Goal: Task Accomplishment & Management: Manage account settings

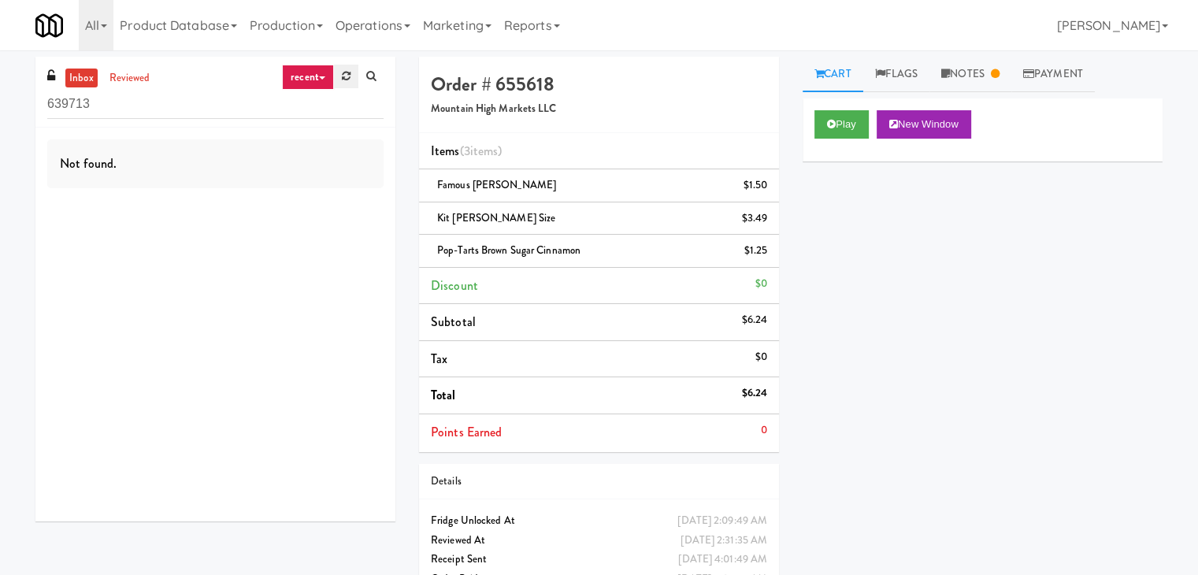
click at [340, 74] on link at bounding box center [346, 77] width 24 height 24
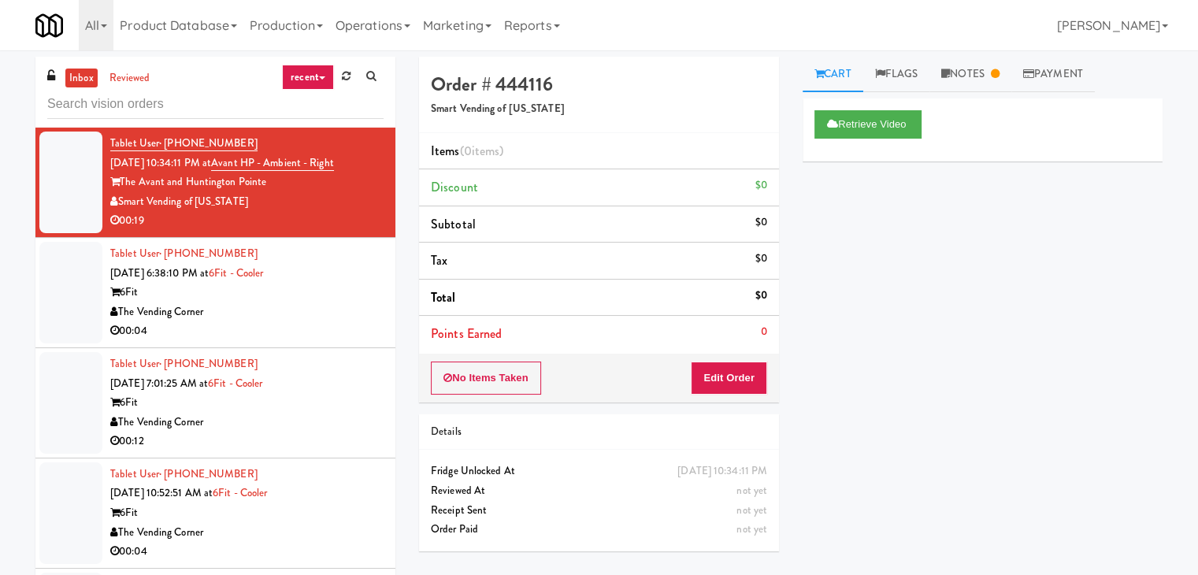
click at [310, 86] on link "recent" at bounding box center [308, 77] width 52 height 25
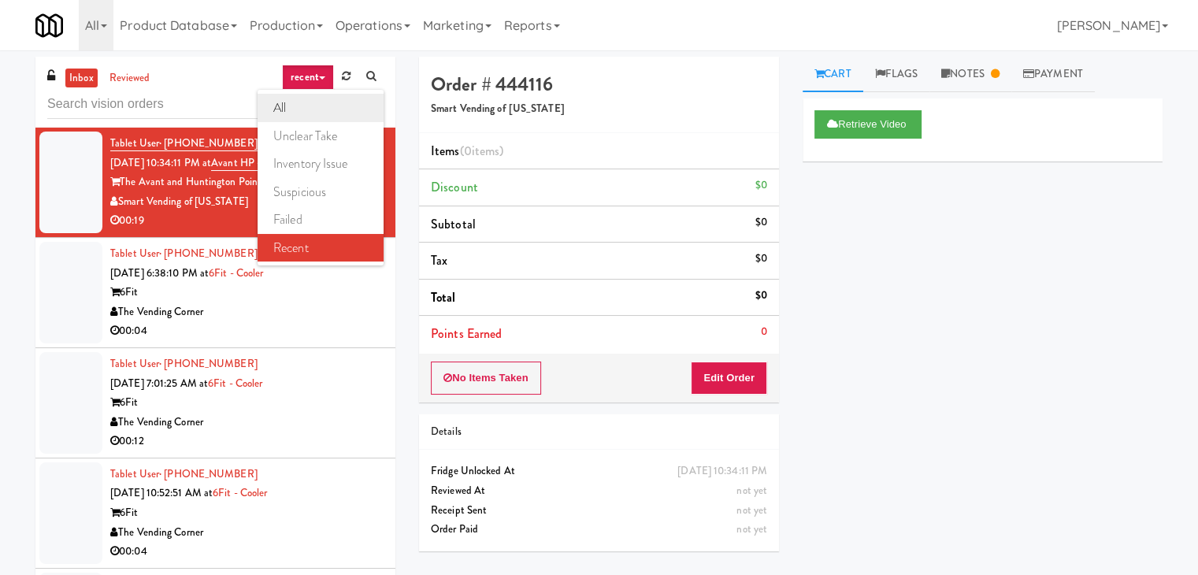
click at [306, 109] on link "all" at bounding box center [321, 108] width 126 height 28
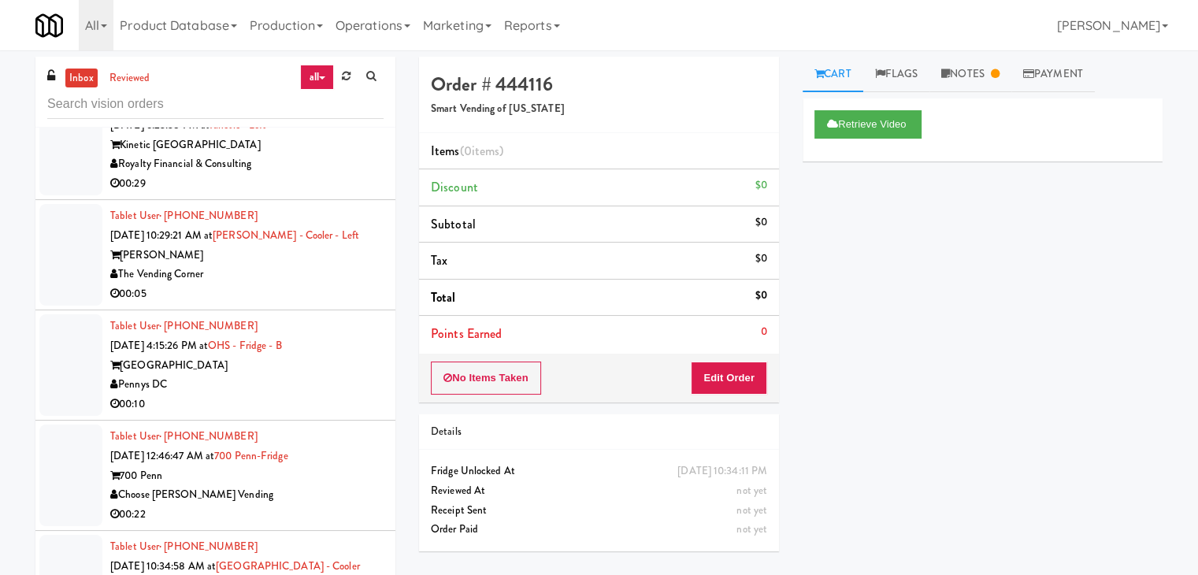
scroll to position [3411, 0]
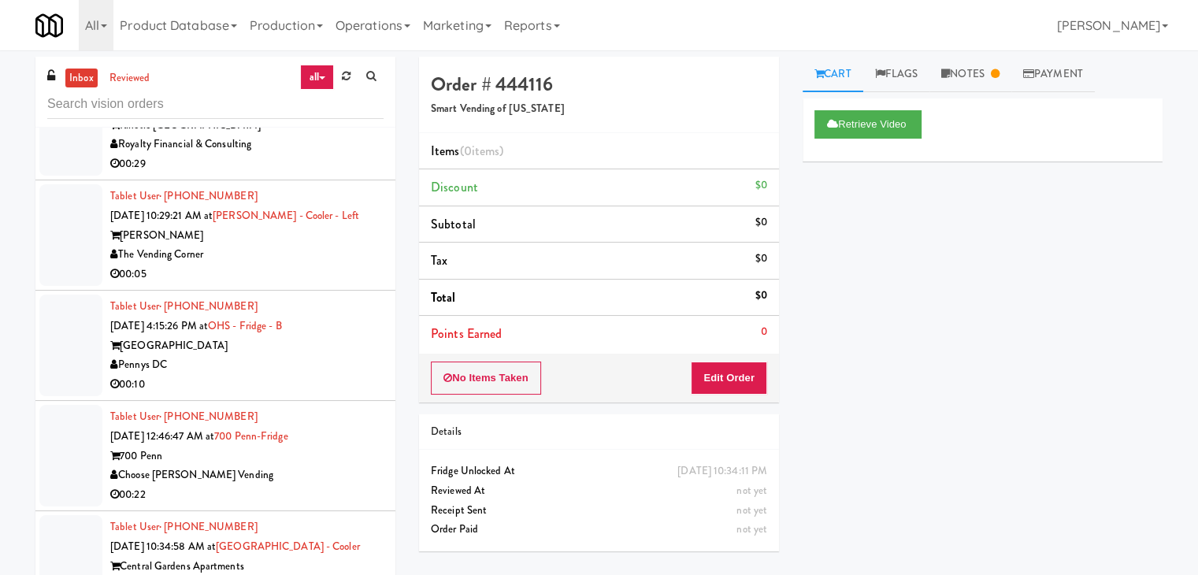
click at [279, 357] on div "Pennys DC" at bounding box center [246, 365] width 273 height 20
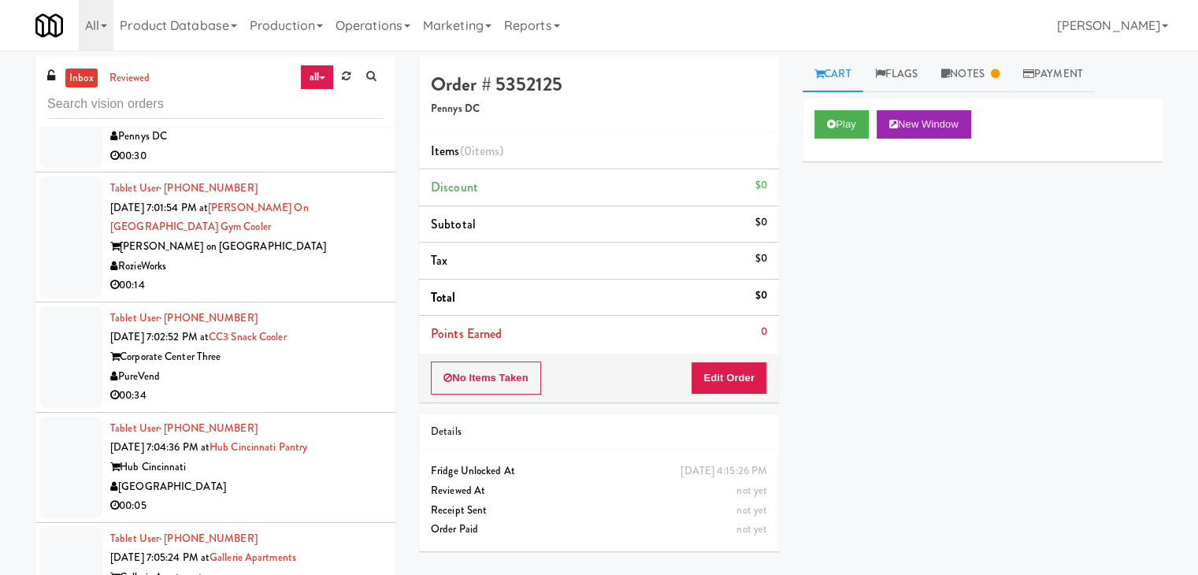
scroll to position [6876, 0]
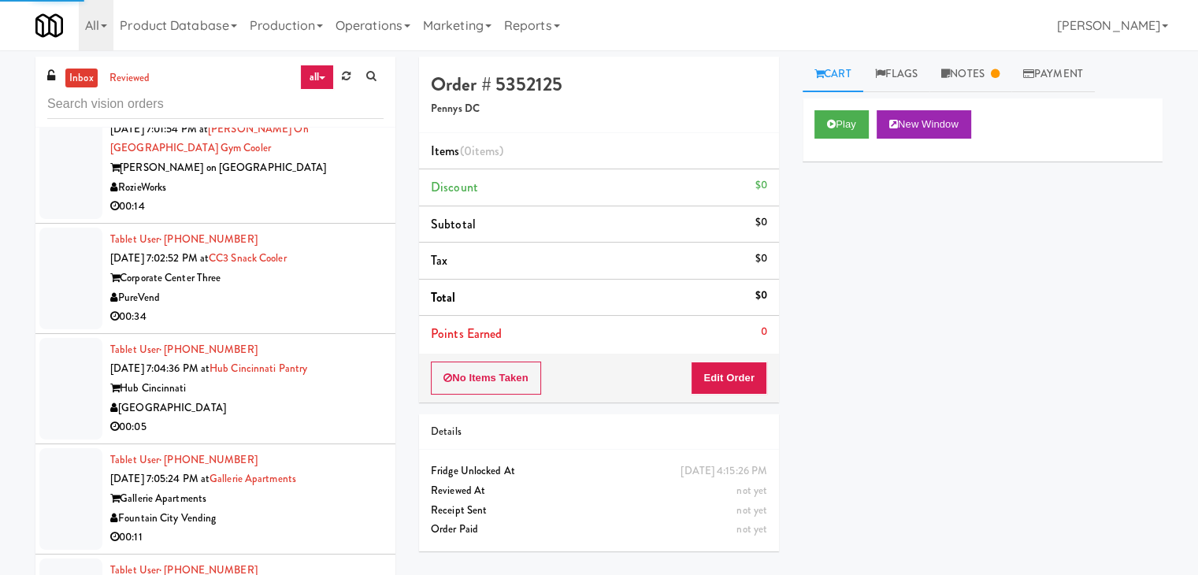
drag, startPoint x: 265, startPoint y: 350, endPoint x: 278, endPoint y: 350, distance: 13.4
click at [271, 379] on div "Hub Cincinnati" at bounding box center [246, 389] width 273 height 20
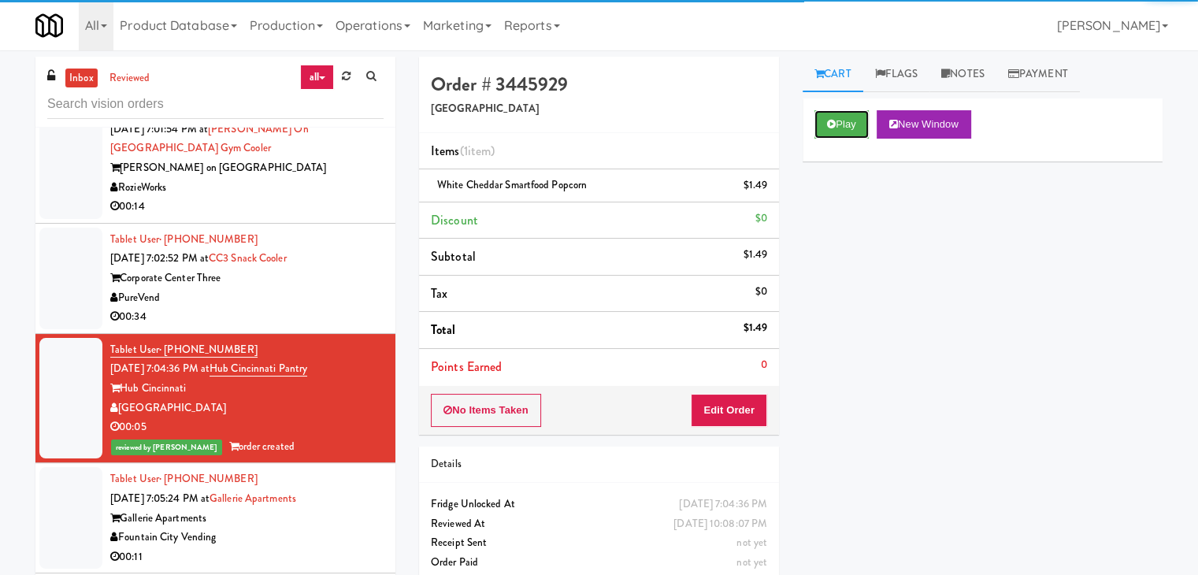
drag, startPoint x: 832, startPoint y: 127, endPoint x: 463, endPoint y: 265, distance: 393.7
click at [598, 262] on div "Order # 3445929 Nourish Point Items (1 item ) White Cheddar Smartfood Popcorn $…" at bounding box center [790, 326] width 767 height 539
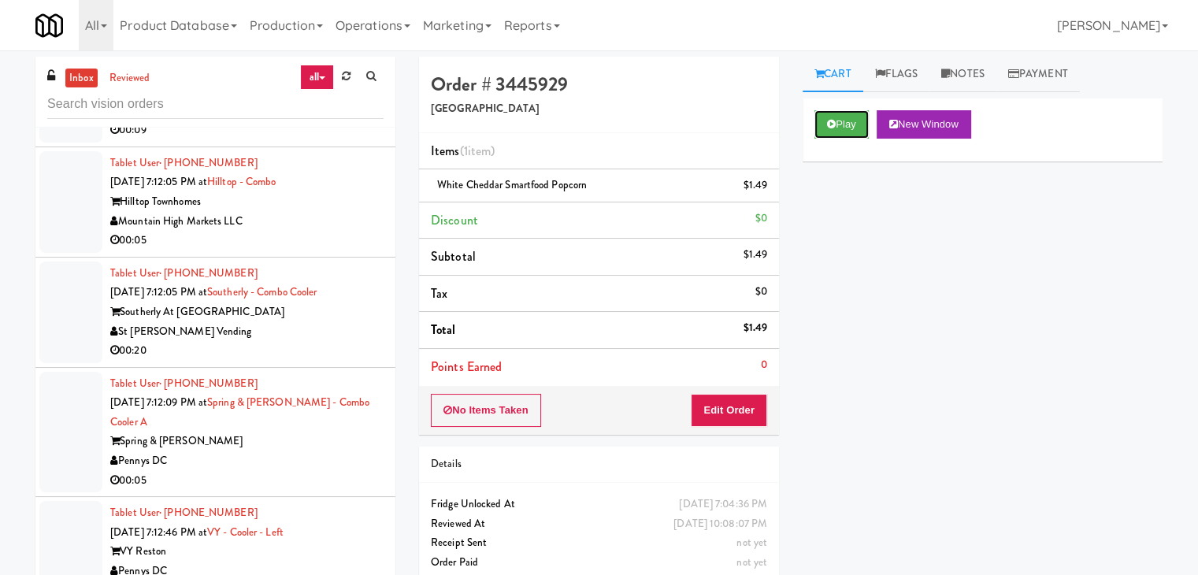
scroll to position [8609, 0]
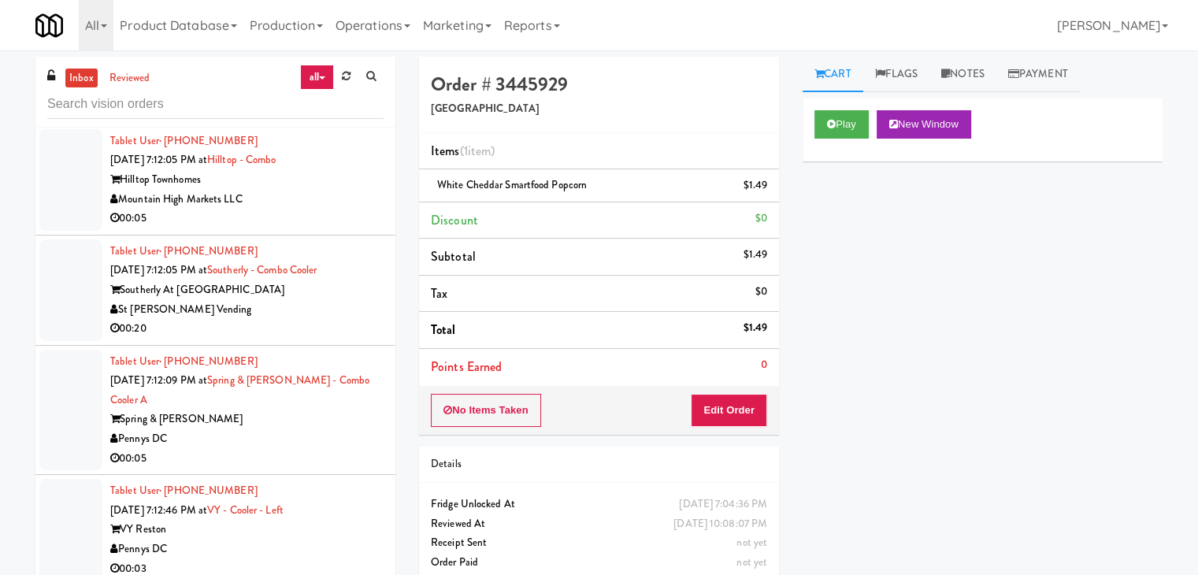
drag, startPoint x: 274, startPoint y: 361, endPoint x: 282, endPoint y: 360, distance: 8.0
click at [276, 409] on div "Spring & [PERSON_NAME]" at bounding box center [246, 419] width 273 height 20
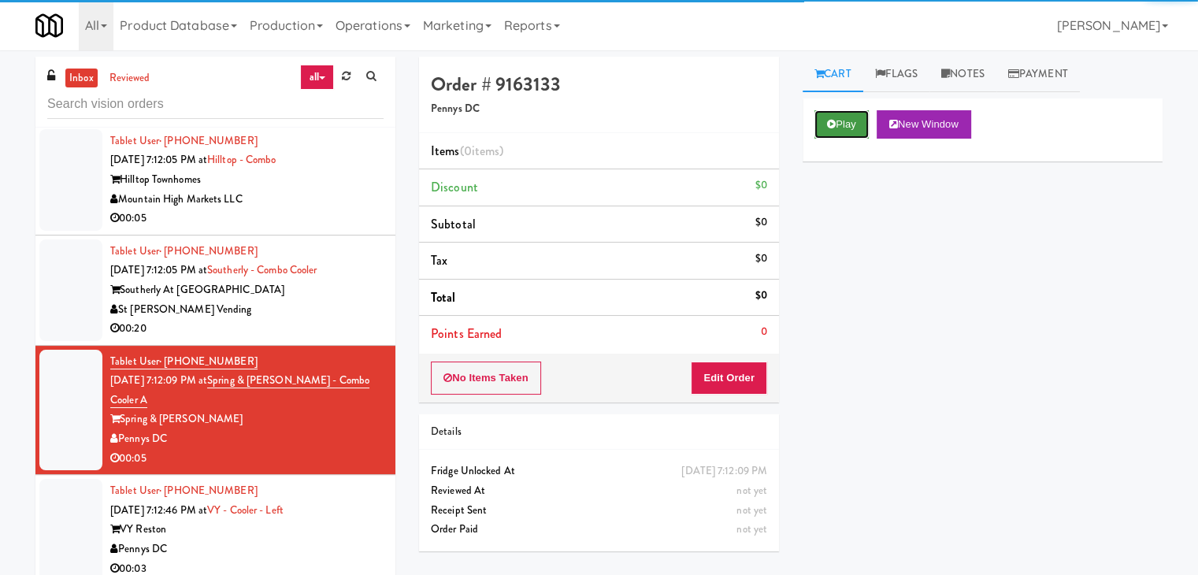
drag, startPoint x: 832, startPoint y: 113, endPoint x: 835, endPoint y: 135, distance: 22.2
click at [833, 115] on button "Play" at bounding box center [841, 124] width 54 height 28
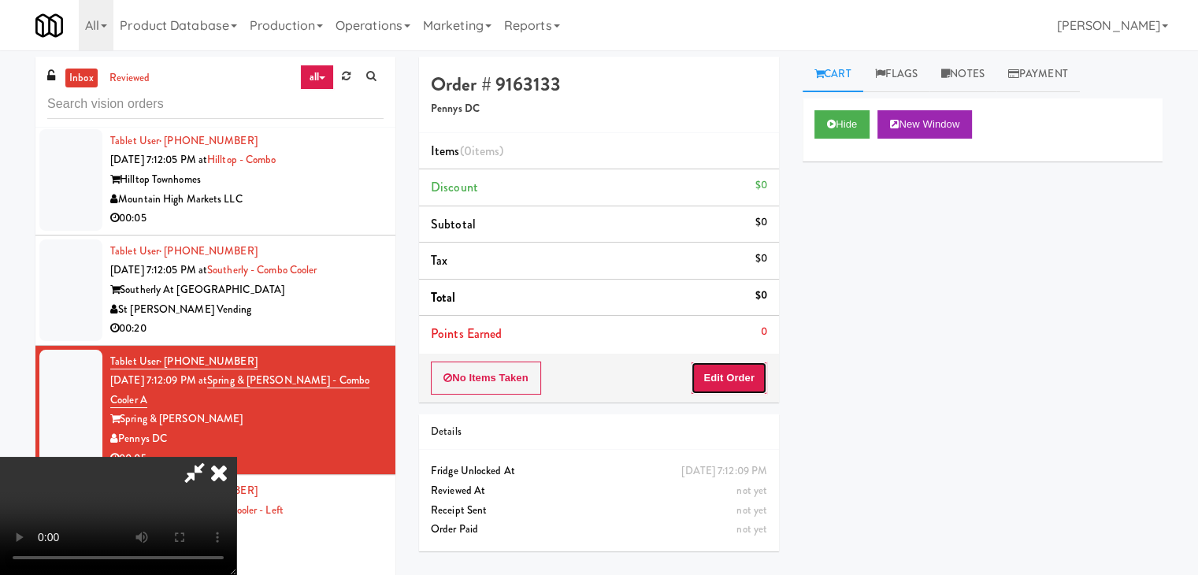
click at [728, 372] on button "Edit Order" at bounding box center [729, 377] width 76 height 33
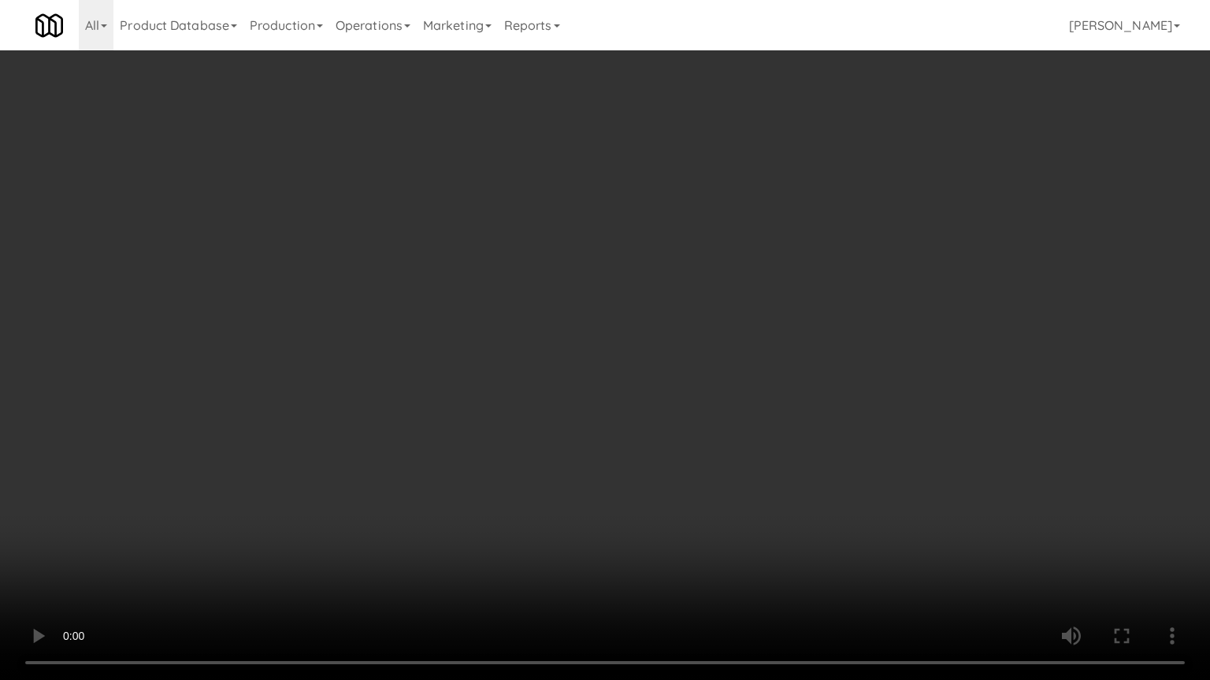
click at [687, 459] on video at bounding box center [605, 340] width 1210 height 680
click at [678, 459] on video at bounding box center [605, 340] width 1210 height 680
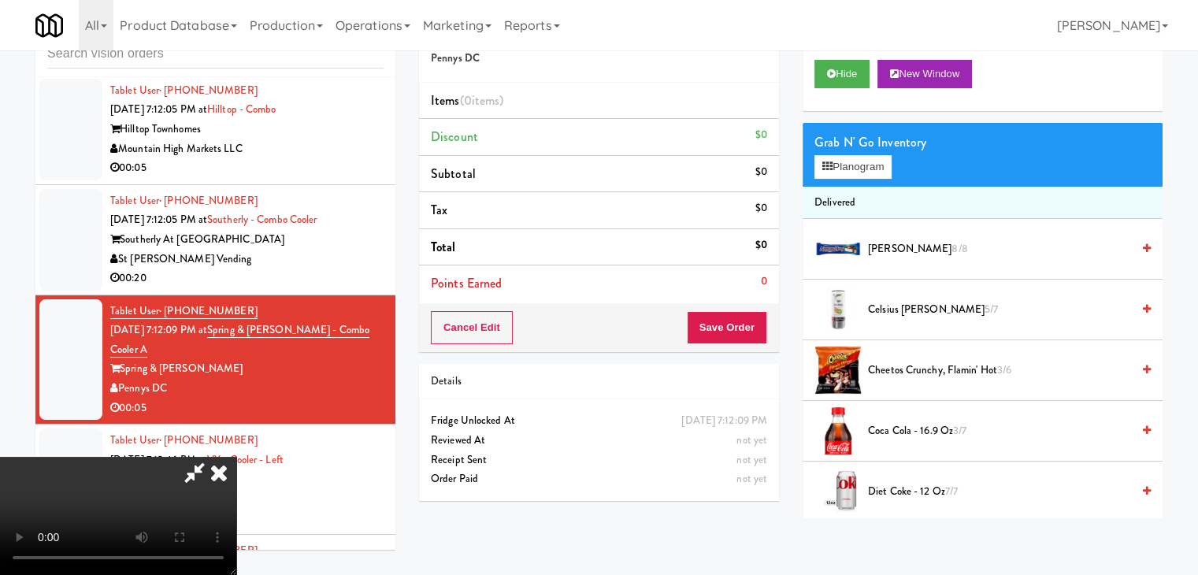
click at [236, 457] on icon at bounding box center [219, 472] width 35 height 31
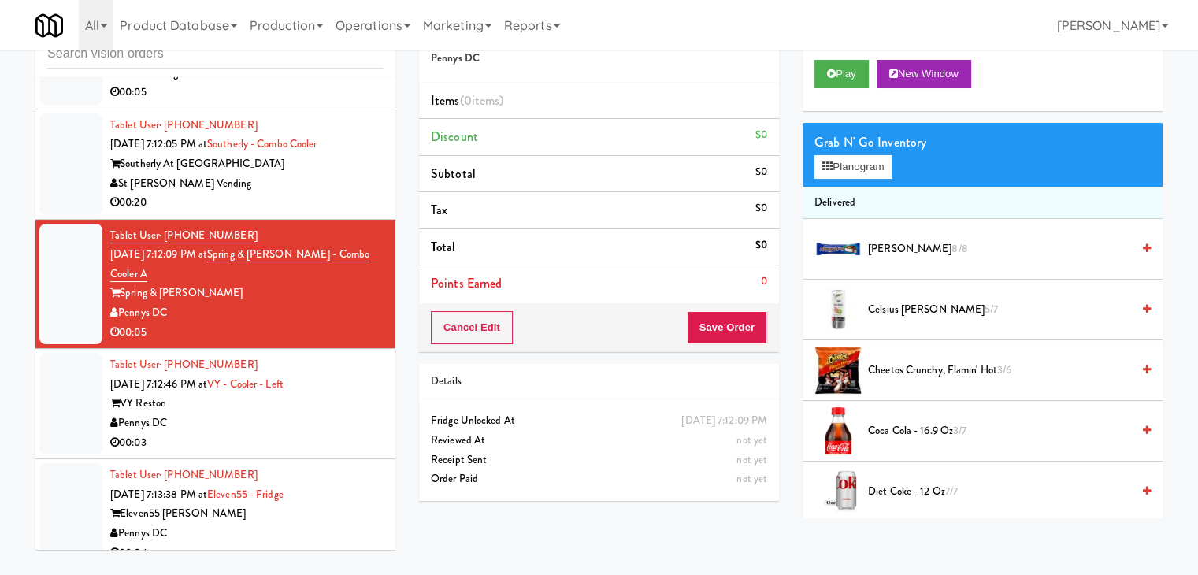
scroll to position [8766, 0]
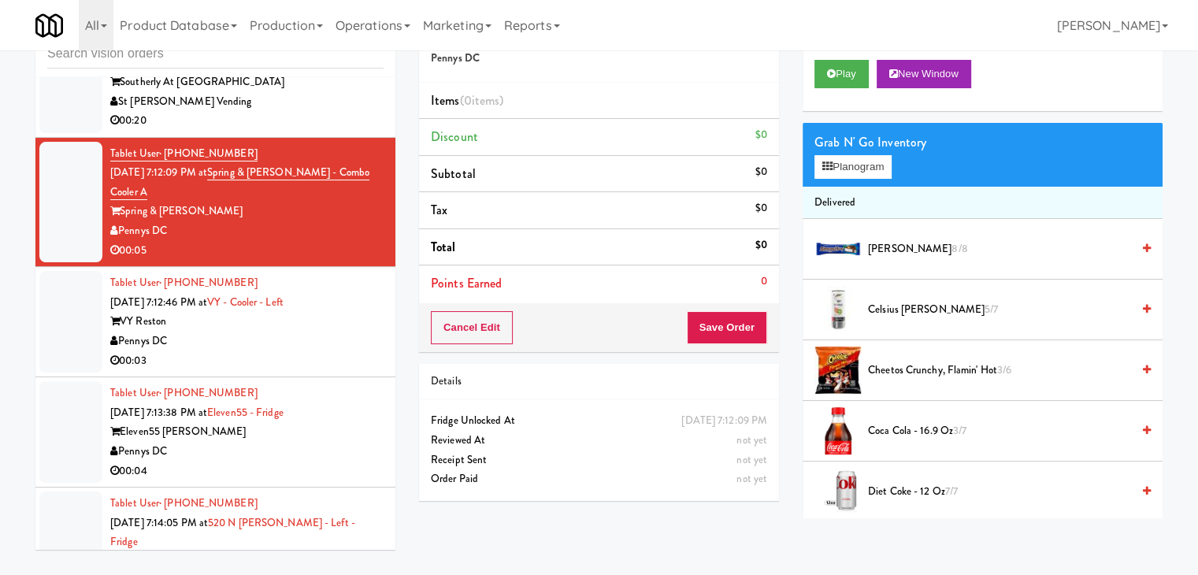
drag, startPoint x: 277, startPoint y: 298, endPoint x: 316, endPoint y: 193, distance: 111.6
click at [277, 351] on div "00:03" at bounding box center [246, 361] width 273 height 20
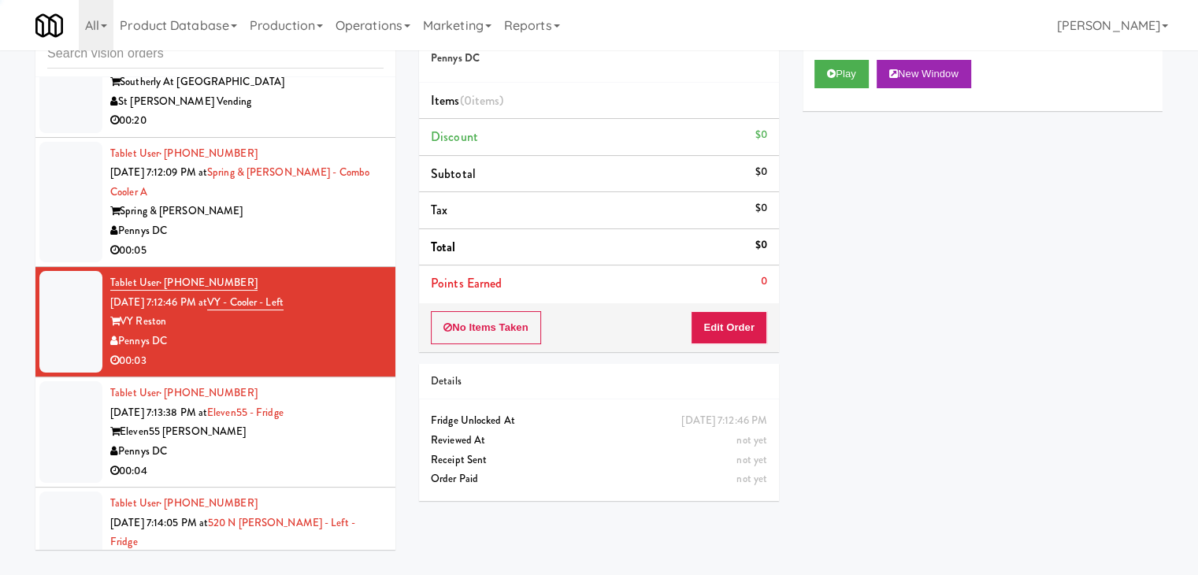
click at [313, 221] on div "Pennys DC" at bounding box center [246, 231] width 273 height 20
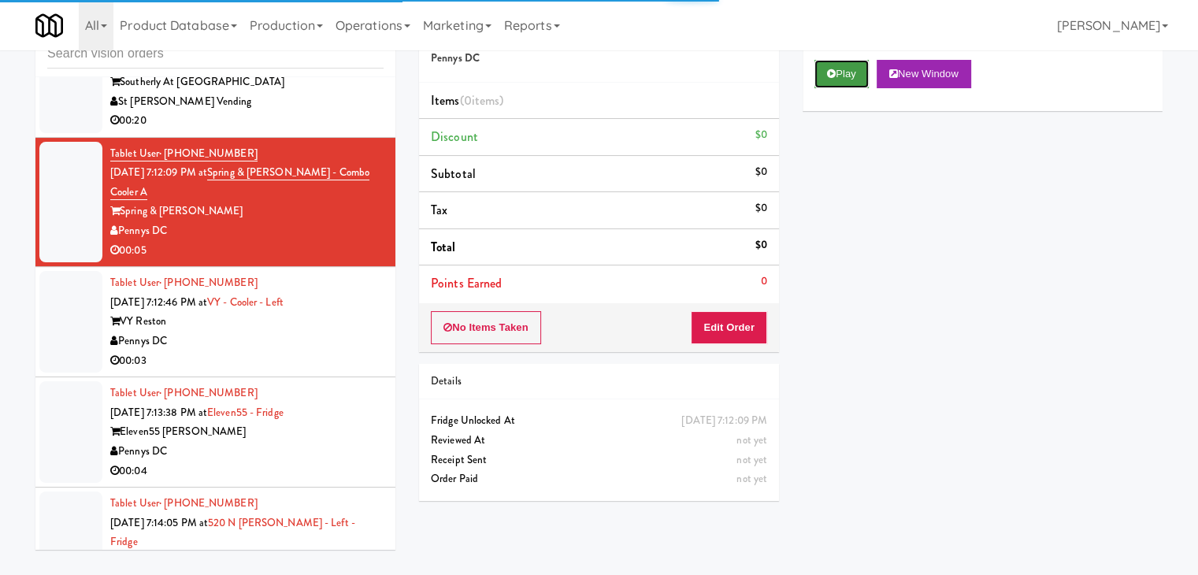
drag, startPoint x: 842, startPoint y: 67, endPoint x: 840, endPoint y: 78, distance: 11.1
click at [842, 68] on button "Play" at bounding box center [841, 74] width 54 height 28
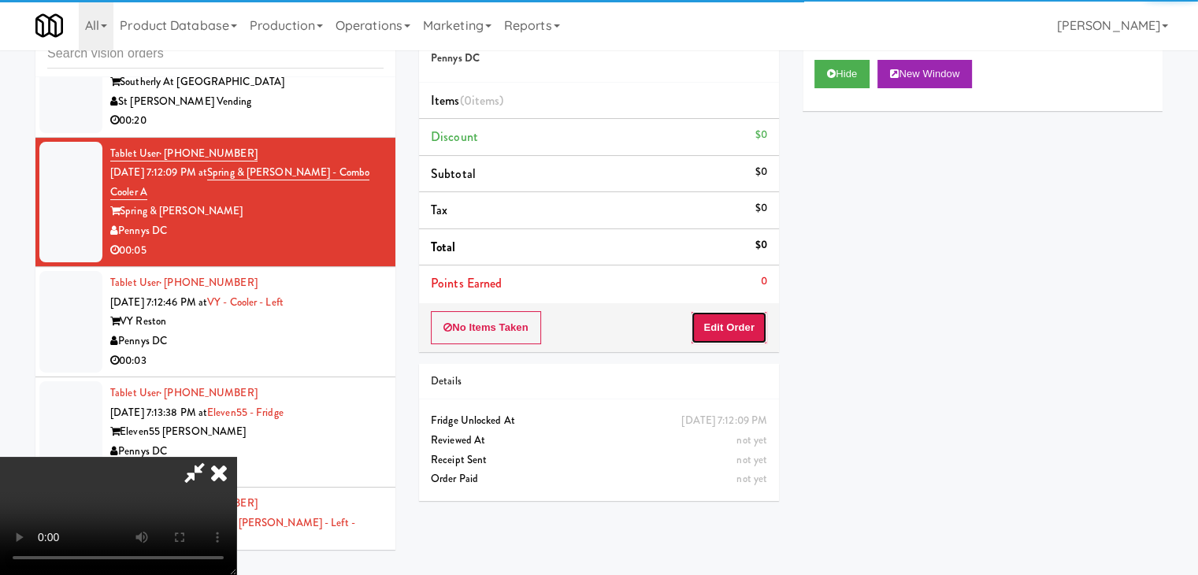
click at [721, 323] on button "Edit Order" at bounding box center [729, 327] width 76 height 33
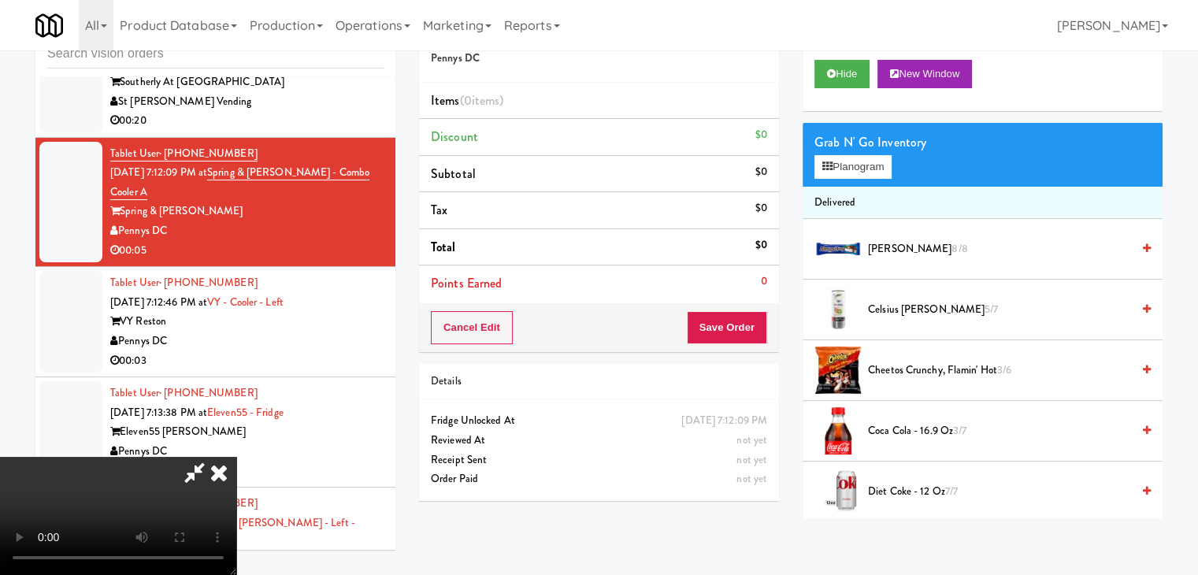
click at [236, 457] on video at bounding box center [118, 516] width 236 height 118
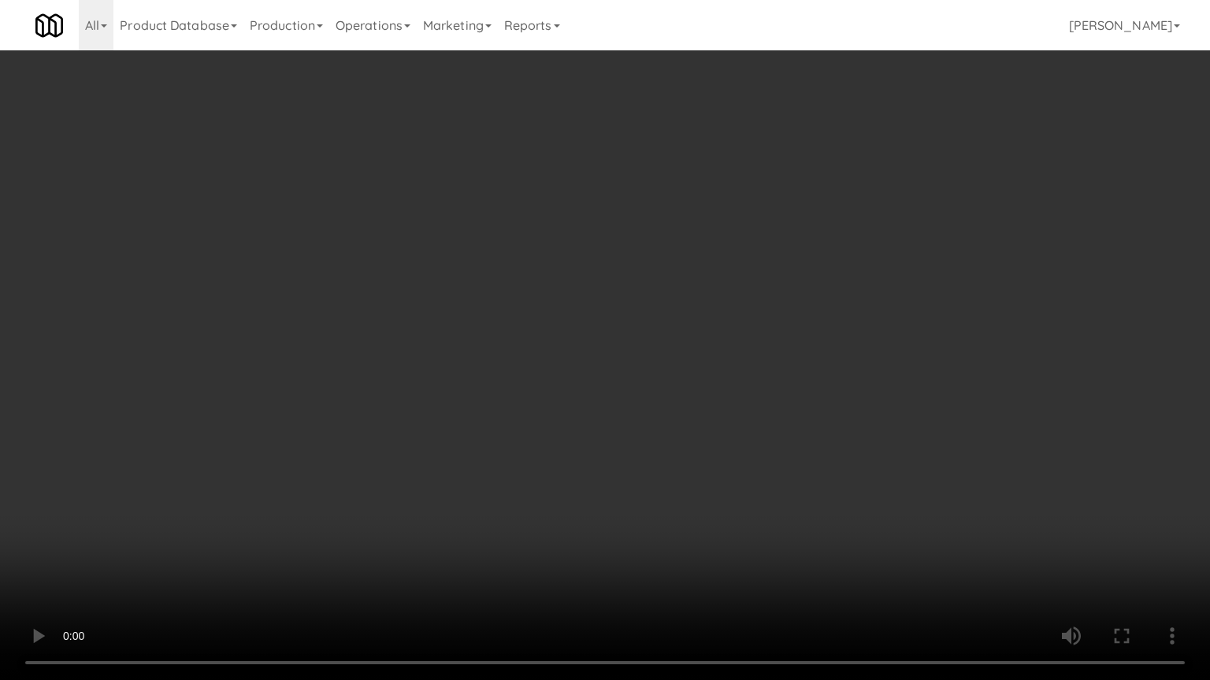
click at [665, 495] on video at bounding box center [605, 340] width 1210 height 680
click at [667, 495] on video at bounding box center [605, 340] width 1210 height 680
drag, startPoint x: 667, startPoint y: 495, endPoint x: 682, endPoint y: 499, distance: 15.5
click at [670, 495] on video at bounding box center [605, 340] width 1210 height 680
click at [636, 476] on video at bounding box center [605, 340] width 1210 height 680
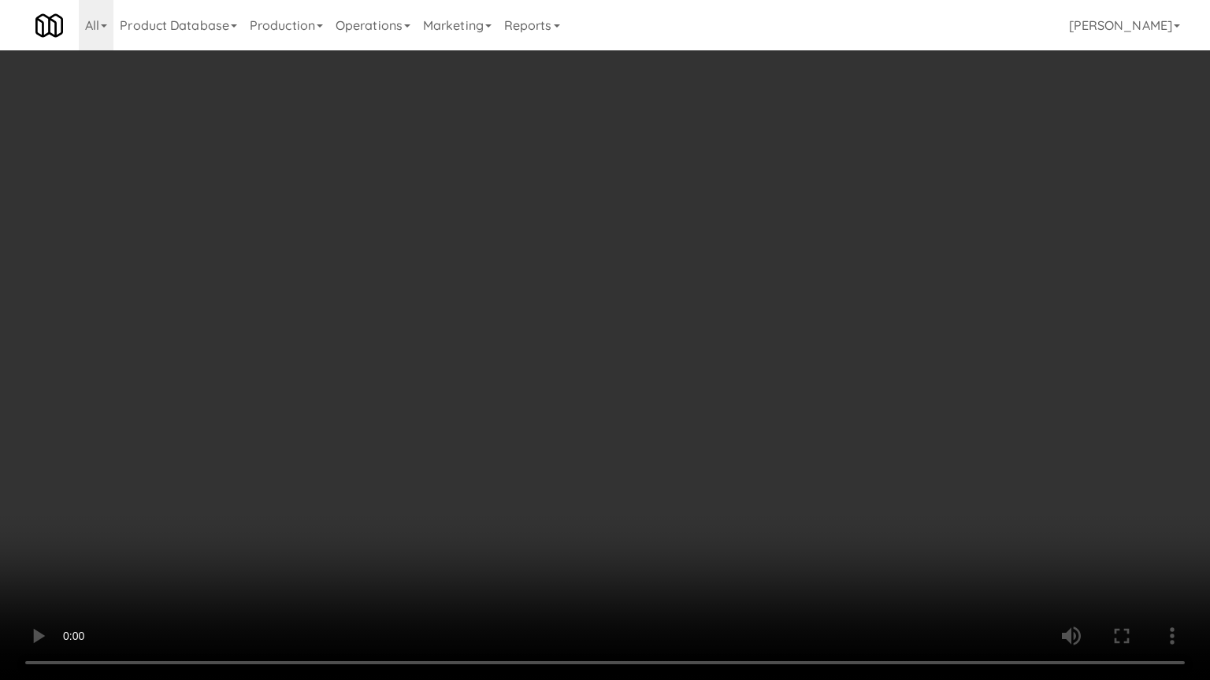
drag, startPoint x: 636, startPoint y: 476, endPoint x: 774, endPoint y: 317, distance: 209.9
click at [645, 467] on video at bounding box center [605, 340] width 1210 height 680
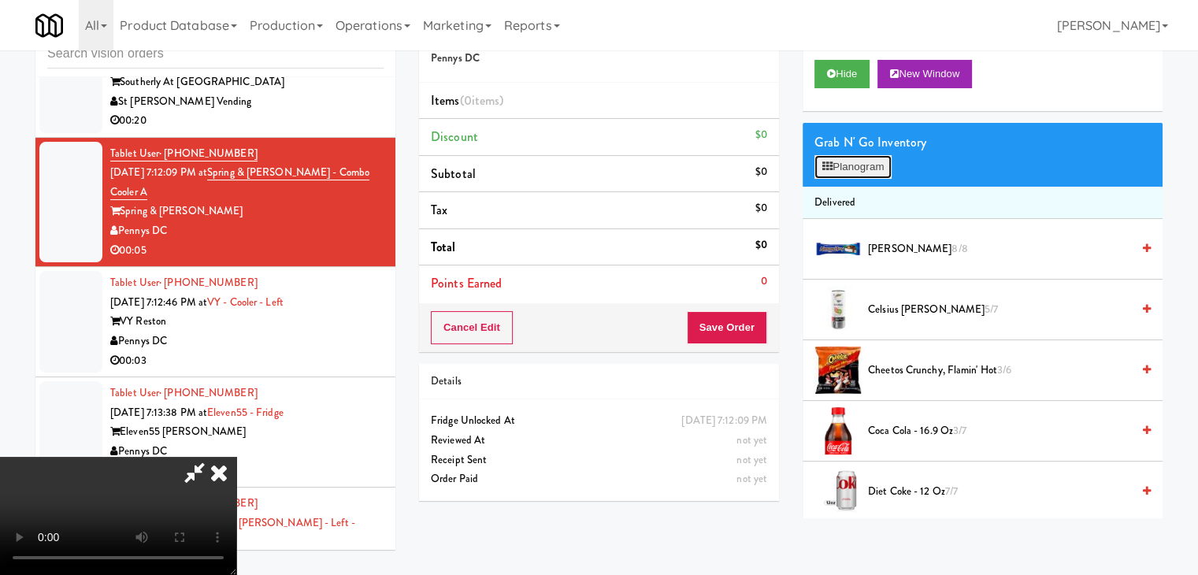
click at [869, 164] on button "Planogram" at bounding box center [852, 167] width 77 height 24
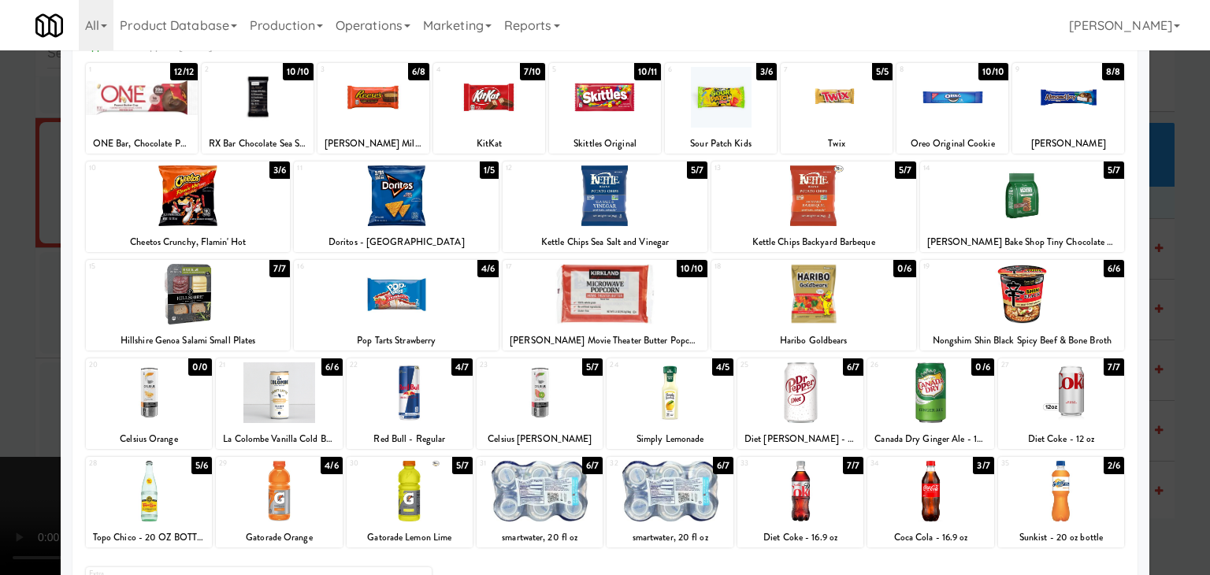
scroll to position [157, 0]
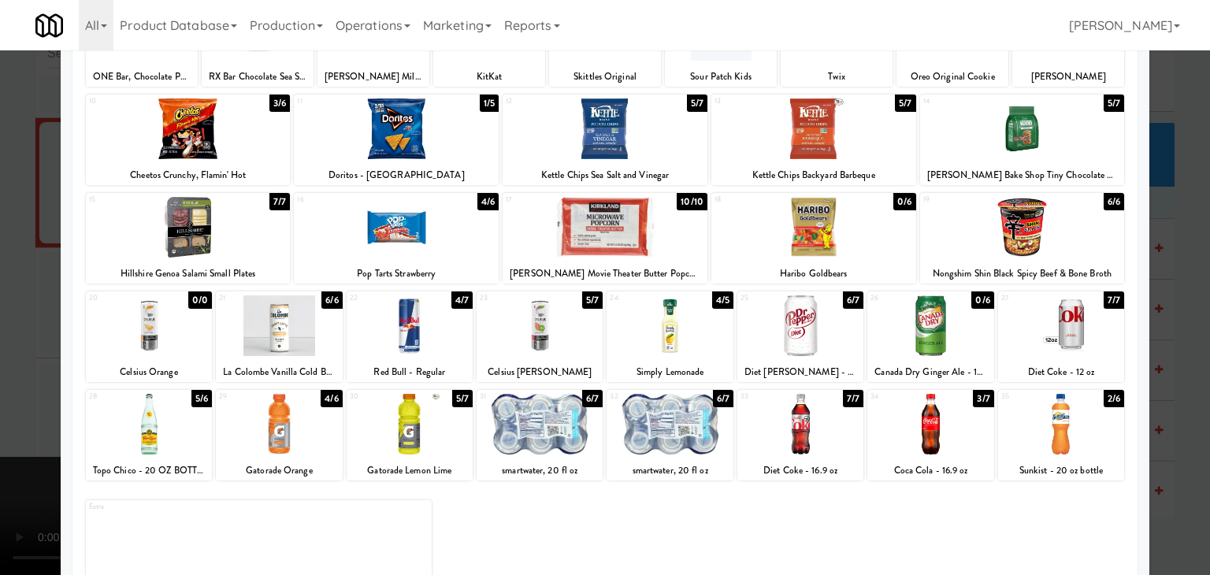
click at [922, 450] on div at bounding box center [930, 424] width 126 height 61
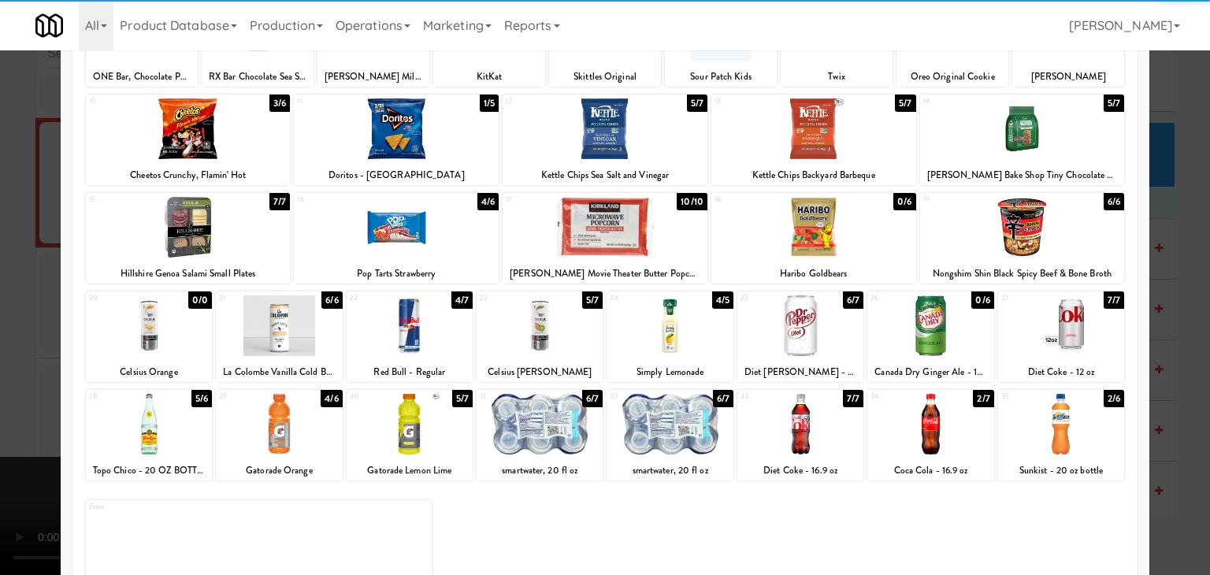
drag, startPoint x: 1184, startPoint y: 445, endPoint x: 1021, endPoint y: 439, distance: 162.3
click at [1179, 445] on div at bounding box center [605, 287] width 1210 height 575
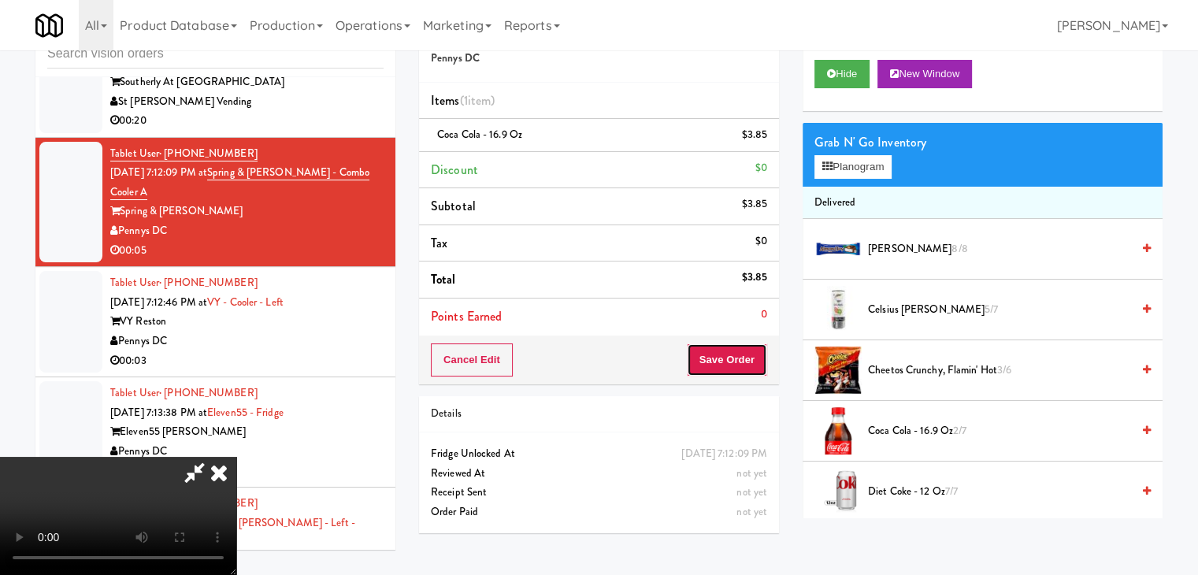
click at [739, 360] on button "Save Order" at bounding box center [727, 359] width 80 height 33
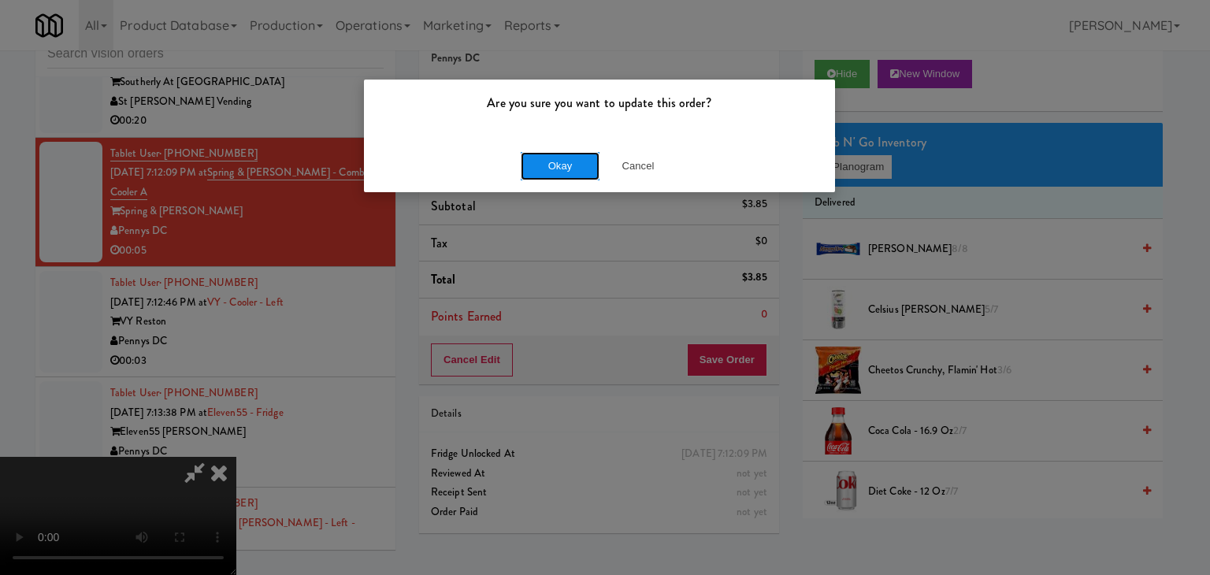
click at [567, 161] on button "Okay" at bounding box center [560, 166] width 79 height 28
click at [567, 162] on body "Are you sure you want to update this order? Okay Cancel Okay Are you sure you w…" at bounding box center [605, 287] width 1210 height 575
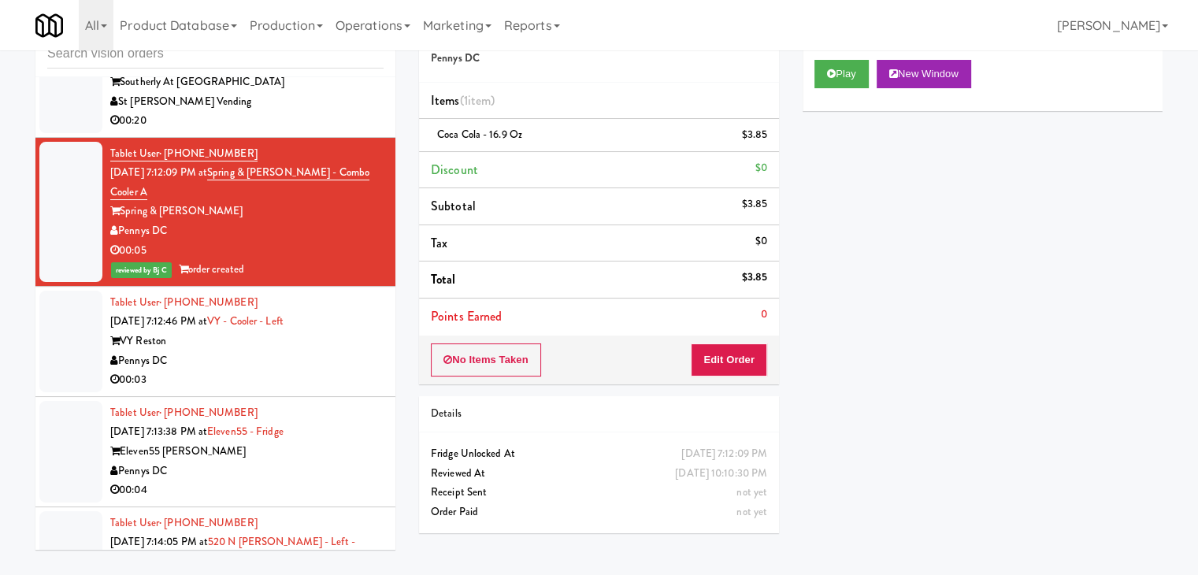
click at [311, 351] on div "Pennys DC" at bounding box center [246, 361] width 273 height 20
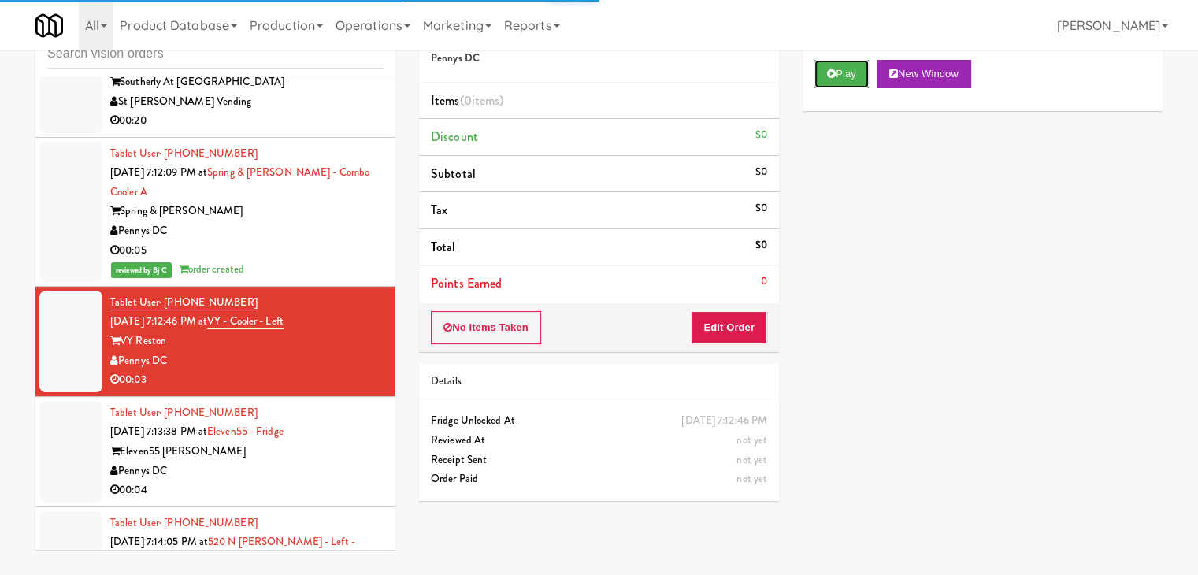
drag, startPoint x: 854, startPoint y: 68, endPoint x: 794, endPoint y: 209, distance: 153.1
click at [851, 73] on button "Play" at bounding box center [841, 74] width 54 height 28
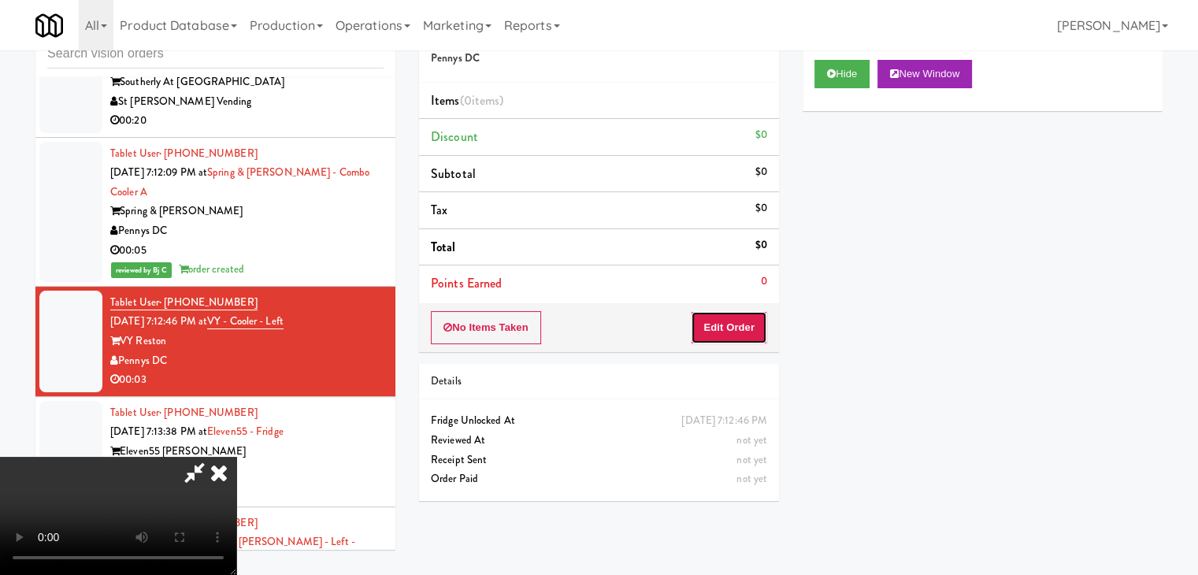
click at [731, 329] on button "Edit Order" at bounding box center [729, 327] width 76 height 33
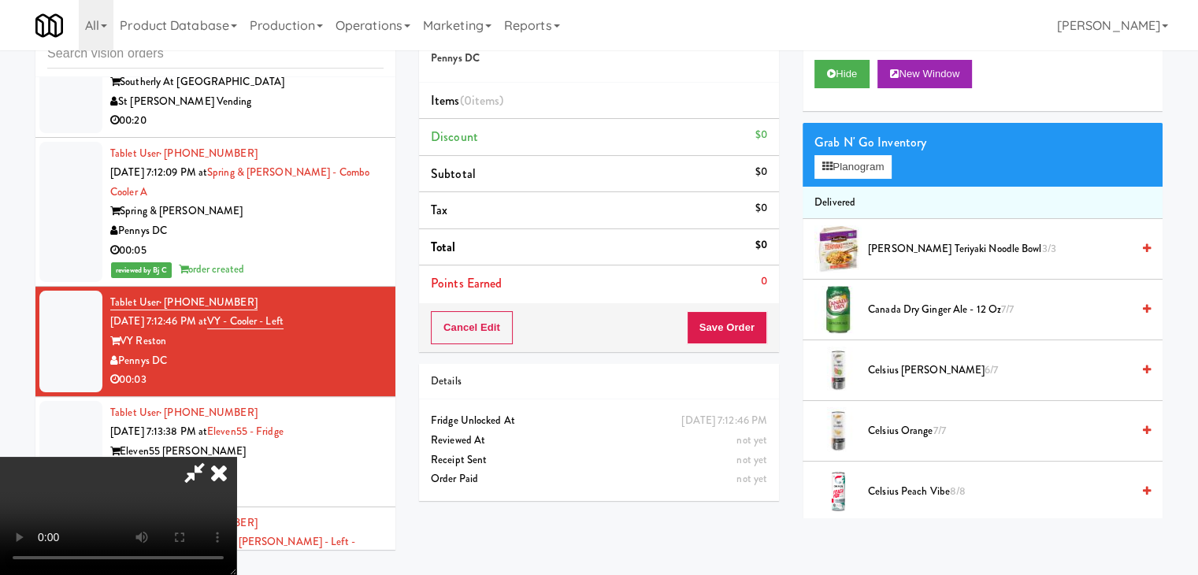
click at [236, 457] on video at bounding box center [118, 516] width 236 height 118
click at [236, 458] on video at bounding box center [118, 516] width 236 height 118
click at [236, 469] on video at bounding box center [118, 516] width 236 height 118
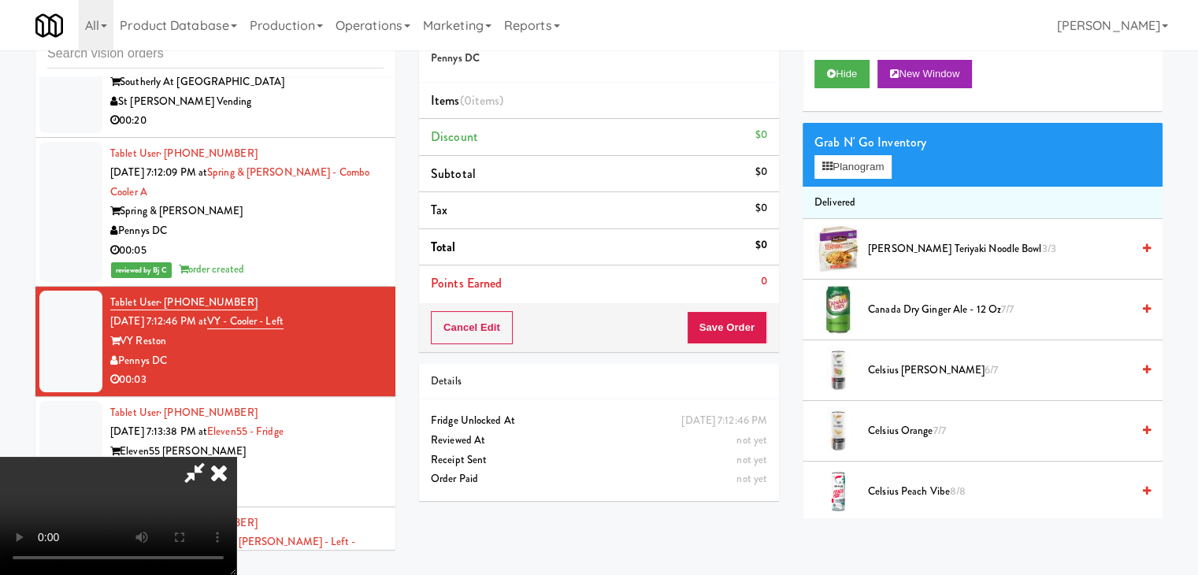
click at [236, 467] on video at bounding box center [118, 516] width 236 height 118
click at [848, 160] on button "Planogram" at bounding box center [852, 167] width 77 height 24
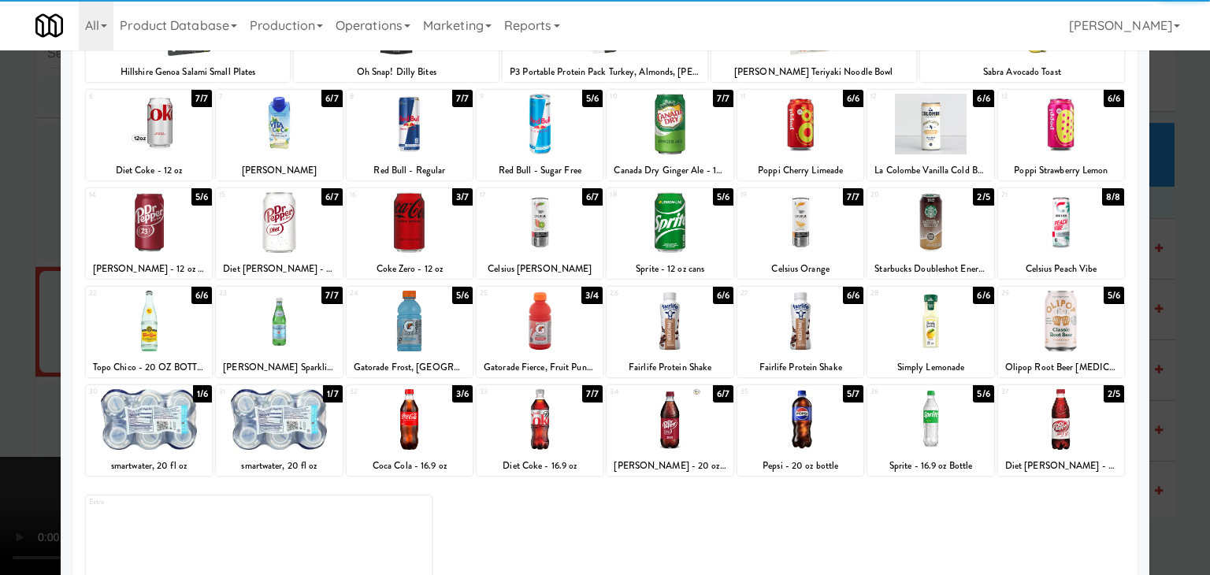
scroll to position [198, 0]
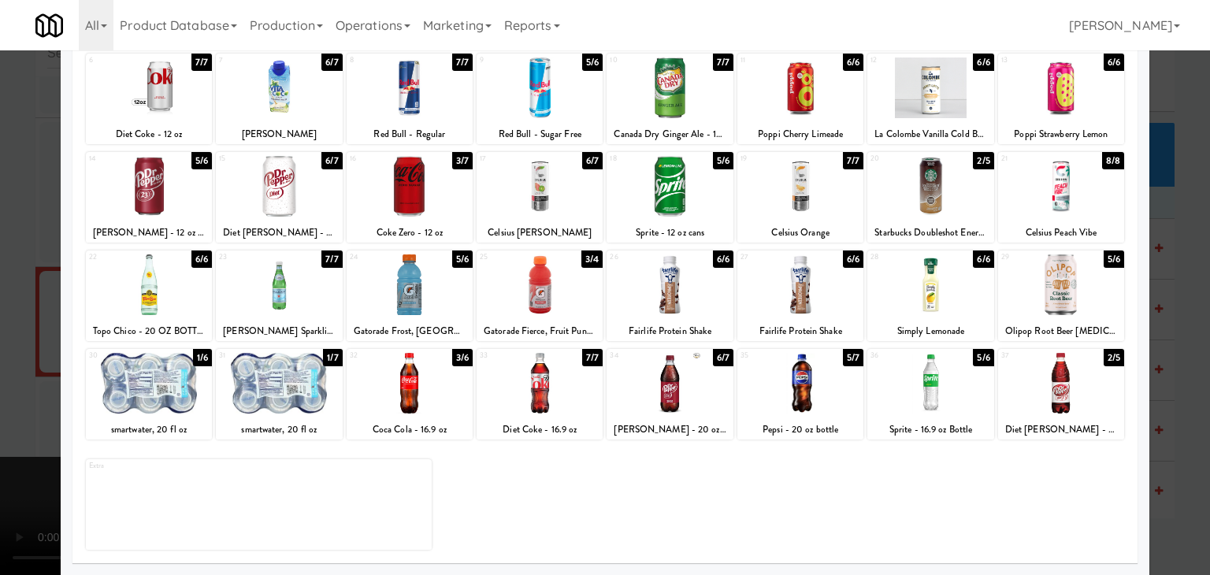
click at [416, 386] on div at bounding box center [409, 383] width 126 height 61
click at [29, 371] on div at bounding box center [605, 287] width 1210 height 575
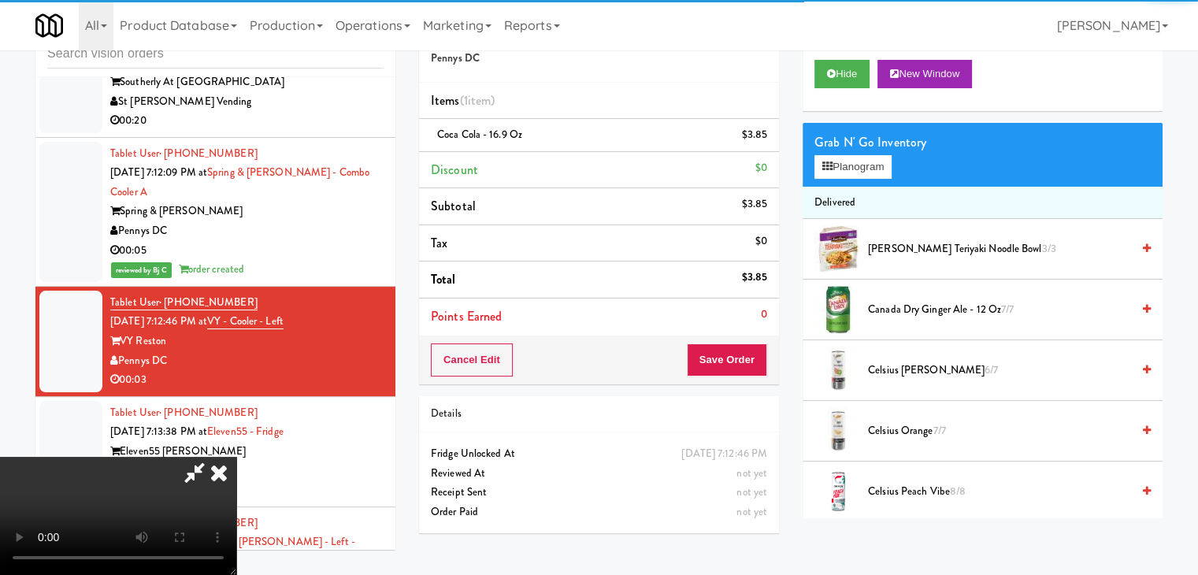
click at [236, 457] on video at bounding box center [118, 516] width 236 height 118
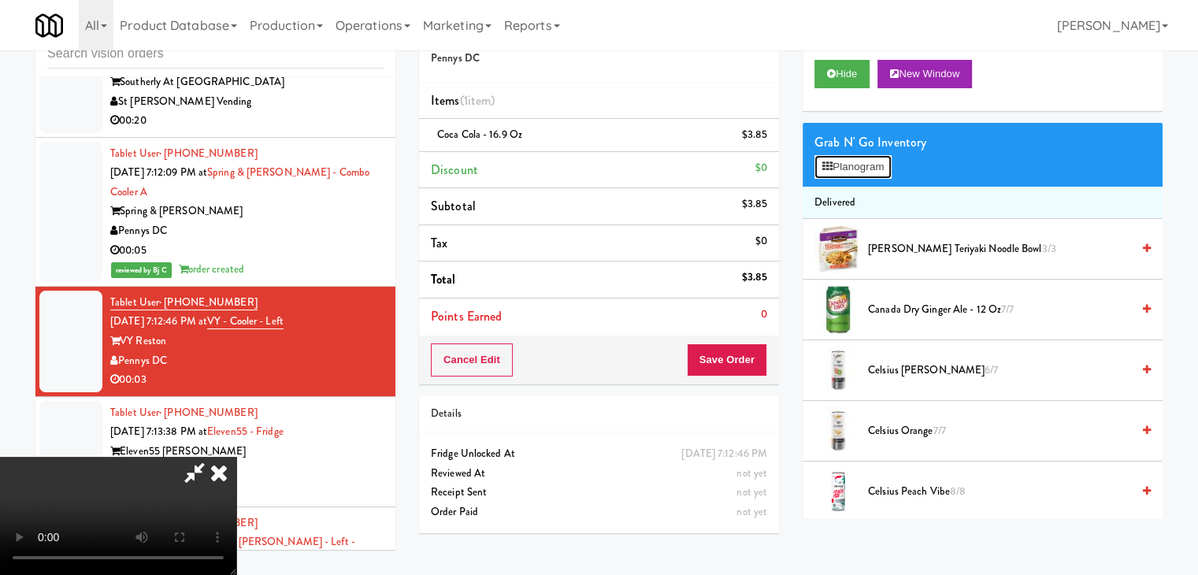
click at [850, 161] on button "Planogram" at bounding box center [852, 167] width 77 height 24
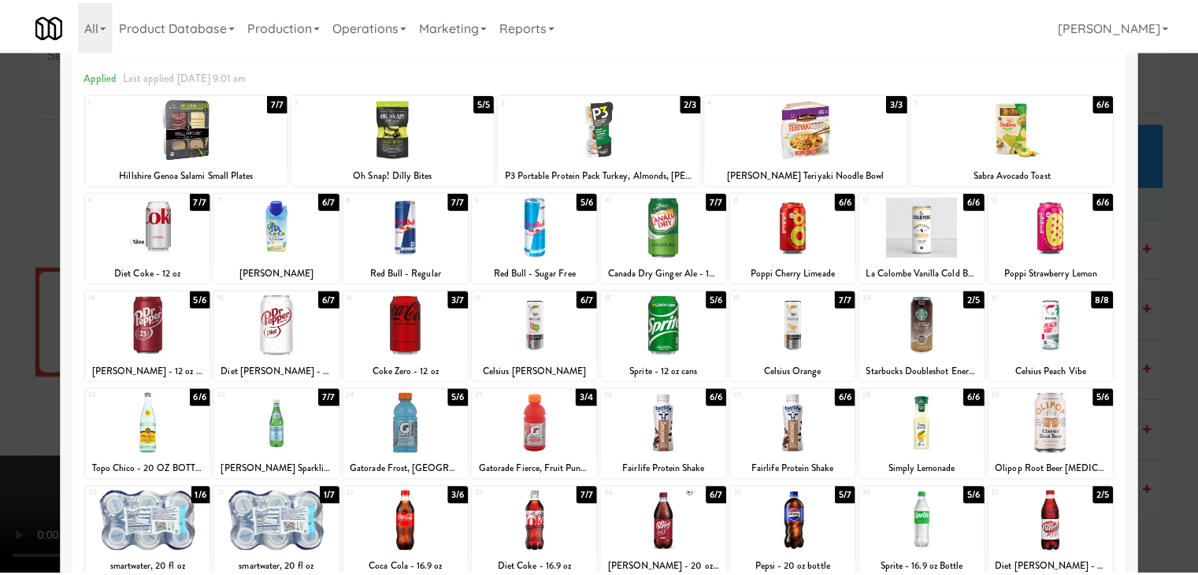
scroll to position [157, 0]
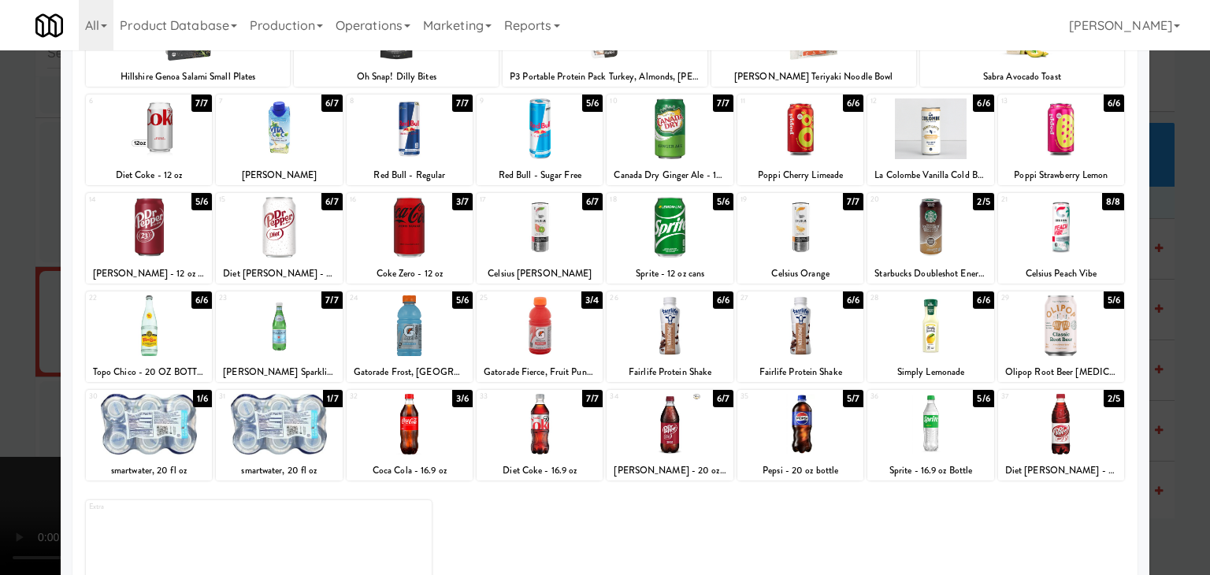
click at [419, 438] on div at bounding box center [409, 424] width 126 height 61
drag, startPoint x: 0, startPoint y: 439, endPoint x: 286, endPoint y: 432, distance: 285.9
click at [17, 438] on div at bounding box center [605, 287] width 1210 height 575
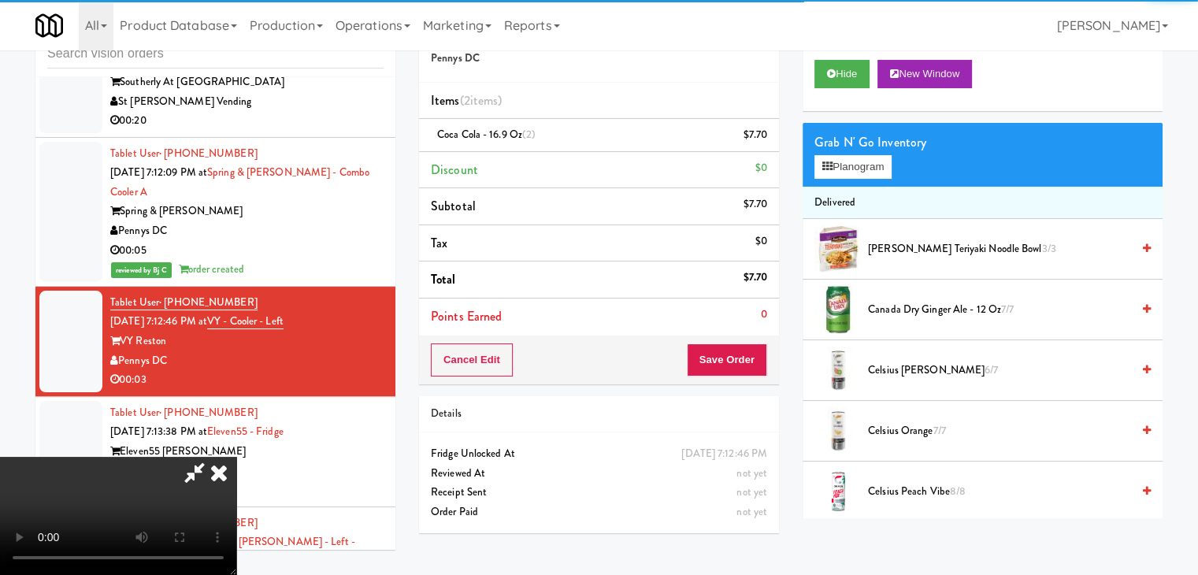
drag, startPoint x: 622, startPoint y: 432, endPoint x: 615, endPoint y: 441, distance: 11.8
click at [236, 457] on video at bounding box center [118, 516] width 236 height 118
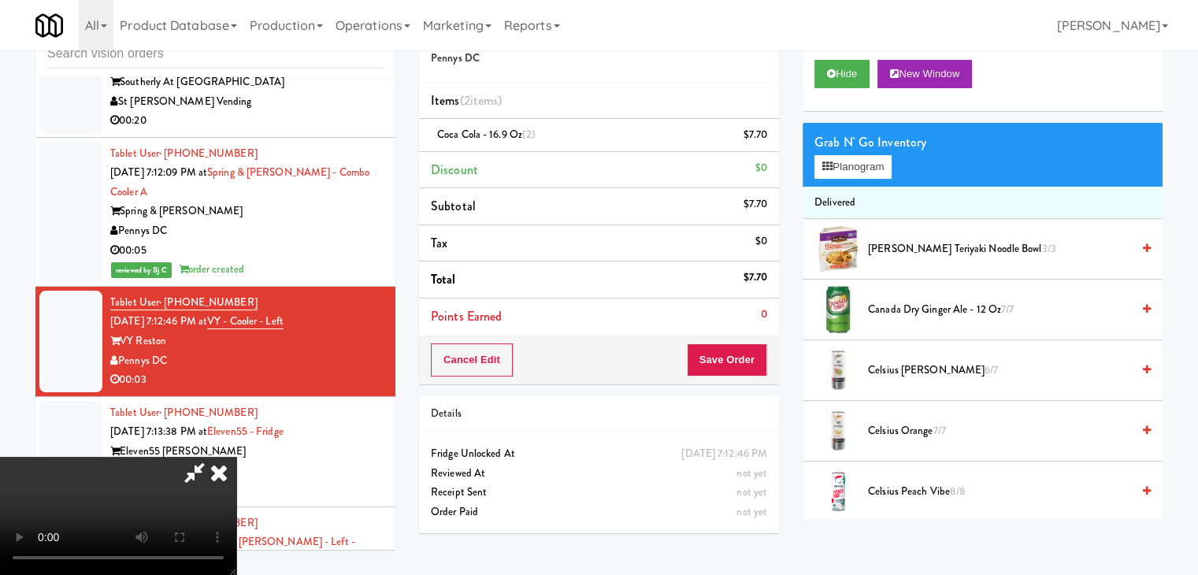
drag, startPoint x: 615, startPoint y: 439, endPoint x: 669, endPoint y: 395, distance: 69.9
click at [236, 457] on video at bounding box center [118, 516] width 236 height 118
click at [737, 354] on button "Save Order" at bounding box center [727, 359] width 80 height 33
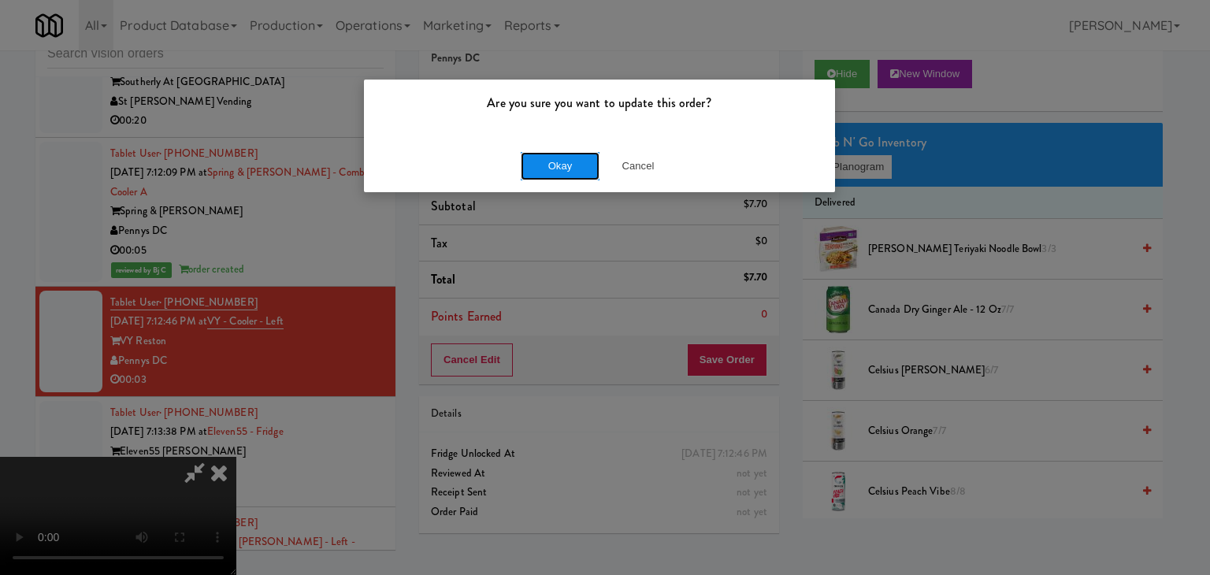
click at [564, 164] on button "Okay" at bounding box center [560, 166] width 79 height 28
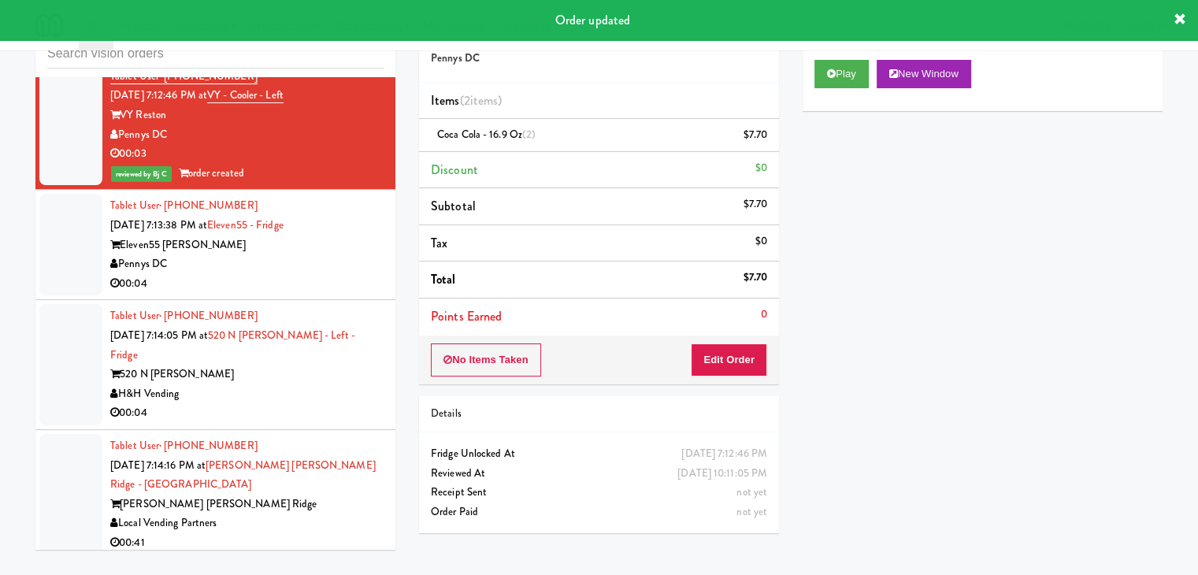
scroll to position [9003, 0]
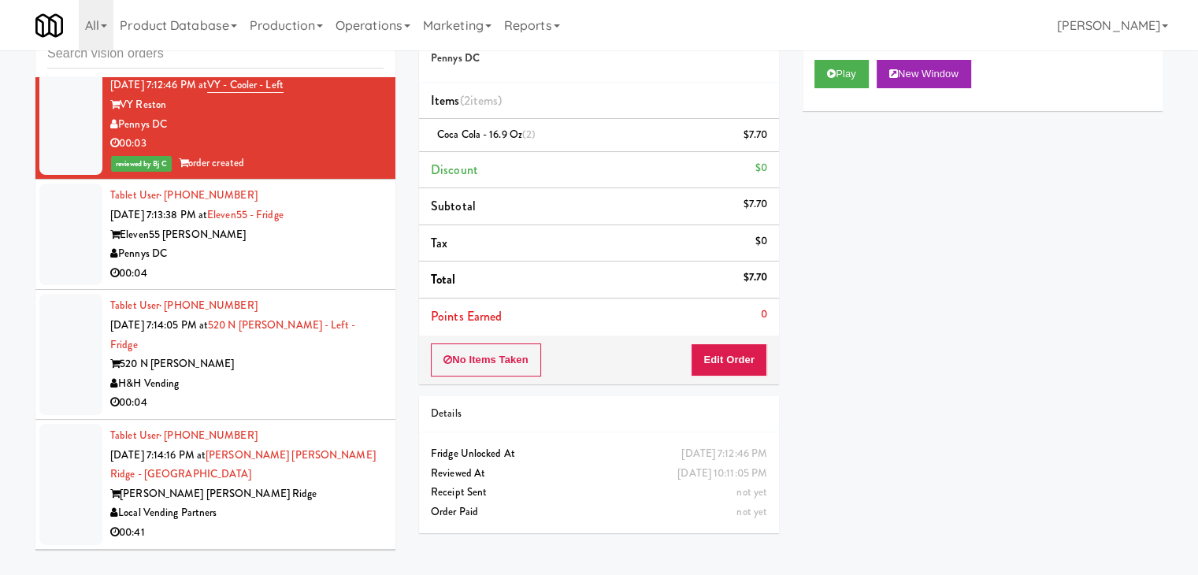
drag, startPoint x: 328, startPoint y: 188, endPoint x: 346, endPoint y: 193, distance: 18.7
click at [340, 244] on div "Pennys DC" at bounding box center [246, 254] width 273 height 20
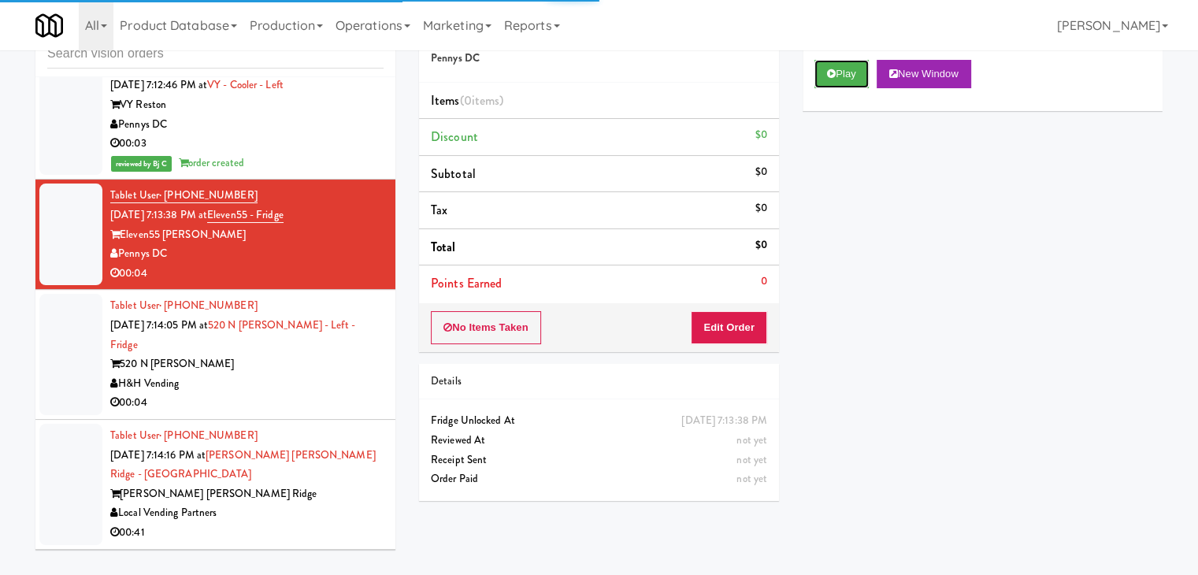
drag, startPoint x: 857, startPoint y: 69, endPoint x: 824, endPoint y: 109, distance: 52.0
click at [855, 73] on button "Play" at bounding box center [841, 74] width 54 height 28
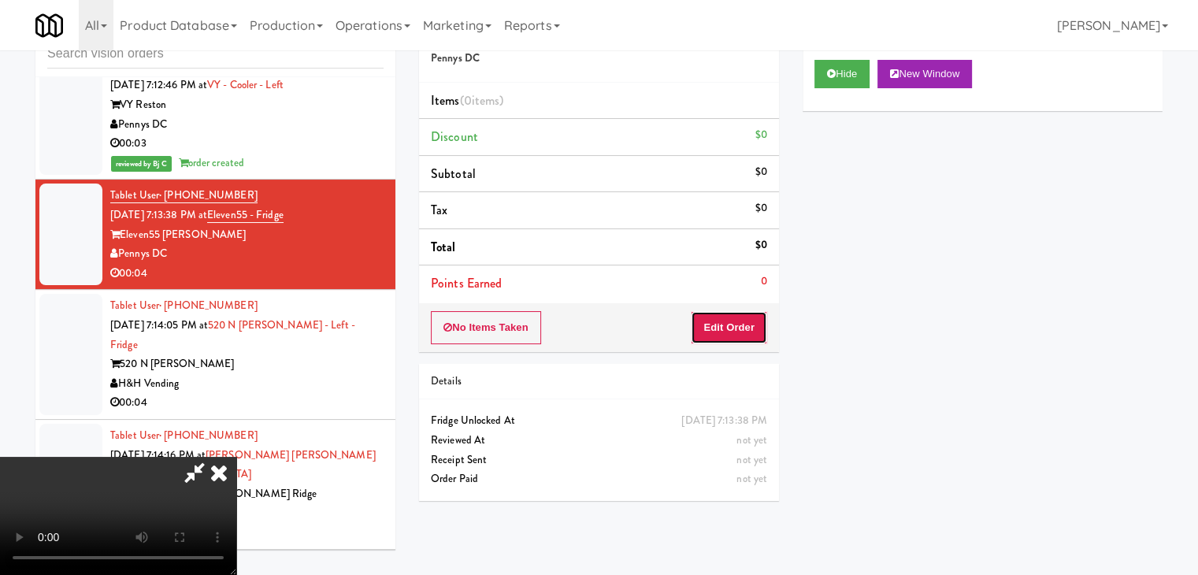
click at [737, 334] on button "Edit Order" at bounding box center [729, 327] width 76 height 33
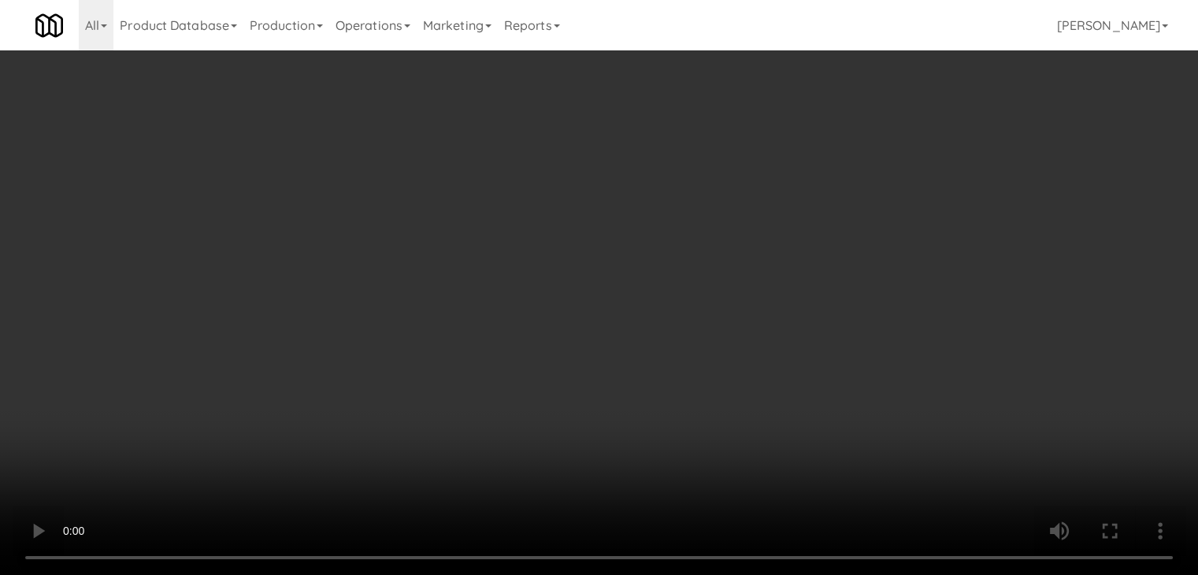
scroll to position [8983, 0]
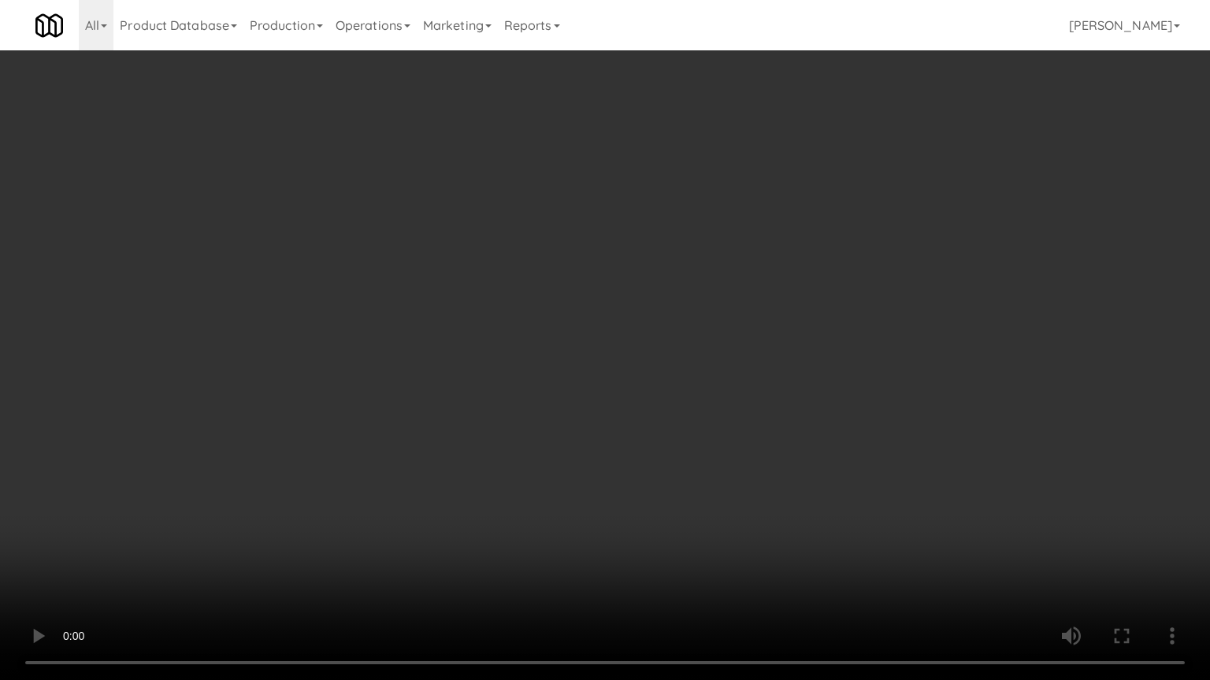
click at [654, 547] on video at bounding box center [605, 340] width 1210 height 680
click at [668, 534] on video at bounding box center [605, 340] width 1210 height 680
click at [668, 533] on video at bounding box center [605, 340] width 1210 height 680
click at [668, 532] on video at bounding box center [605, 340] width 1210 height 680
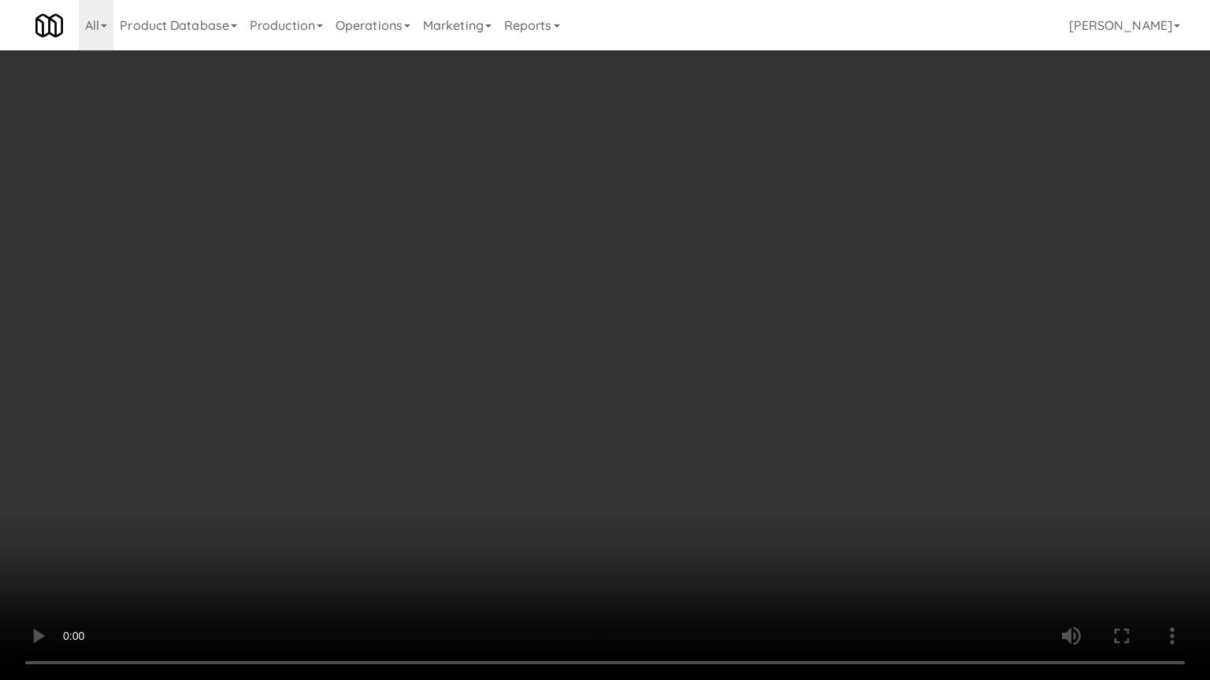
drag, startPoint x: 668, startPoint y: 532, endPoint x: 739, endPoint y: 370, distance: 176.6
click at [673, 517] on video at bounding box center [605, 340] width 1210 height 680
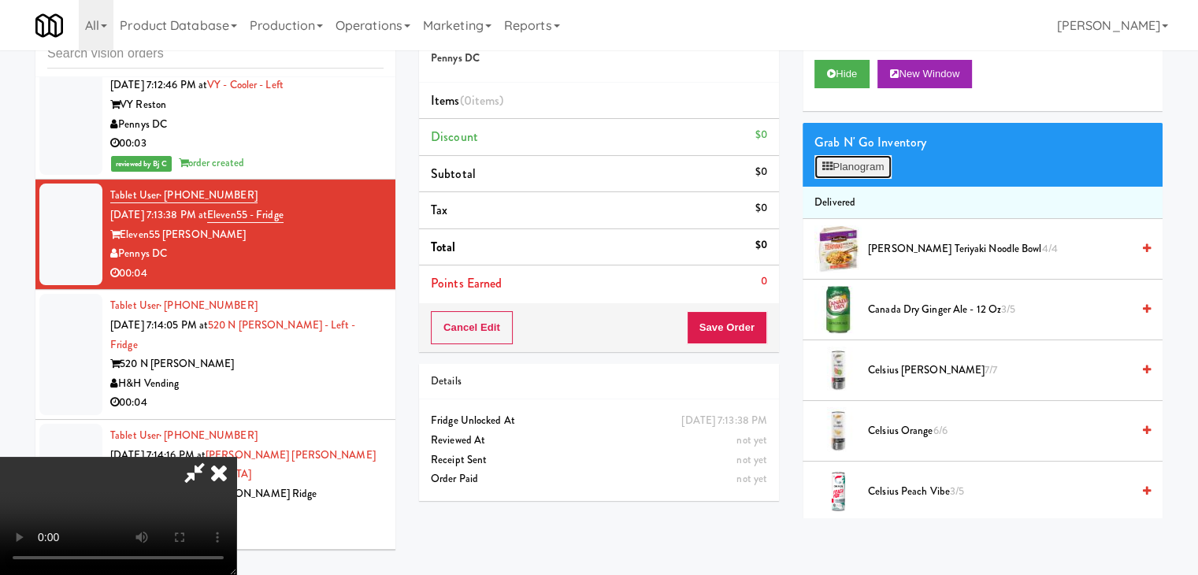
click at [858, 166] on button "Planogram" at bounding box center [852, 167] width 77 height 24
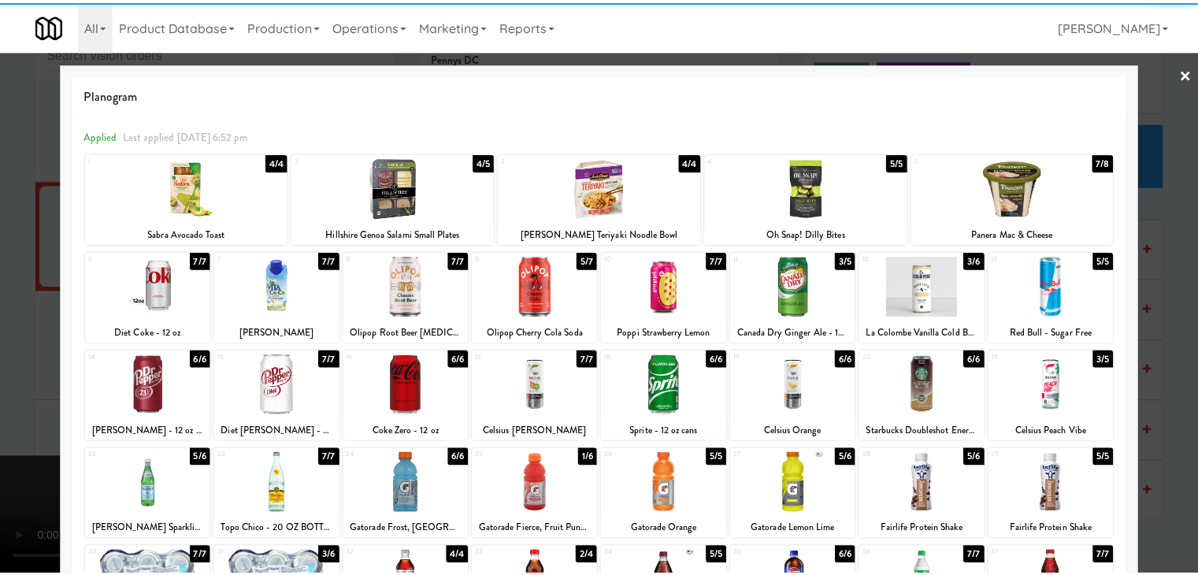
scroll to position [198, 0]
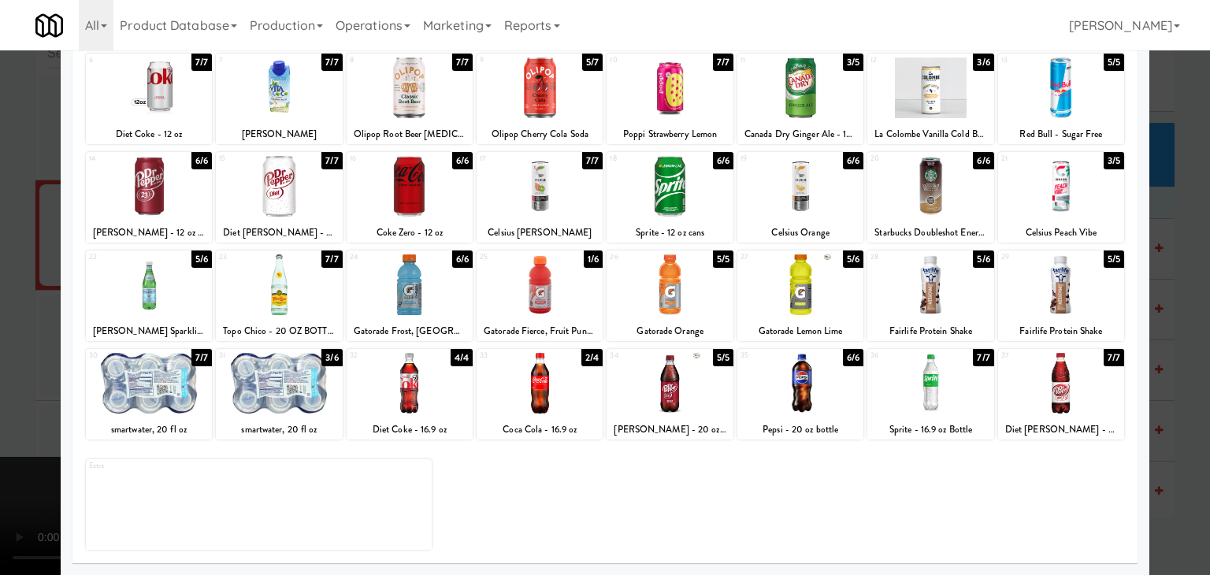
click at [532, 377] on div at bounding box center [539, 383] width 126 height 61
click at [29, 291] on div at bounding box center [605, 287] width 1210 height 575
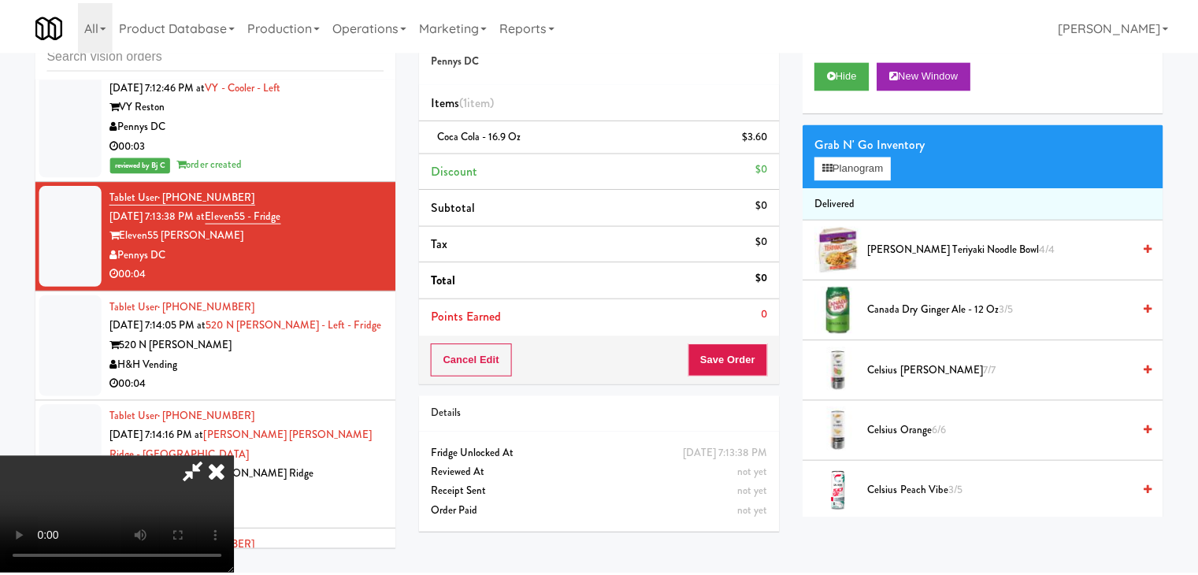
scroll to position [9003, 0]
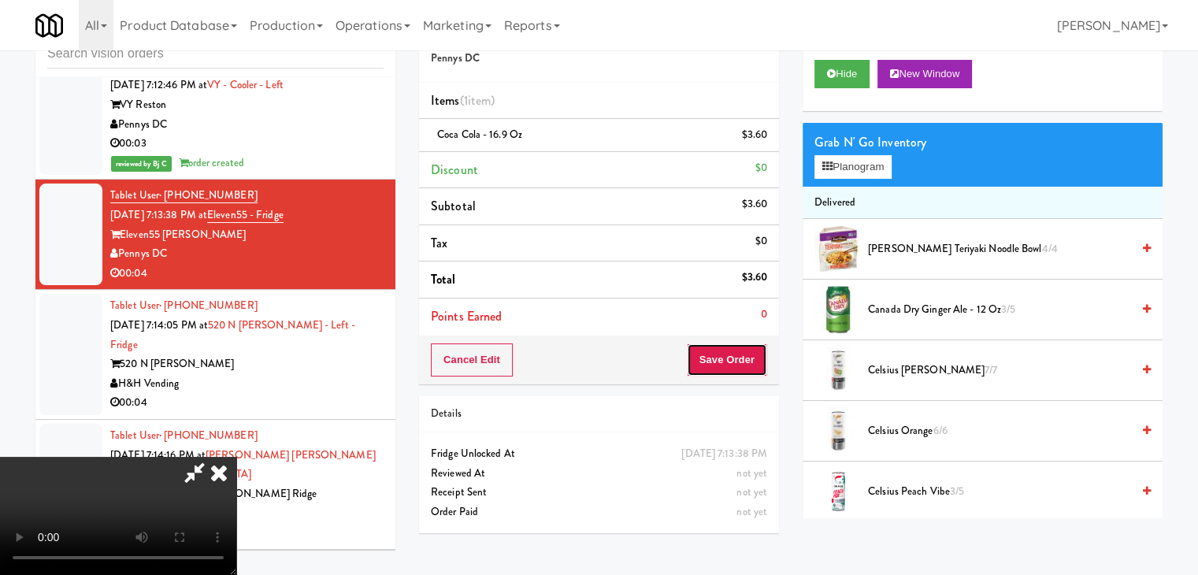
click at [728, 355] on button "Save Order" at bounding box center [727, 359] width 80 height 33
click at [734, 357] on button "Save Order" at bounding box center [727, 359] width 80 height 33
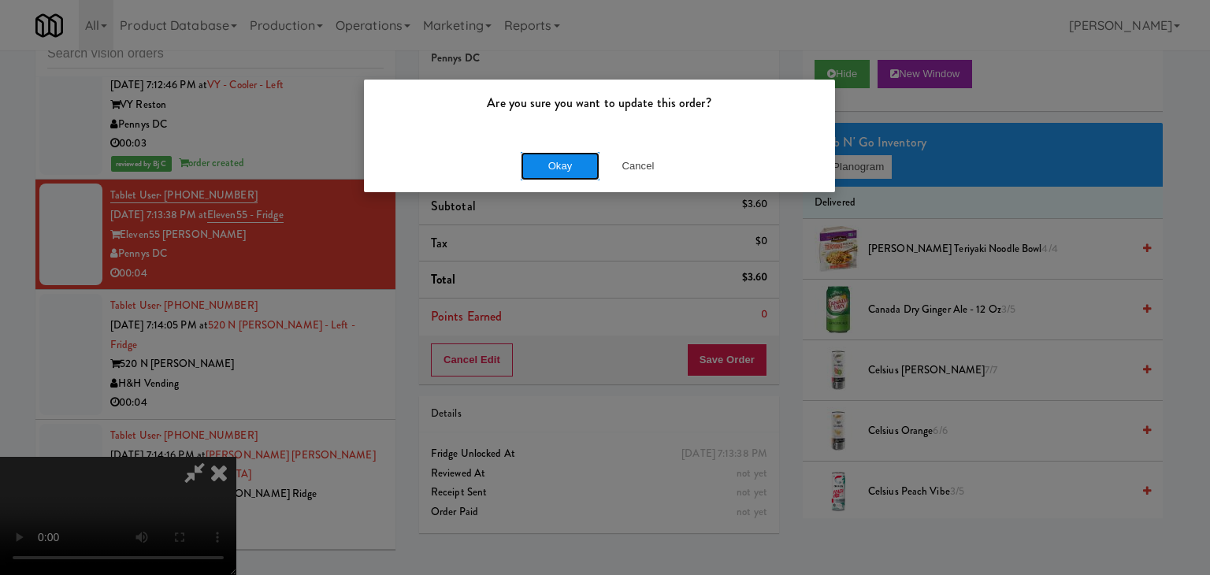
click at [542, 170] on button "Okay" at bounding box center [560, 166] width 79 height 28
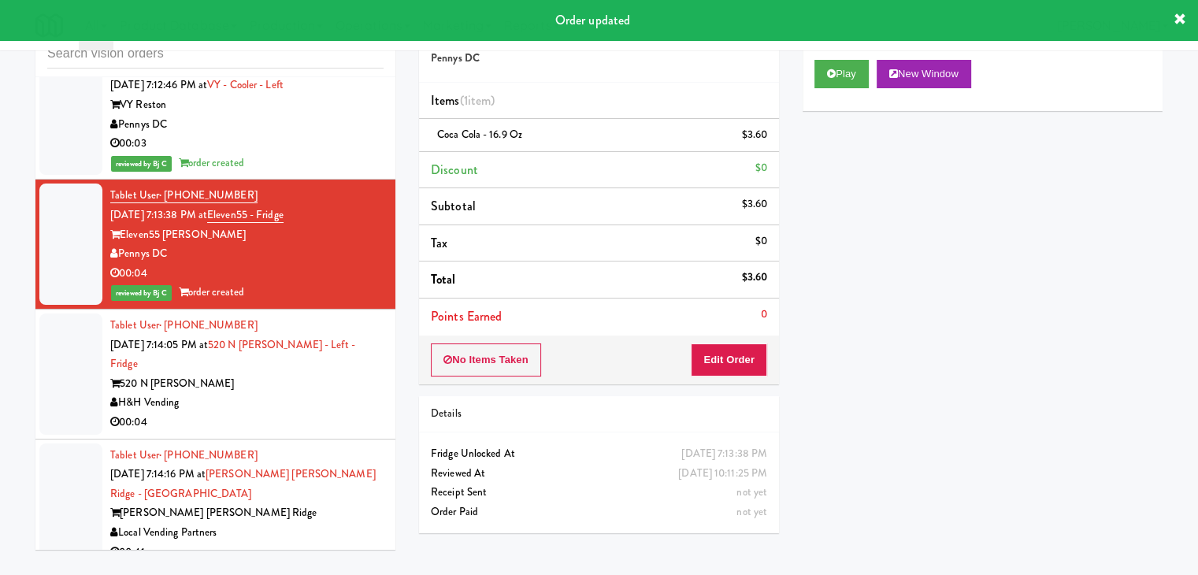
drag, startPoint x: 274, startPoint y: 317, endPoint x: 268, endPoint y: 322, distance: 8.4
click at [268, 393] on div "H&H Vending" at bounding box center [246, 403] width 273 height 20
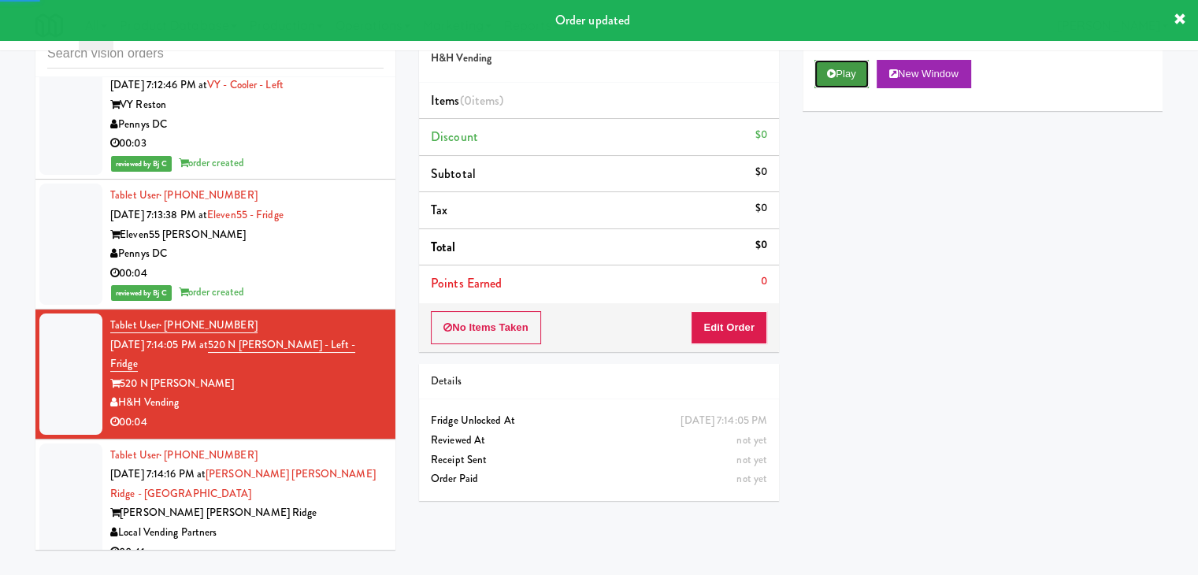
click at [835, 70] on icon at bounding box center [831, 74] width 9 height 10
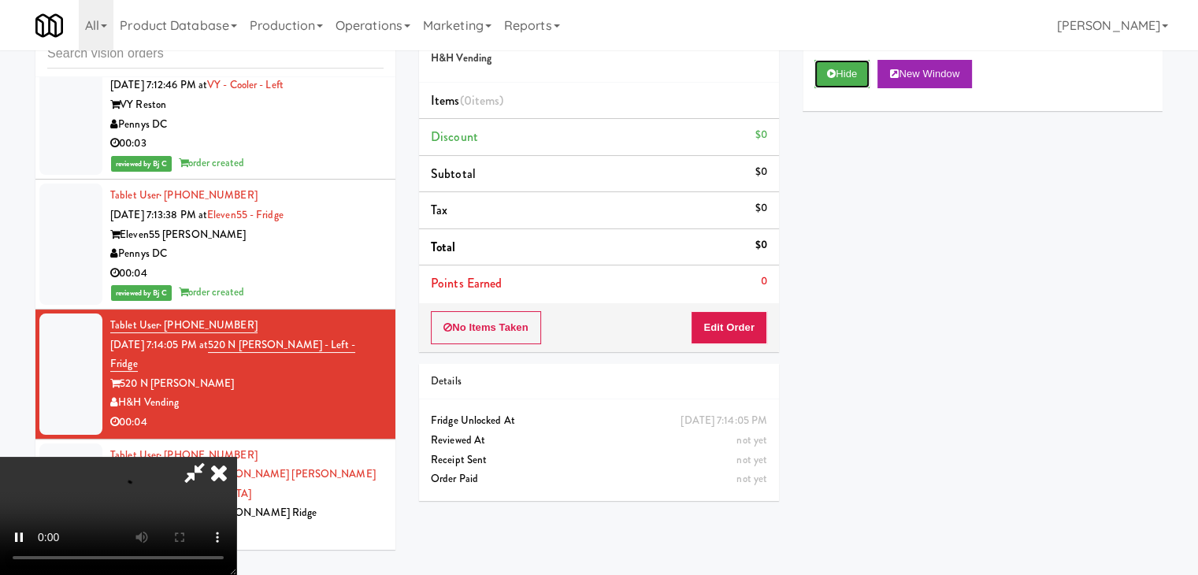
scroll to position [221, 0]
click at [236, 457] on video at bounding box center [118, 516] width 236 height 118
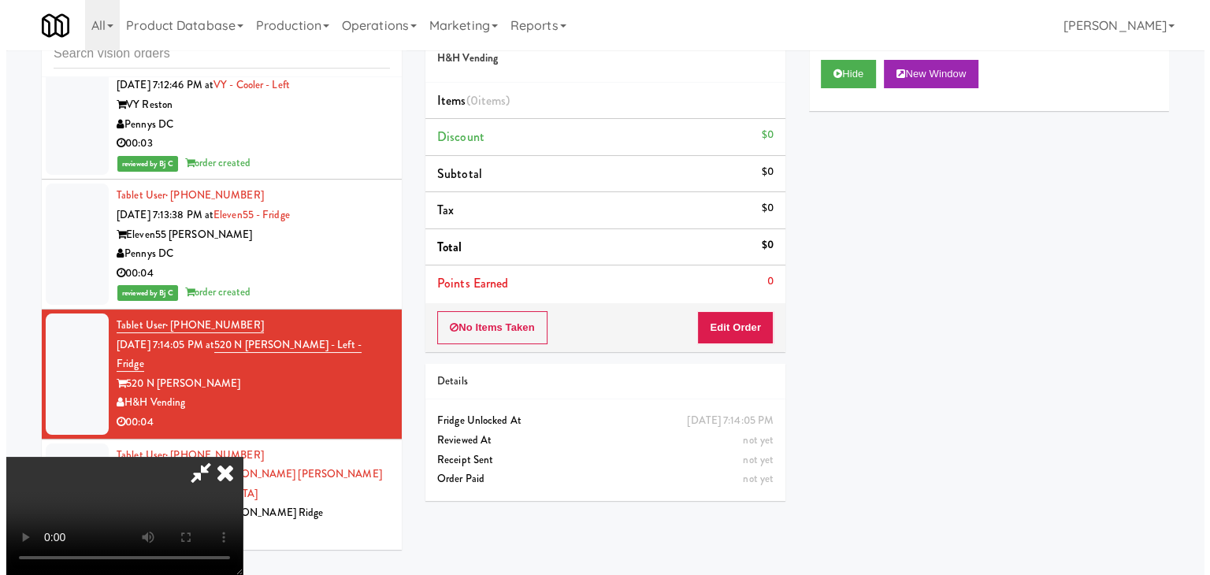
scroll to position [143, 0]
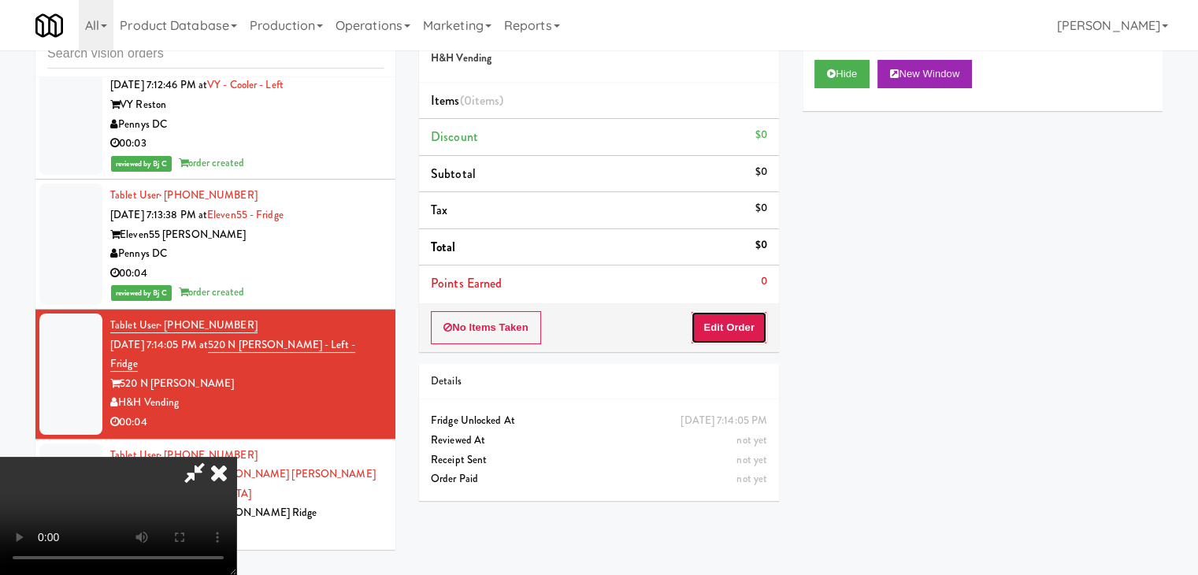
click at [737, 335] on button "Edit Order" at bounding box center [729, 327] width 76 height 33
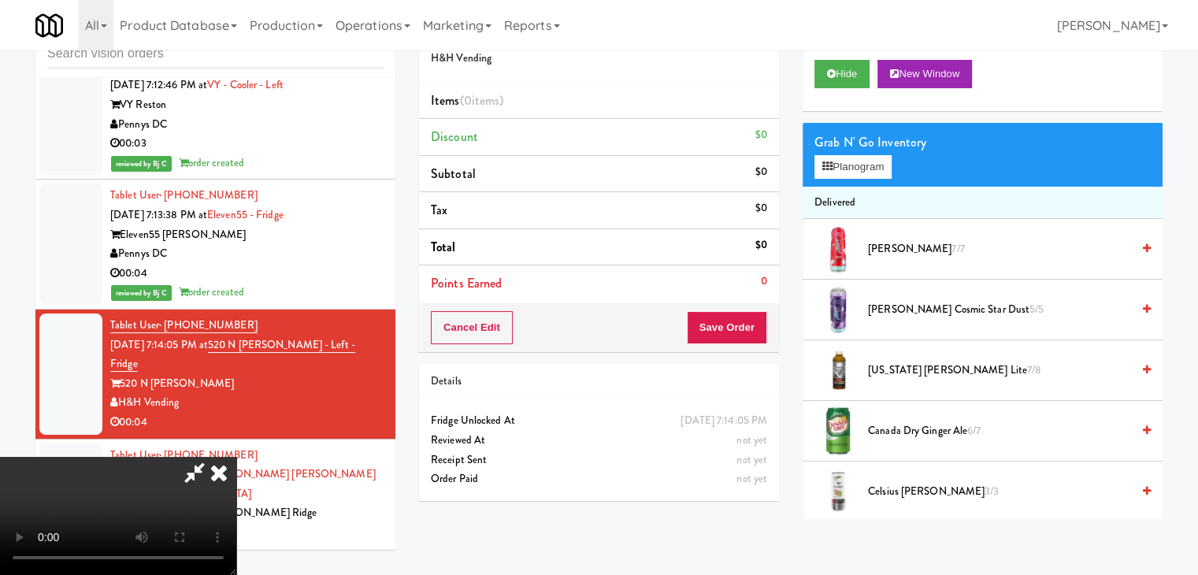
click at [236, 457] on video at bounding box center [118, 516] width 236 height 118
drag, startPoint x: 539, startPoint y: 191, endPoint x: 550, endPoint y: 189, distance: 11.3
click at [236, 457] on video at bounding box center [118, 516] width 236 height 118
click at [850, 169] on button "Planogram" at bounding box center [852, 167] width 77 height 24
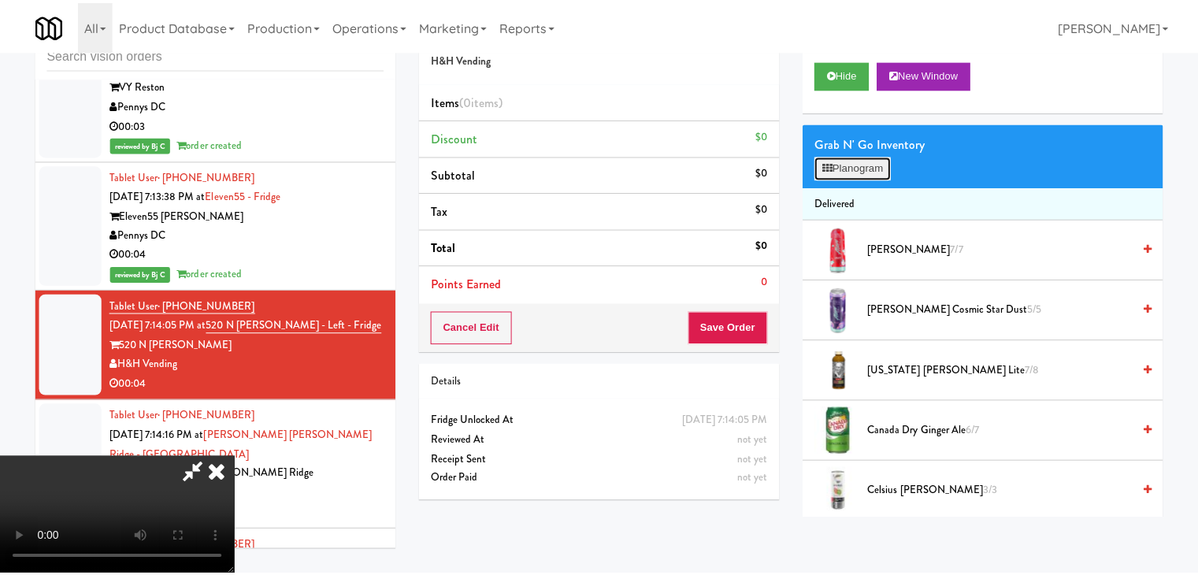
scroll to position [8983, 0]
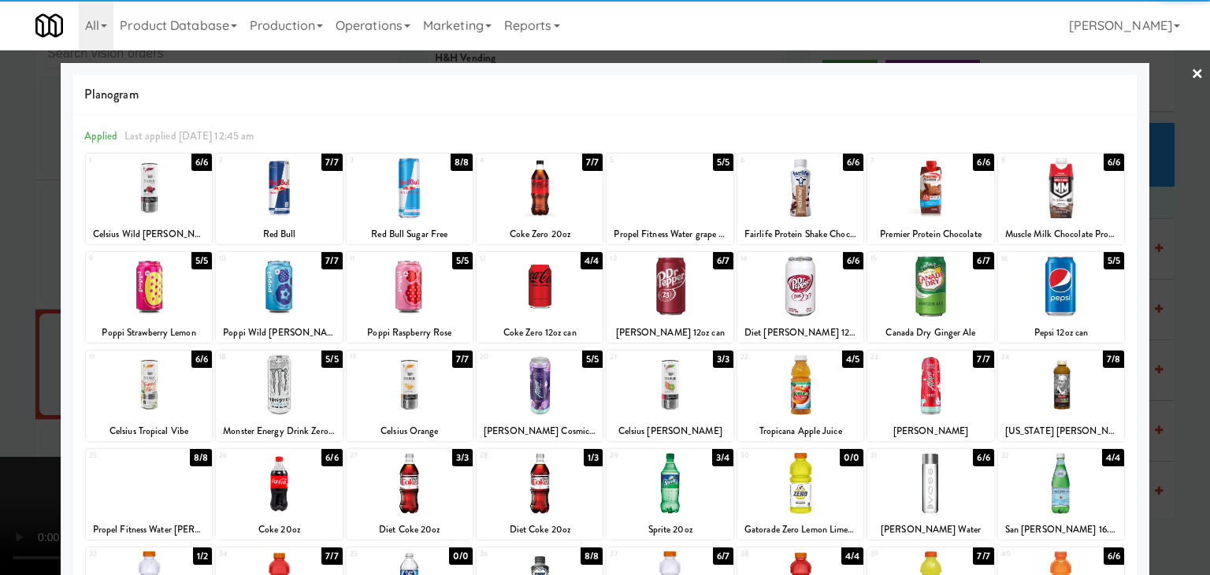
click at [826, 292] on div at bounding box center [800, 286] width 126 height 61
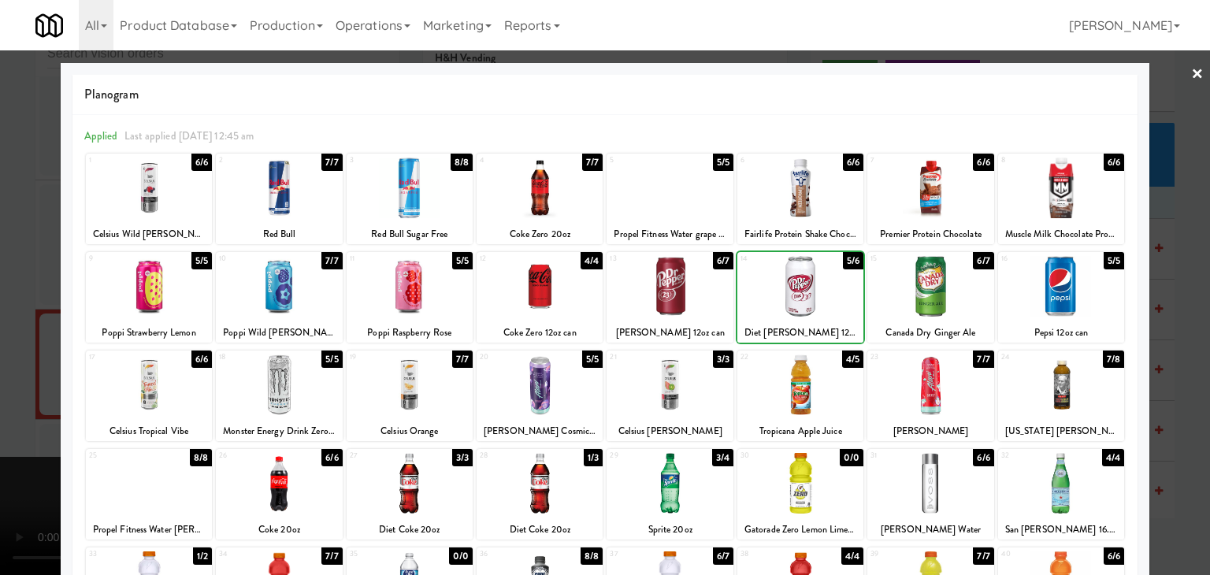
drag, startPoint x: 0, startPoint y: 277, endPoint x: 422, endPoint y: 309, distance: 423.3
click at [13, 277] on div at bounding box center [605, 287] width 1210 height 575
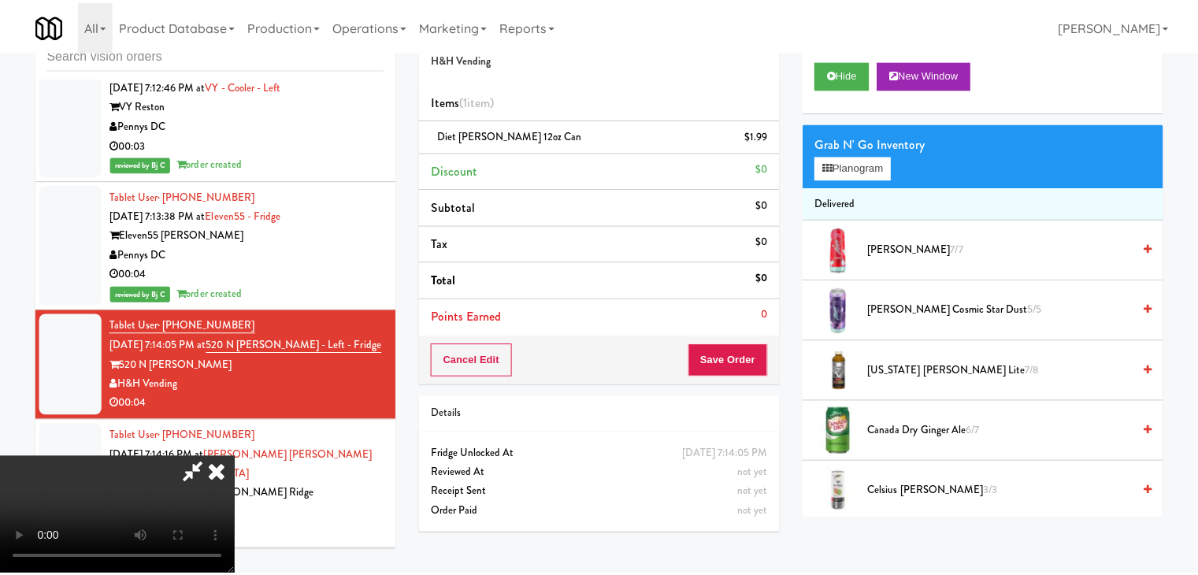
scroll to position [9003, 0]
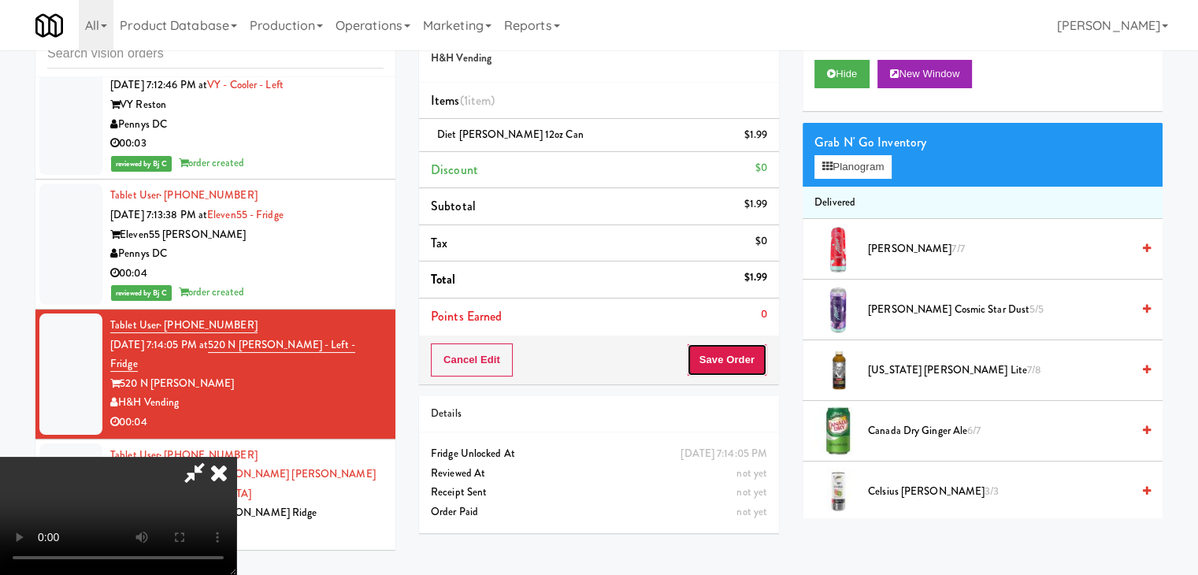
click at [754, 363] on button "Save Order" at bounding box center [727, 359] width 80 height 33
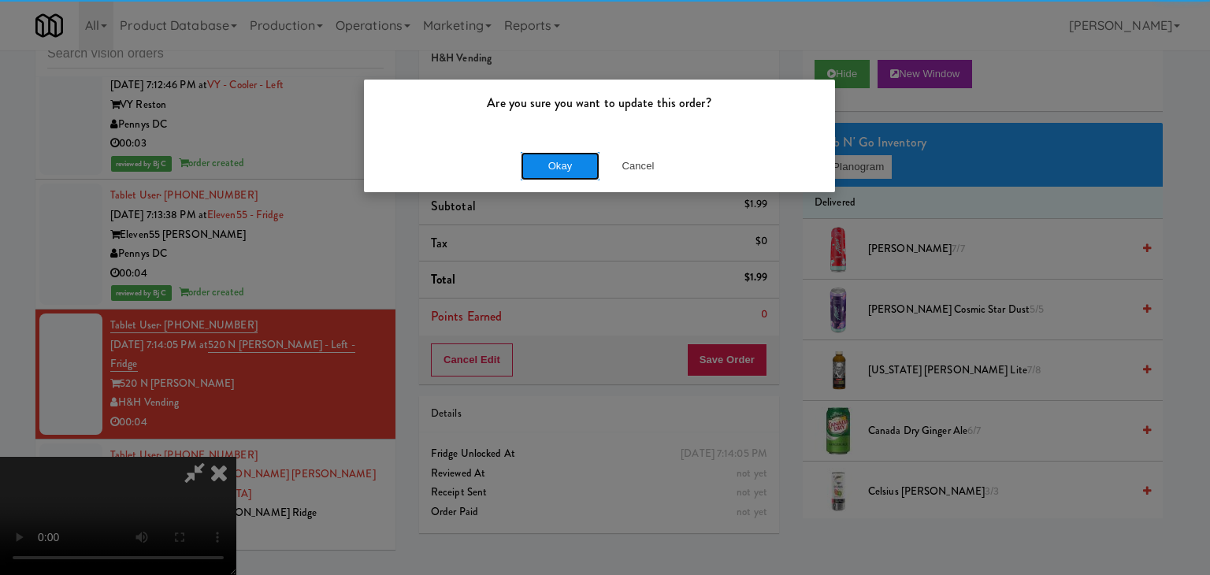
click at [540, 157] on button "Okay" at bounding box center [560, 166] width 79 height 28
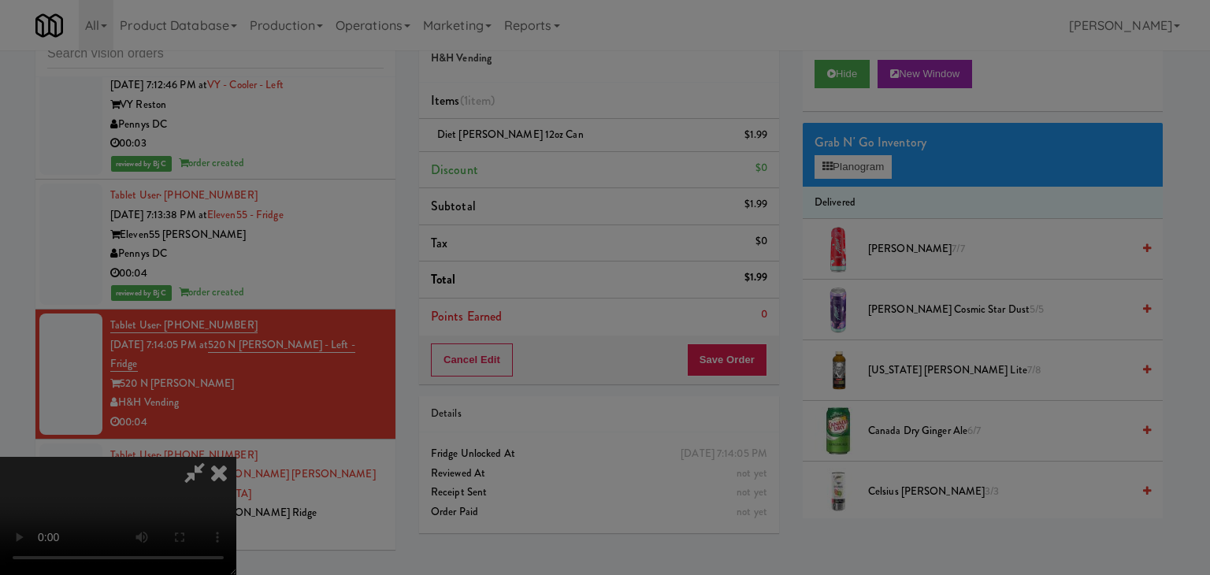
click at [540, 151] on button "Okay" at bounding box center [560, 137] width 79 height 28
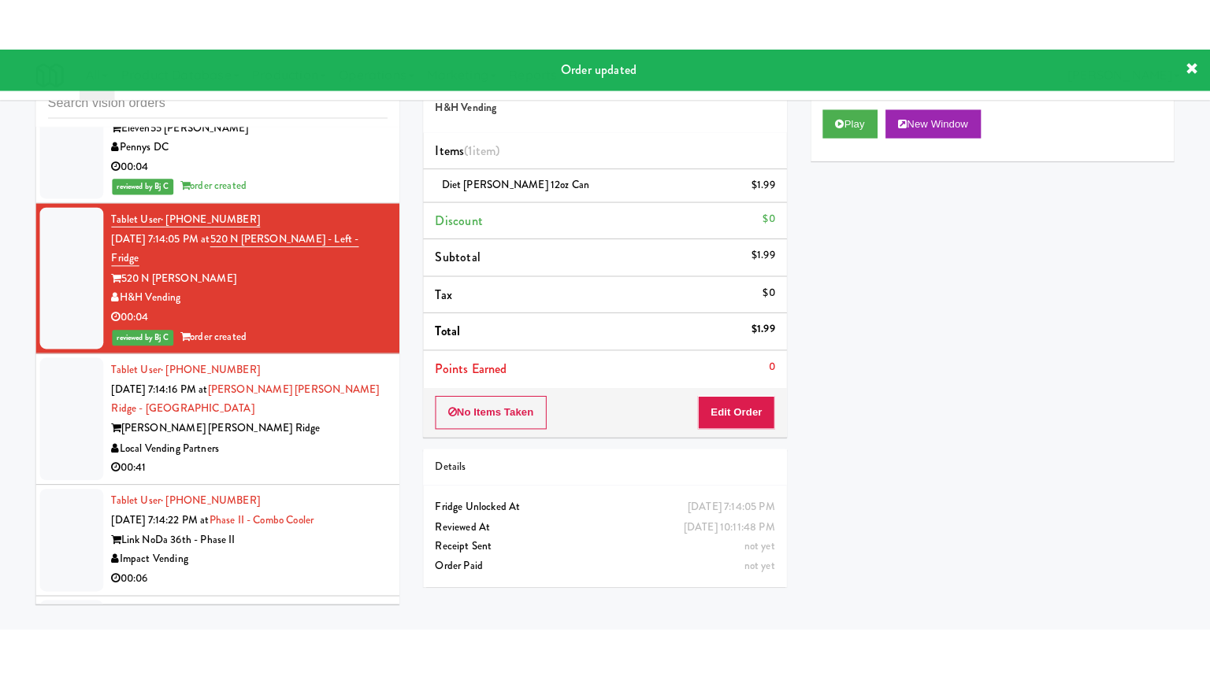
scroll to position [9160, 0]
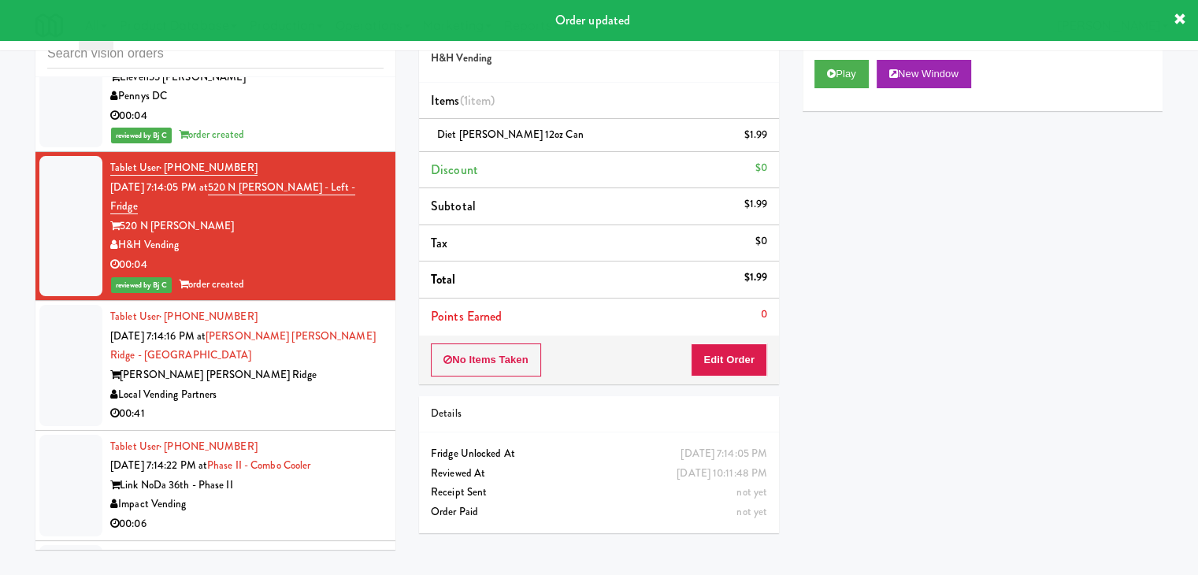
drag, startPoint x: 248, startPoint y: 291, endPoint x: 275, endPoint y: 283, distance: 27.7
click at [251, 385] on div "Local Vending Partners" at bounding box center [246, 395] width 273 height 20
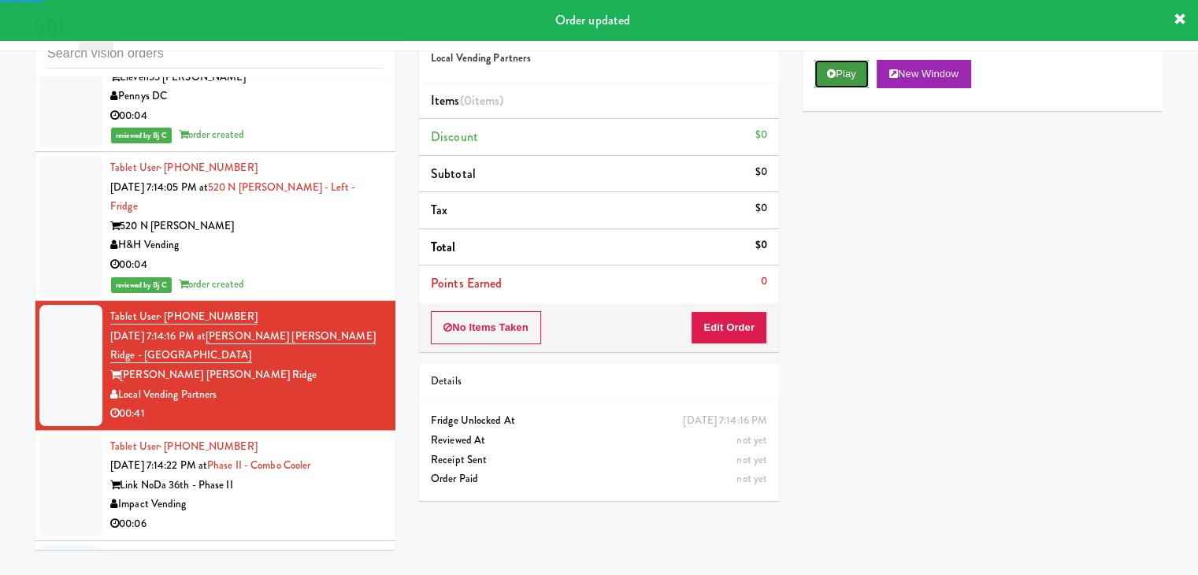
drag, startPoint x: 844, startPoint y: 75, endPoint x: 753, endPoint y: 246, distance: 193.8
click at [844, 75] on button "Play" at bounding box center [841, 74] width 54 height 28
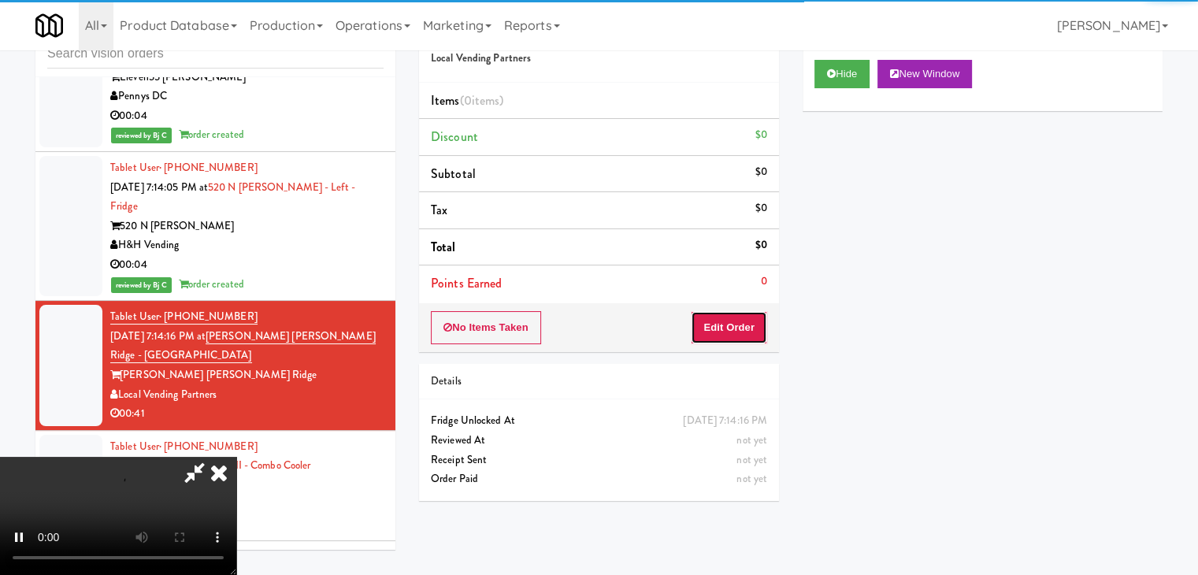
click at [712, 325] on button "Edit Order" at bounding box center [729, 327] width 76 height 33
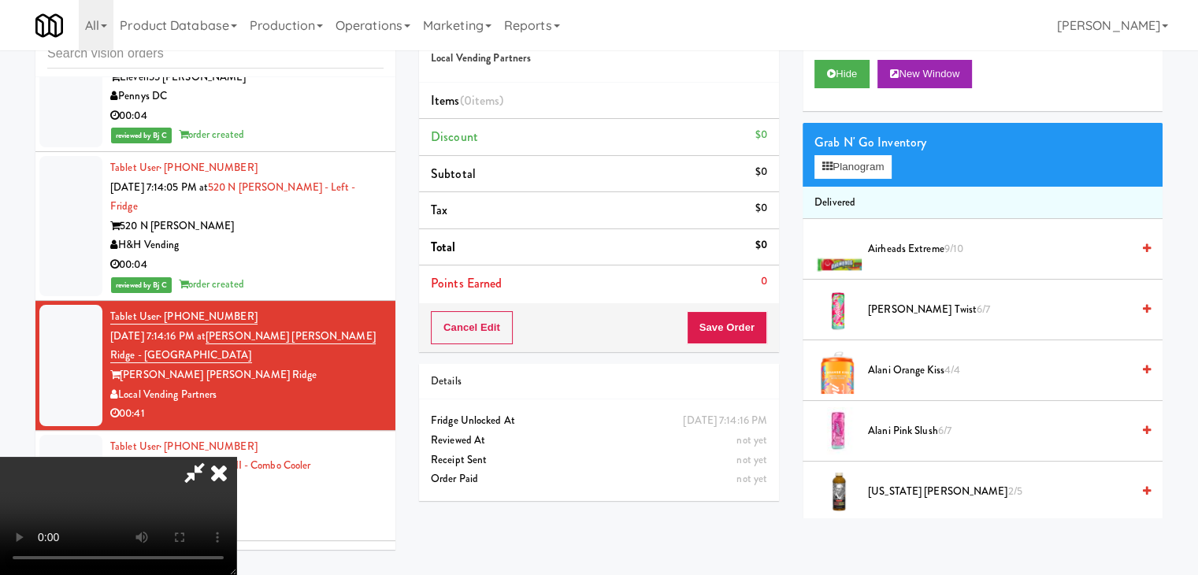
scroll to position [9141, 0]
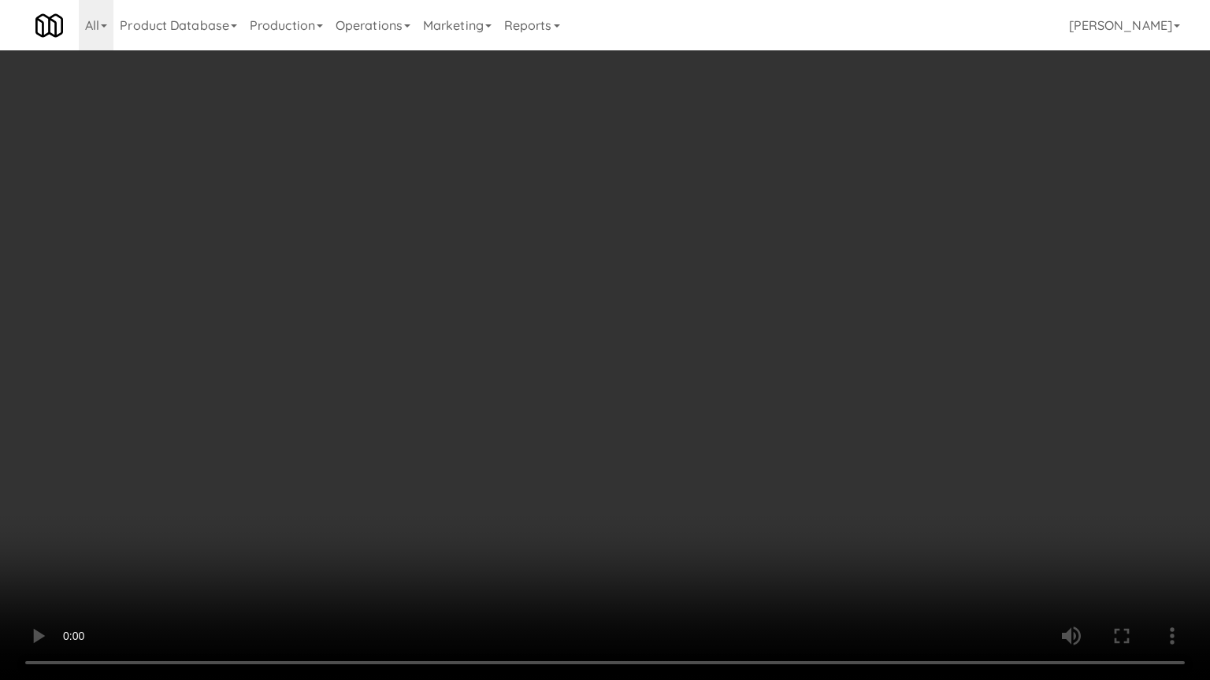
click at [706, 378] on video at bounding box center [605, 340] width 1210 height 680
click at [694, 381] on video at bounding box center [605, 340] width 1210 height 680
click at [695, 370] on video at bounding box center [605, 340] width 1210 height 680
click at [696, 363] on video at bounding box center [605, 340] width 1210 height 680
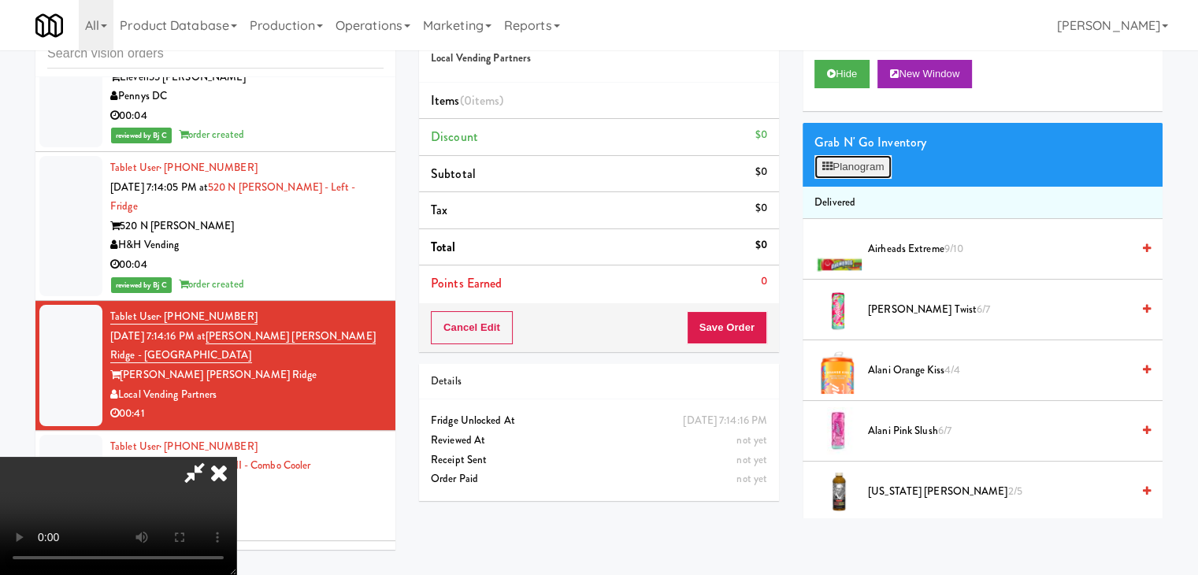
click at [874, 173] on button "Planogram" at bounding box center [852, 167] width 77 height 24
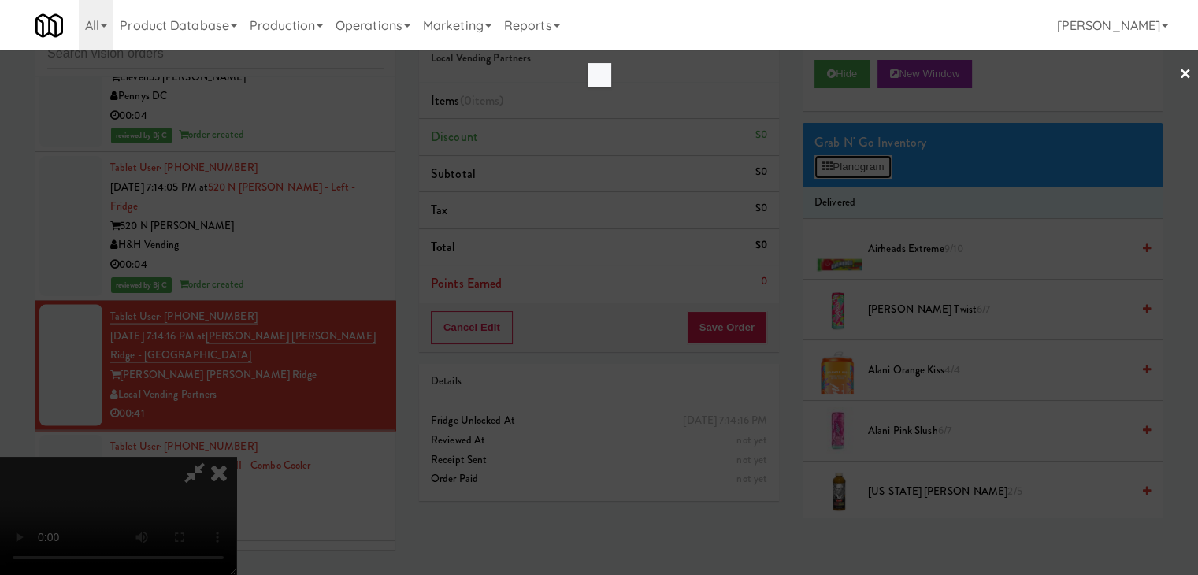
scroll to position [9141, 0]
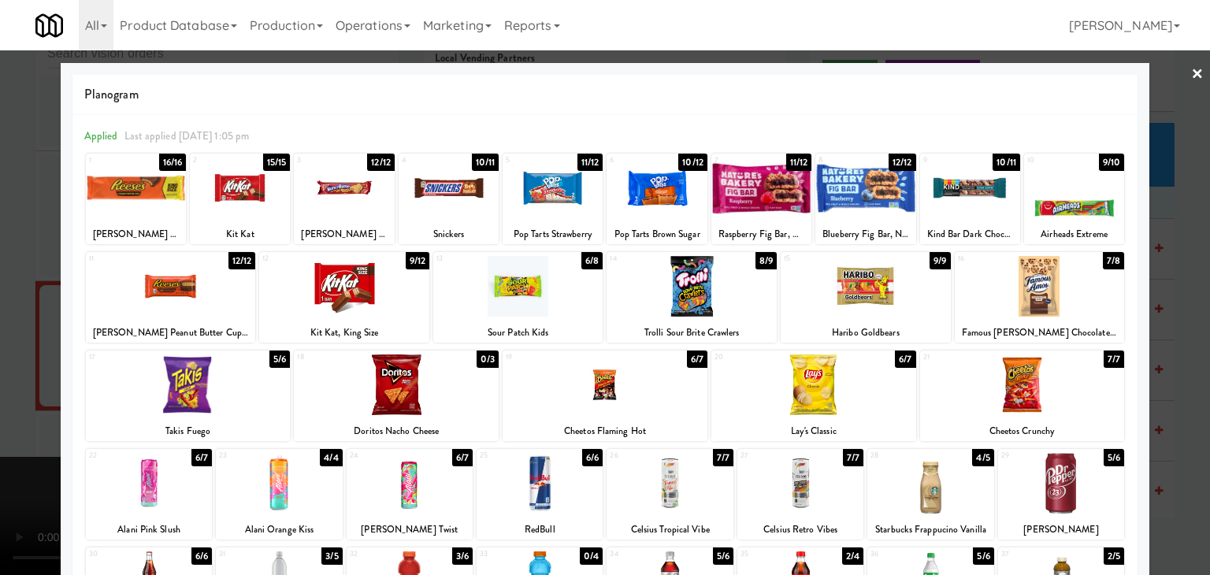
click at [180, 395] on div at bounding box center [188, 384] width 205 height 61
click at [580, 391] on div at bounding box center [604, 384] width 205 height 61
drag, startPoint x: 0, startPoint y: 383, endPoint x: 194, endPoint y: 385, distance: 193.7
click at [2, 383] on div at bounding box center [605, 287] width 1210 height 575
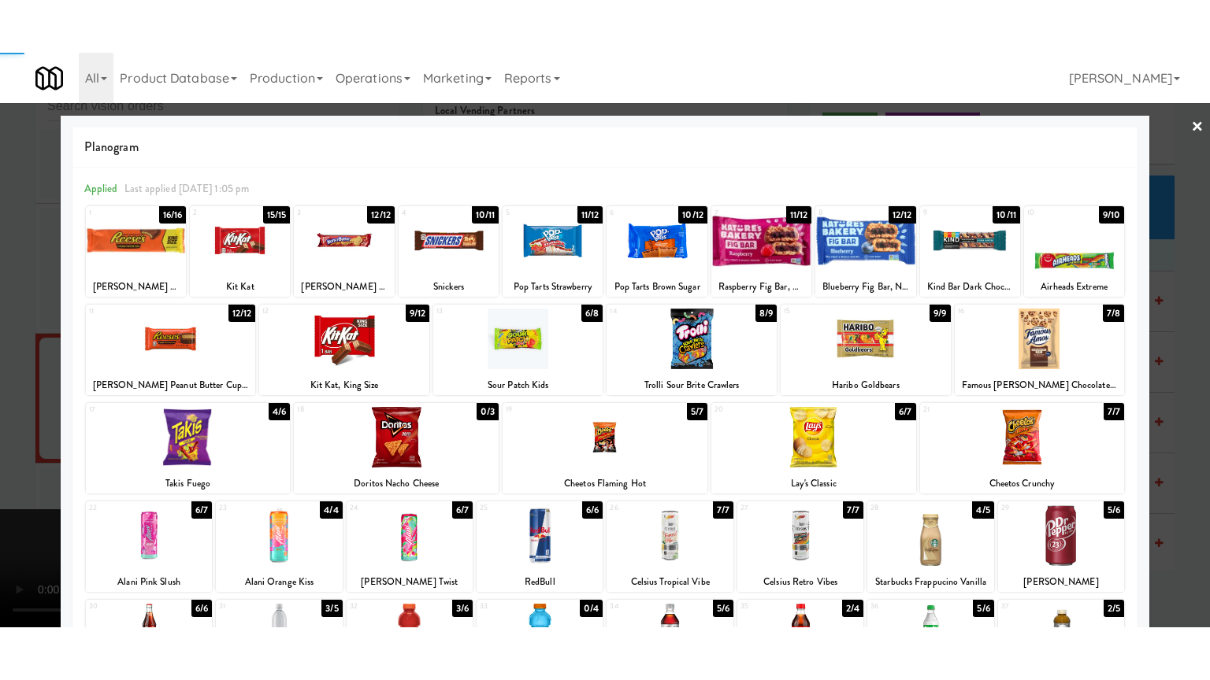
scroll to position [9160, 0]
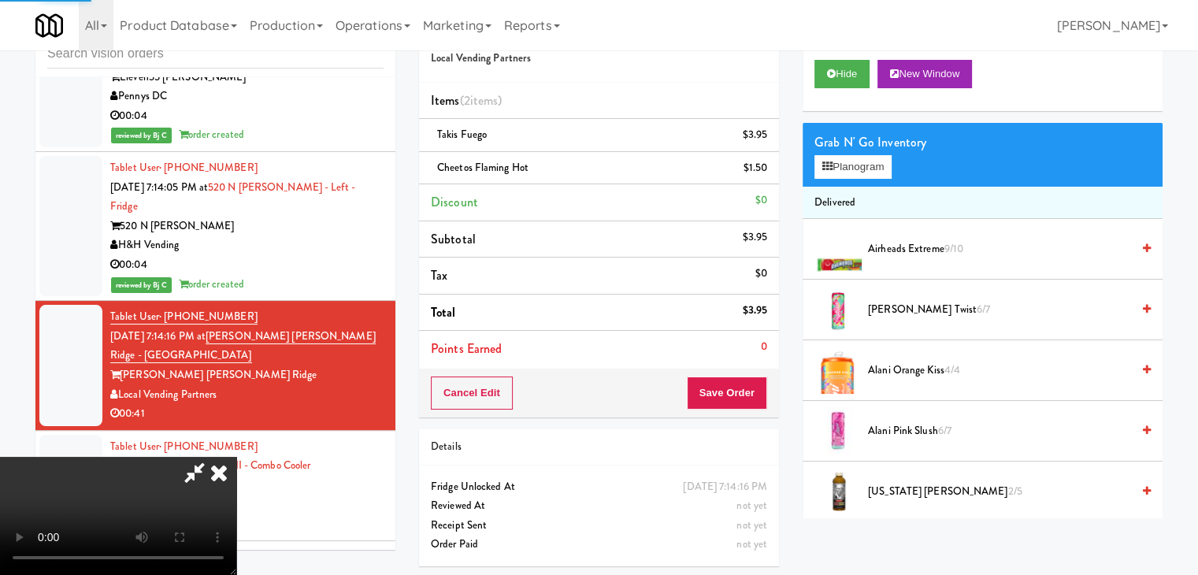
click at [236, 457] on video at bounding box center [118, 516] width 236 height 118
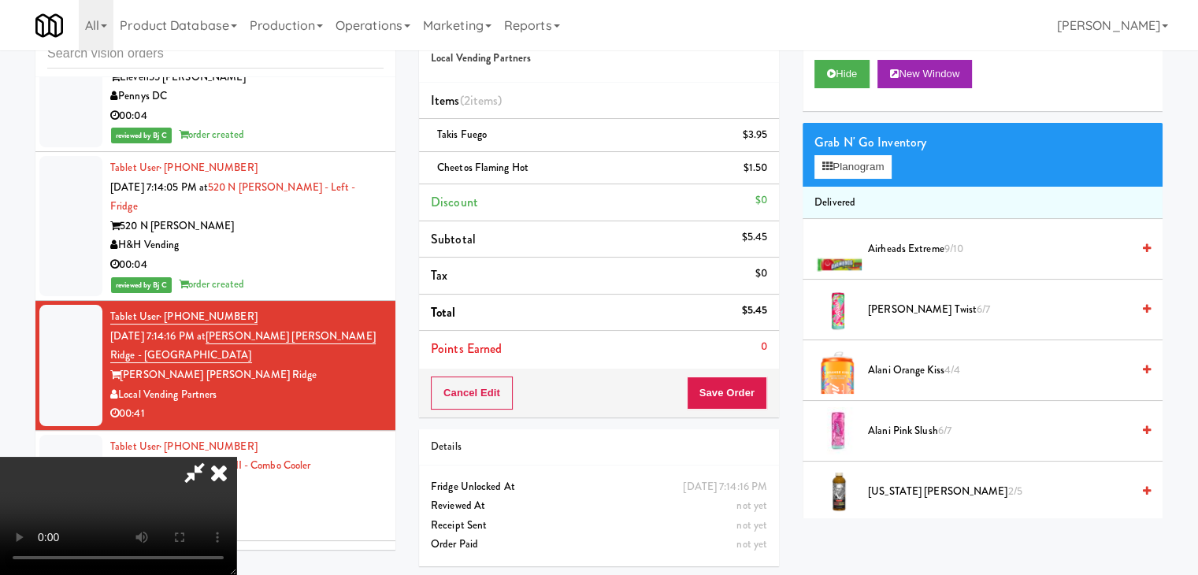
click at [236, 457] on video at bounding box center [118, 516] width 236 height 118
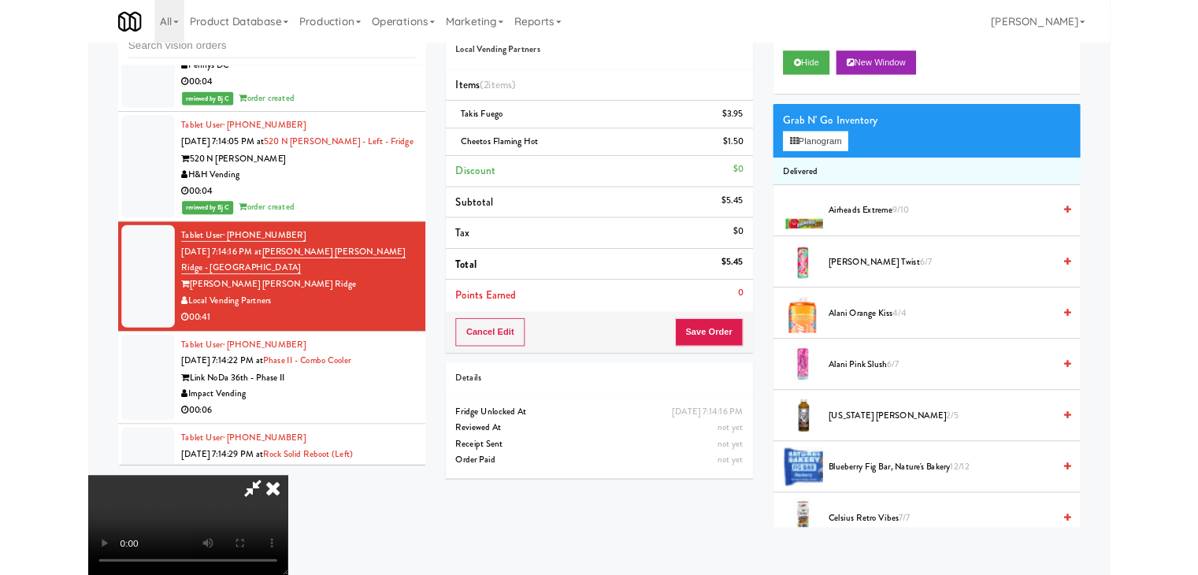
scroll to position [9141, 0]
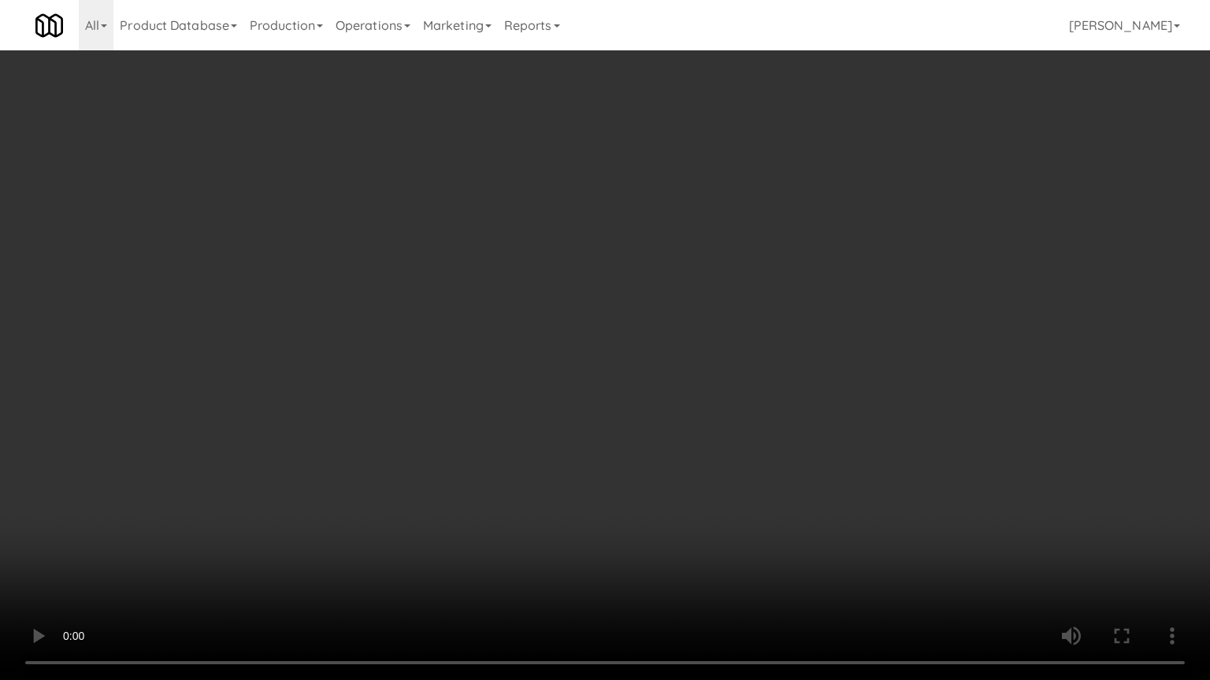
click at [651, 387] on video at bounding box center [605, 340] width 1210 height 680
click at [649, 393] on video at bounding box center [605, 340] width 1210 height 680
click at [649, 391] on video at bounding box center [605, 340] width 1210 height 680
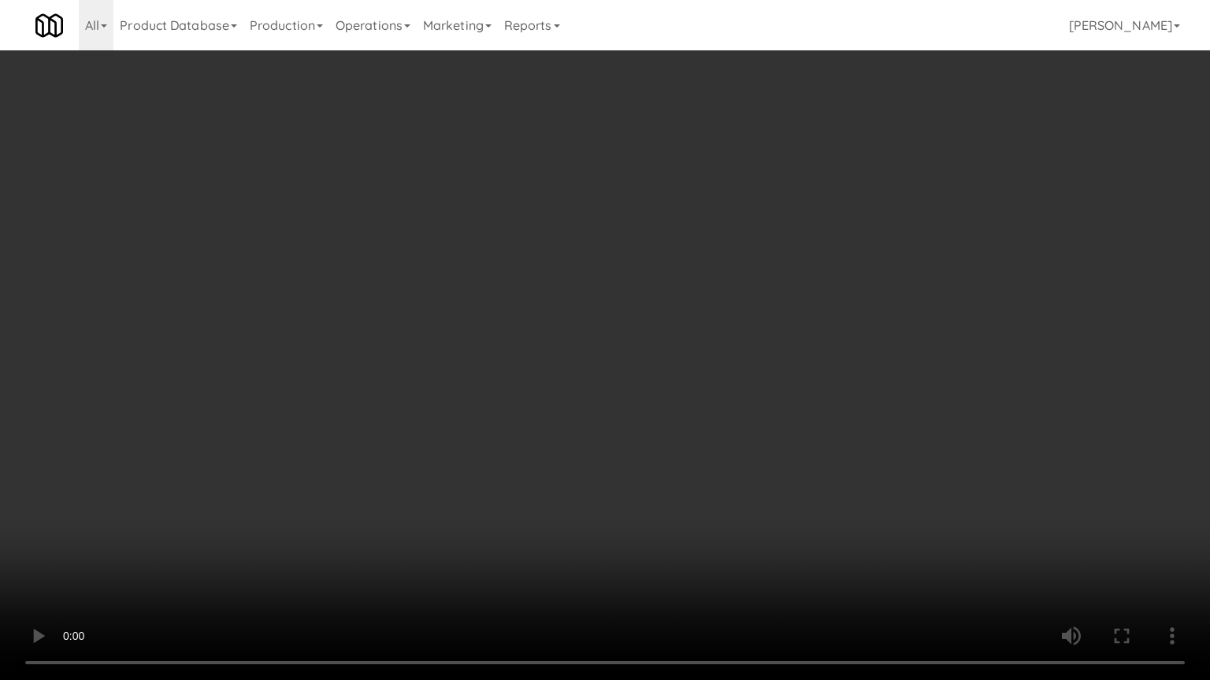
click at [649, 391] on video at bounding box center [605, 340] width 1210 height 680
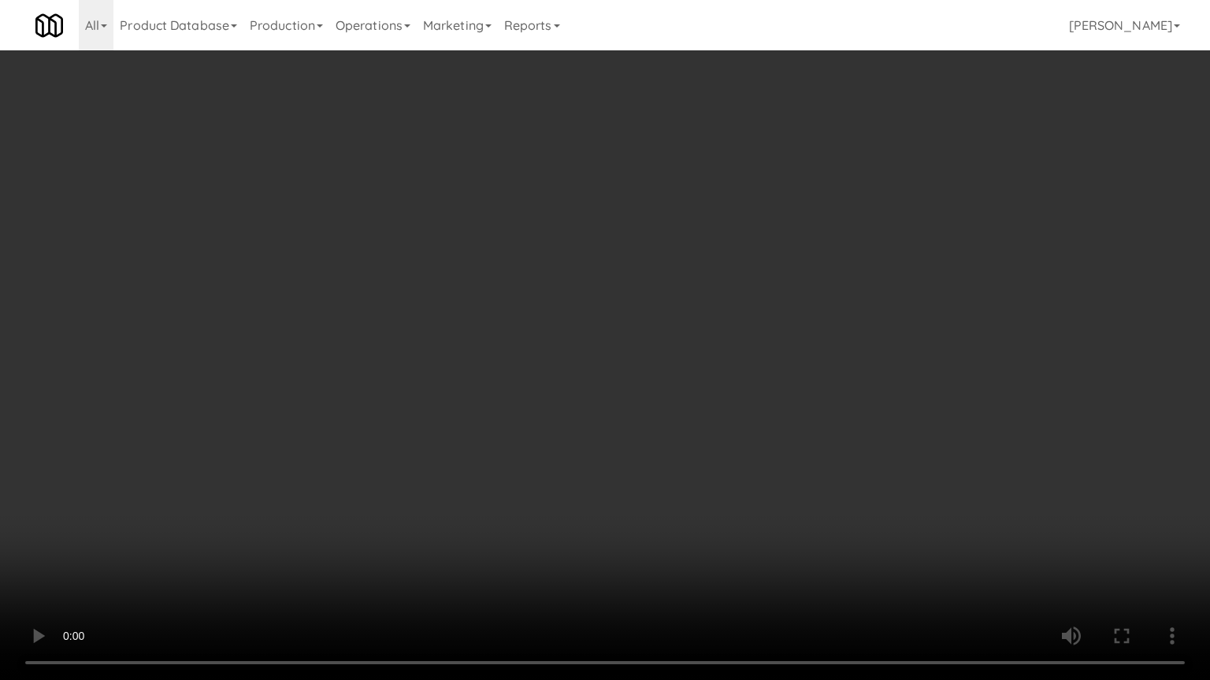
click at [649, 391] on video at bounding box center [605, 340] width 1210 height 680
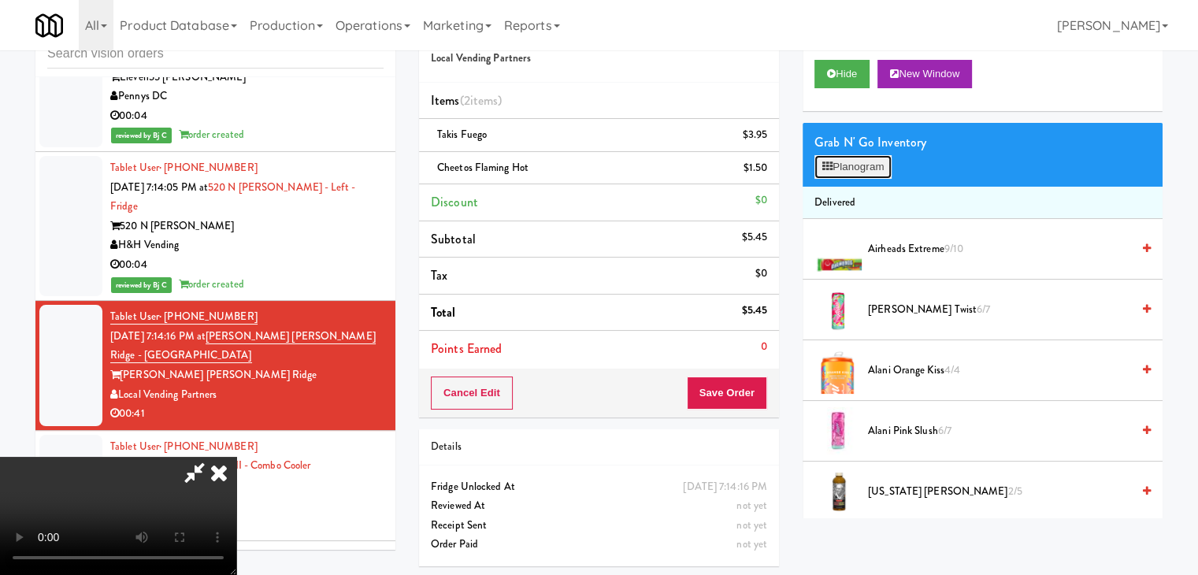
click at [876, 169] on button "Planogram" at bounding box center [852, 167] width 77 height 24
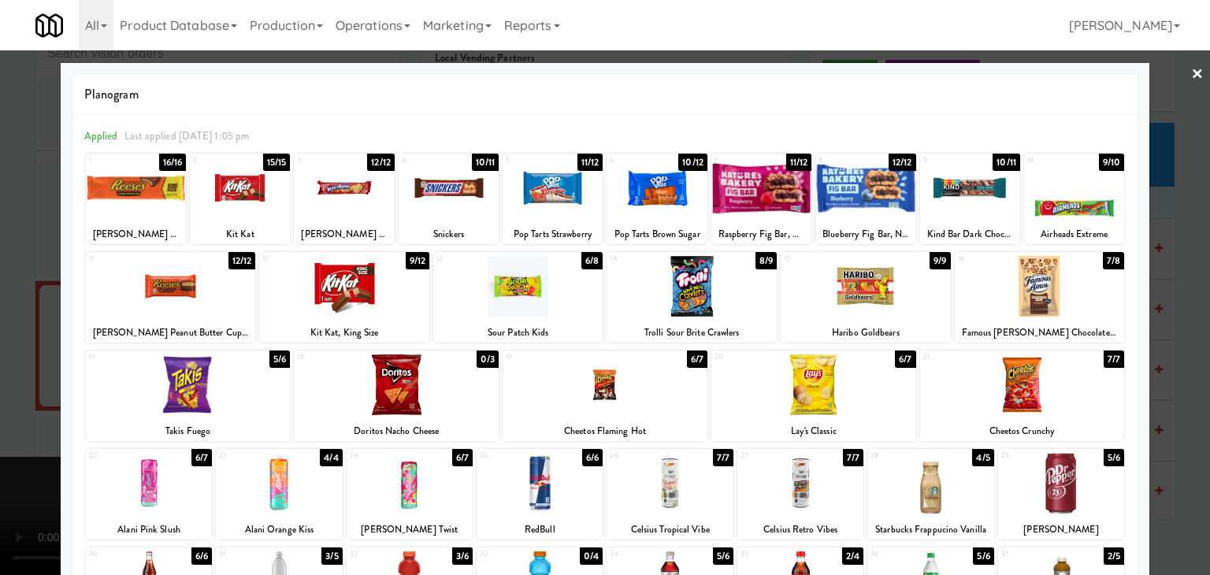
click at [1042, 391] on div at bounding box center [1022, 384] width 205 height 61
click at [30, 352] on div at bounding box center [605, 287] width 1210 height 575
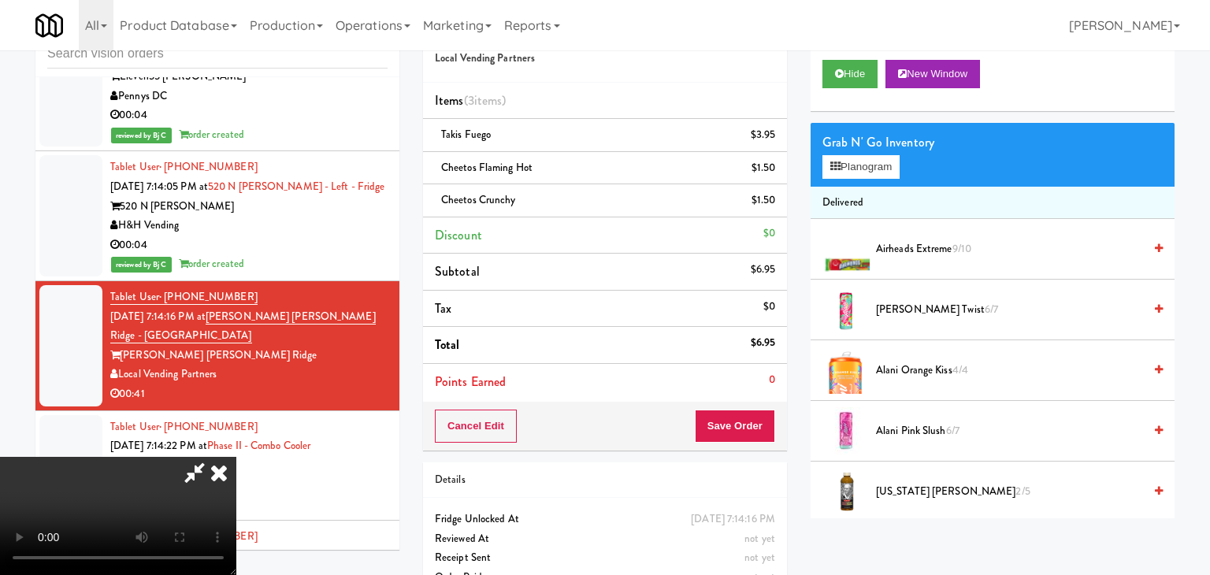
scroll to position [9160, 0]
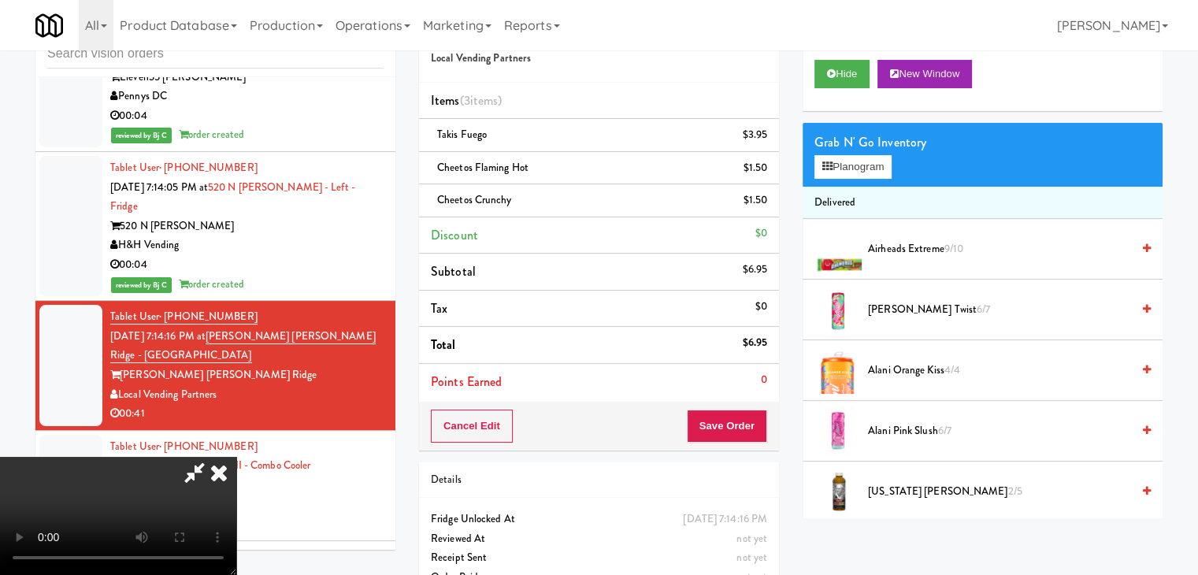
click at [213, 457] on icon at bounding box center [194, 472] width 36 height 31
click at [869, 167] on button "Planogram" at bounding box center [852, 167] width 77 height 24
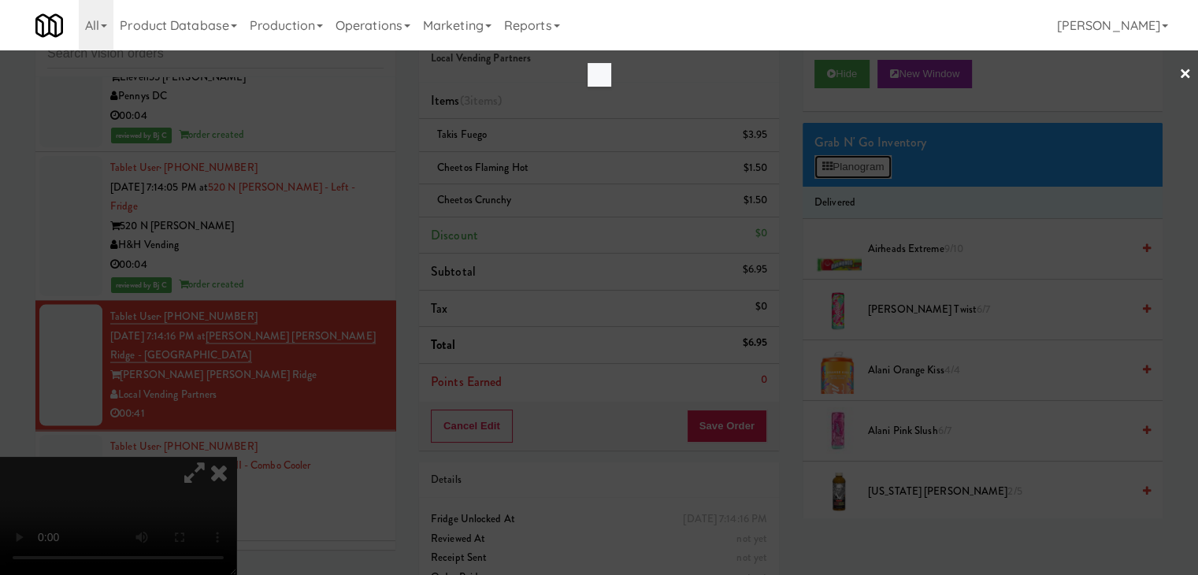
scroll to position [9141, 0]
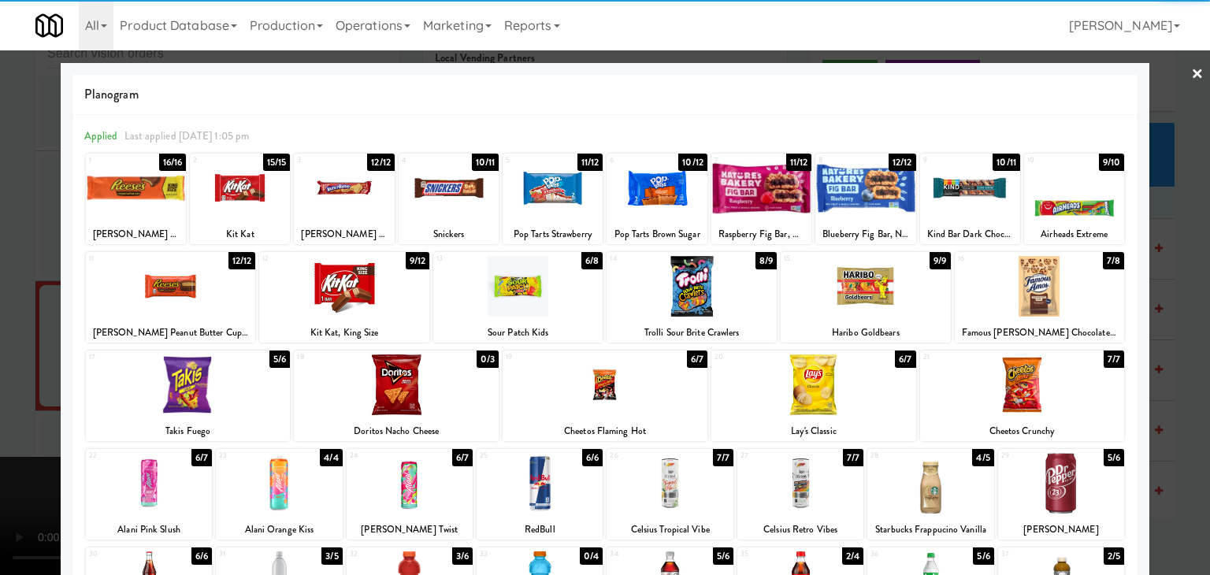
click at [1060, 487] on div at bounding box center [1061, 483] width 126 height 61
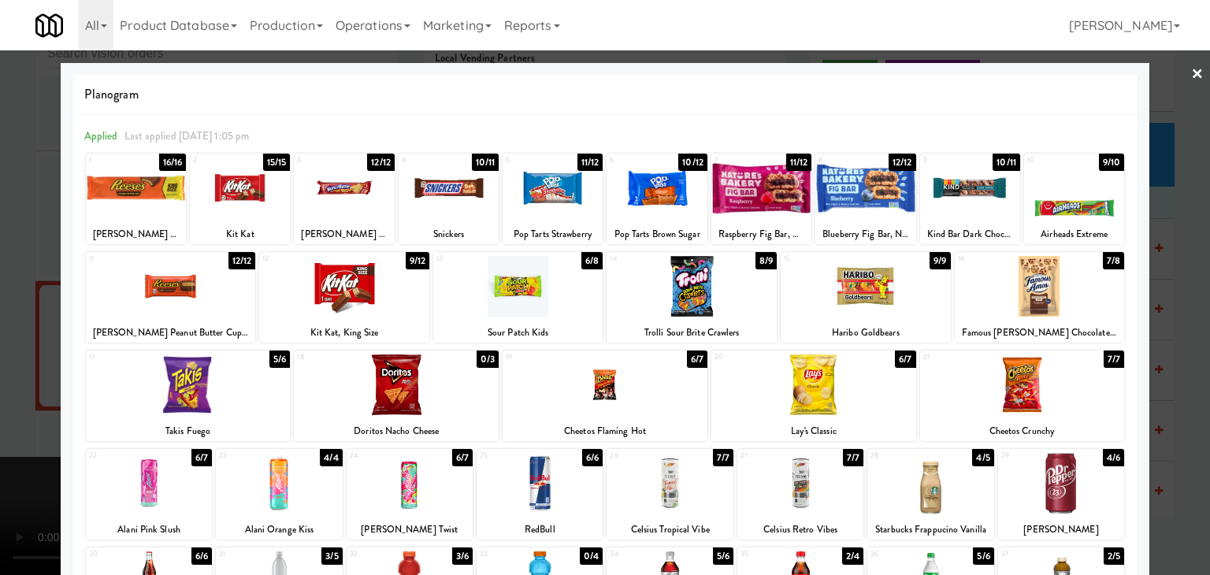
click at [0, 451] on div at bounding box center [605, 287] width 1210 height 575
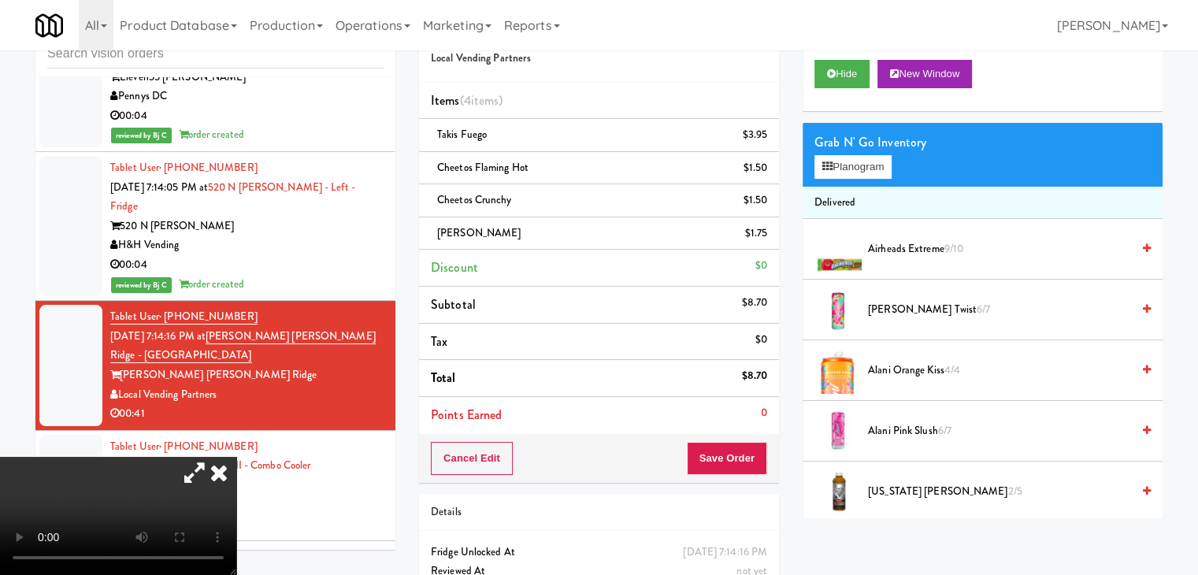
click at [236, 457] on video at bounding box center [118, 516] width 236 height 118
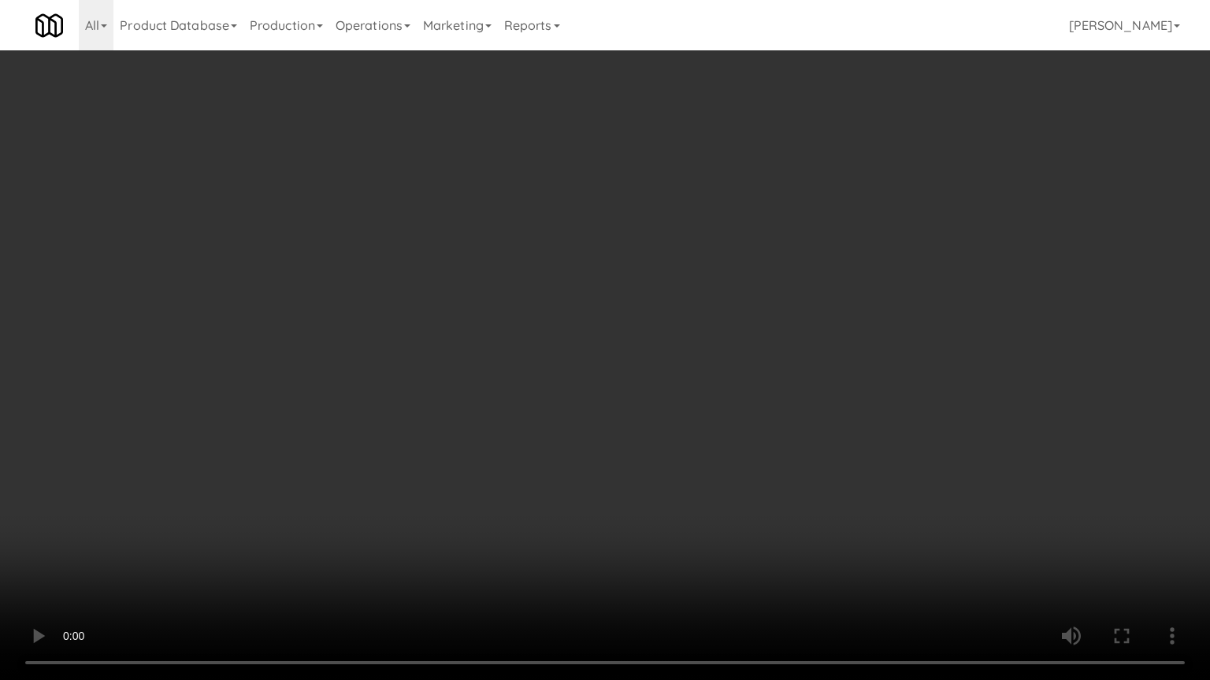
click at [563, 511] on video at bounding box center [605, 340] width 1210 height 680
click at [632, 493] on video at bounding box center [605, 340] width 1210 height 680
click at [654, 495] on video at bounding box center [605, 340] width 1210 height 680
click at [60, 387] on video at bounding box center [605, 340] width 1210 height 680
click at [56, 388] on video at bounding box center [605, 340] width 1210 height 680
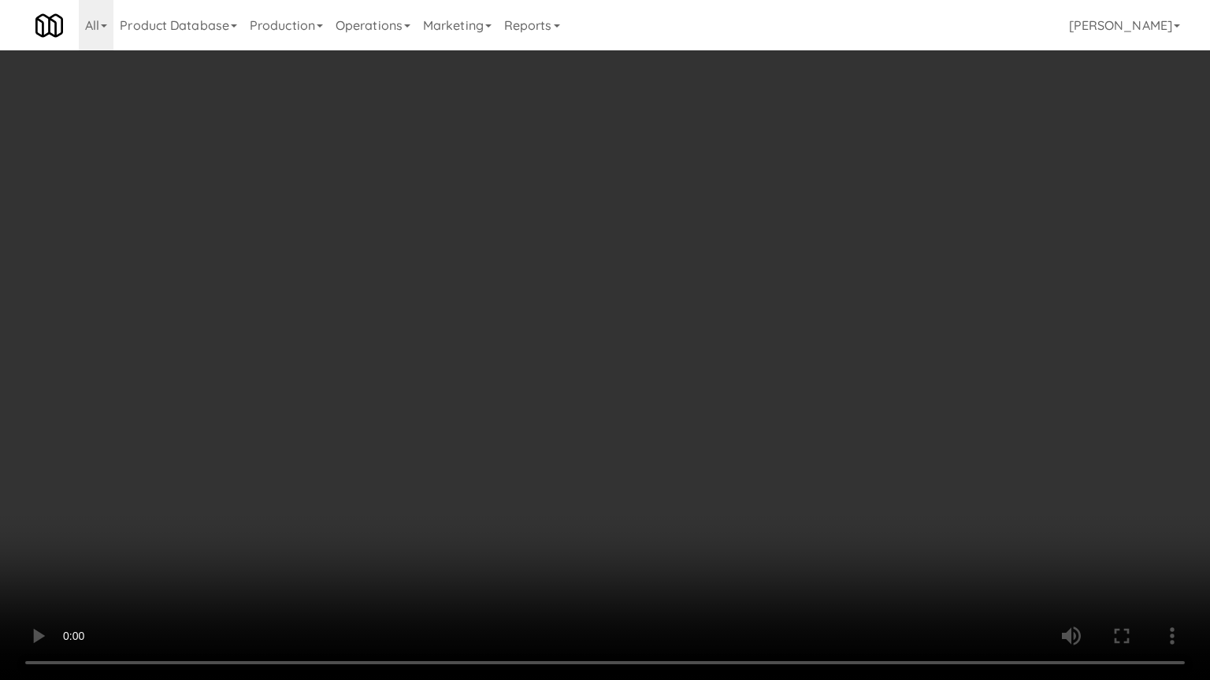
click at [60, 376] on video at bounding box center [605, 340] width 1210 height 680
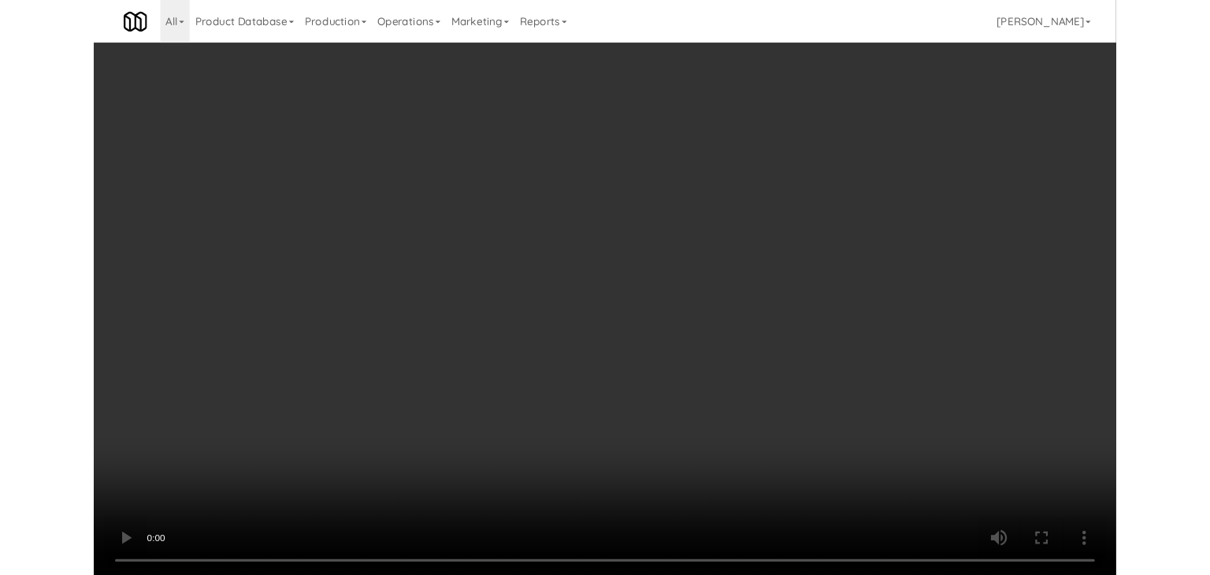
scroll to position [9160, 0]
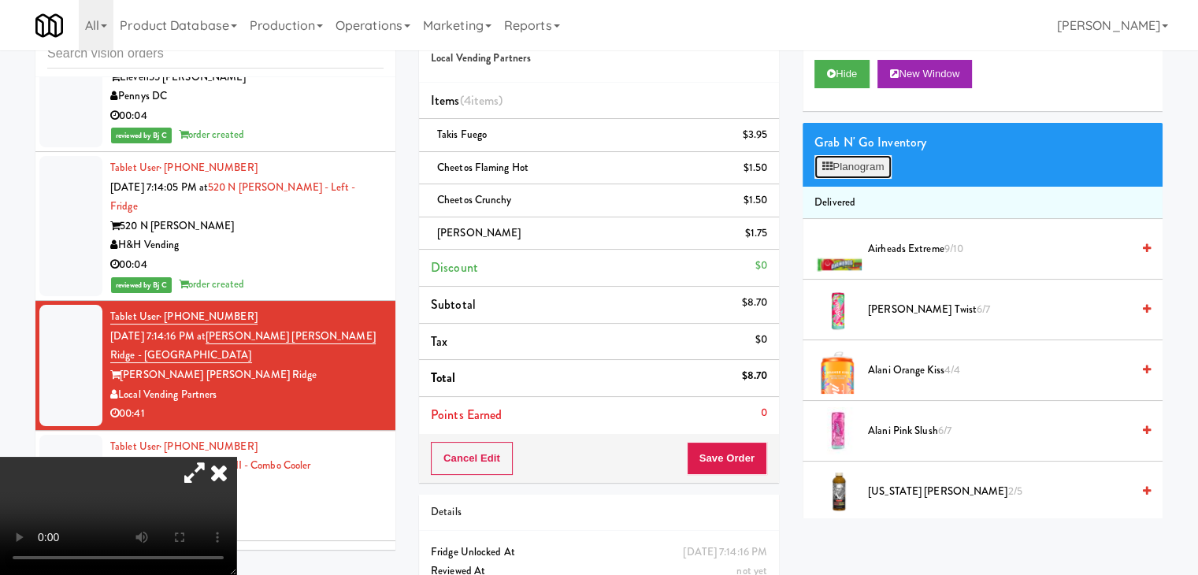
click at [866, 172] on button "Planogram" at bounding box center [852, 167] width 77 height 24
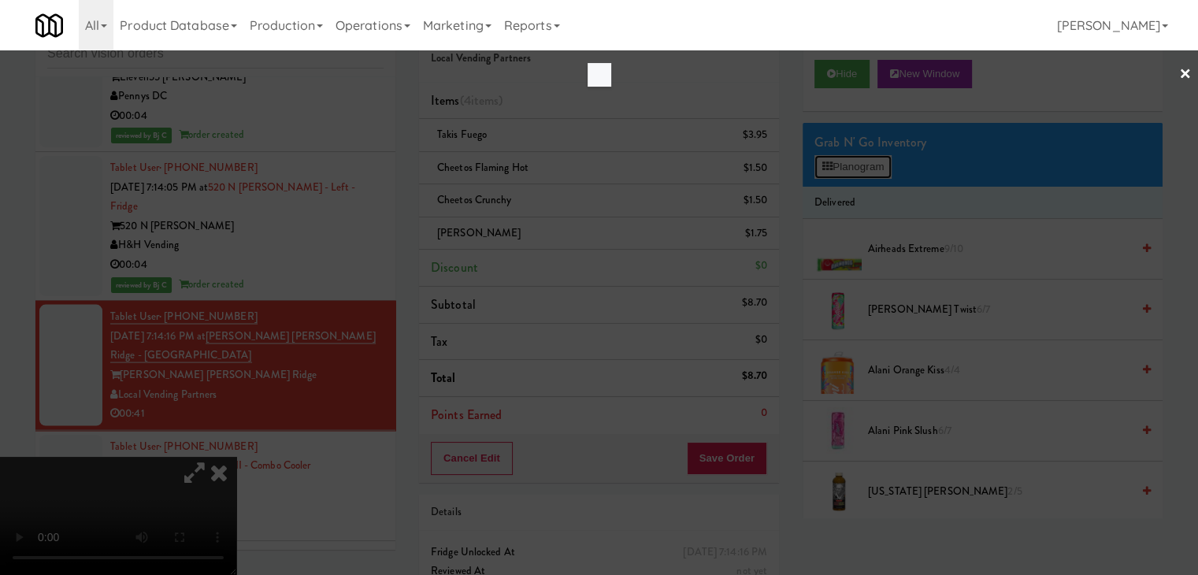
scroll to position [9141, 0]
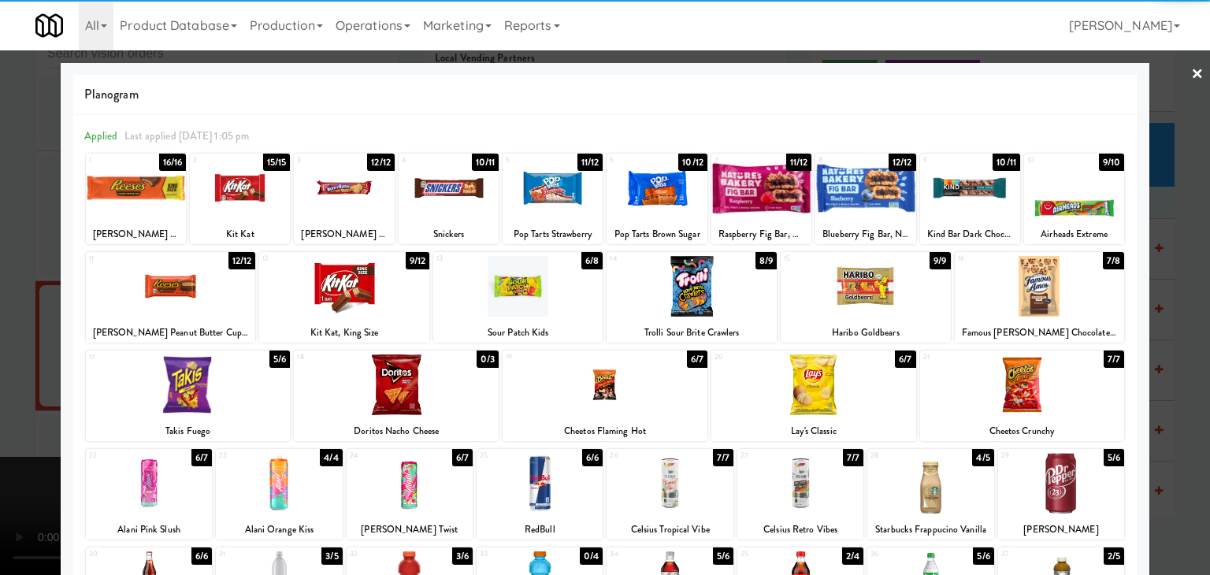
click at [906, 294] on div at bounding box center [865, 286] width 170 height 61
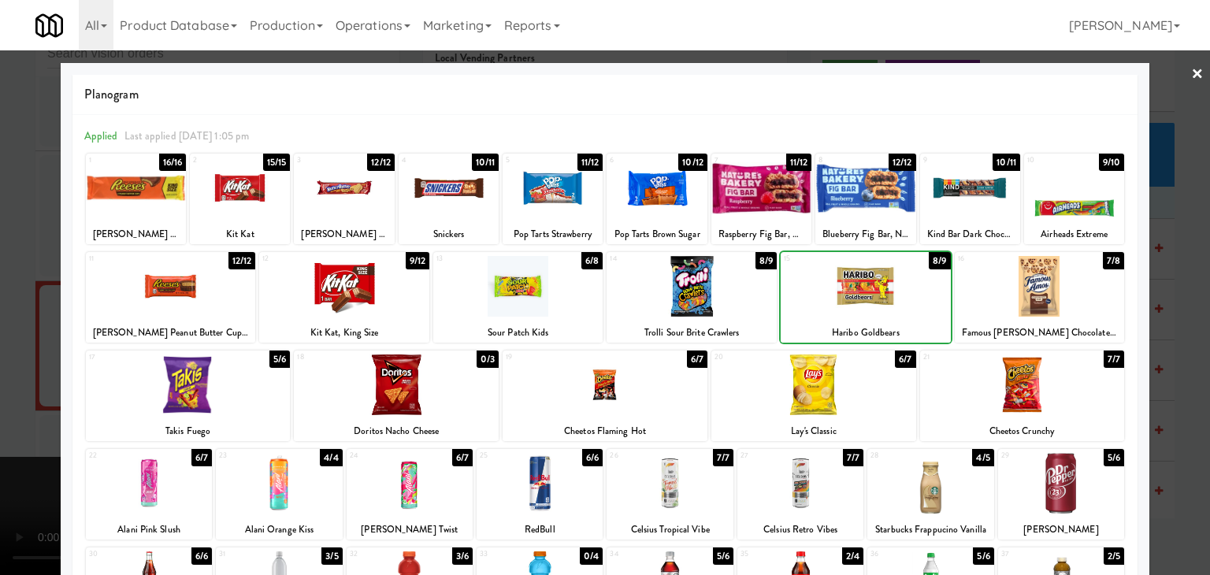
drag, startPoint x: 0, startPoint y: 351, endPoint x: 361, endPoint y: 354, distance: 360.7
click at [5, 352] on div at bounding box center [605, 287] width 1210 height 575
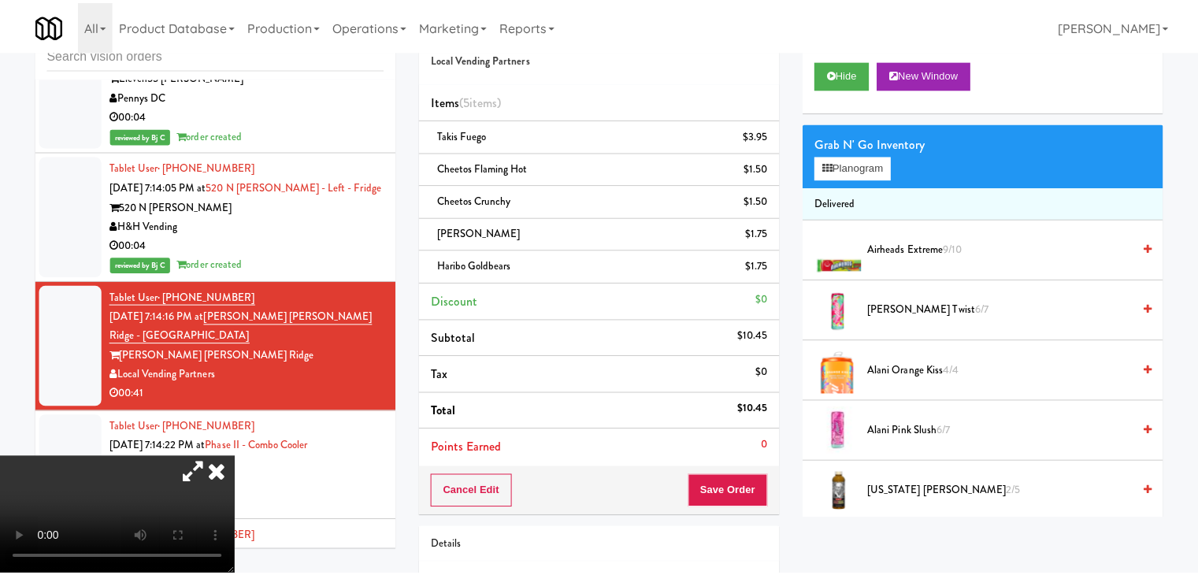
scroll to position [9160, 0]
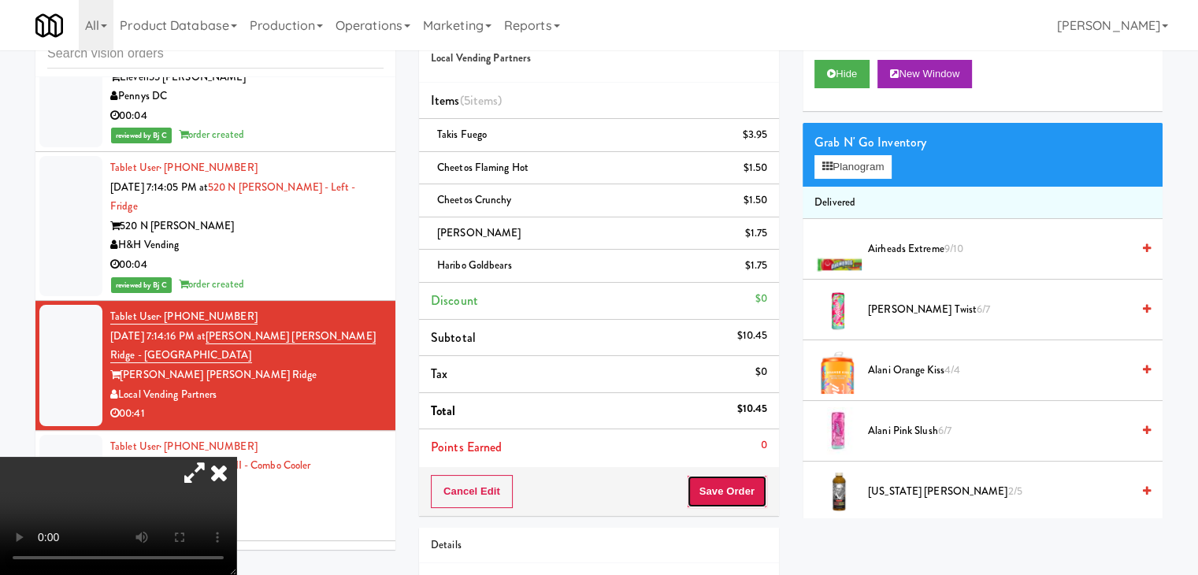
click at [711, 483] on button "Save Order" at bounding box center [727, 491] width 80 height 33
click at [709, 511] on div "Cancel Edit Save Order" at bounding box center [599, 491] width 360 height 49
click at [712, 509] on div "Cancel Edit Save Order" at bounding box center [599, 491] width 360 height 49
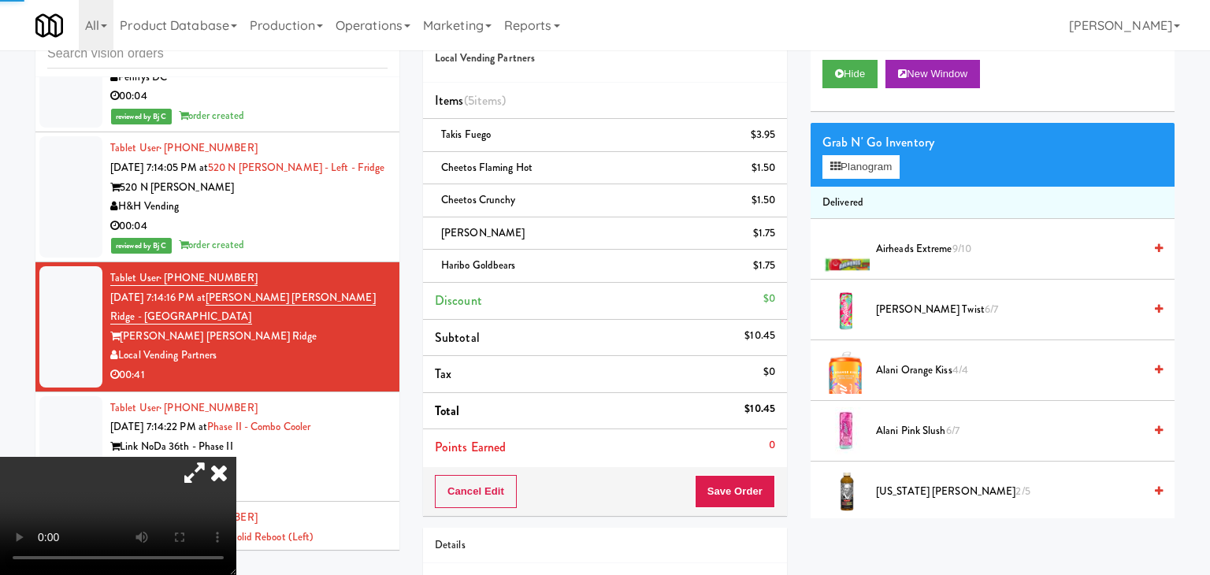
click at [717, 498] on body "Are you sure you want to update this order? Okay Cancel Okay Are you sure you w…" at bounding box center [605, 287] width 1210 height 575
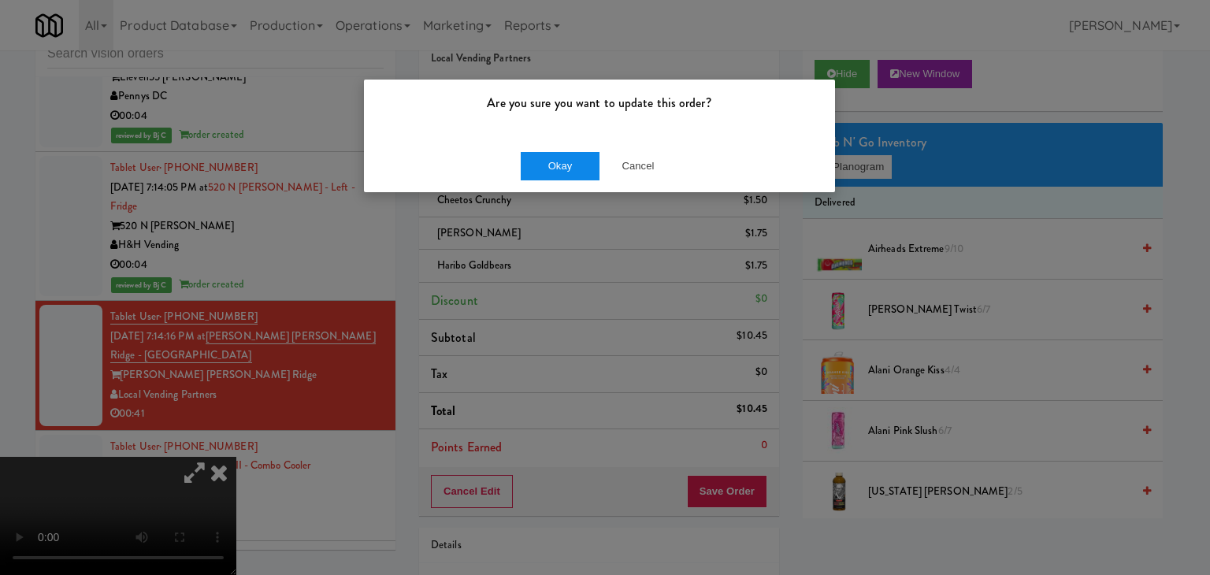
click at [557, 181] on div "Okay Cancel" at bounding box center [599, 165] width 471 height 53
click at [561, 165] on button "Okay" at bounding box center [560, 166] width 79 height 28
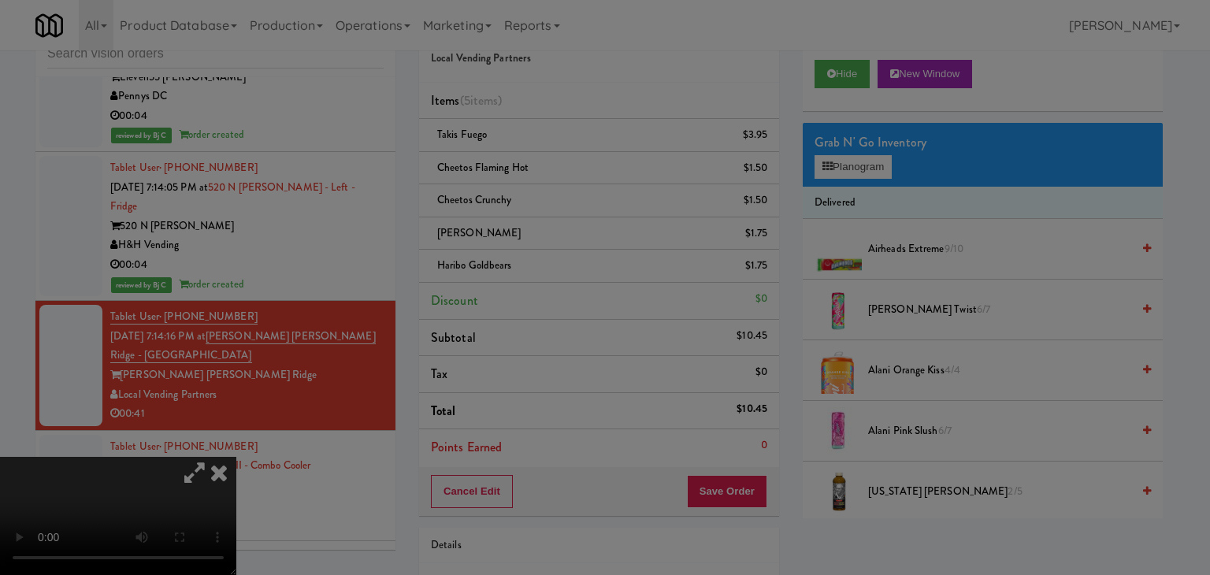
click at [561, 165] on body "Are you sure you want to update this order? Okay Cancel Okay Are you sure you w…" at bounding box center [605, 287] width 1210 height 575
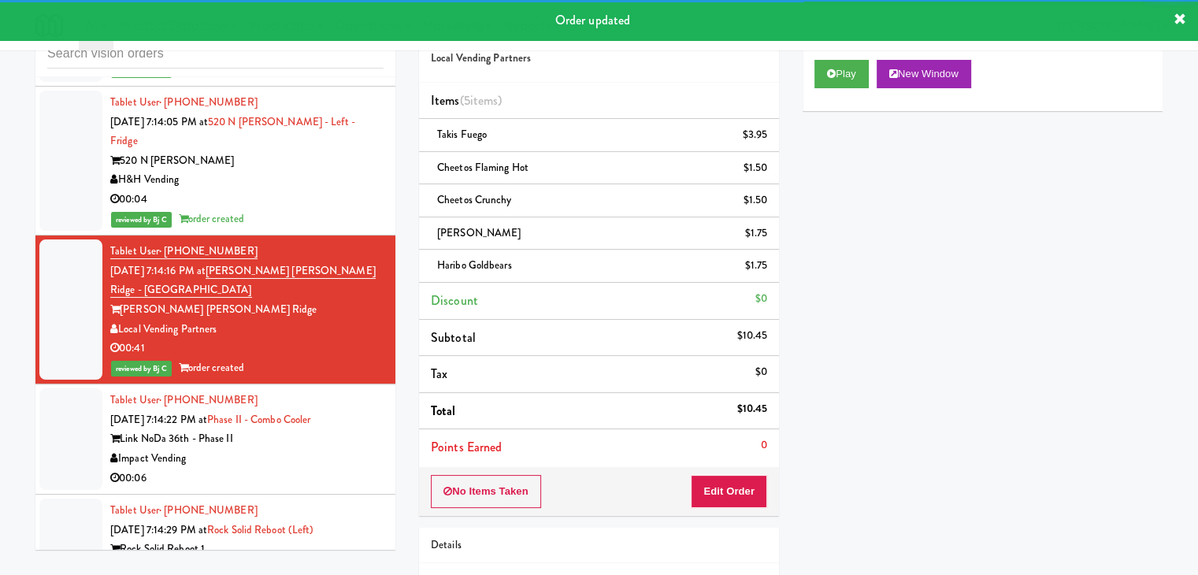
scroll to position [9318, 0]
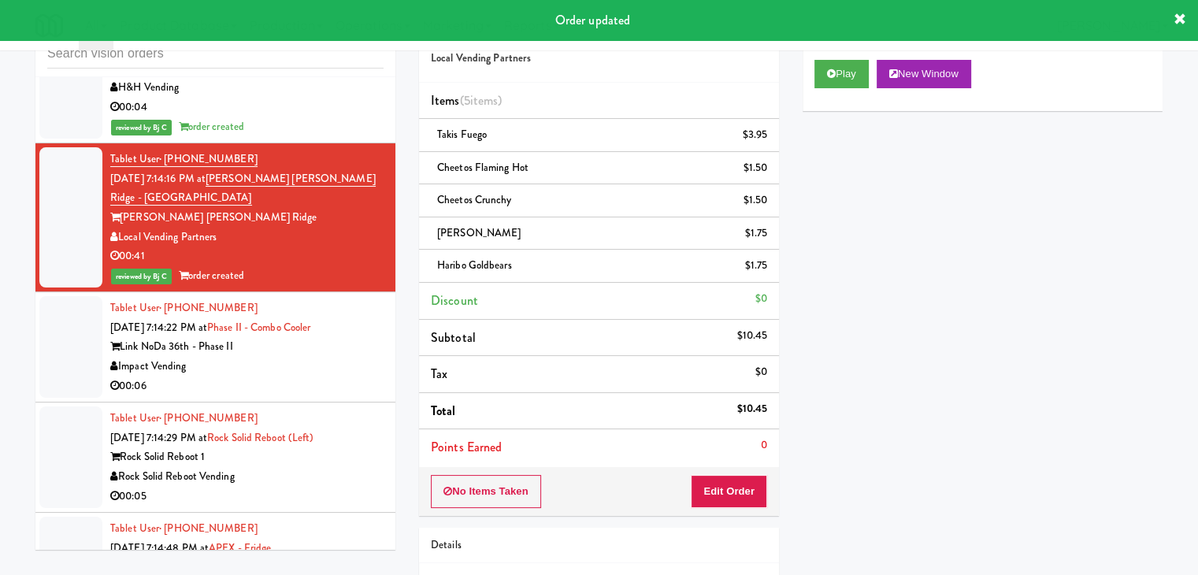
click at [307, 357] on div "Impact Vending" at bounding box center [246, 367] width 273 height 20
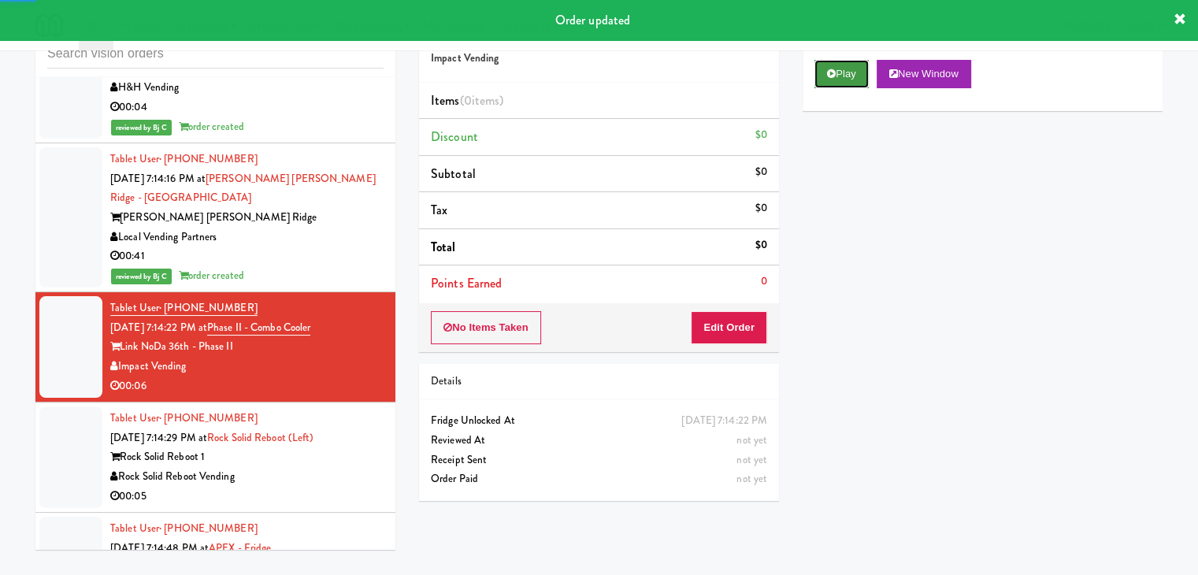
click at [830, 75] on icon at bounding box center [831, 74] width 9 height 10
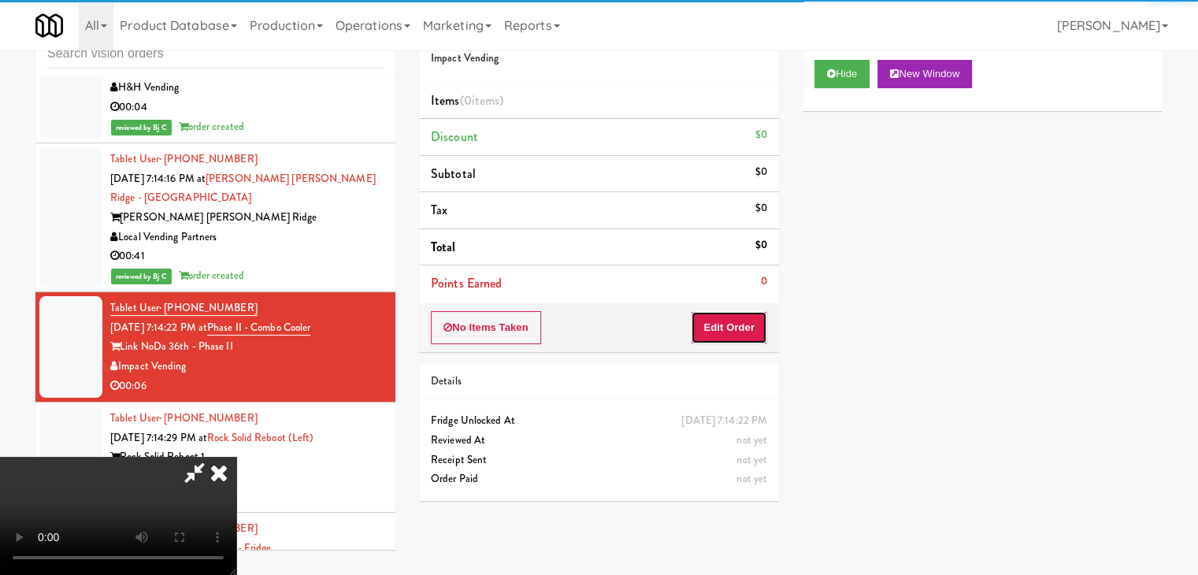
click at [733, 328] on button "Edit Order" at bounding box center [729, 327] width 76 height 33
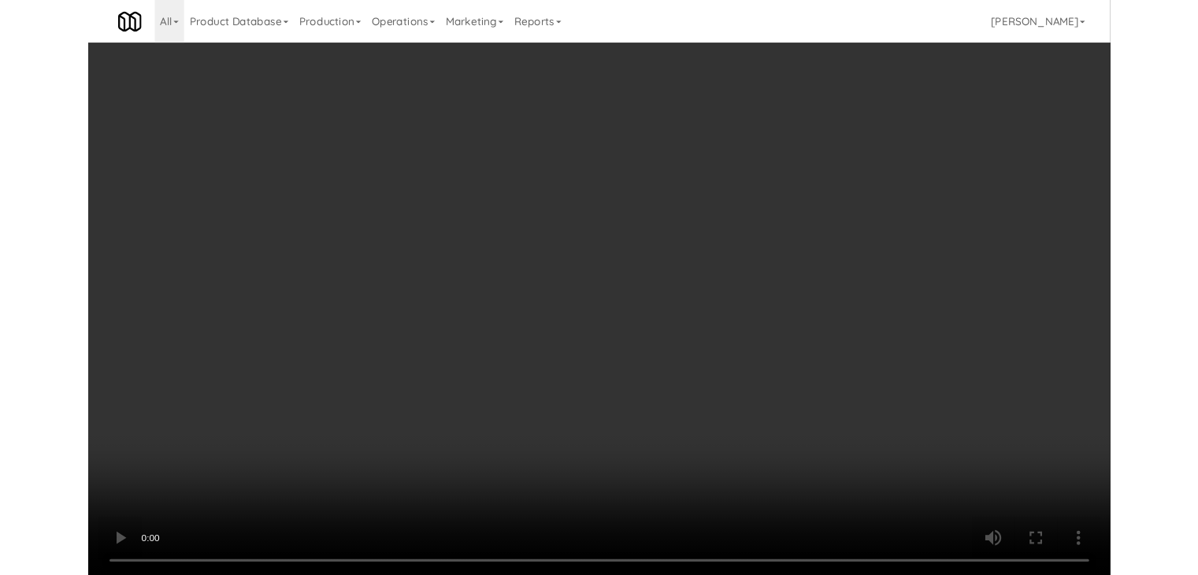
scroll to position [9298, 0]
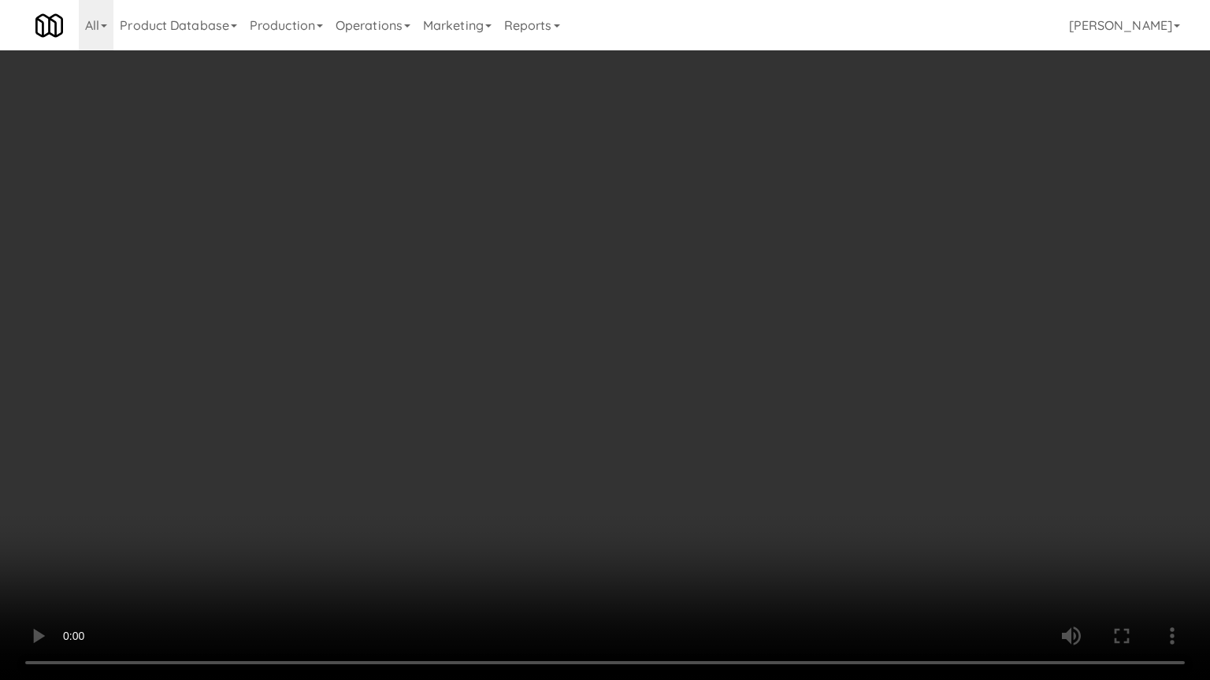
click at [647, 543] on video at bounding box center [605, 340] width 1210 height 680
click at [639, 532] on video at bounding box center [605, 340] width 1210 height 680
click at [647, 516] on video at bounding box center [605, 340] width 1210 height 680
click at [642, 508] on video at bounding box center [605, 340] width 1210 height 680
click at [644, 505] on video at bounding box center [605, 340] width 1210 height 680
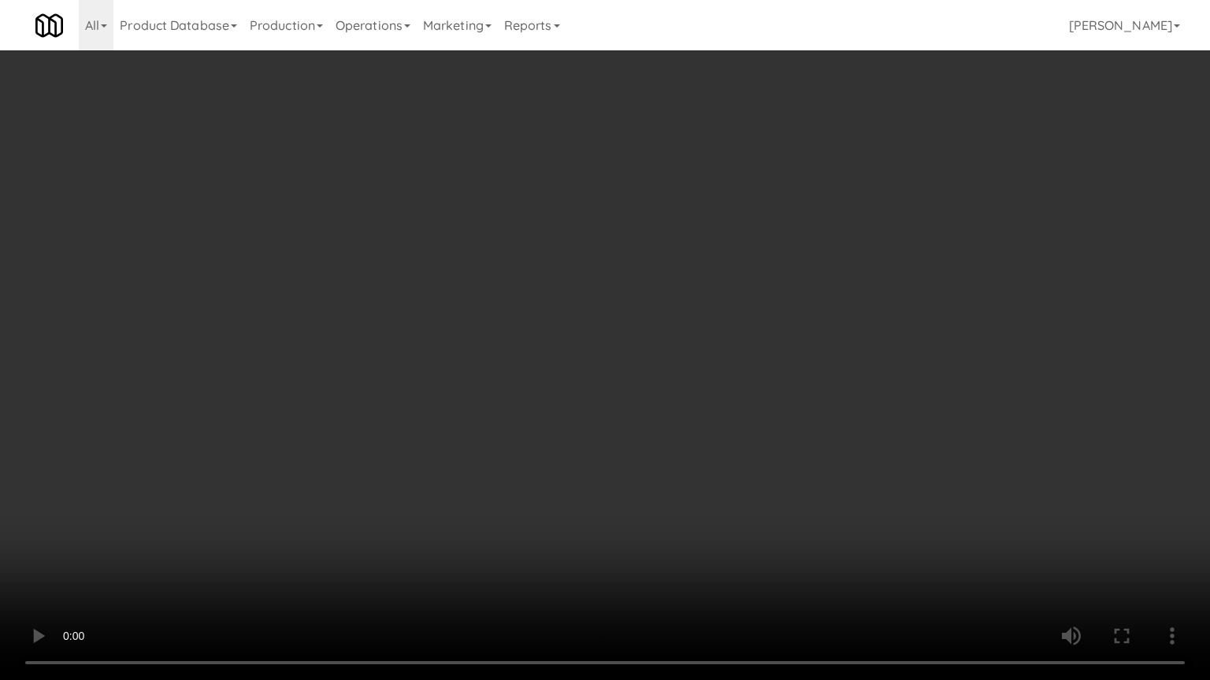
click at [650, 502] on video at bounding box center [605, 340] width 1210 height 680
click at [661, 461] on video at bounding box center [605, 340] width 1210 height 680
drag, startPoint x: 661, startPoint y: 461, endPoint x: 663, endPoint y: 369, distance: 92.2
click at [659, 460] on video at bounding box center [605, 340] width 1210 height 680
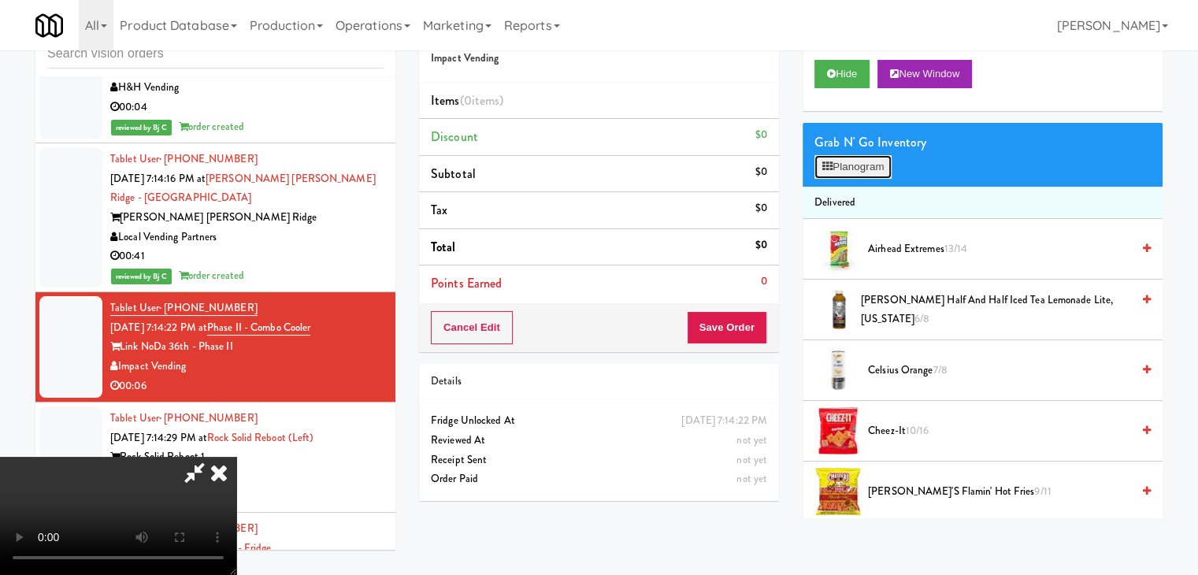
click at [856, 165] on button "Planogram" at bounding box center [852, 167] width 77 height 24
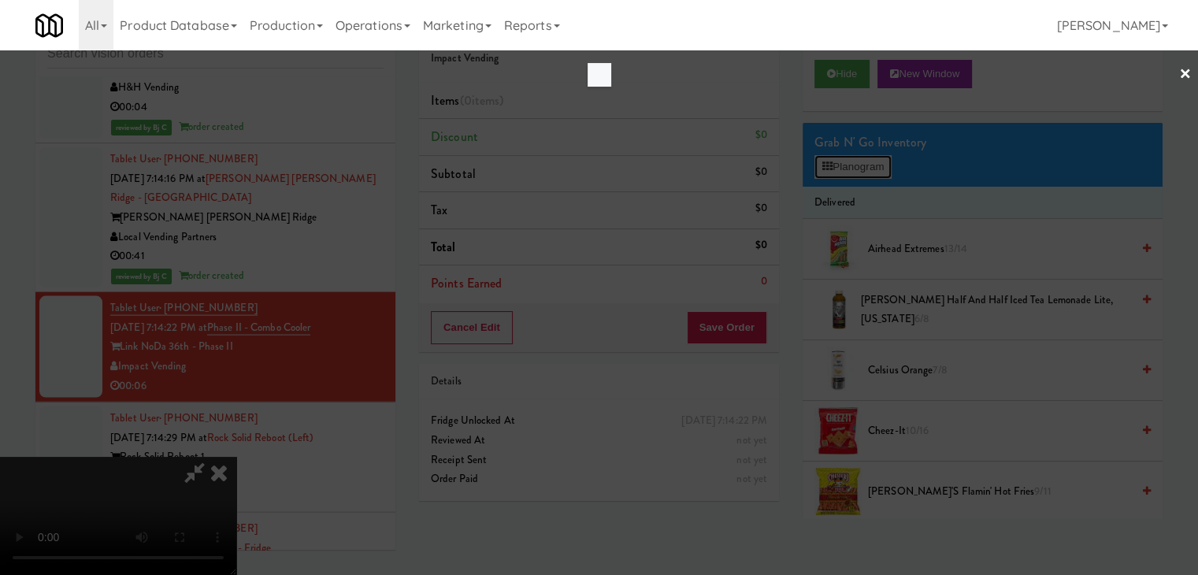
scroll to position [9298, 0]
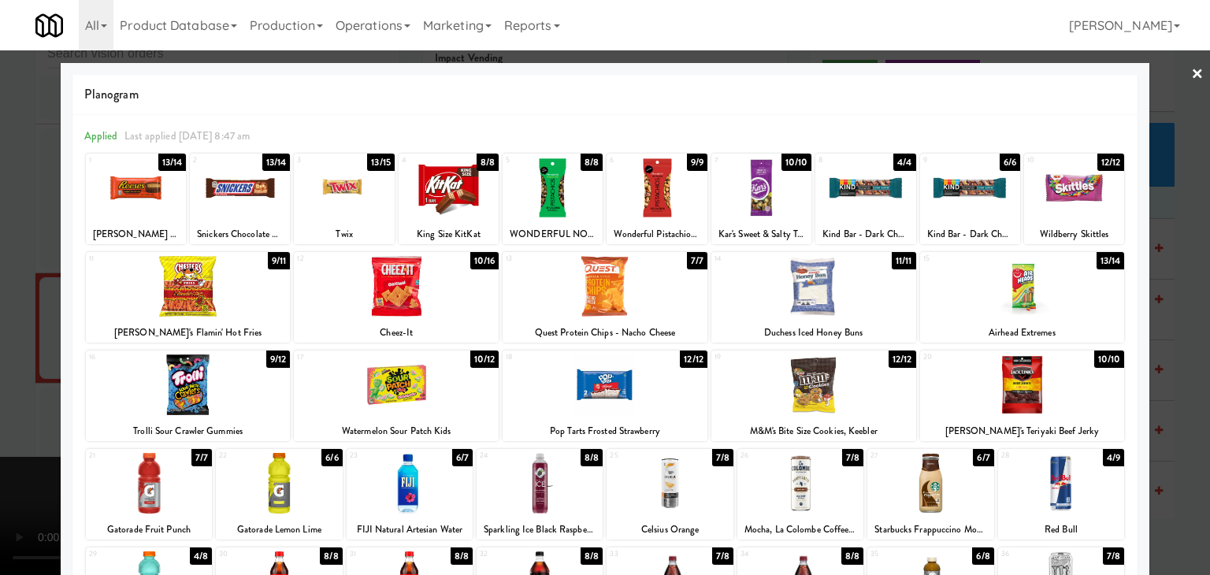
click at [214, 371] on div at bounding box center [188, 384] width 205 height 61
click at [0, 346] on div at bounding box center [605, 287] width 1210 height 575
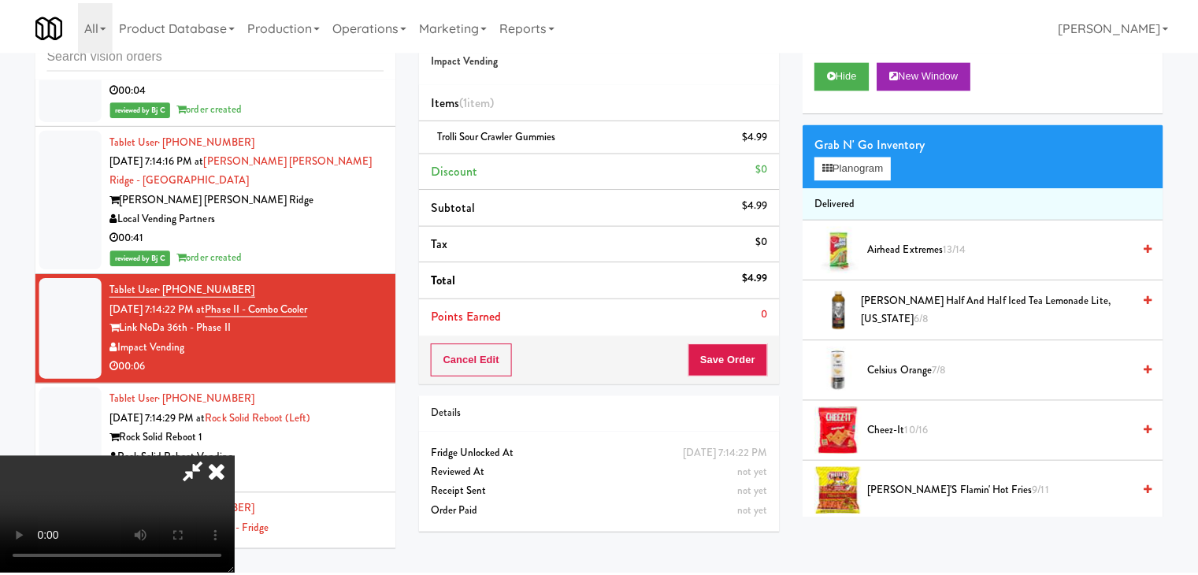
scroll to position [9318, 0]
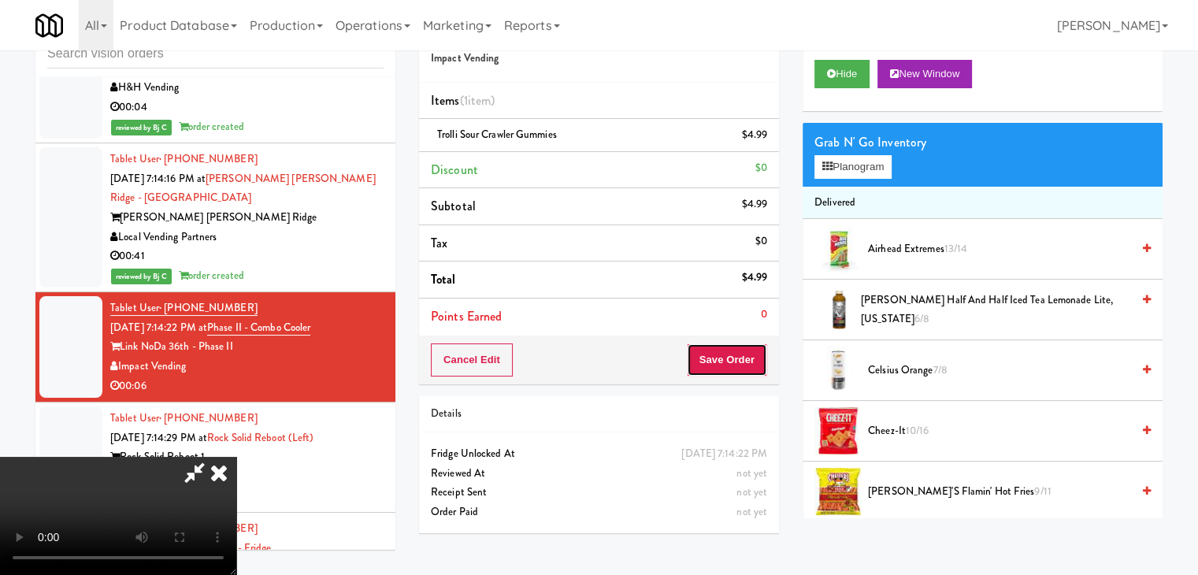
click at [748, 370] on button "Save Order" at bounding box center [727, 359] width 80 height 33
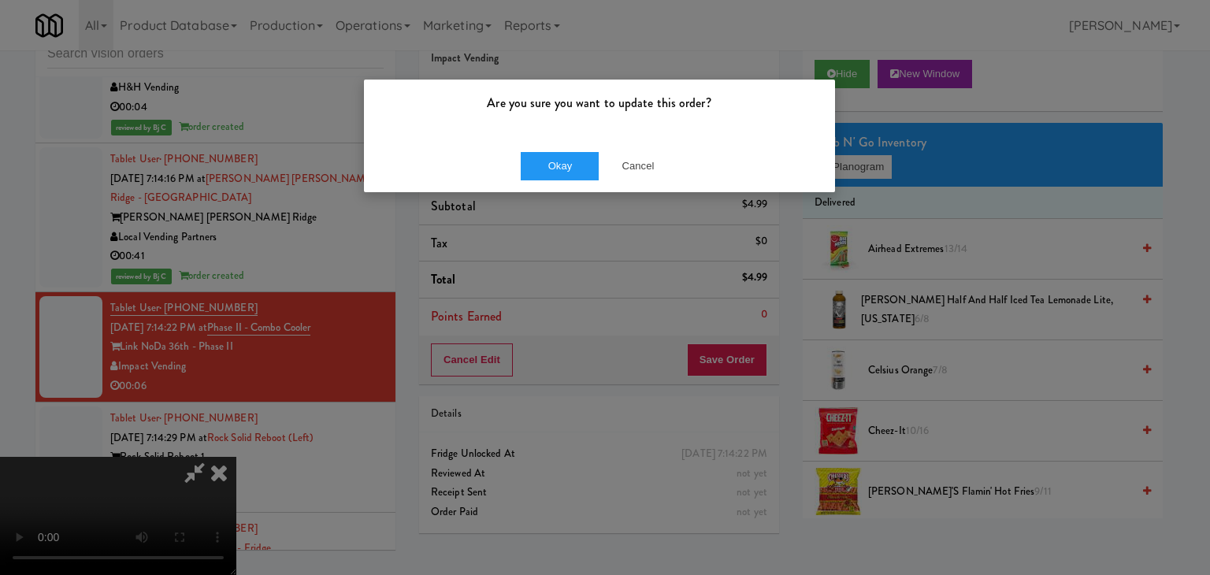
click at [542, 146] on div "Okay Cancel" at bounding box center [599, 165] width 471 height 53
click at [535, 164] on button "Okay" at bounding box center [560, 166] width 79 height 28
click at [535, 164] on div "Okay Cancel" at bounding box center [599, 165] width 471 height 53
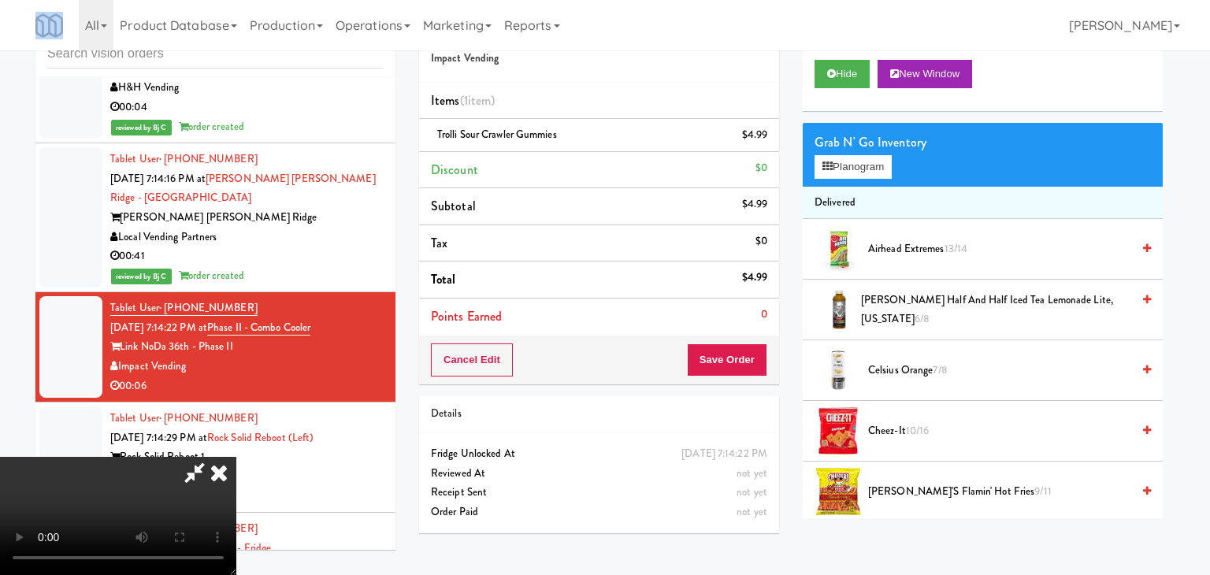
click at [535, 164] on body "Are you sure you want to update this order? Okay Cancel Okay Are you sure you w…" at bounding box center [605, 287] width 1210 height 575
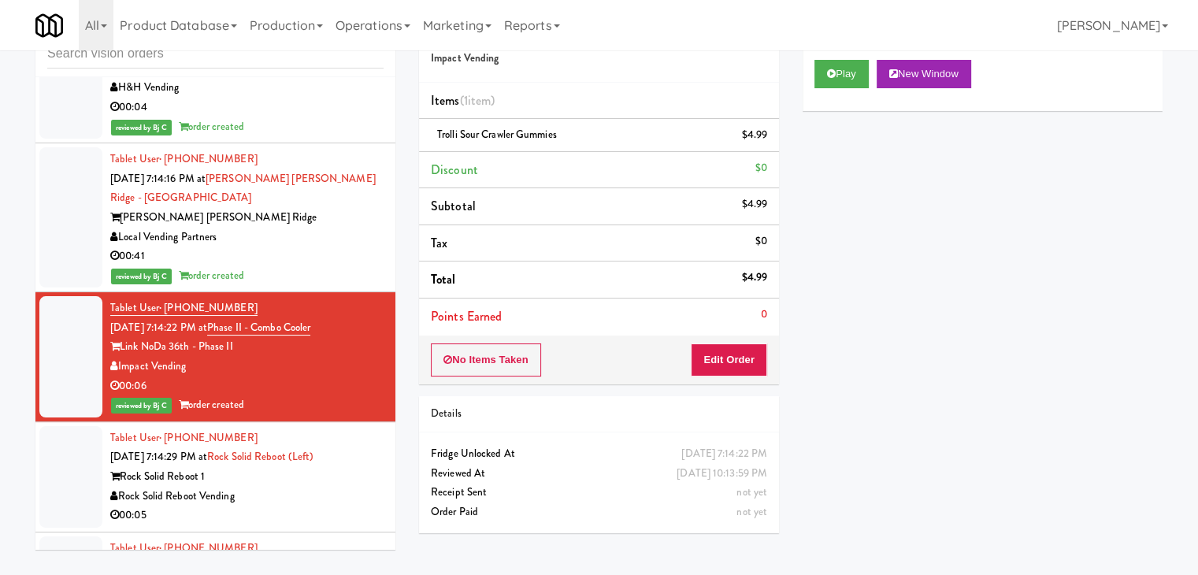
click at [278, 506] on div "00:05" at bounding box center [246, 516] width 273 height 20
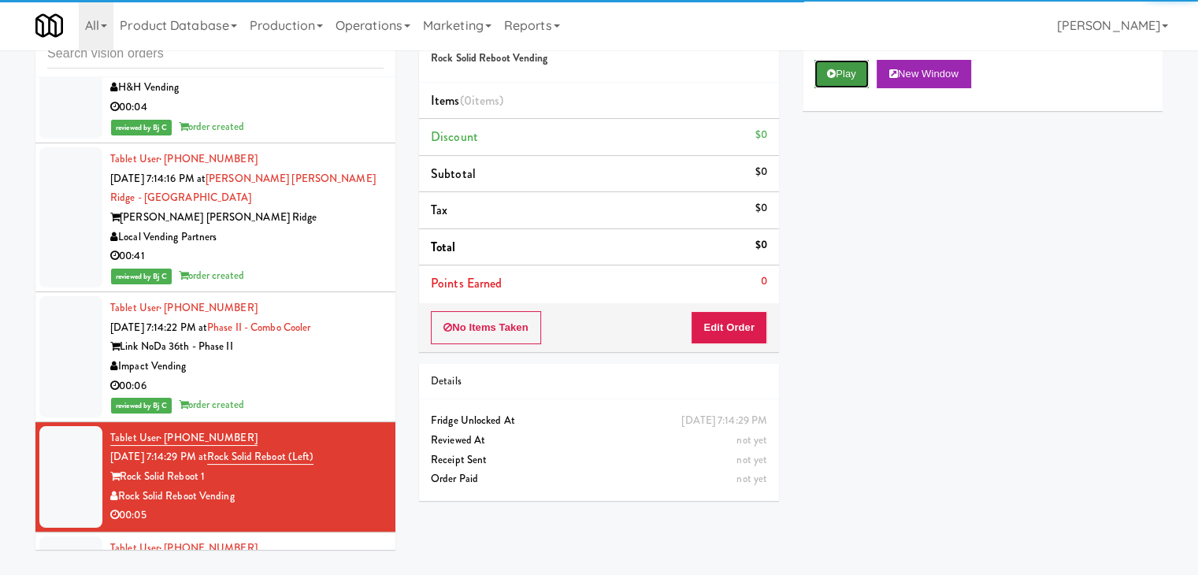
click at [854, 77] on button "Play" at bounding box center [841, 74] width 54 height 28
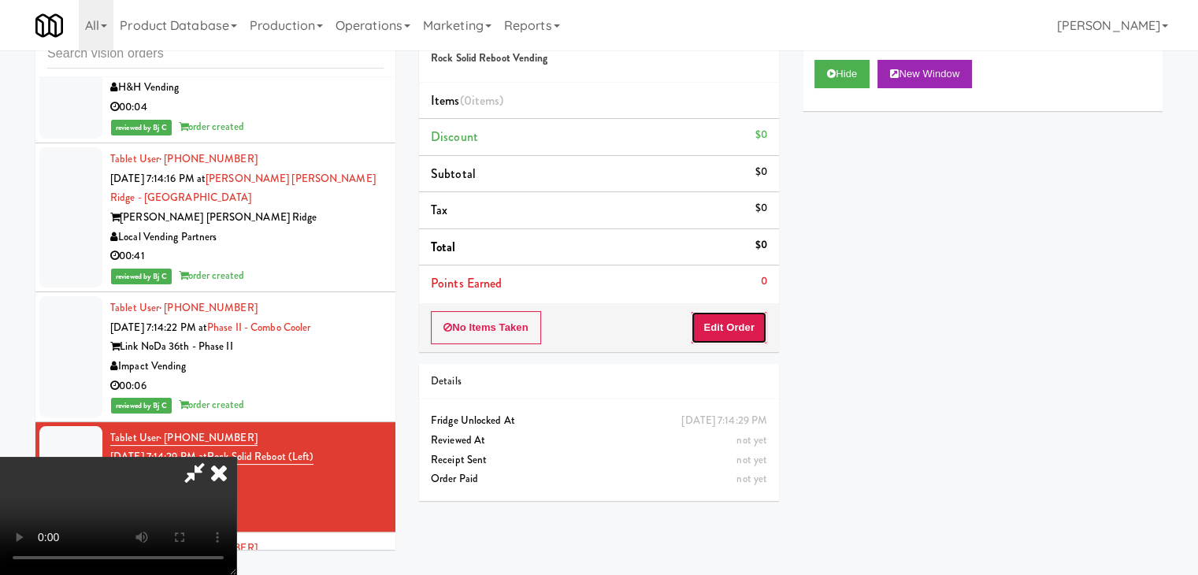
click at [736, 336] on button "Edit Order" at bounding box center [729, 327] width 76 height 33
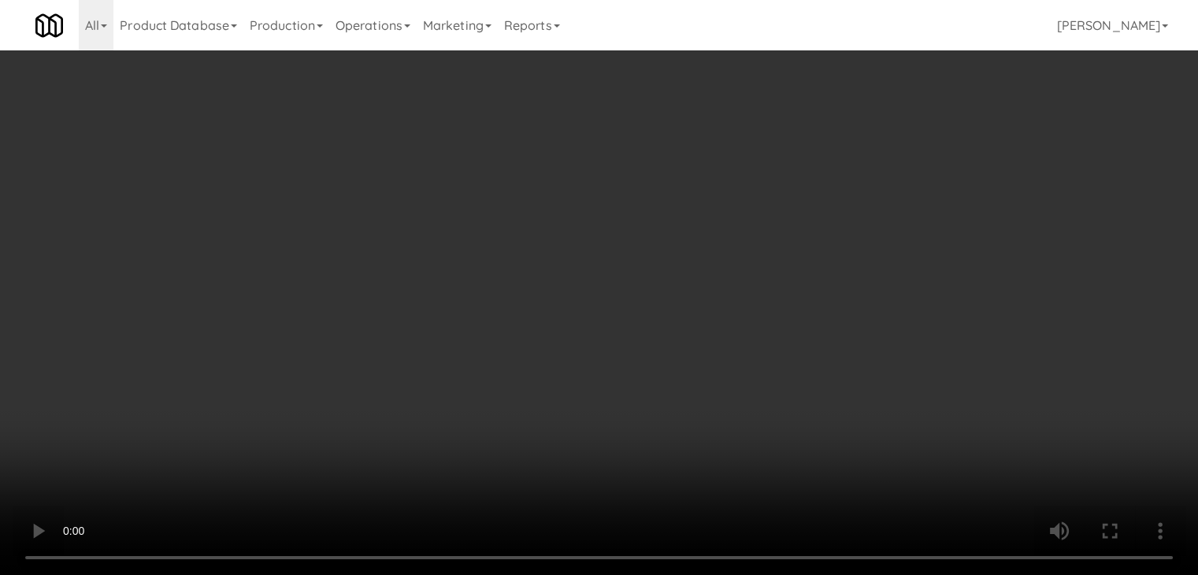
scroll to position [9298, 0]
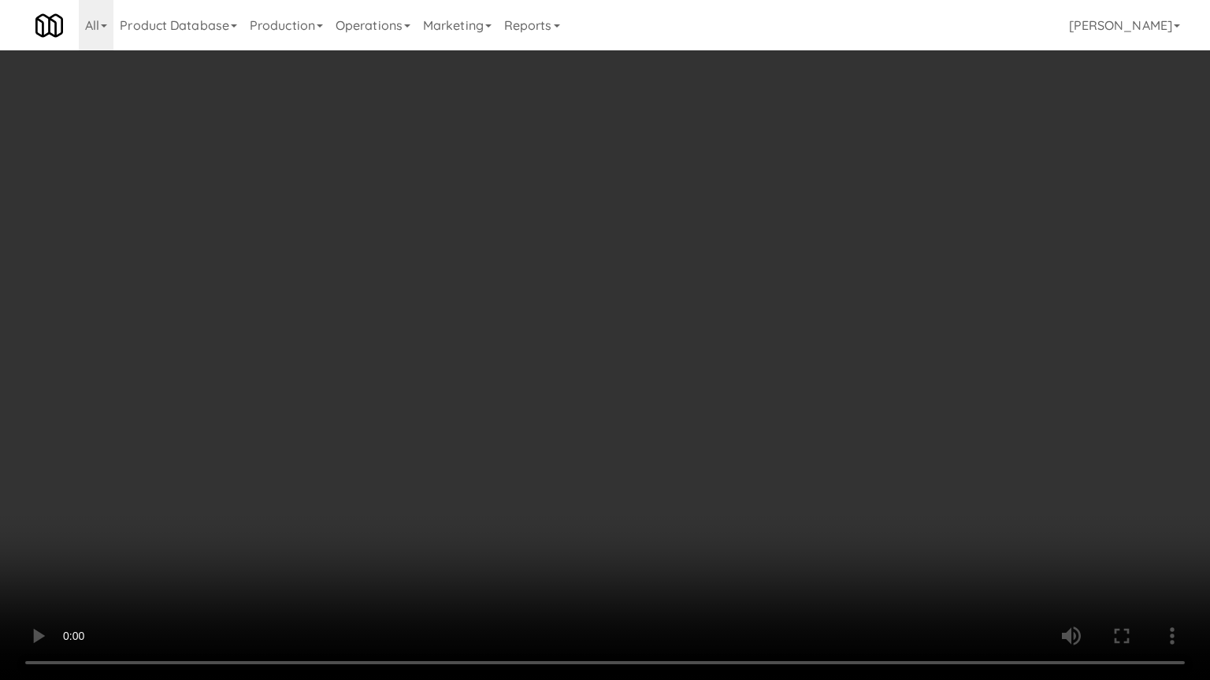
click at [659, 465] on video at bounding box center [605, 340] width 1210 height 680
click at [647, 468] on video at bounding box center [605, 340] width 1210 height 680
drag, startPoint x: 648, startPoint y: 463, endPoint x: 701, endPoint y: 343, distance: 130.8
click at [648, 462] on video at bounding box center [605, 340] width 1210 height 680
click at [647, 455] on video at bounding box center [605, 340] width 1210 height 680
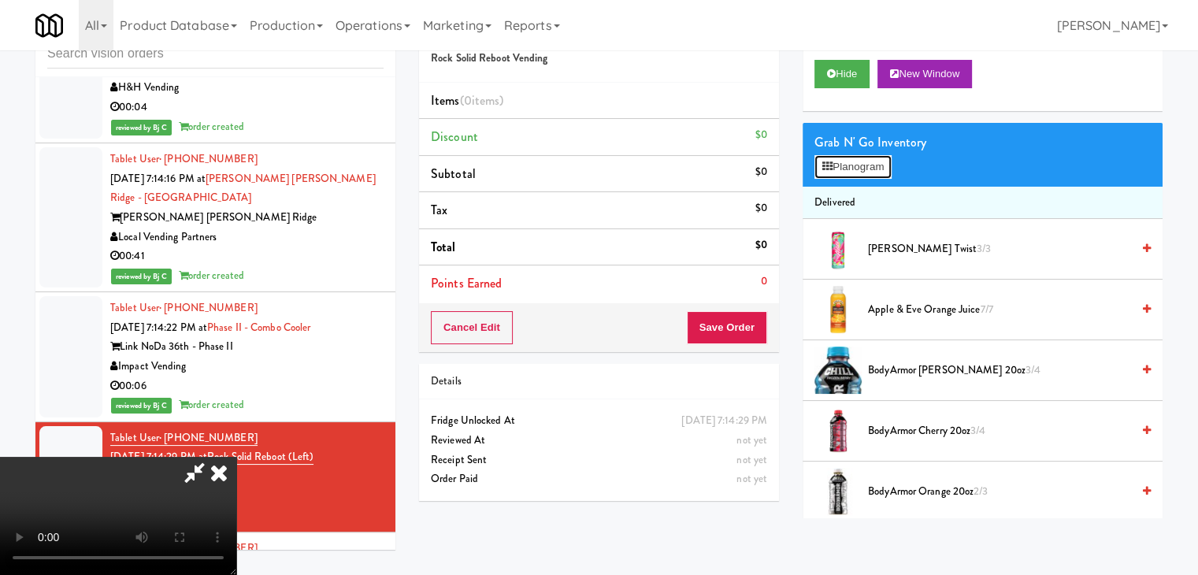
drag, startPoint x: 876, startPoint y: 161, endPoint x: 844, endPoint y: 181, distance: 37.1
click at [872, 163] on button "Planogram" at bounding box center [852, 167] width 77 height 24
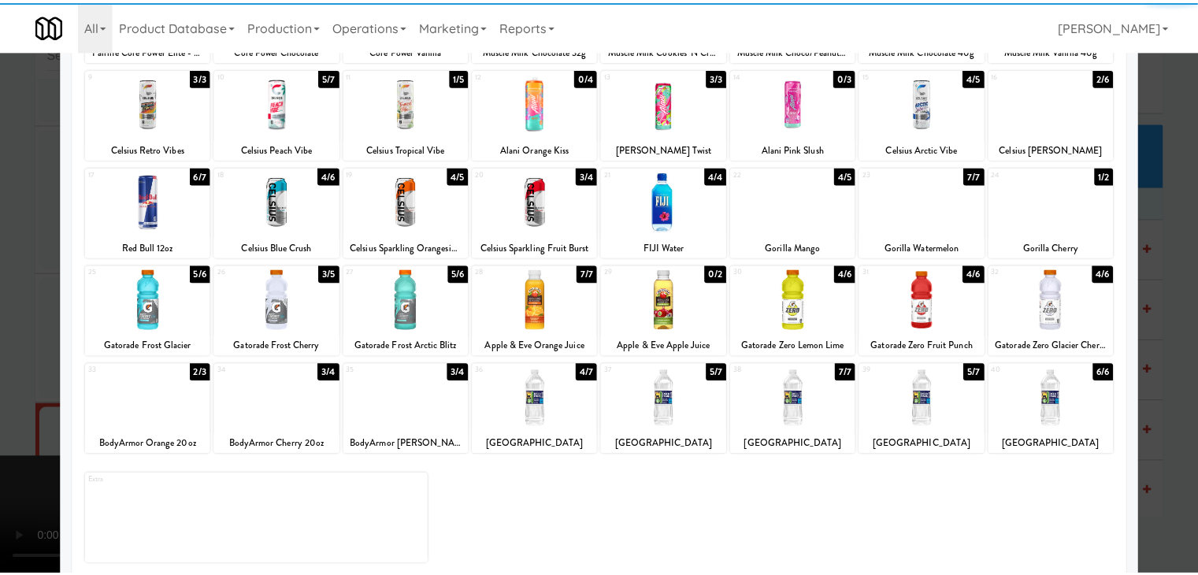
scroll to position [198, 0]
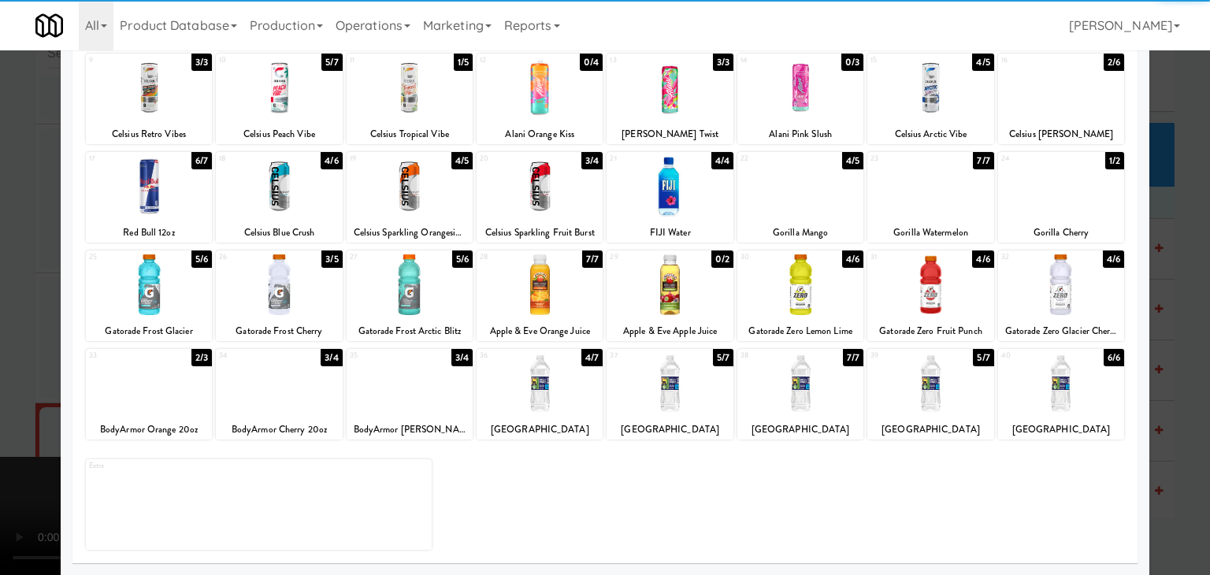
click at [172, 303] on div at bounding box center [149, 284] width 126 height 61
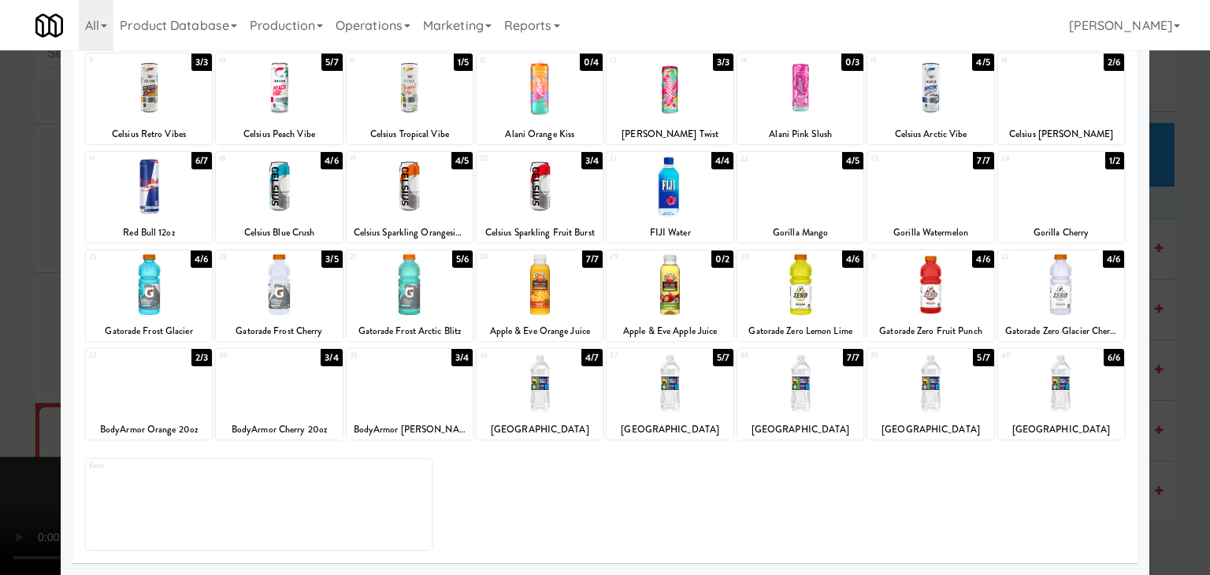
drag, startPoint x: 0, startPoint y: 306, endPoint x: 370, endPoint y: 306, distance: 370.1
click at [10, 306] on div at bounding box center [605, 287] width 1210 height 575
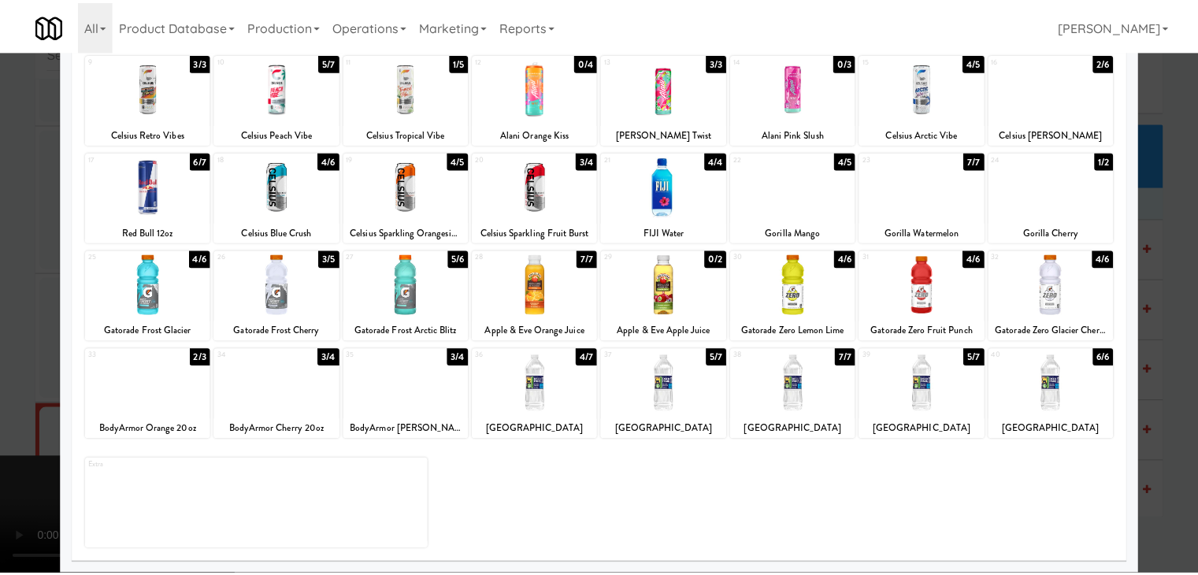
scroll to position [9318, 0]
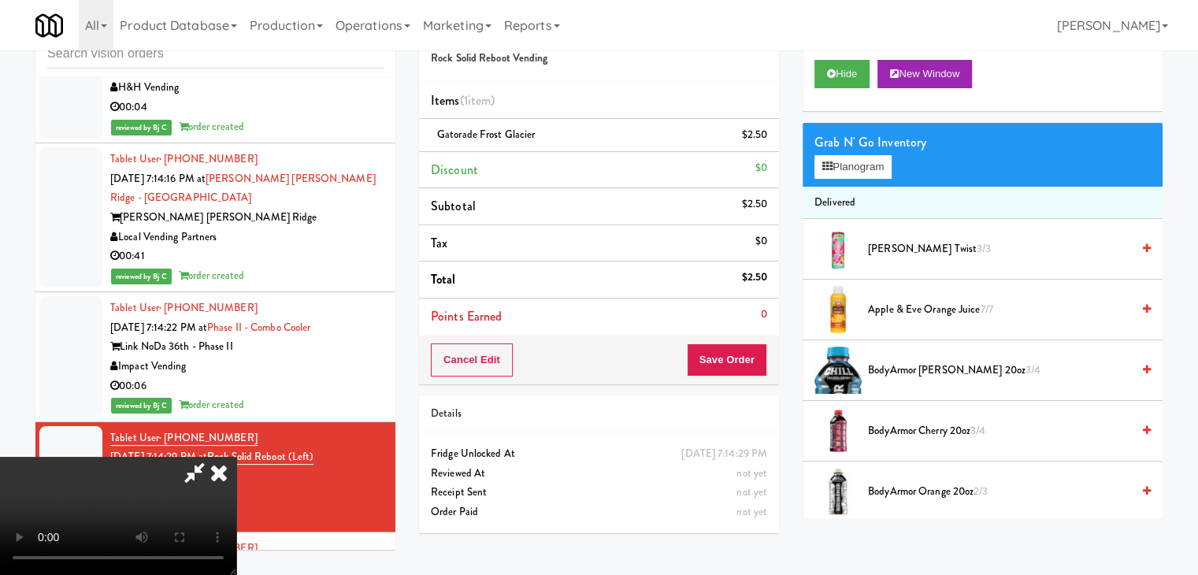
drag, startPoint x: 762, startPoint y: 350, endPoint x: 749, endPoint y: 357, distance: 14.8
click at [753, 354] on div "Cancel Edit Save Order" at bounding box center [599, 359] width 360 height 49
click at [749, 357] on button "Save Order" at bounding box center [727, 359] width 80 height 33
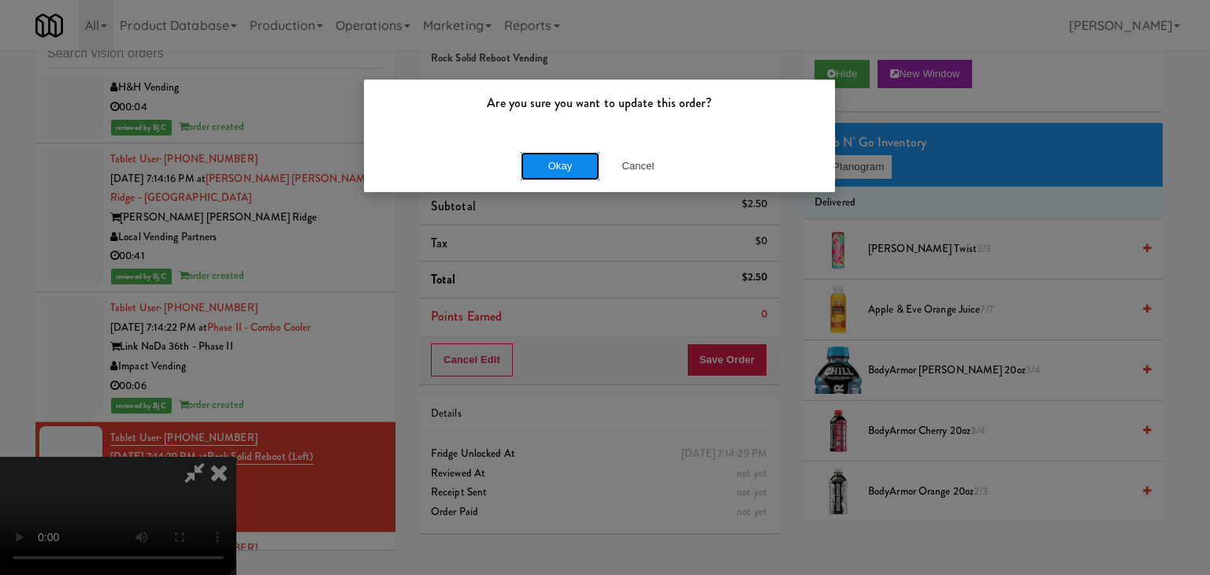
click at [571, 165] on button "Okay" at bounding box center [560, 166] width 79 height 28
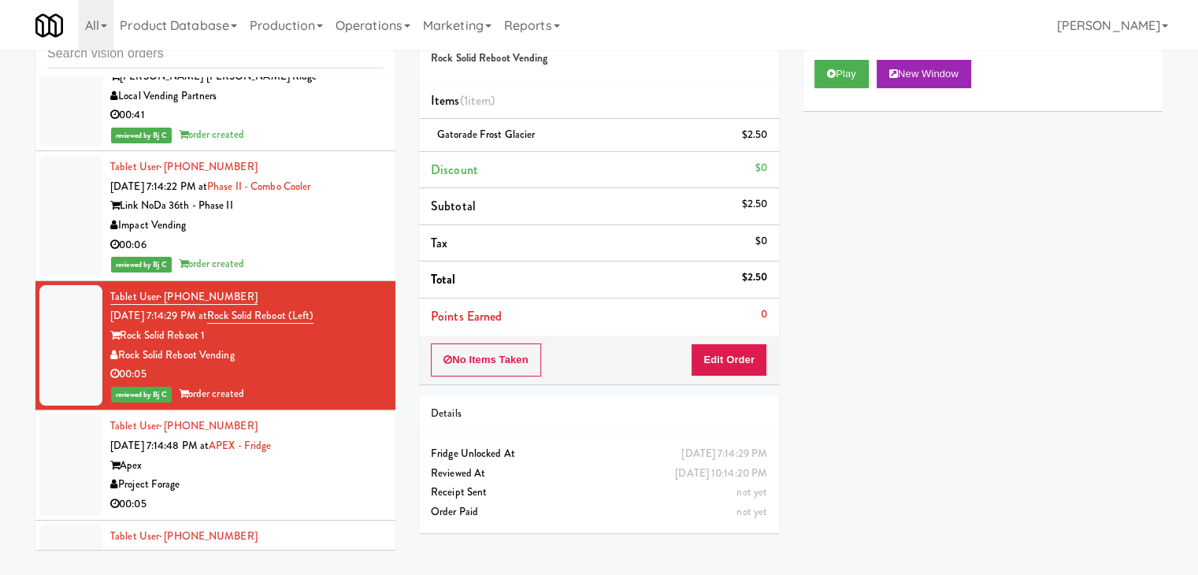
scroll to position [9554, 0]
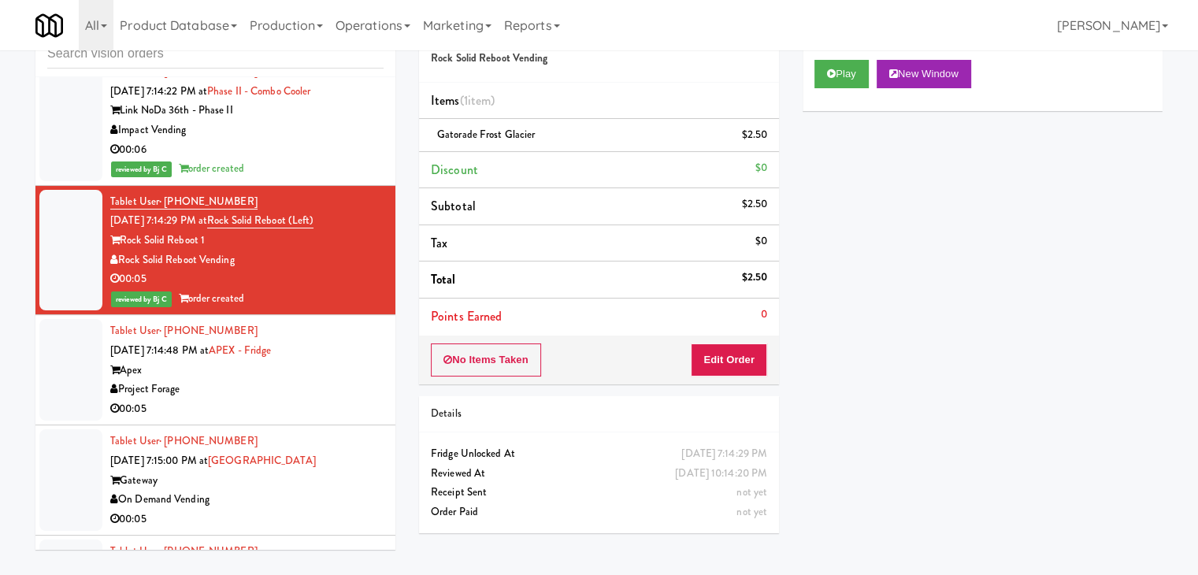
click at [327, 380] on div "Project Forage" at bounding box center [246, 390] width 273 height 20
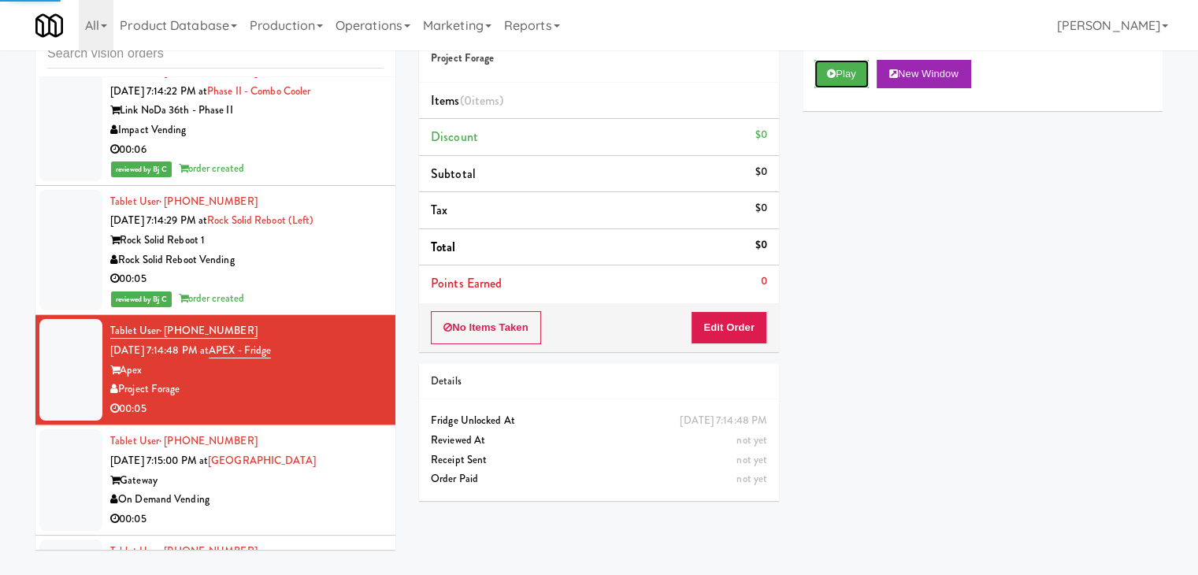
click at [856, 80] on button "Play" at bounding box center [841, 74] width 54 height 28
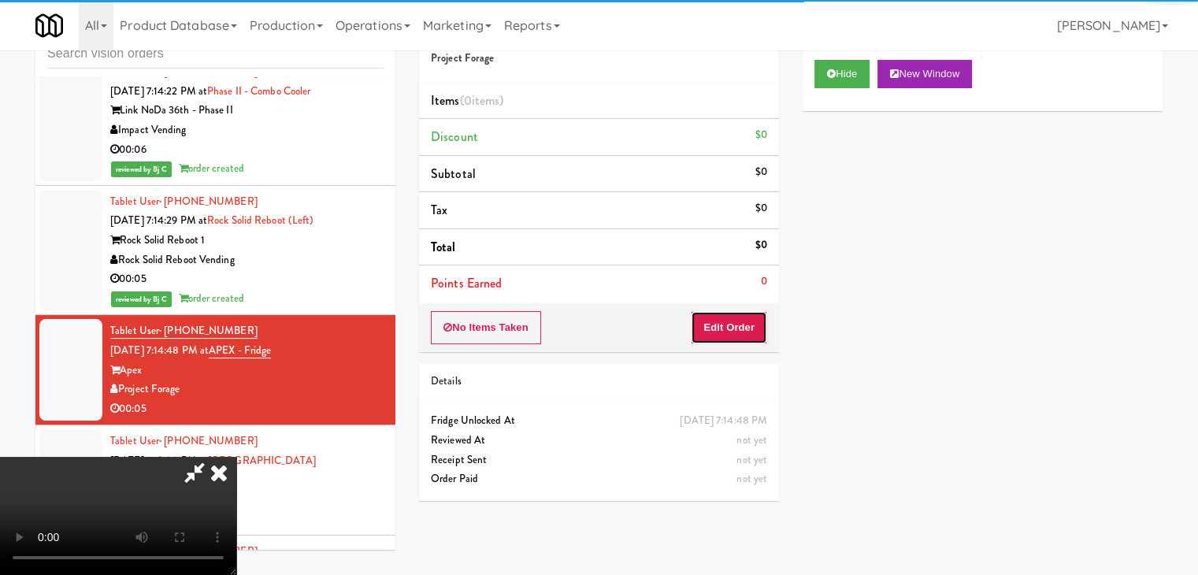
click at [737, 318] on button "Edit Order" at bounding box center [729, 327] width 76 height 33
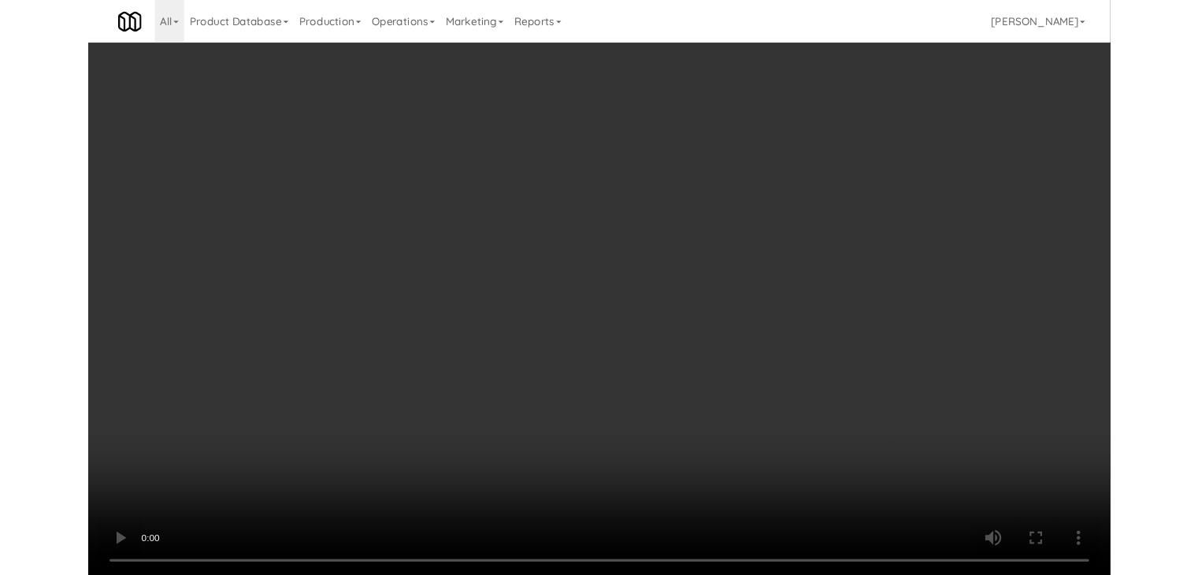
scroll to position [9535, 0]
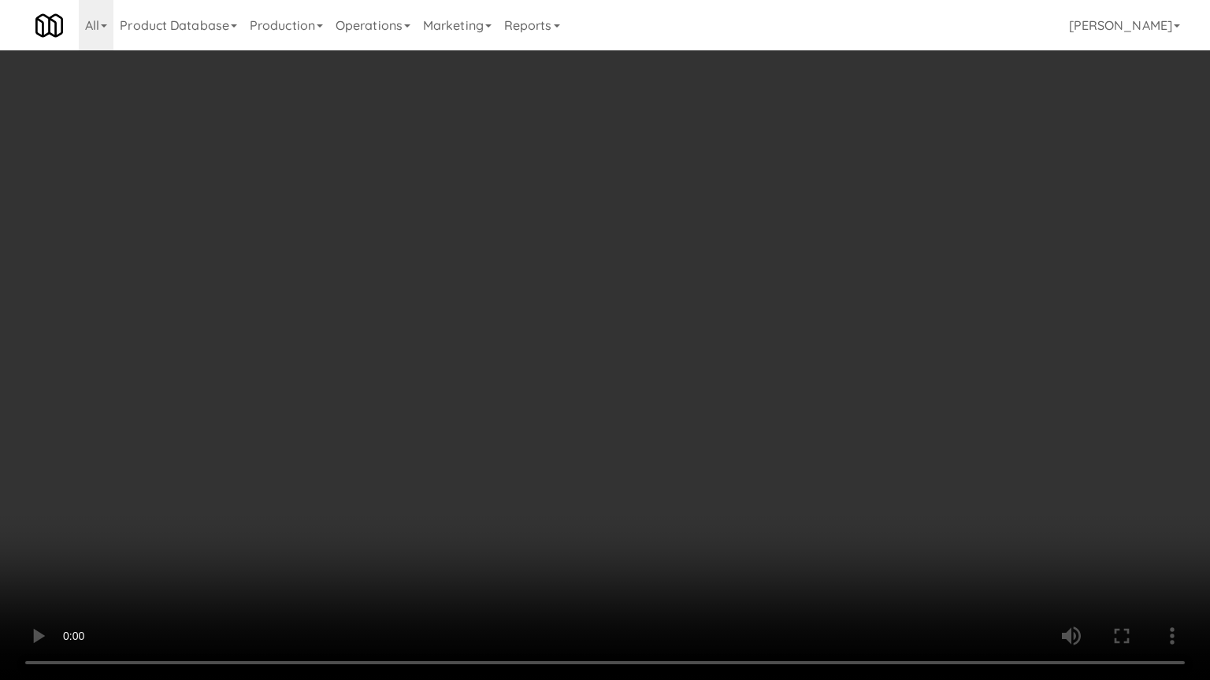
click at [621, 510] on video at bounding box center [605, 340] width 1210 height 680
click at [608, 513] on video at bounding box center [605, 340] width 1210 height 680
click at [608, 516] on video at bounding box center [605, 340] width 1210 height 680
click at [640, 507] on video at bounding box center [605, 340] width 1210 height 680
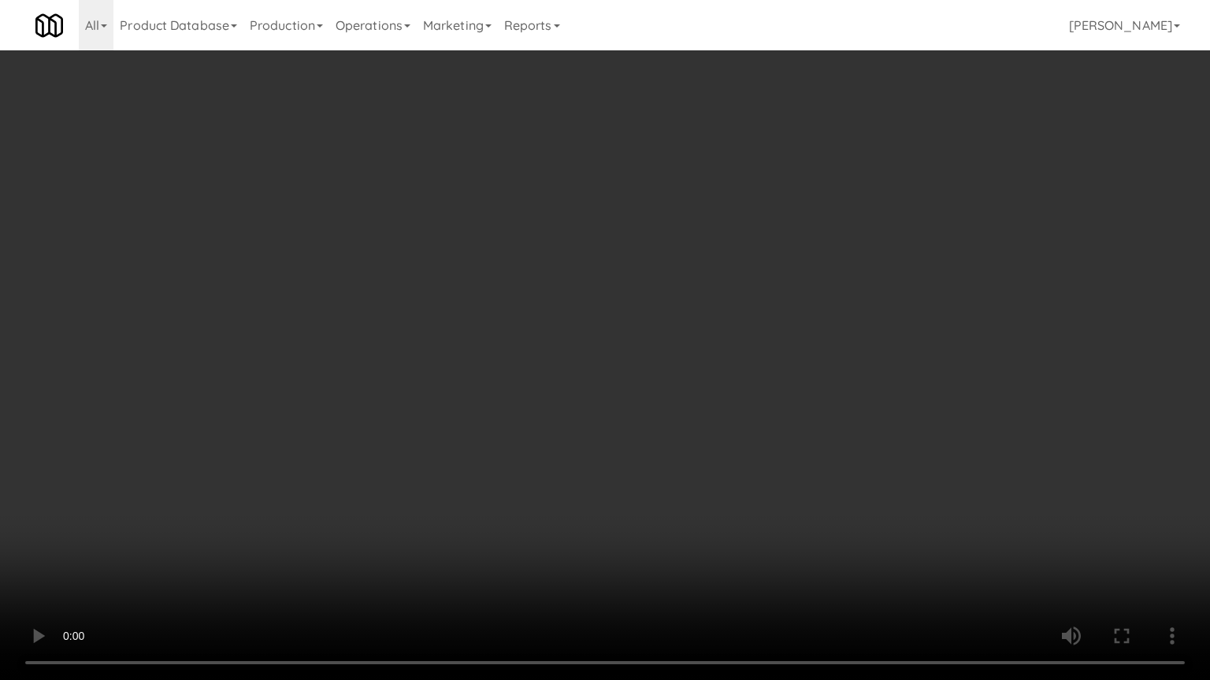
click at [645, 499] on video at bounding box center [605, 340] width 1210 height 680
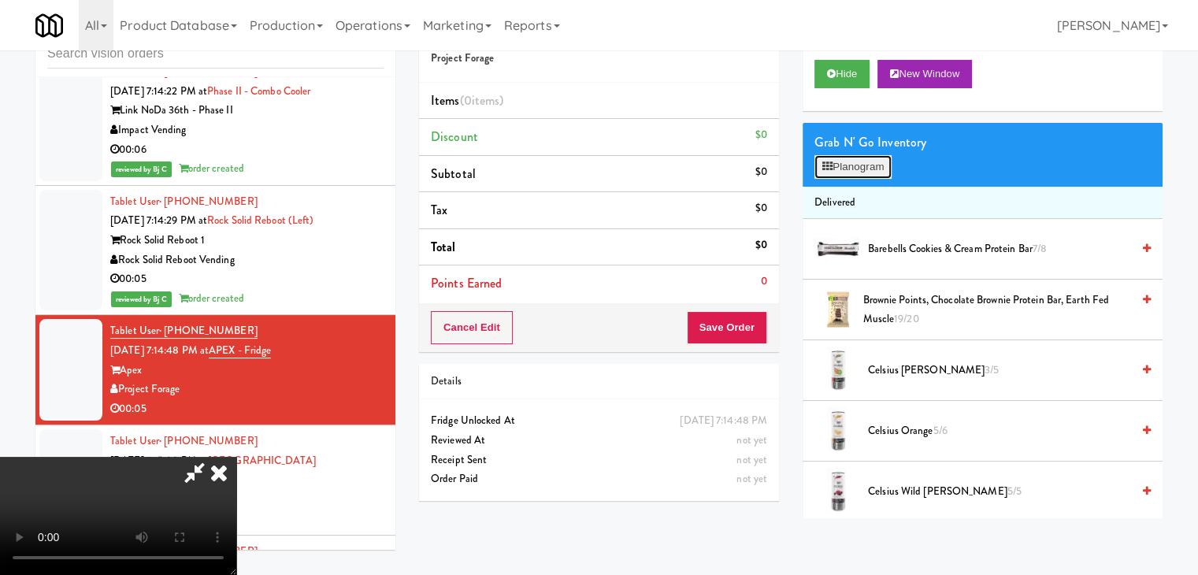
click at [875, 155] on button "Planogram" at bounding box center [852, 167] width 77 height 24
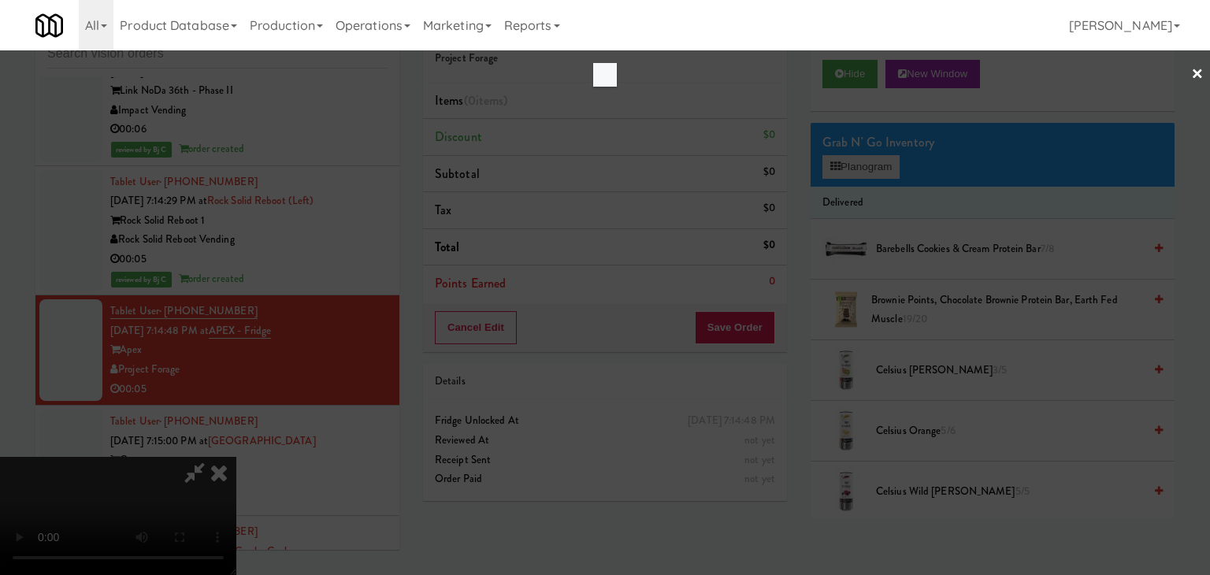
click at [864, 165] on div at bounding box center [605, 287] width 1210 height 575
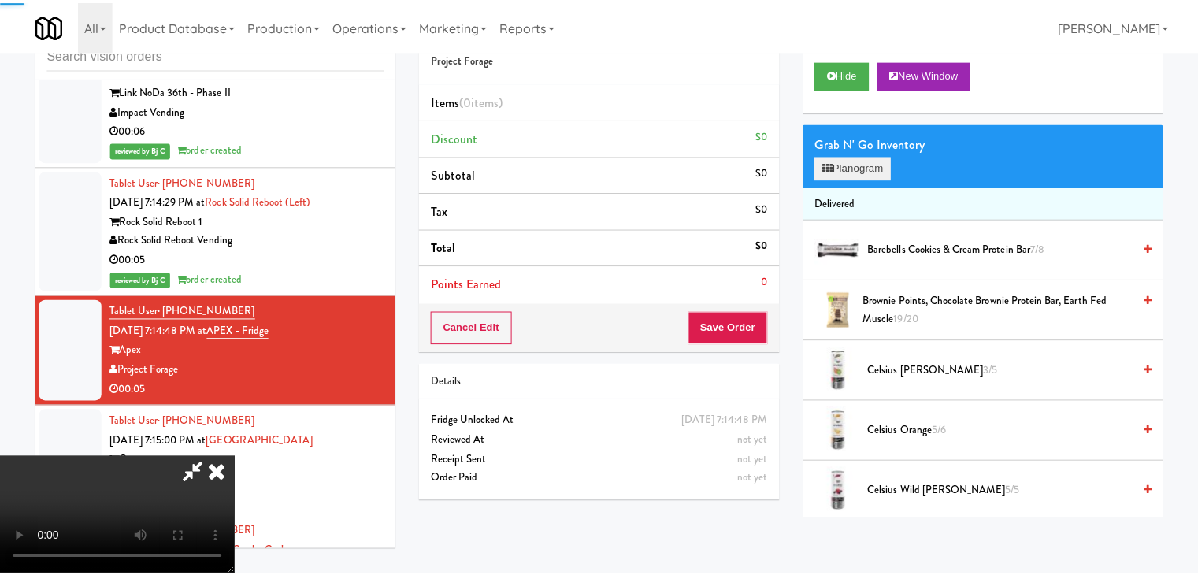
scroll to position [9554, 0]
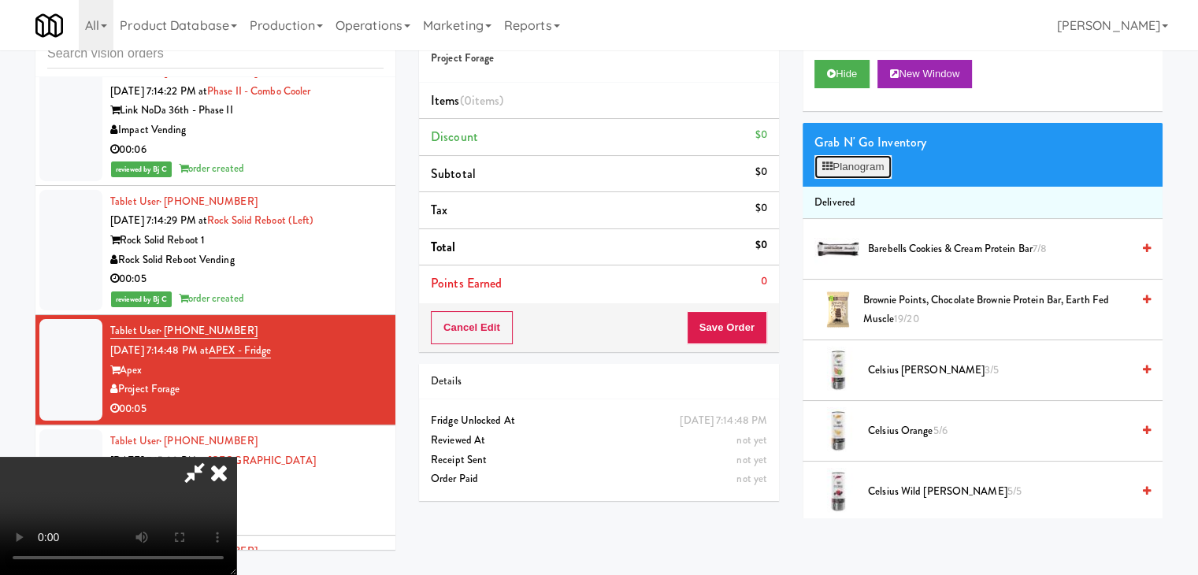
click at [855, 161] on button "Planogram" at bounding box center [852, 167] width 77 height 24
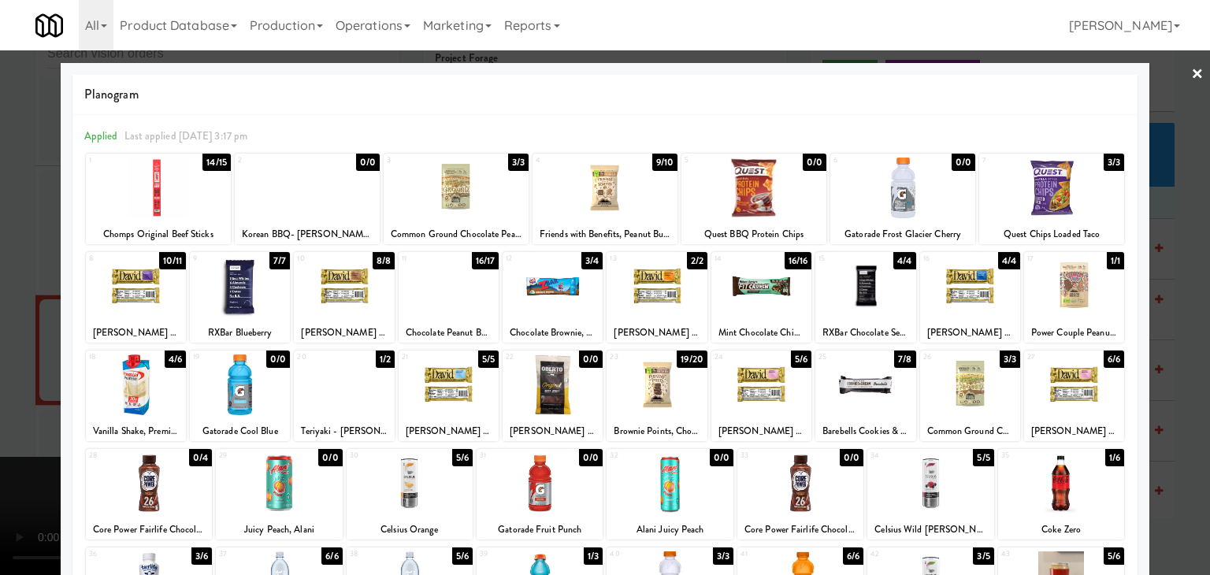
click at [1067, 485] on div at bounding box center [1061, 483] width 126 height 61
drag, startPoint x: 1175, startPoint y: 467, endPoint x: 951, endPoint y: 398, distance: 234.7
click at [1169, 467] on div at bounding box center [605, 287] width 1210 height 575
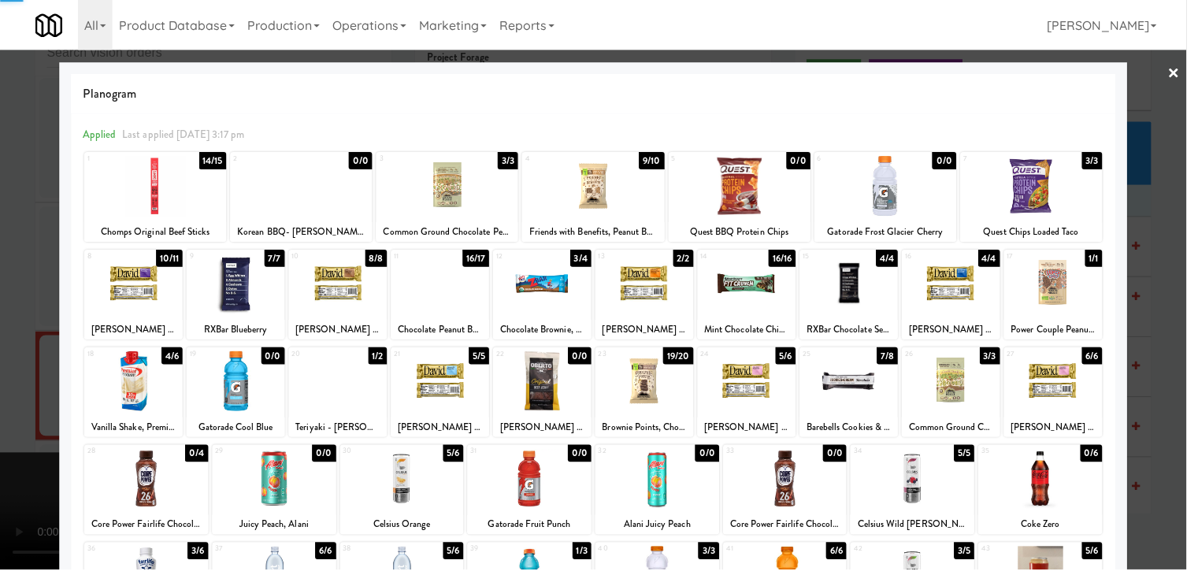
scroll to position [9554, 0]
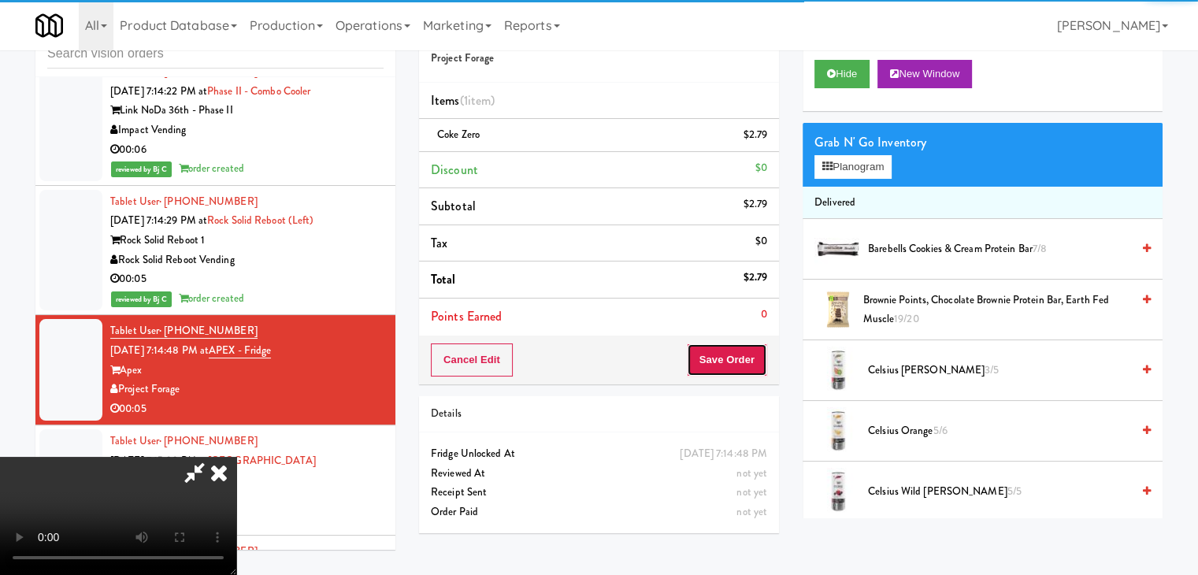
click at [747, 355] on button "Save Order" at bounding box center [727, 359] width 80 height 33
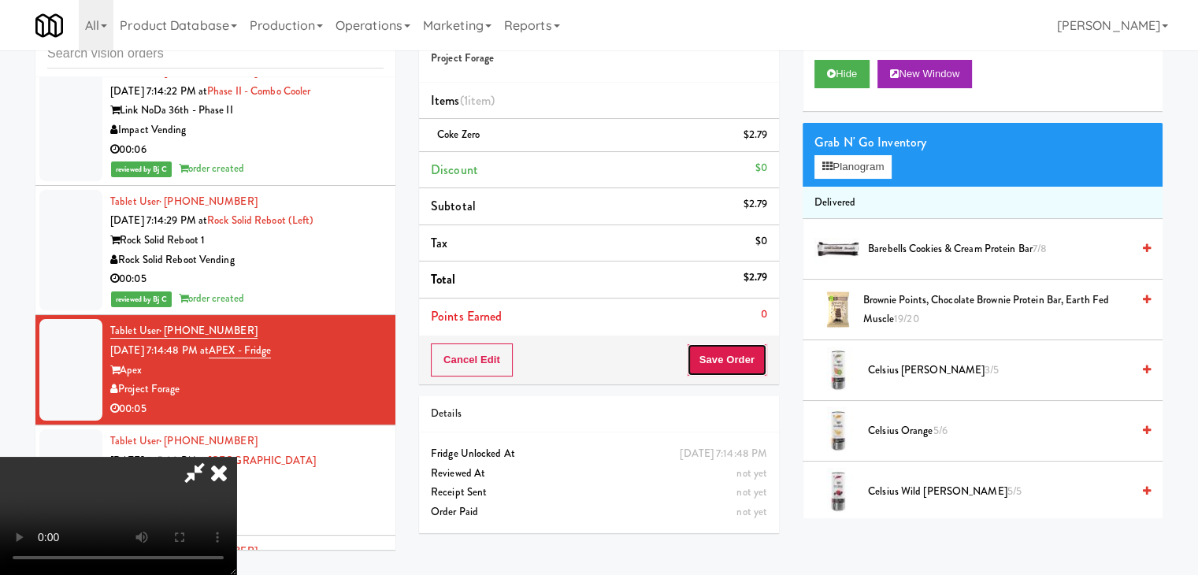
click at [740, 357] on button "Save Order" at bounding box center [727, 359] width 80 height 33
drag, startPoint x: 740, startPoint y: 357, endPoint x: 737, endPoint y: 347, distance: 10.0
click at [739, 352] on button "Save Order" at bounding box center [727, 359] width 80 height 33
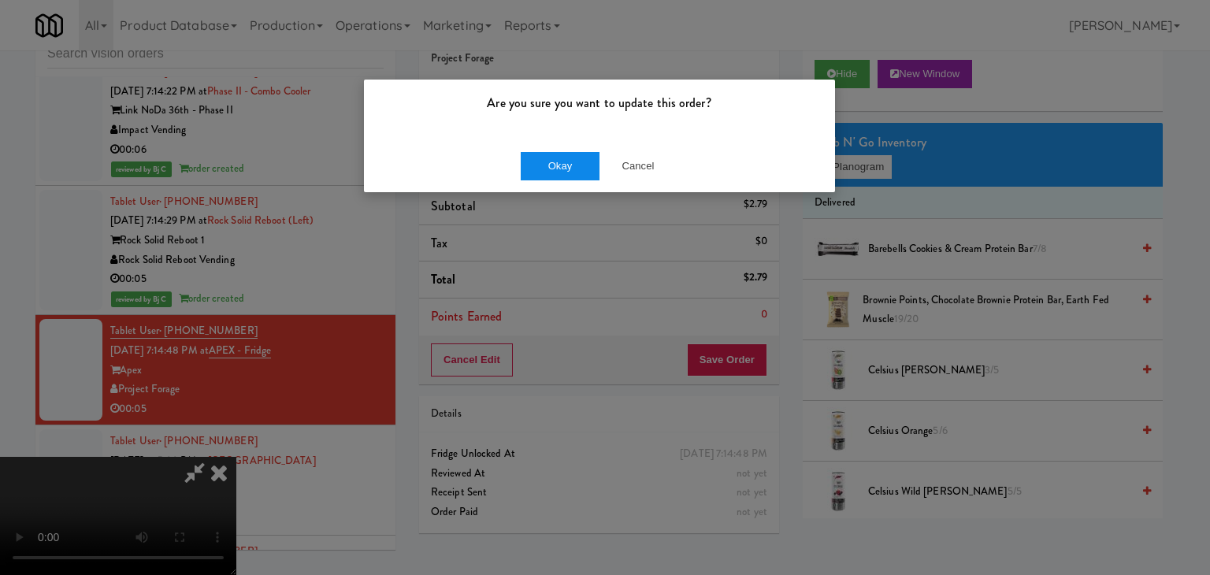
click at [559, 150] on div "Okay Cancel" at bounding box center [599, 165] width 471 height 53
click at [556, 158] on button "Okay" at bounding box center [560, 166] width 79 height 28
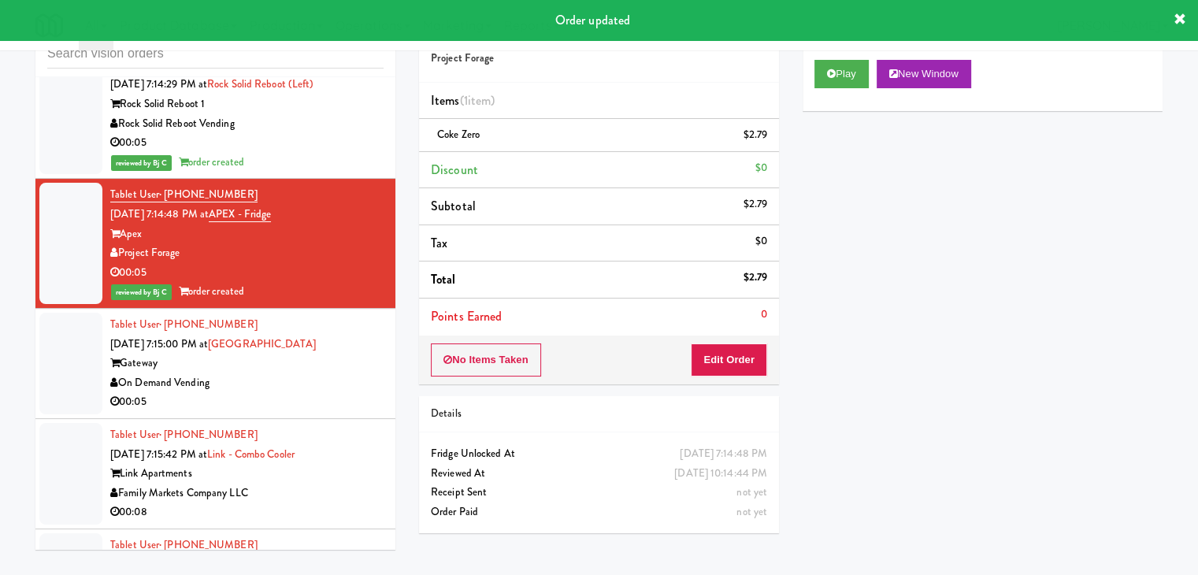
scroll to position [9711, 0]
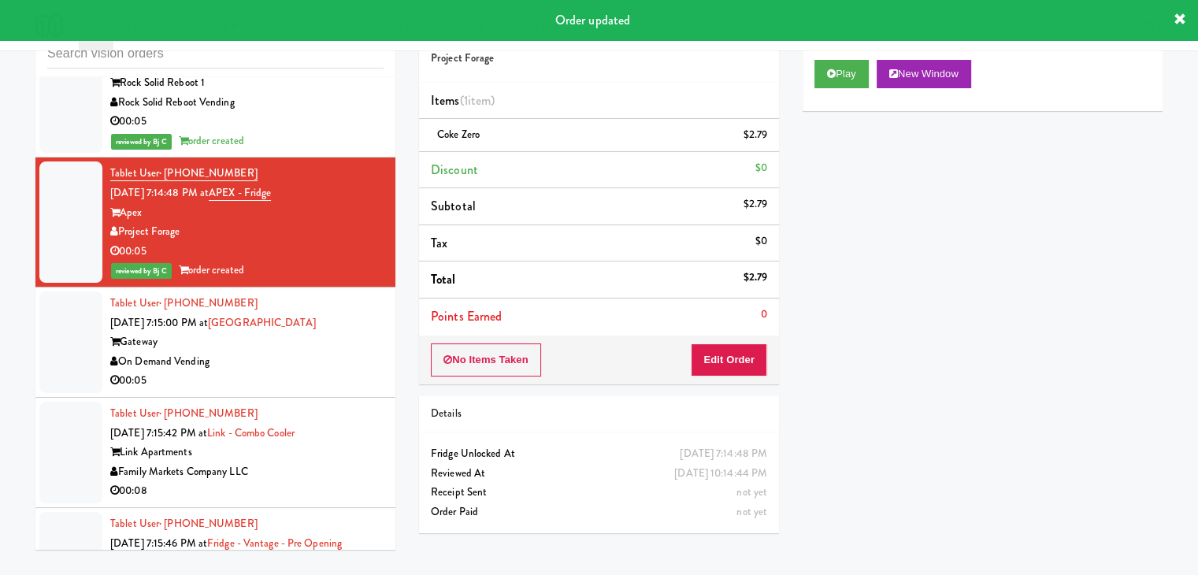
click at [356, 352] on div "On Demand Vending" at bounding box center [246, 362] width 273 height 20
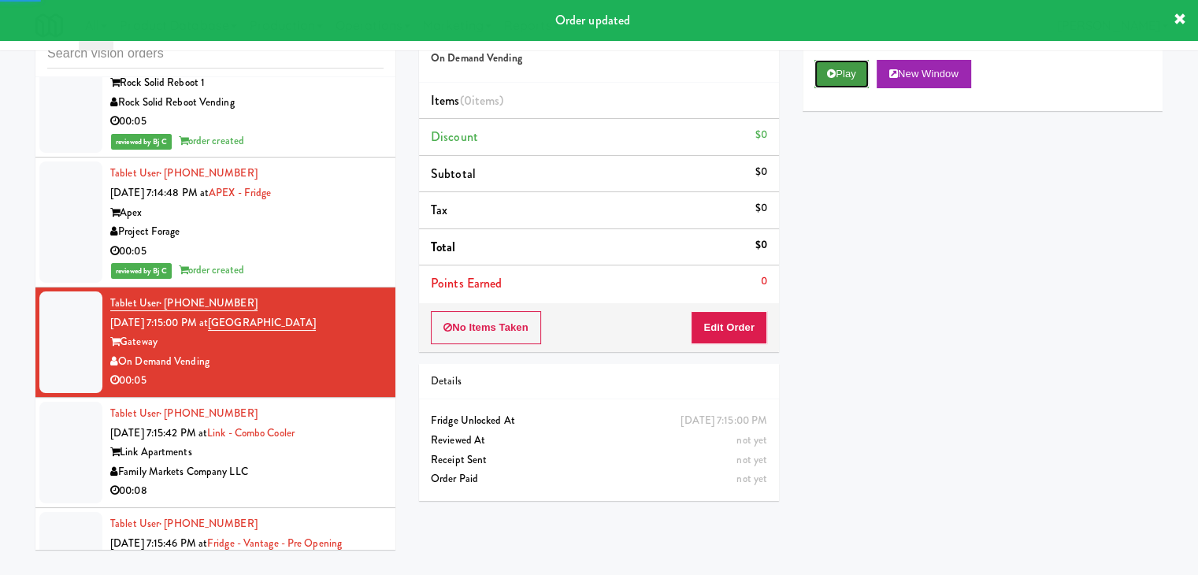
click at [853, 87] on button "Play" at bounding box center [841, 74] width 54 height 28
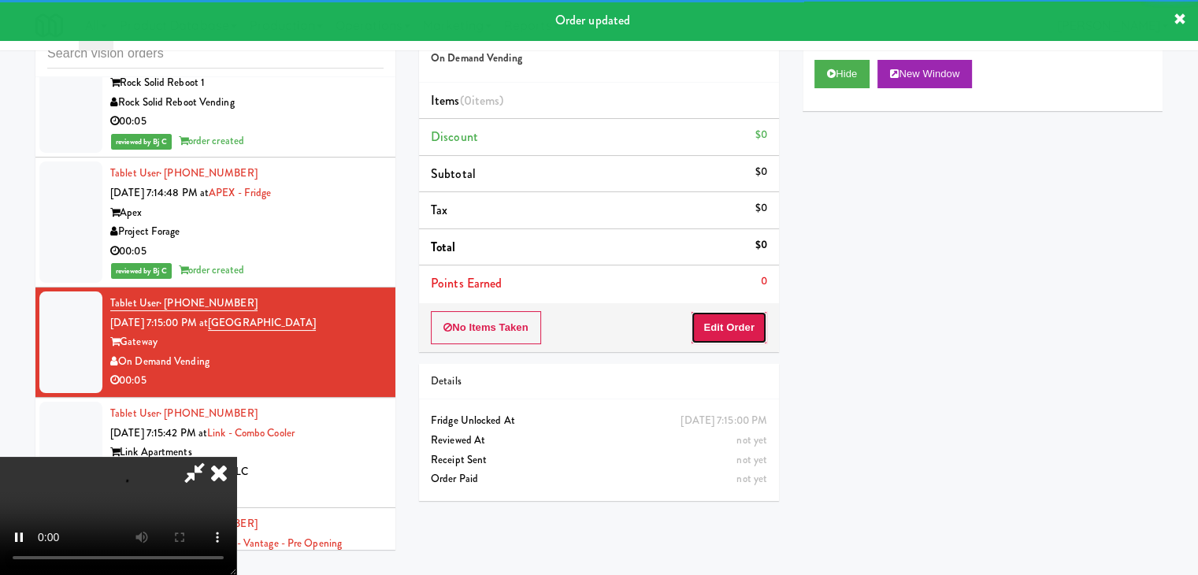
click at [743, 322] on button "Edit Order" at bounding box center [729, 327] width 76 height 33
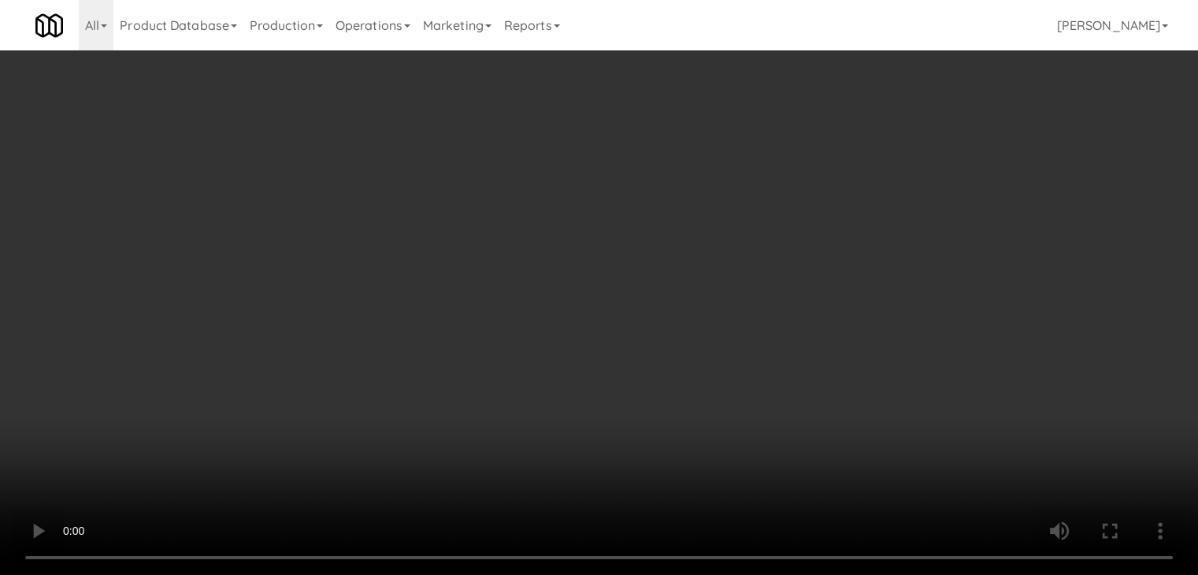
scroll to position [9692, 0]
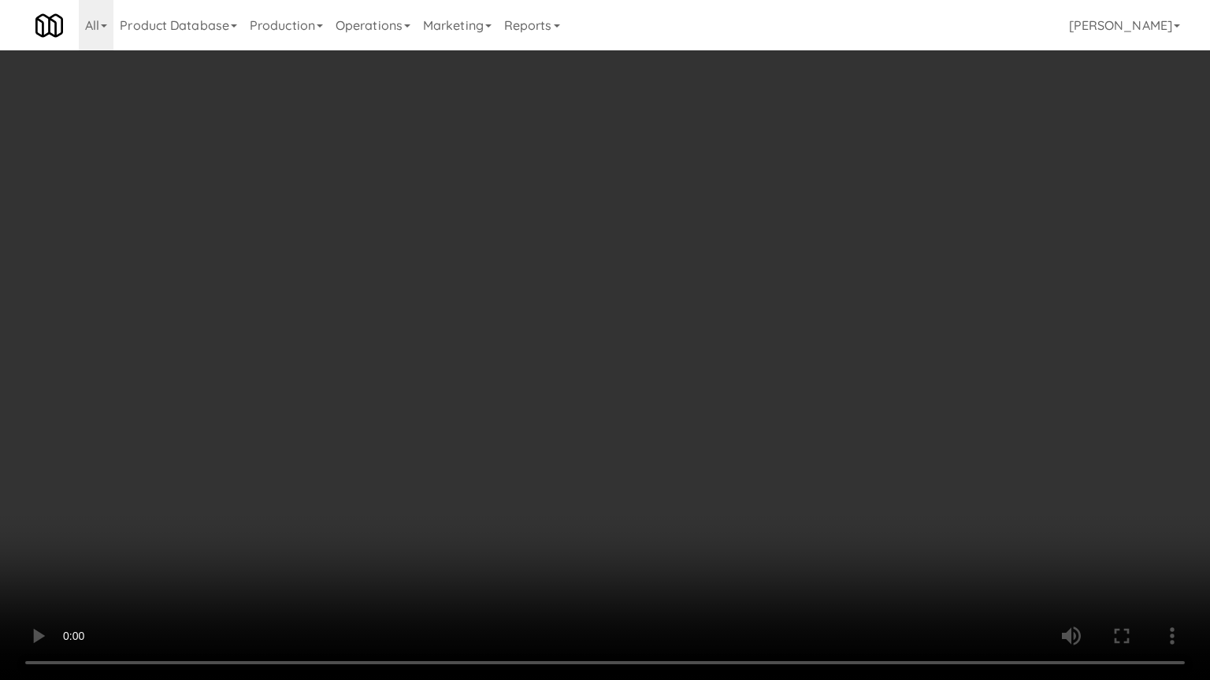
click at [594, 442] on video at bounding box center [605, 340] width 1210 height 680
click at [594, 444] on video at bounding box center [605, 340] width 1210 height 680
click at [605, 425] on video at bounding box center [605, 340] width 1210 height 680
drag, startPoint x: 605, startPoint y: 425, endPoint x: 728, endPoint y: 200, distance: 256.5
click at [609, 416] on video at bounding box center [605, 340] width 1210 height 680
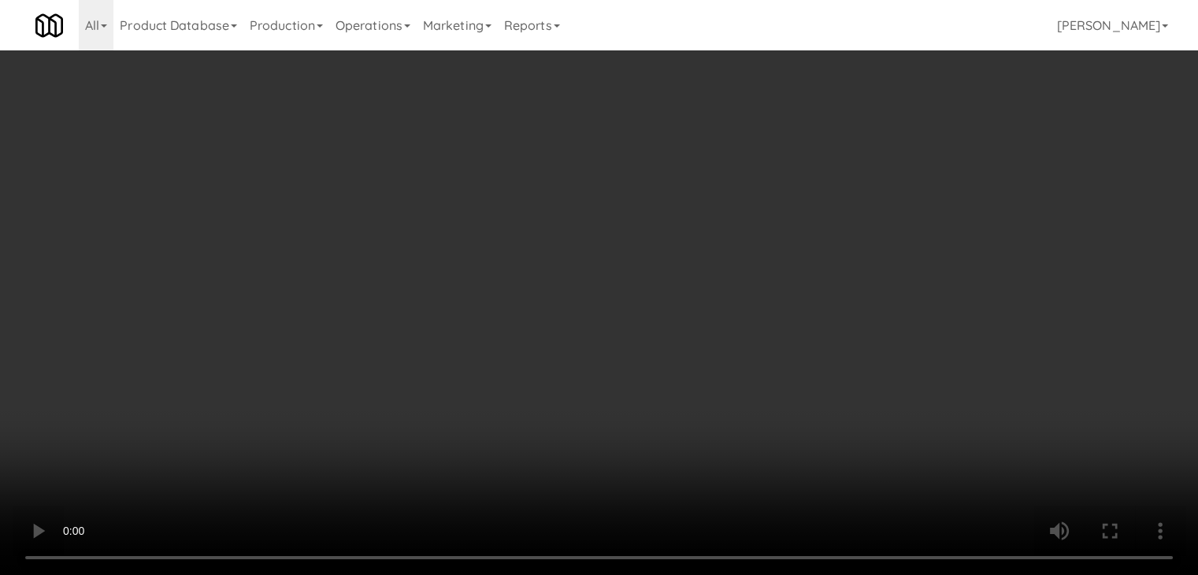
click at [863, 166] on button "Planogram" at bounding box center [852, 167] width 77 height 24
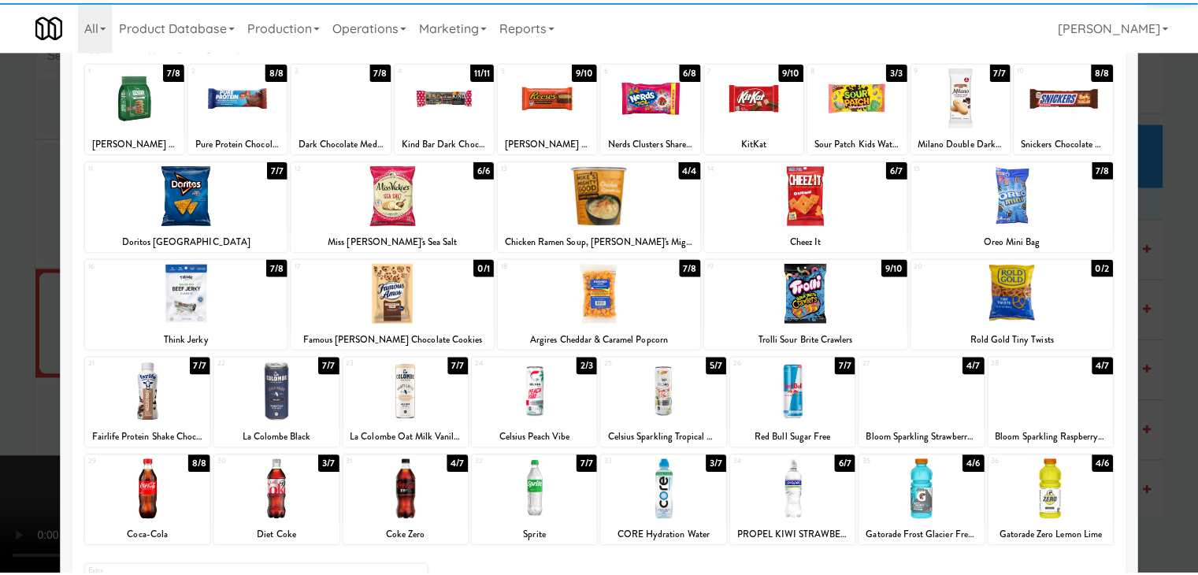
scroll to position [157, 0]
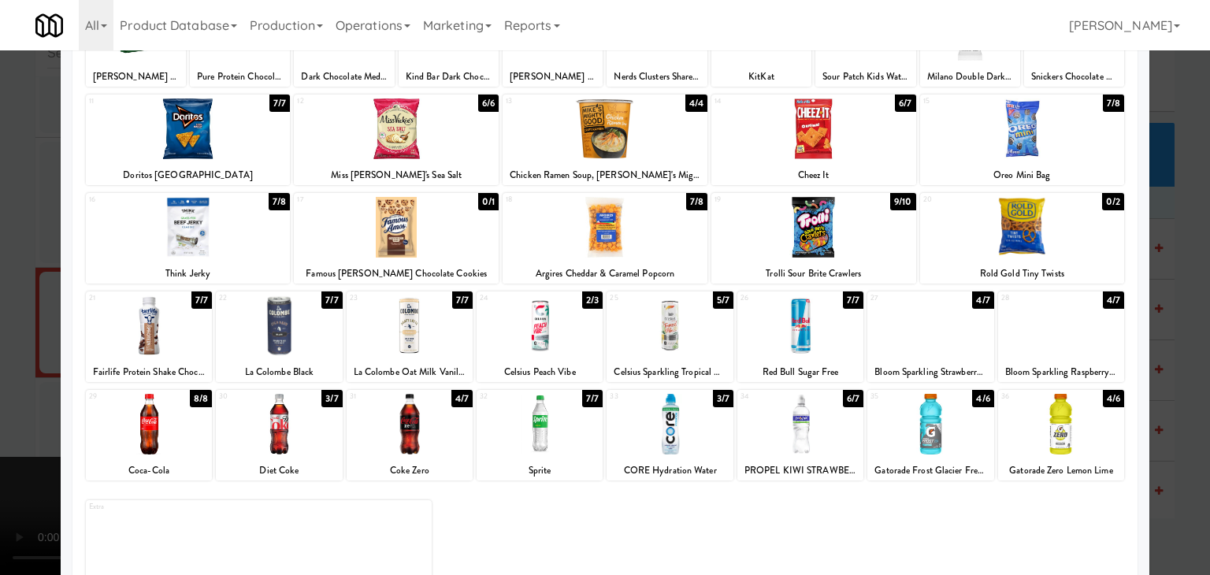
click at [545, 324] on div at bounding box center [539, 325] width 126 height 61
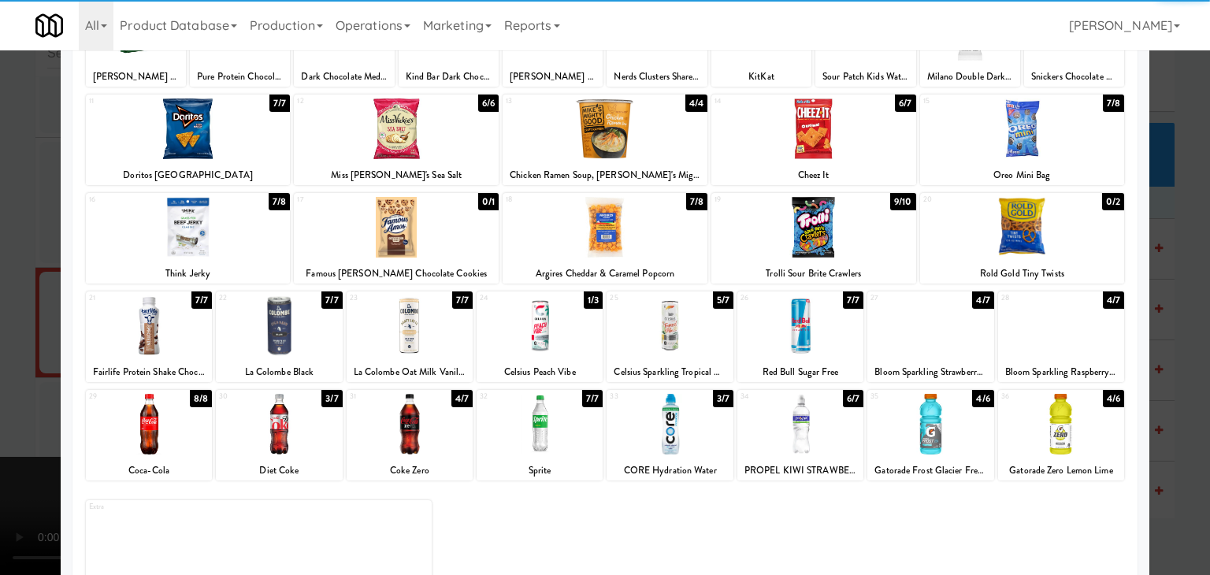
click at [0, 338] on div at bounding box center [605, 287] width 1210 height 575
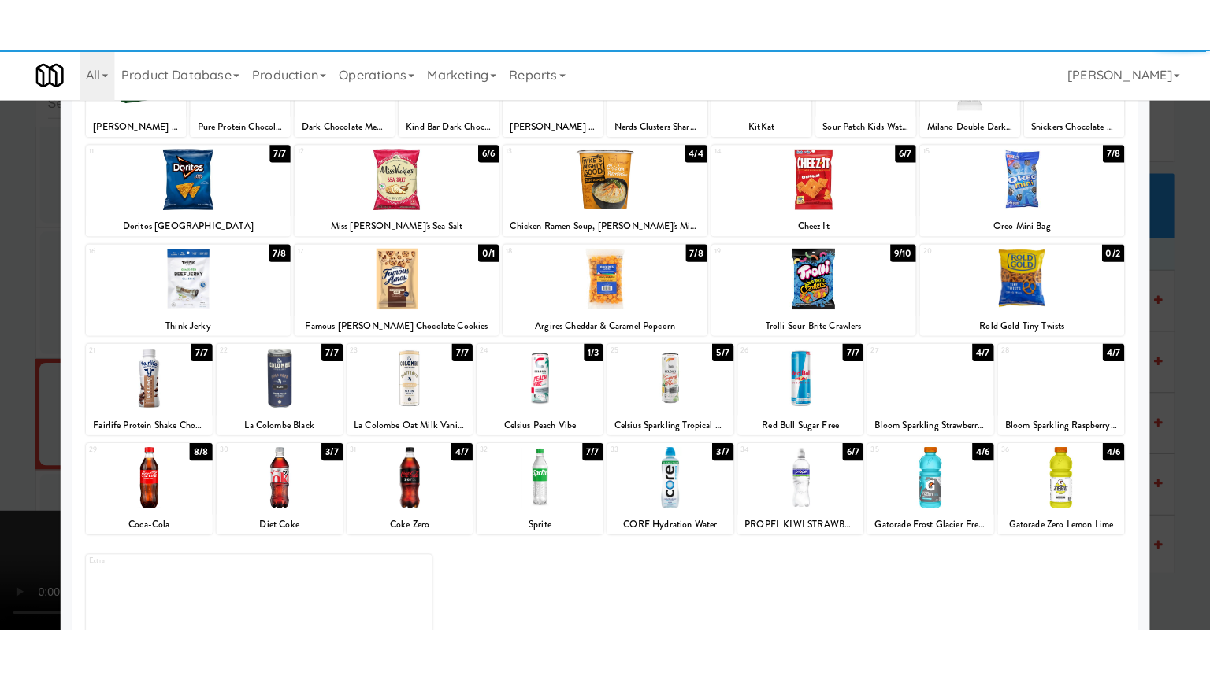
scroll to position [9711, 0]
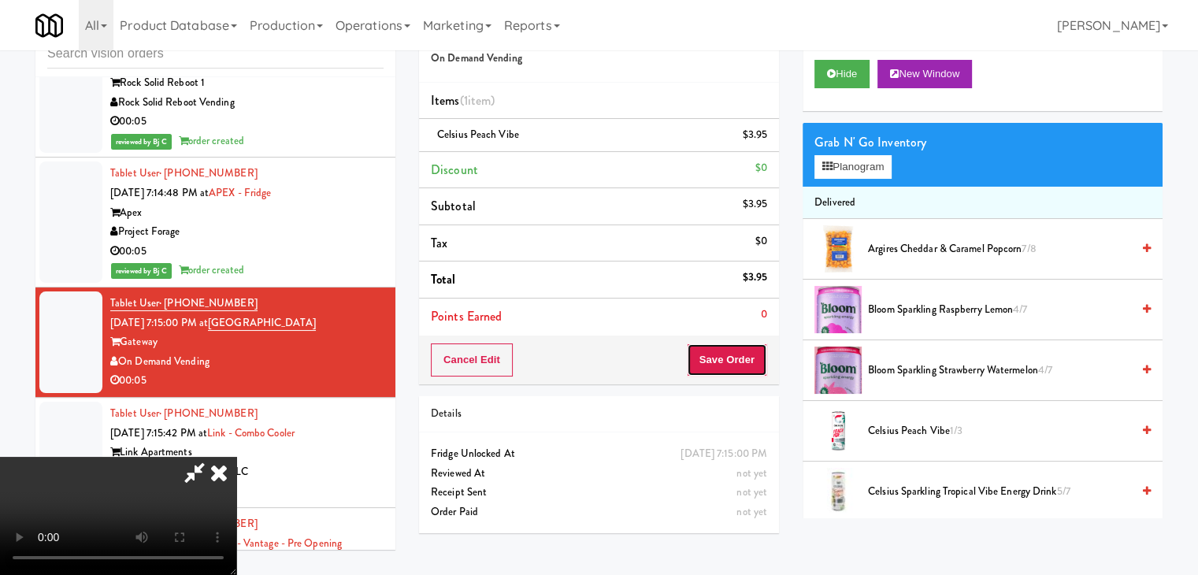
click at [743, 374] on button "Save Order" at bounding box center [727, 359] width 80 height 33
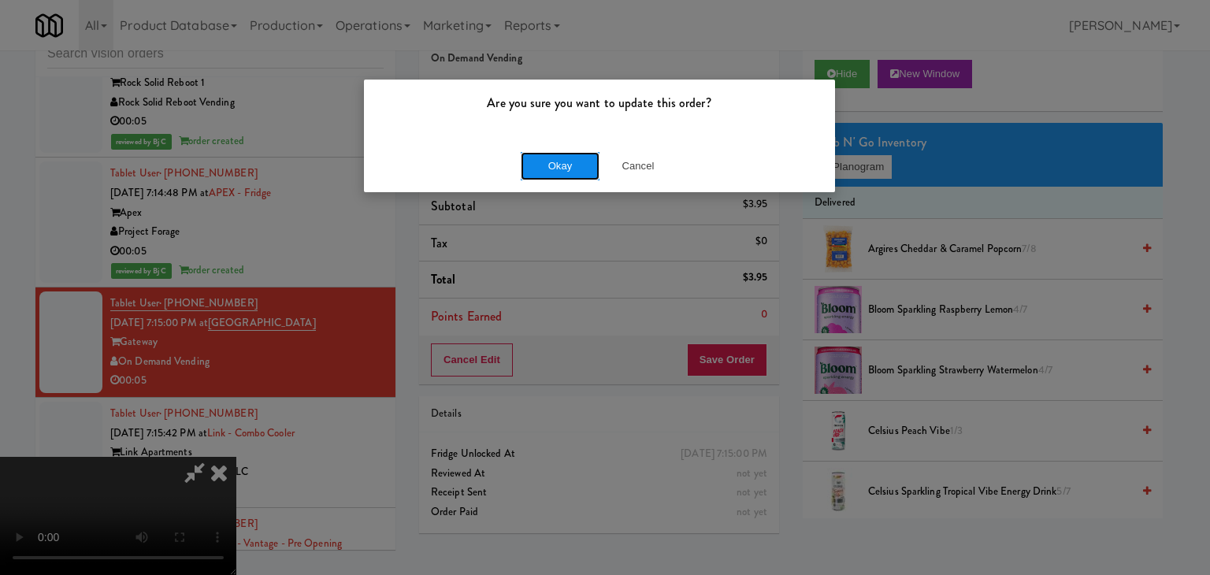
click at [579, 172] on button "Okay" at bounding box center [560, 166] width 79 height 28
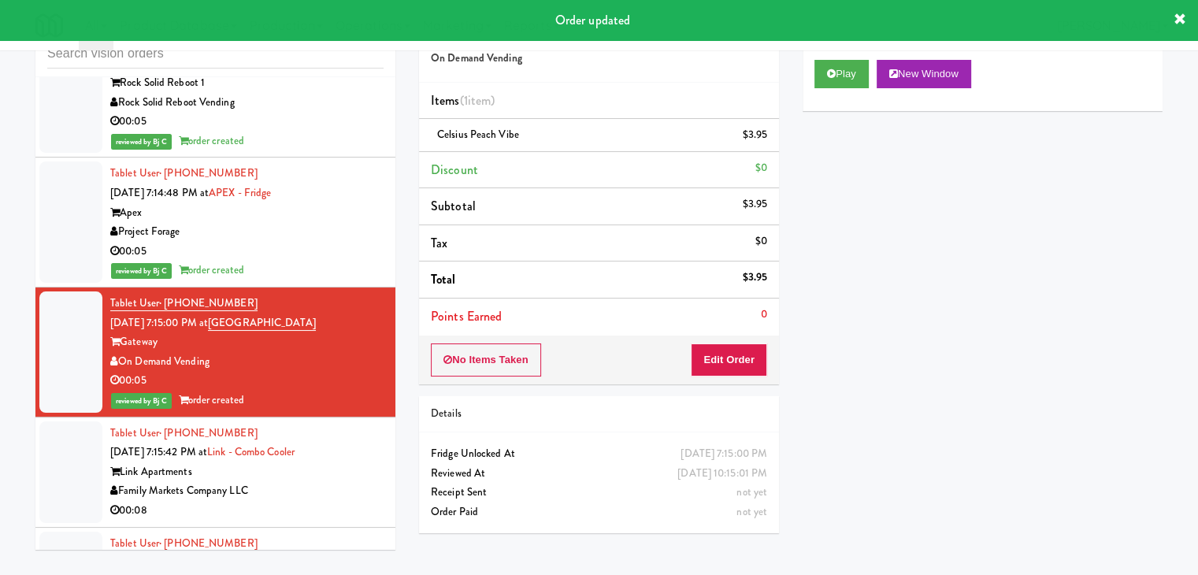
click at [337, 481] on div "Family Markets Company LLC" at bounding box center [246, 491] width 273 height 20
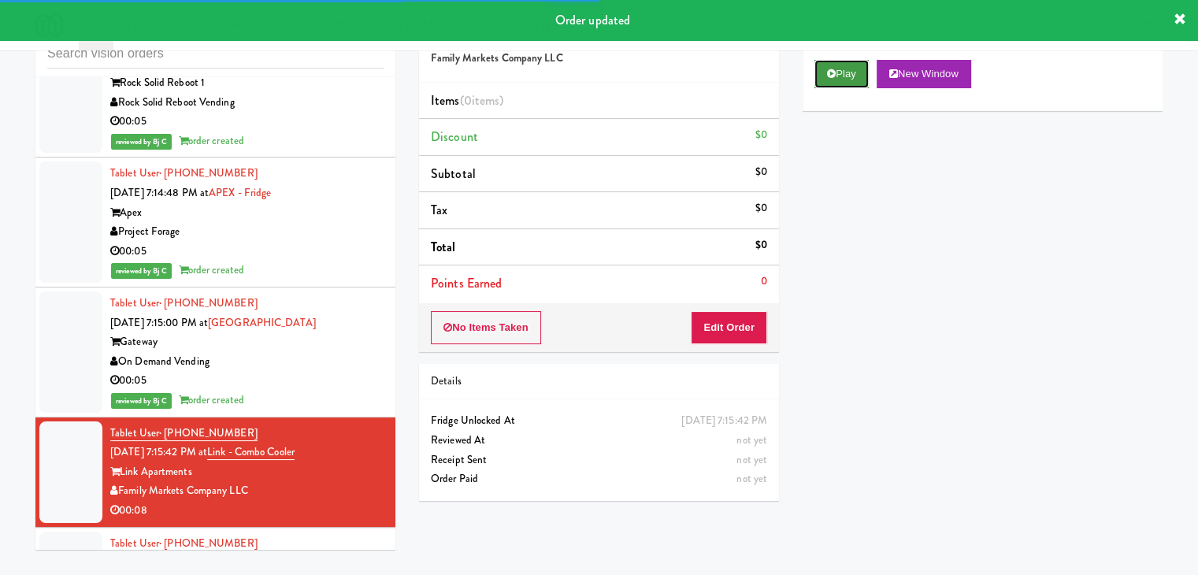
click at [844, 87] on button "Play" at bounding box center [841, 74] width 54 height 28
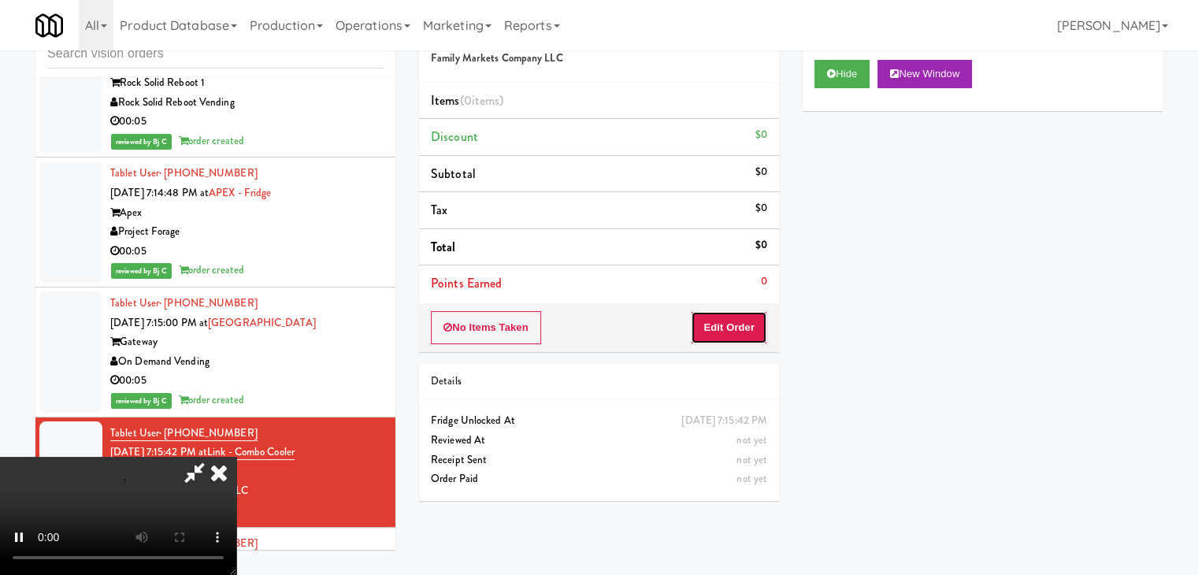
click at [731, 325] on button "Edit Order" at bounding box center [729, 327] width 76 height 33
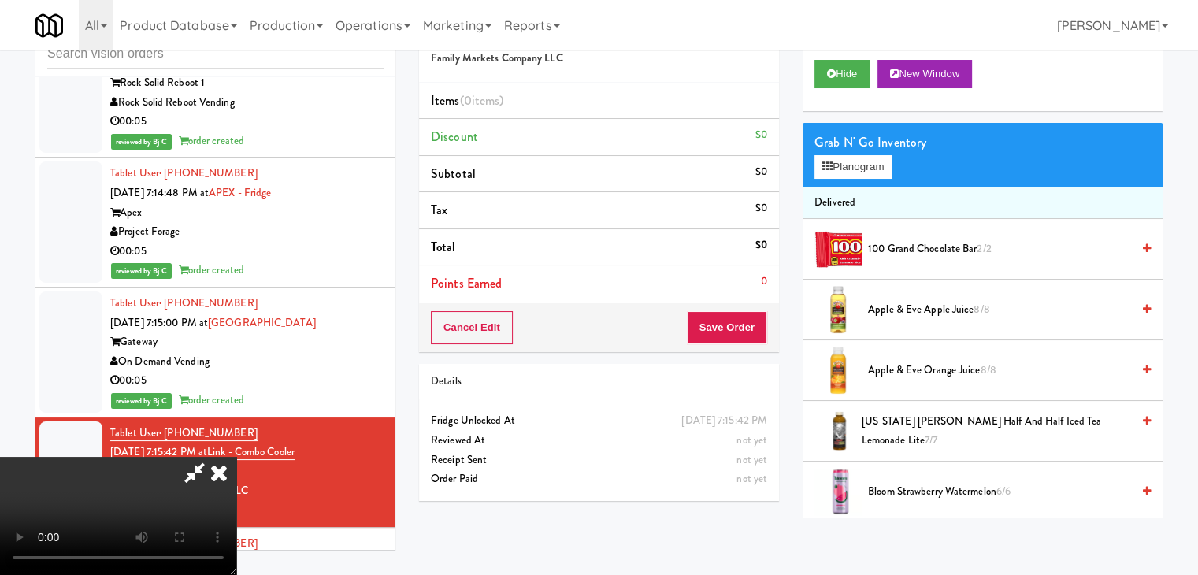
scroll to position [9692, 0]
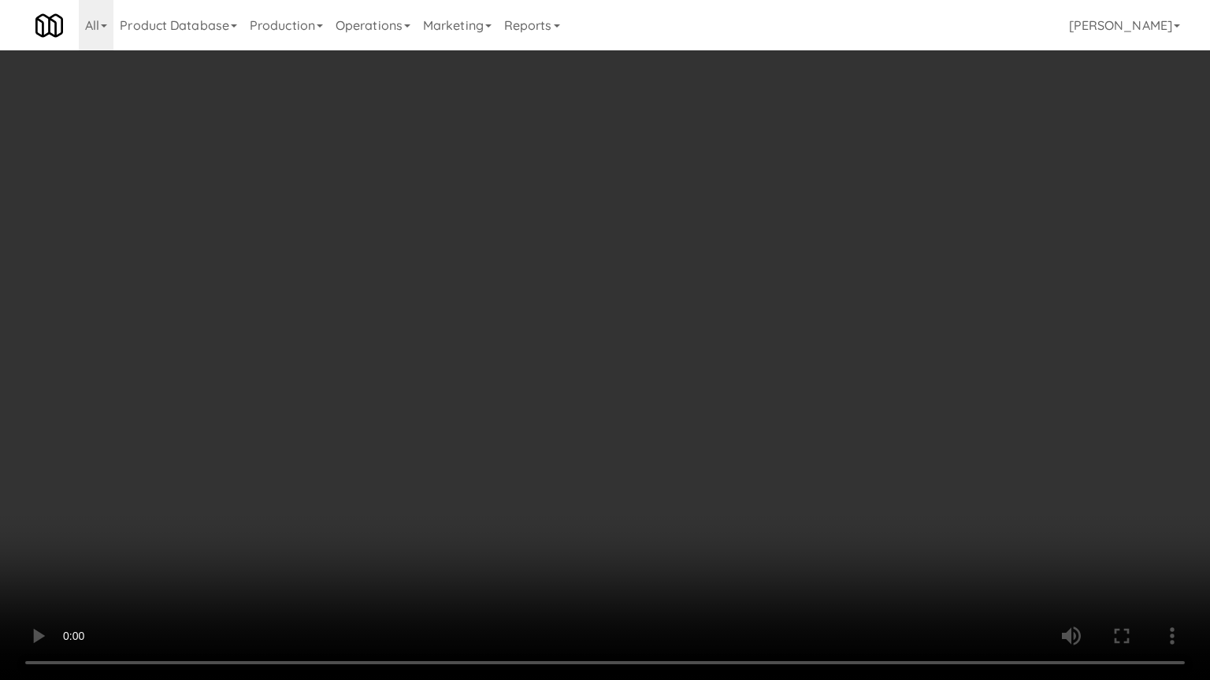
click at [657, 499] on video at bounding box center [605, 340] width 1210 height 680
click at [658, 504] on video at bounding box center [605, 340] width 1210 height 680
click at [658, 502] on video at bounding box center [605, 340] width 1210 height 680
click at [686, 484] on video at bounding box center [605, 340] width 1210 height 680
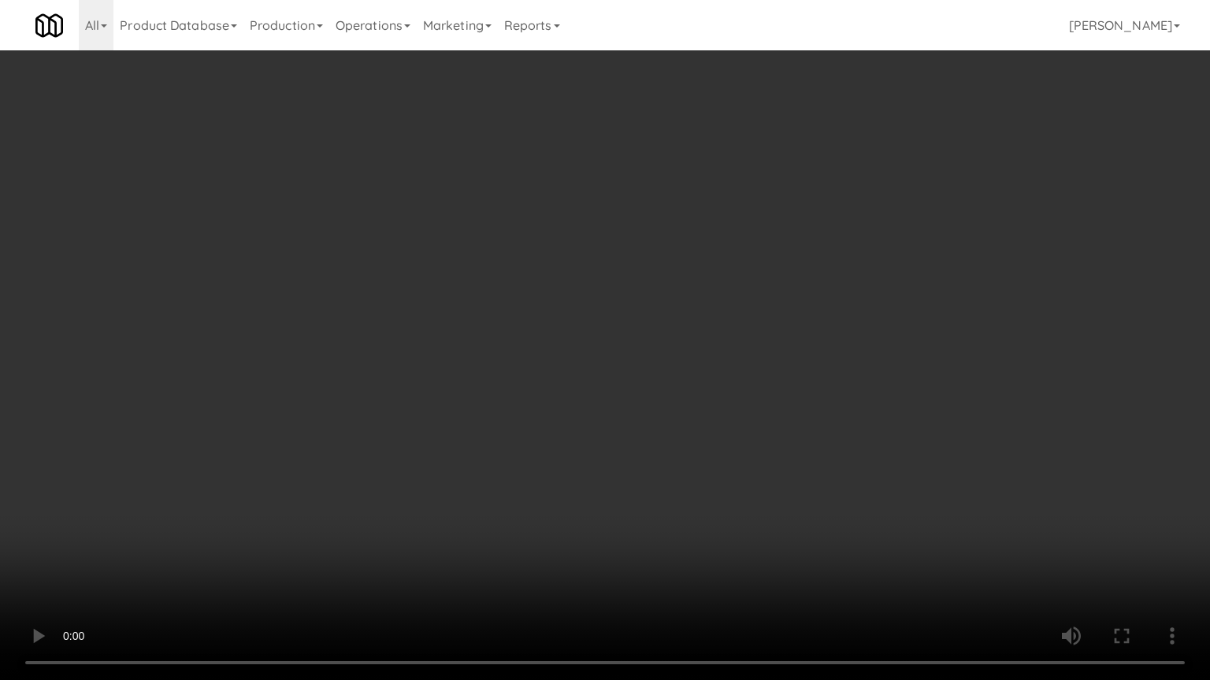
click at [686, 482] on video at bounding box center [605, 340] width 1210 height 680
click at [687, 475] on video at bounding box center [605, 340] width 1210 height 680
click at [690, 472] on video at bounding box center [605, 340] width 1210 height 680
drag, startPoint x: 690, startPoint y: 472, endPoint x: 717, endPoint y: 432, distance: 48.7
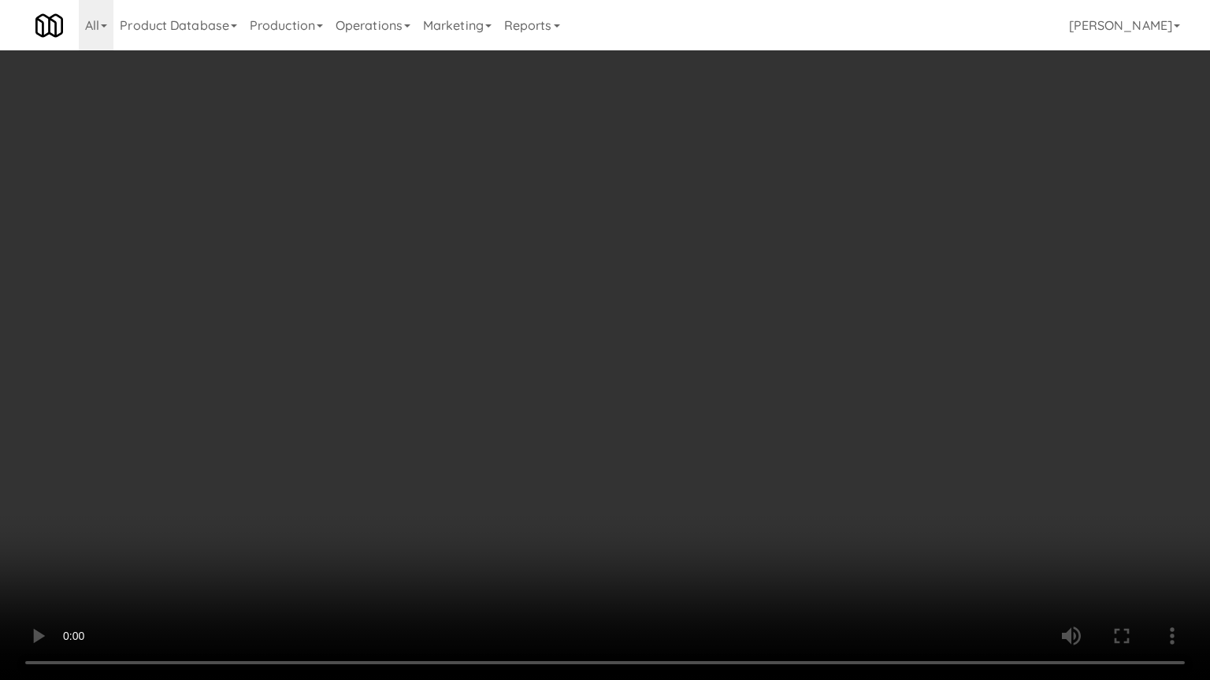
click at [710, 439] on video at bounding box center [605, 340] width 1210 height 680
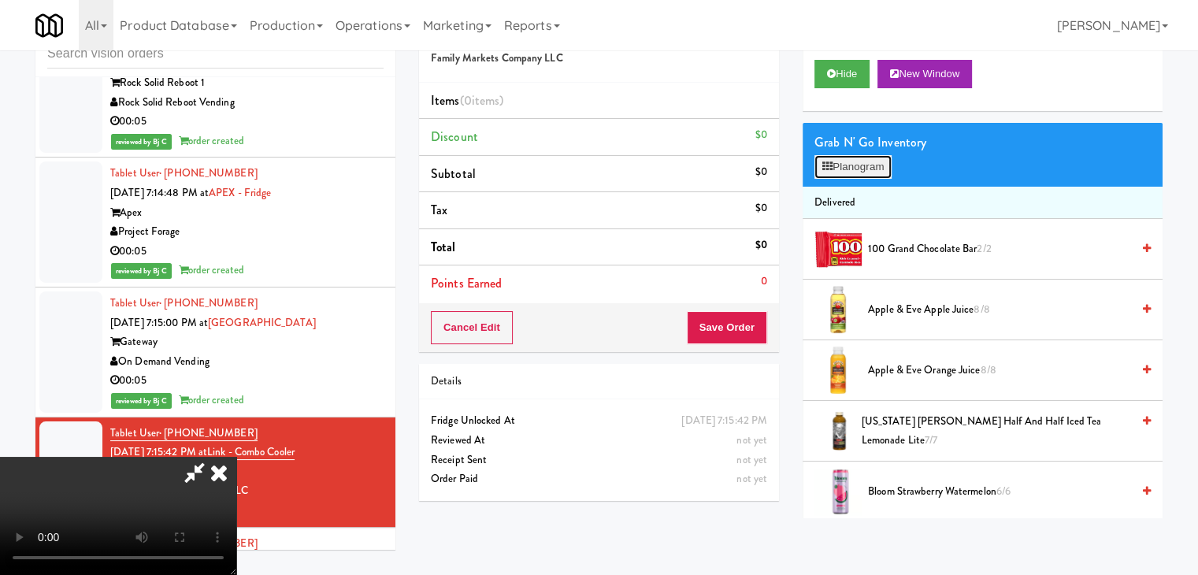
click at [868, 169] on button "Planogram" at bounding box center [852, 167] width 77 height 24
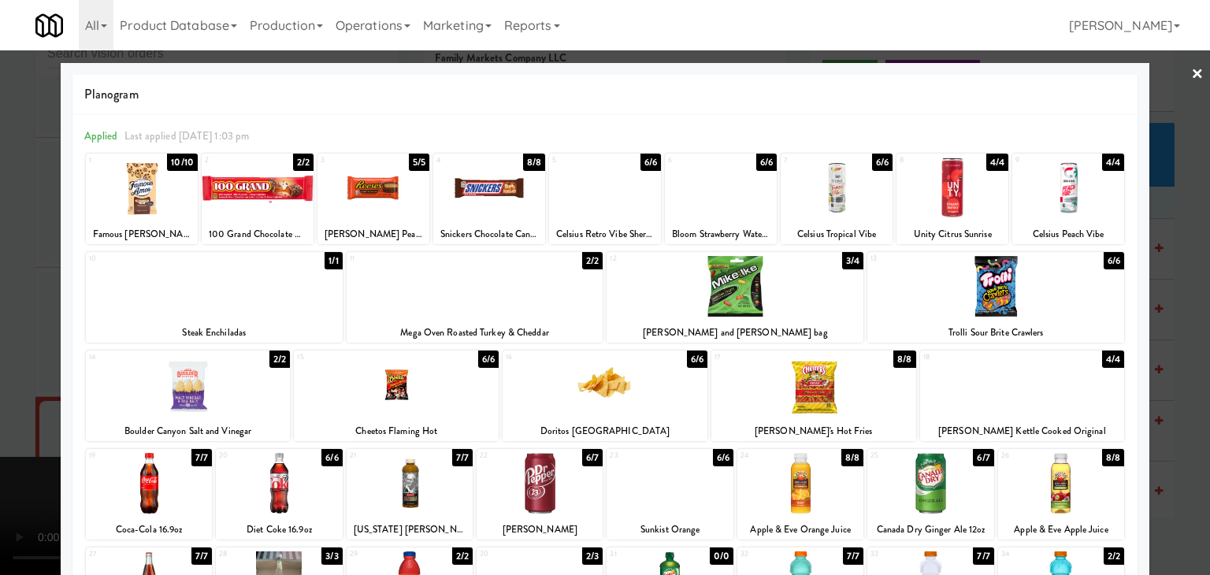
click at [913, 470] on div at bounding box center [930, 483] width 126 height 61
drag, startPoint x: 401, startPoint y: 379, endPoint x: 370, endPoint y: 378, distance: 30.7
click at [403, 379] on div at bounding box center [396, 384] width 205 height 61
click at [0, 360] on div at bounding box center [605, 287] width 1210 height 575
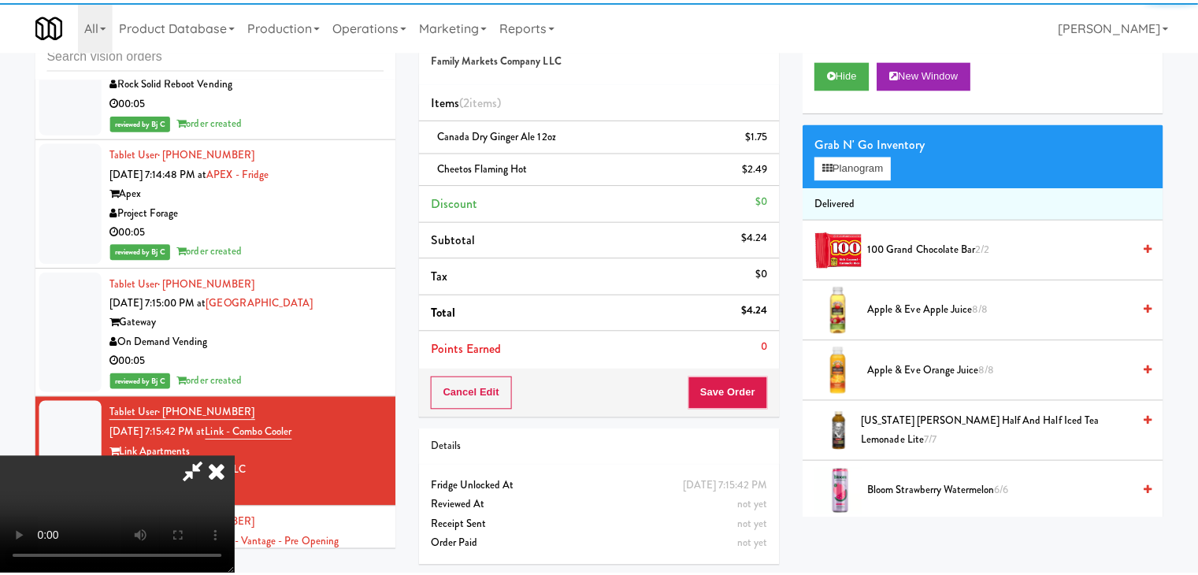
scroll to position [9711, 0]
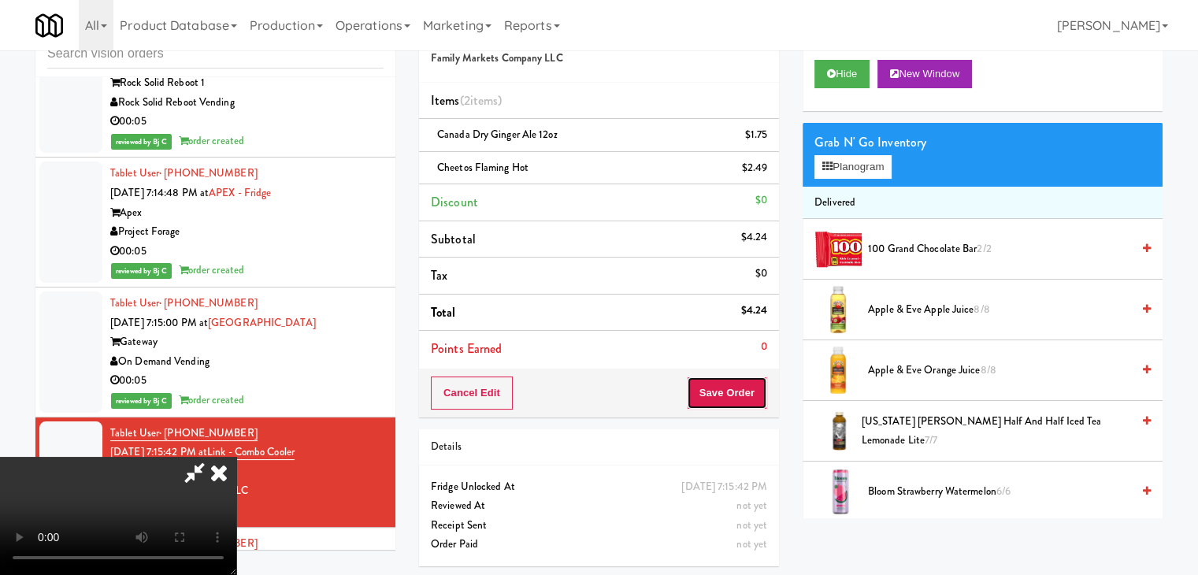
click at [736, 389] on button "Save Order" at bounding box center [727, 392] width 80 height 33
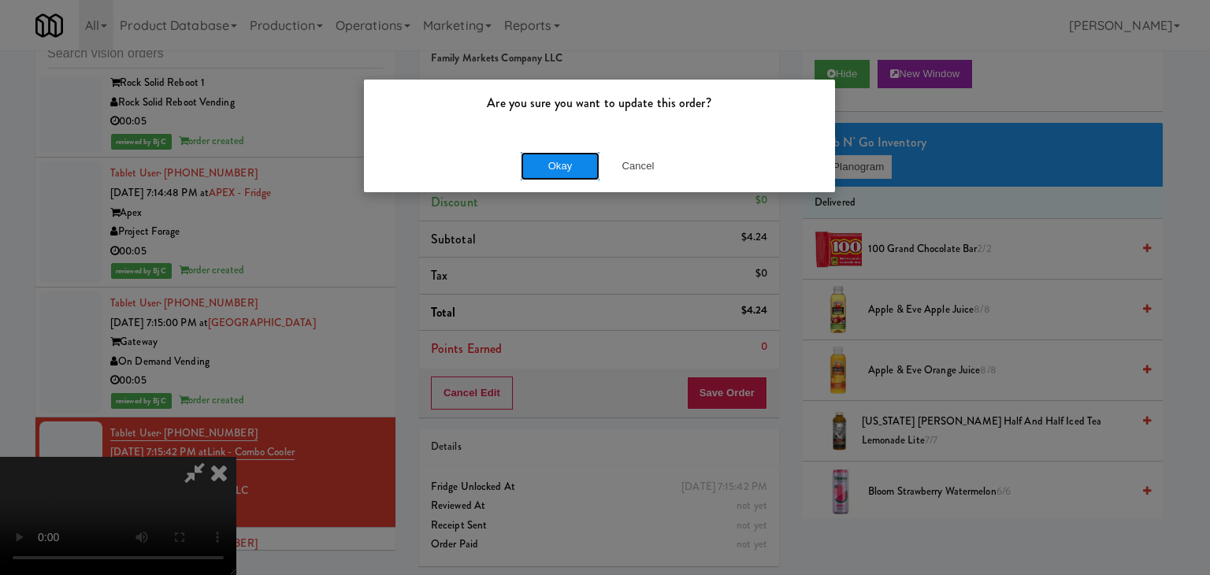
click at [561, 169] on button "Okay" at bounding box center [560, 166] width 79 height 28
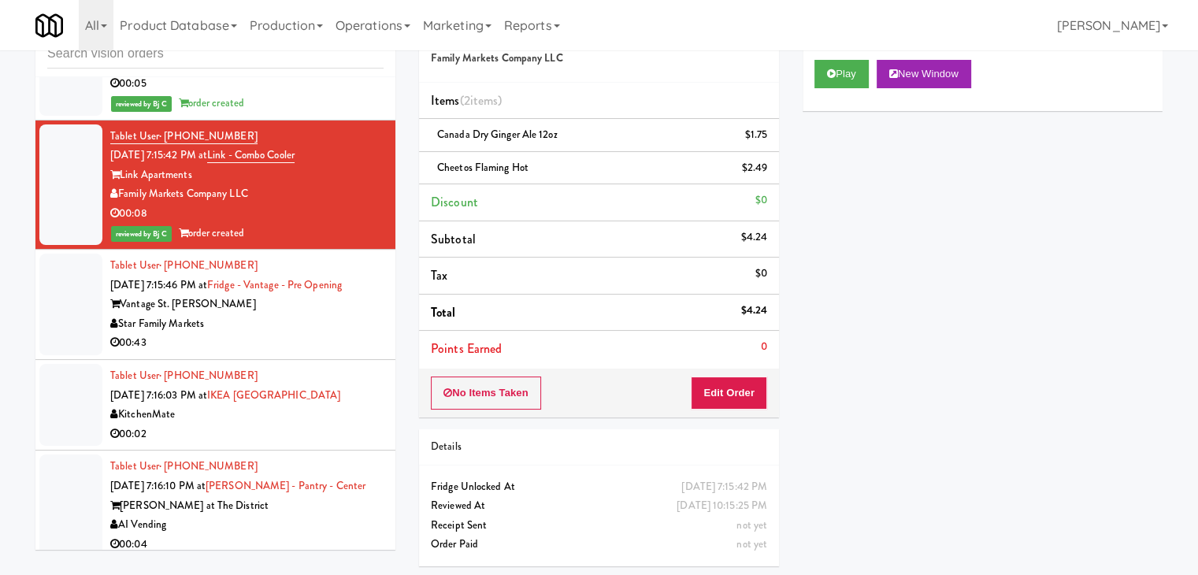
scroll to position [10026, 0]
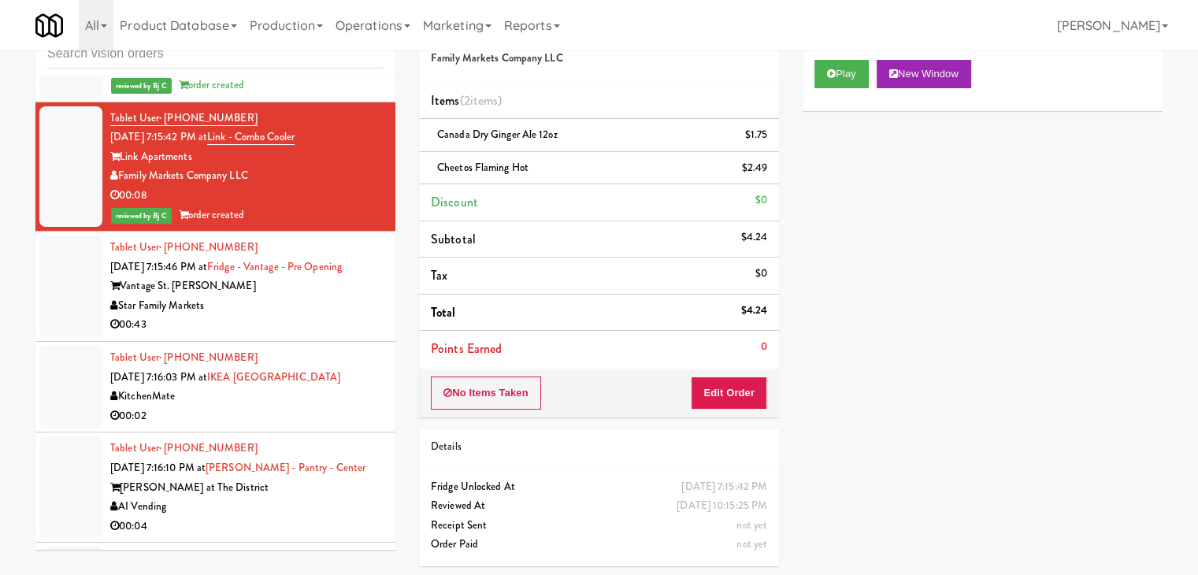
drag, startPoint x: 331, startPoint y: 209, endPoint x: 340, endPoint y: 206, distance: 10.0
click at [334, 238] on div "Tablet User · (414) 507-0357 [DATE] 7:15:46 PM at [GEOGRAPHIC_DATA] - Pre Openi…" at bounding box center [246, 286] width 273 height 97
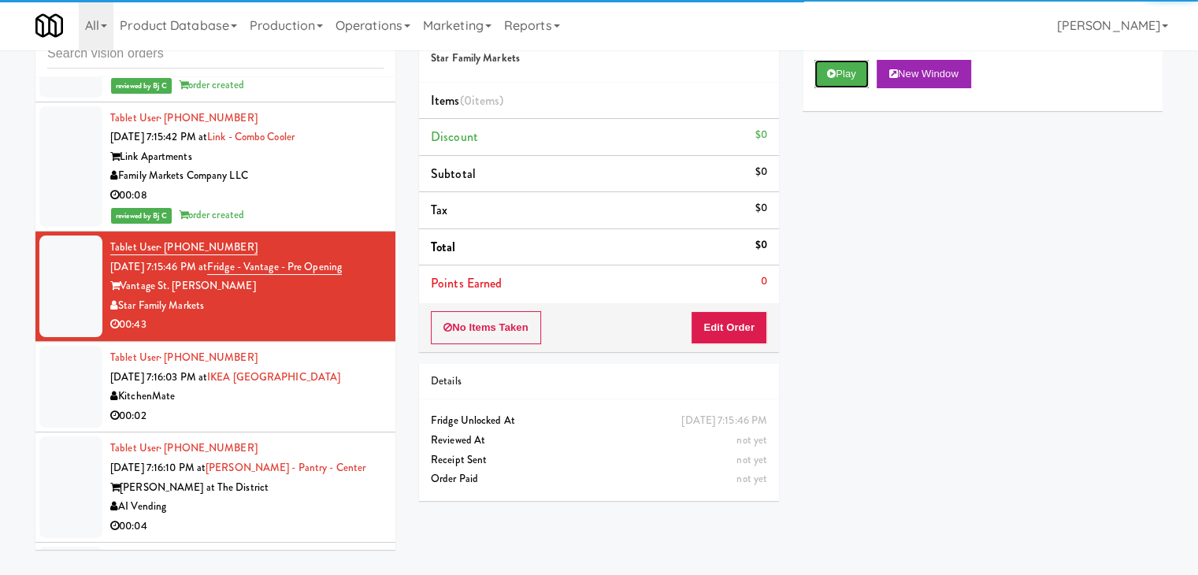
drag, startPoint x: 846, startPoint y: 72, endPoint x: 809, endPoint y: 169, distance: 103.7
click at [841, 85] on button "Play" at bounding box center [841, 74] width 54 height 28
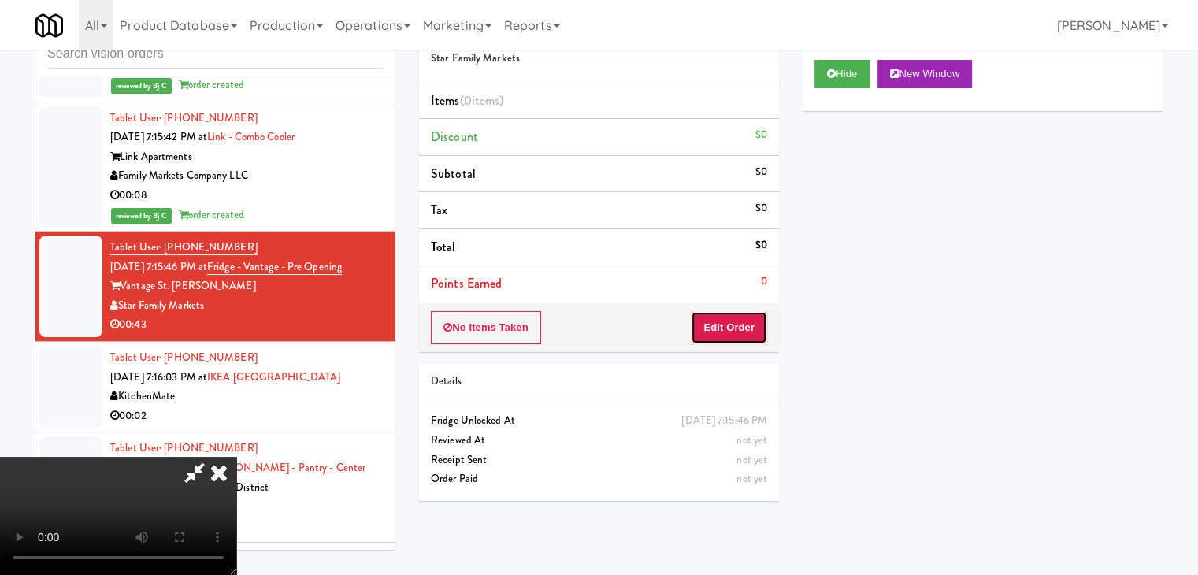
click at [739, 328] on button "Edit Order" at bounding box center [729, 327] width 76 height 33
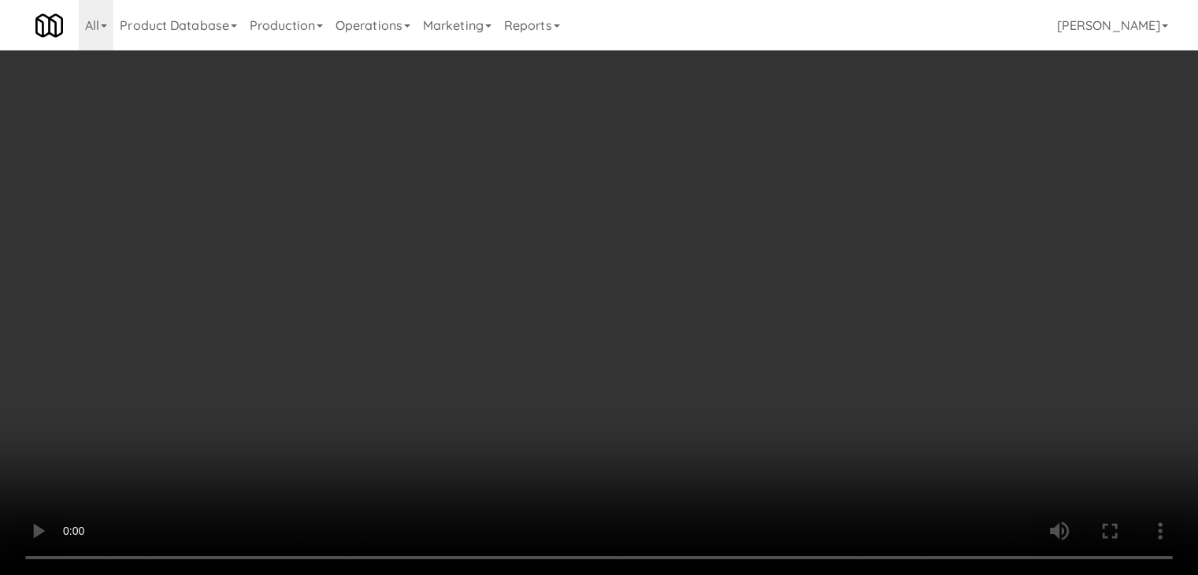
scroll to position [10007, 0]
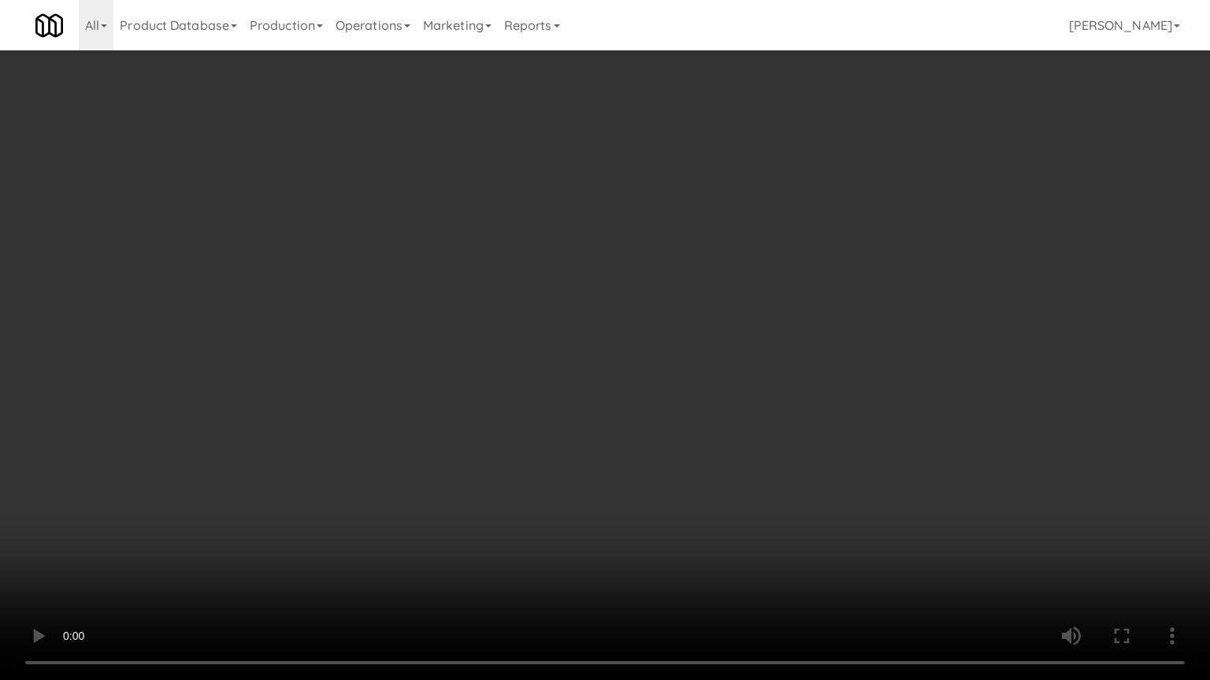
click at [750, 432] on video at bounding box center [605, 340] width 1210 height 680
click at [747, 432] on video at bounding box center [605, 340] width 1210 height 680
click at [821, 396] on video at bounding box center [605, 340] width 1210 height 680
click at [819, 396] on video at bounding box center [605, 340] width 1210 height 680
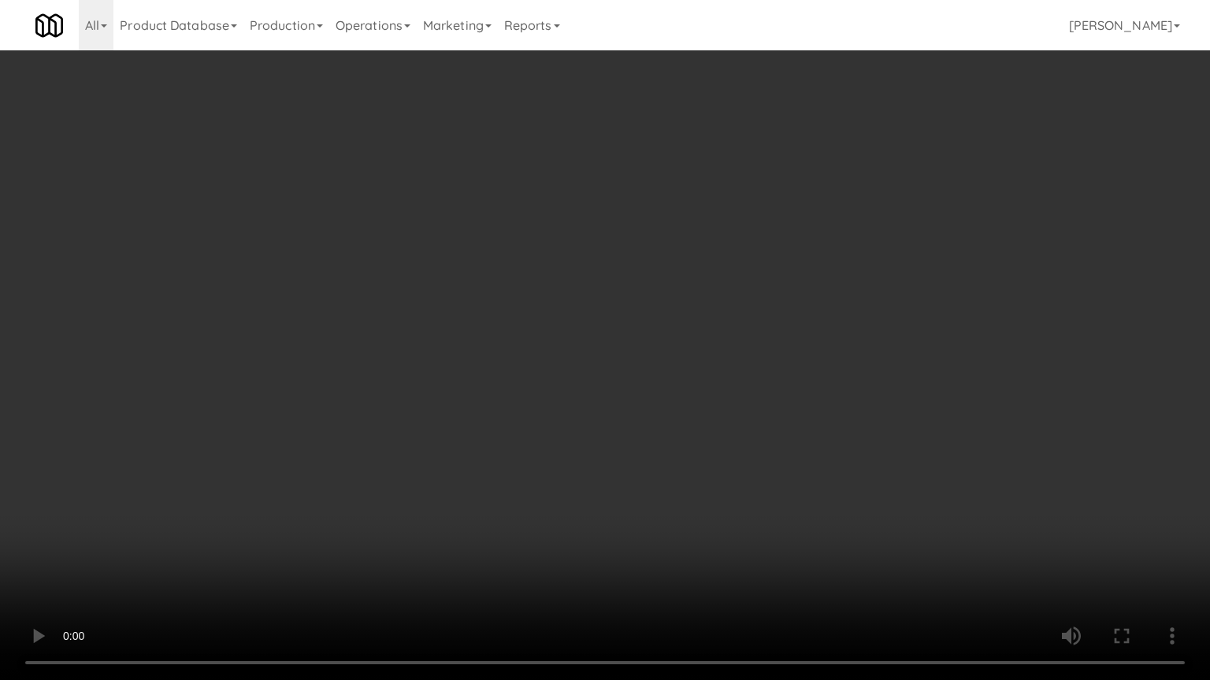
click at [793, 394] on video at bounding box center [605, 340] width 1210 height 680
click at [825, 345] on video at bounding box center [605, 340] width 1210 height 680
click at [825, 343] on video at bounding box center [605, 340] width 1210 height 680
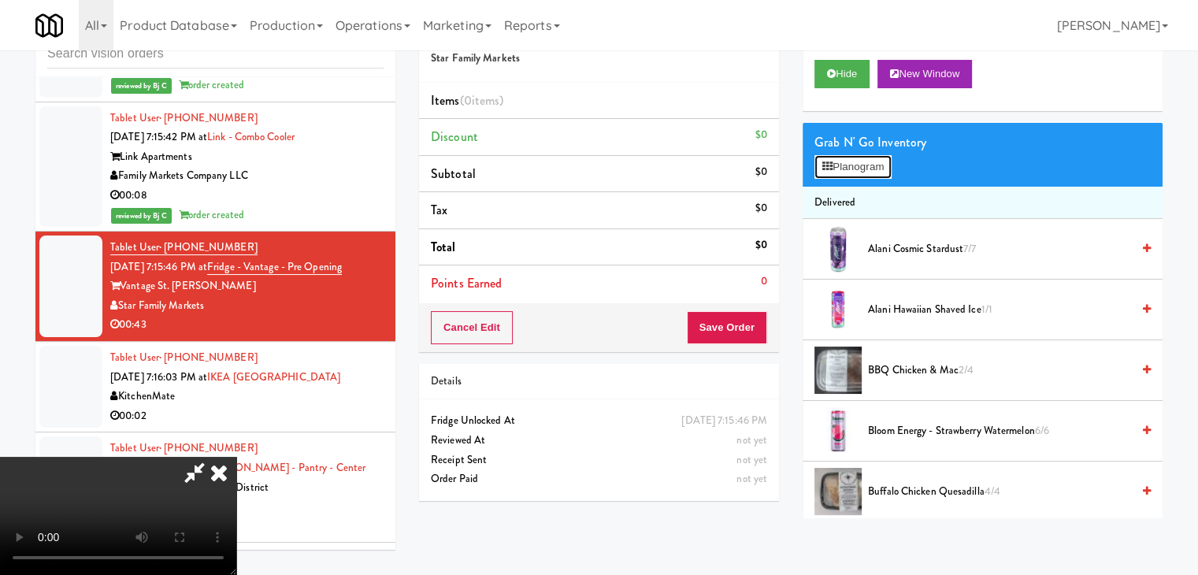
drag, startPoint x: 865, startPoint y: 165, endPoint x: 876, endPoint y: 157, distance: 13.5
click at [866, 162] on button "Planogram" at bounding box center [852, 167] width 77 height 24
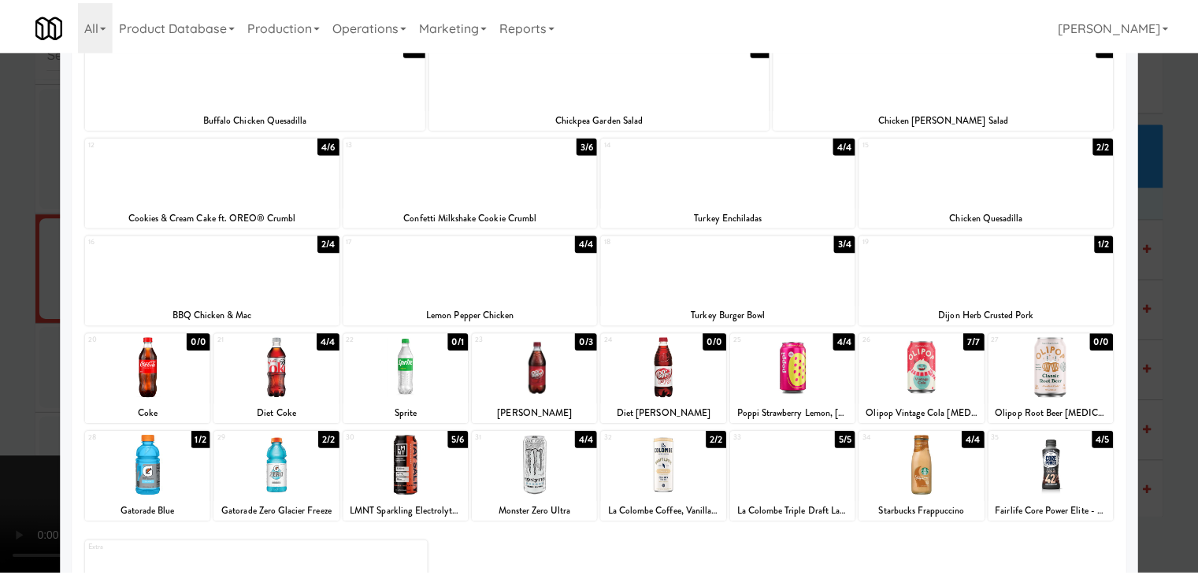
scroll to position [139, 0]
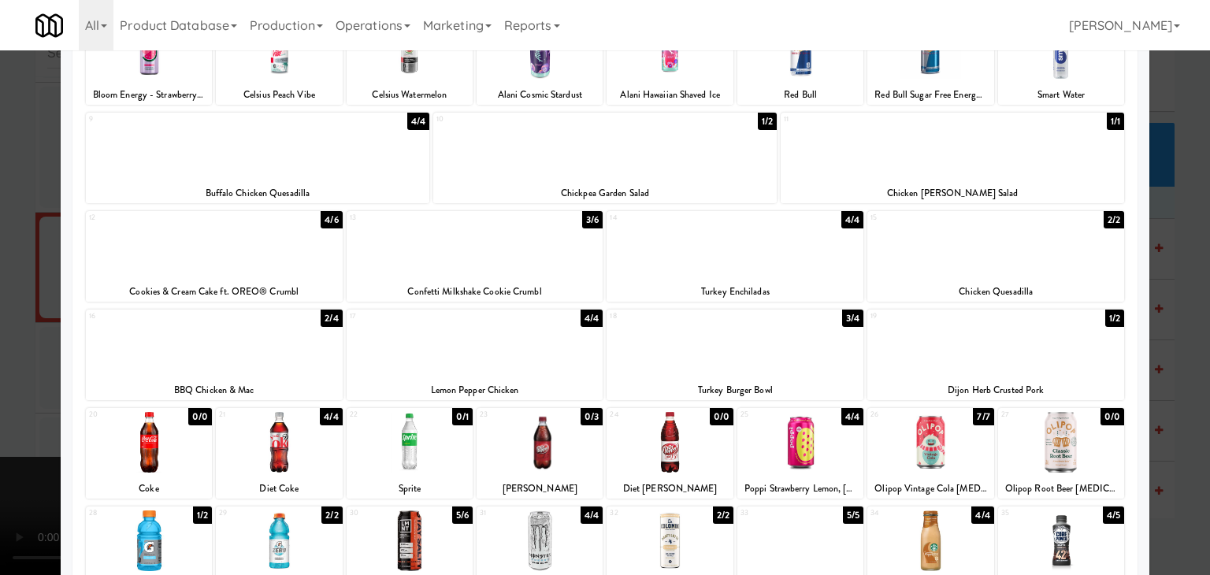
click at [986, 346] on div at bounding box center [995, 343] width 257 height 61
click at [466, 350] on div at bounding box center [474, 343] width 257 height 61
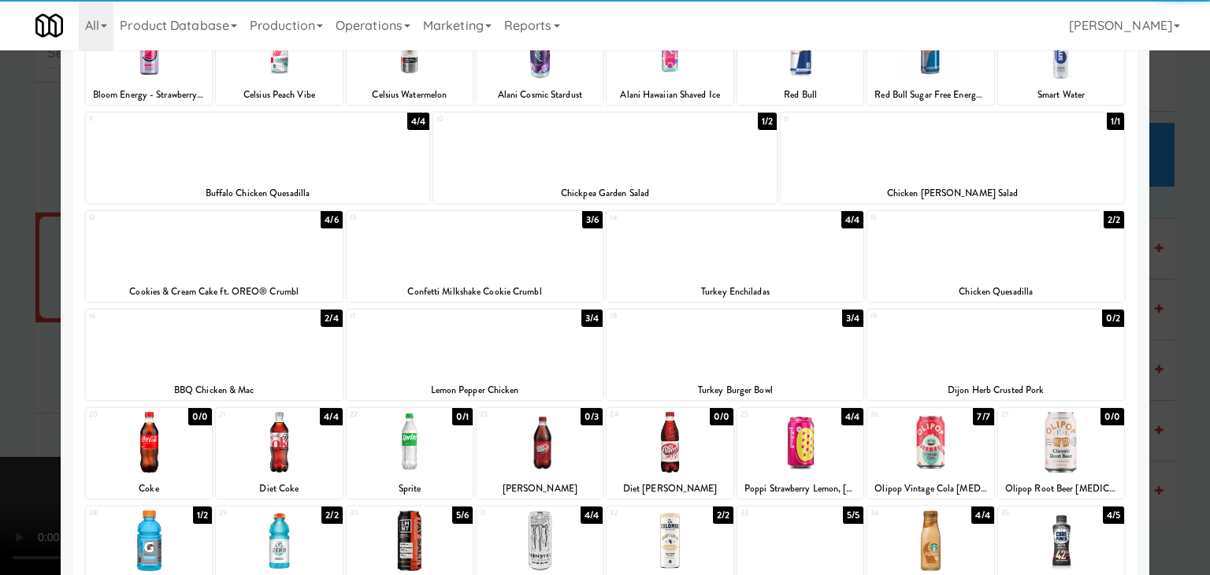
click at [0, 346] on div at bounding box center [605, 287] width 1210 height 575
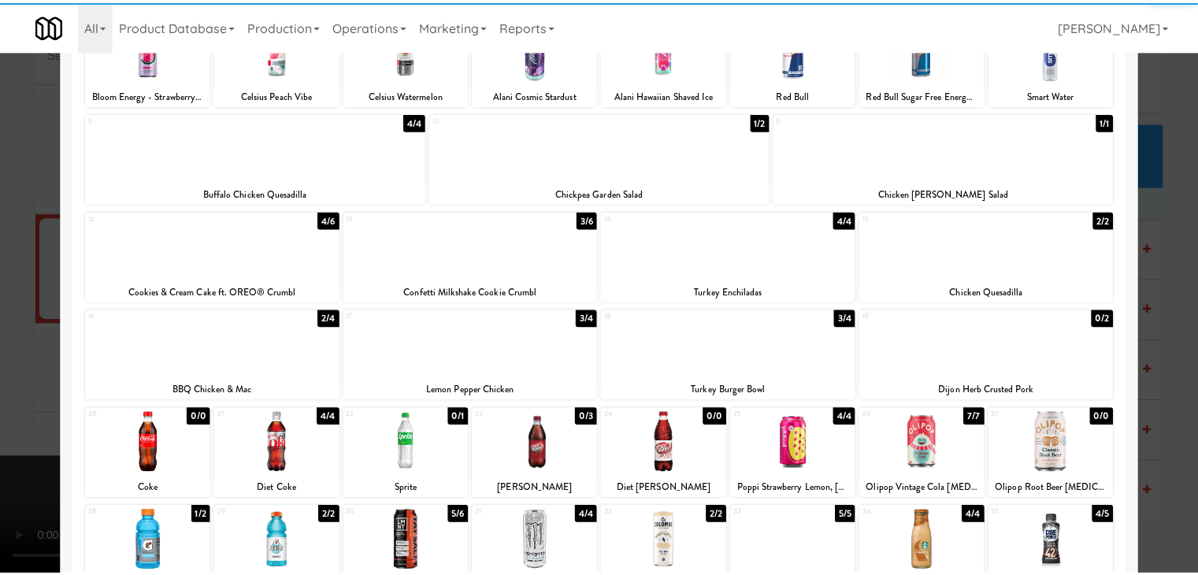
scroll to position [10026, 0]
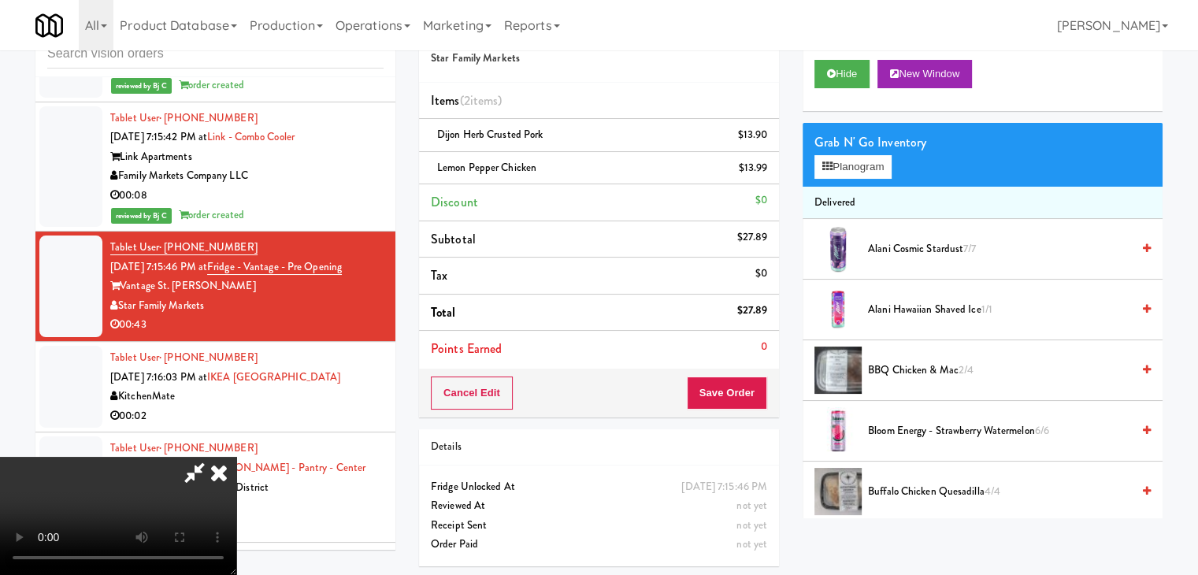
click at [236, 457] on video at bounding box center [118, 516] width 236 height 118
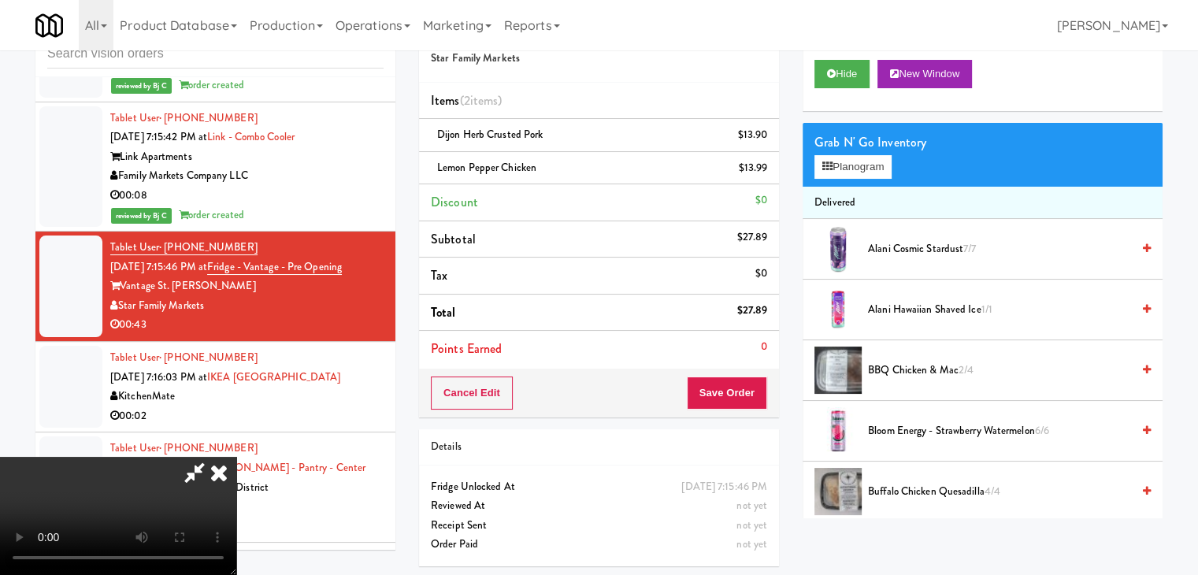
click at [236, 457] on video at bounding box center [118, 516] width 236 height 118
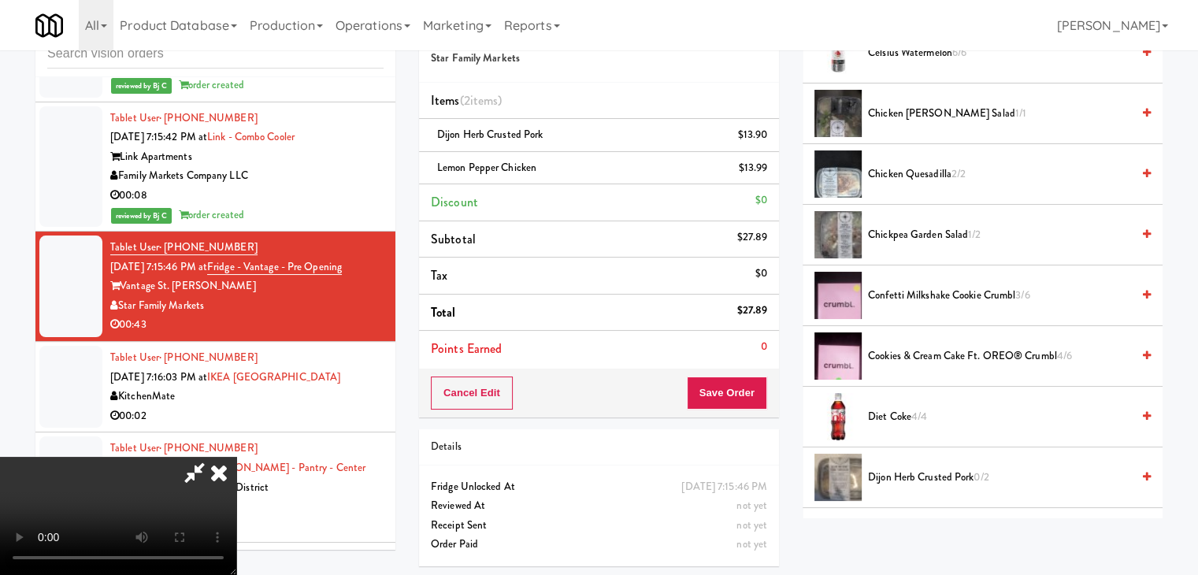
scroll to position [534, 0]
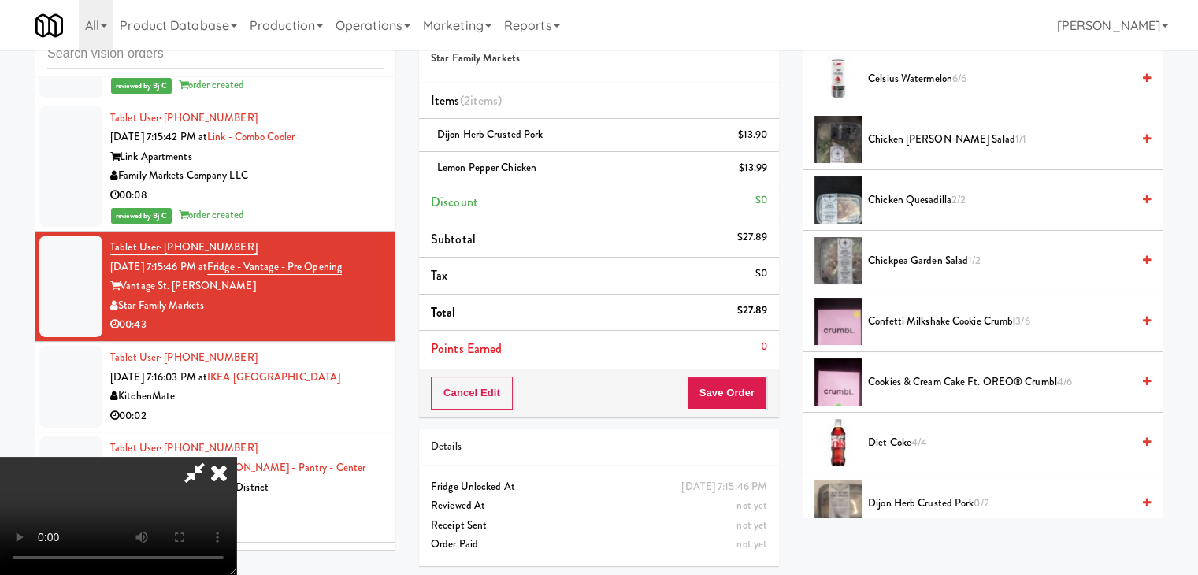
click at [902, 372] on span "Cookies & Cream Cake ft. OREO® Crumbl 4/6" at bounding box center [999, 382] width 263 height 20
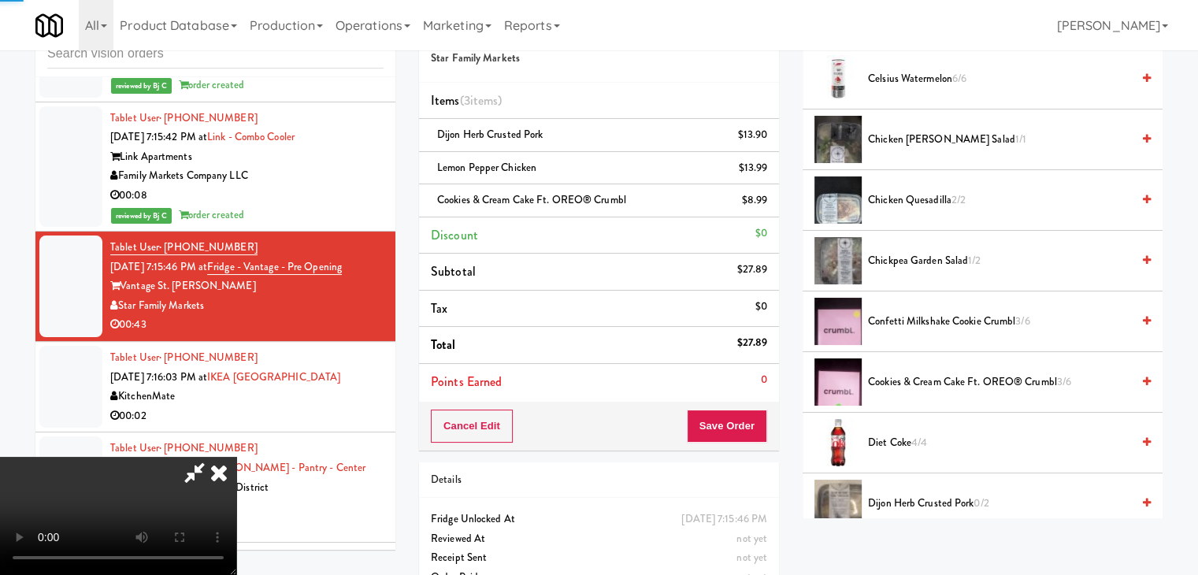
click at [236, 457] on video at bounding box center [118, 516] width 236 height 118
click at [768, 205] on icon at bounding box center [769, 206] width 8 height 10
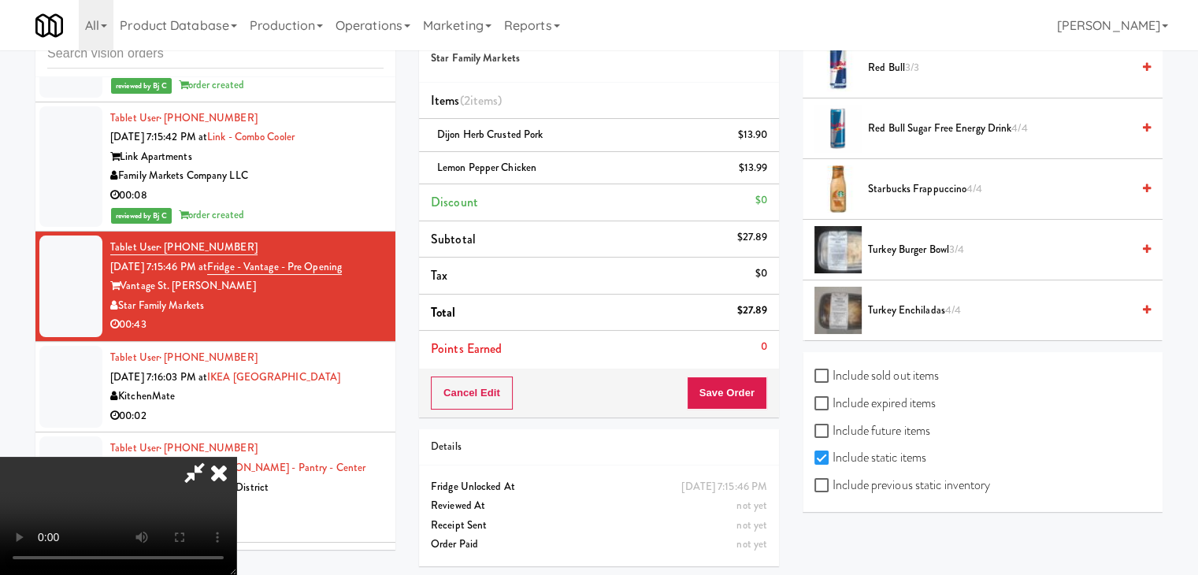
scroll to position [52, 0]
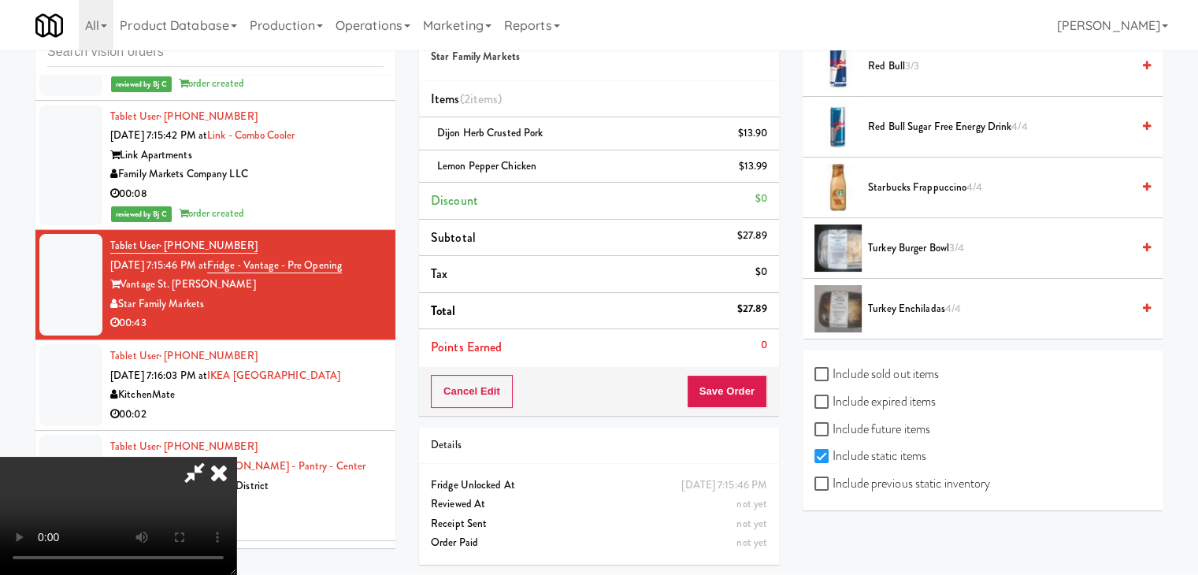
click at [868, 473] on label "Include previous static inventory" at bounding box center [902, 484] width 176 height 24
click at [832, 478] on input "Include previous static inventory" at bounding box center [823, 484] width 18 height 13
checkbox input "true"
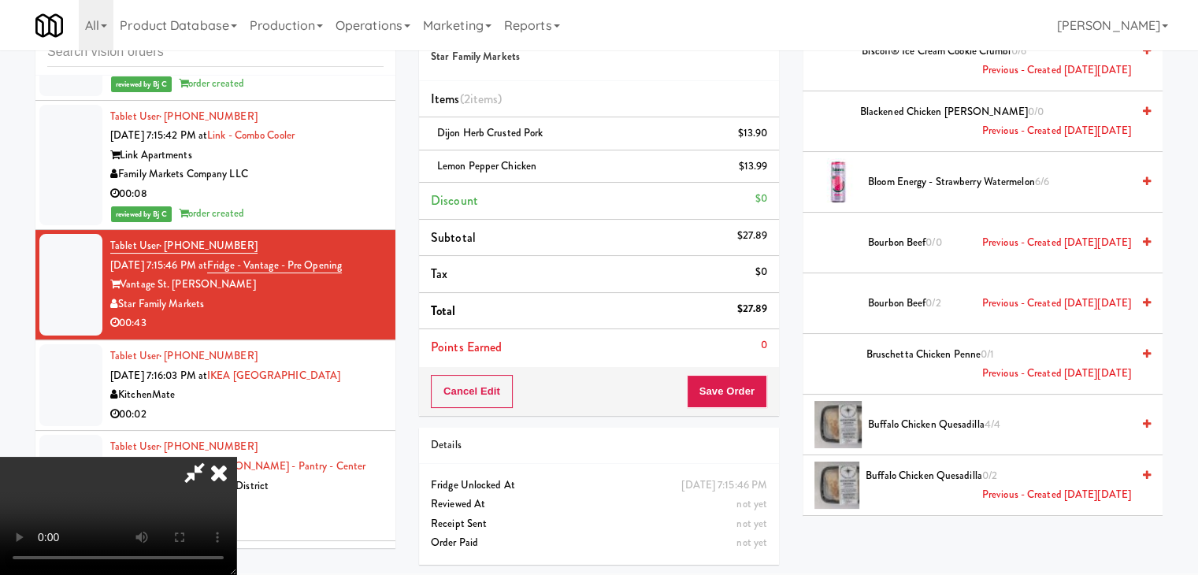
scroll to position [1181, 0]
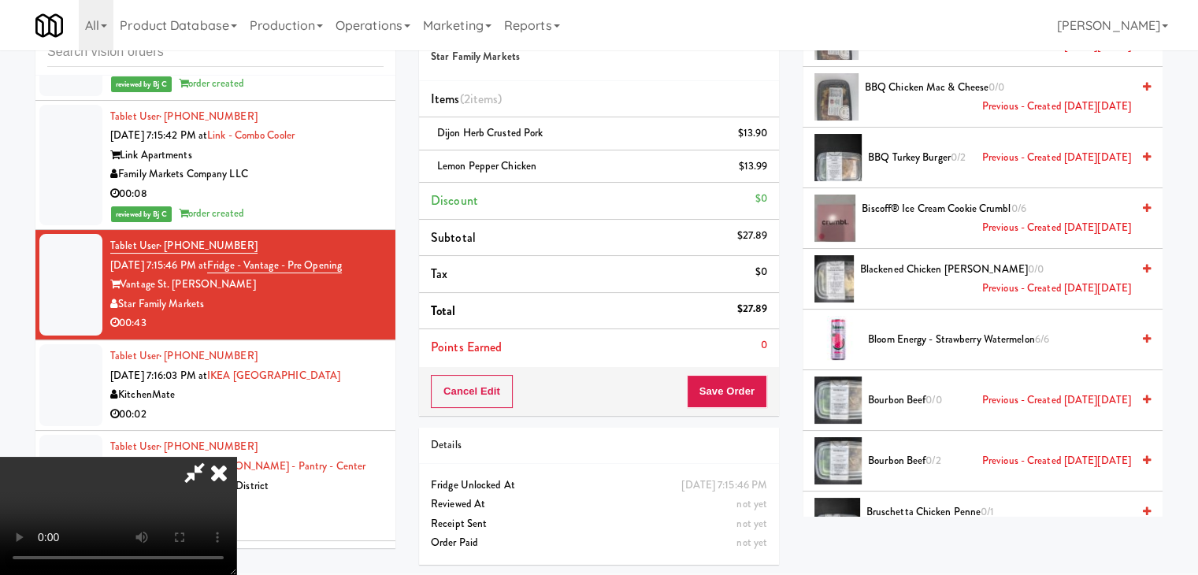
click at [891, 218] on span "Biscoff® Ice Cream Cookie Crumbl 0/6 Previous - Created [DATE][DATE]" at bounding box center [996, 218] width 269 height 39
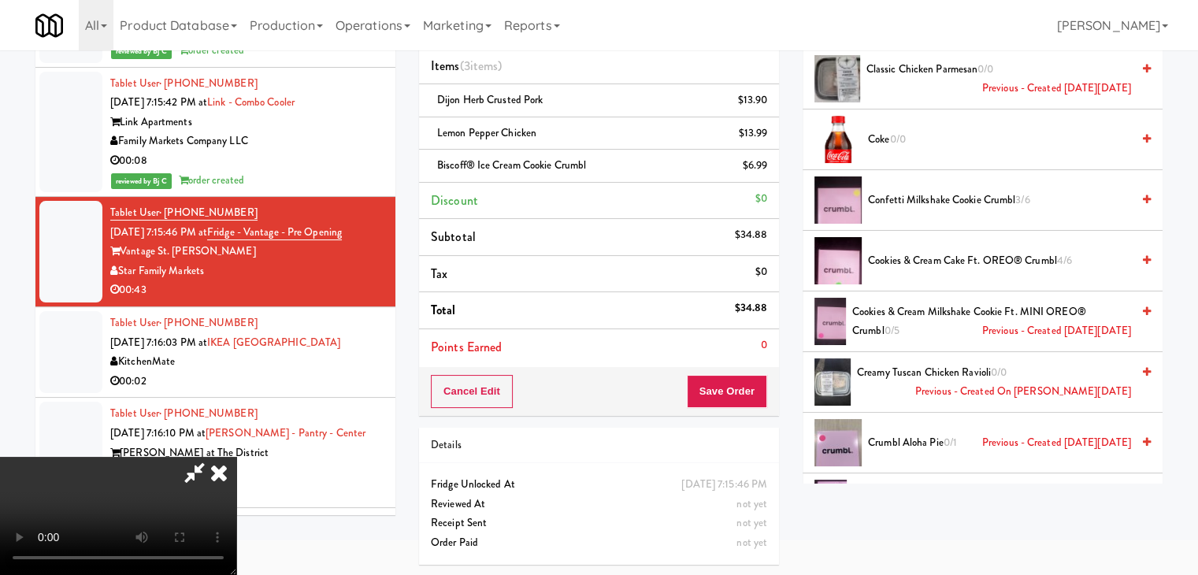
scroll to position [3622, 0]
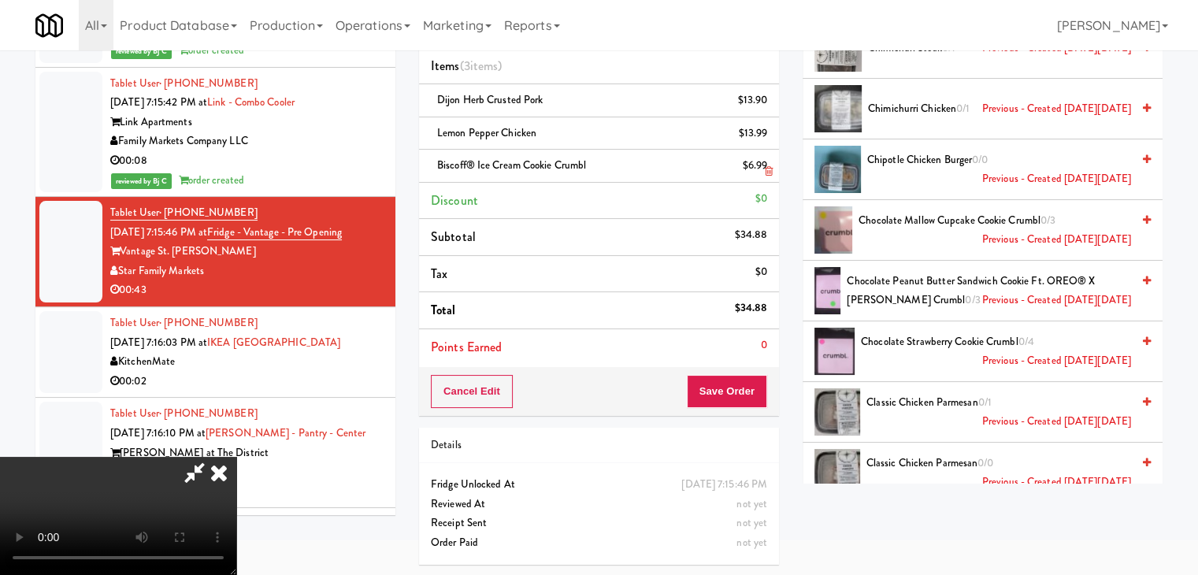
click at [765, 168] on icon at bounding box center [769, 171] width 8 height 10
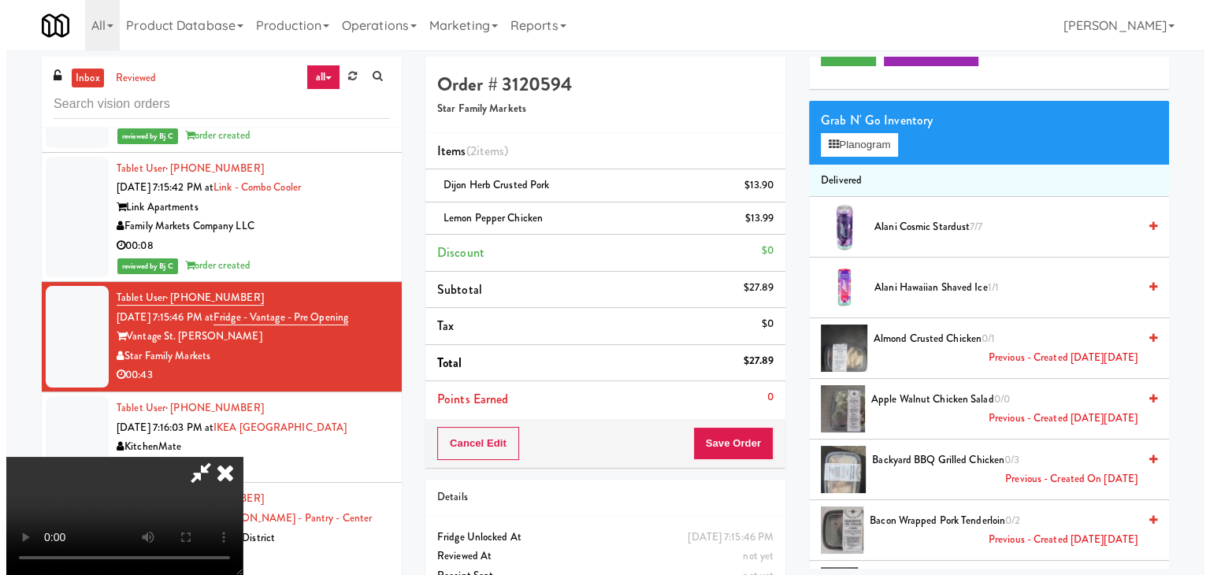
scroll to position [0, 0]
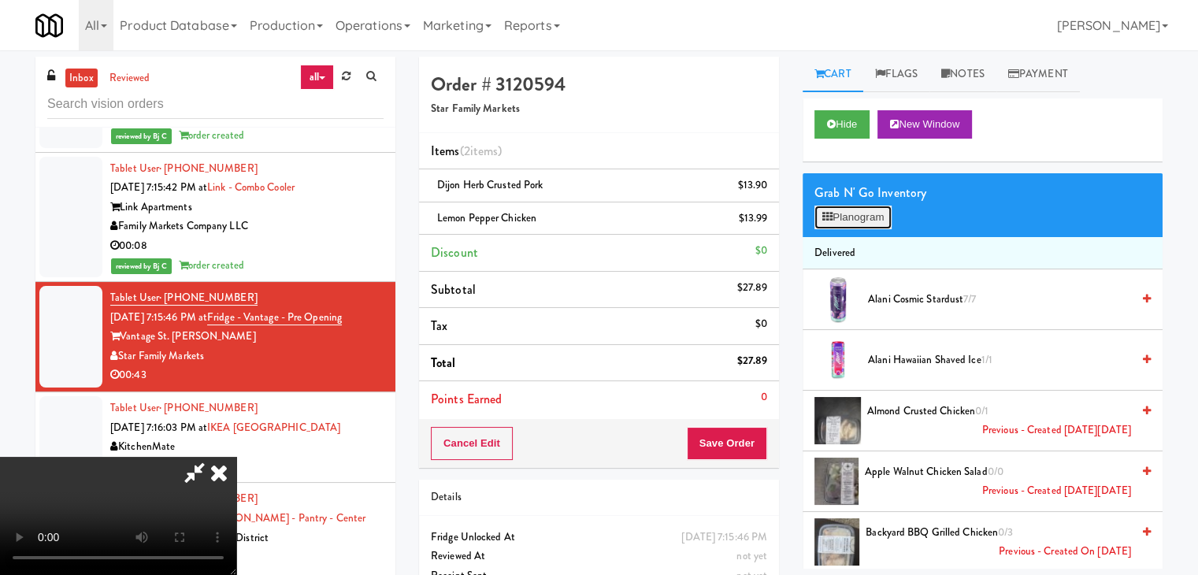
click at [866, 218] on button "Planogram" at bounding box center [852, 218] width 77 height 24
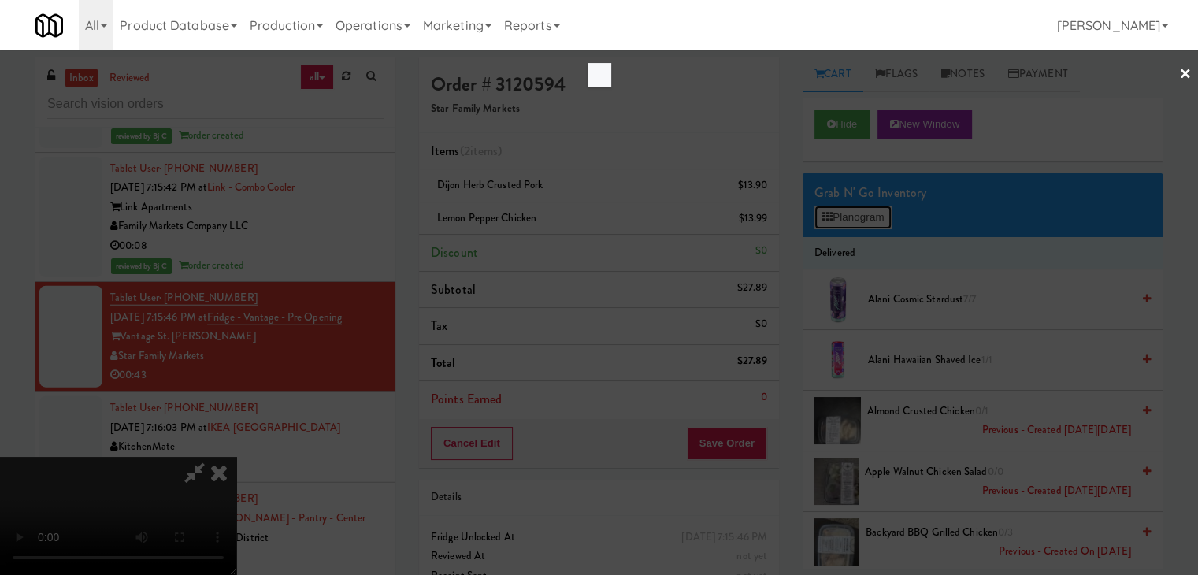
scroll to position [10007, 0]
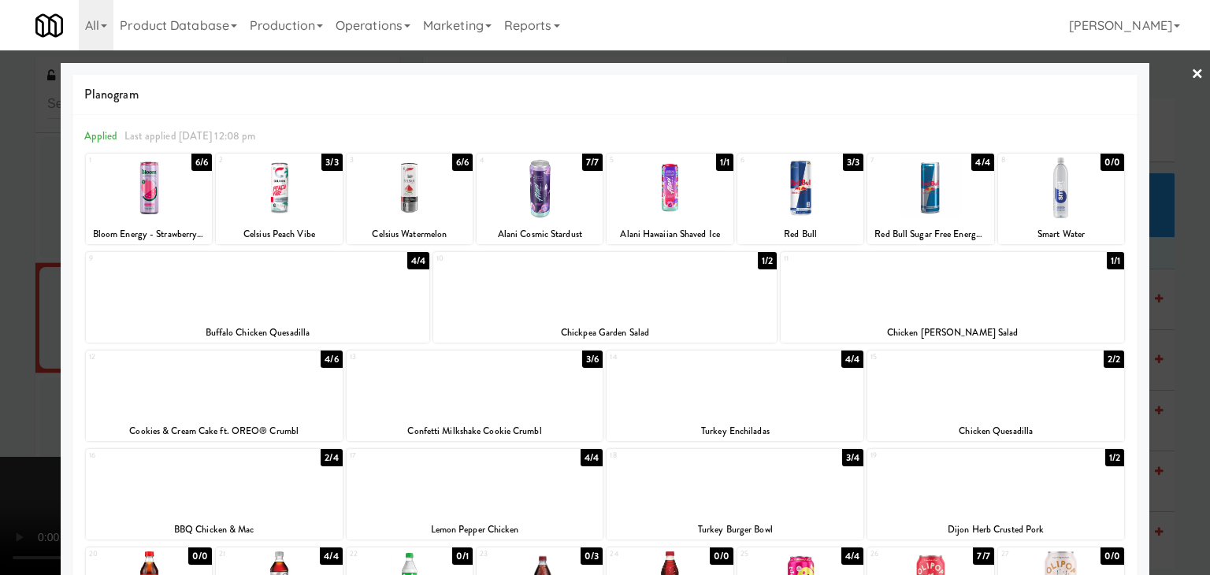
click at [28, 380] on div at bounding box center [605, 287] width 1210 height 575
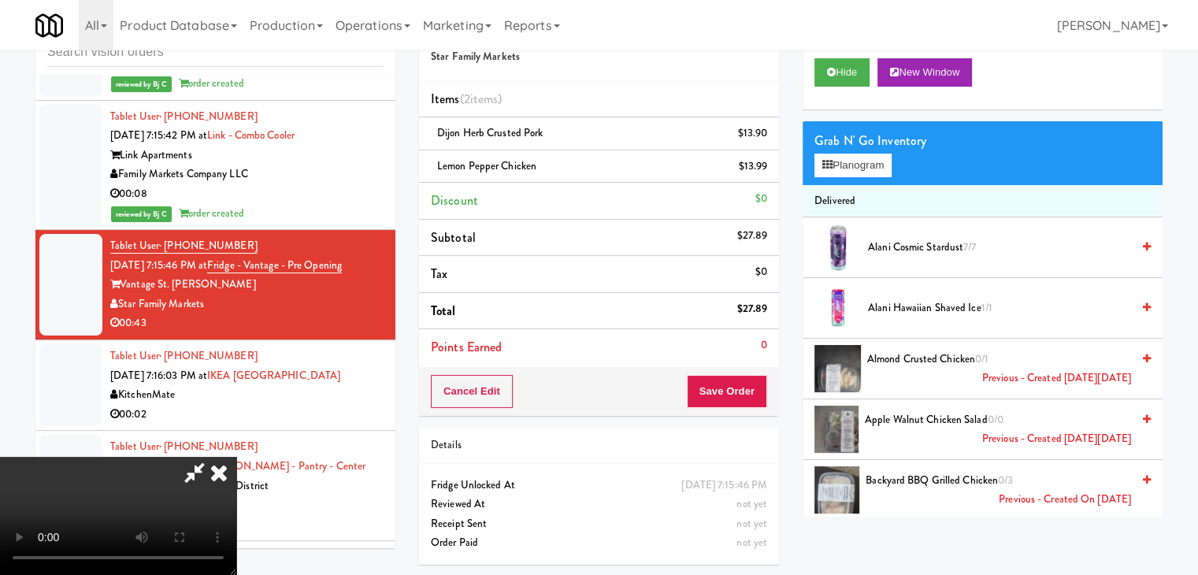
click at [236, 467] on video at bounding box center [118, 516] width 236 height 118
click at [236, 465] on video at bounding box center [118, 516] width 236 height 118
click at [236, 461] on video at bounding box center [118, 516] width 236 height 118
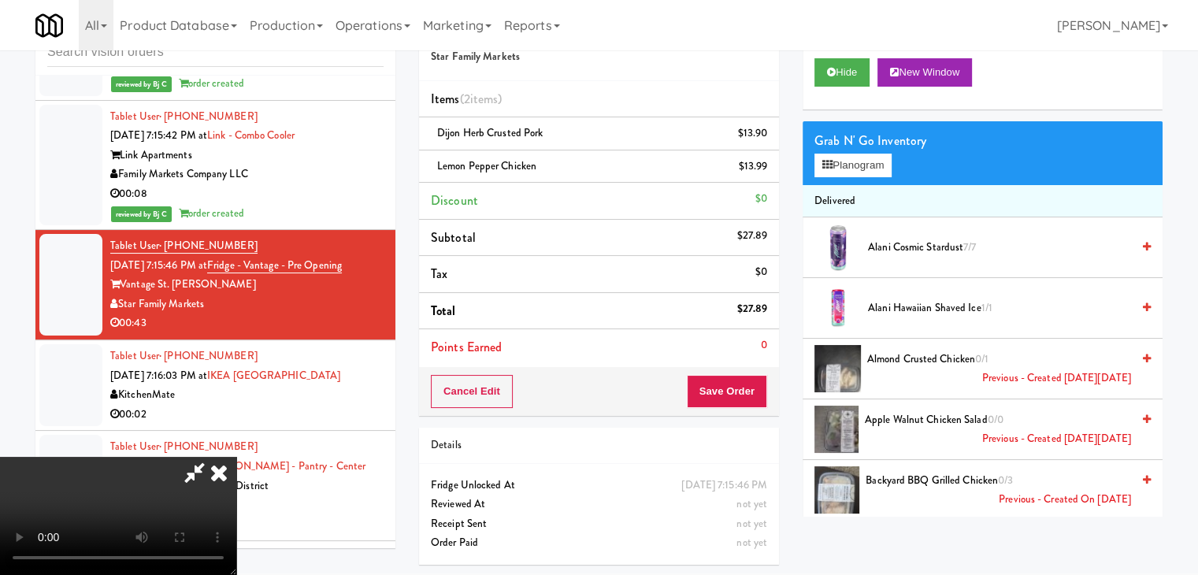
click at [236, 457] on video at bounding box center [118, 516] width 236 height 118
click at [879, 159] on button "Planogram" at bounding box center [852, 166] width 77 height 24
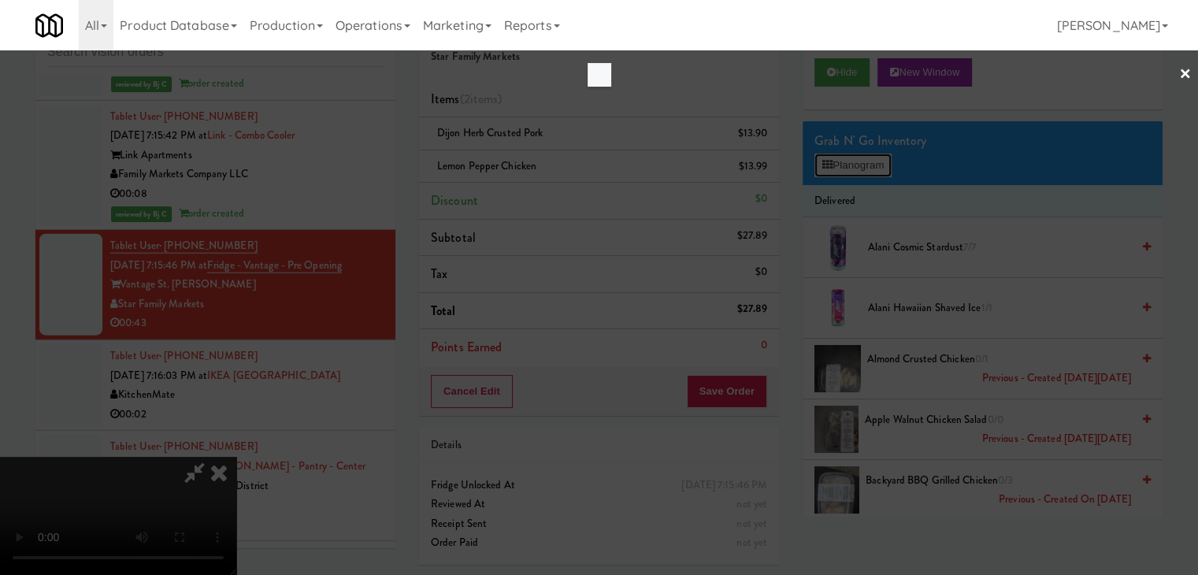
scroll to position [10007, 0]
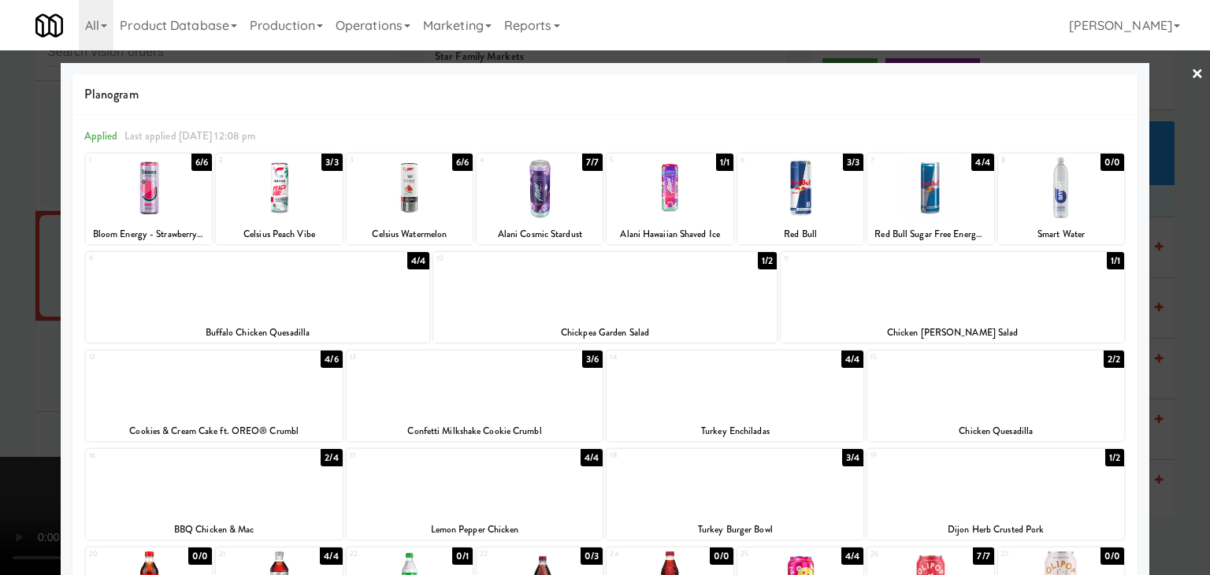
click at [0, 340] on div at bounding box center [605, 287] width 1210 height 575
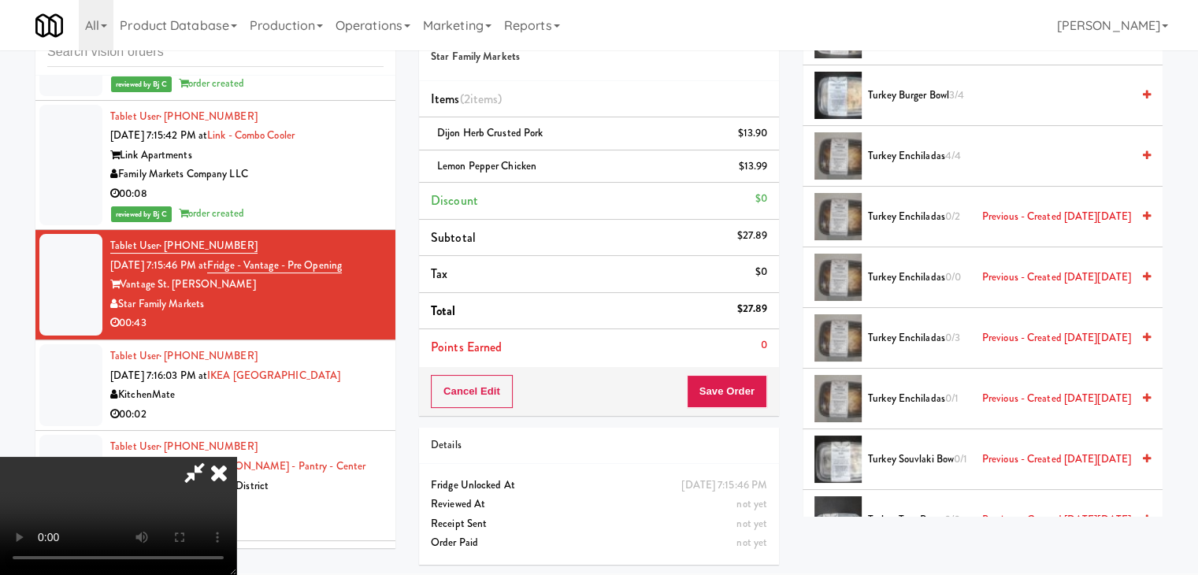
scroll to position [10769, 0]
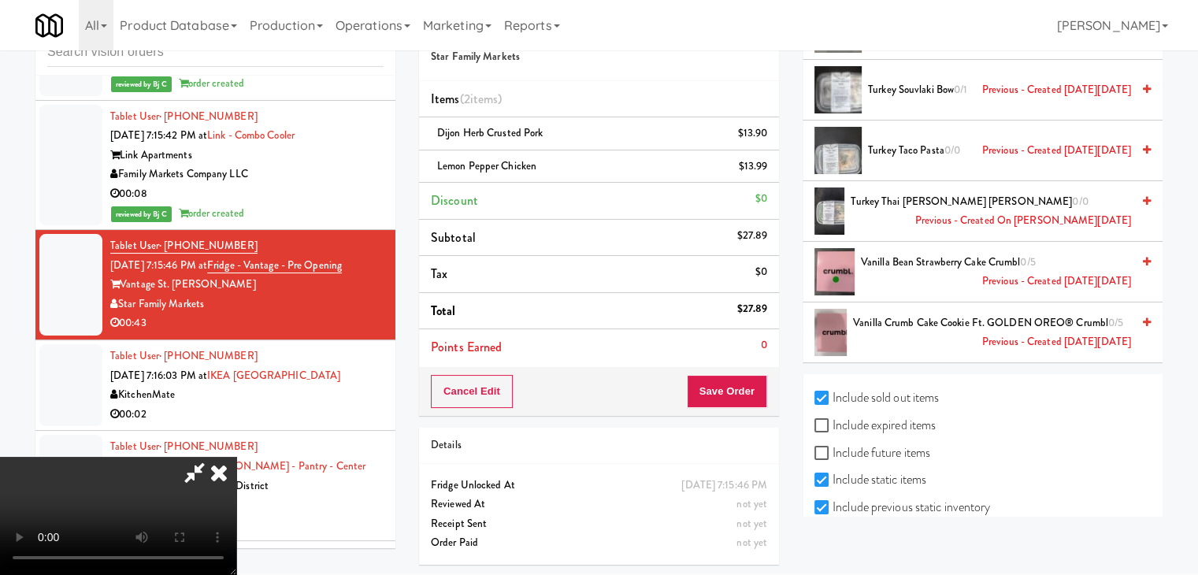
click at [901, 495] on label "Include previous static inventory" at bounding box center [902, 507] width 176 height 24
click at [832, 502] on input "Include previous static inventory" at bounding box center [823, 508] width 18 height 13
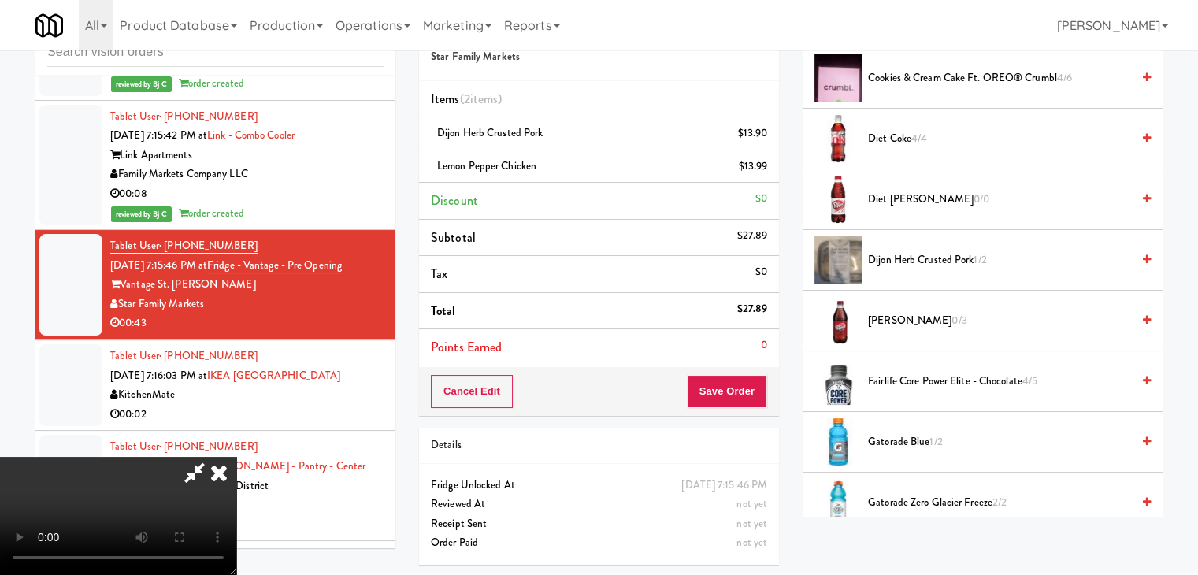
scroll to position [739, 0]
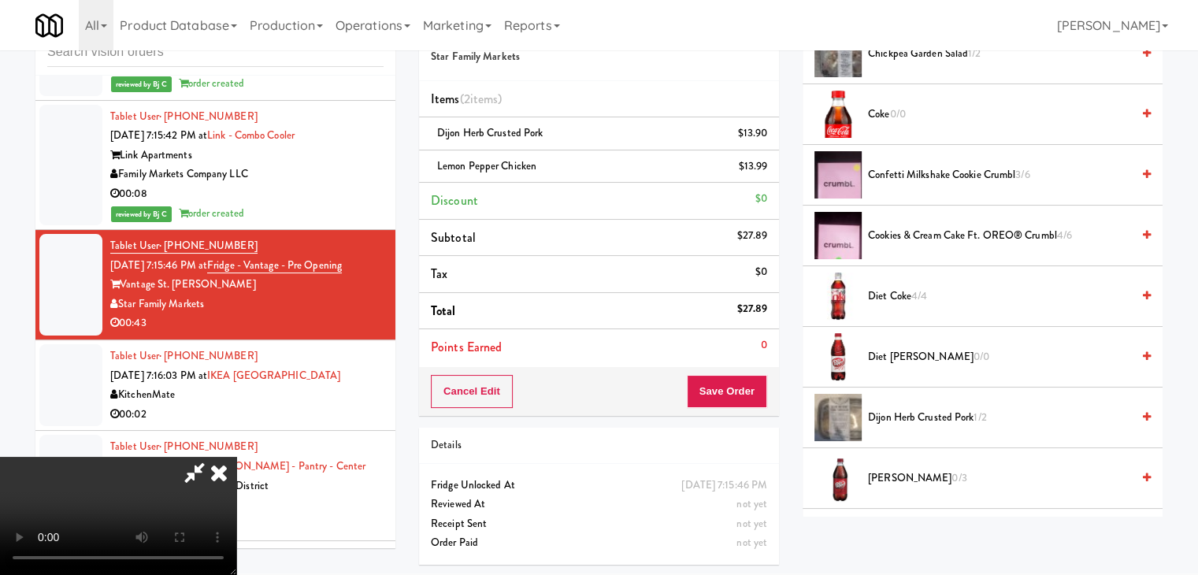
click at [213, 457] on icon at bounding box center [194, 472] width 36 height 31
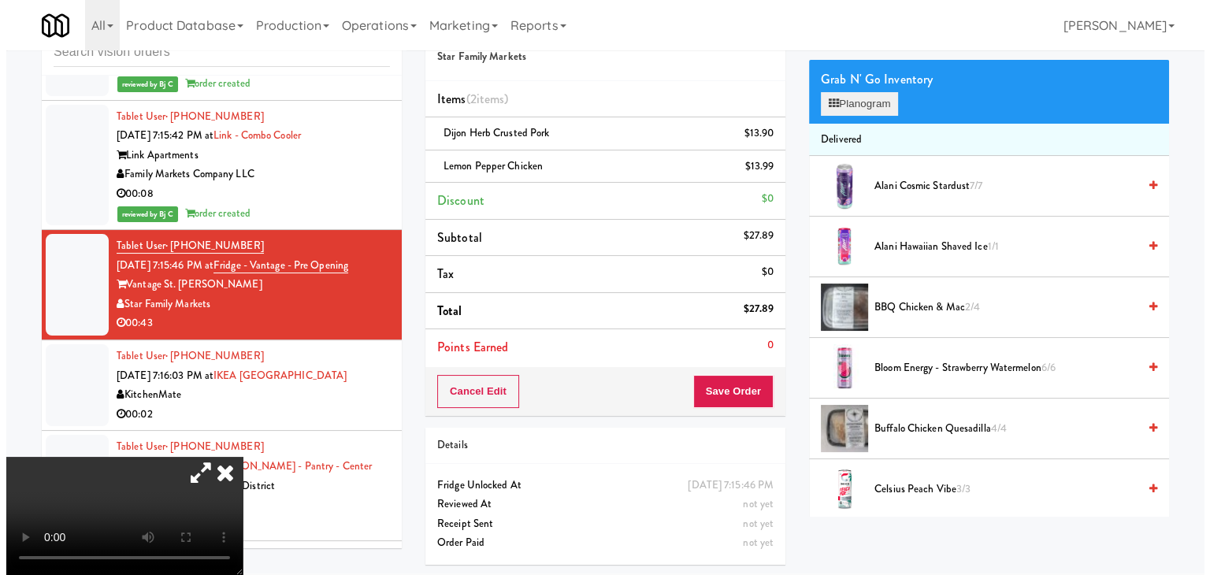
scroll to position [0, 0]
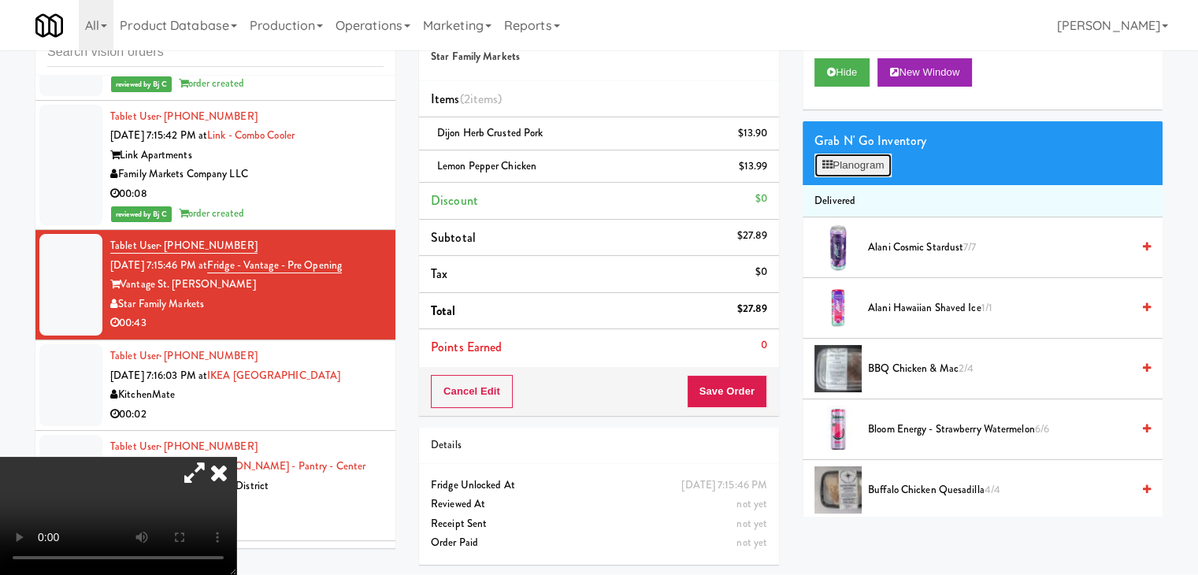
click at [864, 170] on button "Planogram" at bounding box center [852, 166] width 77 height 24
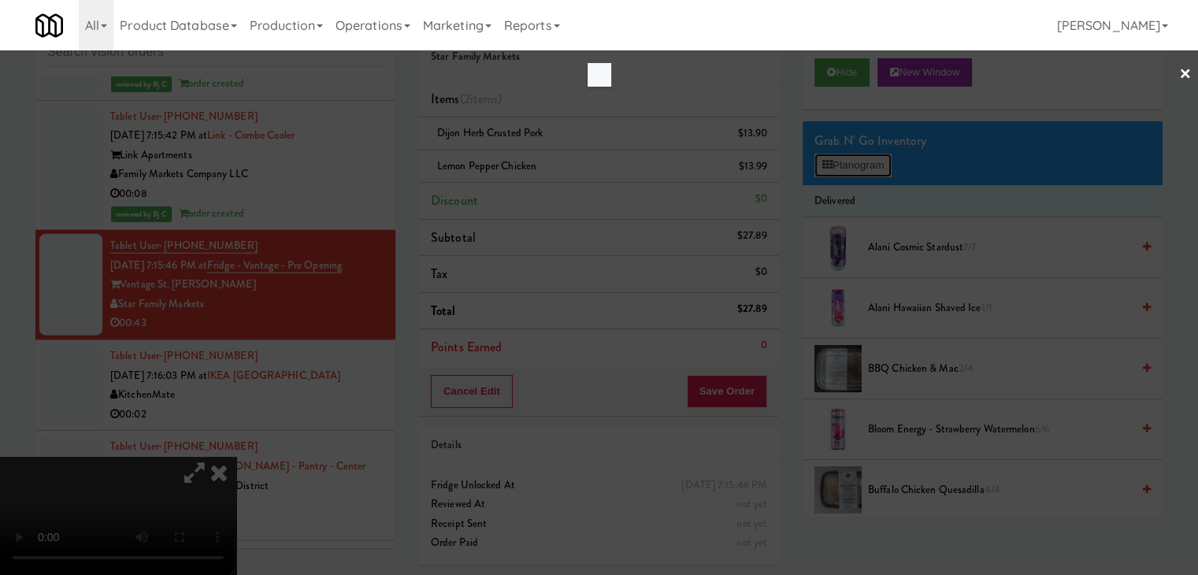
scroll to position [10007, 0]
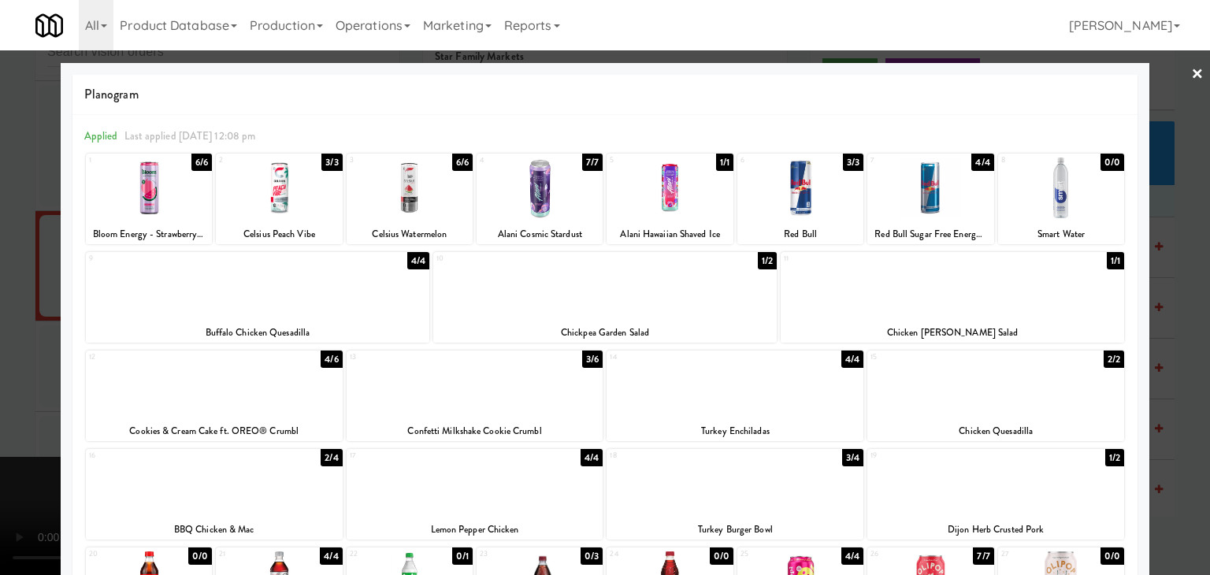
click at [0, 287] on div at bounding box center [605, 287] width 1210 height 575
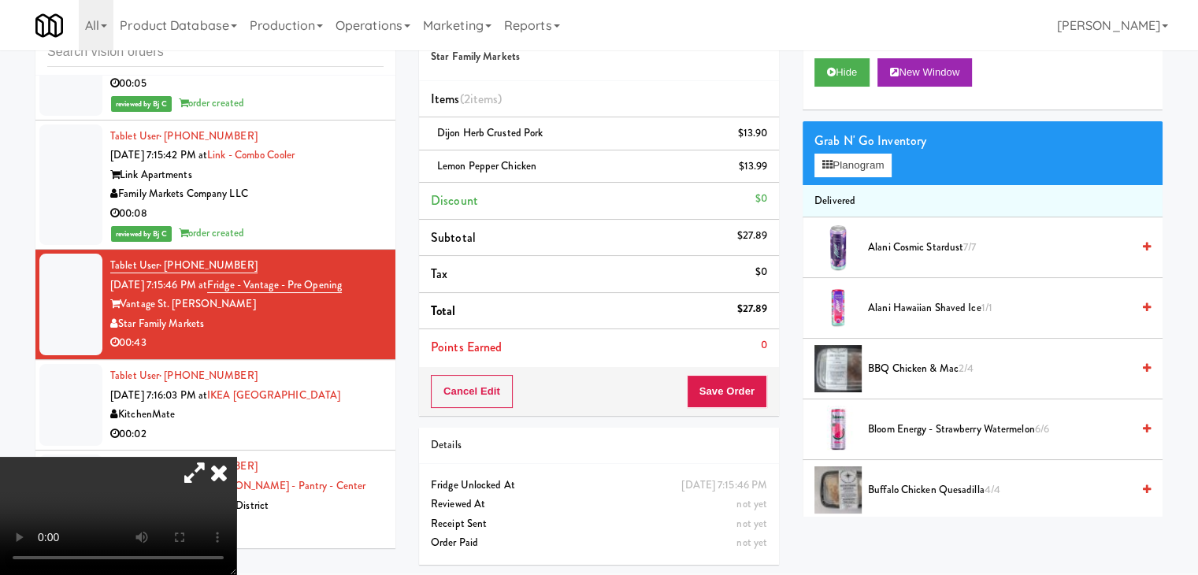
scroll to position [10026, 0]
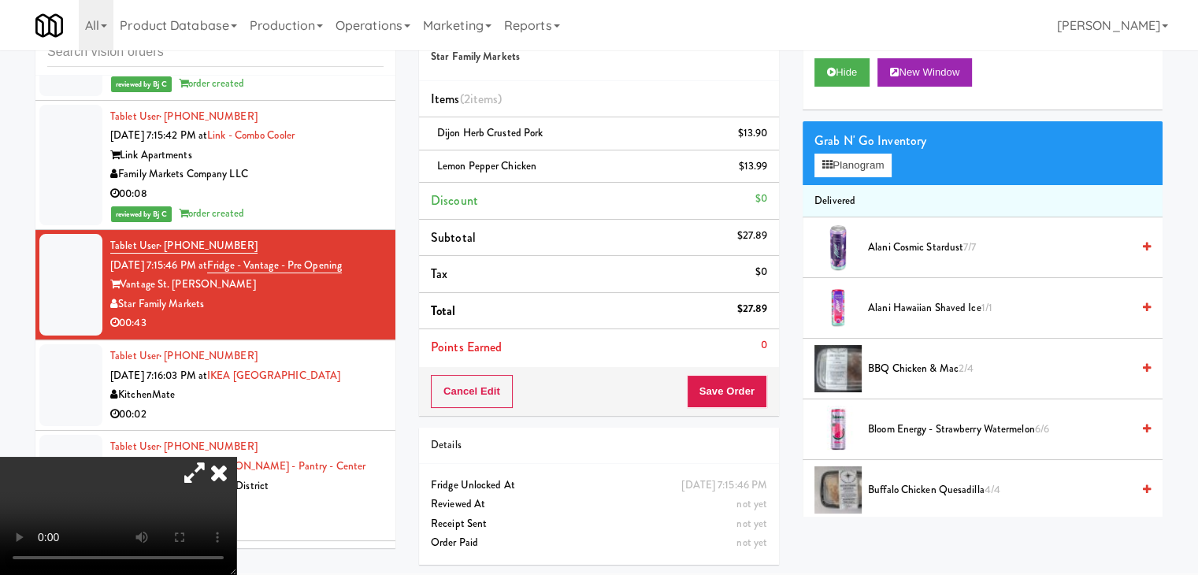
click at [236, 457] on video at bounding box center [118, 516] width 236 height 118
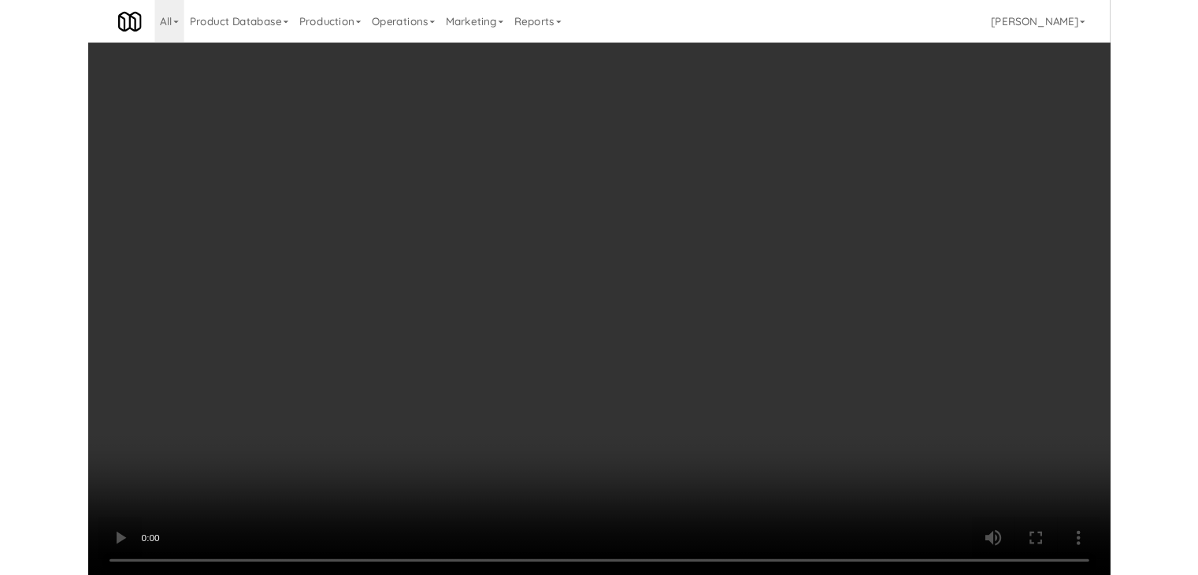
scroll to position [10007, 0]
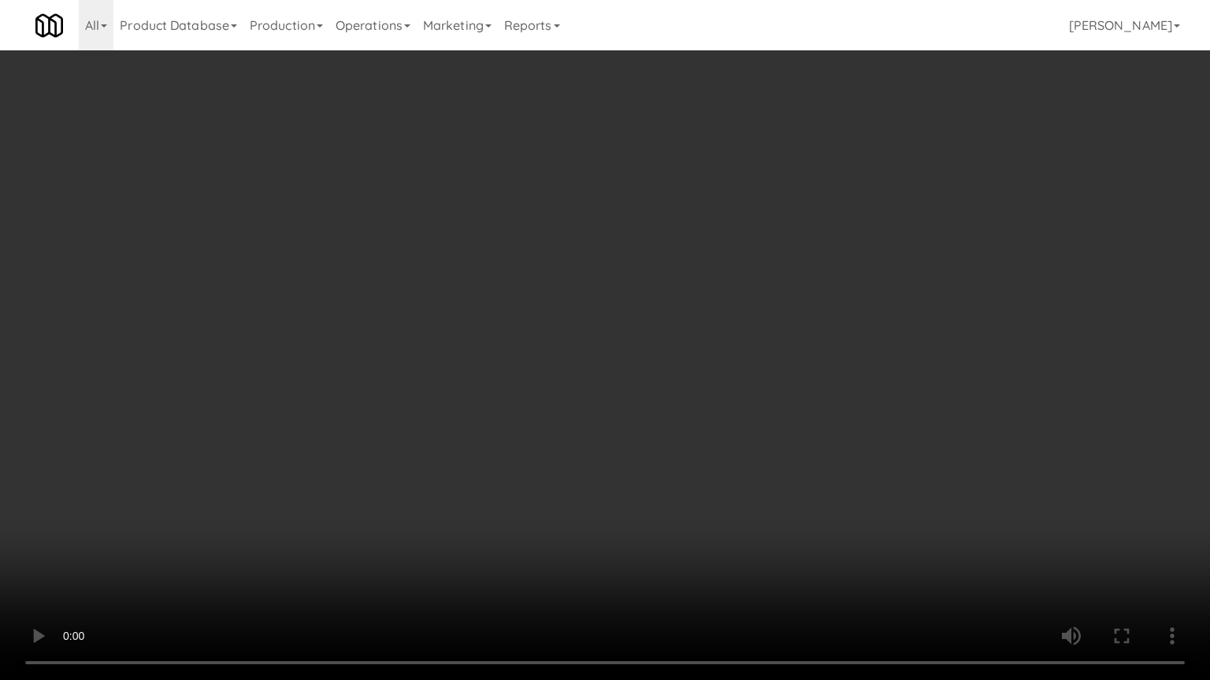
click at [929, 547] on video at bounding box center [605, 340] width 1210 height 680
click at [926, 547] on video at bounding box center [605, 340] width 1210 height 680
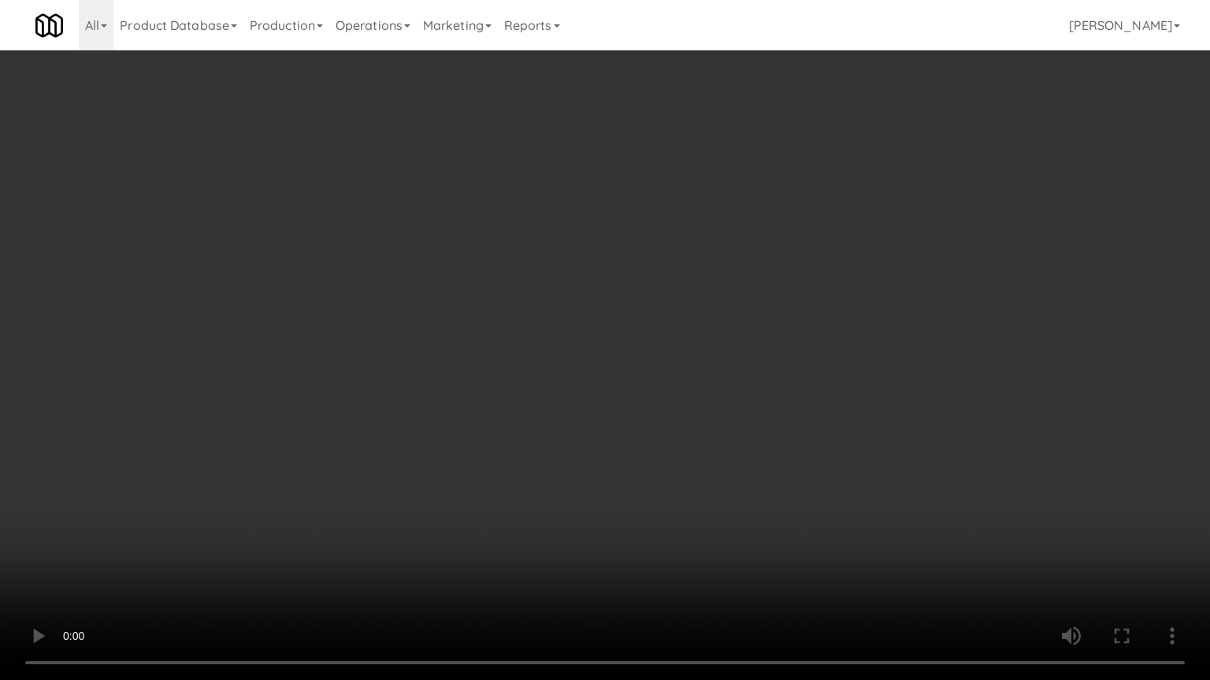
click at [926, 547] on video at bounding box center [605, 340] width 1210 height 680
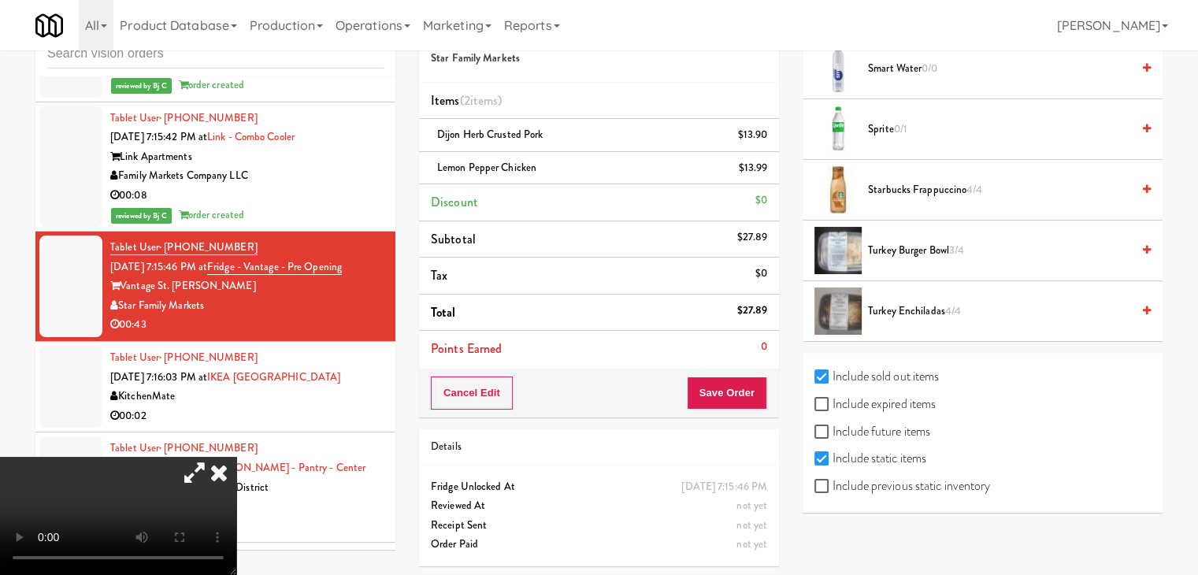
scroll to position [52, 0]
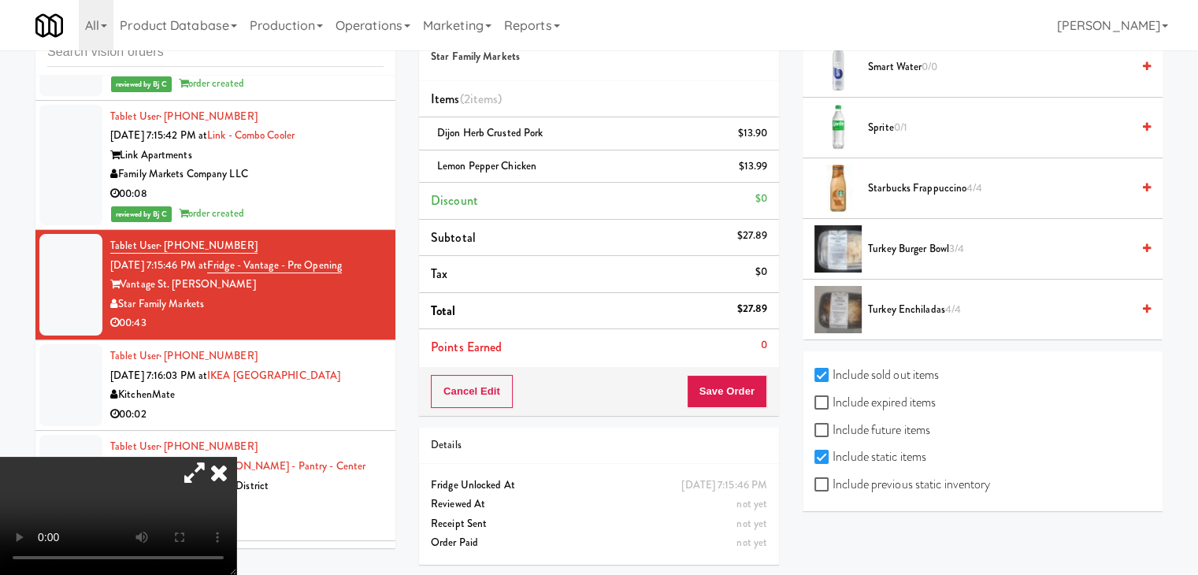
click at [902, 478] on label "Include previous static inventory" at bounding box center [902, 484] width 176 height 24
click at [832, 479] on input "Include previous static inventory" at bounding box center [823, 485] width 18 height 13
checkbox input "true"
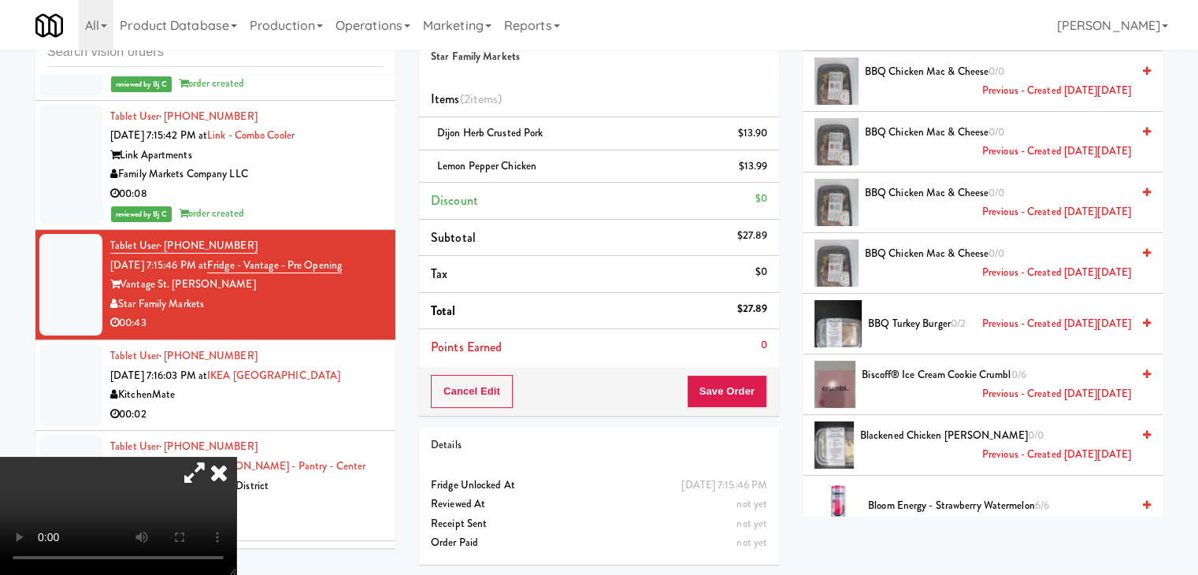
scroll to position [1102, 0]
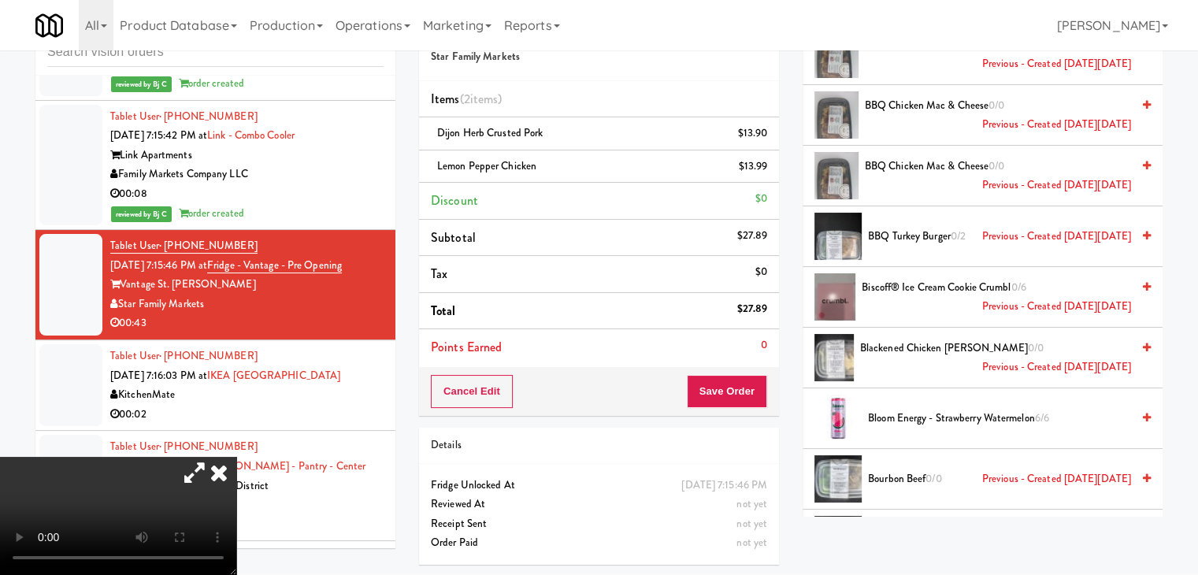
click at [895, 284] on span "Biscoff® Ice Cream Cookie Crumbl 0/6 Previous - Created [DATE][DATE]" at bounding box center [996, 297] width 269 height 39
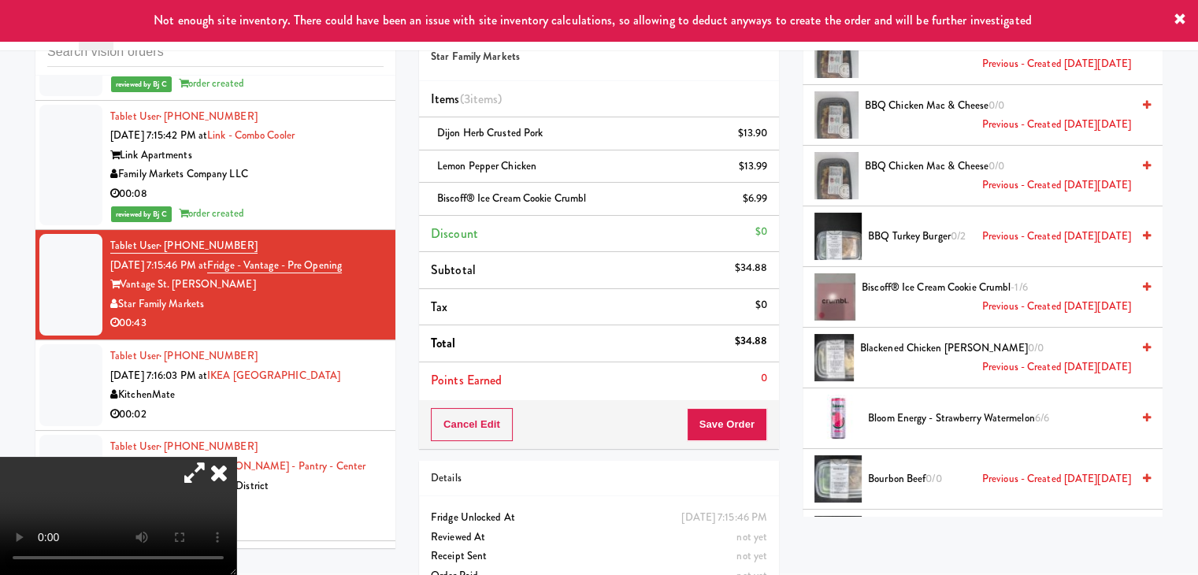
click at [236, 457] on video at bounding box center [118, 516] width 236 height 118
click at [728, 423] on button "Save Order" at bounding box center [727, 424] width 80 height 33
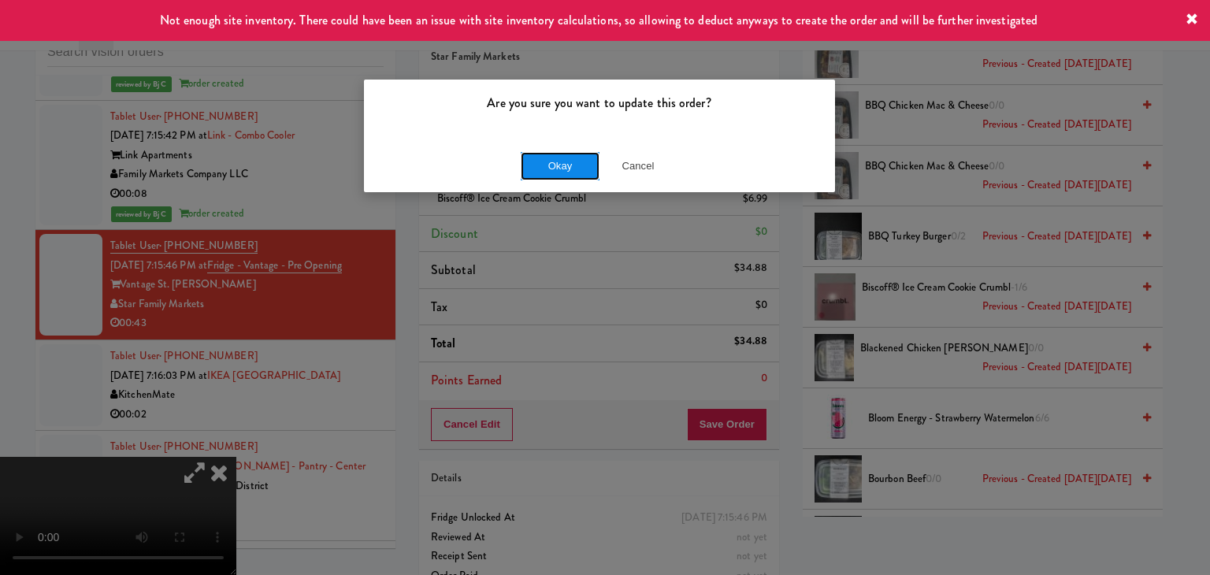
click at [551, 165] on button "Okay" at bounding box center [560, 166] width 79 height 28
click at [551, 165] on div "Okay Cancel" at bounding box center [599, 165] width 471 height 53
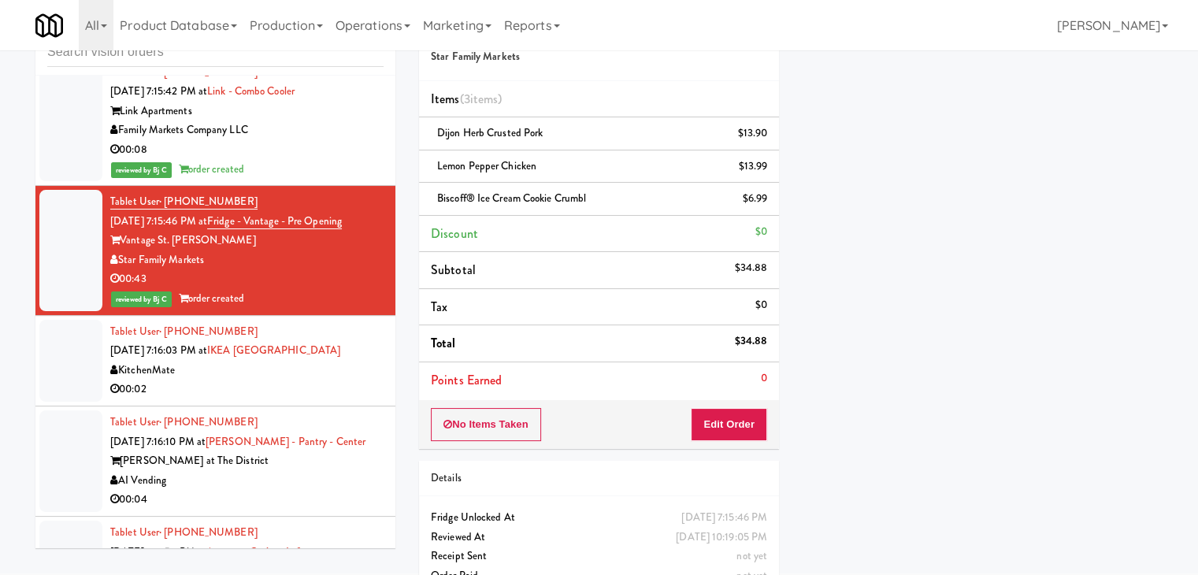
scroll to position [10105, 0]
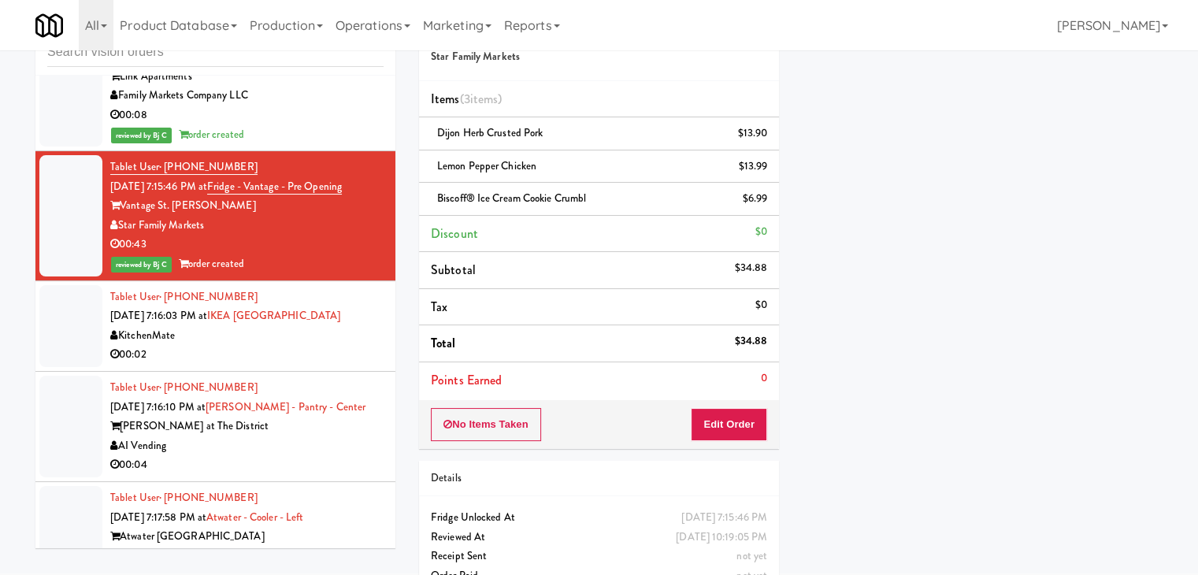
click at [343, 326] on div "KitchenMate" at bounding box center [246, 336] width 273 height 20
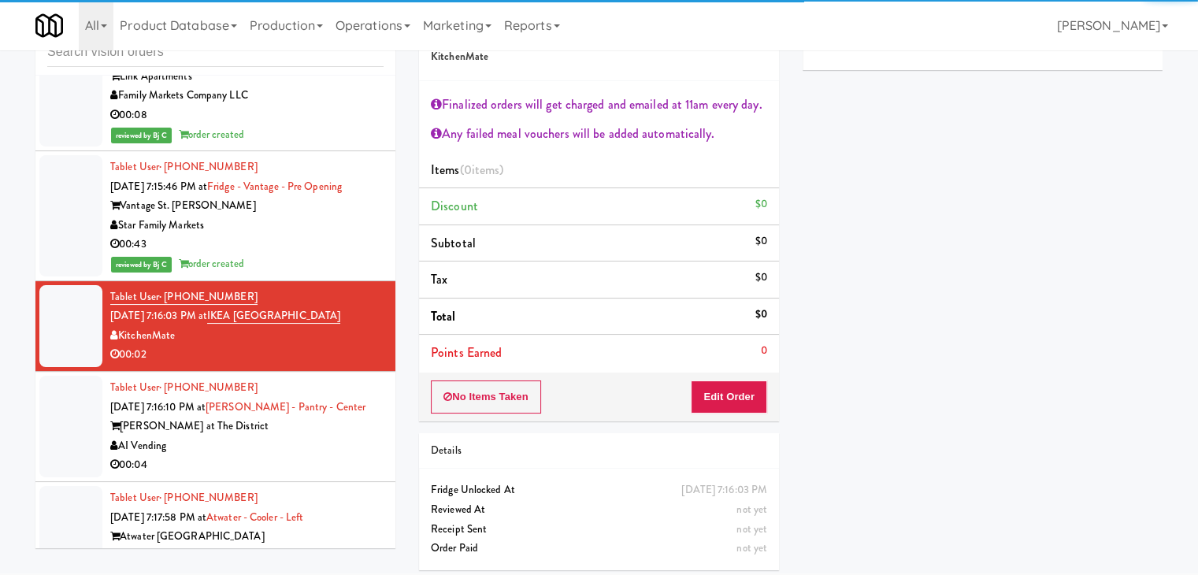
click at [328, 436] on div "AI Vending" at bounding box center [246, 446] width 273 height 20
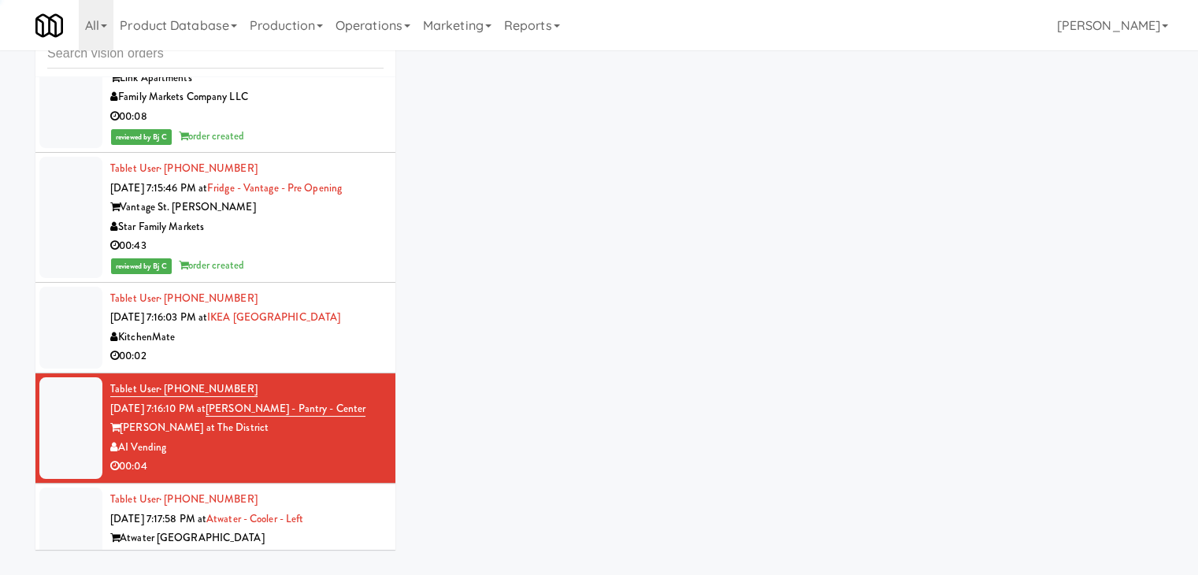
scroll to position [50, 0]
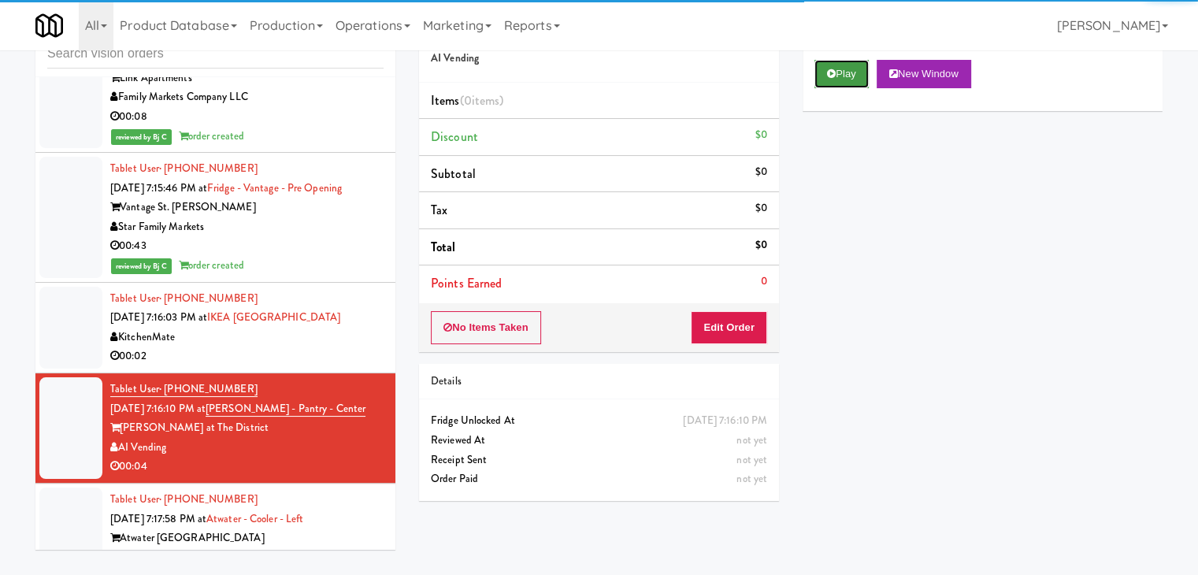
click at [838, 76] on button "Play" at bounding box center [841, 74] width 54 height 28
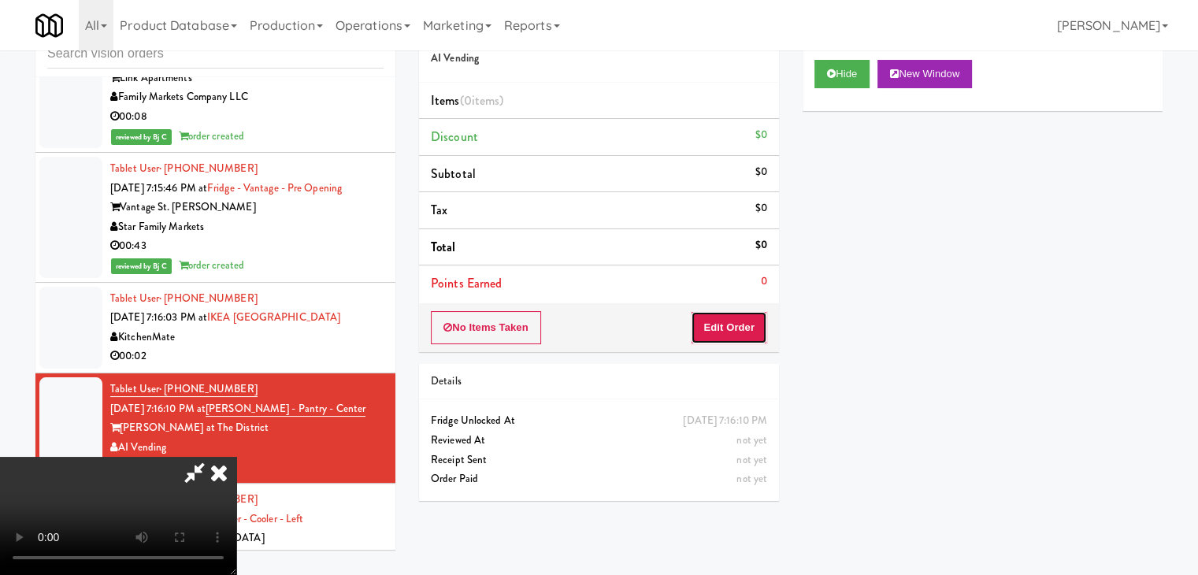
click at [734, 325] on button "Edit Order" at bounding box center [729, 327] width 76 height 33
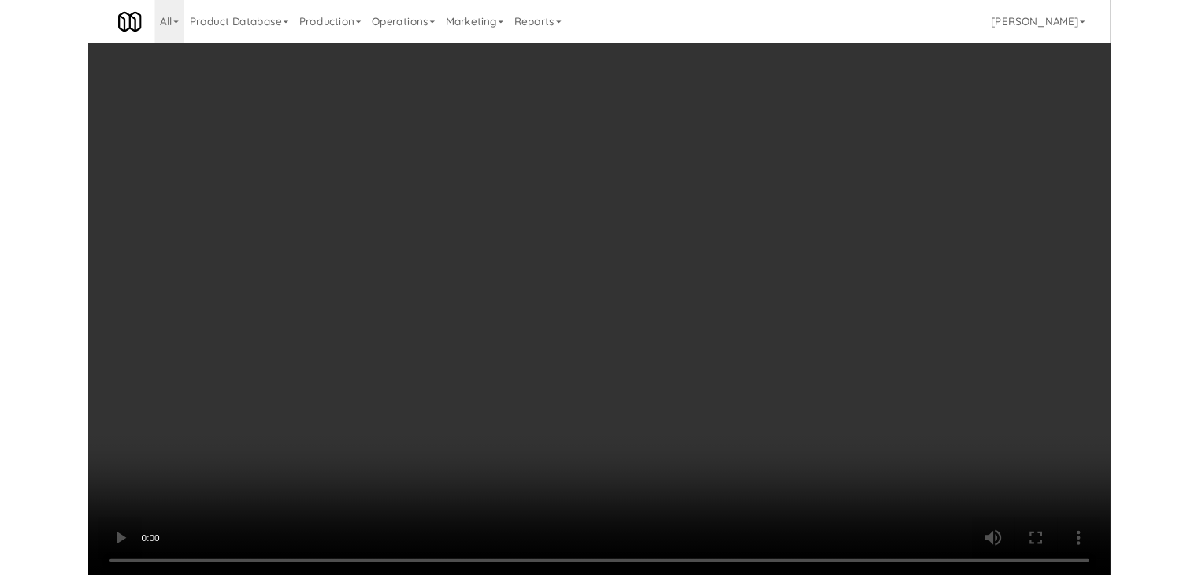
scroll to position [10085, 0]
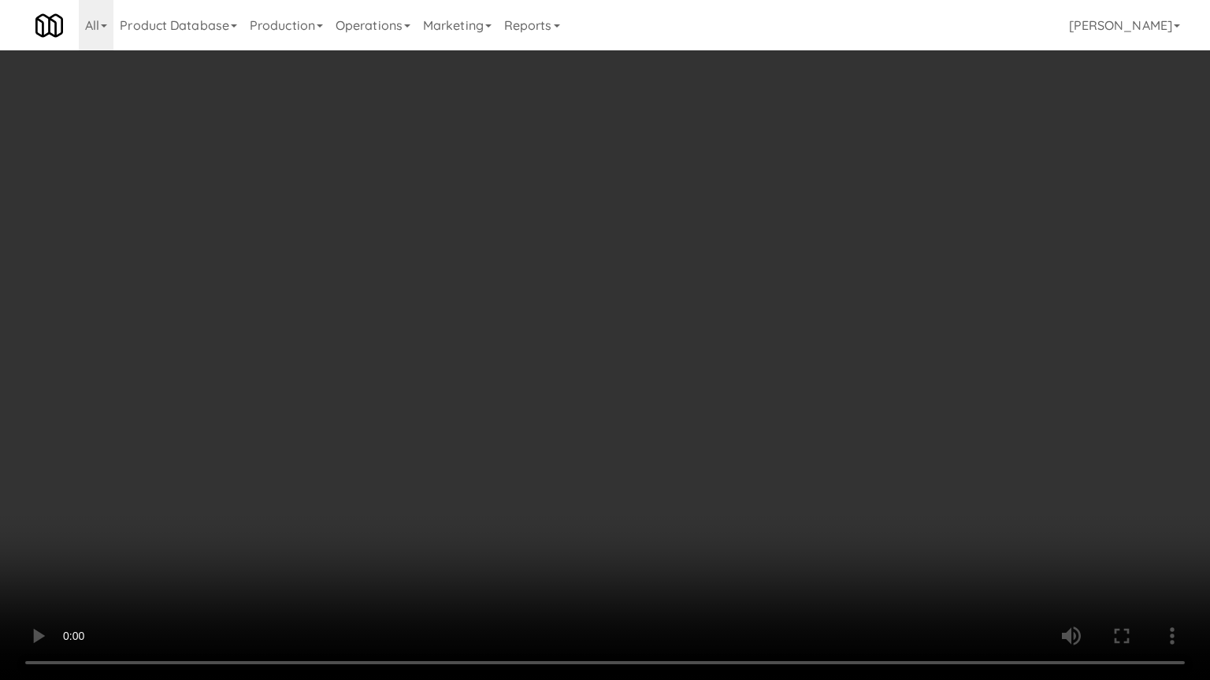
click at [663, 441] on video at bounding box center [605, 340] width 1210 height 680
click at [558, 506] on video at bounding box center [605, 340] width 1210 height 680
click at [673, 432] on video at bounding box center [605, 340] width 1210 height 680
click at [673, 431] on video at bounding box center [605, 340] width 1210 height 680
click at [707, 422] on video at bounding box center [605, 340] width 1210 height 680
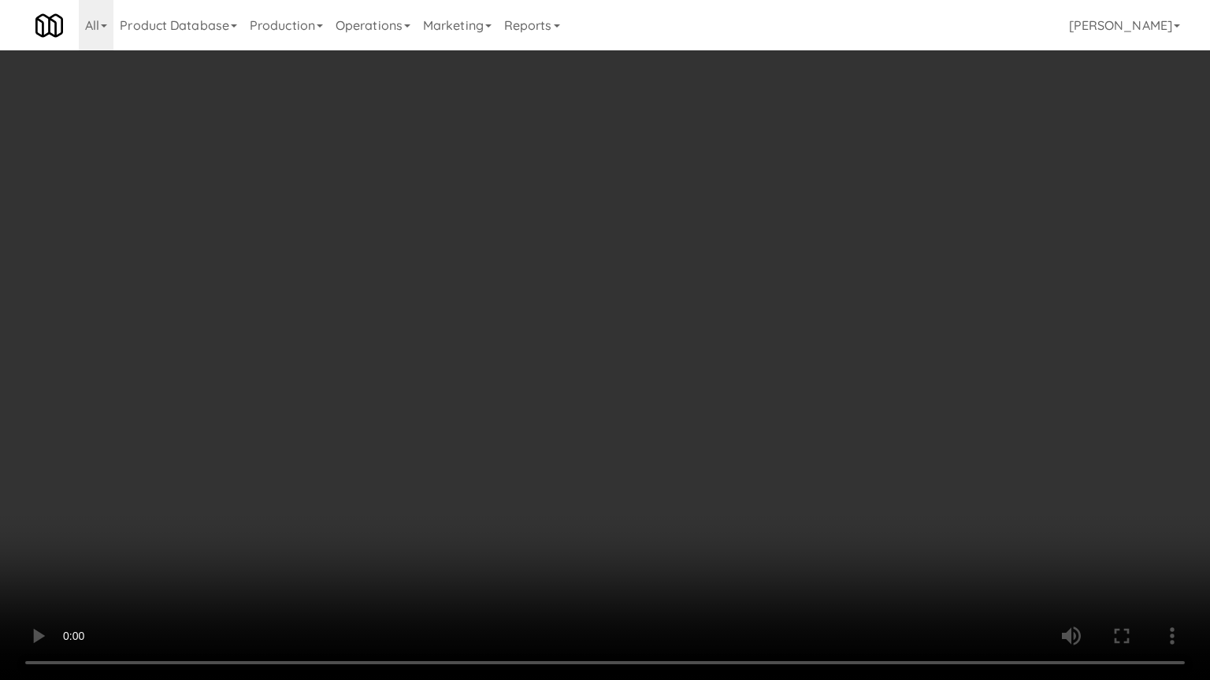
click at [705, 420] on video at bounding box center [605, 340] width 1210 height 680
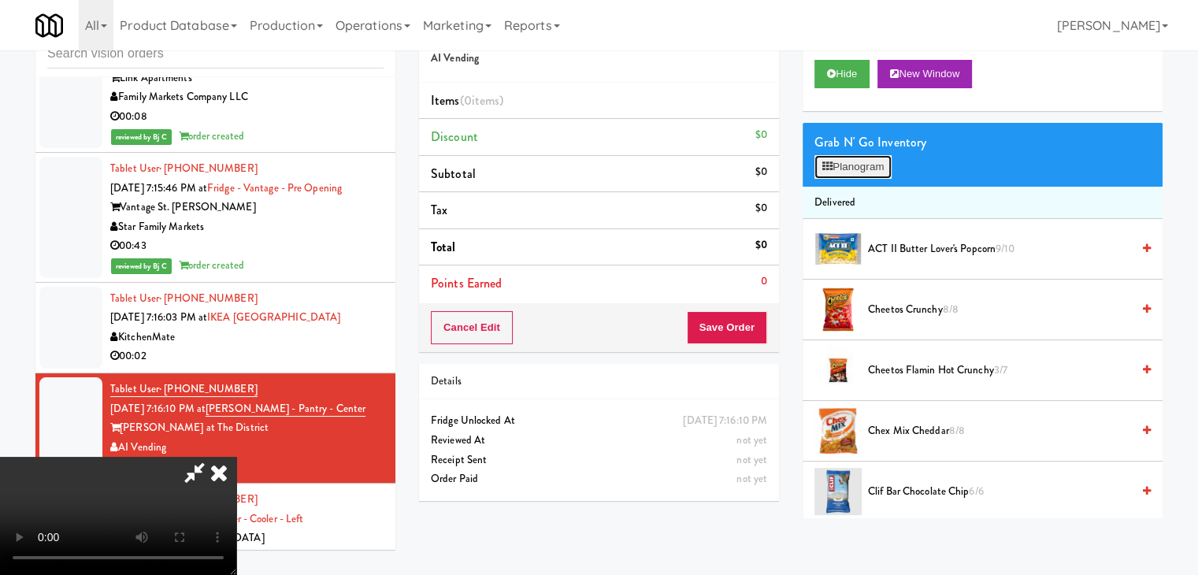
click at [834, 166] on button "Planogram" at bounding box center [852, 167] width 77 height 24
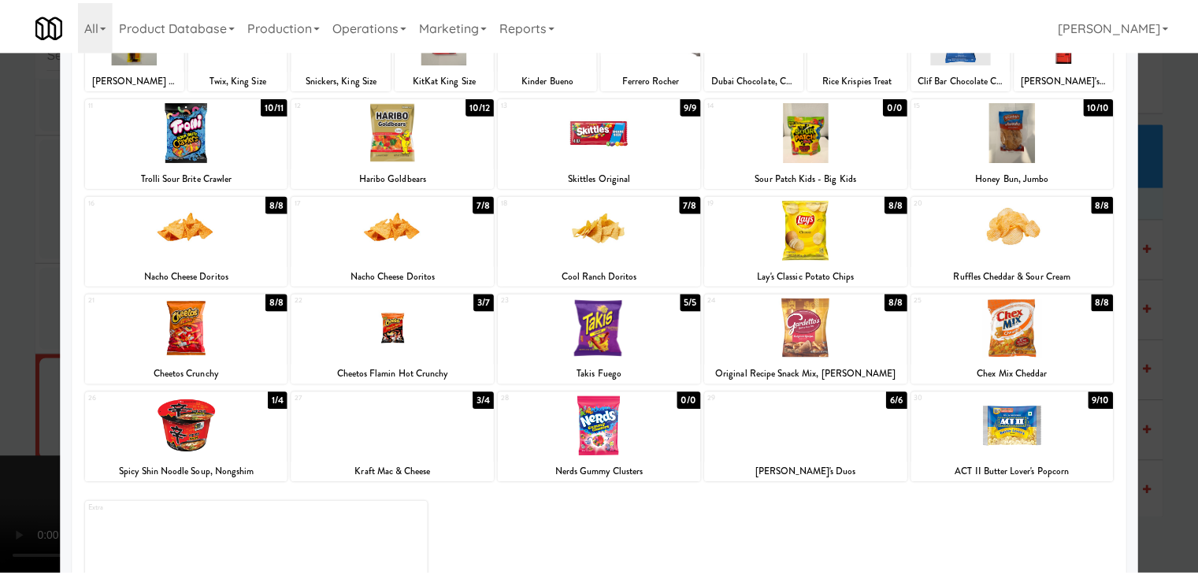
scroll to position [157, 0]
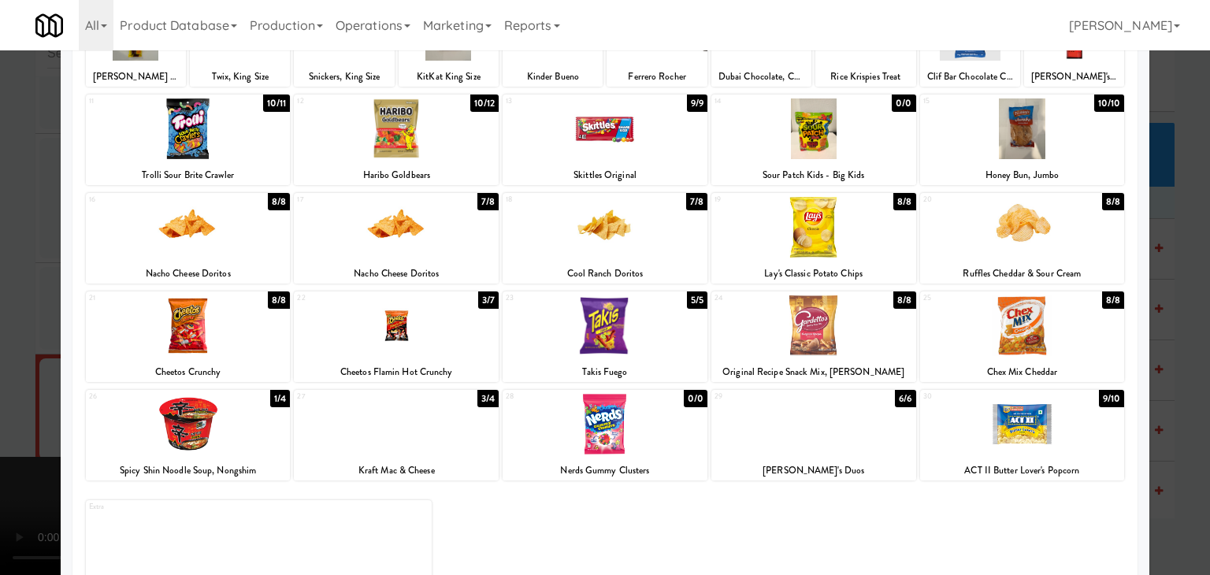
click at [432, 332] on div at bounding box center [396, 325] width 205 height 61
click at [6, 340] on div at bounding box center [605, 287] width 1210 height 575
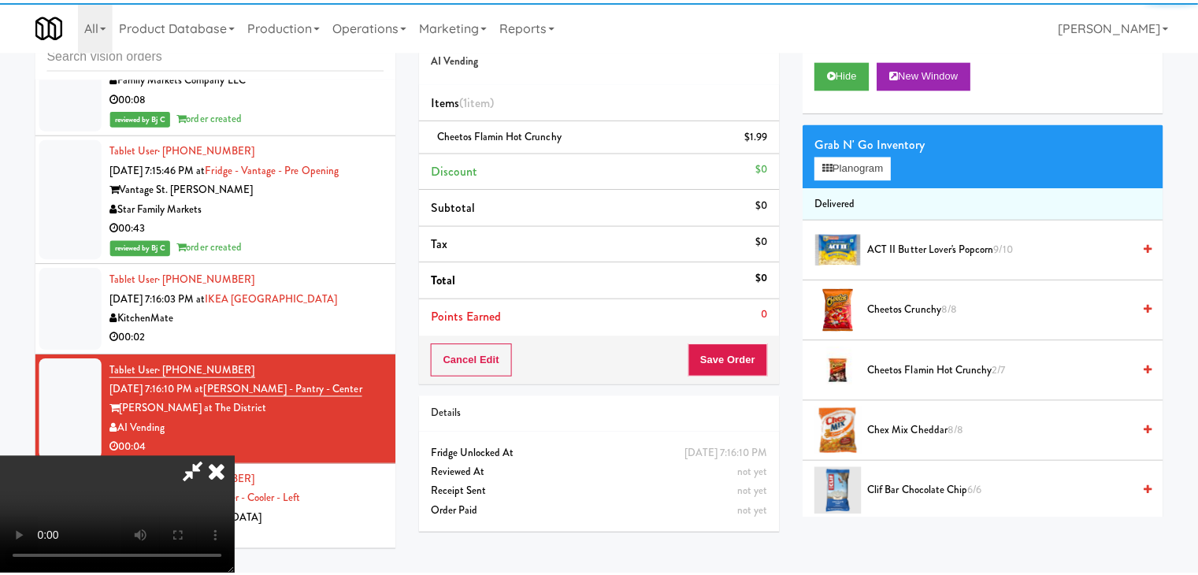
scroll to position [10105, 0]
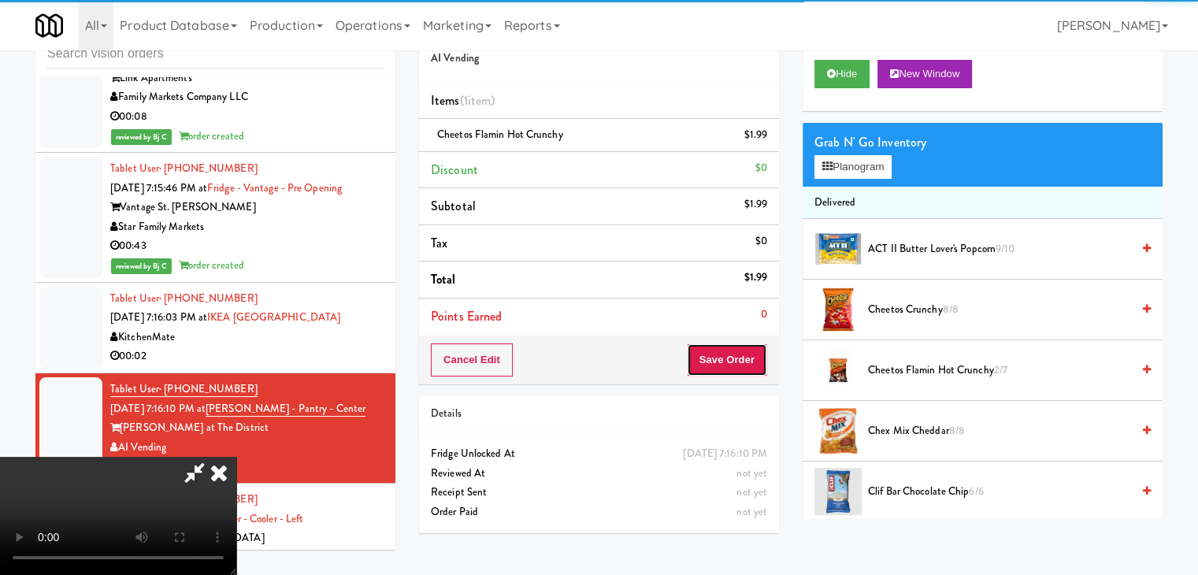
click at [731, 360] on button "Save Order" at bounding box center [727, 359] width 80 height 33
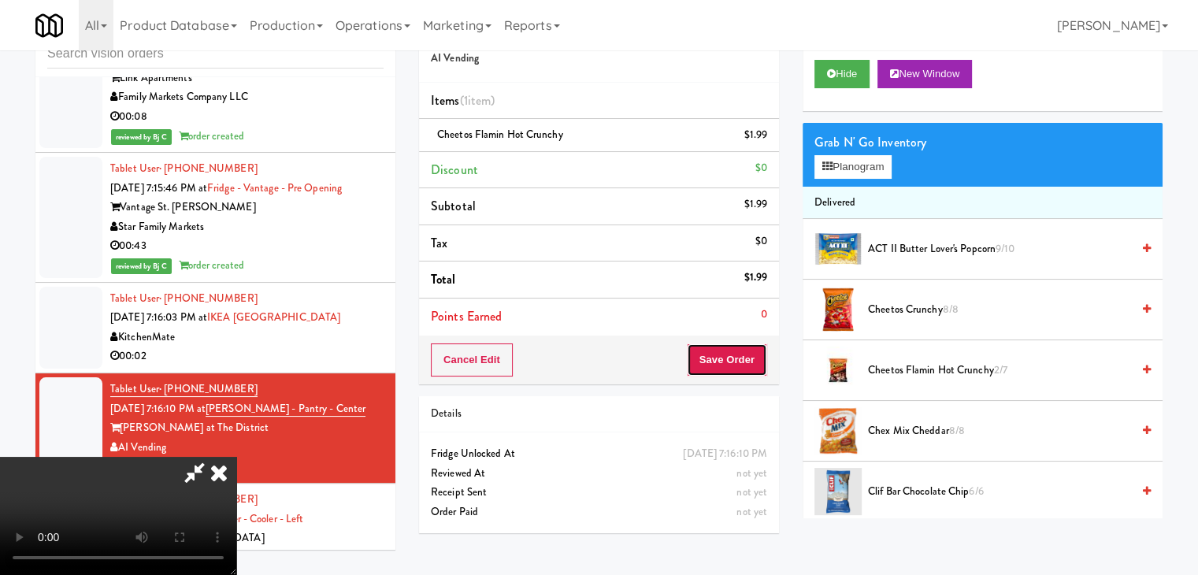
drag, startPoint x: 731, startPoint y: 360, endPoint x: 715, endPoint y: 347, distance: 20.2
click at [729, 360] on button "Save Order" at bounding box center [727, 359] width 80 height 33
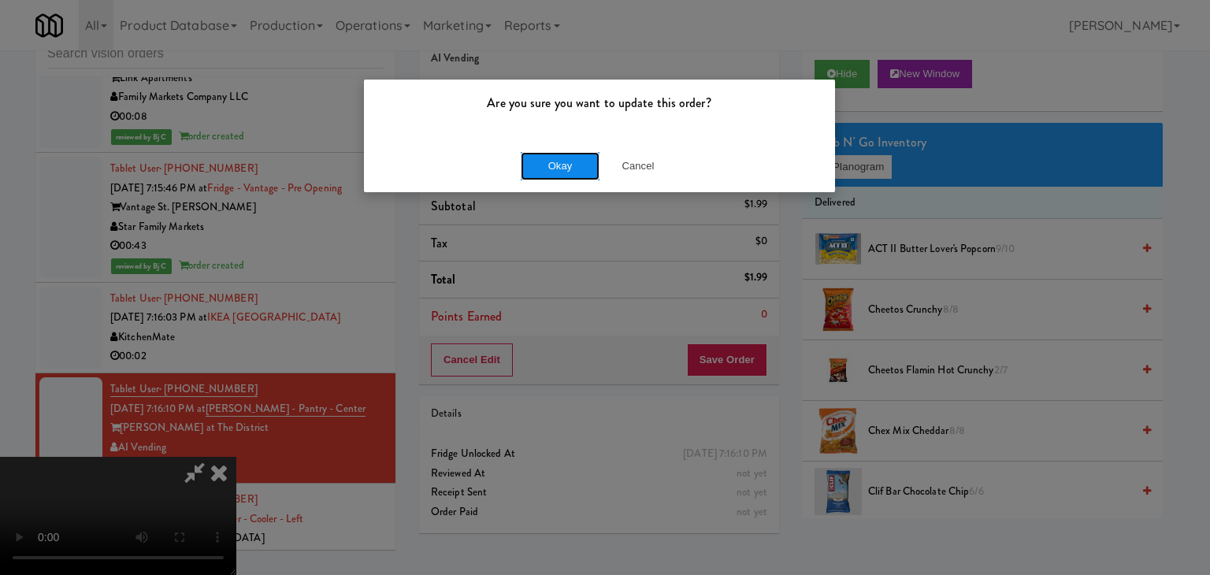
click at [546, 152] on button "Okay" at bounding box center [560, 166] width 79 height 28
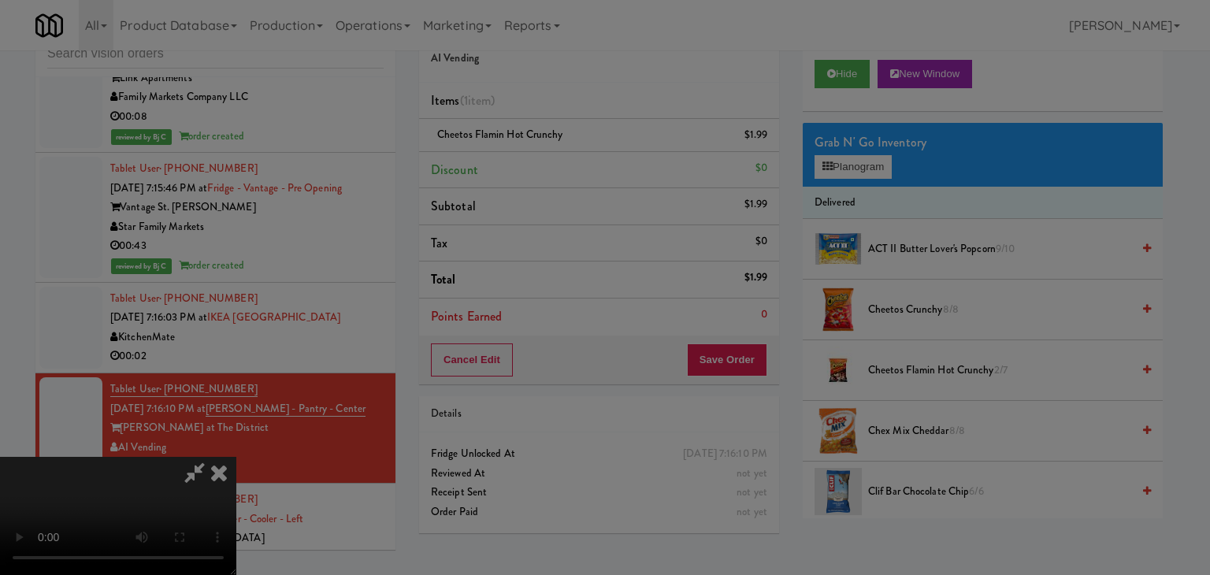
click at [546, 152] on body "Are you sure you want to update this order? Okay Cancel Okay Are you sure you w…" at bounding box center [605, 287] width 1210 height 575
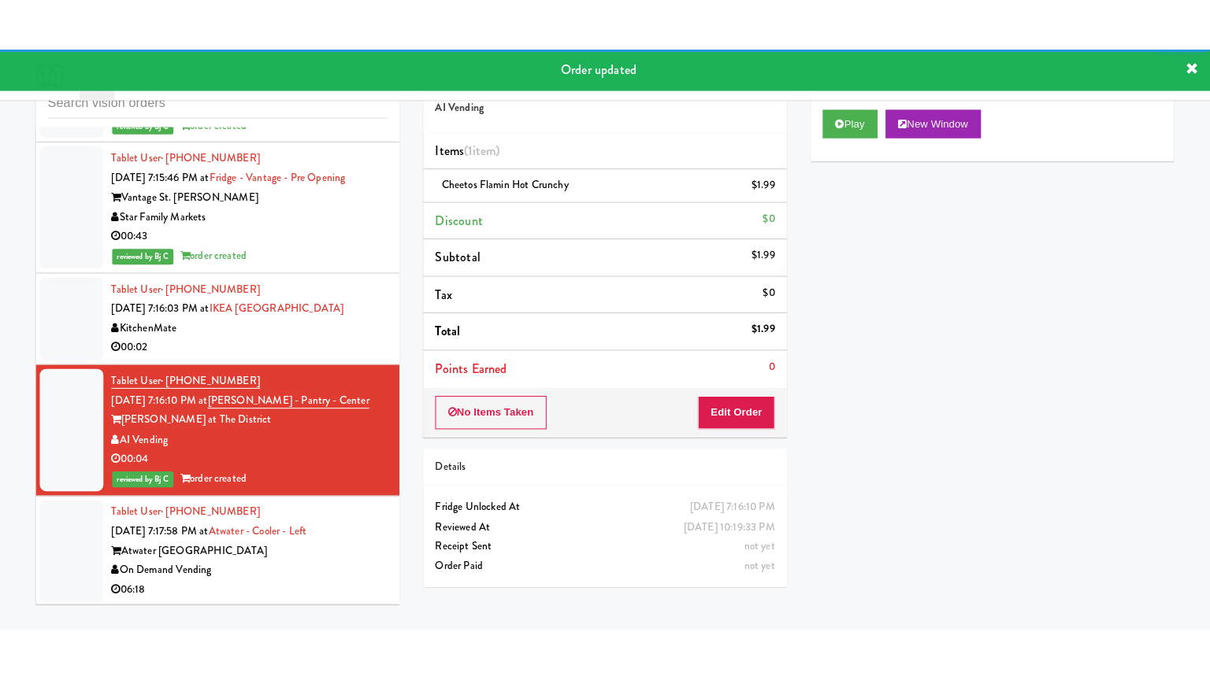
scroll to position [10341, 0]
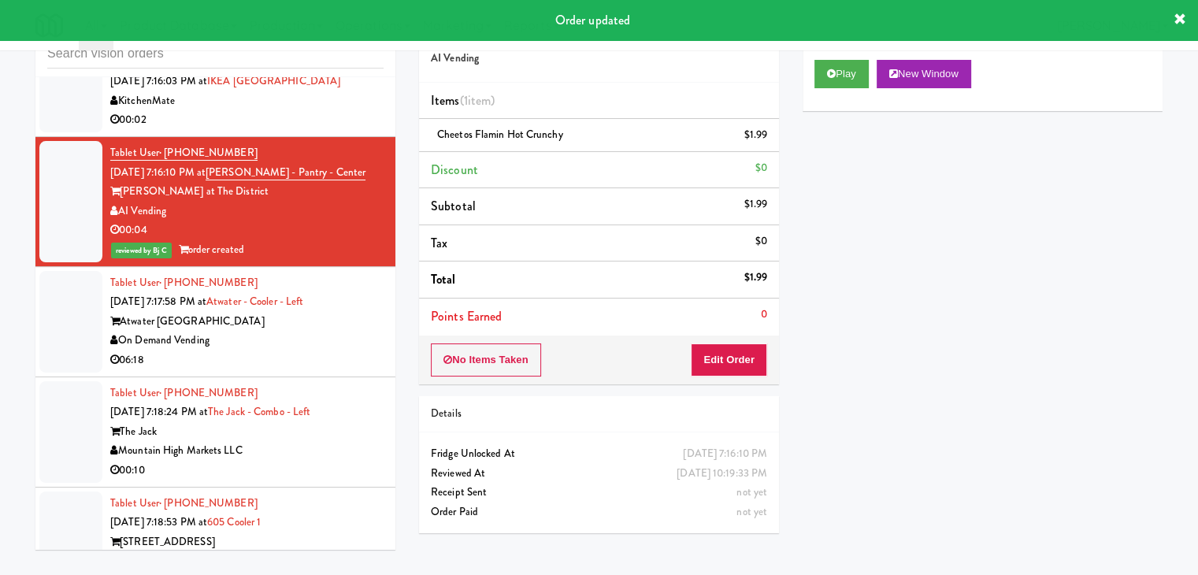
click at [285, 331] on div "On Demand Vending" at bounding box center [246, 341] width 273 height 20
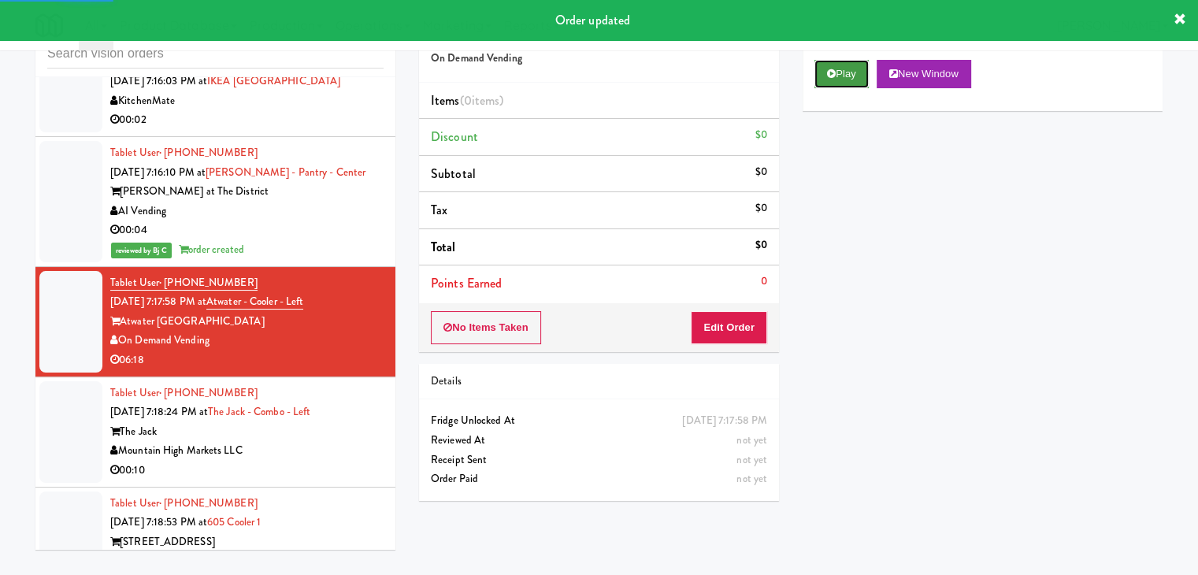
click at [838, 73] on button "Play" at bounding box center [841, 74] width 54 height 28
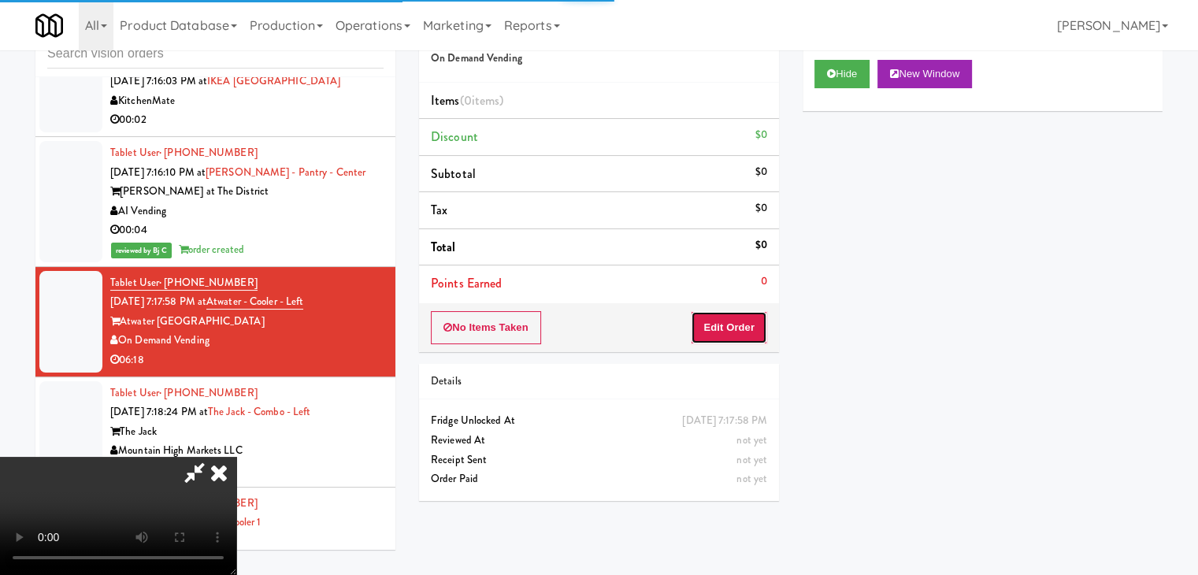
click at [745, 328] on button "Edit Order" at bounding box center [729, 327] width 76 height 33
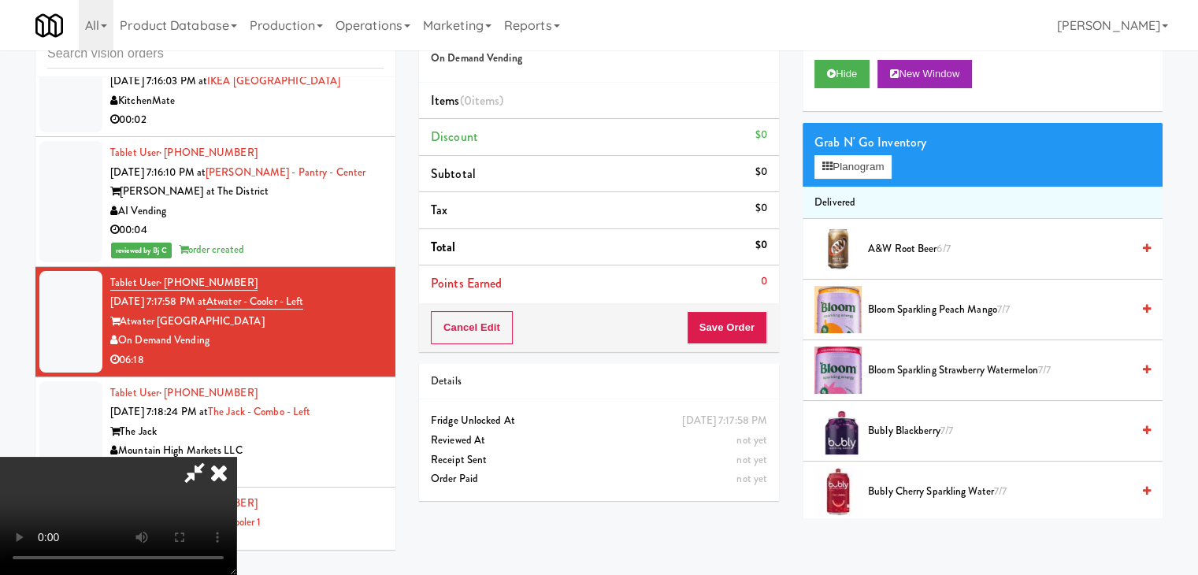
scroll to position [10322, 0]
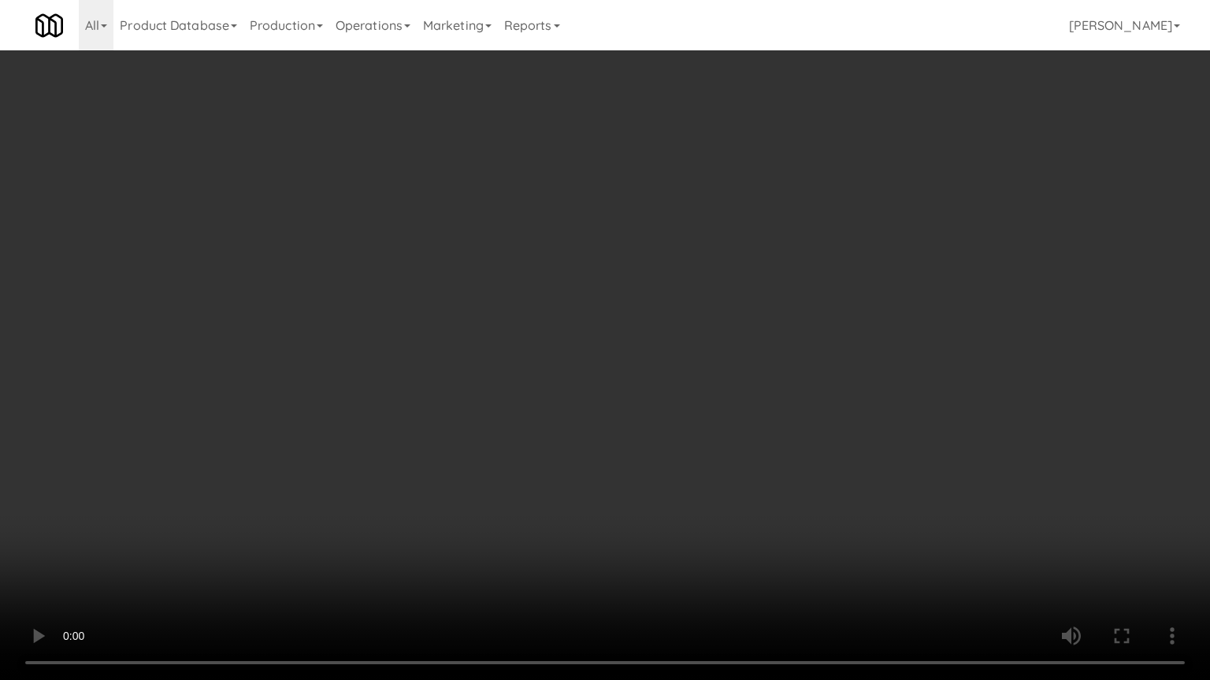
click at [931, 530] on video at bounding box center [605, 340] width 1210 height 680
drag, startPoint x: 932, startPoint y: 490, endPoint x: 932, endPoint y: 479, distance: 11.0
click at [932, 479] on video at bounding box center [605, 340] width 1210 height 680
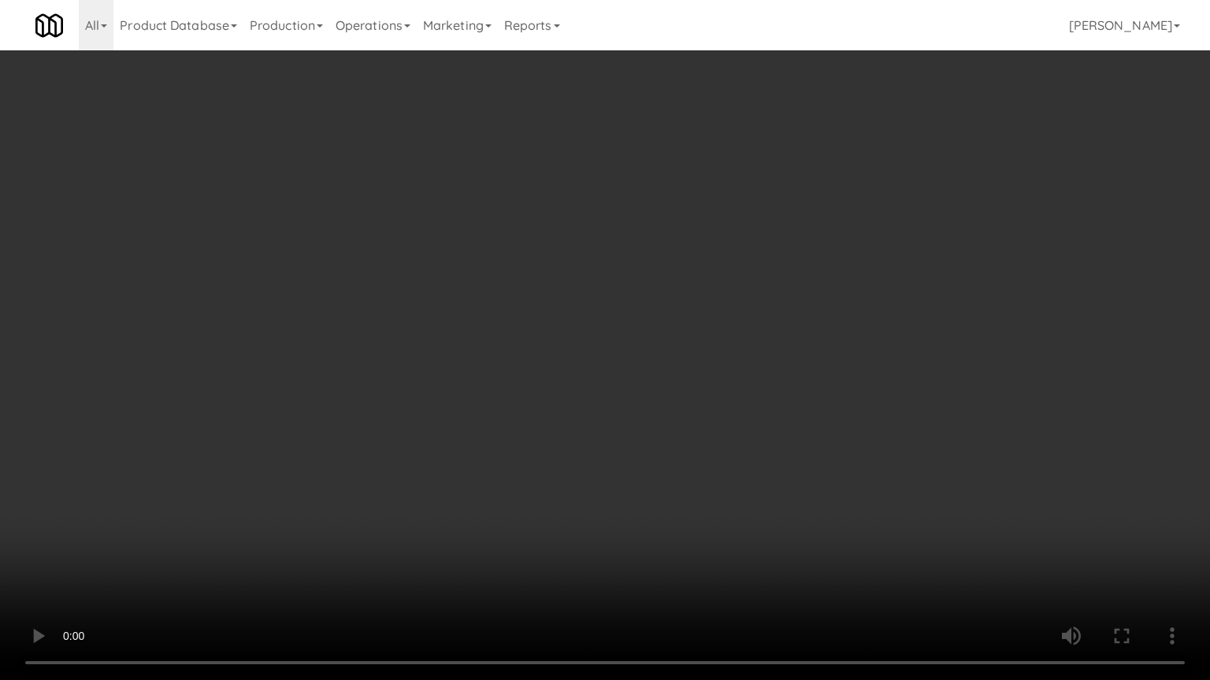
click at [794, 302] on video at bounding box center [605, 340] width 1210 height 680
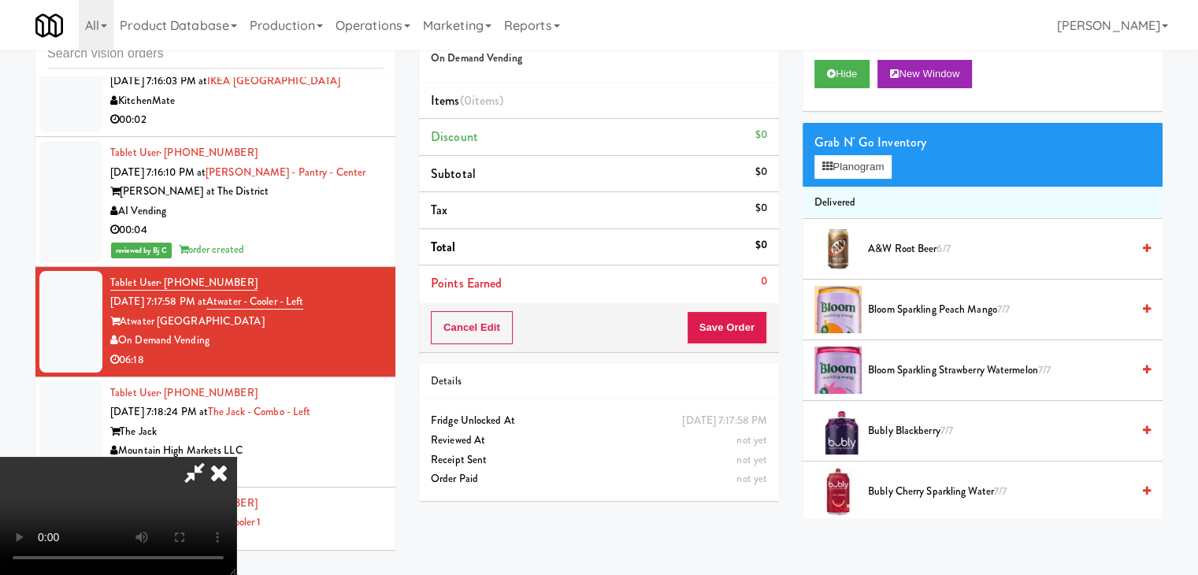
click at [236, 457] on icon at bounding box center [219, 472] width 35 height 31
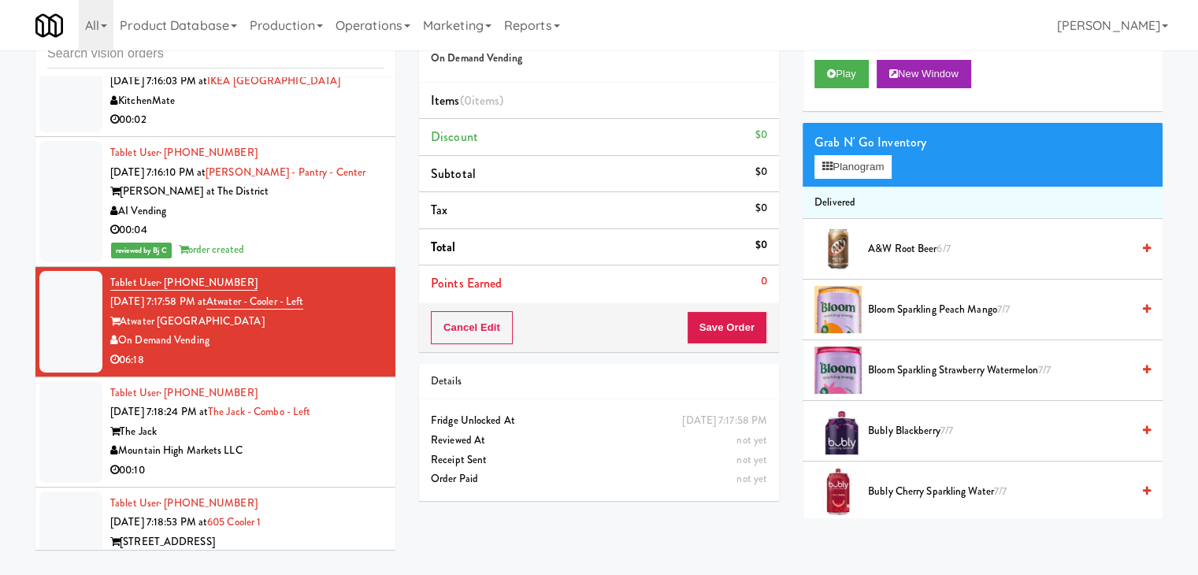
click at [322, 441] on div "Mountain High Markets LLC" at bounding box center [246, 451] width 273 height 20
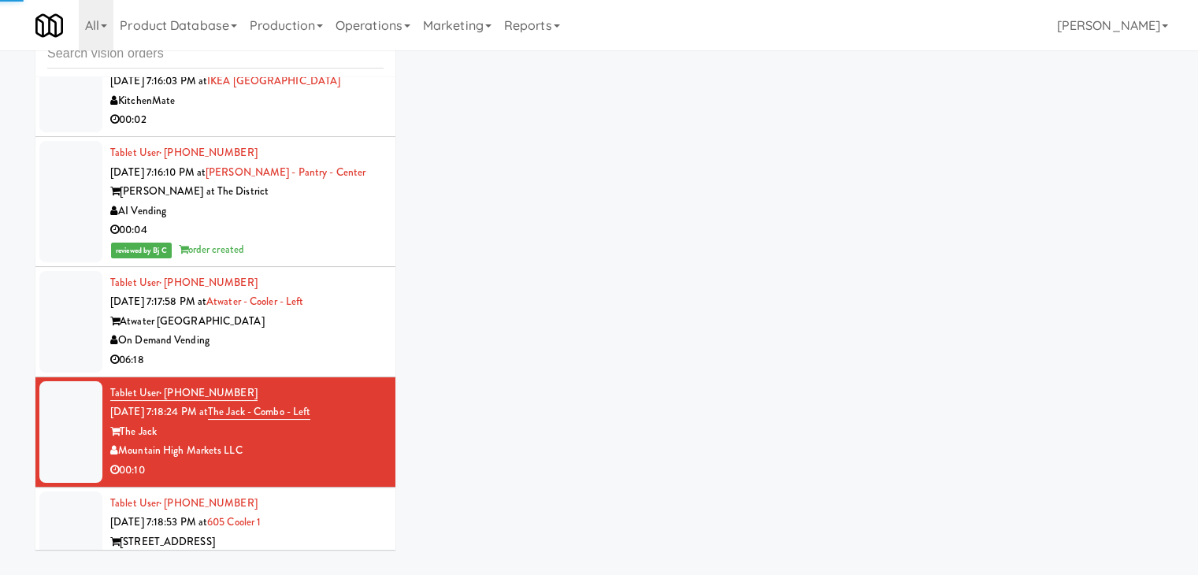
click at [295, 331] on div "On Demand Vending" at bounding box center [246, 341] width 273 height 20
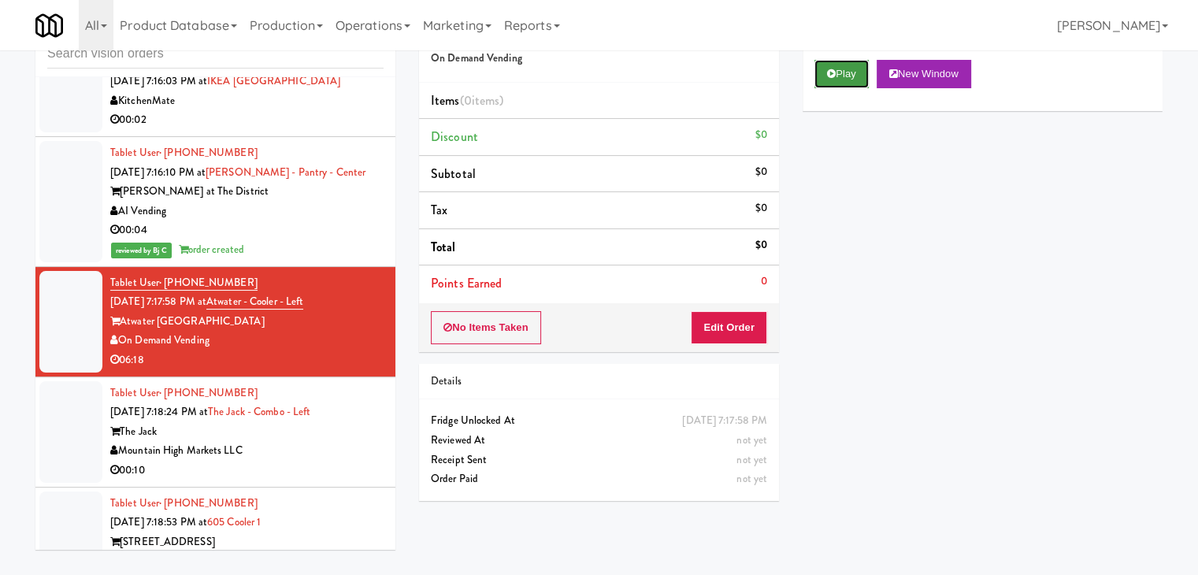
click at [845, 72] on button "Play" at bounding box center [841, 74] width 54 height 28
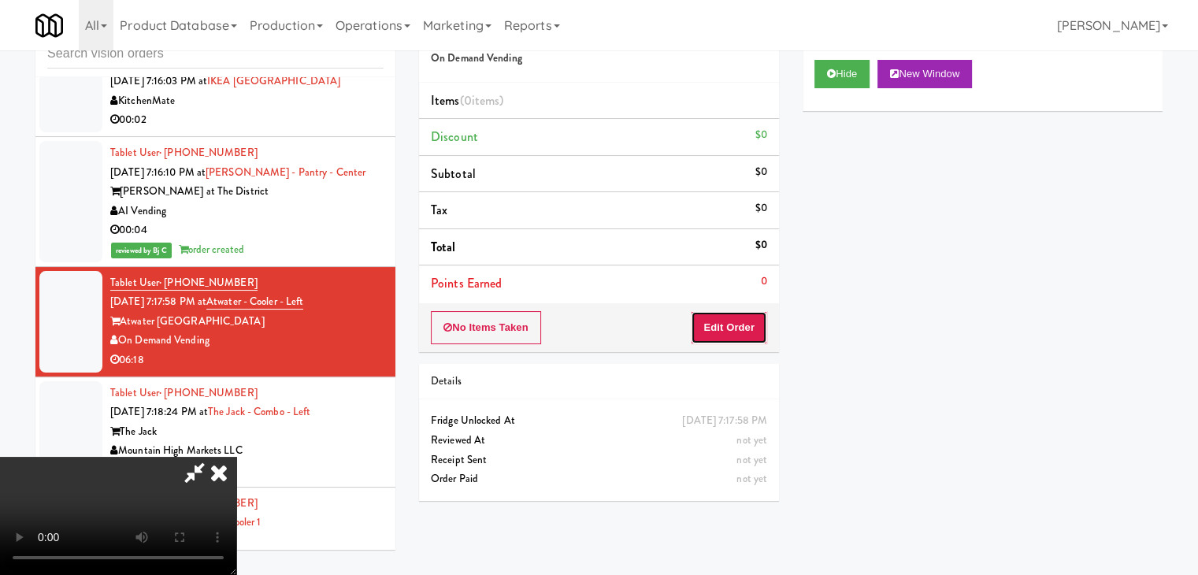
click at [751, 327] on button "Edit Order" at bounding box center [729, 327] width 76 height 33
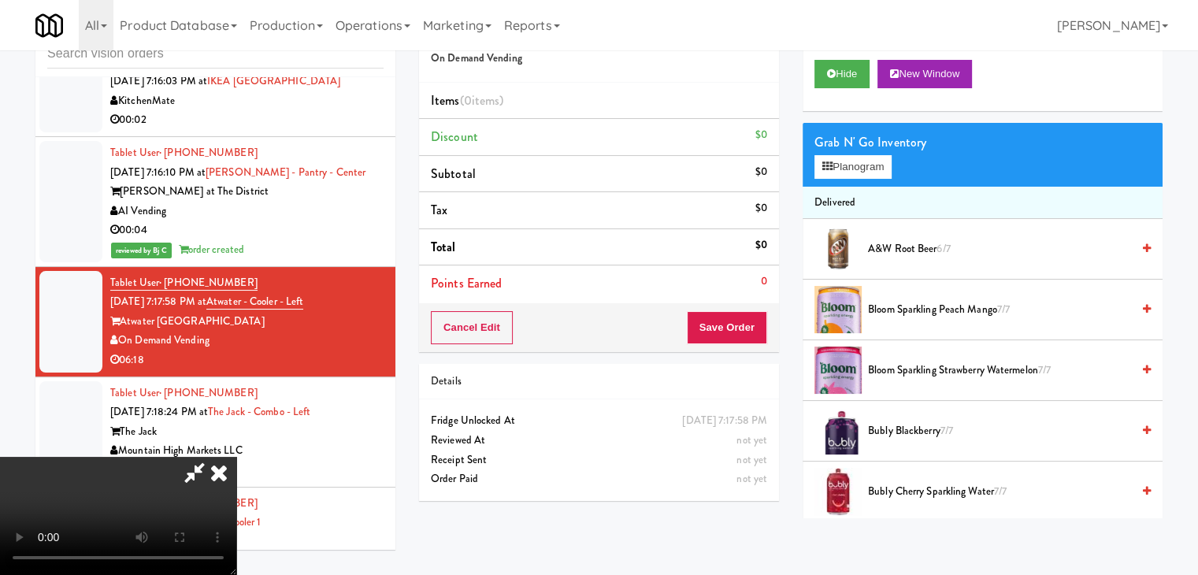
click at [236, 457] on video at bounding box center [118, 516] width 236 height 118
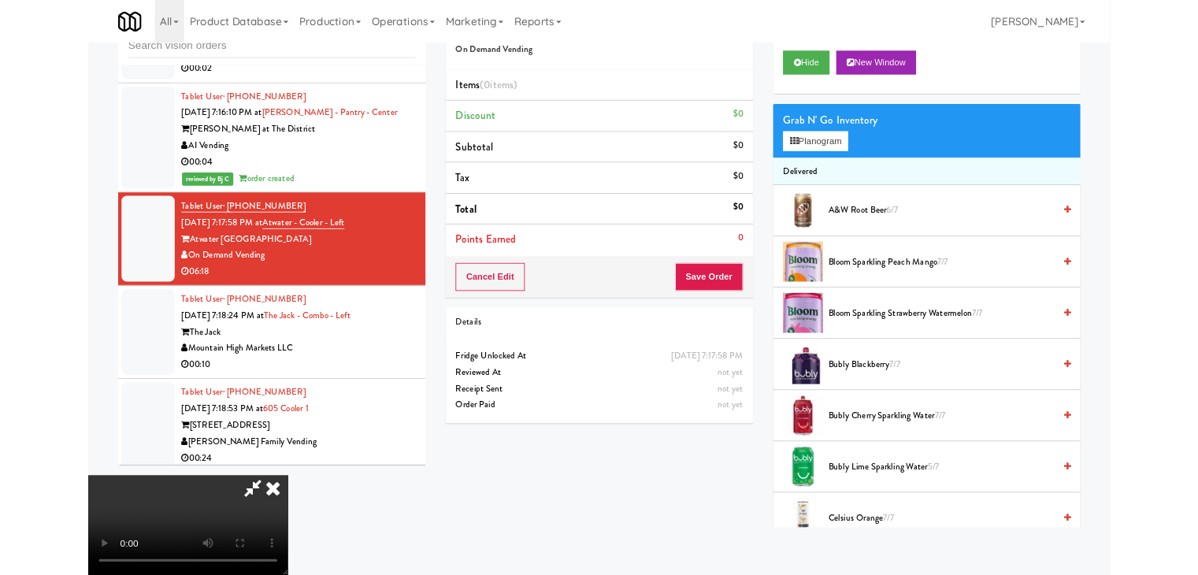
scroll to position [10322, 0]
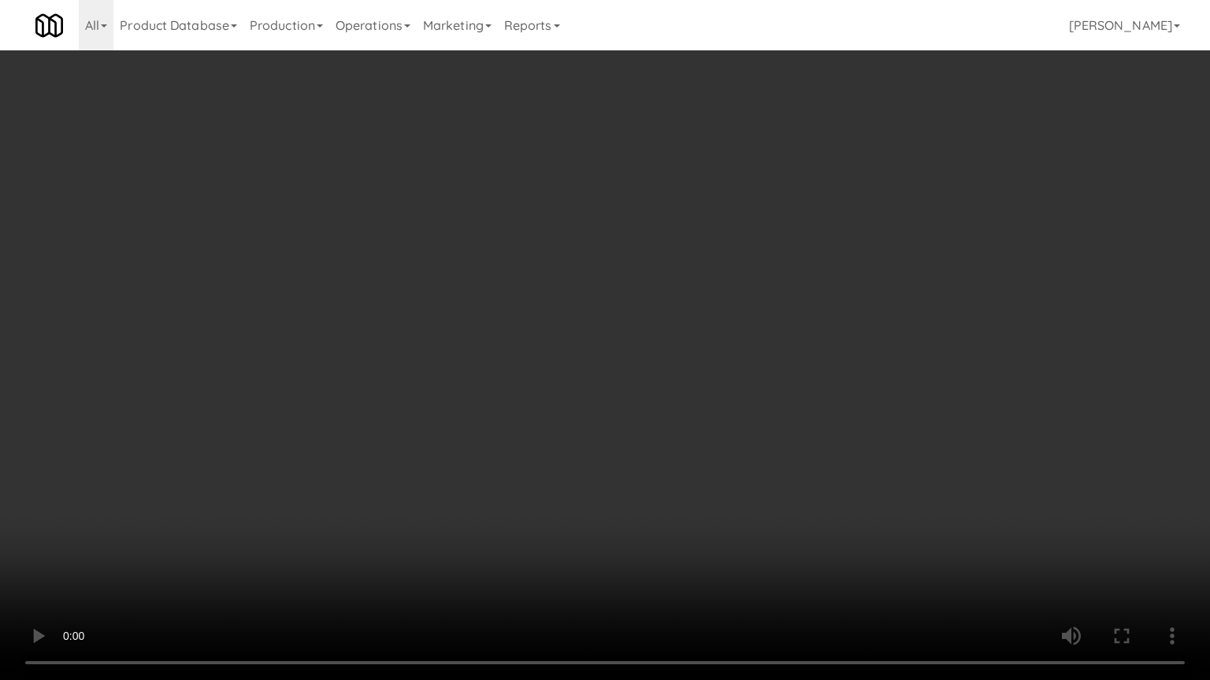
click at [1007, 547] on video at bounding box center [605, 340] width 1210 height 680
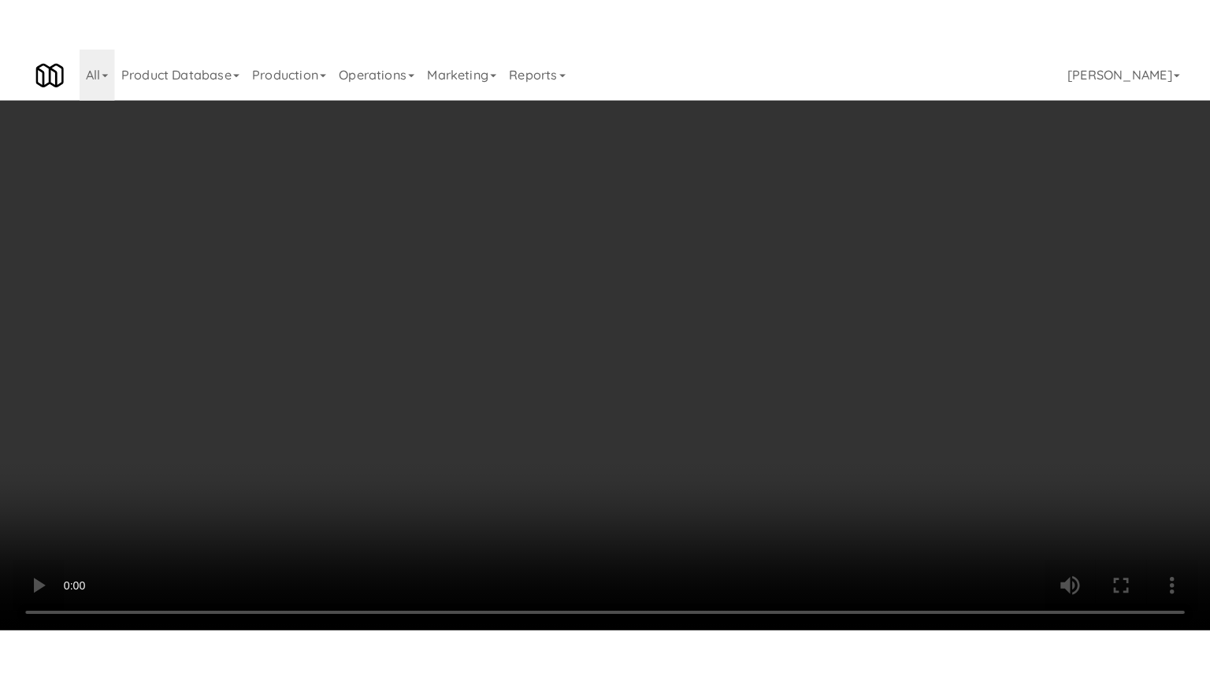
scroll to position [10341, 0]
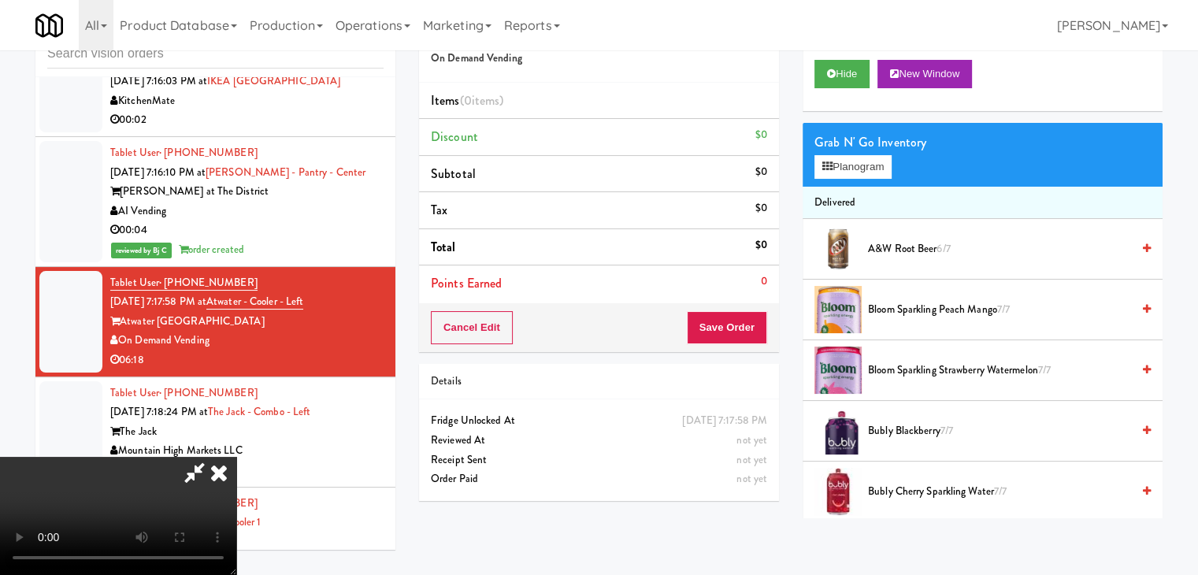
click at [236, 457] on video at bounding box center [118, 516] width 236 height 118
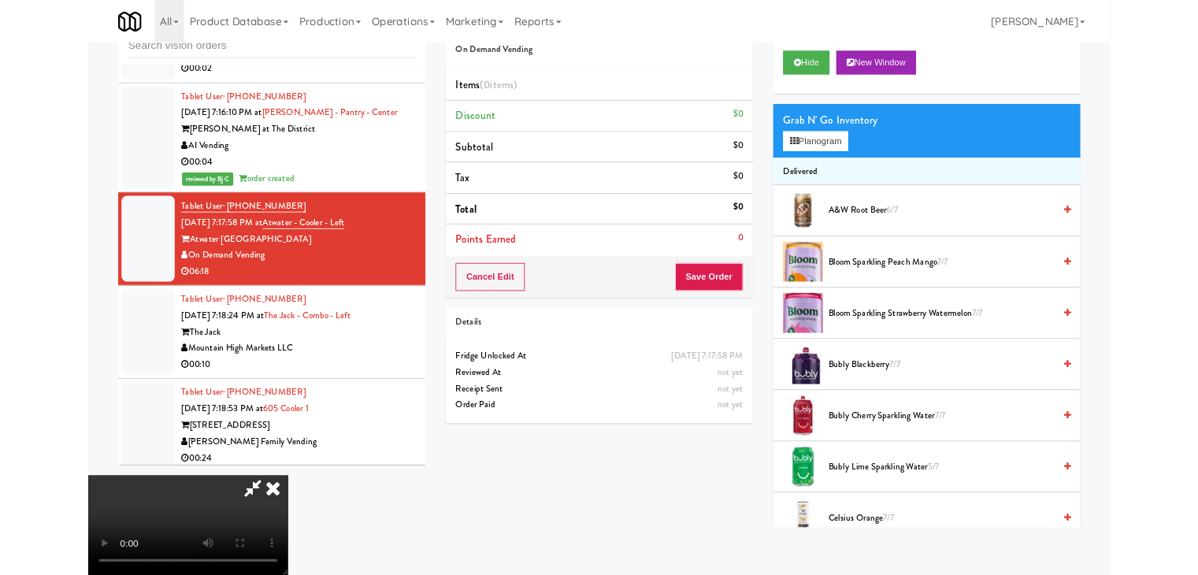
scroll to position [10322, 0]
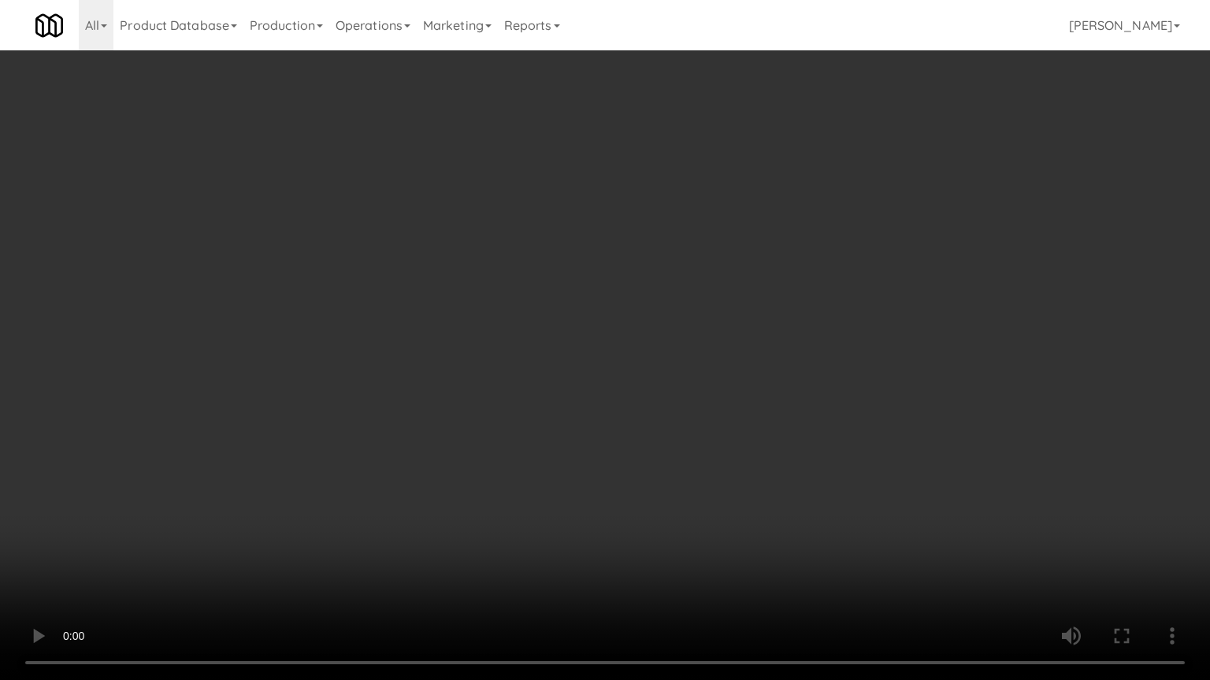
click at [630, 375] on video at bounding box center [605, 340] width 1210 height 680
click at [649, 369] on video at bounding box center [605, 340] width 1210 height 680
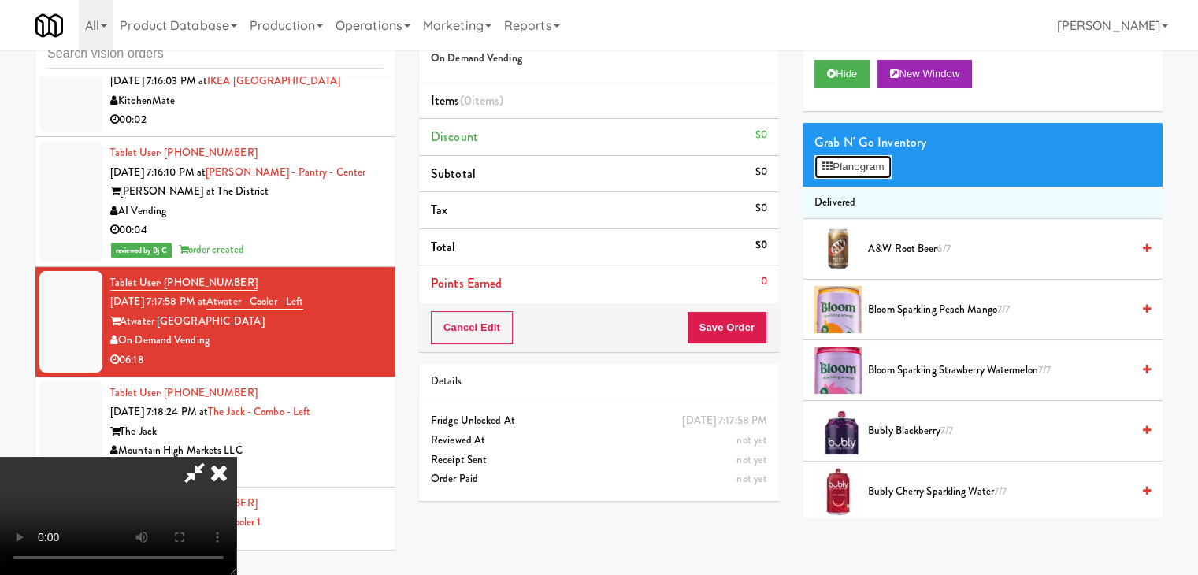
click at [866, 168] on button "Planogram" at bounding box center [852, 167] width 77 height 24
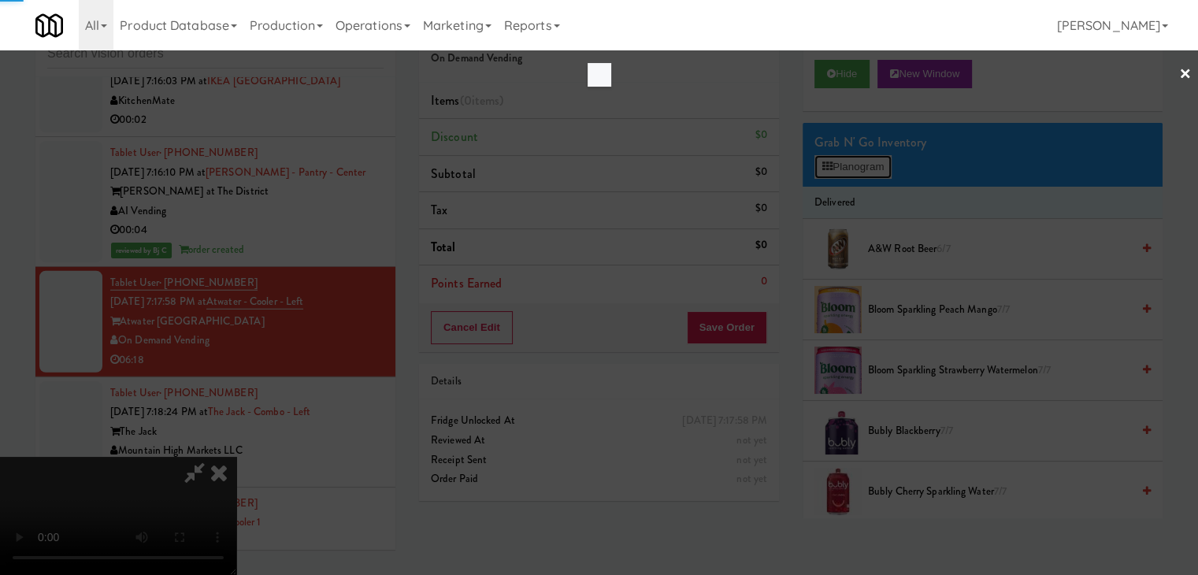
scroll to position [10322, 0]
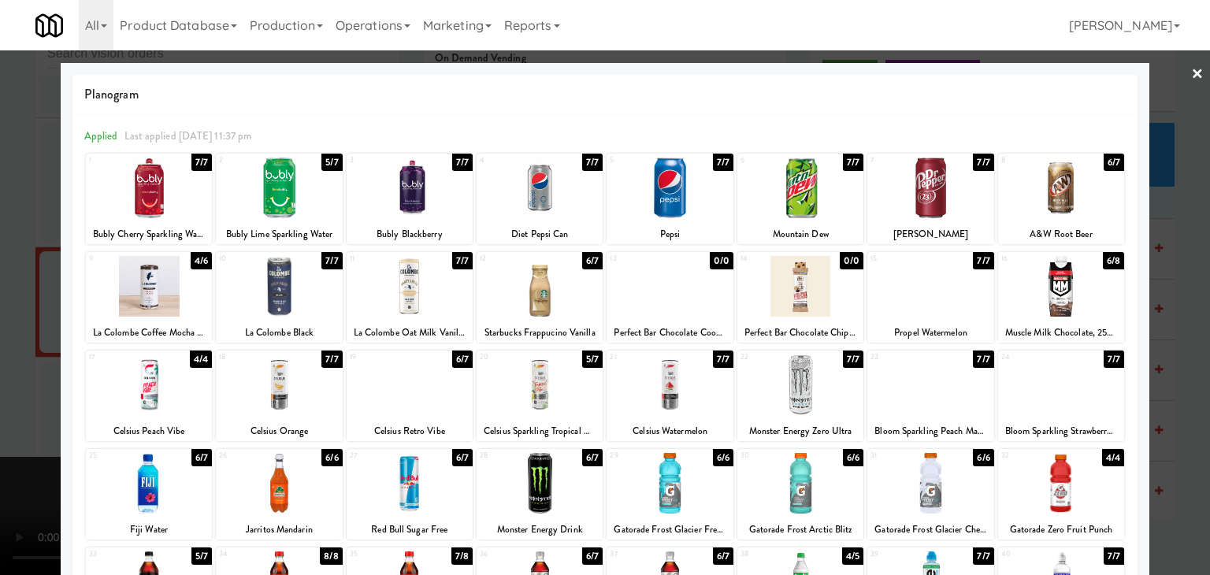
click at [564, 494] on div at bounding box center [539, 483] width 126 height 61
drag, startPoint x: 0, startPoint y: 416, endPoint x: 328, endPoint y: 388, distance: 328.8
click at [18, 411] on div at bounding box center [605, 287] width 1210 height 575
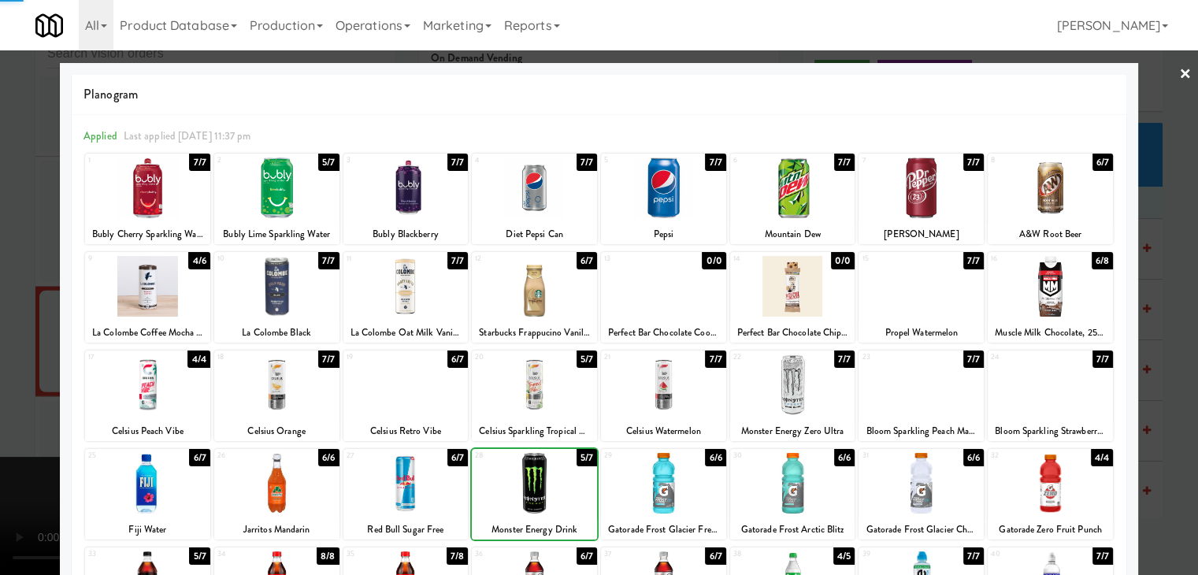
scroll to position [10341, 0]
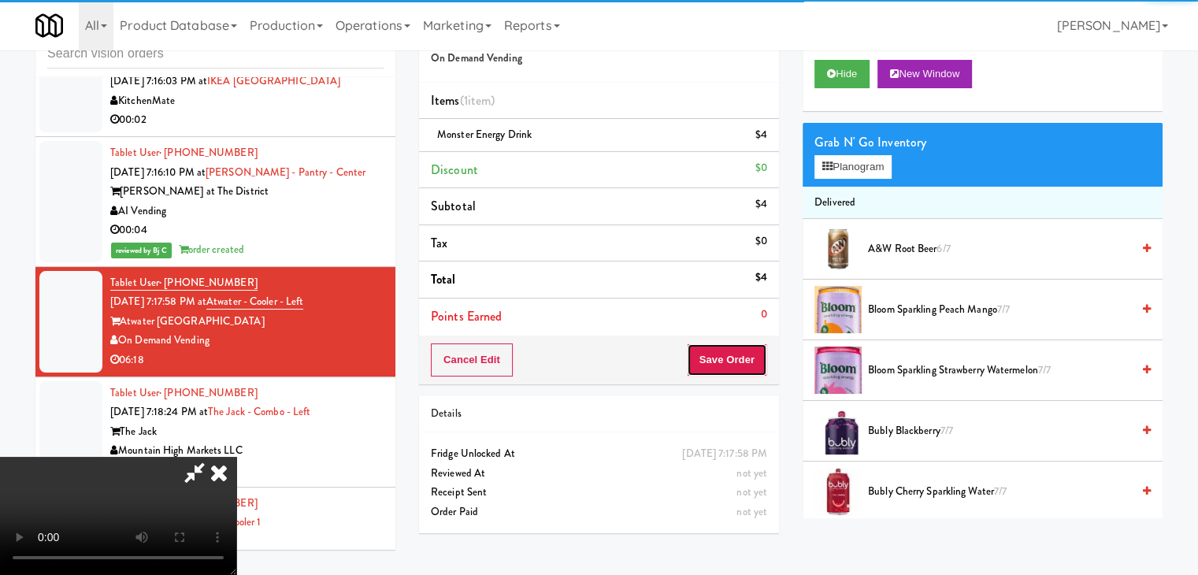
click at [754, 373] on button "Save Order" at bounding box center [727, 359] width 80 height 33
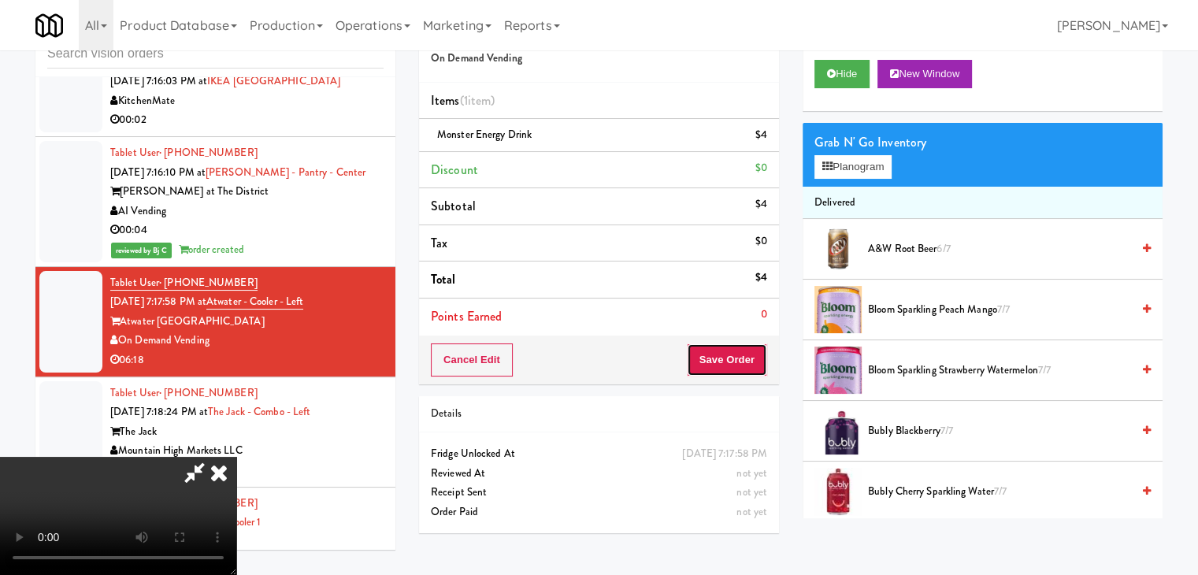
click at [754, 372] on button "Save Order" at bounding box center [727, 359] width 80 height 33
click at [750, 366] on button "Save Order" at bounding box center [727, 359] width 80 height 33
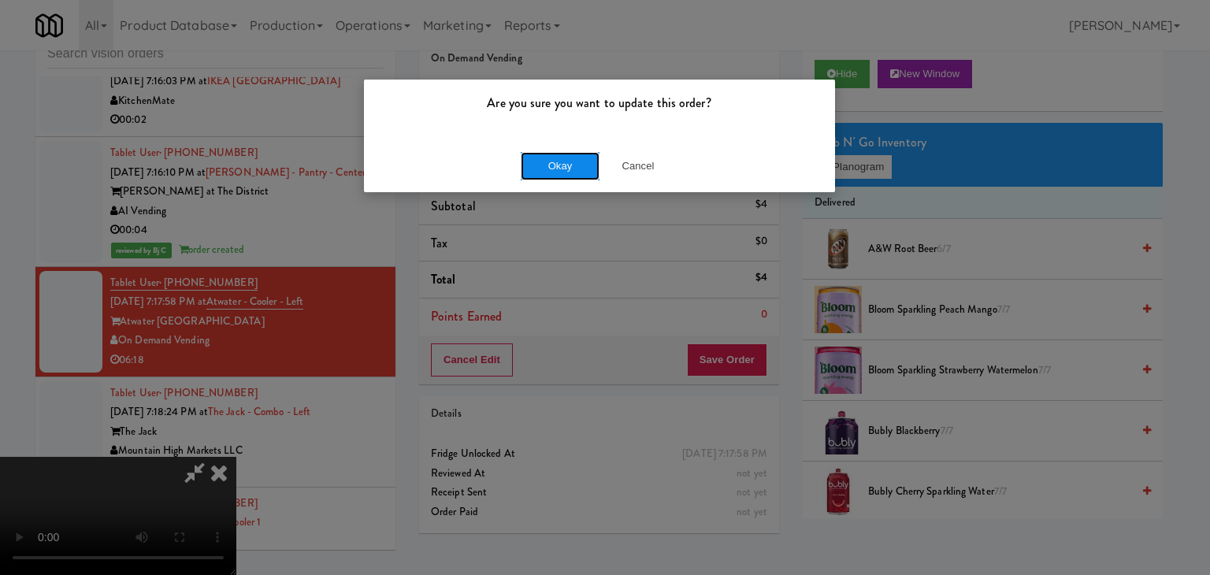
click at [590, 165] on button "Okay" at bounding box center [560, 166] width 79 height 28
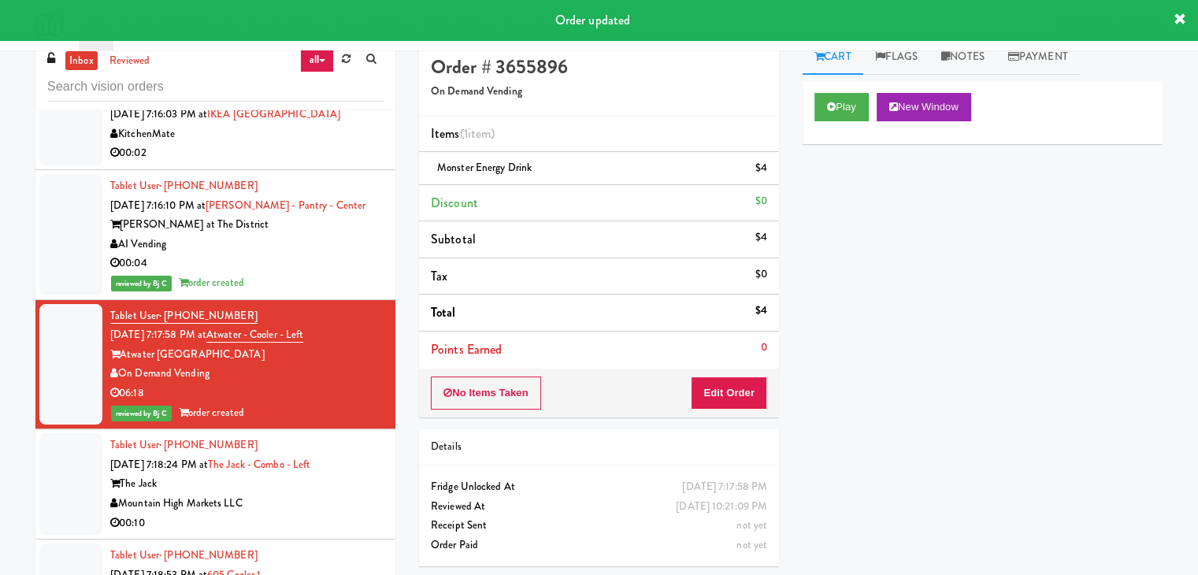
scroll to position [0, 0]
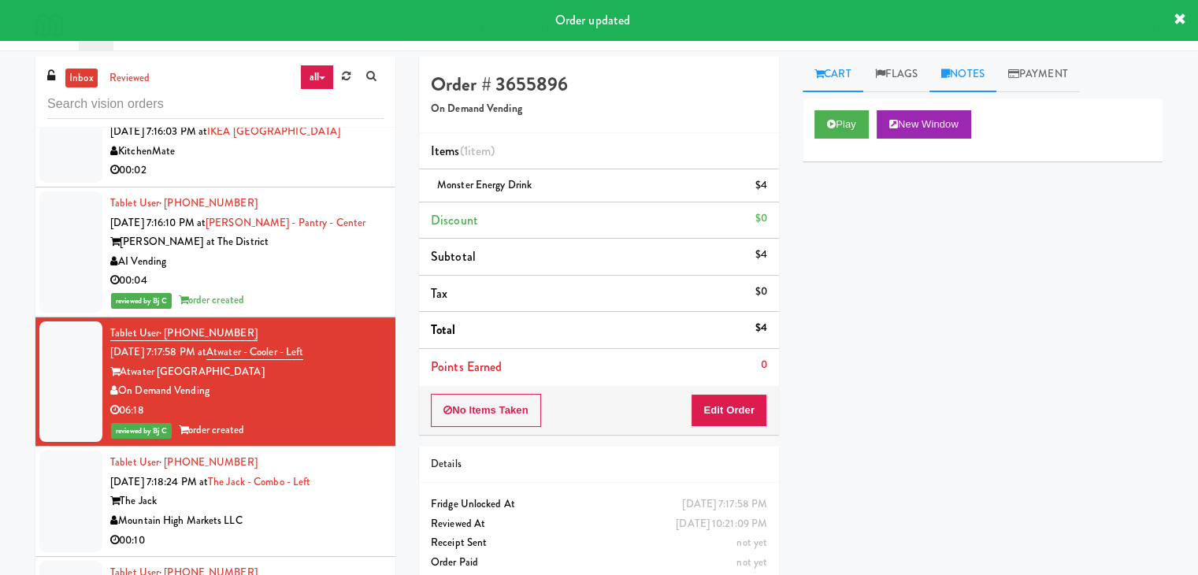
click at [974, 73] on link "Notes" at bounding box center [962, 74] width 67 height 35
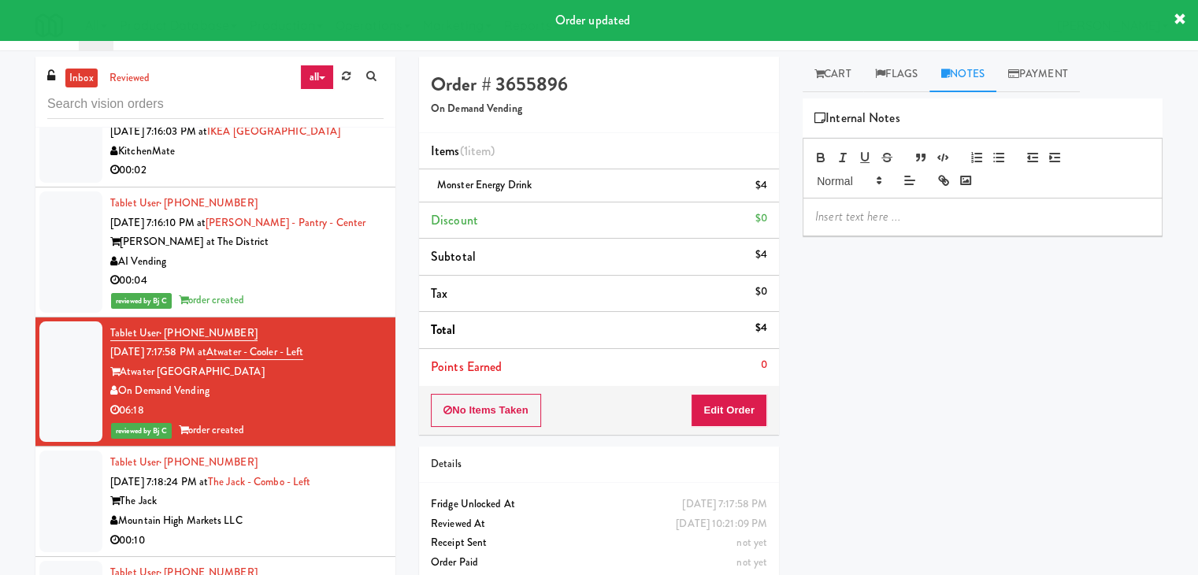
click at [876, 216] on p at bounding box center [982, 216] width 335 height 17
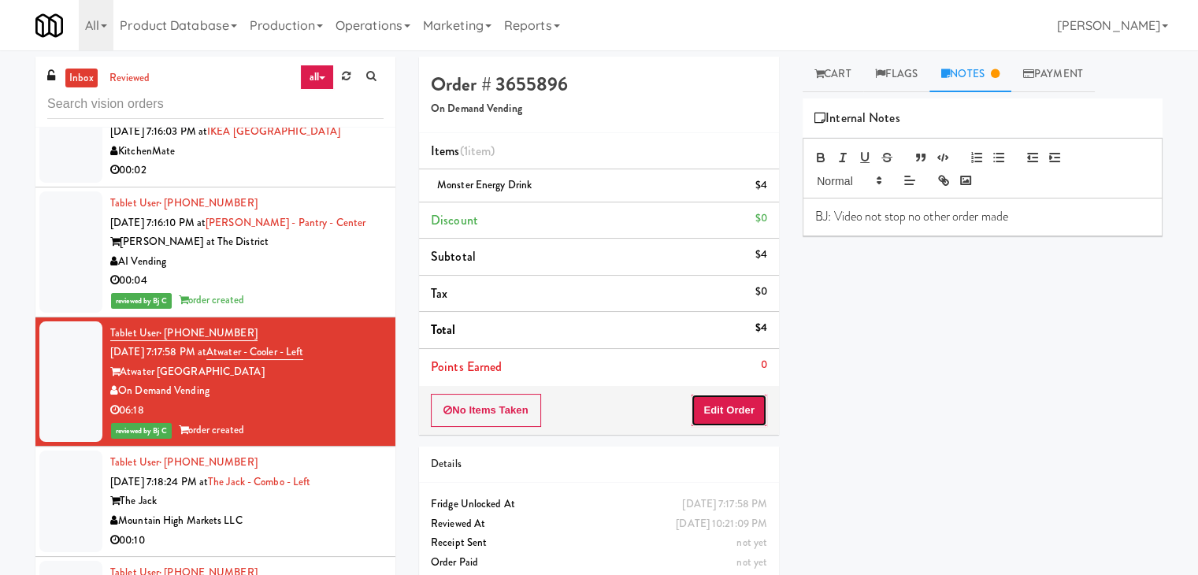
drag, startPoint x: 761, startPoint y: 418, endPoint x: 749, endPoint y: 418, distance: 11.8
click at [749, 418] on button "Edit Order" at bounding box center [729, 410] width 76 height 33
click at [317, 511] on div "Mountain High Markets LLC" at bounding box center [246, 521] width 273 height 20
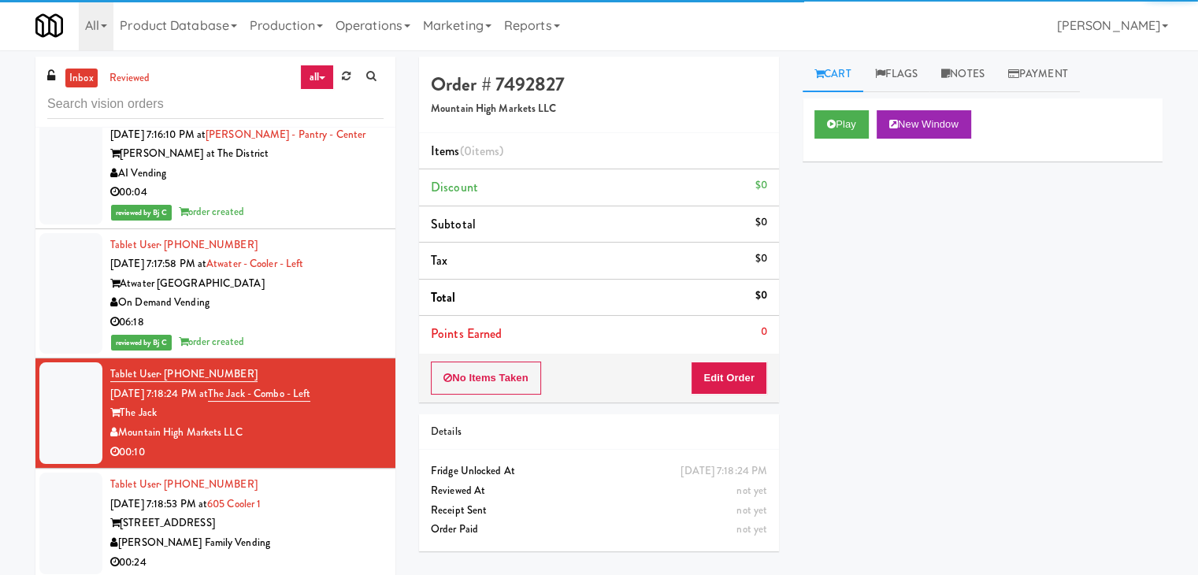
scroll to position [10499, 0]
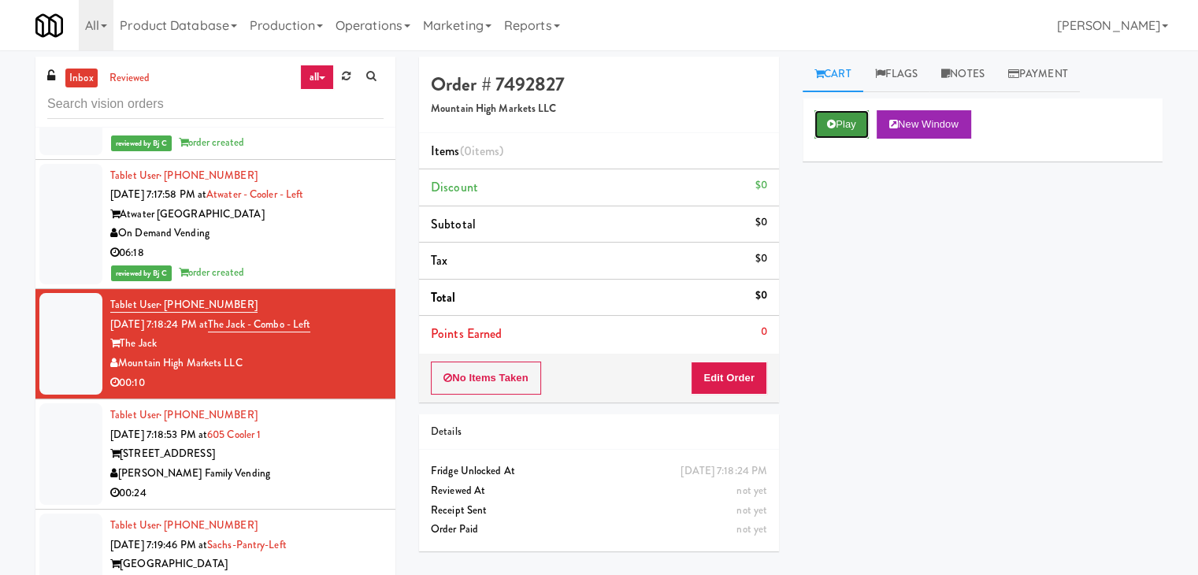
click at [854, 124] on button "Play" at bounding box center [841, 124] width 54 height 28
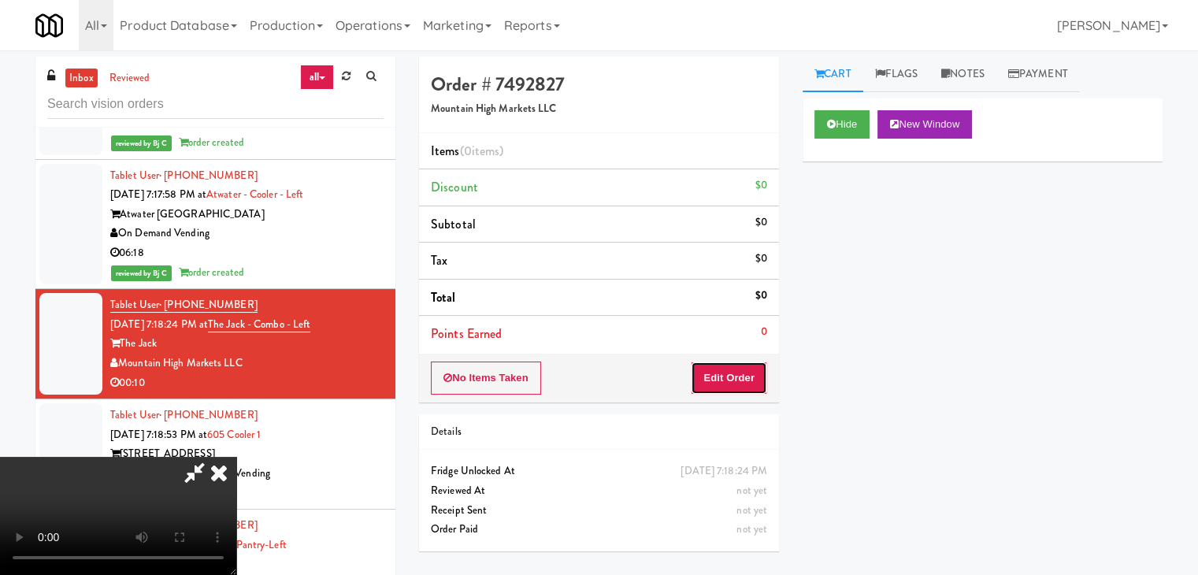
click at [740, 388] on button "Edit Order" at bounding box center [729, 377] width 76 height 33
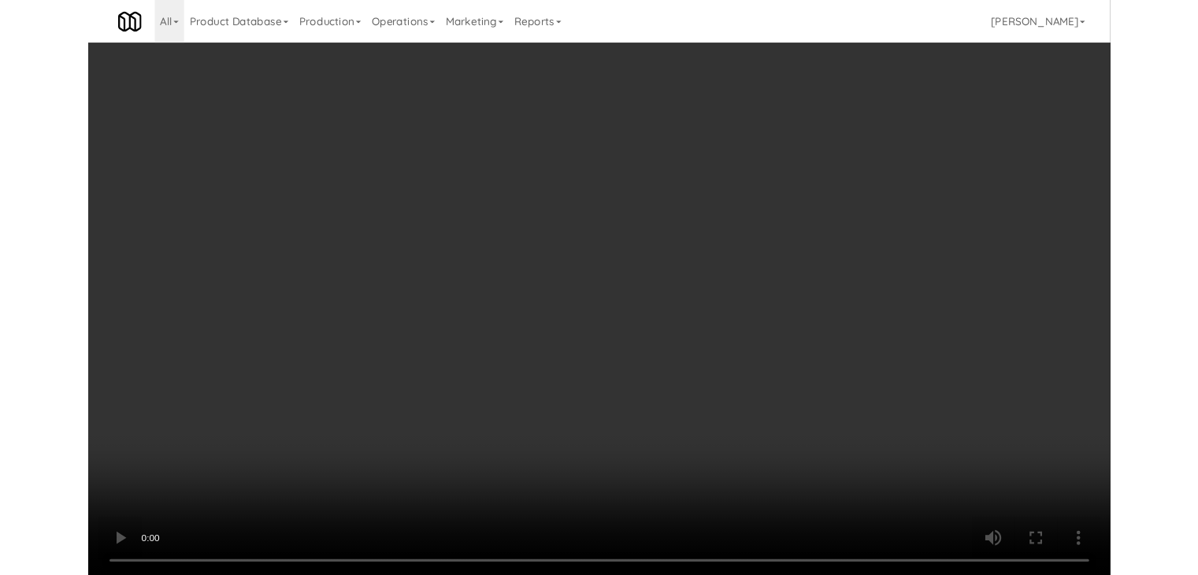
scroll to position [10479, 0]
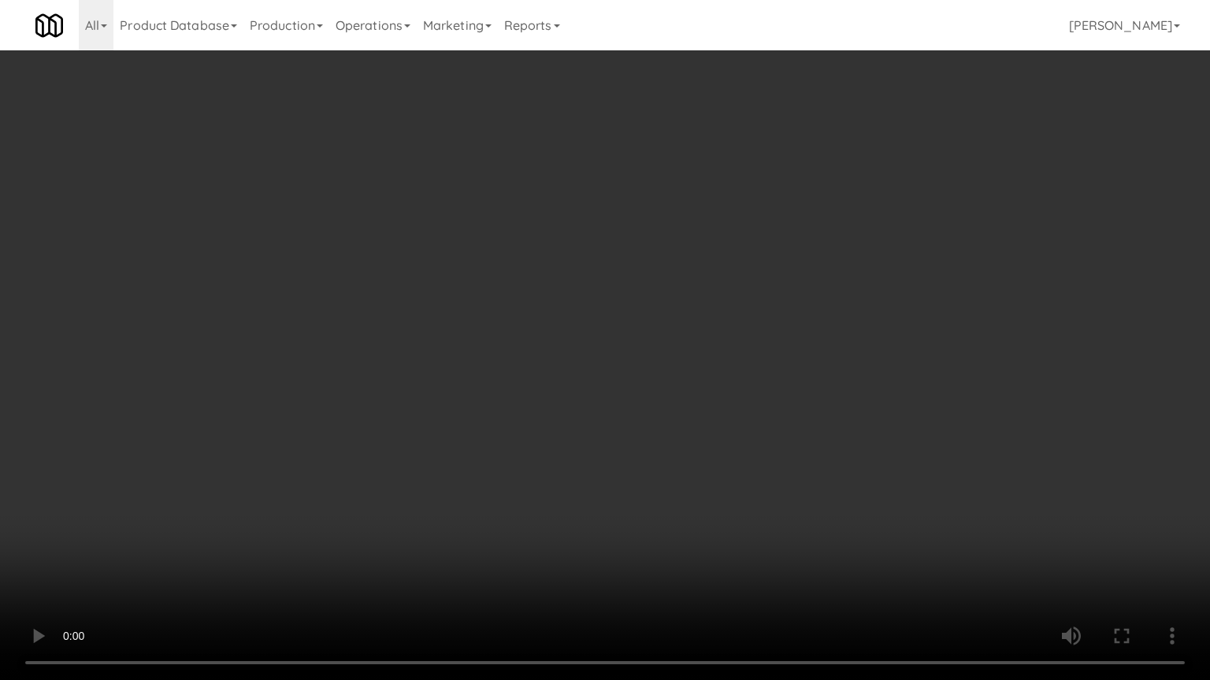
click at [650, 520] on video at bounding box center [605, 340] width 1210 height 680
click at [650, 518] on video at bounding box center [605, 340] width 1210 height 680
click at [669, 517] on video at bounding box center [605, 340] width 1210 height 680
click at [674, 514] on video at bounding box center [605, 340] width 1210 height 680
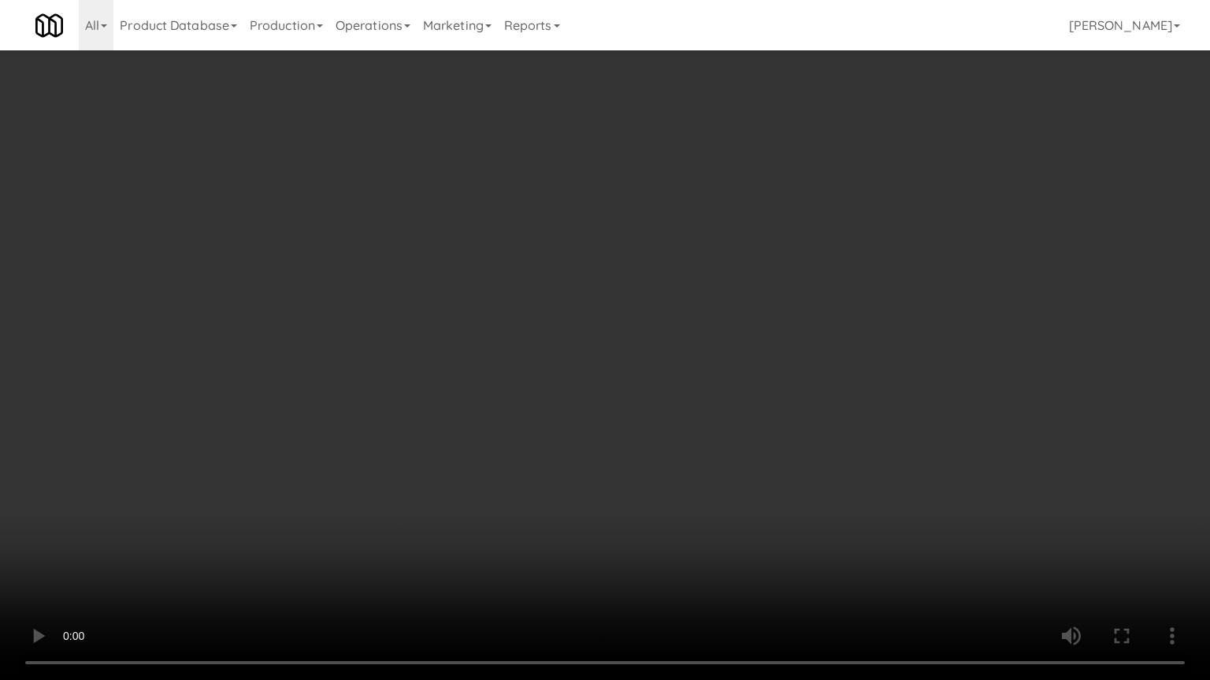
click at [674, 514] on video at bounding box center [605, 340] width 1210 height 680
click at [690, 502] on video at bounding box center [605, 340] width 1210 height 680
click at [706, 497] on video at bounding box center [605, 340] width 1210 height 680
click at [714, 496] on video at bounding box center [605, 340] width 1210 height 680
drag, startPoint x: 714, startPoint y: 496, endPoint x: 922, endPoint y: 254, distance: 318.9
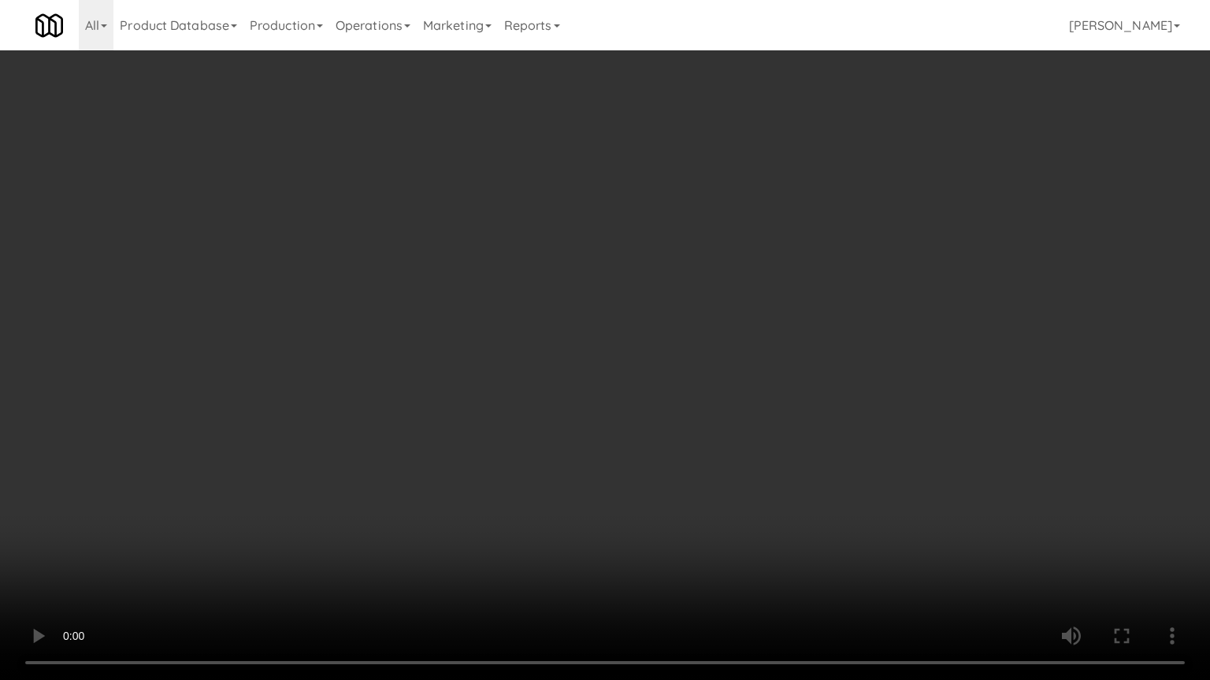
click at [717, 490] on video at bounding box center [605, 340] width 1210 height 680
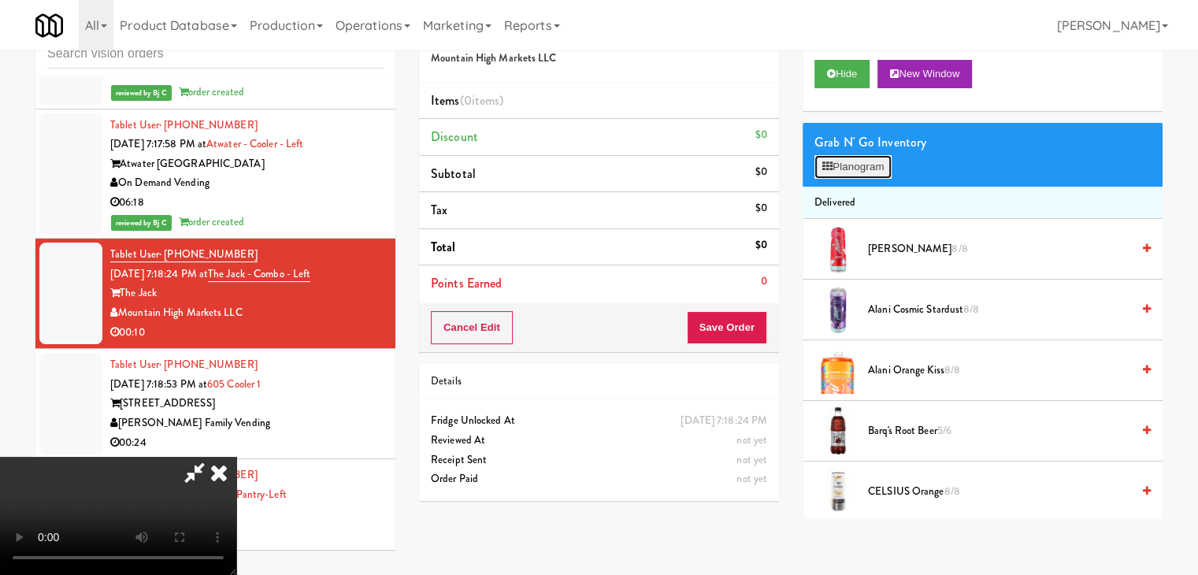
click at [851, 160] on button "Planogram" at bounding box center [852, 167] width 77 height 24
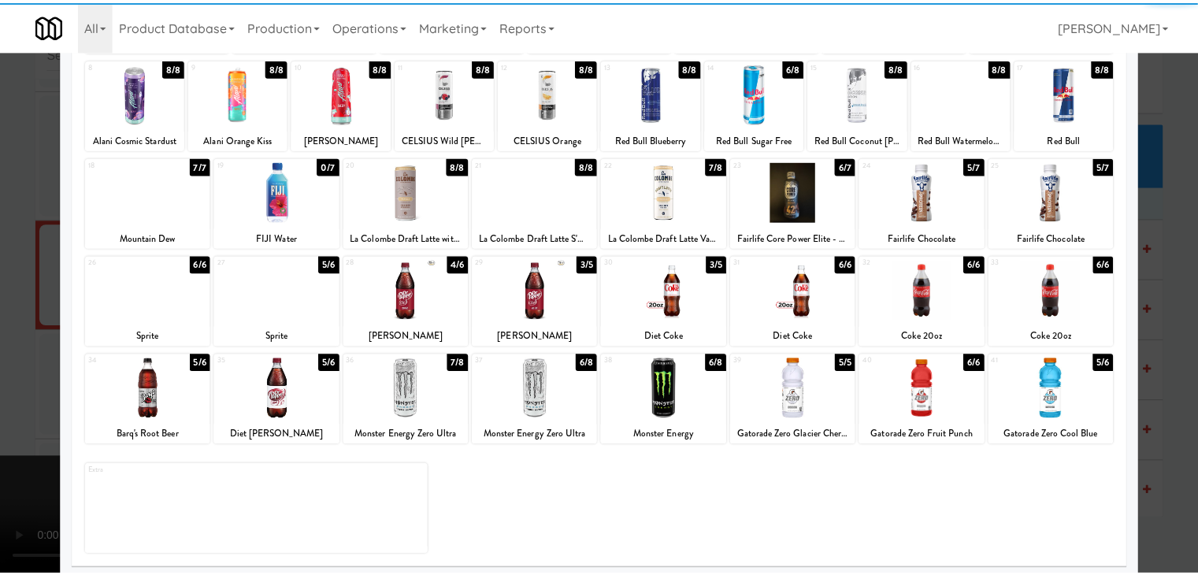
scroll to position [198, 0]
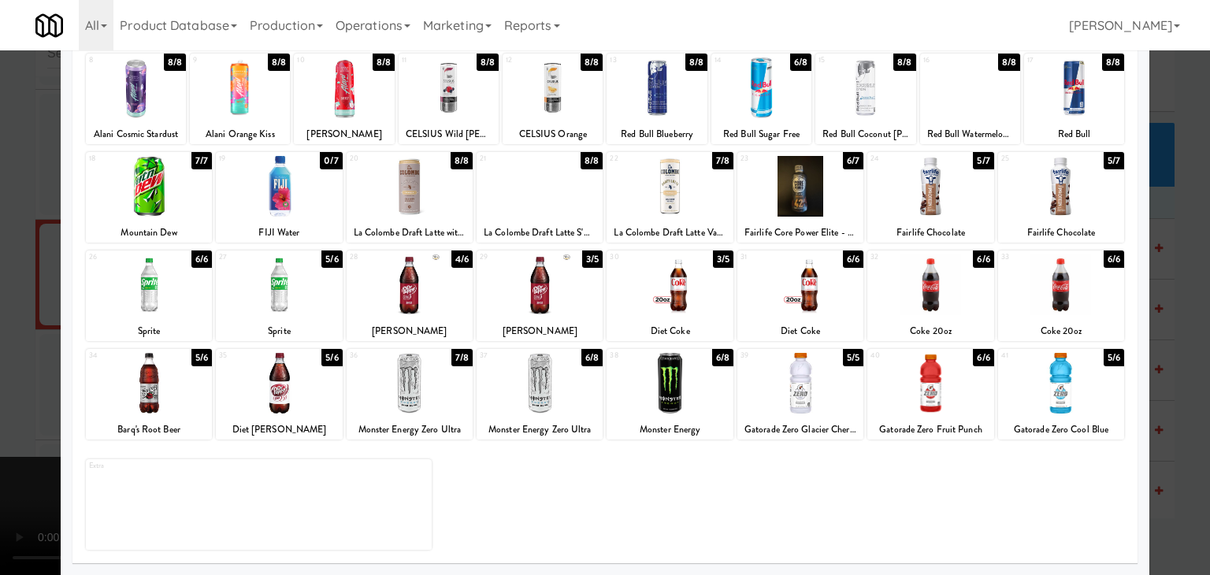
drag, startPoint x: 923, startPoint y: 393, endPoint x: 954, endPoint y: 405, distance: 33.6
click at [925, 394] on div at bounding box center [930, 383] width 126 height 61
click at [1053, 406] on div at bounding box center [1061, 383] width 126 height 61
click at [1053, 404] on div at bounding box center [1061, 383] width 126 height 61
click at [1157, 412] on div at bounding box center [605, 287] width 1210 height 575
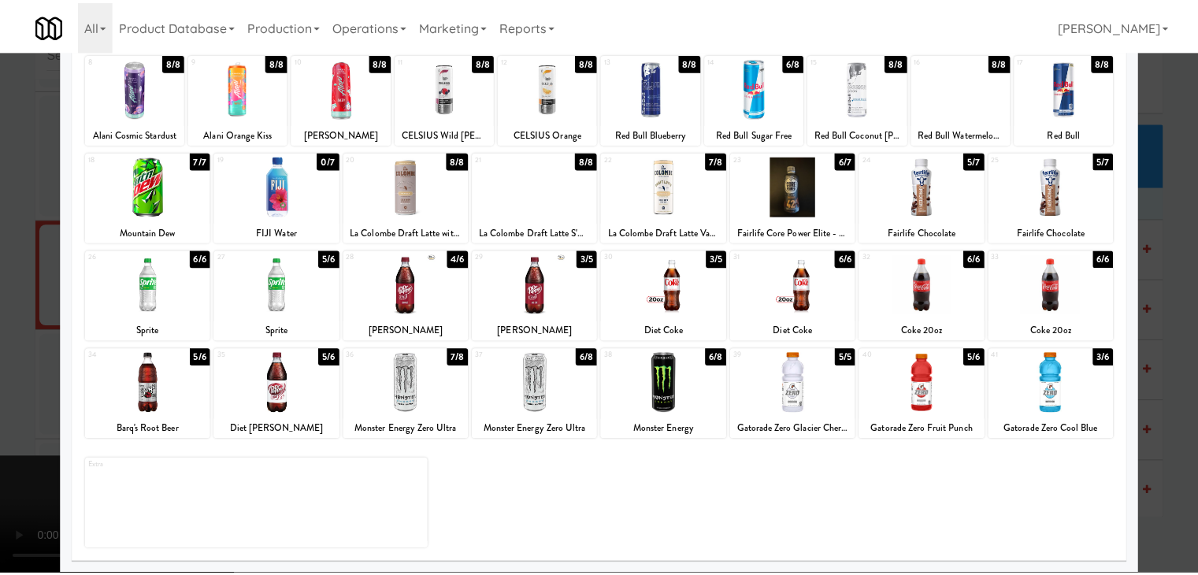
scroll to position [10499, 0]
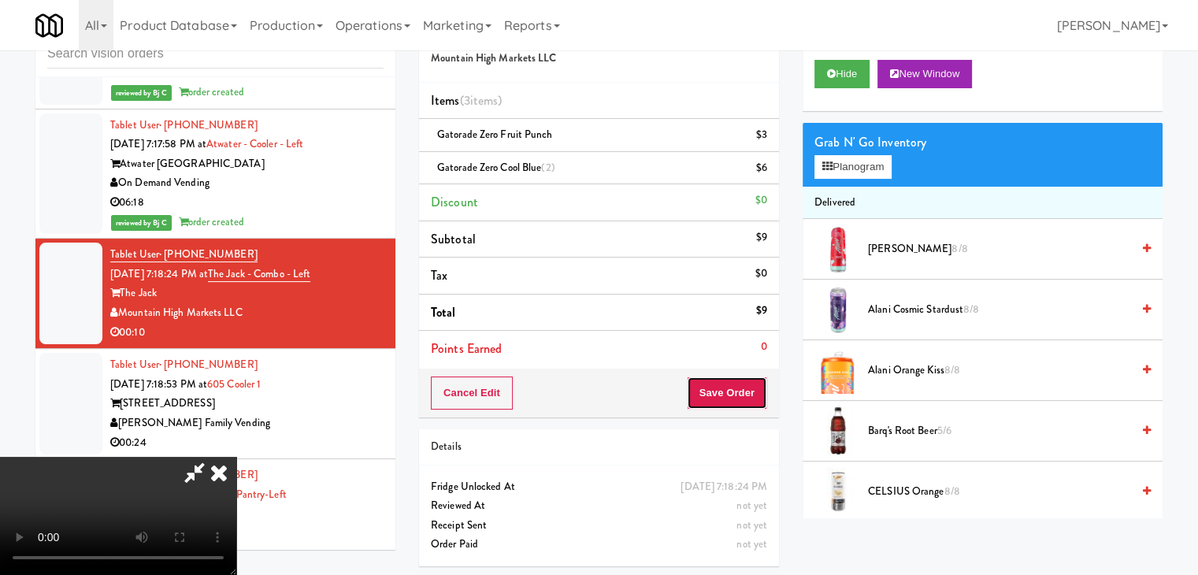
click at [747, 391] on button "Save Order" at bounding box center [727, 392] width 80 height 33
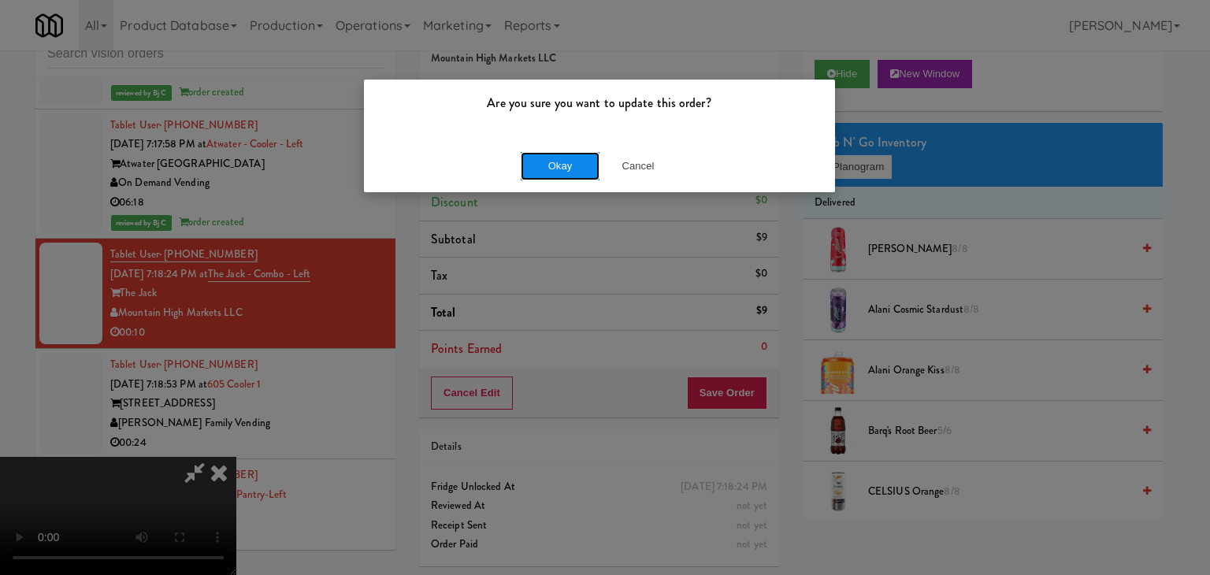
click at [546, 165] on button "Okay" at bounding box center [560, 166] width 79 height 28
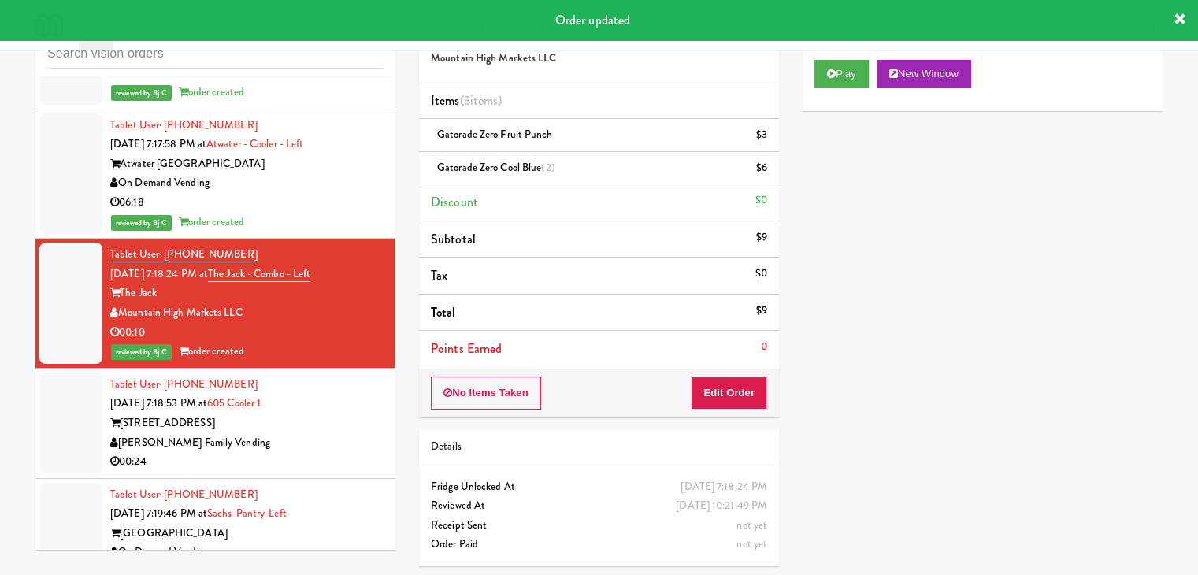
click at [284, 452] on div "00:24" at bounding box center [246, 462] width 273 height 20
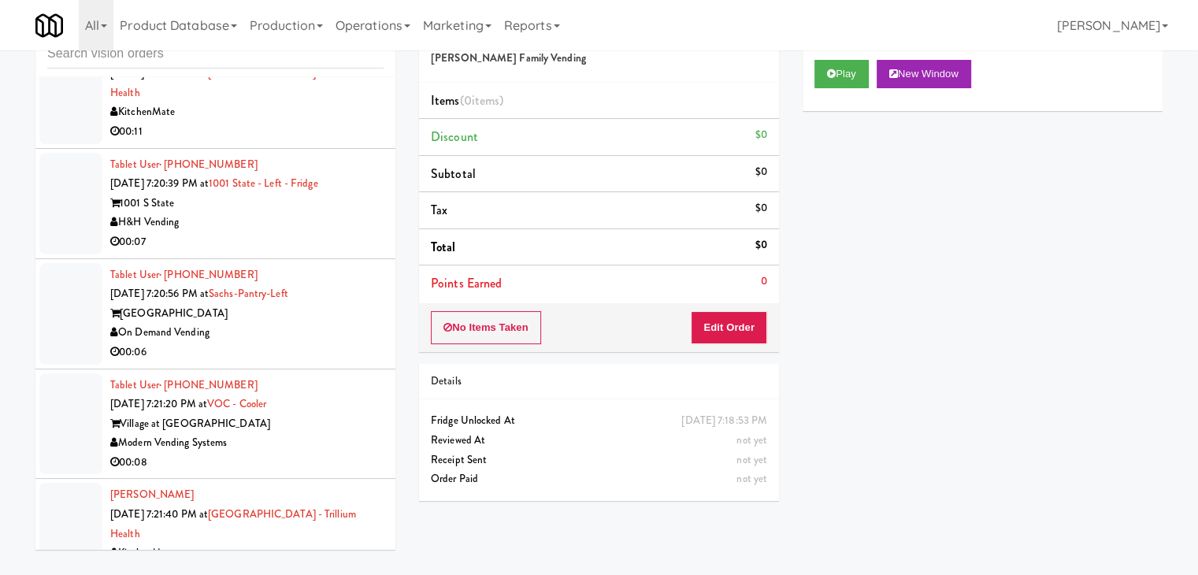
scroll to position [11286, 0]
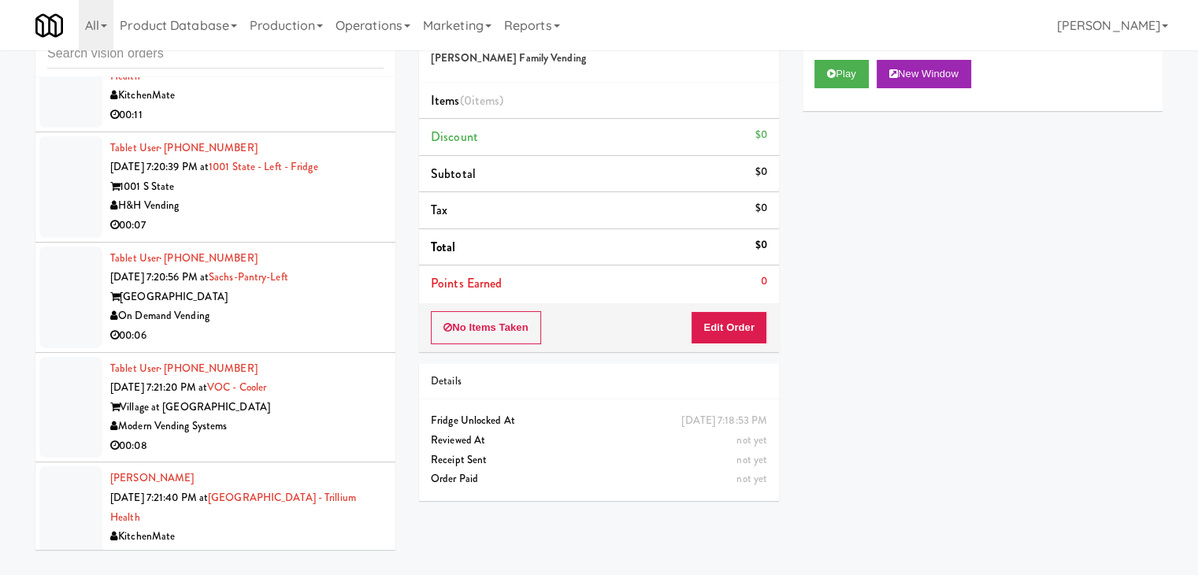
click at [306, 306] on div "On Demand Vending" at bounding box center [246, 316] width 273 height 20
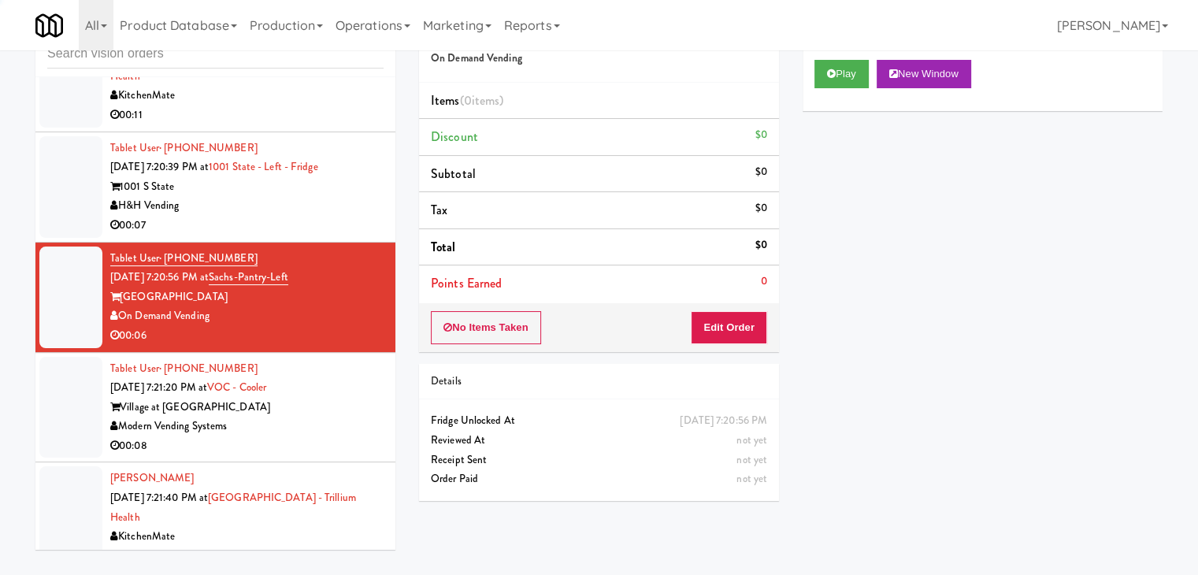
click at [300, 196] on div "H&H Vending" at bounding box center [246, 206] width 273 height 20
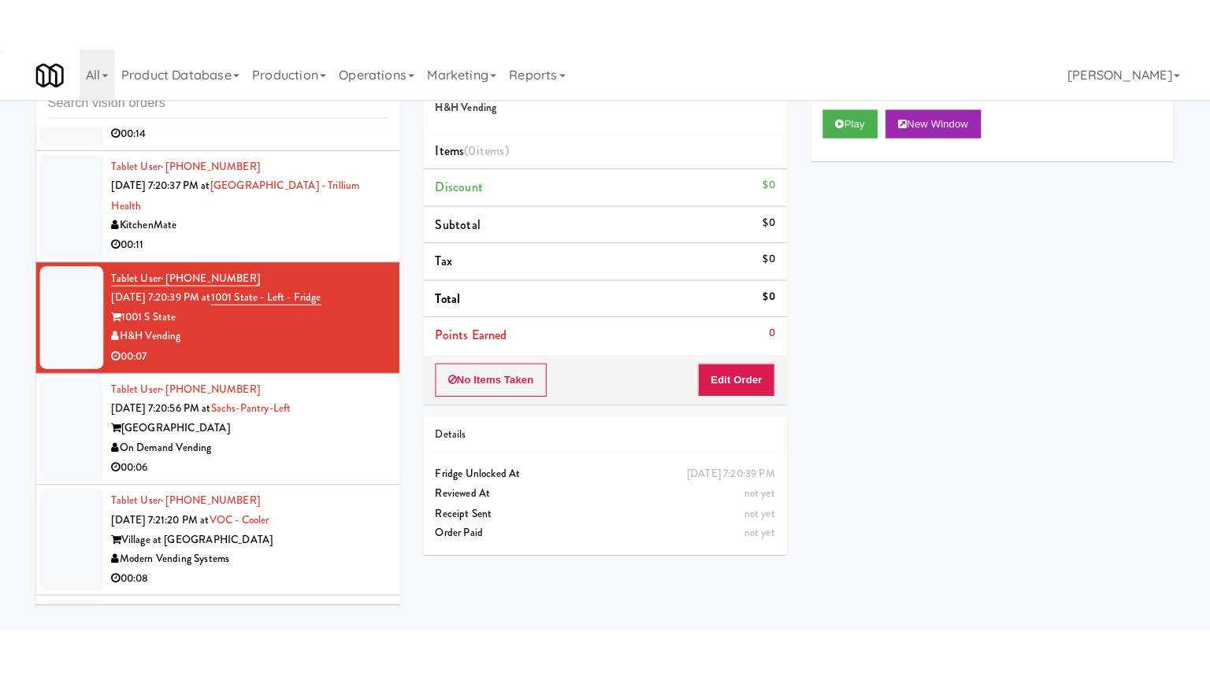
scroll to position [11129, 0]
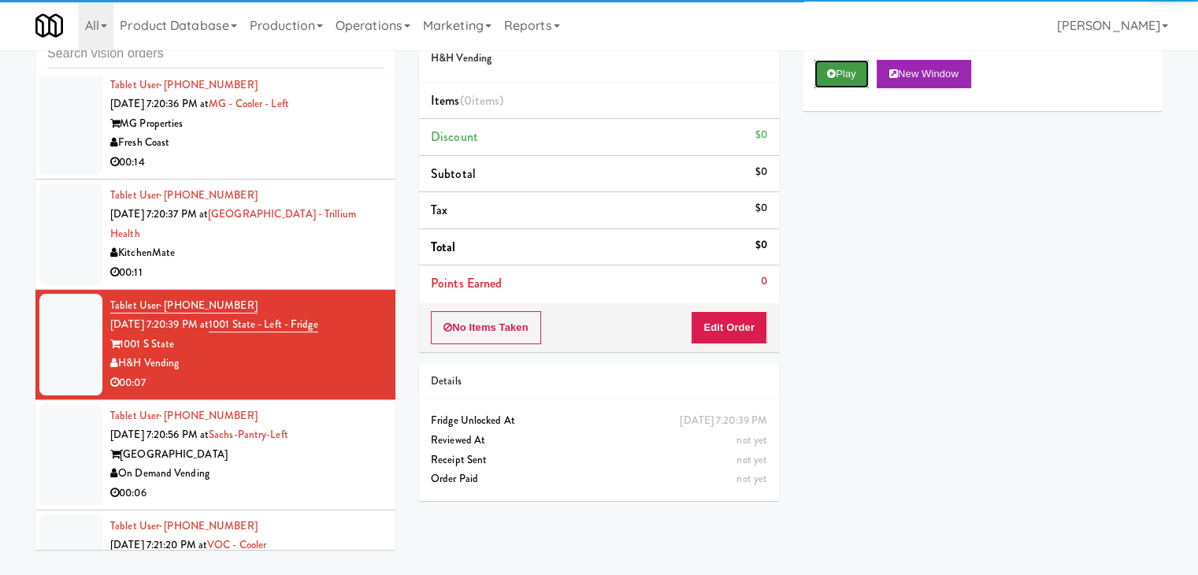
click at [851, 65] on button "Play" at bounding box center [841, 74] width 54 height 28
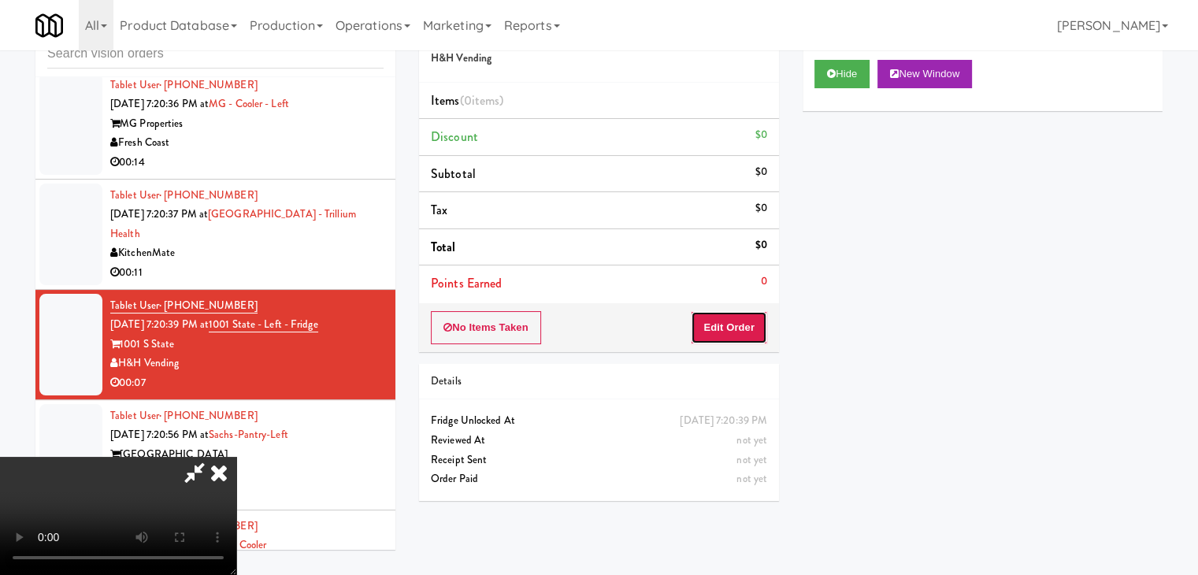
click at [746, 316] on button "Edit Order" at bounding box center [729, 327] width 76 height 33
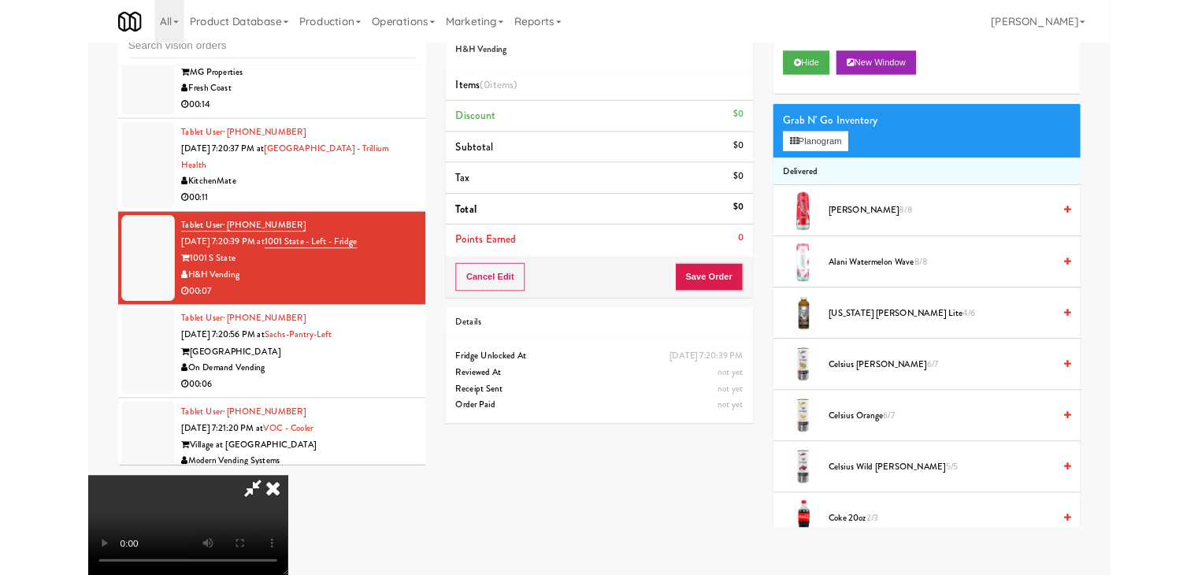
scroll to position [11109, 0]
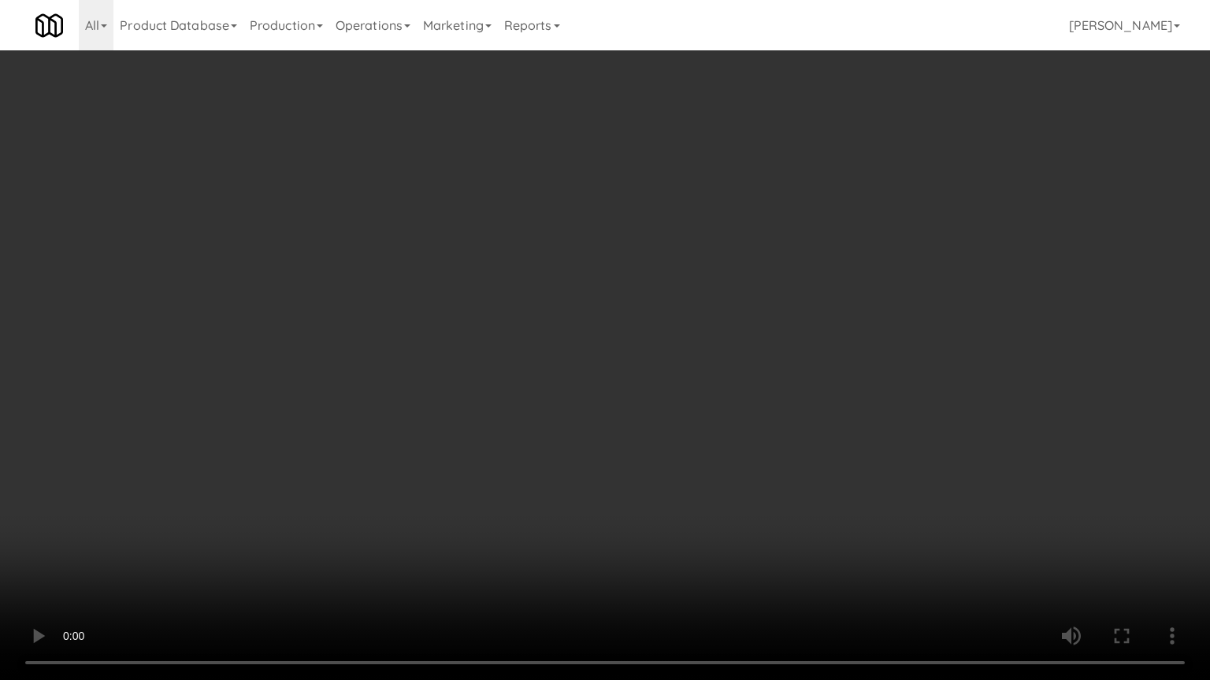
click at [717, 468] on video at bounding box center [605, 340] width 1210 height 680
click at [739, 461] on video at bounding box center [605, 340] width 1210 height 680
drag, startPoint x: 739, startPoint y: 461, endPoint x: 729, endPoint y: 469, distance: 12.8
click at [739, 463] on video at bounding box center [605, 340] width 1210 height 680
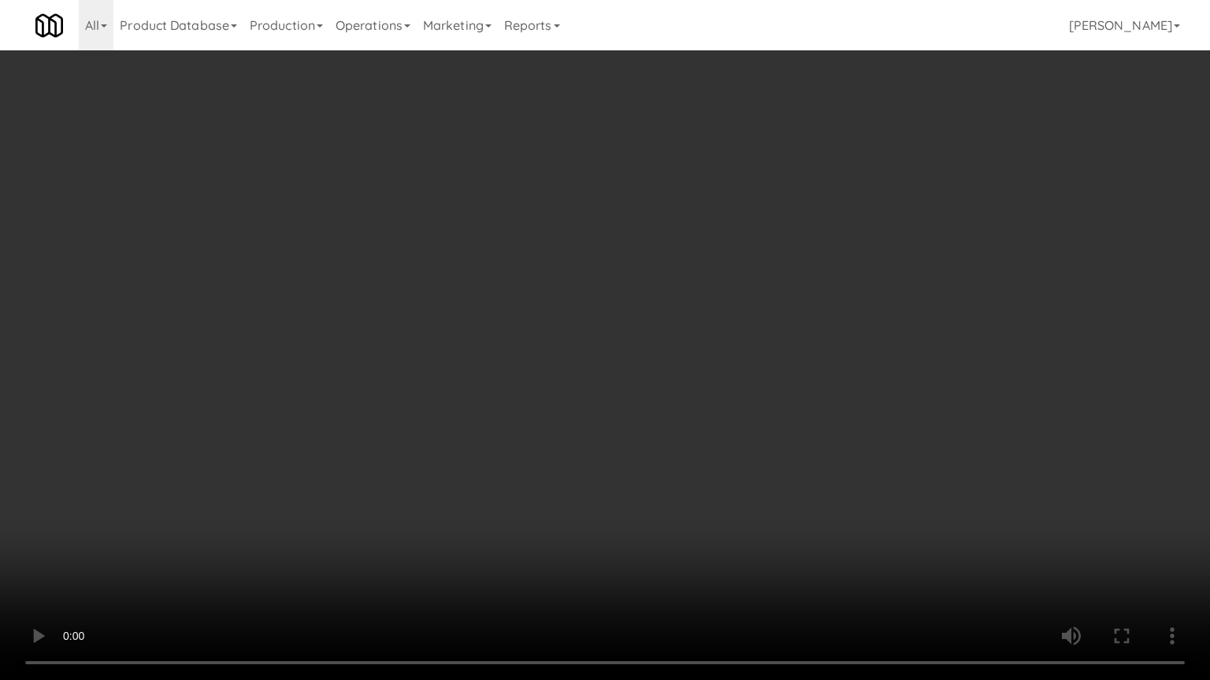
click at [730, 452] on video at bounding box center [605, 340] width 1210 height 680
click at [741, 413] on video at bounding box center [605, 340] width 1210 height 680
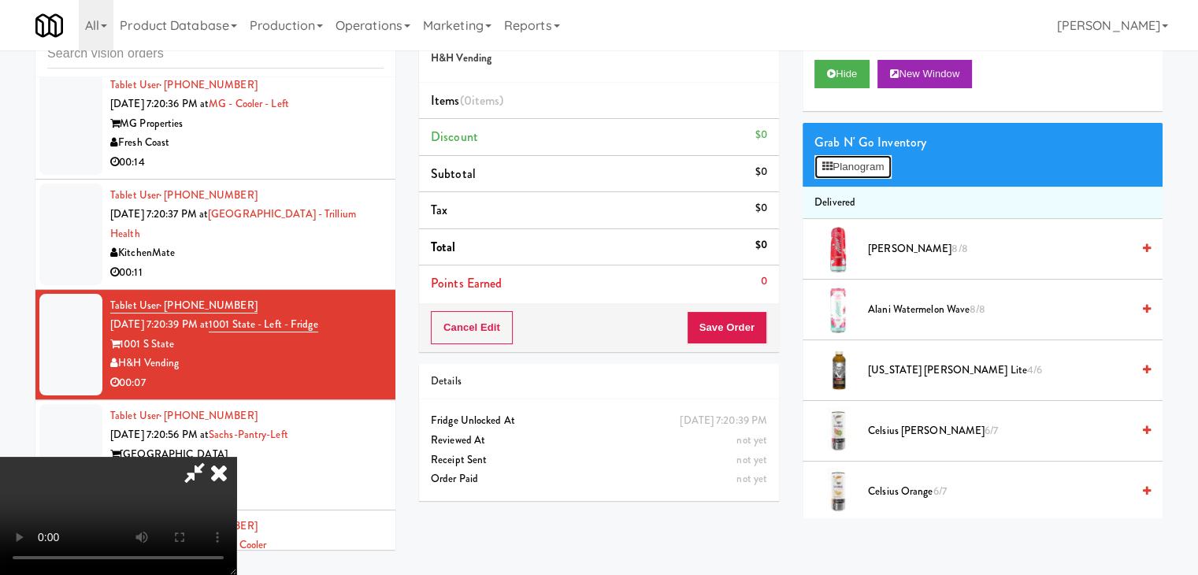
click at [864, 161] on button "Planogram" at bounding box center [852, 167] width 77 height 24
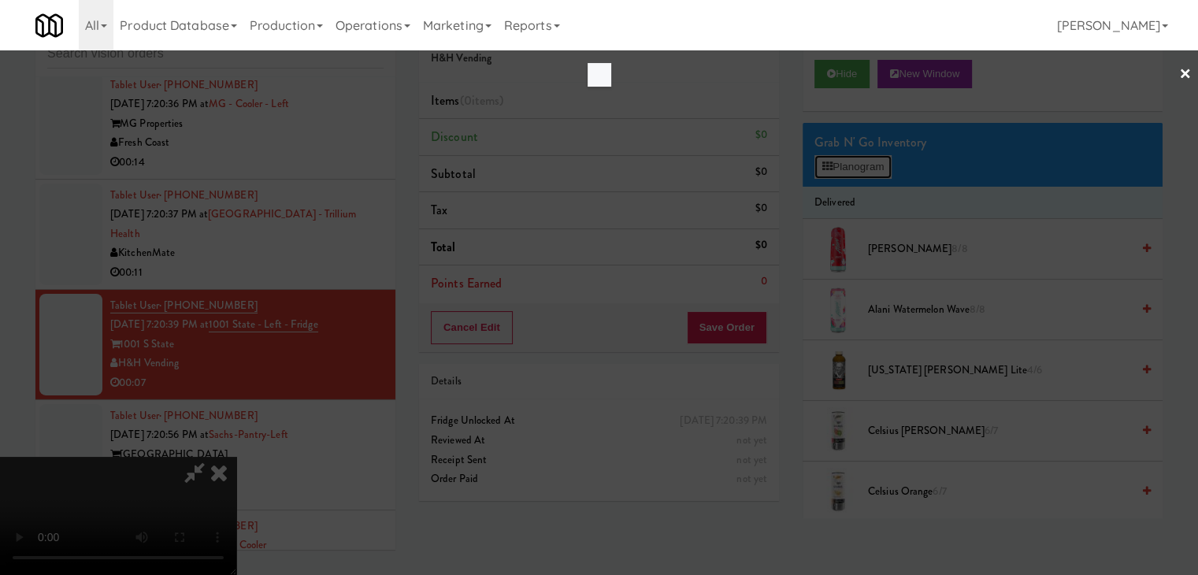
scroll to position [11109, 0]
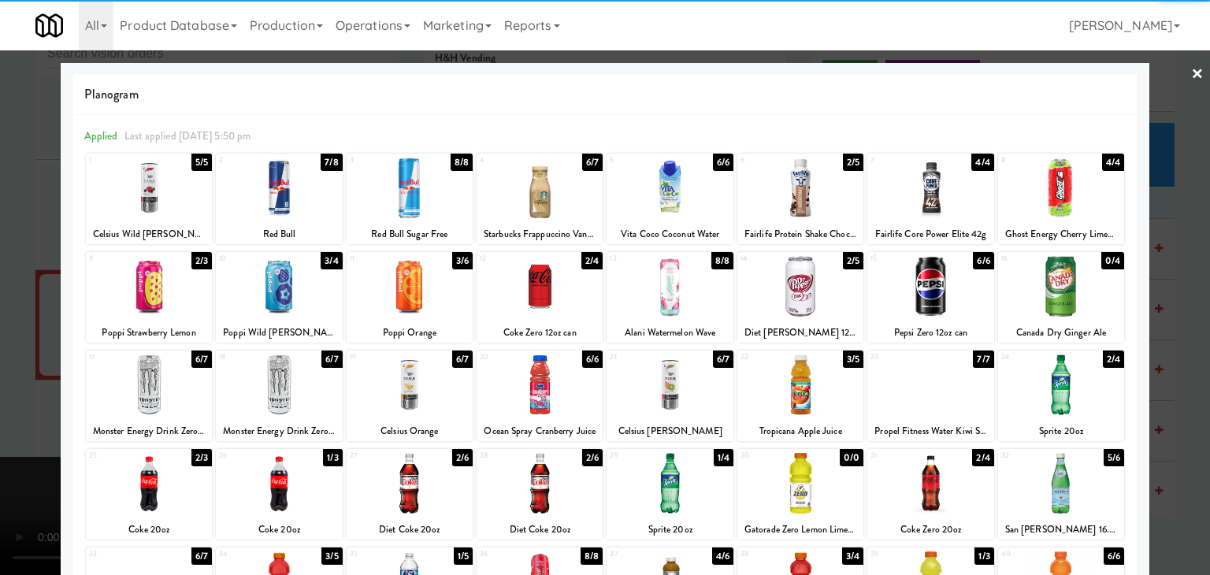
click at [567, 294] on div at bounding box center [539, 286] width 126 height 61
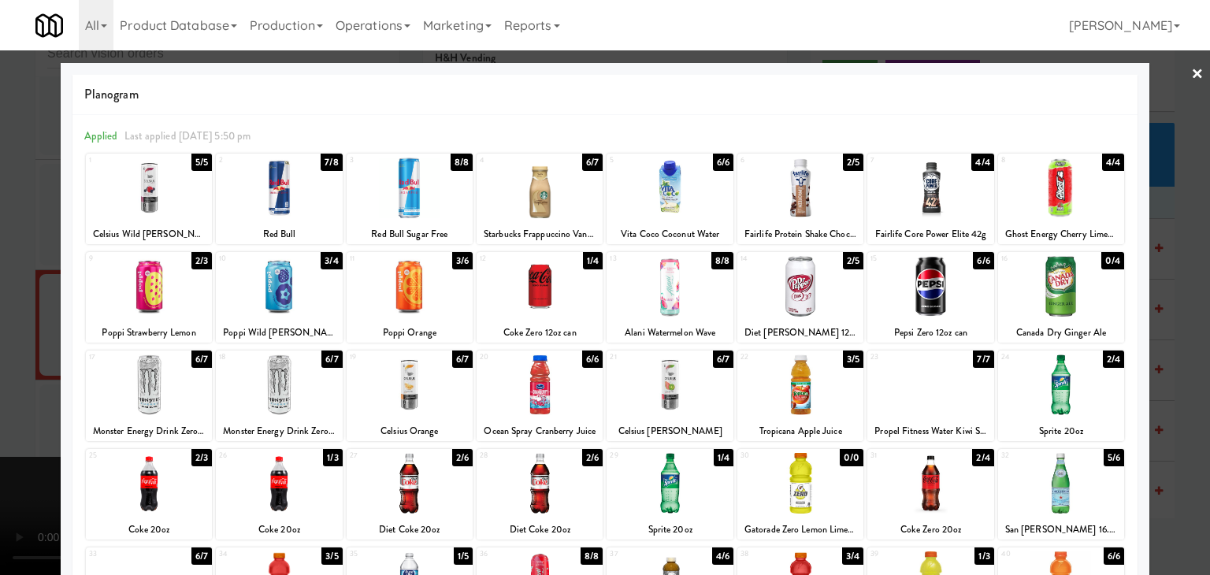
drag, startPoint x: 0, startPoint y: 322, endPoint x: 161, endPoint y: 318, distance: 161.5
click at [5, 321] on div at bounding box center [605, 287] width 1210 height 575
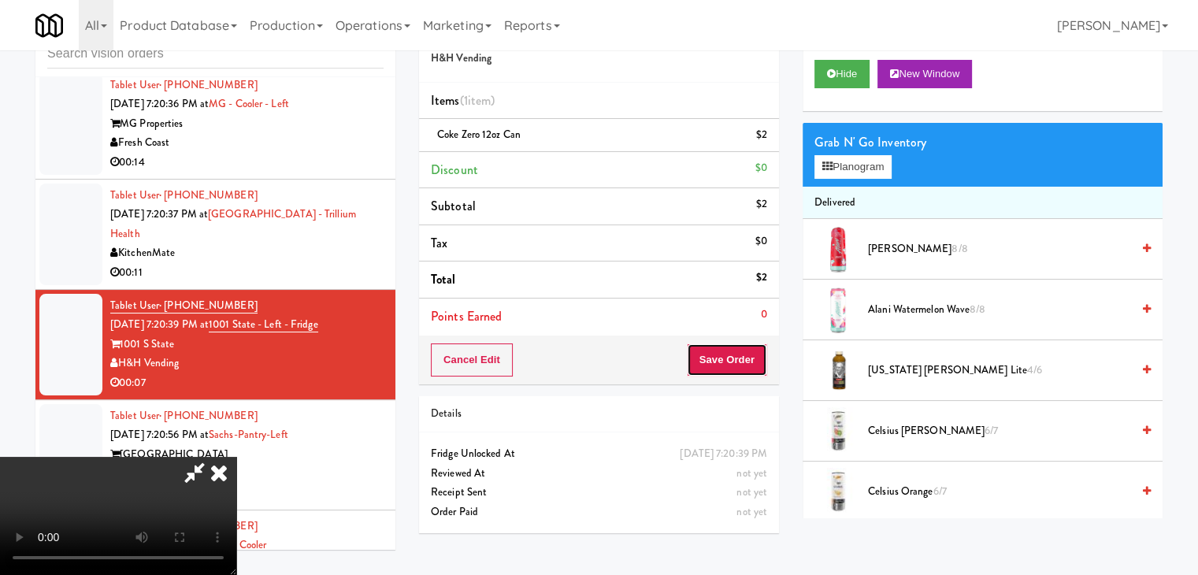
click at [750, 357] on button "Save Order" at bounding box center [727, 359] width 80 height 33
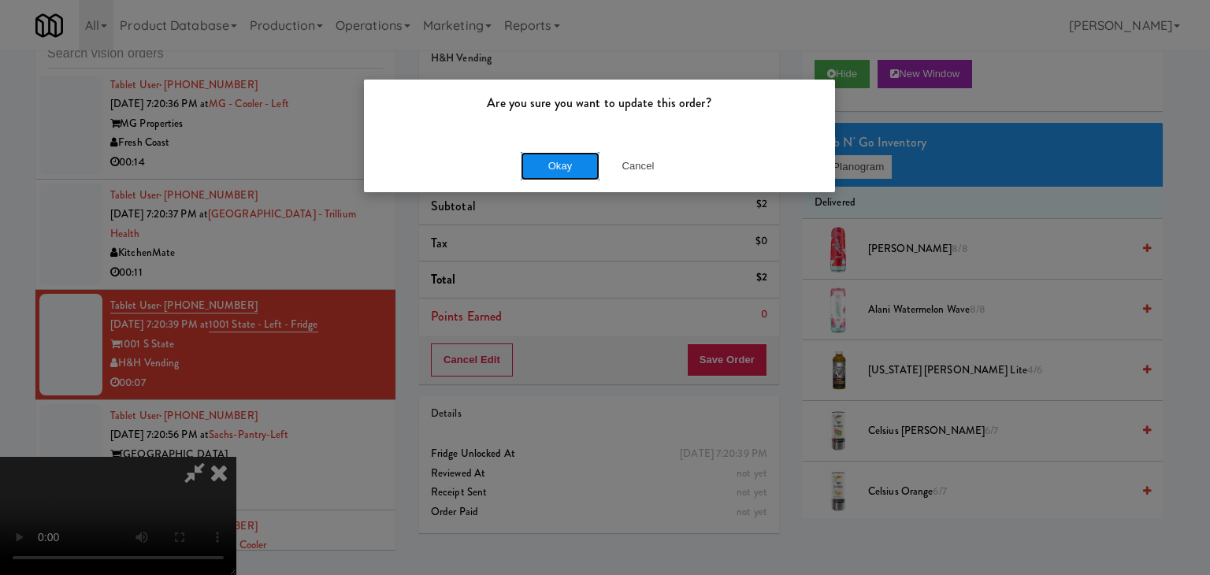
click at [565, 154] on button "Okay" at bounding box center [560, 166] width 79 height 28
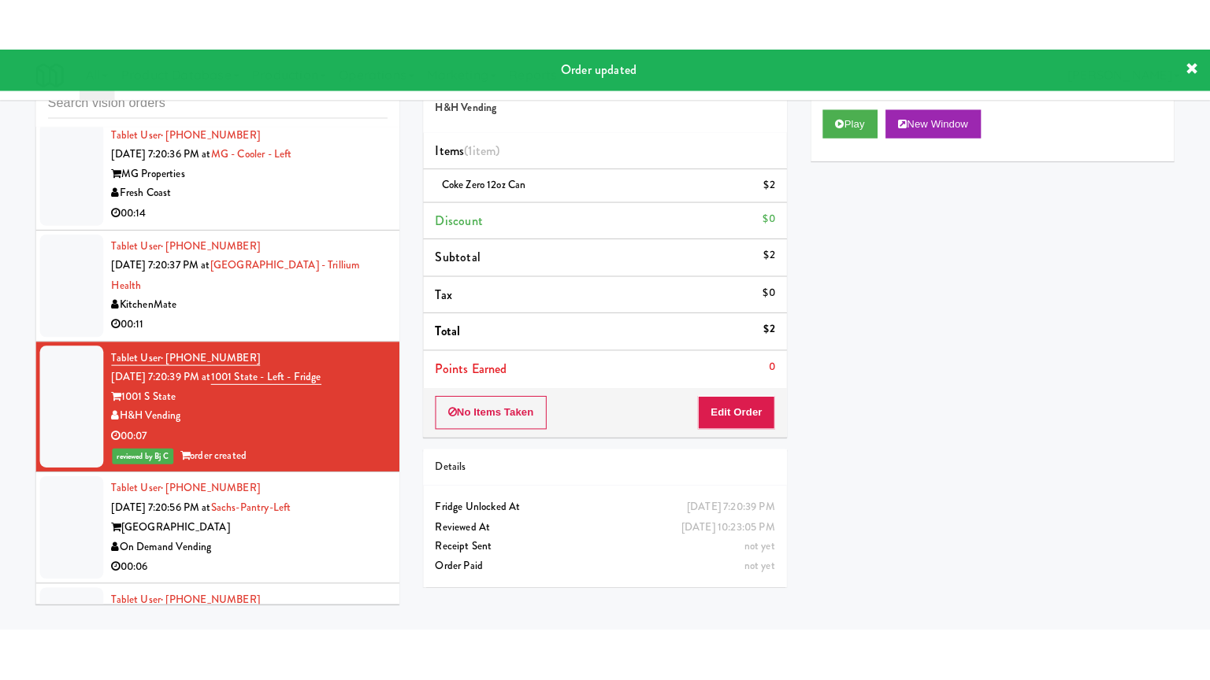
scroll to position [11286, 0]
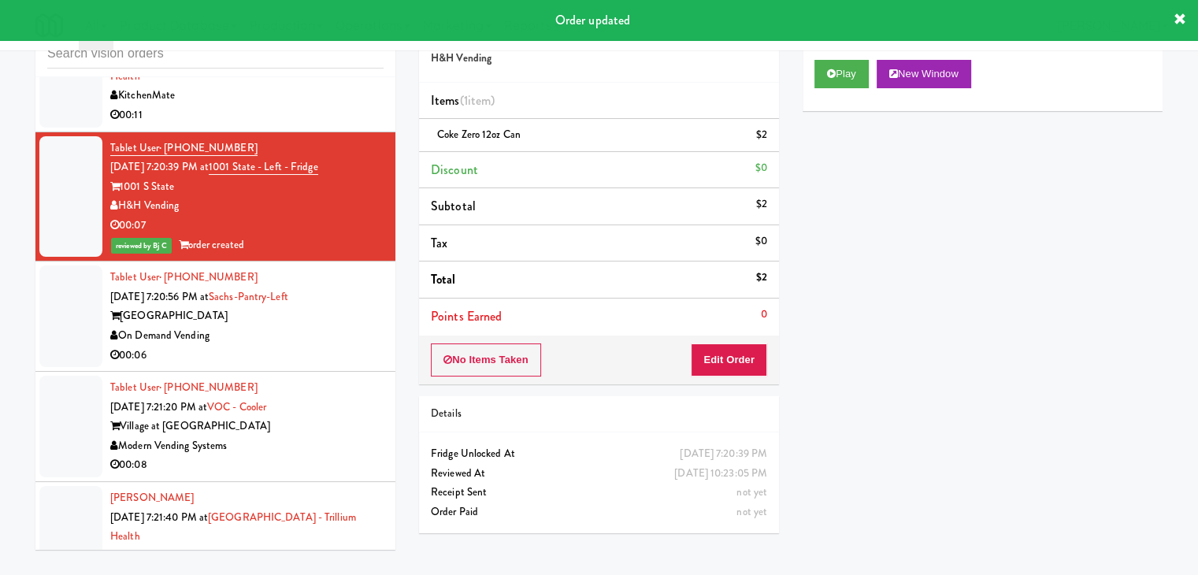
click at [343, 326] on div "On Demand Vending" at bounding box center [246, 336] width 273 height 20
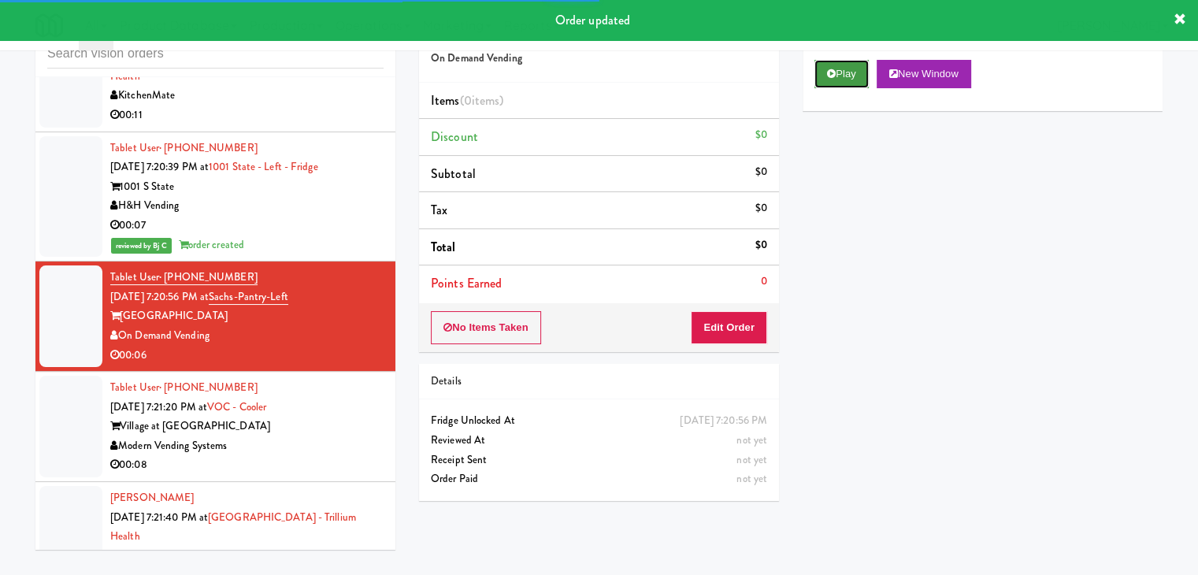
click at [847, 83] on button "Play" at bounding box center [841, 74] width 54 height 28
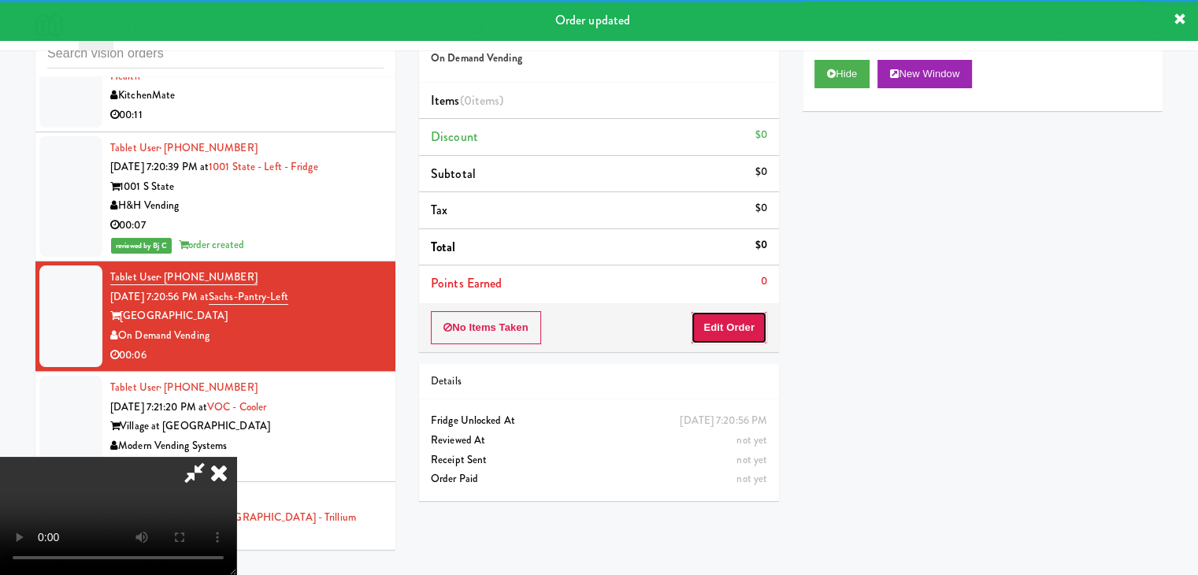
click at [734, 325] on button "Edit Order" at bounding box center [729, 327] width 76 height 33
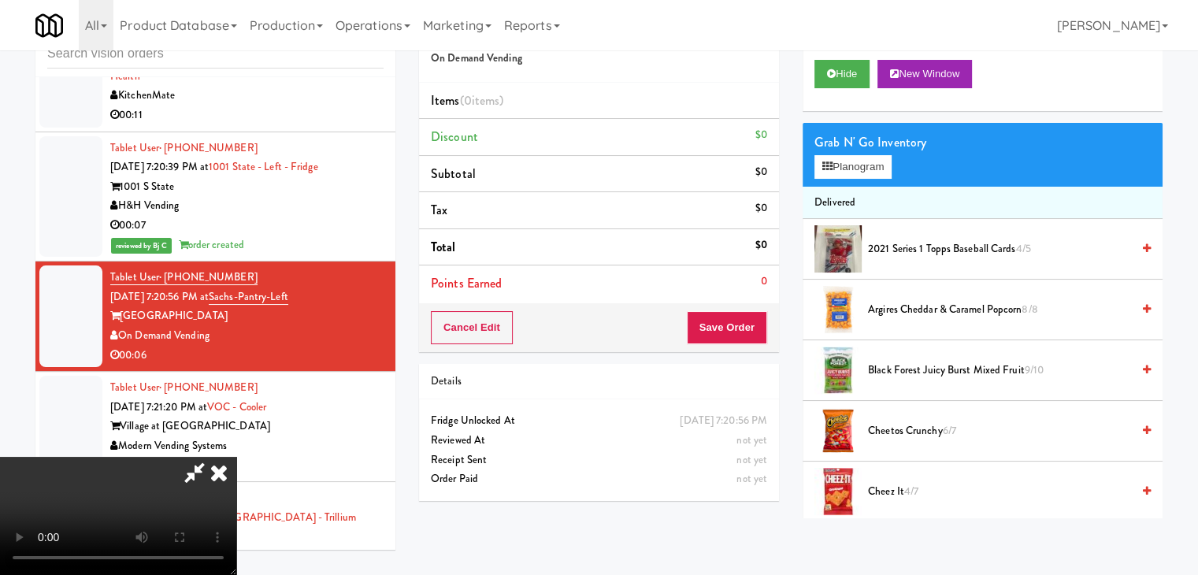
scroll to position [11267, 0]
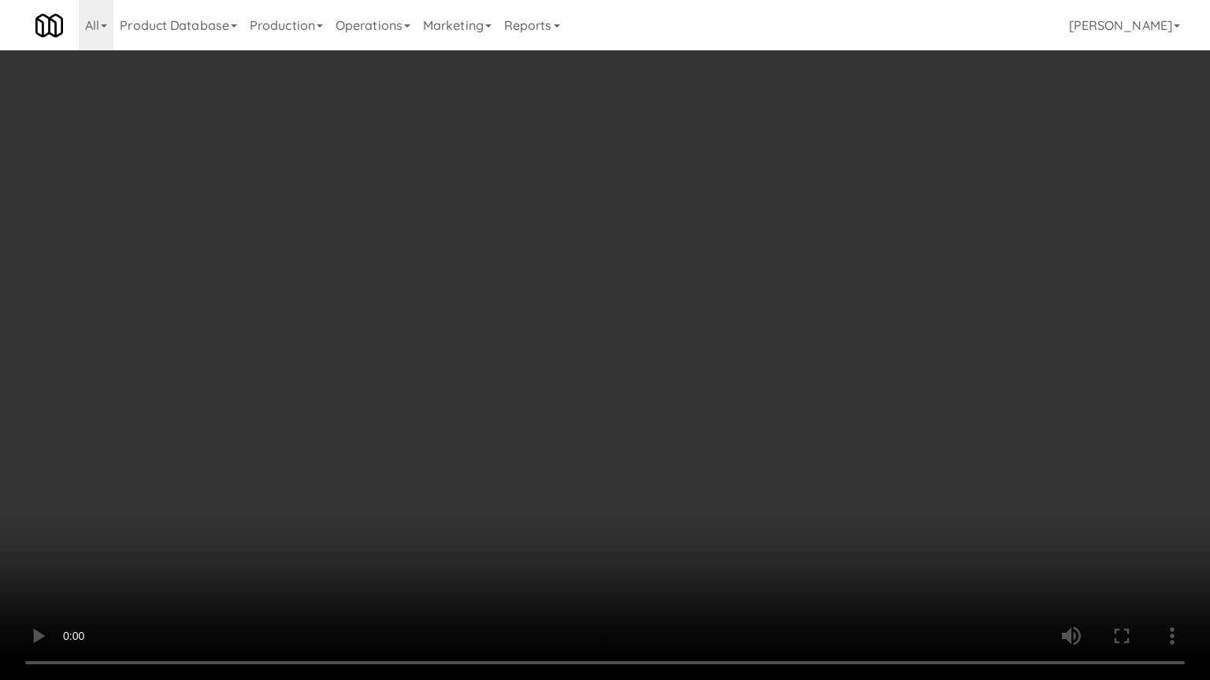
click at [680, 495] on video at bounding box center [605, 340] width 1210 height 680
drag, startPoint x: 680, startPoint y: 495, endPoint x: 689, endPoint y: 496, distance: 8.8
click at [682, 495] on video at bounding box center [605, 340] width 1210 height 680
click at [694, 488] on video at bounding box center [605, 340] width 1210 height 680
click at [698, 485] on video at bounding box center [605, 340] width 1210 height 680
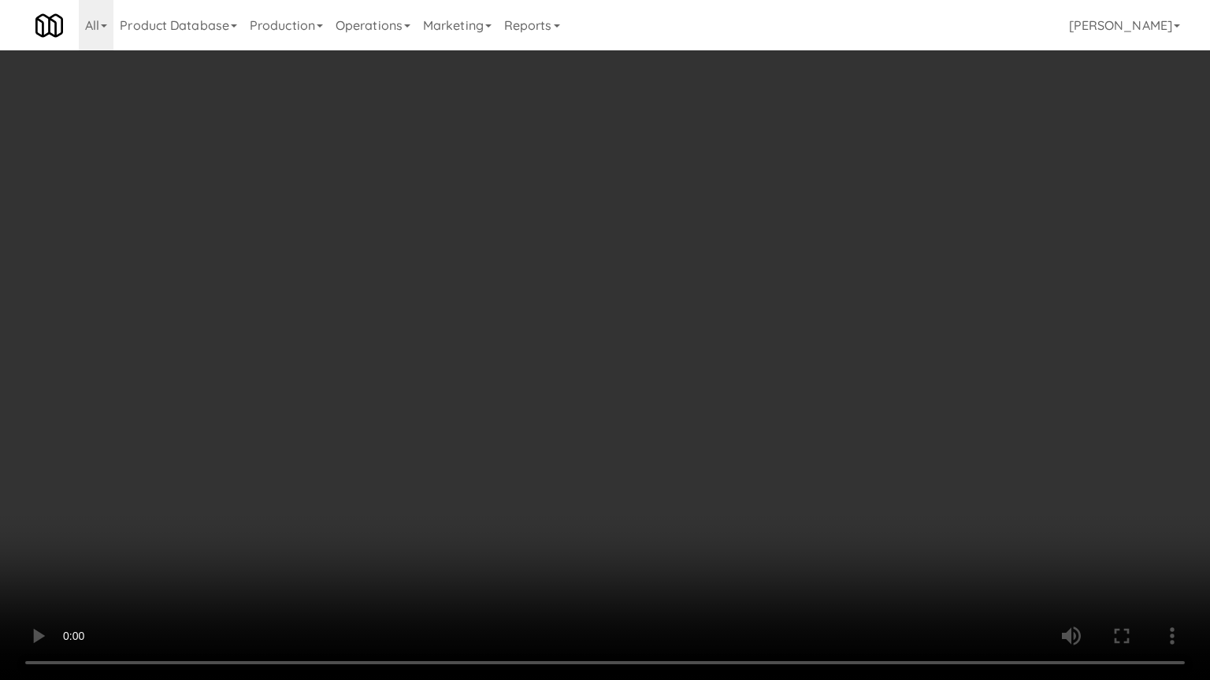
click at [705, 488] on video at bounding box center [605, 340] width 1210 height 680
drag, startPoint x: 705, startPoint y: 488, endPoint x: 847, endPoint y: 280, distance: 252.7
click at [711, 479] on video at bounding box center [605, 340] width 1210 height 680
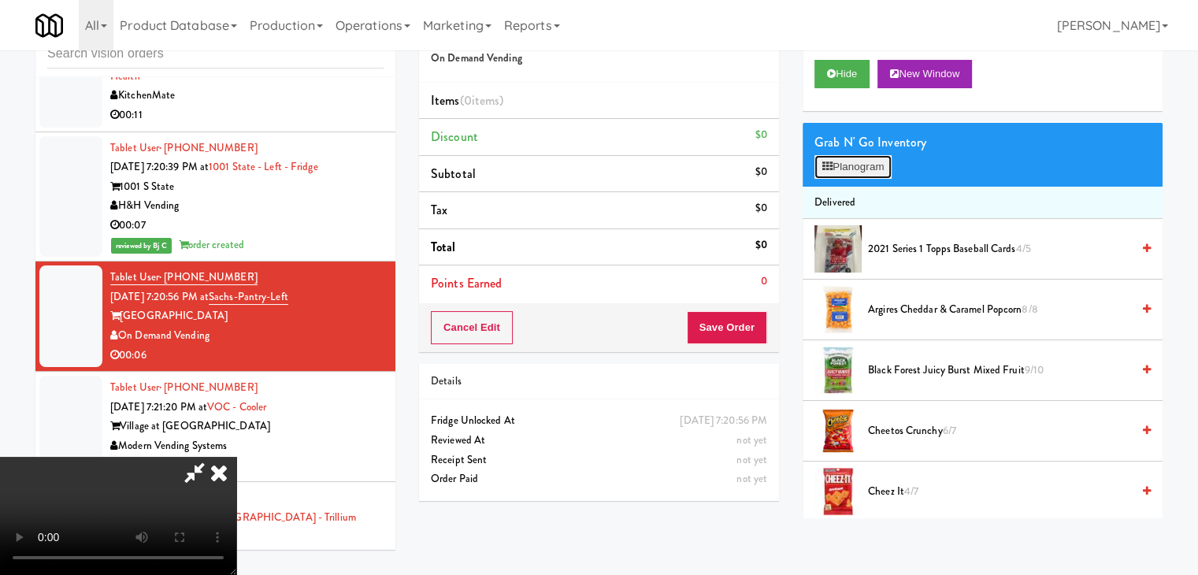
click at [868, 172] on button "Planogram" at bounding box center [852, 167] width 77 height 24
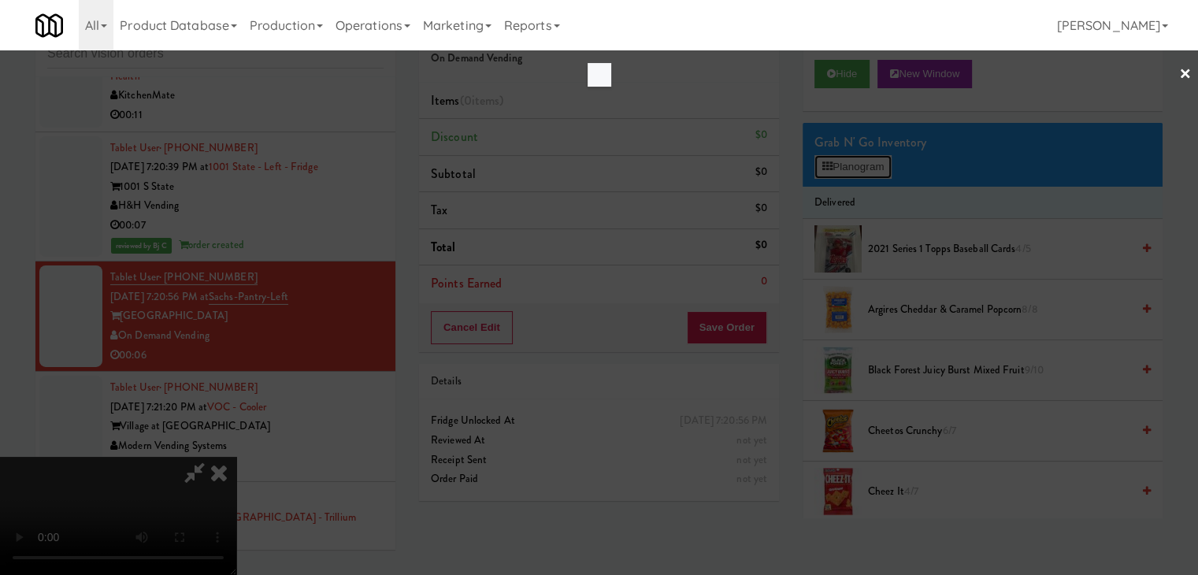
scroll to position [11267, 0]
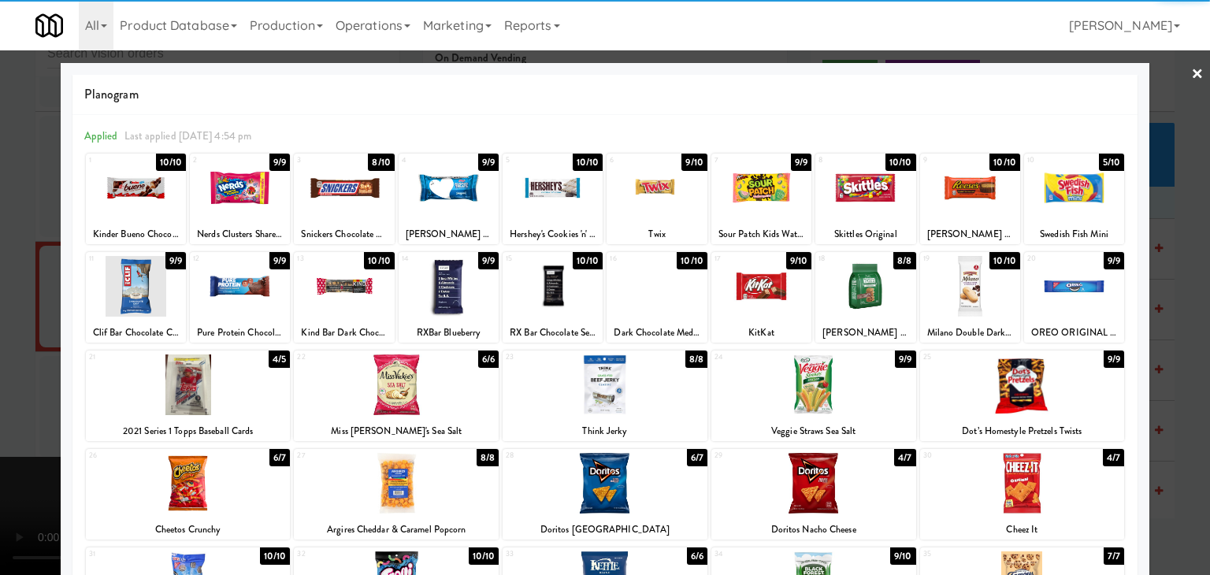
click at [810, 480] on div at bounding box center [813, 483] width 205 height 61
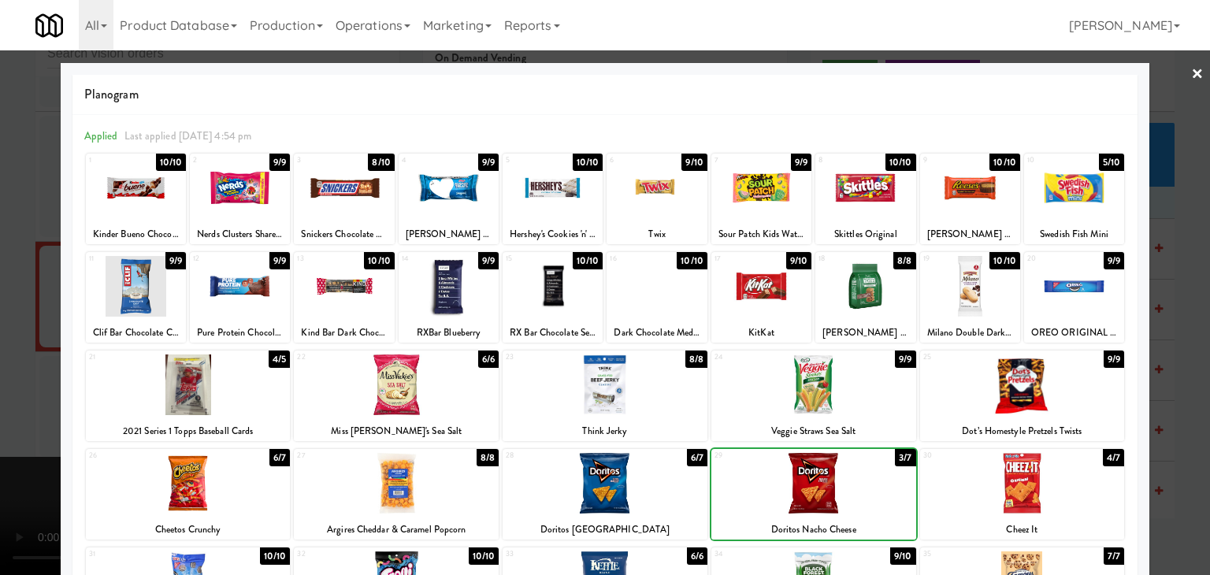
click at [13, 350] on div at bounding box center [605, 287] width 1210 height 575
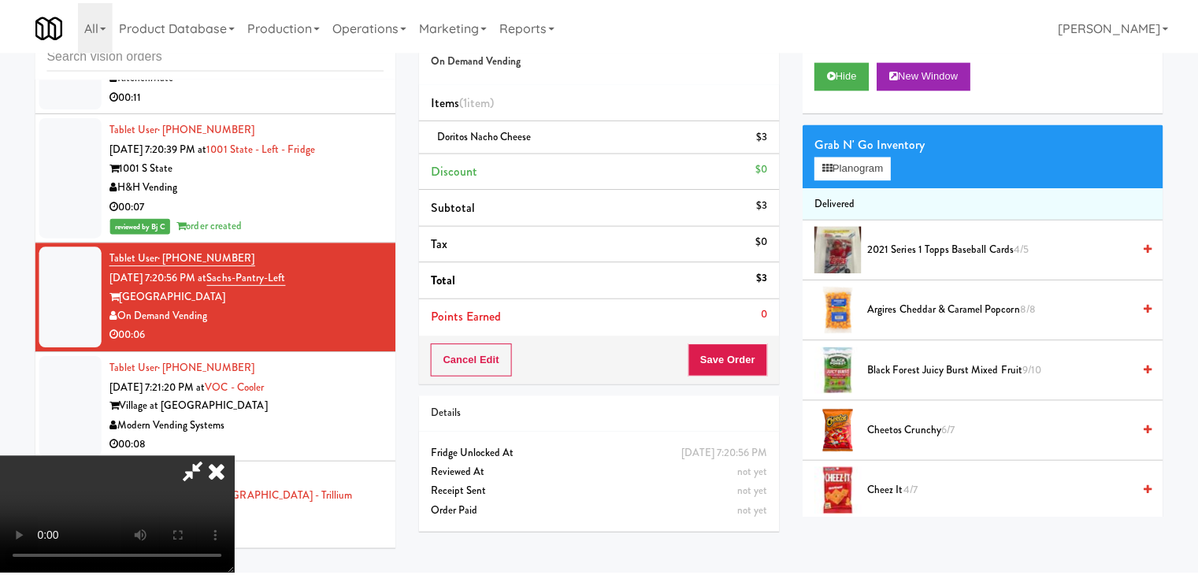
scroll to position [11286, 0]
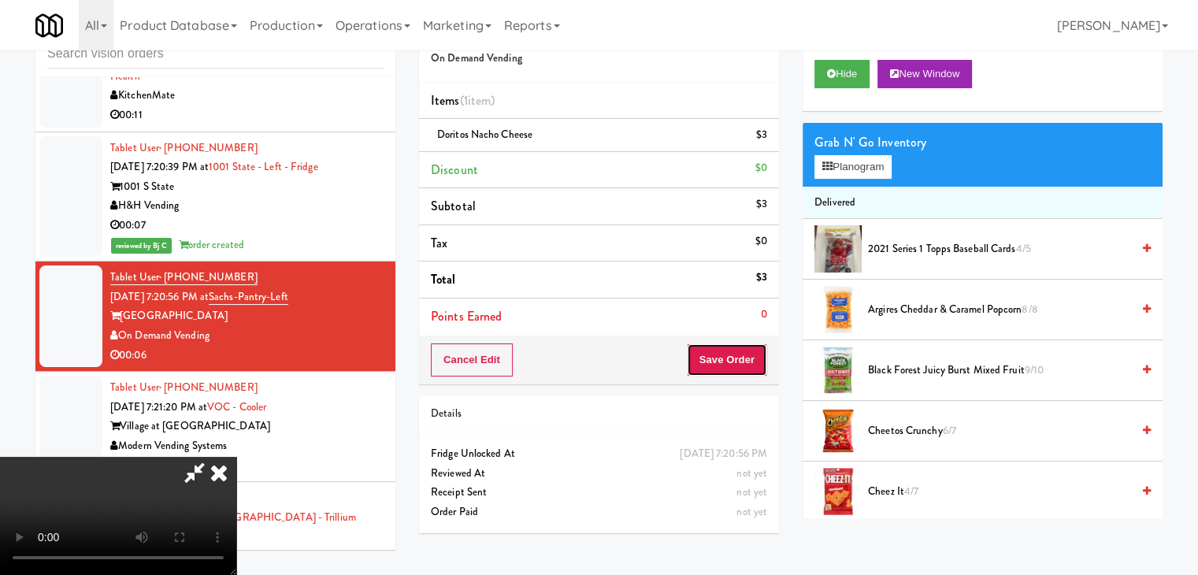
click at [743, 362] on button "Save Order" at bounding box center [727, 359] width 80 height 33
click at [743, 363] on button "Save Order" at bounding box center [727, 359] width 80 height 33
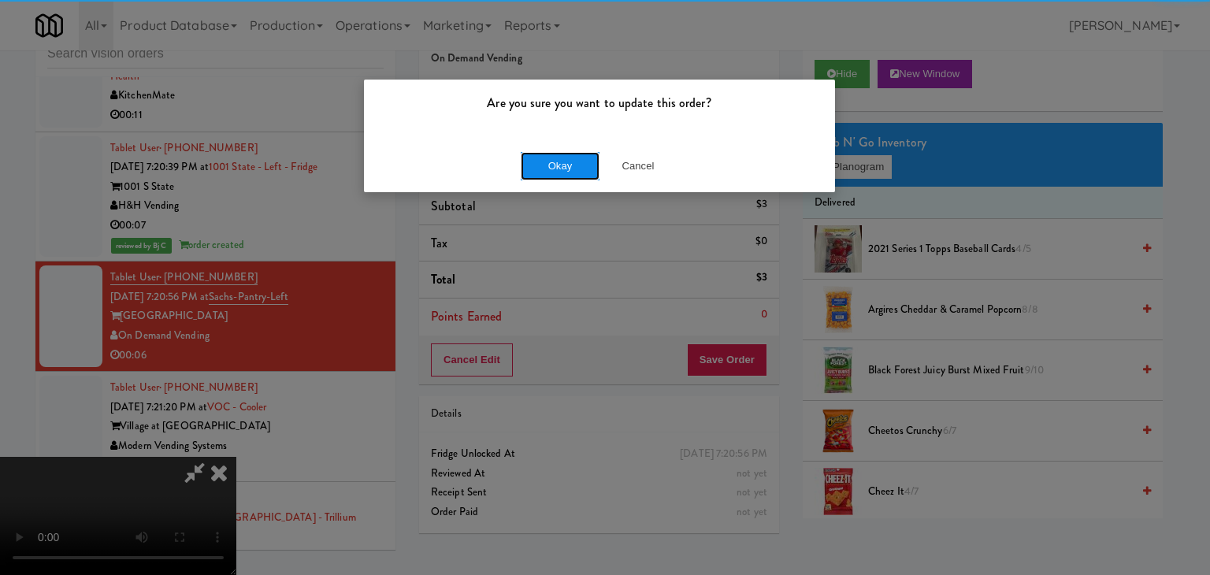
click at [580, 172] on button "Okay" at bounding box center [560, 166] width 79 height 28
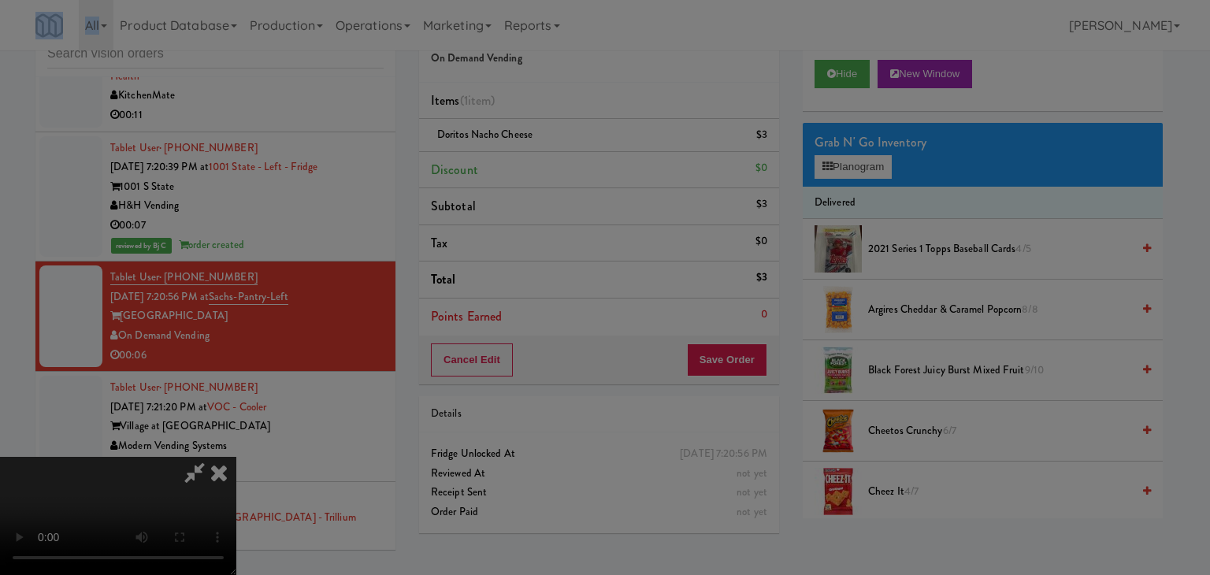
click at [580, 172] on body "Are you sure you want to update this order? Okay Cancel Okay Are you sure you w…" at bounding box center [605, 287] width 1210 height 575
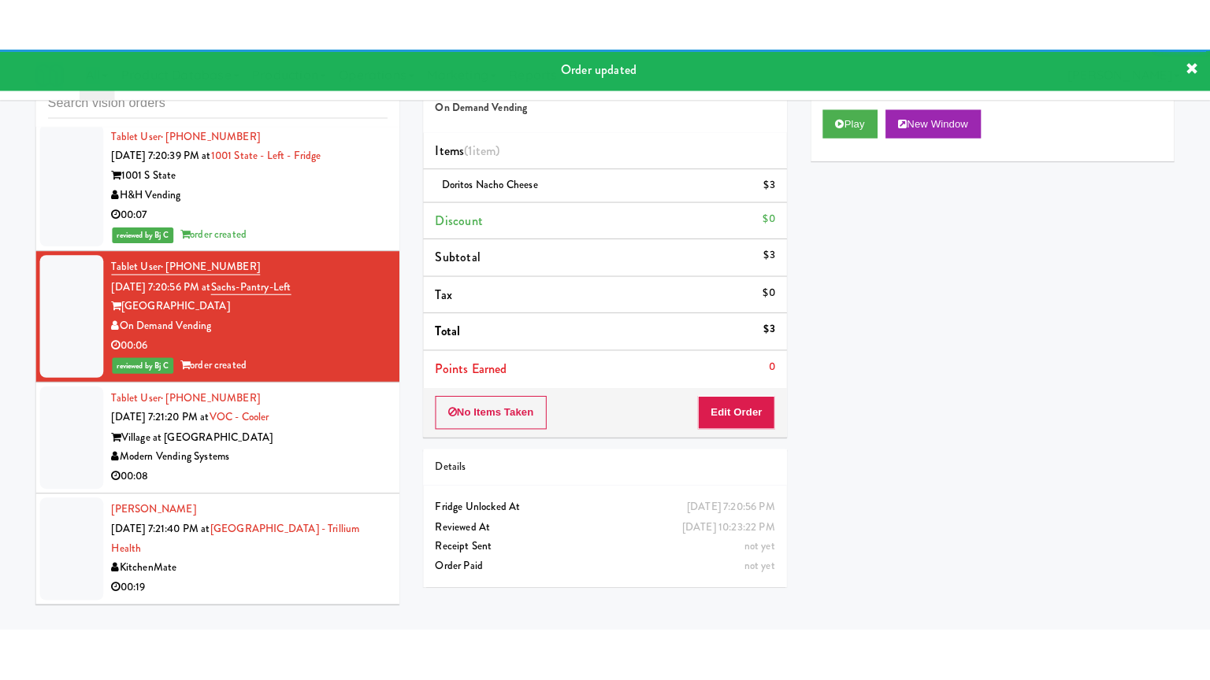
scroll to position [11365, 0]
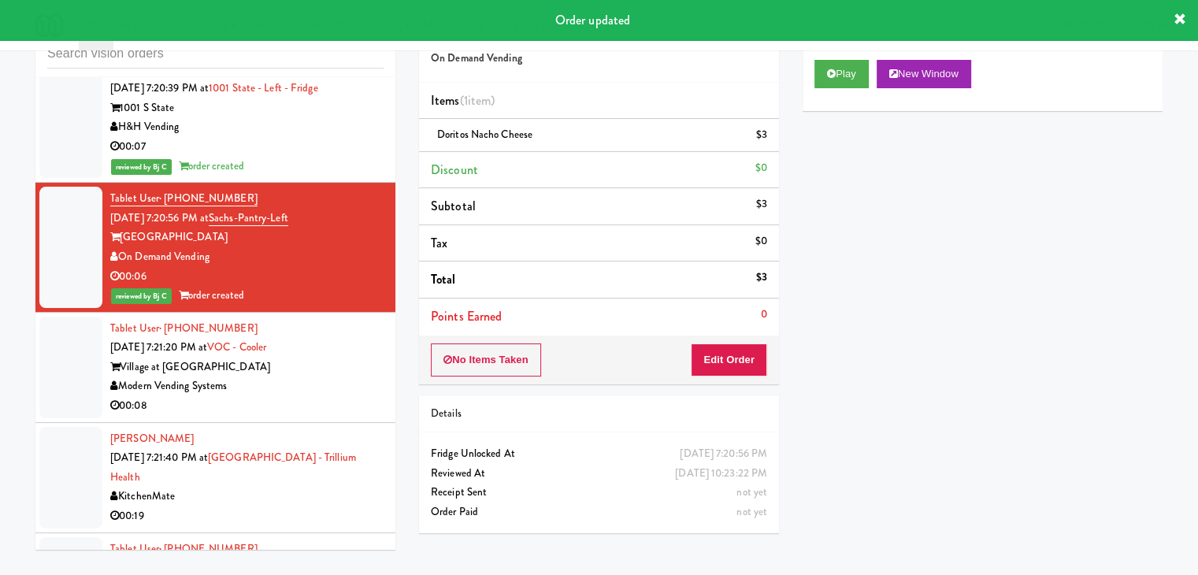
click at [328, 319] on div "Tablet User · (601) 918-5968 [DATE] 7:21:20 PM at [GEOGRAPHIC_DATA] at Commonwe…" at bounding box center [246, 367] width 273 height 97
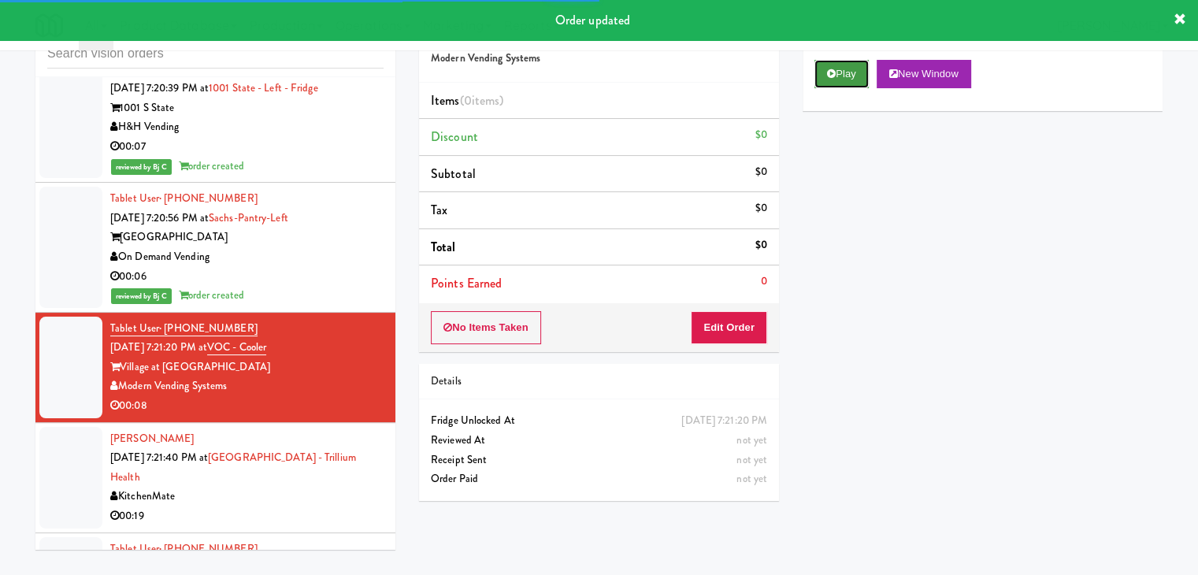
click at [825, 81] on button "Play" at bounding box center [841, 74] width 54 height 28
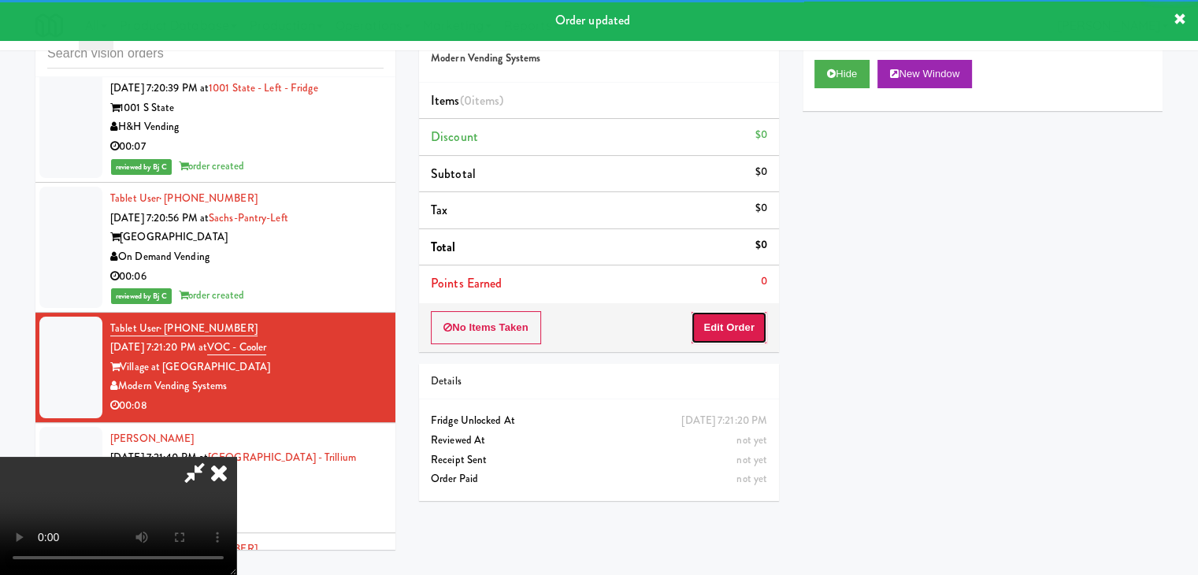
click at [737, 336] on button "Edit Order" at bounding box center [729, 327] width 76 height 33
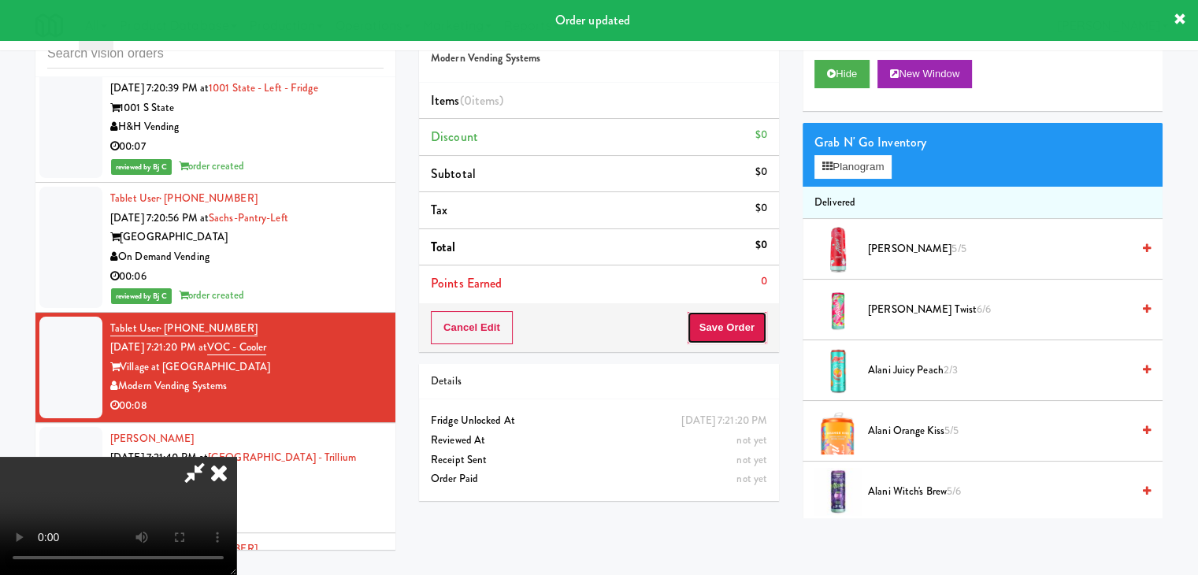
click at [739, 332] on button "Save Order" at bounding box center [727, 327] width 80 height 33
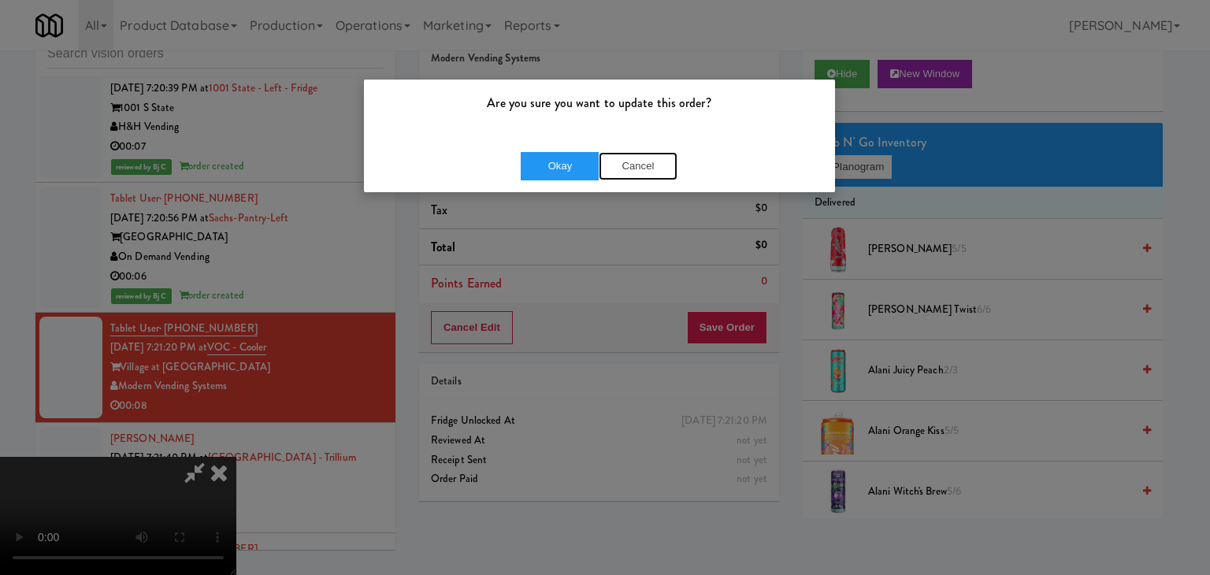
drag, startPoint x: 631, startPoint y: 168, endPoint x: 641, endPoint y: 184, distance: 19.4
click at [632, 168] on button "Cancel" at bounding box center [637, 166] width 79 height 28
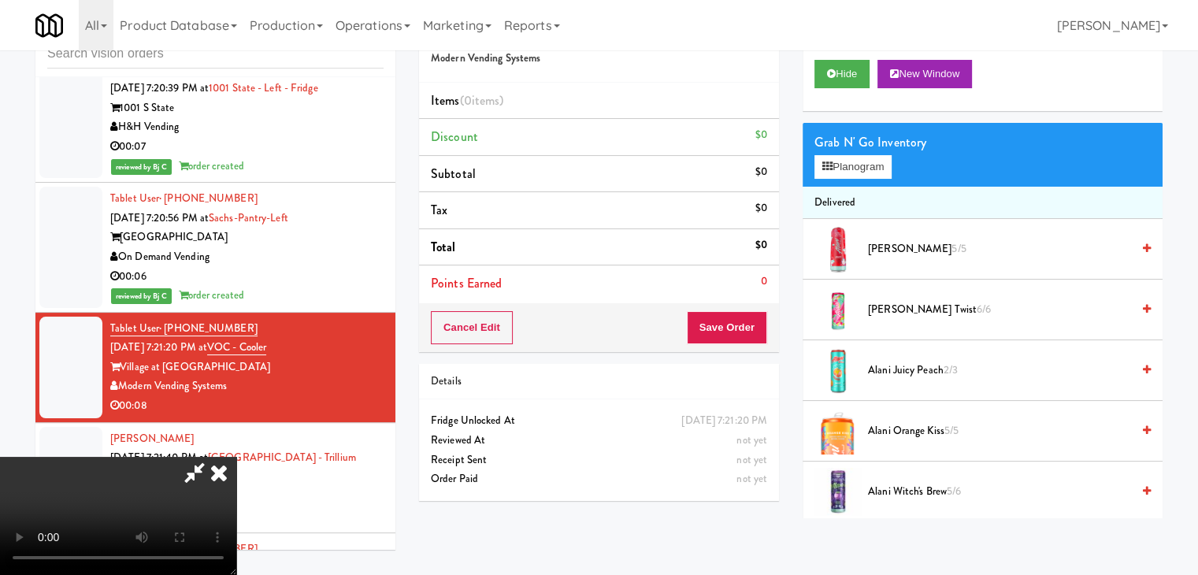
scroll to position [11345, 0]
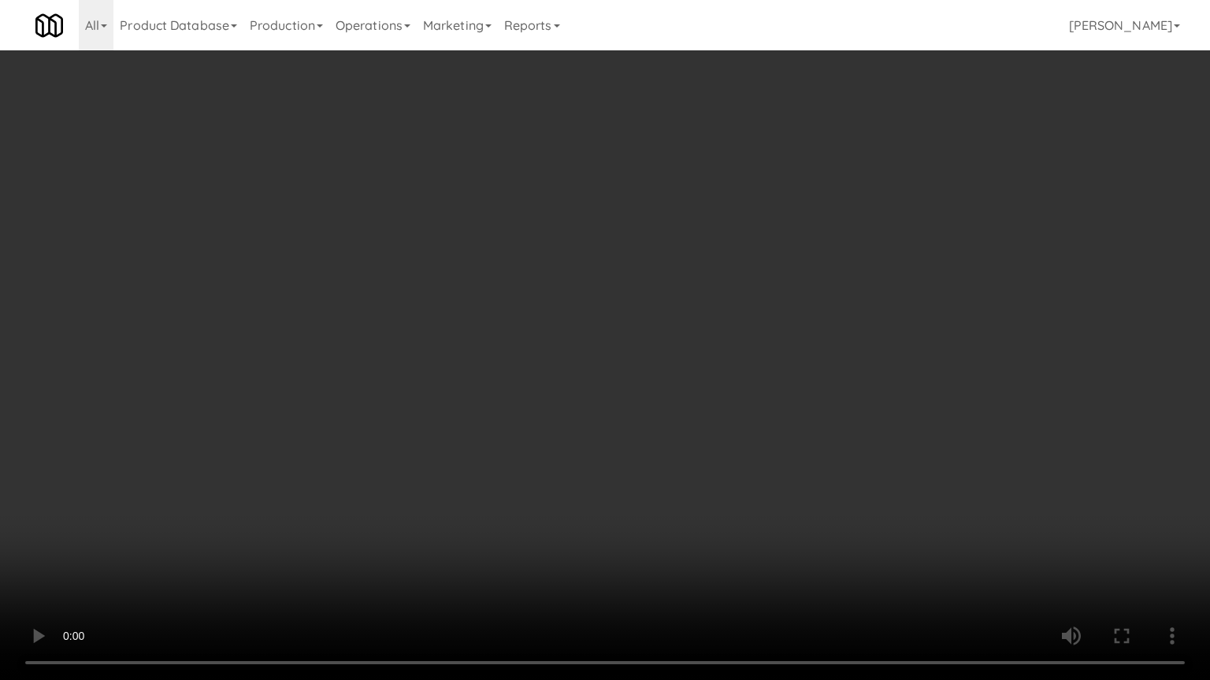
click at [716, 461] on video at bounding box center [605, 340] width 1210 height 680
click at [727, 438] on video at bounding box center [605, 340] width 1210 height 680
click at [721, 438] on video at bounding box center [605, 340] width 1210 height 680
click at [718, 438] on video at bounding box center [605, 340] width 1210 height 680
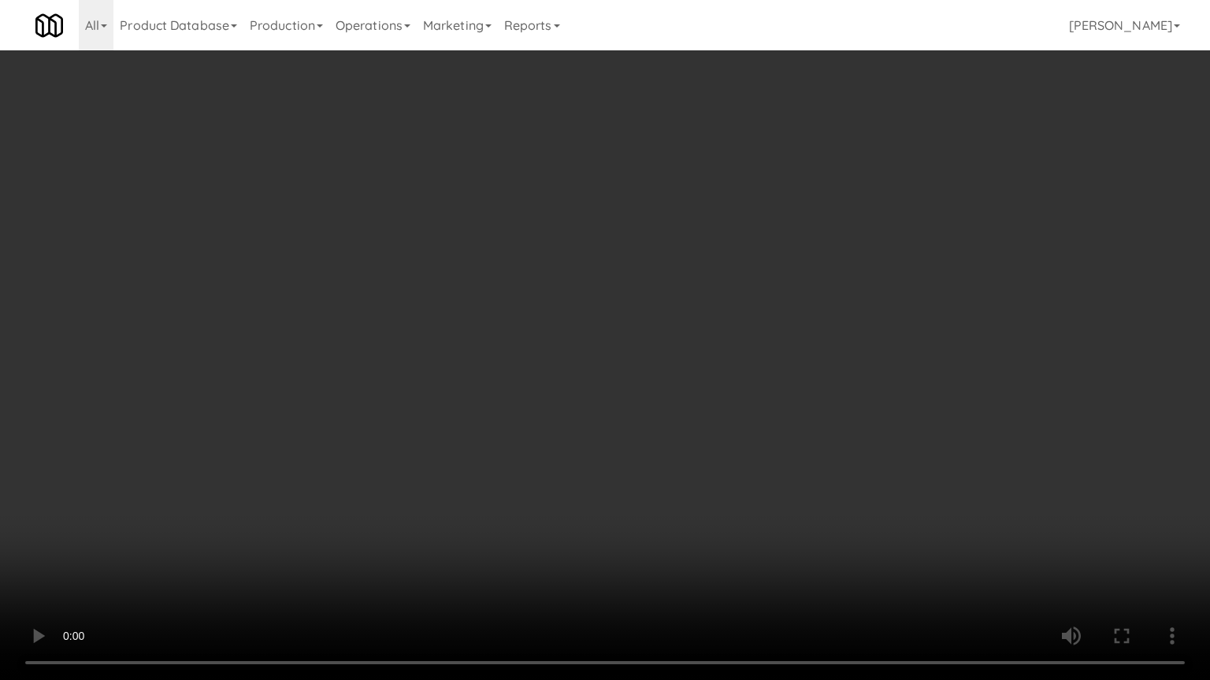
click at [718, 438] on video at bounding box center [605, 340] width 1210 height 680
click at [797, 370] on video at bounding box center [605, 340] width 1210 height 680
click at [794, 391] on video at bounding box center [605, 340] width 1210 height 680
click at [786, 394] on video at bounding box center [605, 340] width 1210 height 680
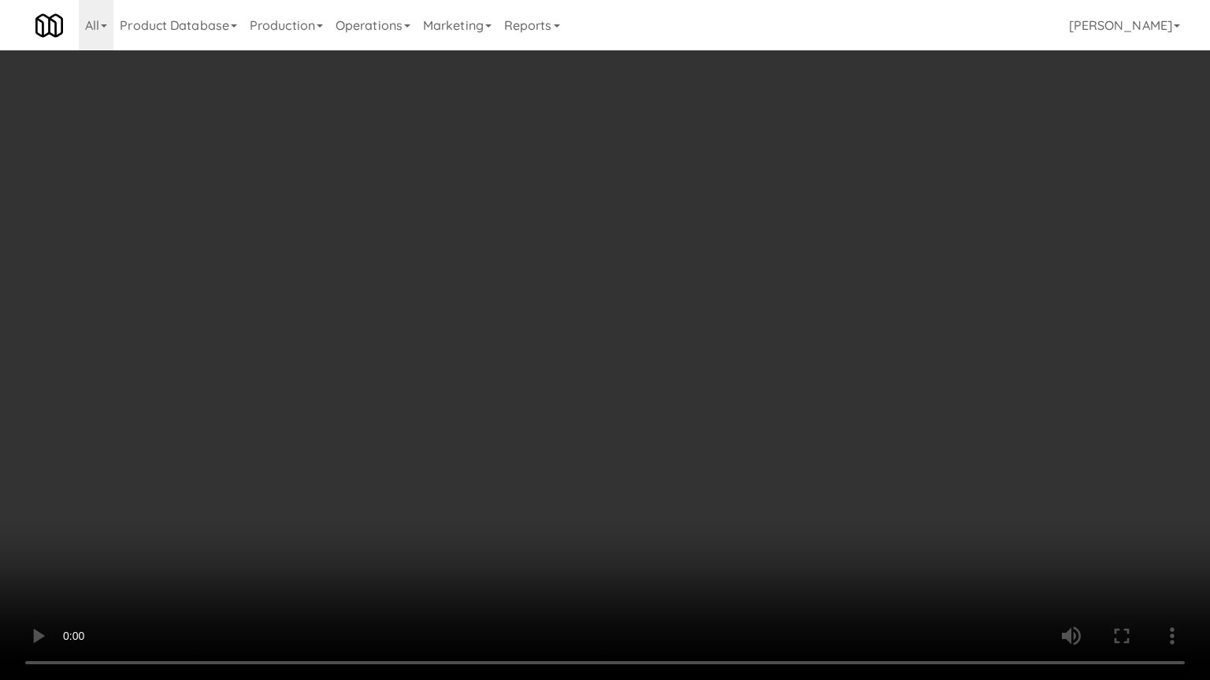
click at [786, 394] on video at bounding box center [605, 340] width 1210 height 680
drag, startPoint x: 786, startPoint y: 394, endPoint x: 832, endPoint y: 216, distance: 183.9
click at [786, 391] on video at bounding box center [605, 340] width 1210 height 680
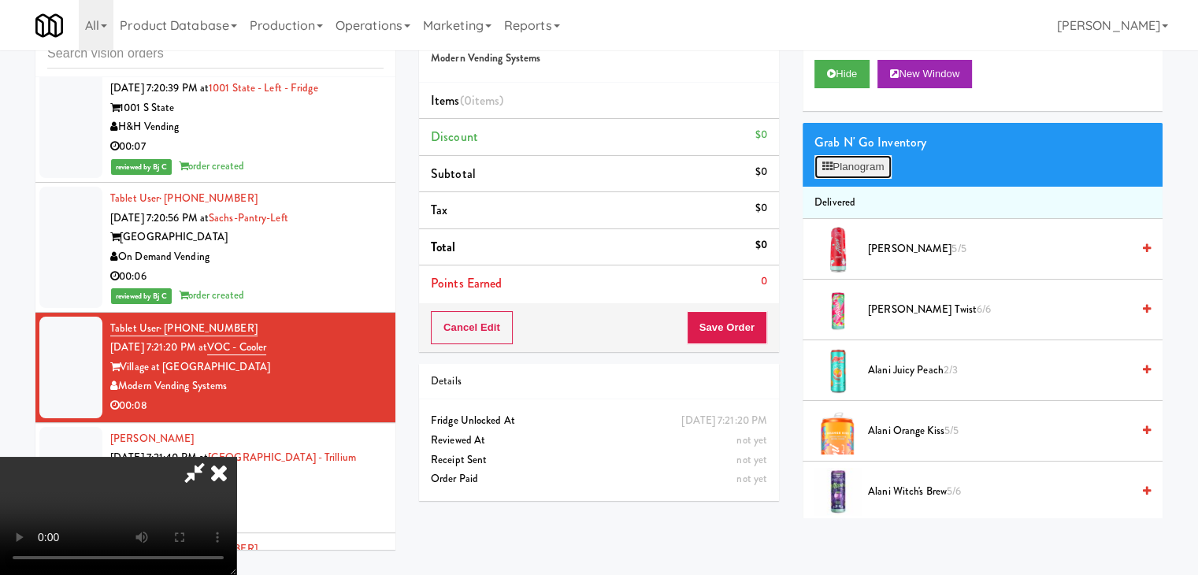
click at [873, 170] on button "Planogram" at bounding box center [852, 167] width 77 height 24
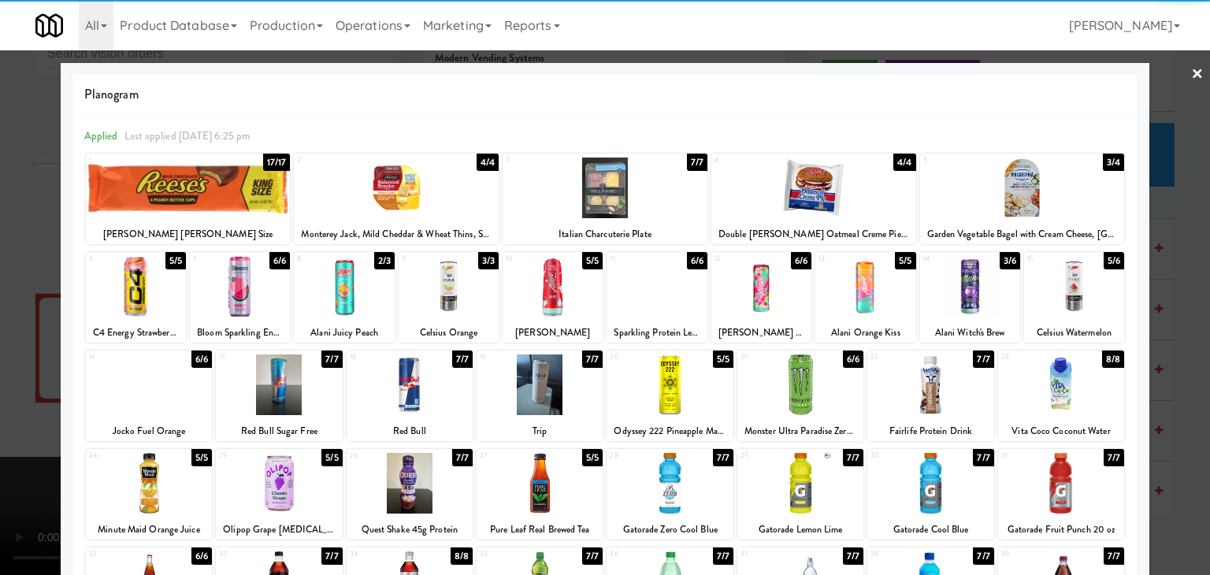
drag, startPoint x: 928, startPoint y: 382, endPoint x: 847, endPoint y: 374, distance: 80.7
click at [939, 372] on div at bounding box center [930, 384] width 126 height 61
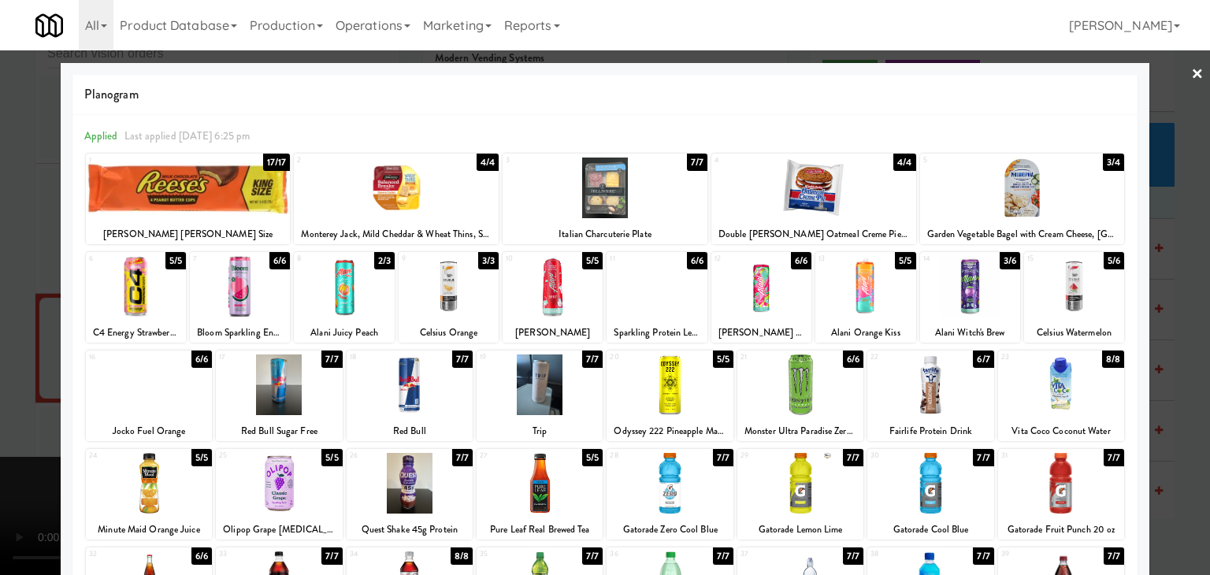
click at [265, 486] on div at bounding box center [279, 483] width 126 height 61
click at [17, 441] on div at bounding box center [605, 287] width 1210 height 575
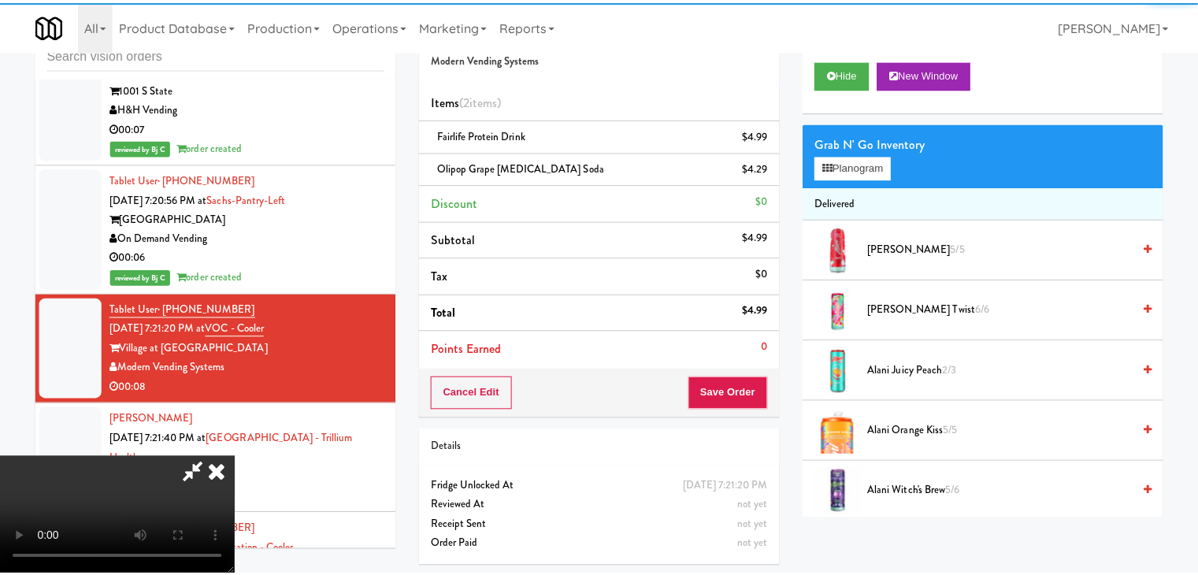
scroll to position [11365, 0]
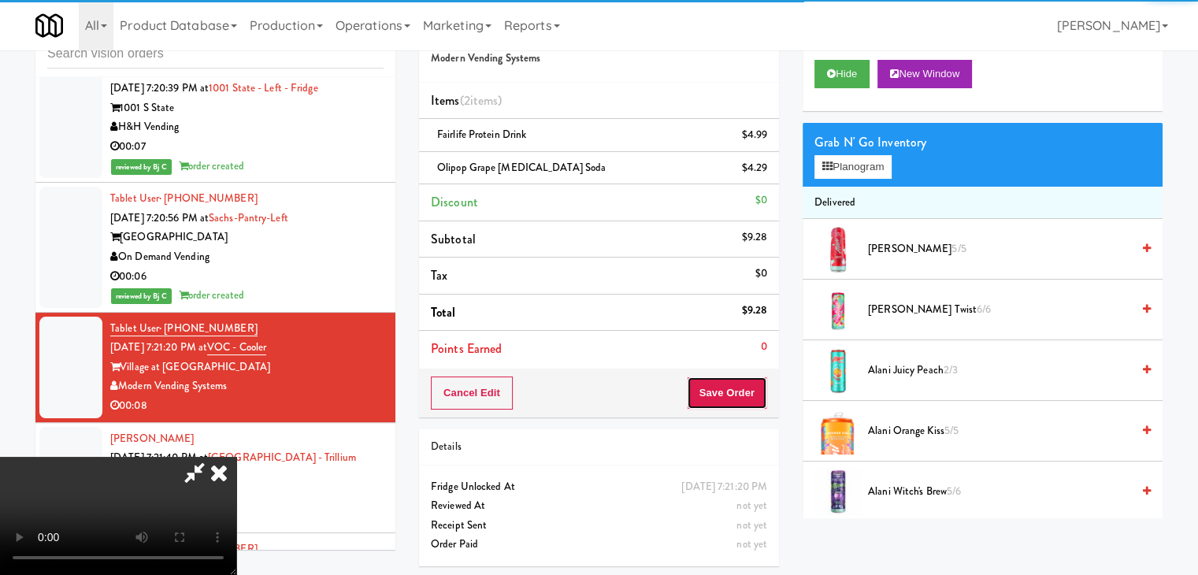
click at [728, 380] on button "Save Order" at bounding box center [727, 392] width 80 height 33
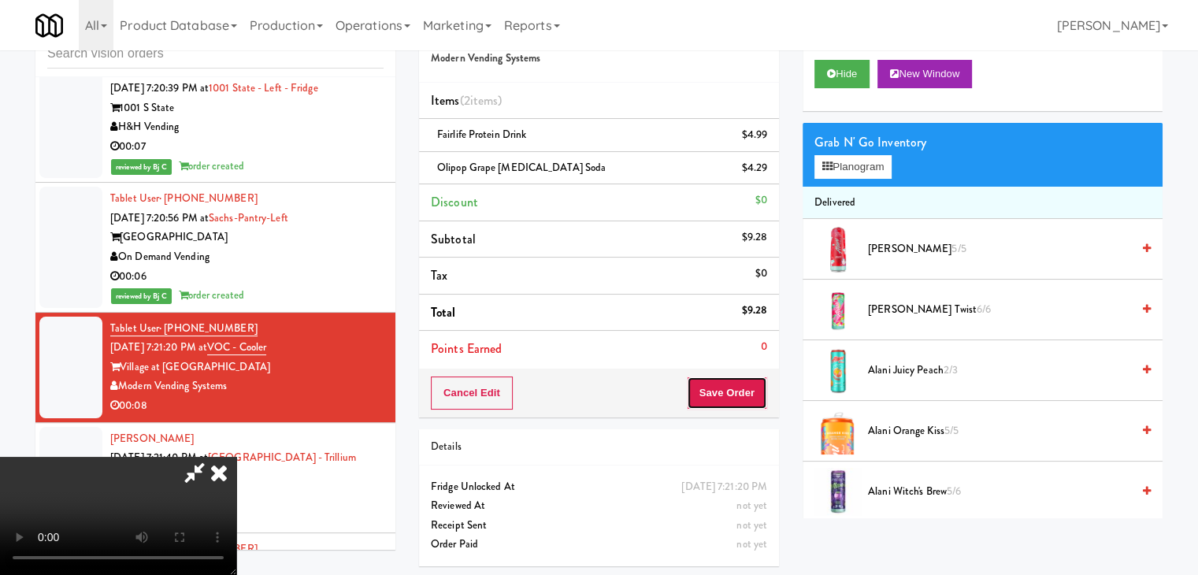
drag, startPoint x: 734, startPoint y: 384, endPoint x: 730, endPoint y: 393, distance: 9.5
click at [733, 389] on button "Save Order" at bounding box center [727, 392] width 80 height 33
click at [730, 393] on body "Are you sure you want to update this order? Okay Cancel Okay Are you sure you w…" at bounding box center [599, 287] width 1198 height 575
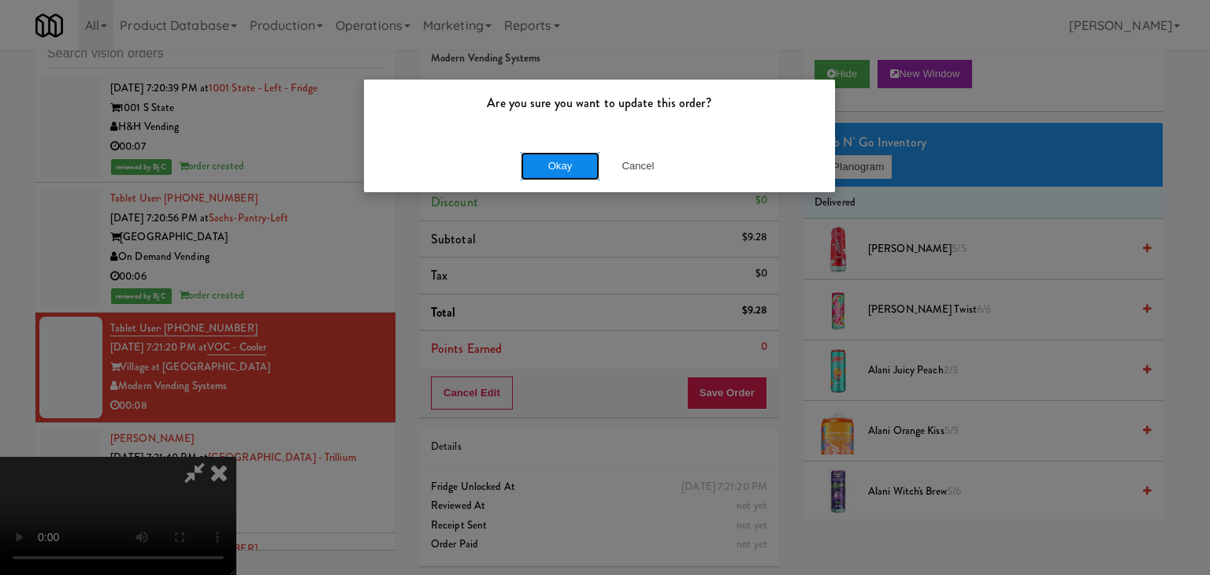
click at [581, 168] on button "Okay" at bounding box center [560, 166] width 79 height 28
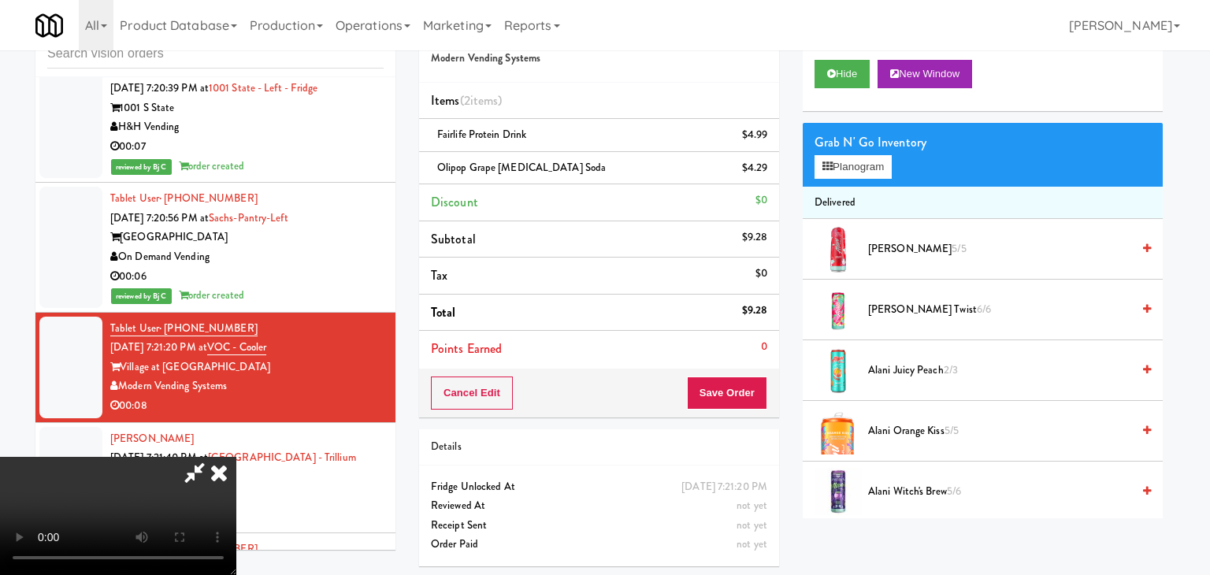
click at [580, 168] on body "Are you sure you want to update this order? Okay Cancel Okay Are you sure you w…" at bounding box center [605, 287] width 1210 height 575
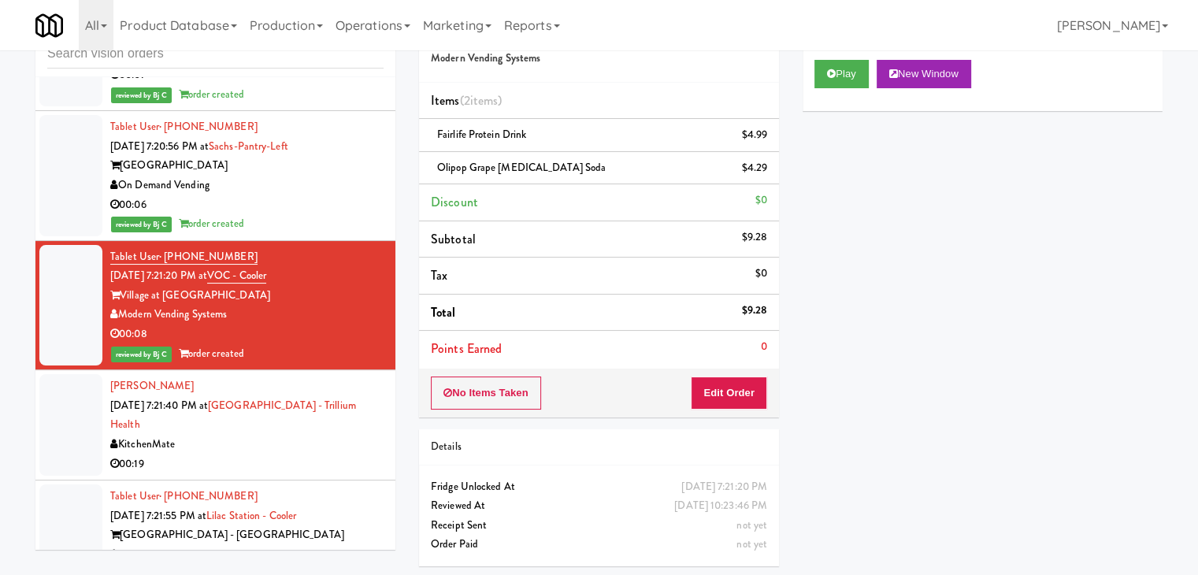
scroll to position [11523, 0]
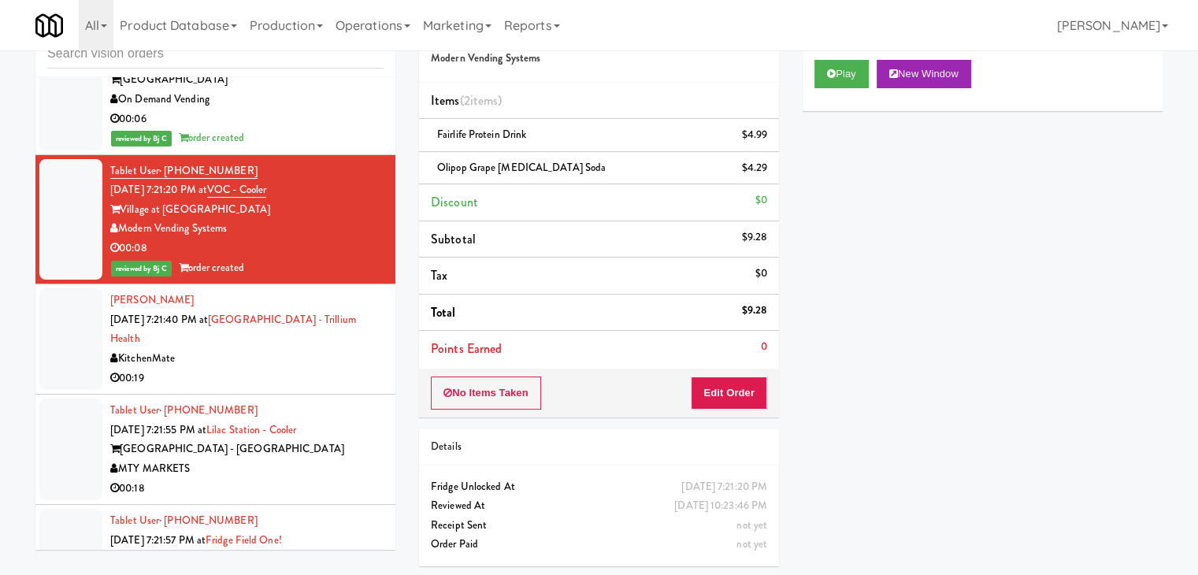
drag, startPoint x: 288, startPoint y: 243, endPoint x: 293, endPoint y: 252, distance: 9.9
click at [290, 349] on div "KitchenMate" at bounding box center [246, 359] width 273 height 20
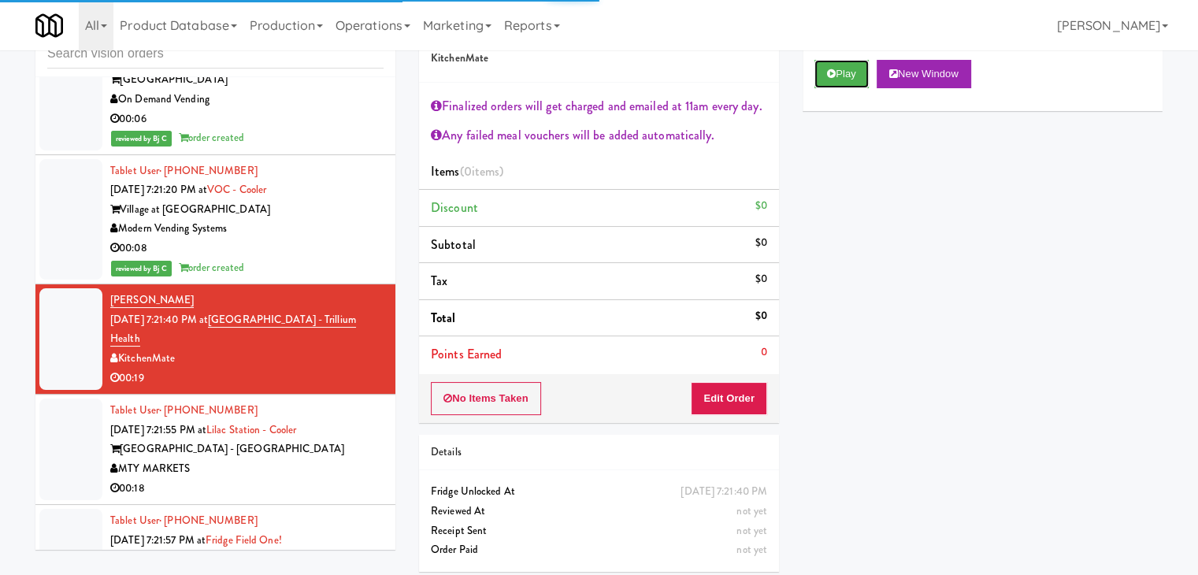
drag, startPoint x: 850, startPoint y: 65, endPoint x: 810, endPoint y: 212, distance: 152.6
click at [850, 65] on button "Play" at bounding box center [841, 74] width 54 height 28
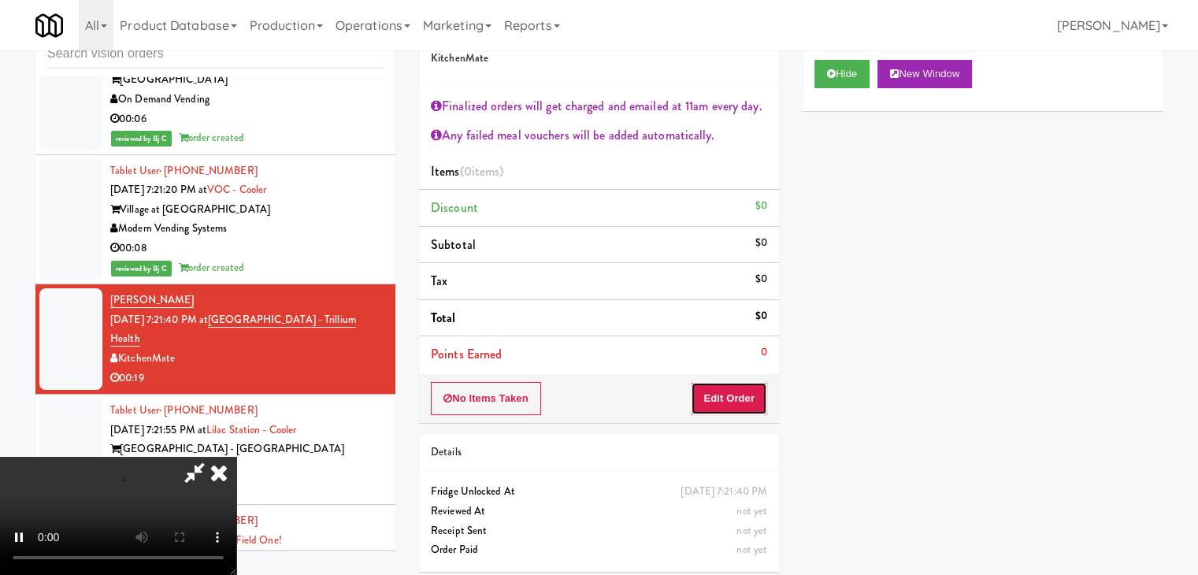
click at [717, 395] on button "Edit Order" at bounding box center [729, 398] width 76 height 33
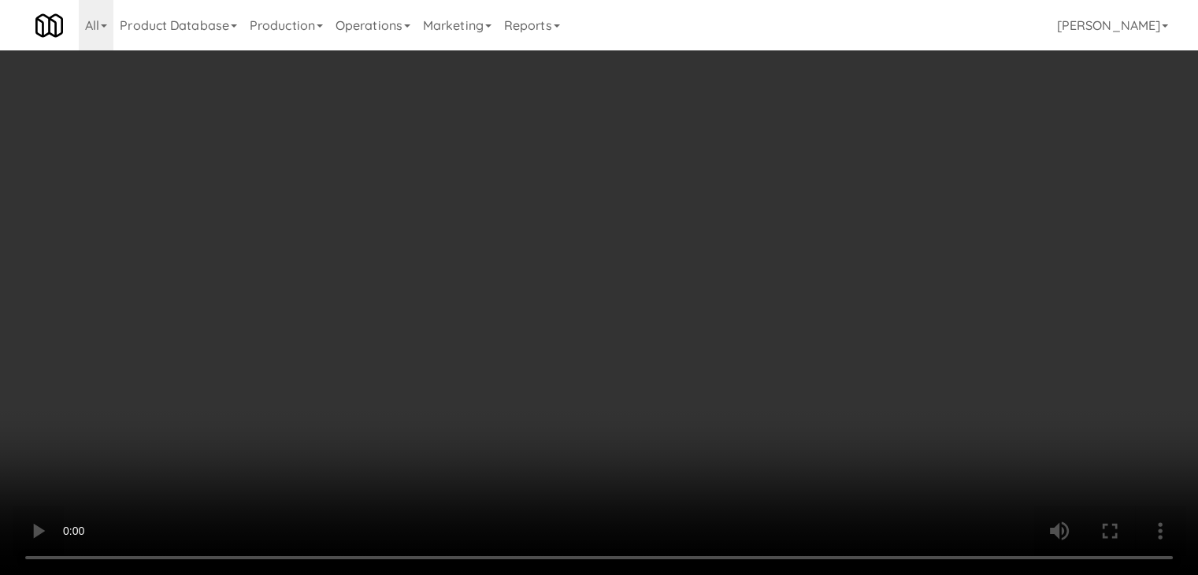
scroll to position [11503, 0]
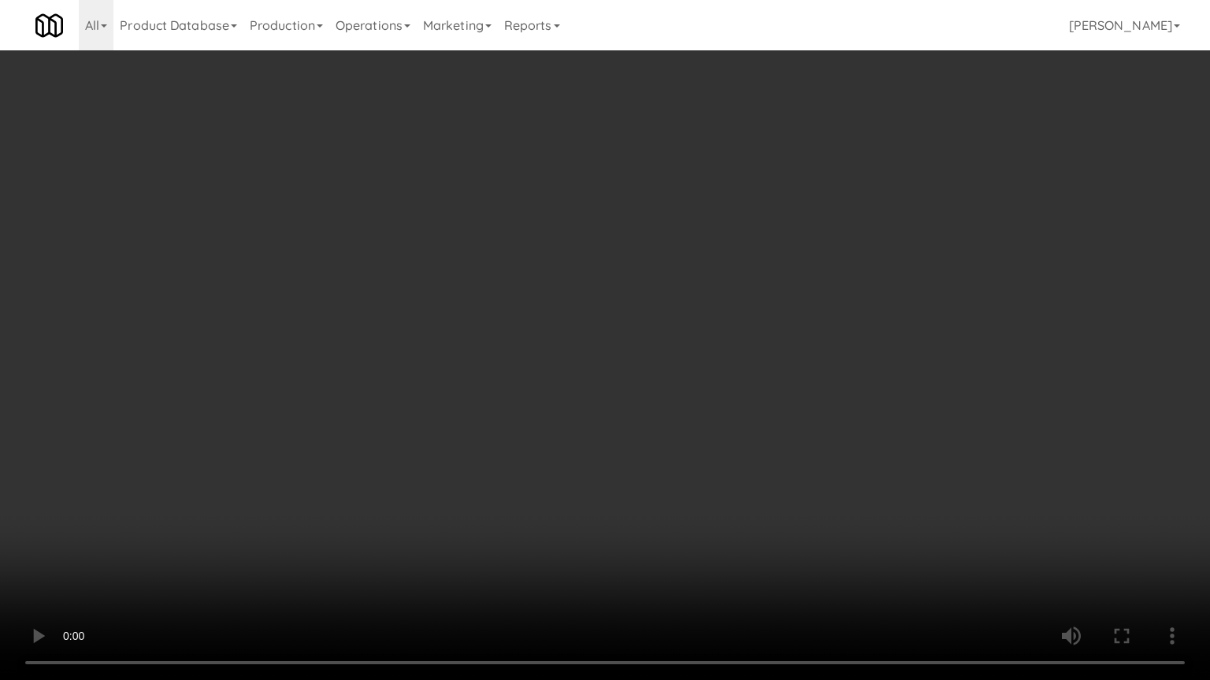
click at [663, 480] on video at bounding box center [605, 340] width 1210 height 680
click at [664, 480] on video at bounding box center [605, 340] width 1210 height 680
click at [687, 432] on video at bounding box center [605, 340] width 1210 height 680
drag, startPoint x: 687, startPoint y: 431, endPoint x: 760, endPoint y: 234, distance: 209.8
click at [690, 415] on video at bounding box center [605, 340] width 1210 height 680
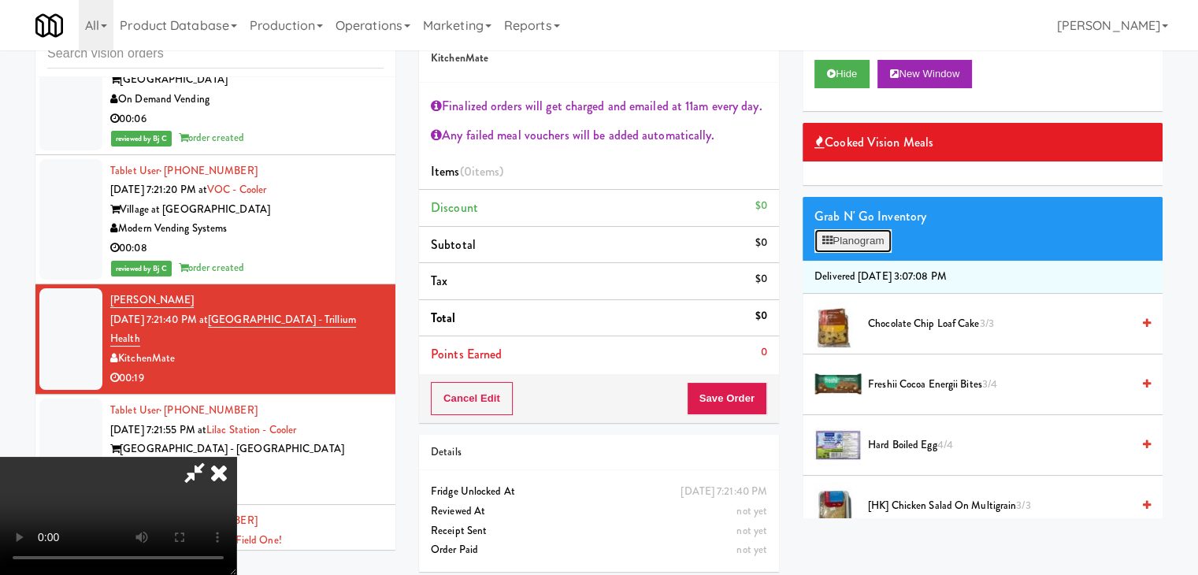
click at [869, 235] on button "Planogram" at bounding box center [852, 241] width 77 height 24
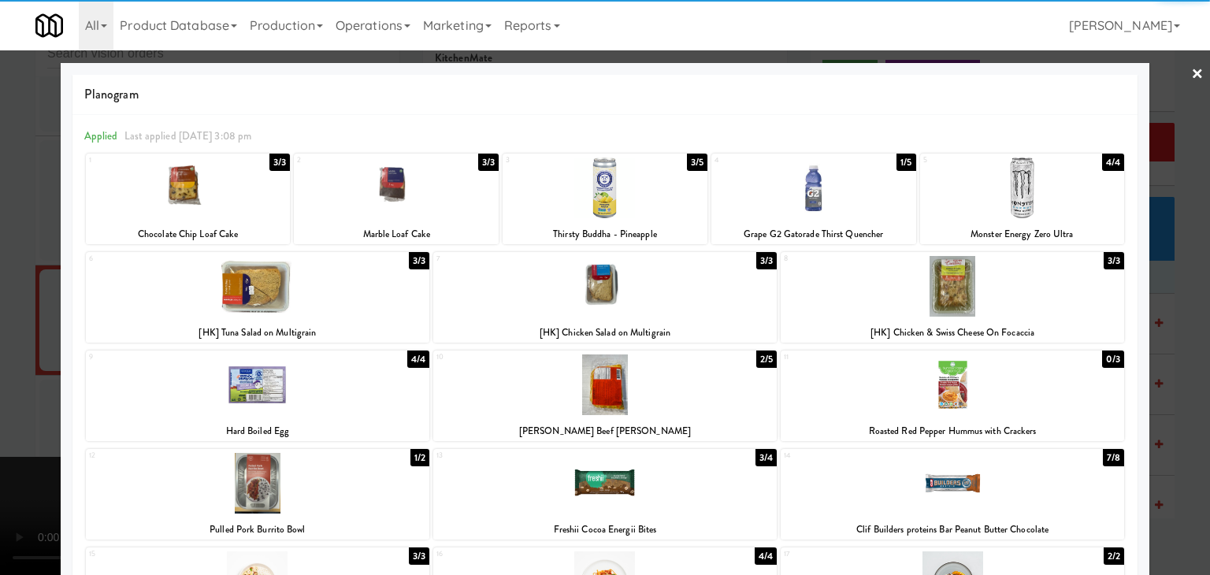
click at [1014, 190] on div at bounding box center [1022, 187] width 205 height 61
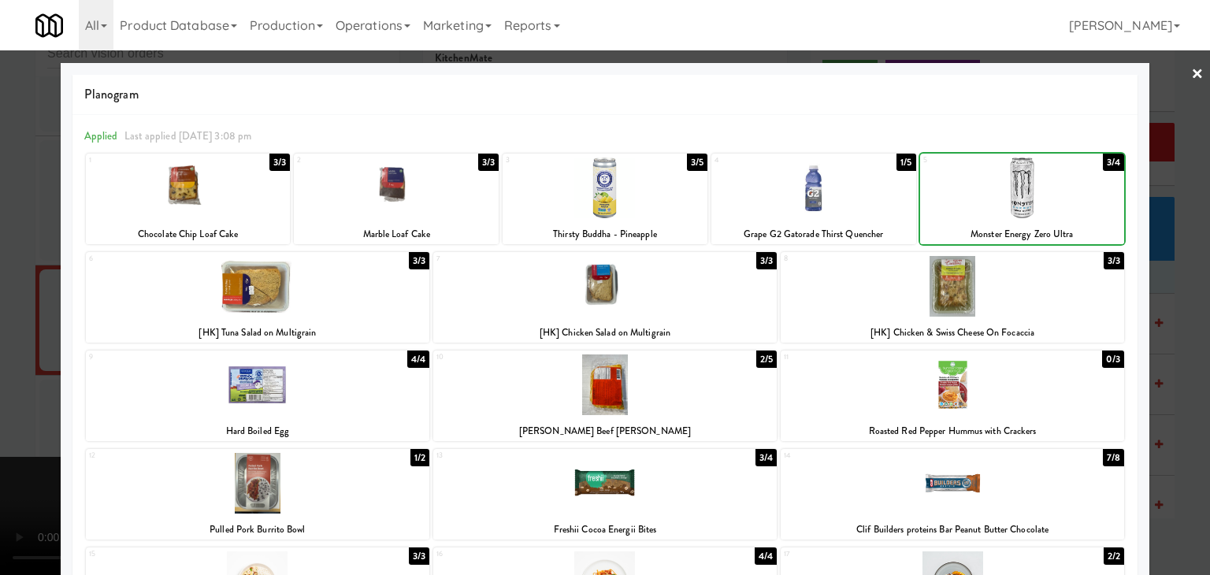
click at [1184, 248] on div at bounding box center [605, 287] width 1210 height 575
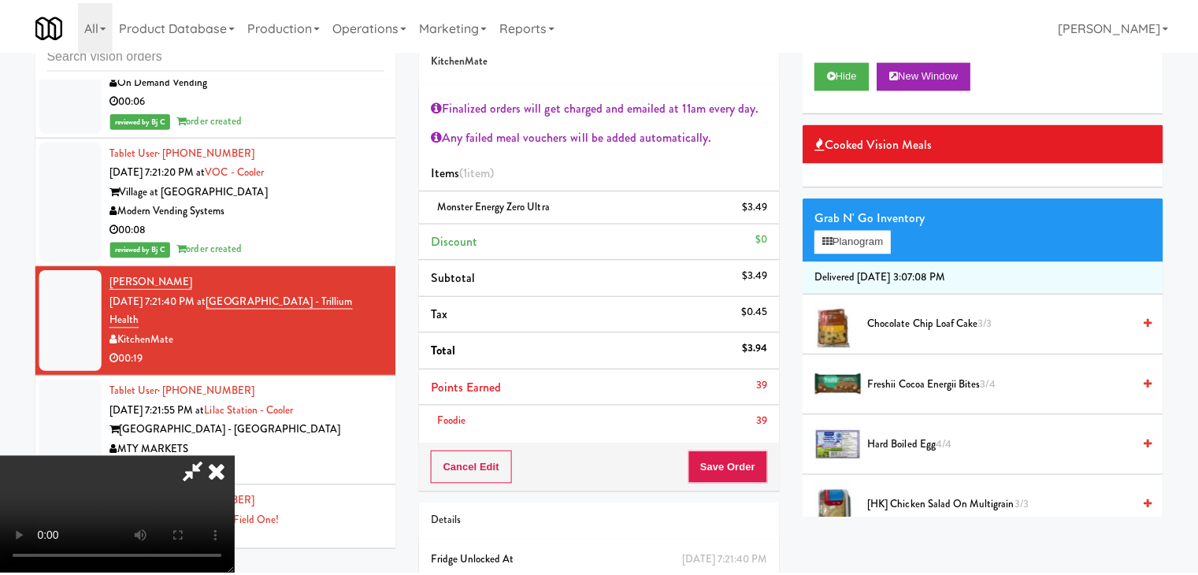
scroll to position [11523, 0]
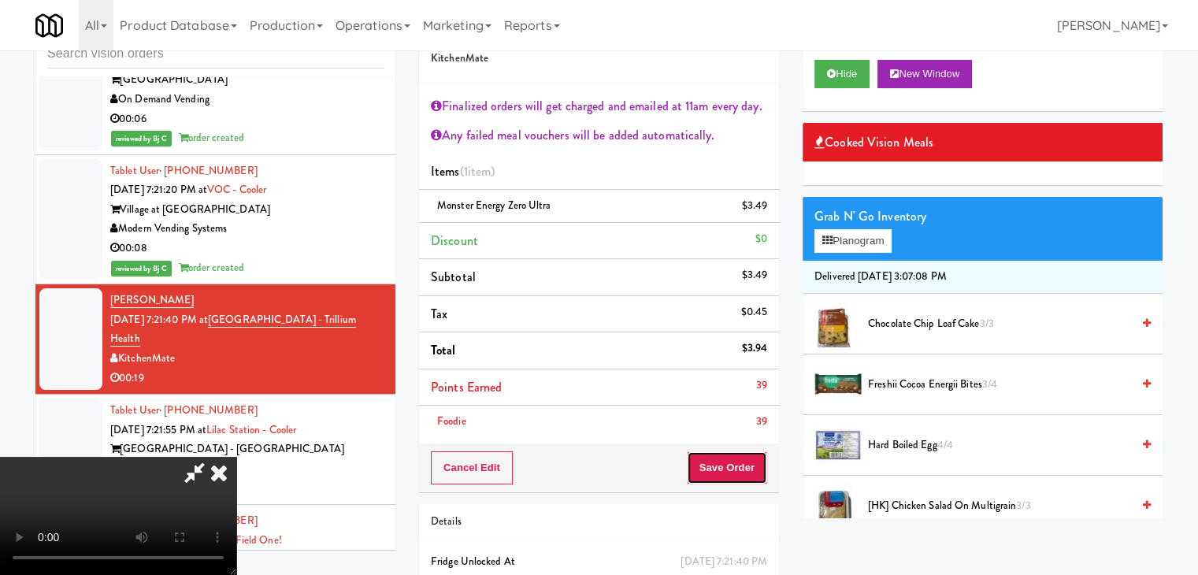
click at [744, 454] on button "Save Order" at bounding box center [727, 467] width 80 height 33
click at [743, 457] on button "Save Order" at bounding box center [727, 467] width 80 height 33
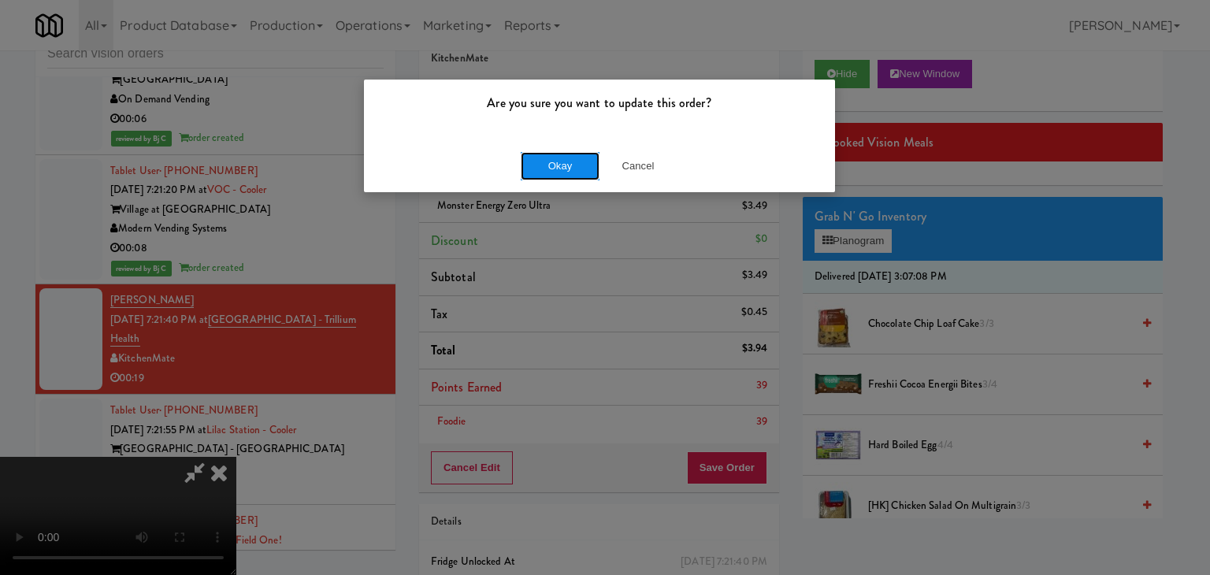
click at [561, 162] on button "Okay" at bounding box center [560, 166] width 79 height 28
click at [561, 162] on div "Okay Cancel" at bounding box center [599, 165] width 471 height 53
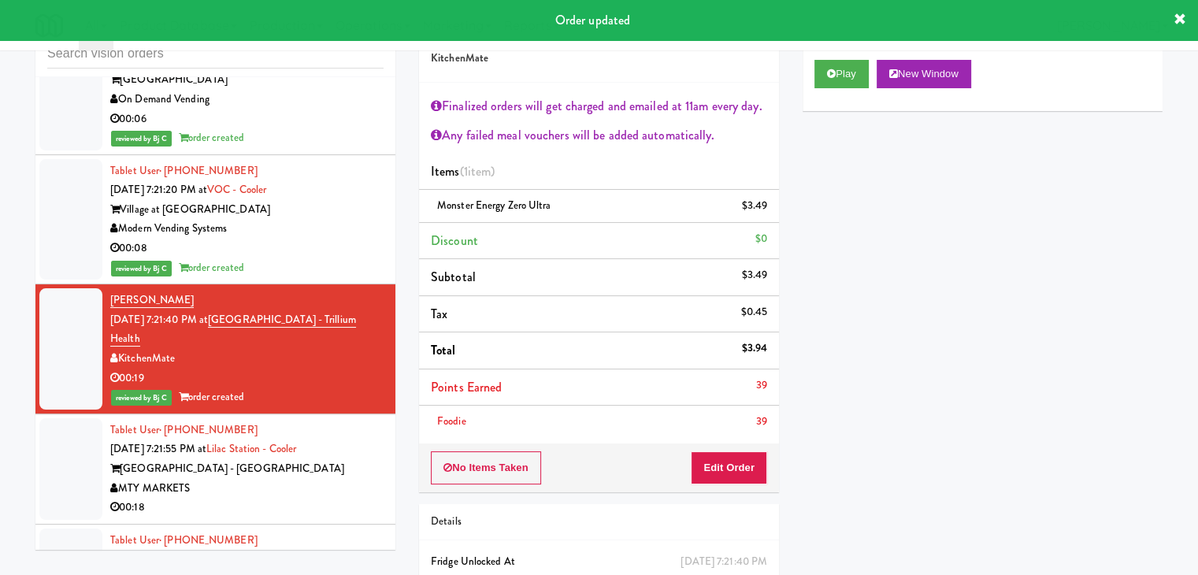
scroll to position [11680, 0]
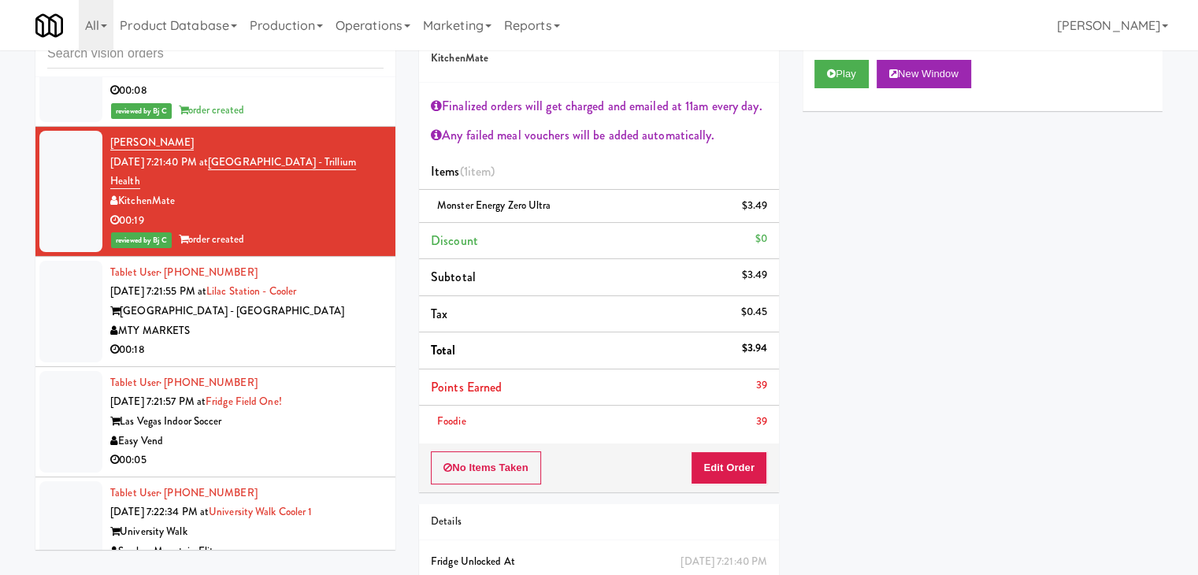
click at [307, 321] on div "MTY MARKETS" at bounding box center [246, 331] width 273 height 20
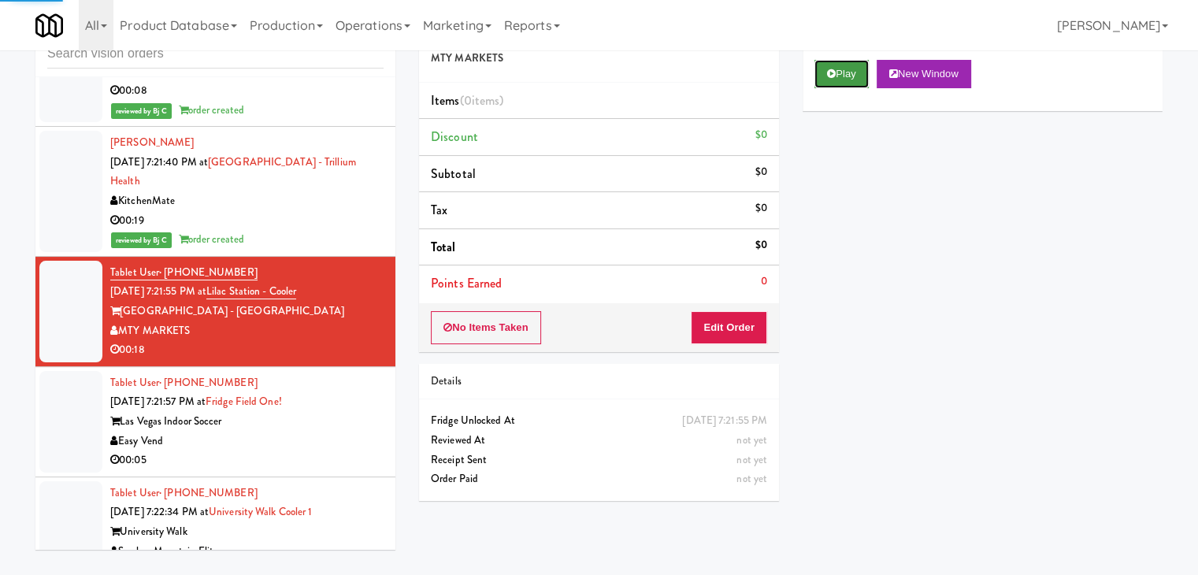
click at [832, 78] on button "Play" at bounding box center [841, 74] width 54 height 28
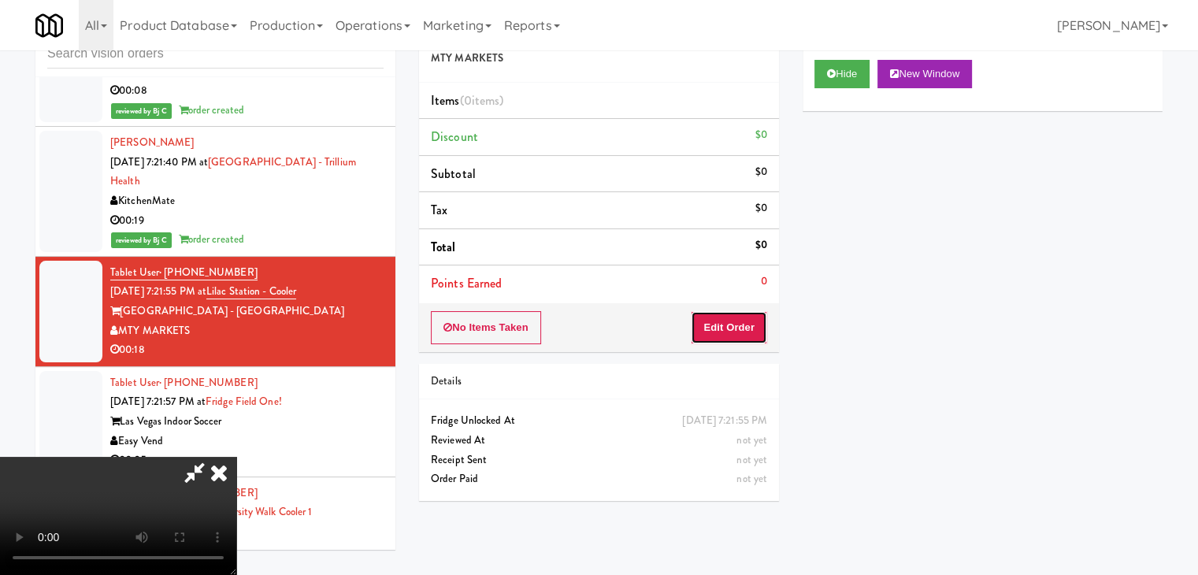
click at [734, 335] on button "Edit Order" at bounding box center [729, 327] width 76 height 33
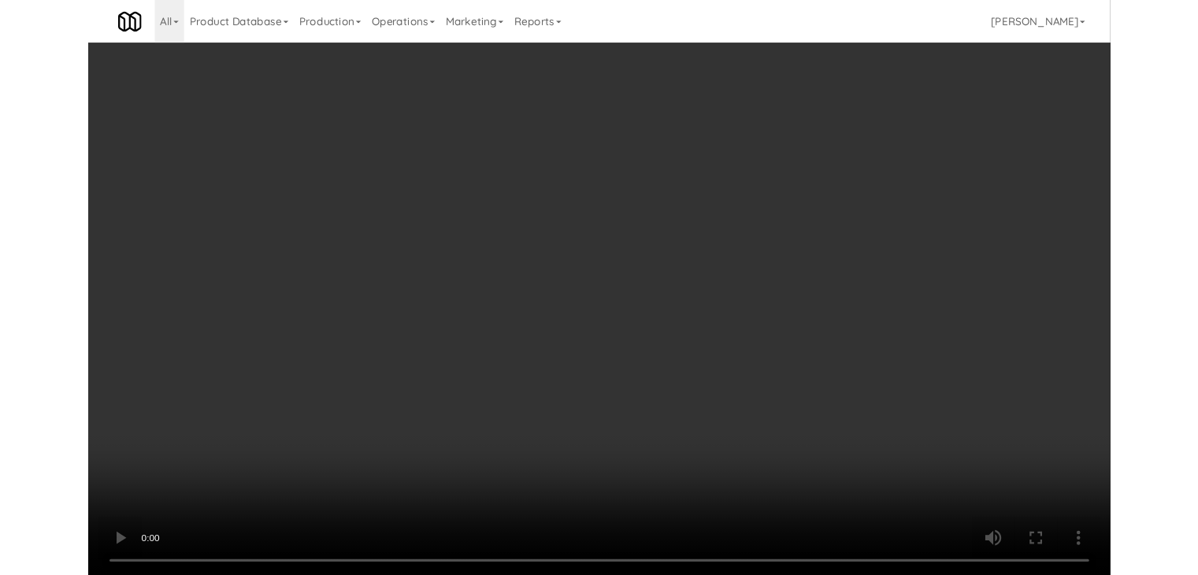
scroll to position [11661, 0]
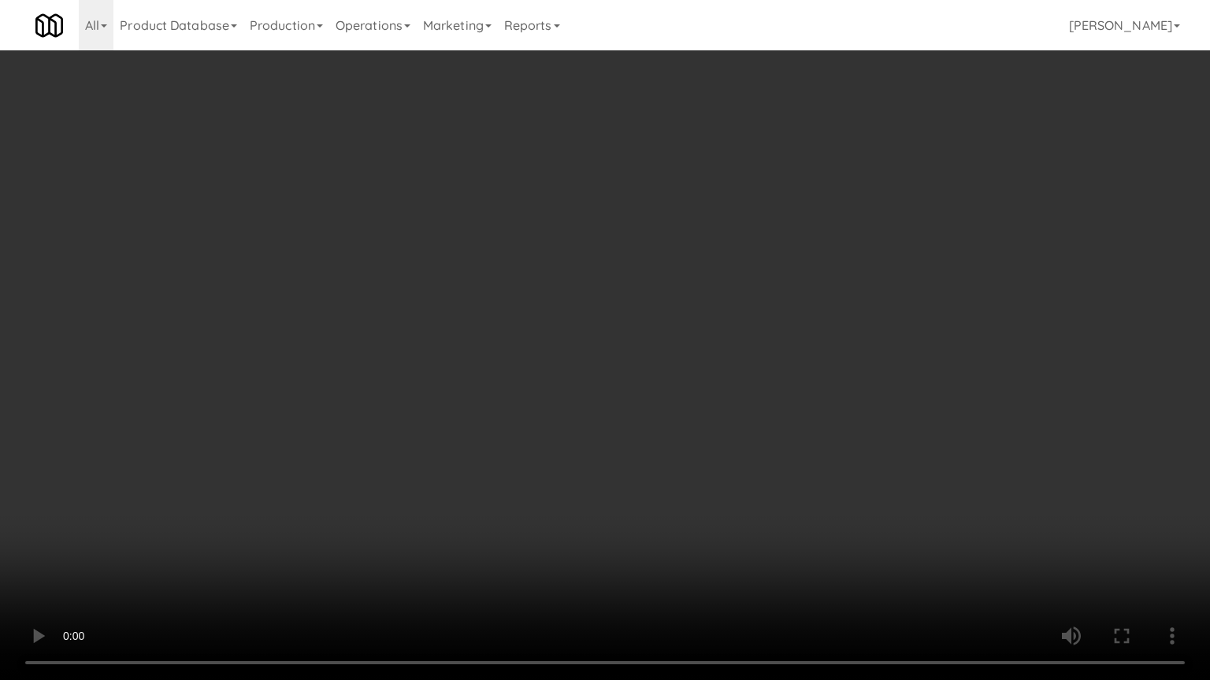
click at [721, 421] on video at bounding box center [605, 340] width 1210 height 680
click at [724, 419] on video at bounding box center [605, 340] width 1210 height 680
click at [737, 414] on video at bounding box center [605, 340] width 1210 height 680
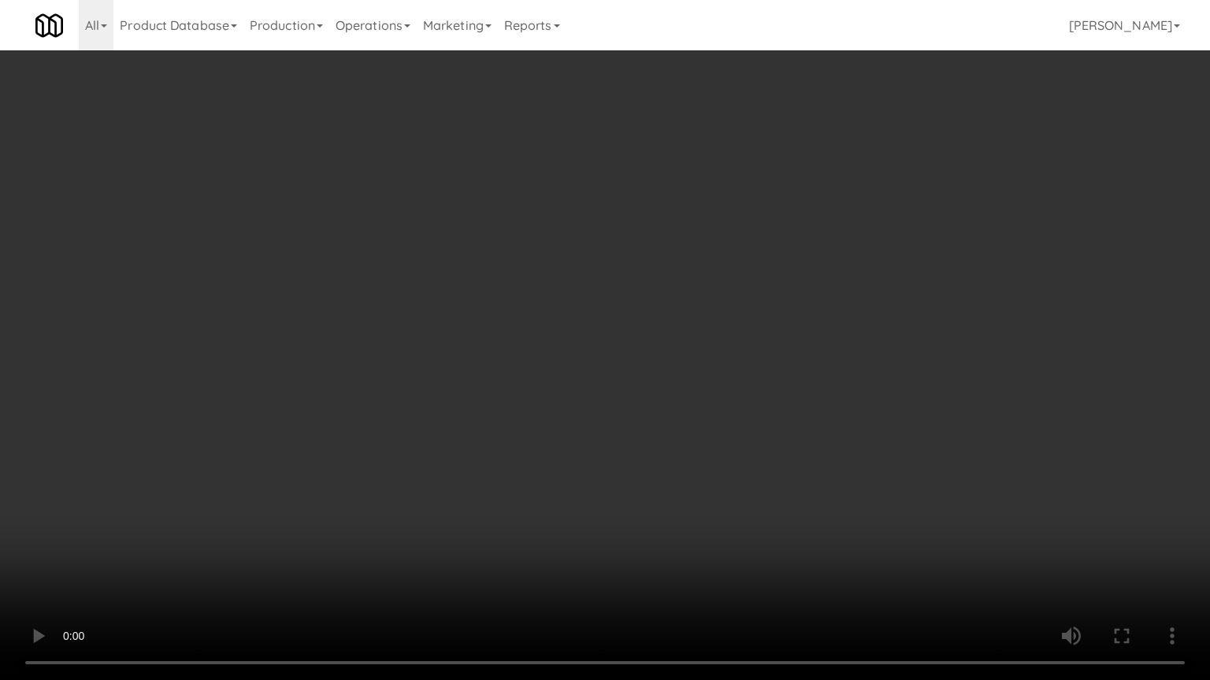
drag, startPoint x: 738, startPoint y: 412, endPoint x: 764, endPoint y: 281, distance: 133.3
click at [743, 396] on video at bounding box center [605, 340] width 1210 height 680
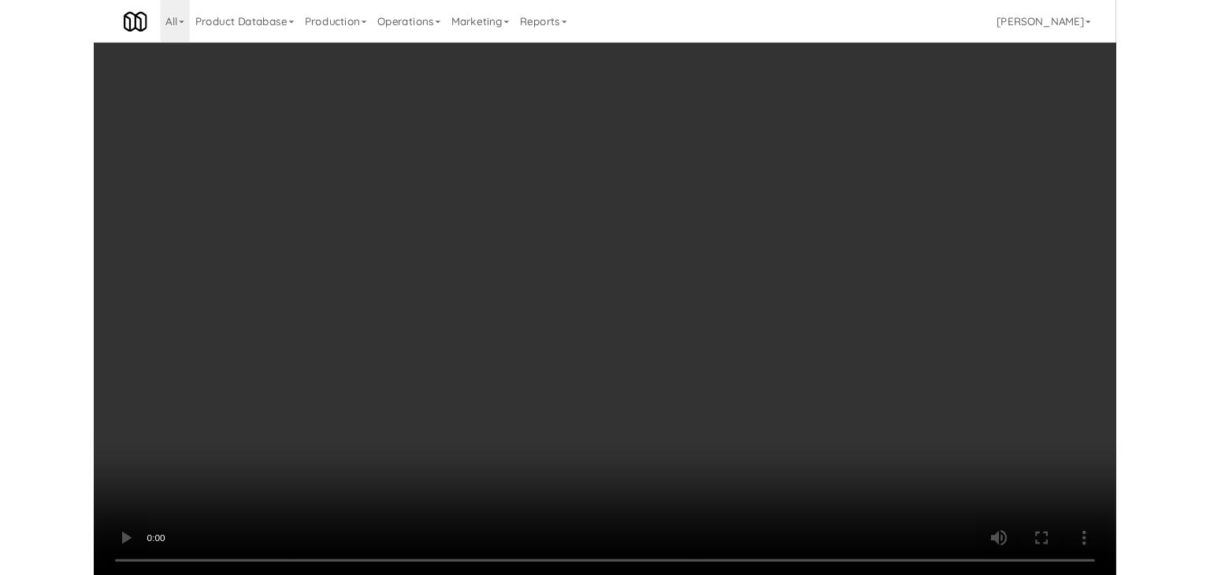
scroll to position [11680, 0]
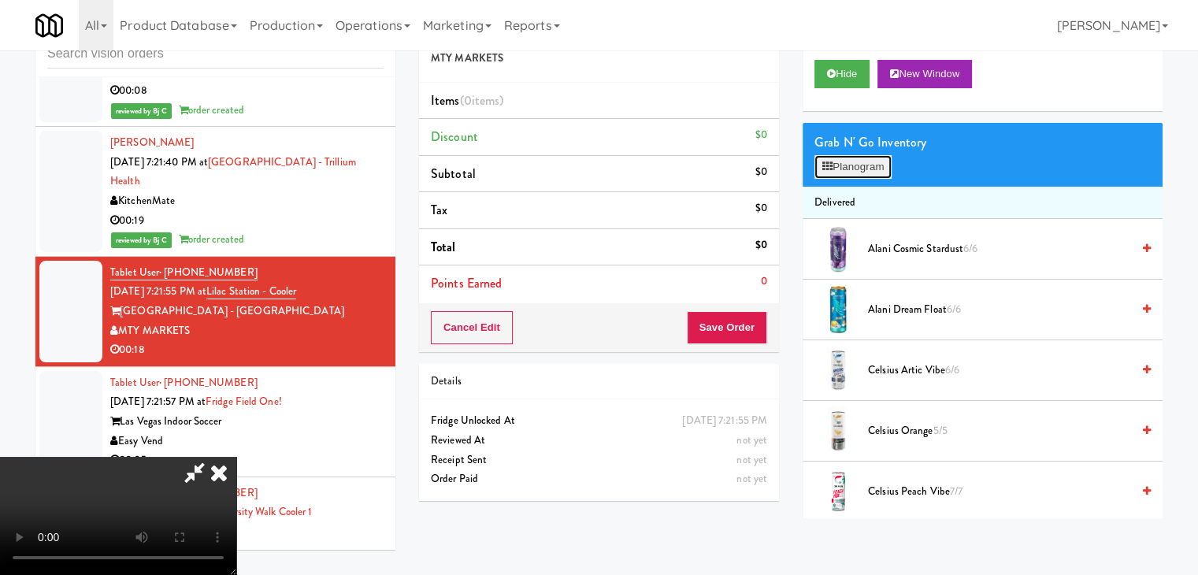
click at [847, 171] on button "Planogram" at bounding box center [852, 167] width 77 height 24
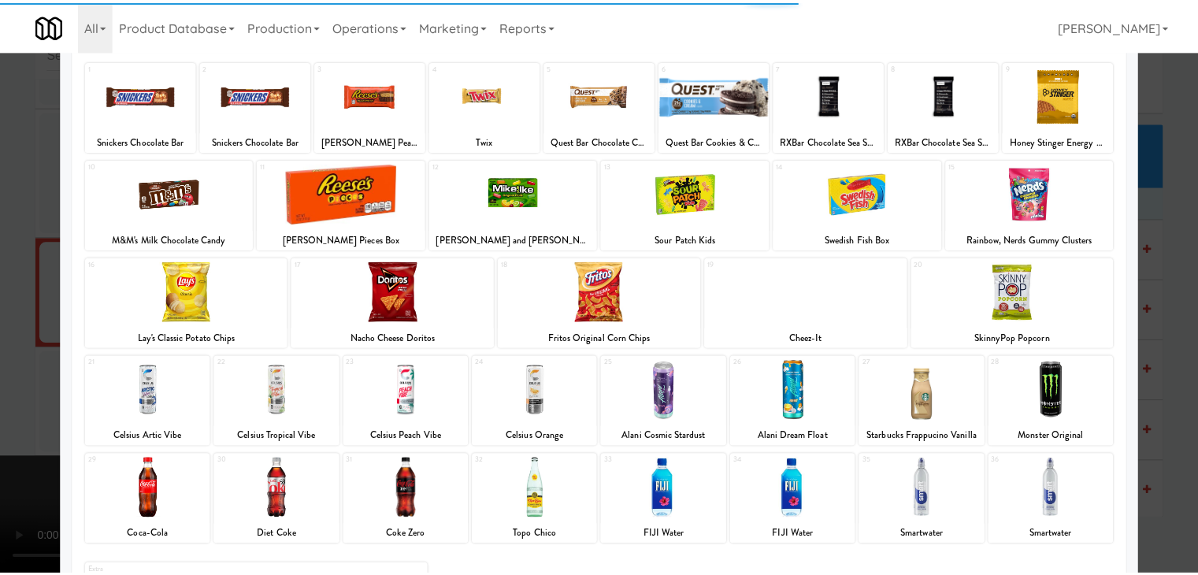
scroll to position [198, 0]
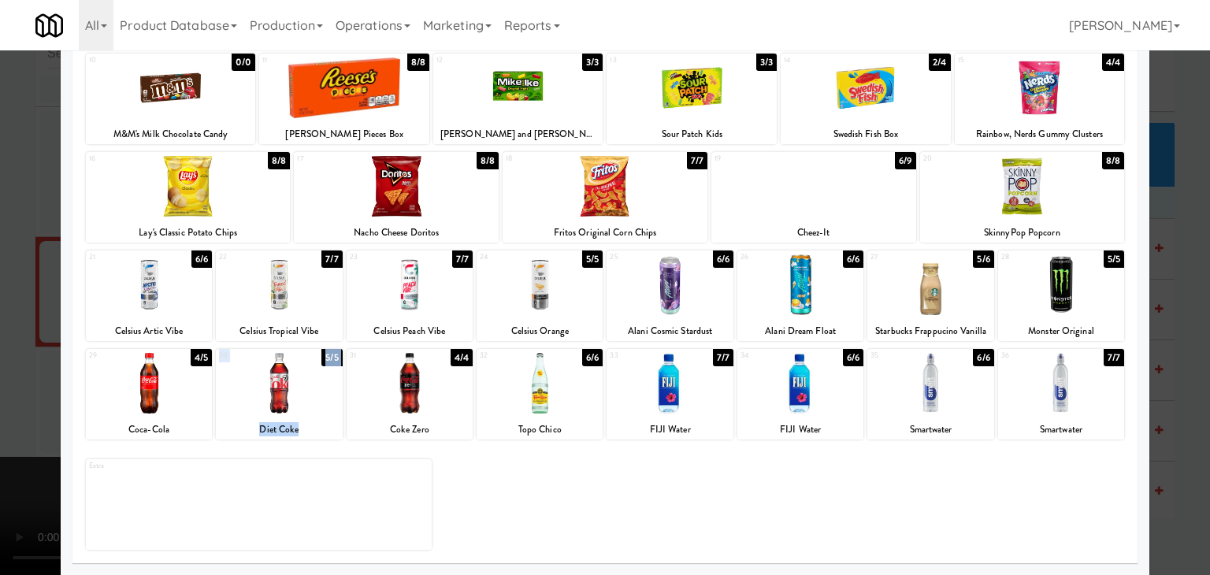
drag, startPoint x: 284, startPoint y: 377, endPoint x: 386, endPoint y: 374, distance: 101.6
click at [386, 374] on div "29 4/5 Coca-Cola 30 5/5 Diet Coke 31 4/4 Coke Zero 32 6/6 Topo Chico 33 7/7 FIJ…" at bounding box center [605, 394] width 1038 height 91
click at [388, 374] on div at bounding box center [409, 383] width 126 height 61
drag, startPoint x: 0, startPoint y: 376, endPoint x: 190, endPoint y: 360, distance: 190.4
click at [2, 375] on div at bounding box center [605, 287] width 1210 height 575
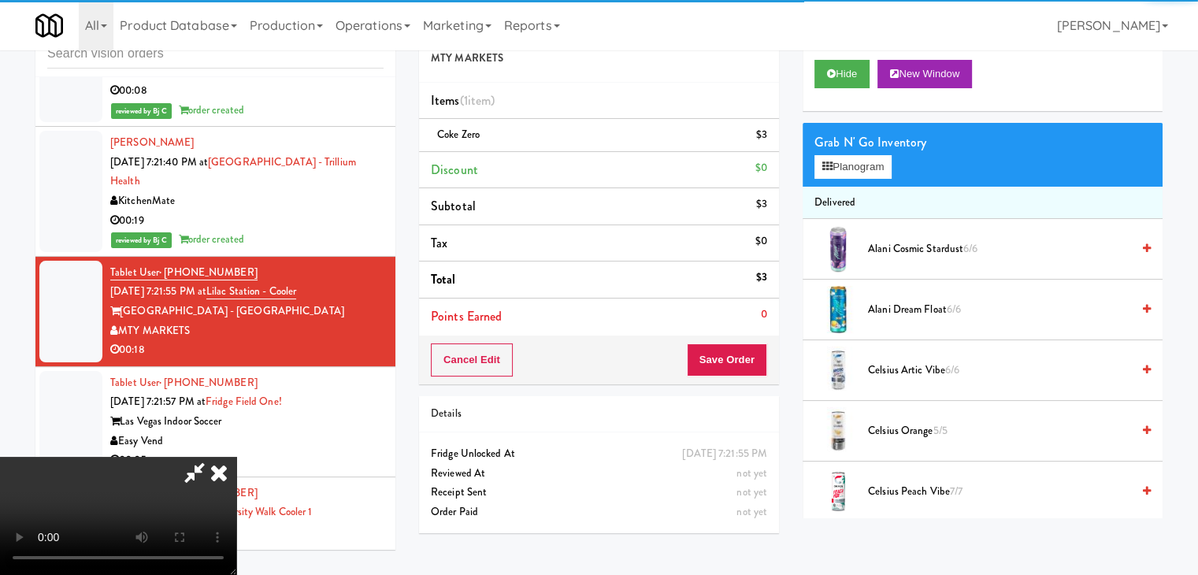
scroll to position [221, 0]
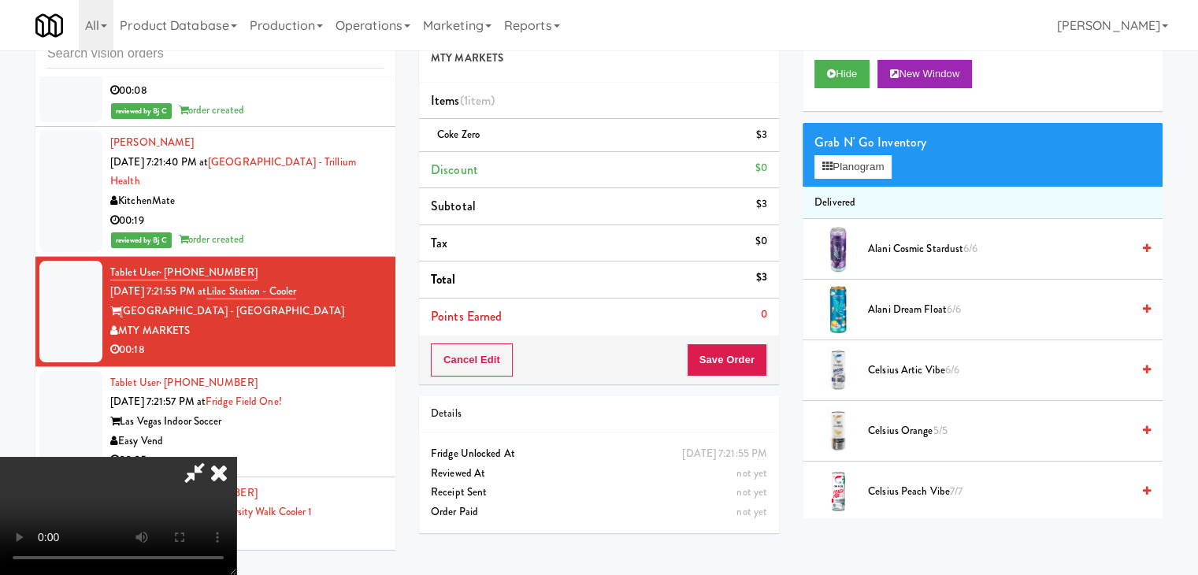
drag, startPoint x: 497, startPoint y: 377, endPoint x: 553, endPoint y: 371, distance: 56.3
click at [236, 457] on video at bounding box center [118, 516] width 236 height 118
click at [722, 350] on button "Save Order" at bounding box center [727, 359] width 80 height 33
click at [728, 357] on button "Save Order" at bounding box center [727, 359] width 80 height 33
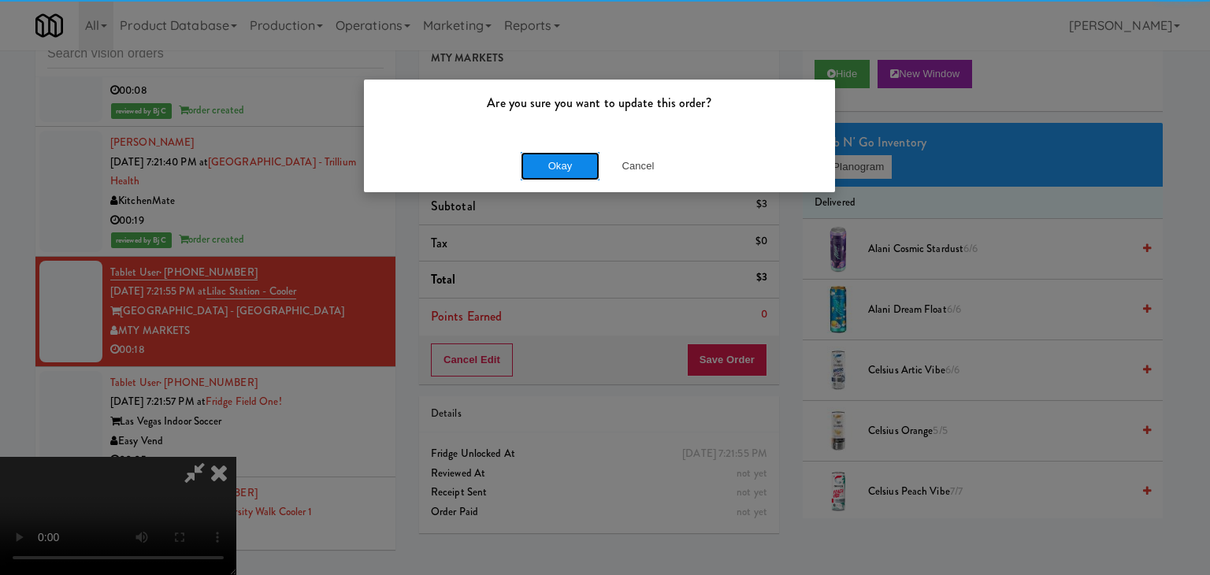
drag, startPoint x: 592, startPoint y: 168, endPoint x: 580, endPoint y: 165, distance: 13.0
click at [580, 165] on button "Okay" at bounding box center [560, 166] width 79 height 28
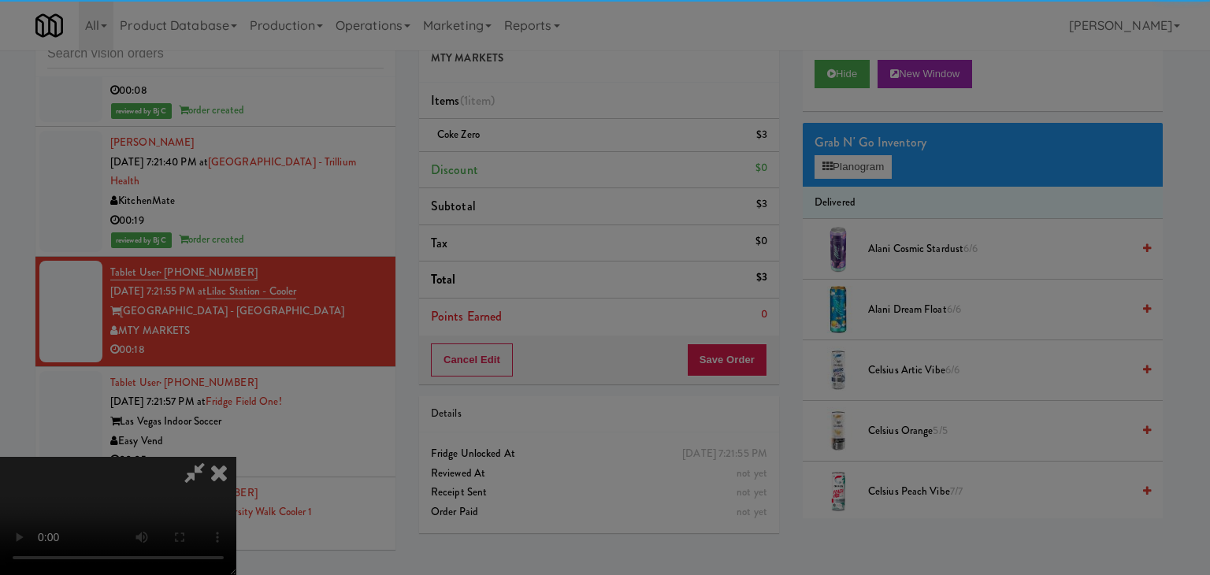
click at [580, 163] on div "Okay Cancel" at bounding box center [599, 136] width 471 height 53
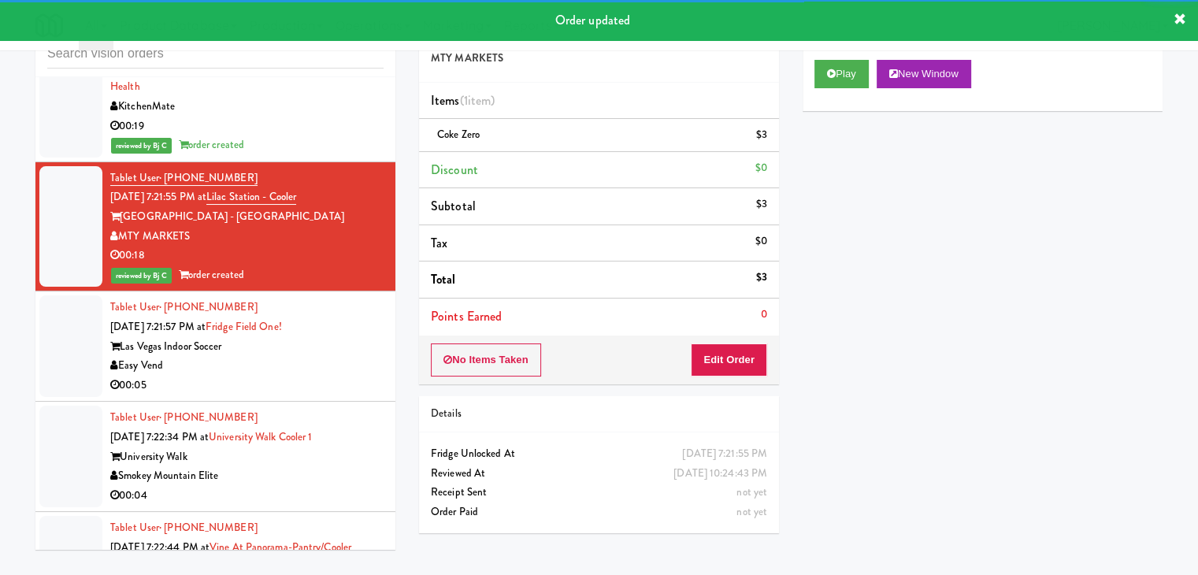
scroll to position [11838, 0]
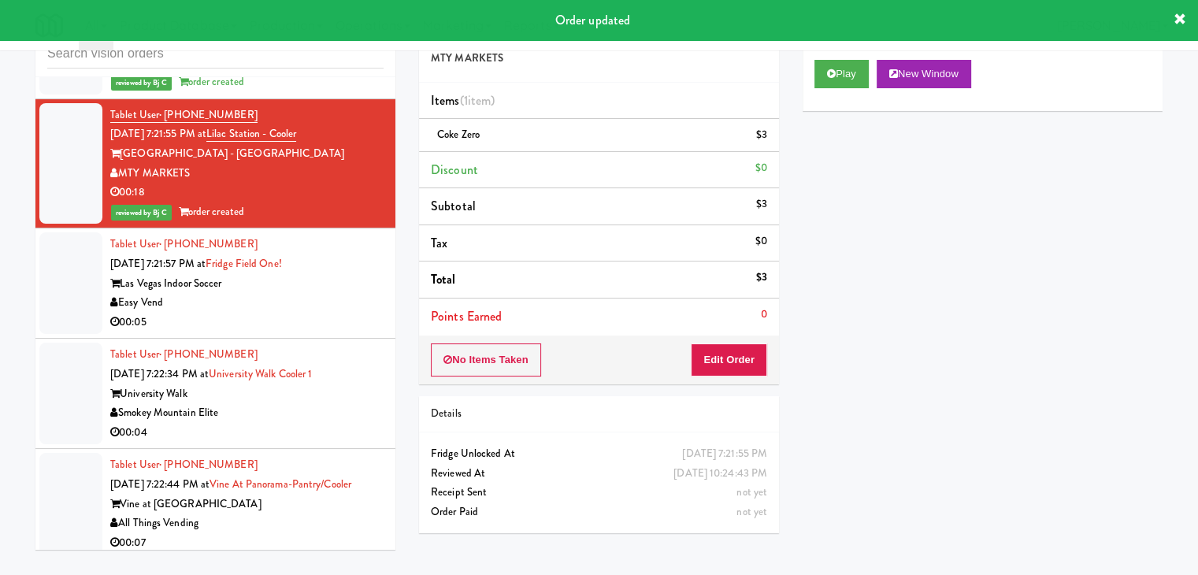
click at [339, 274] on div "Las Vegas Indoor Soccer" at bounding box center [246, 284] width 273 height 20
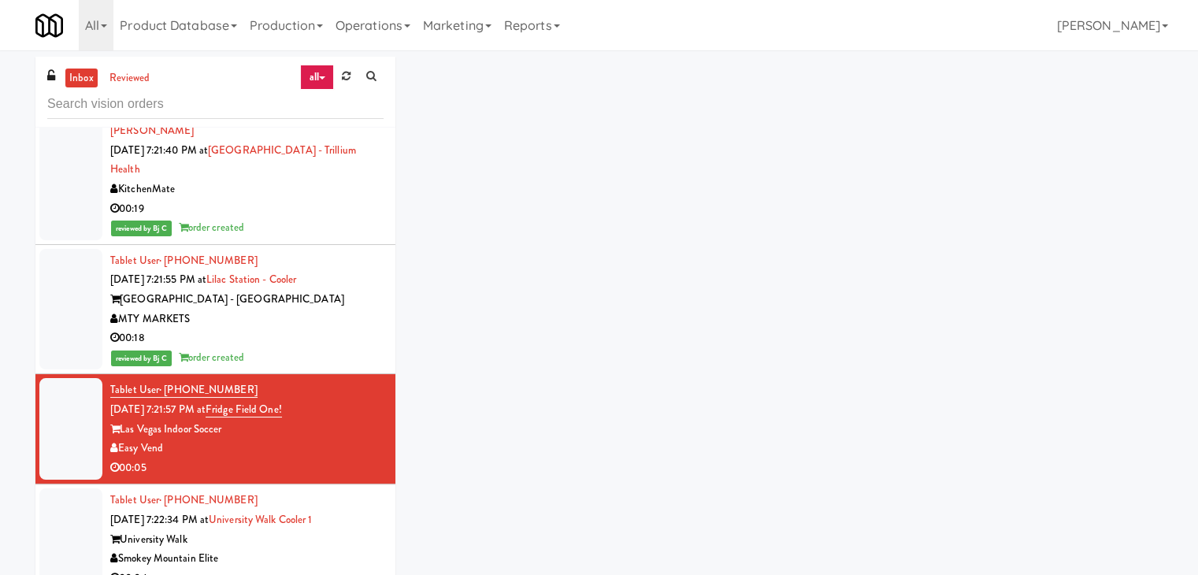
scroll to position [11680, 0]
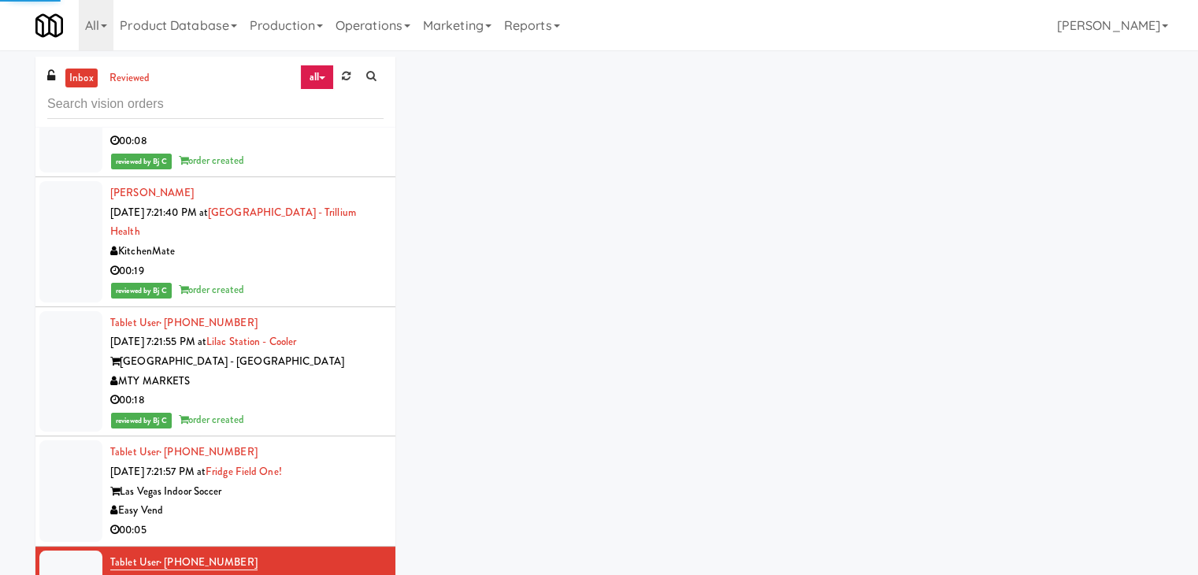
click at [324, 501] on div "Easy Vend" at bounding box center [246, 511] width 273 height 20
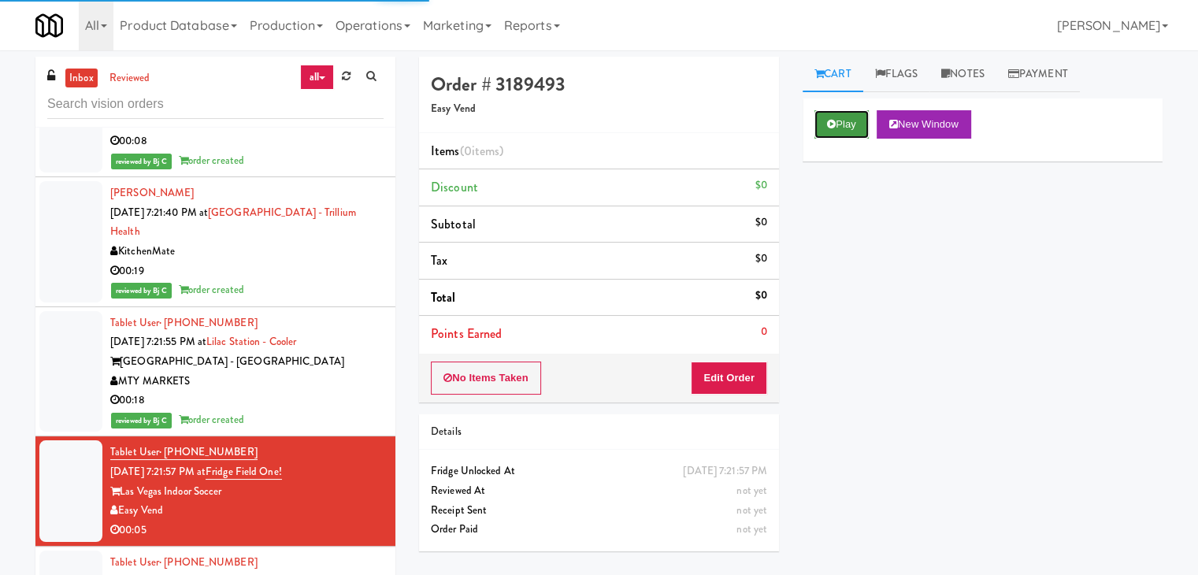
click at [848, 114] on button "Play" at bounding box center [841, 124] width 54 height 28
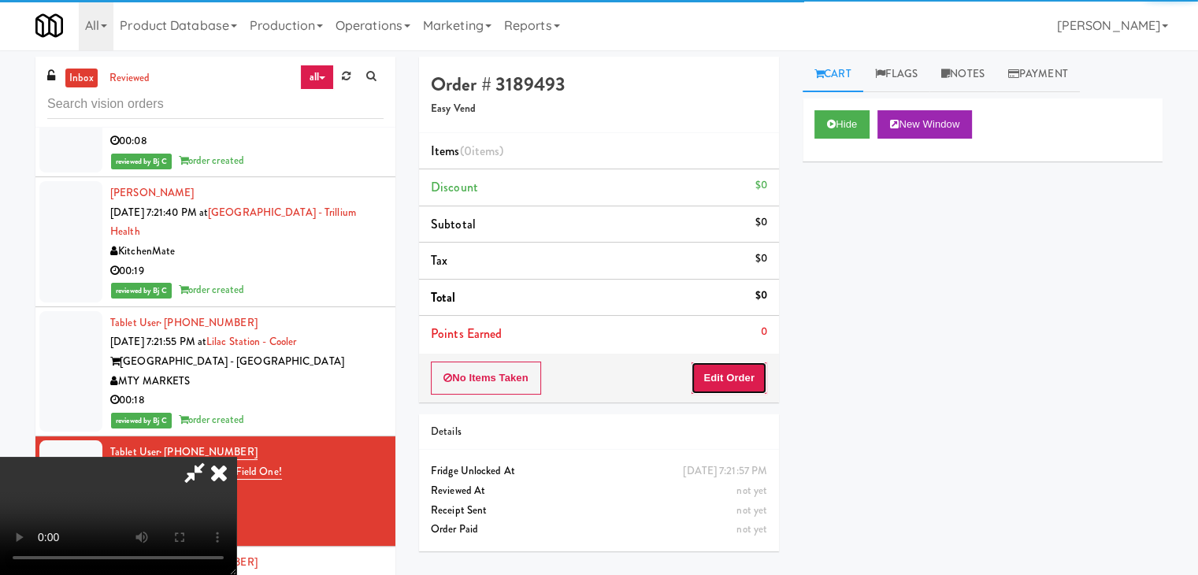
drag, startPoint x: 734, startPoint y: 365, endPoint x: 729, endPoint y: 374, distance: 9.9
click at [729, 374] on button "Edit Order" at bounding box center [729, 377] width 76 height 33
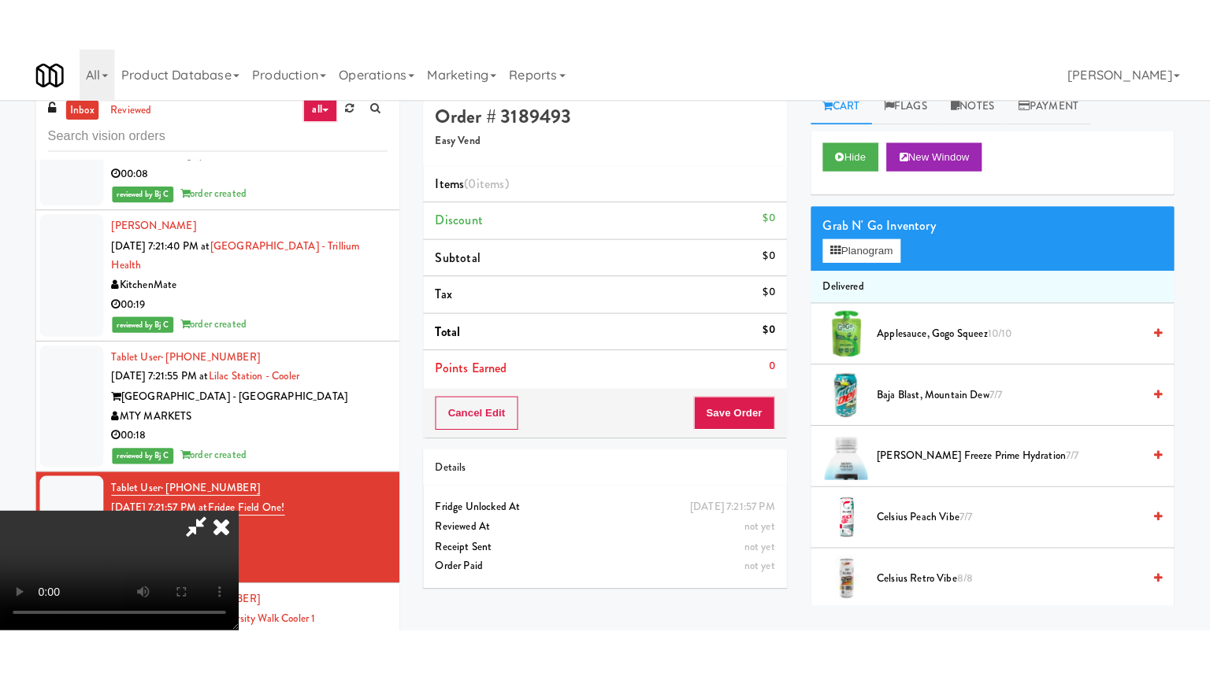
scroll to position [50, 0]
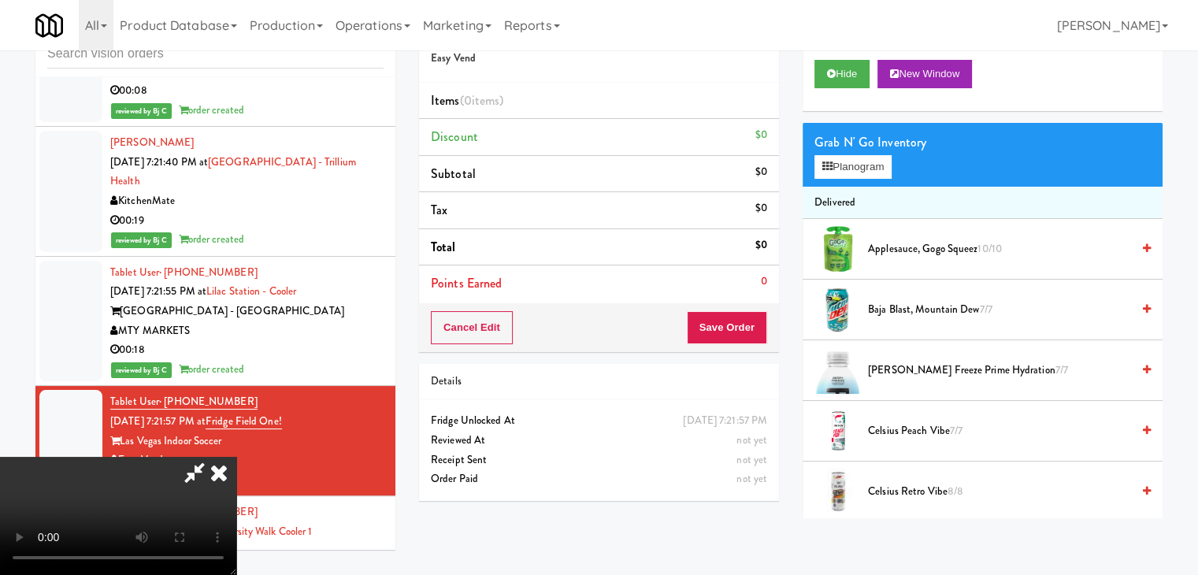
click at [236, 514] on video at bounding box center [118, 516] width 236 height 118
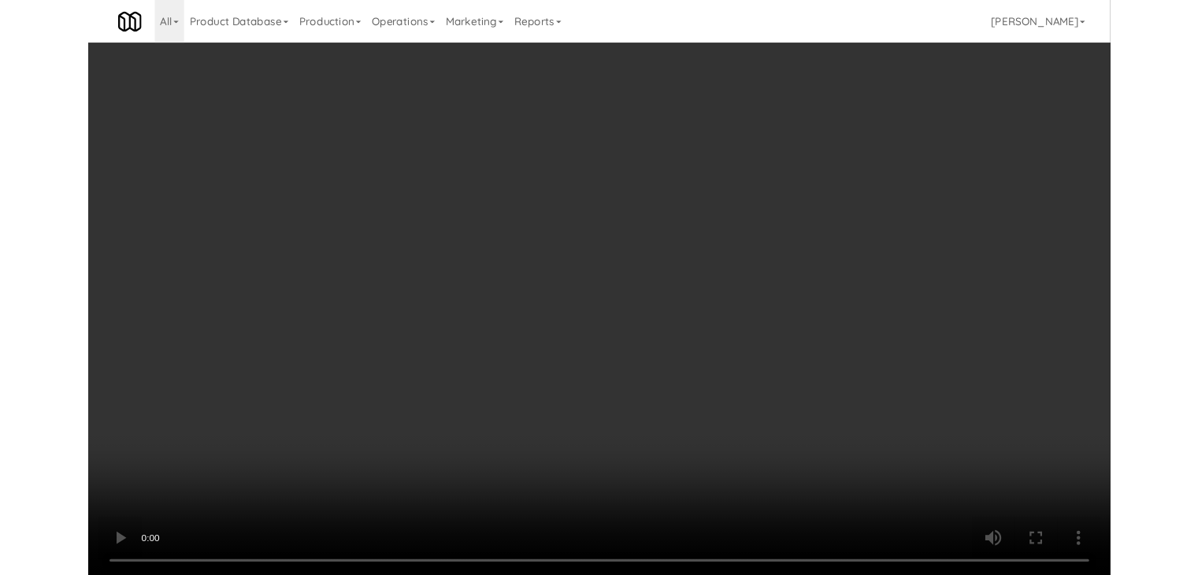
scroll to position [11661, 0]
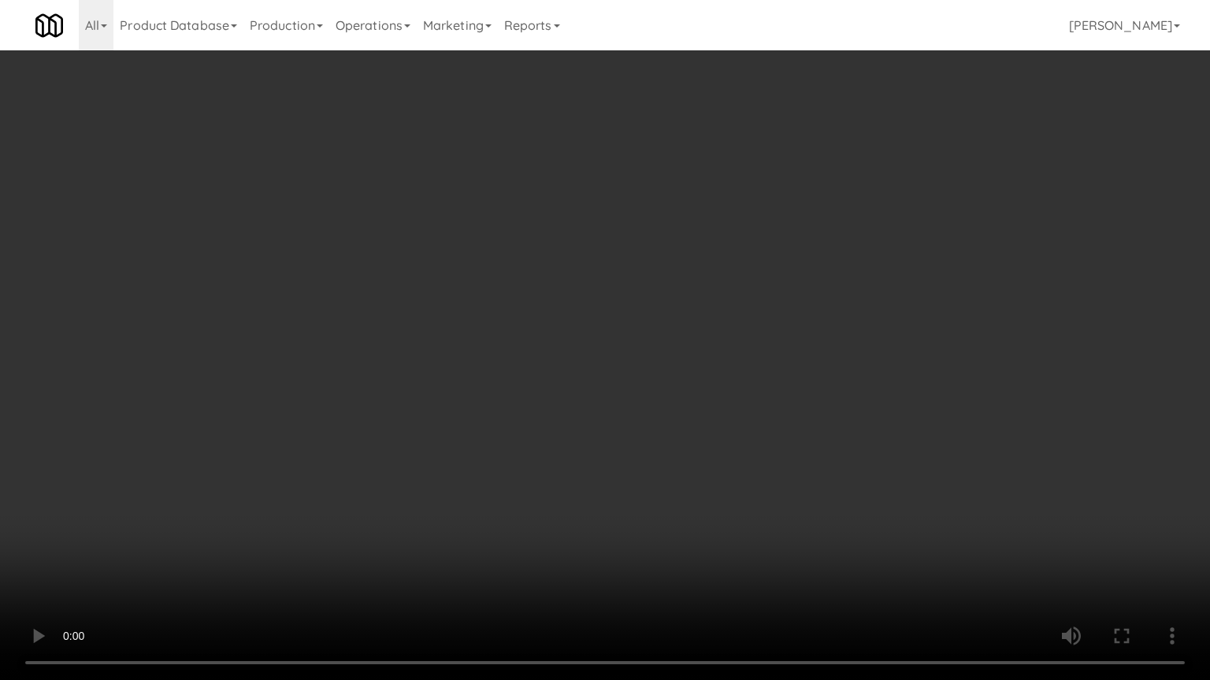
click at [704, 473] on video at bounding box center [605, 340] width 1210 height 680
click at [738, 450] on video at bounding box center [605, 340] width 1210 height 680
click at [743, 449] on video at bounding box center [605, 340] width 1210 height 680
click at [761, 443] on video at bounding box center [605, 340] width 1210 height 680
click at [761, 444] on video at bounding box center [605, 340] width 1210 height 680
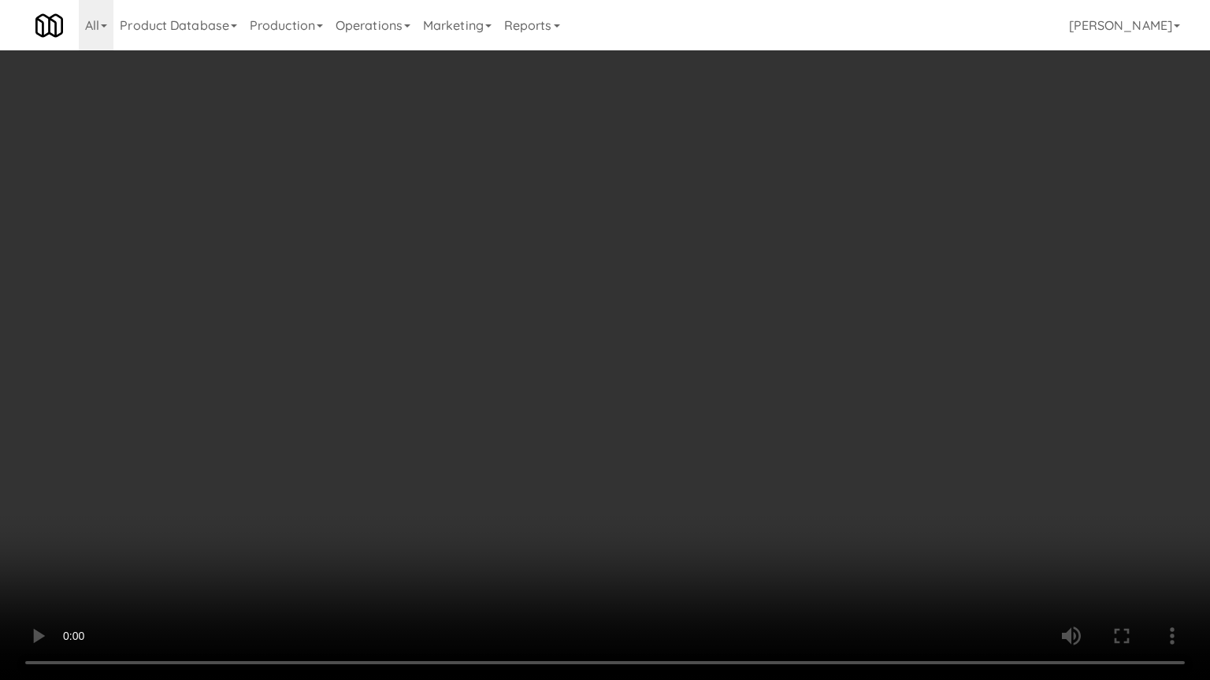
click at [765, 442] on video at bounding box center [605, 340] width 1210 height 680
click at [772, 439] on video at bounding box center [605, 340] width 1210 height 680
click at [772, 435] on video at bounding box center [605, 340] width 1210 height 680
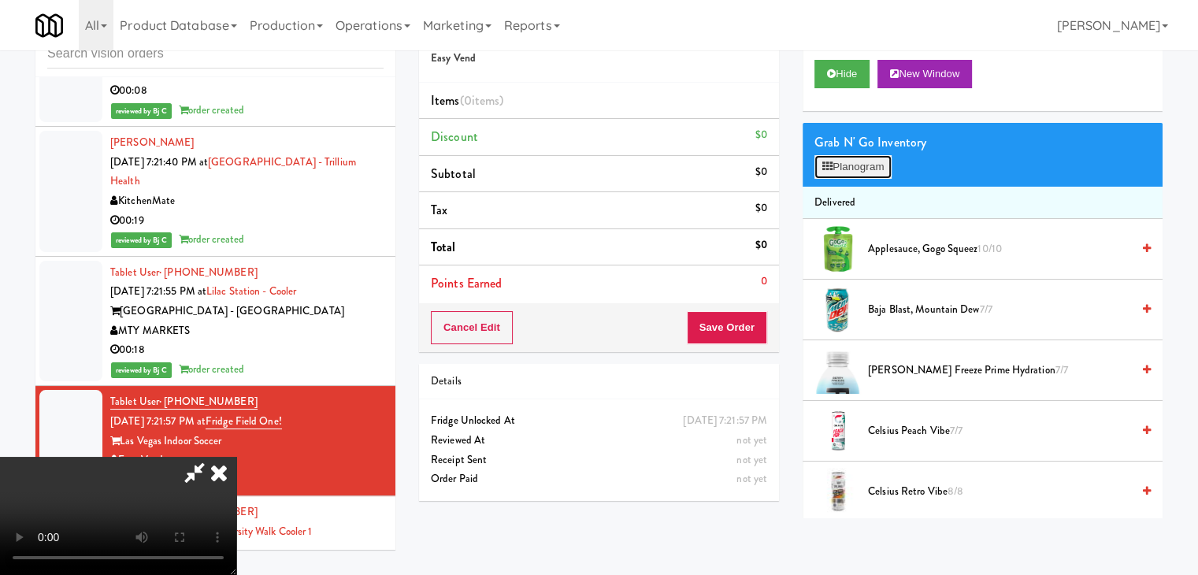
click at [877, 159] on button "Planogram" at bounding box center [852, 167] width 77 height 24
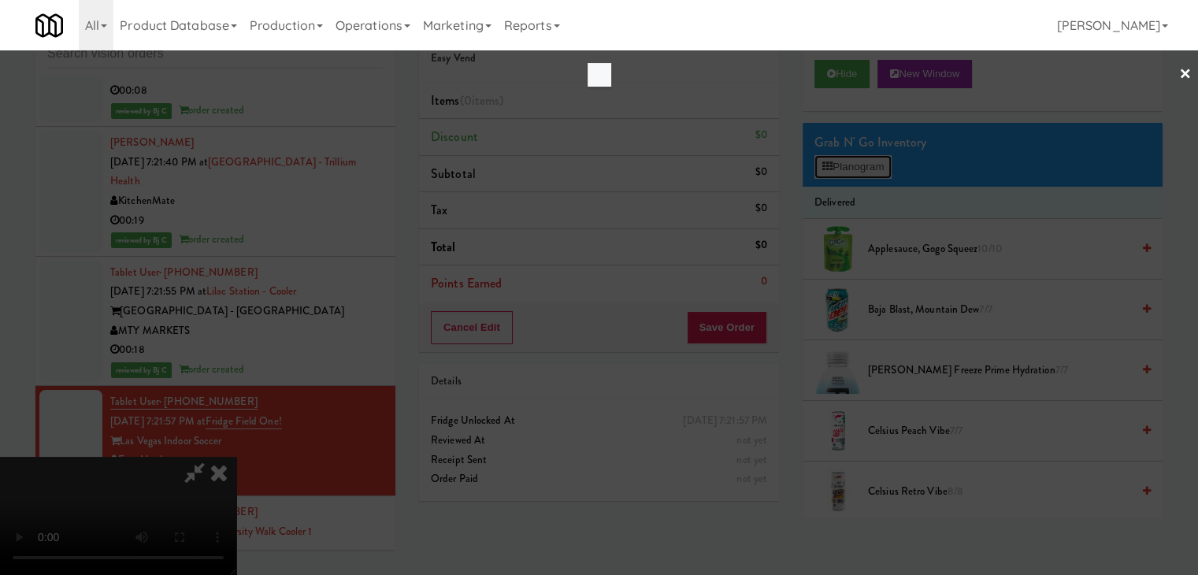
scroll to position [11661, 0]
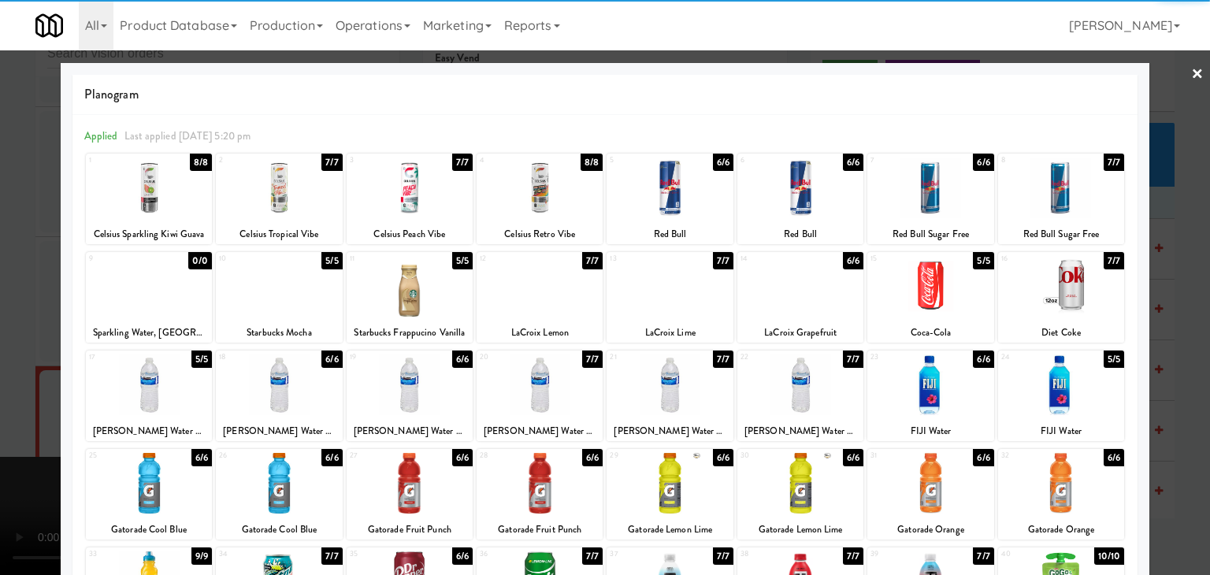
click at [945, 376] on div at bounding box center [930, 384] width 126 height 61
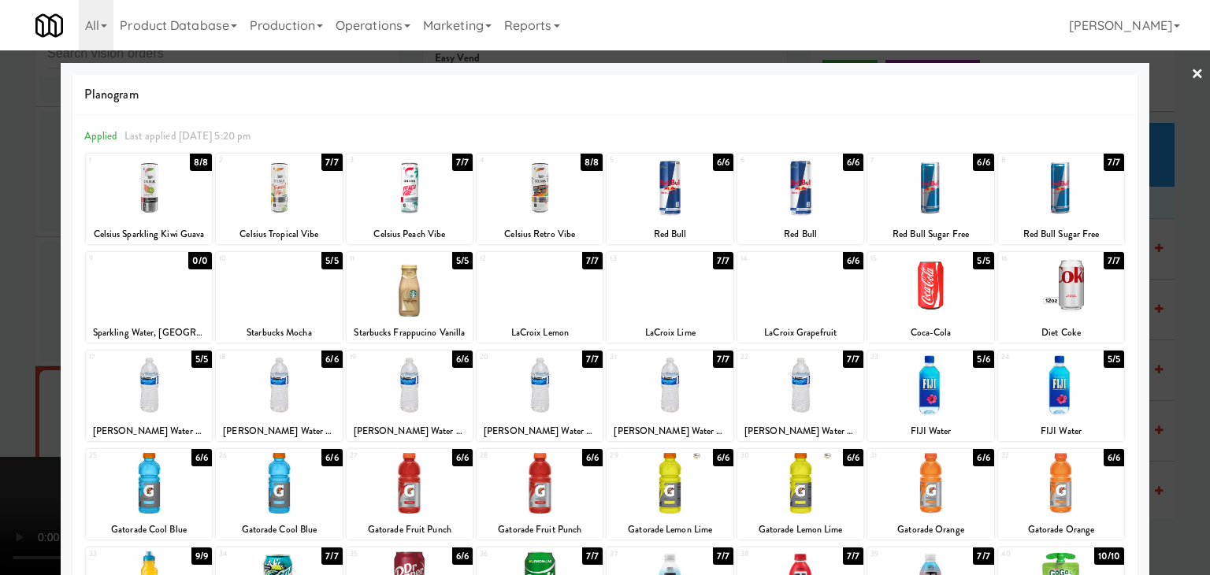
click at [1188, 387] on div at bounding box center [605, 287] width 1210 height 575
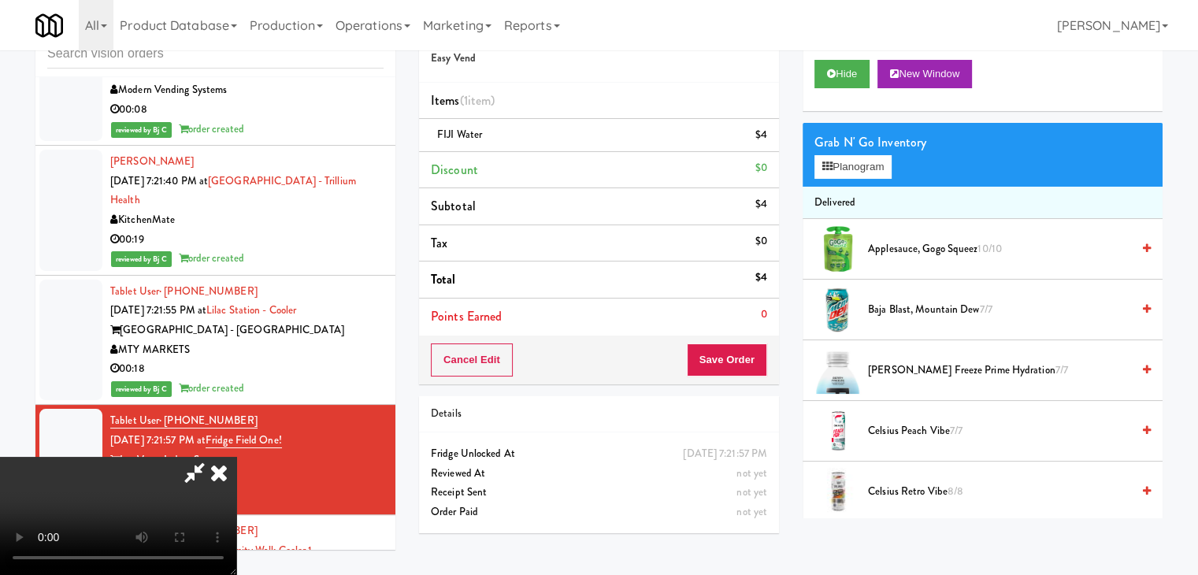
scroll to position [11680, 0]
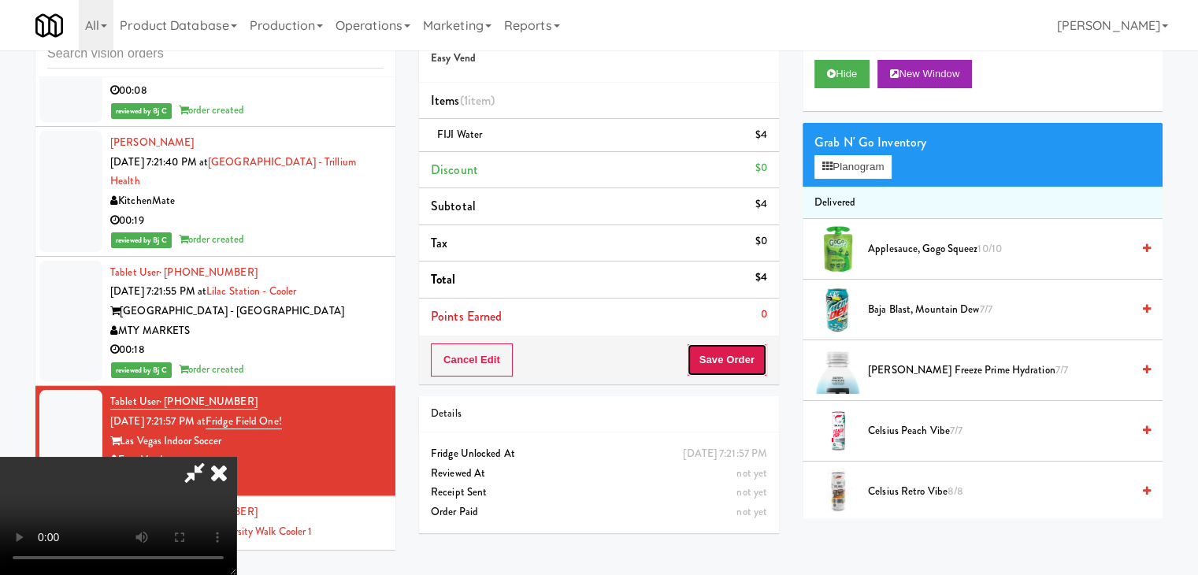
click at [735, 354] on button "Save Order" at bounding box center [727, 359] width 80 height 33
click at [736, 354] on button "Save Order" at bounding box center [727, 359] width 80 height 33
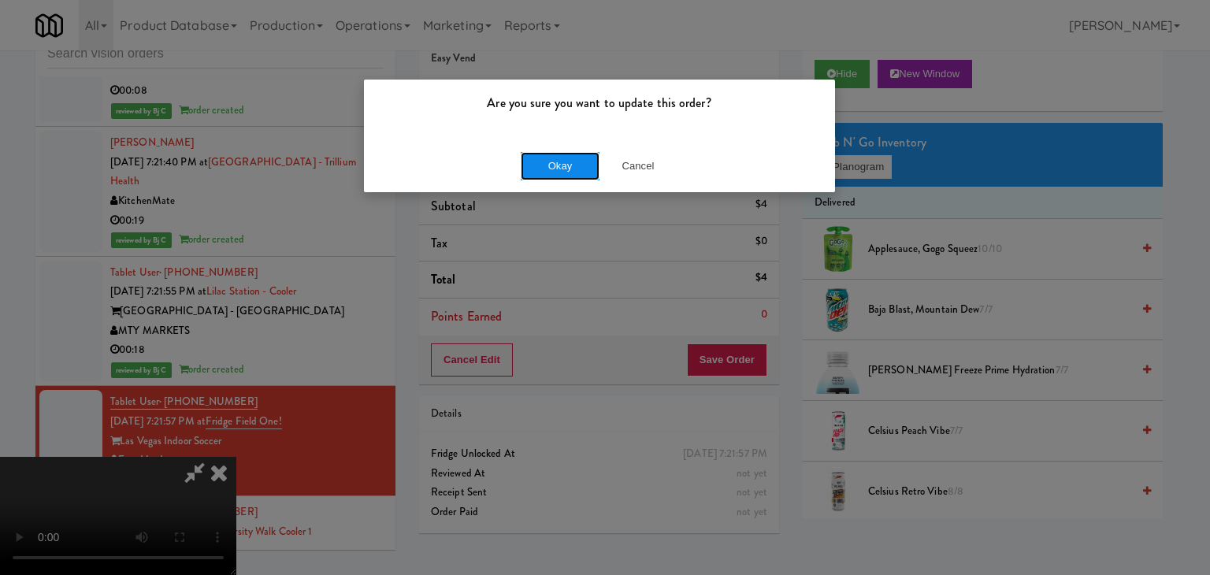
click at [584, 165] on button "Okay" at bounding box center [560, 166] width 79 height 28
click at [584, 165] on div "Okay Cancel" at bounding box center [599, 165] width 471 height 53
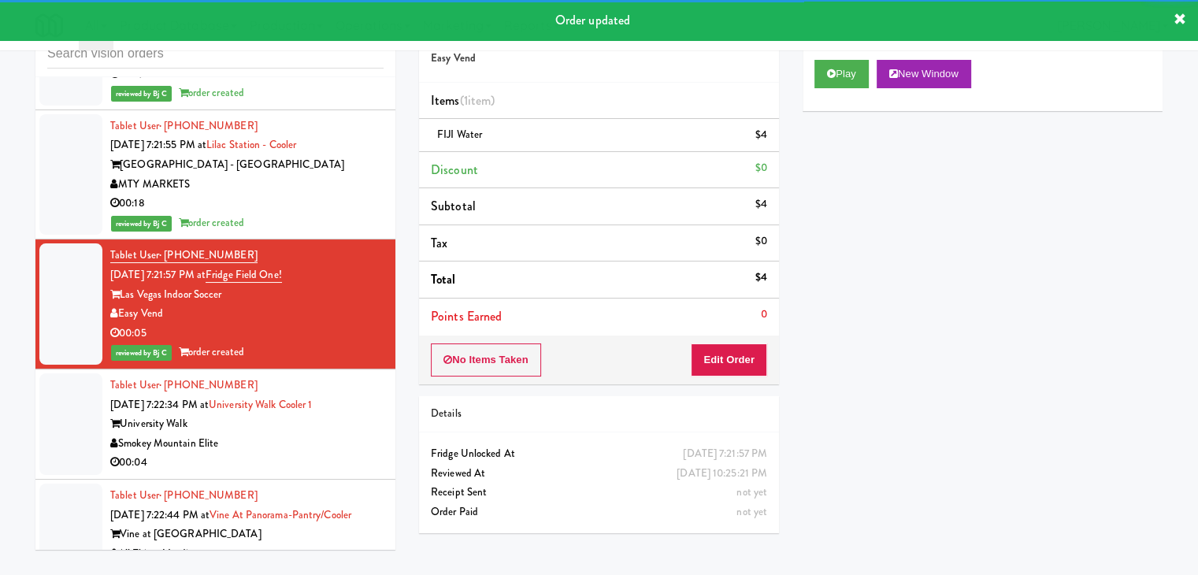
scroll to position [11838, 0]
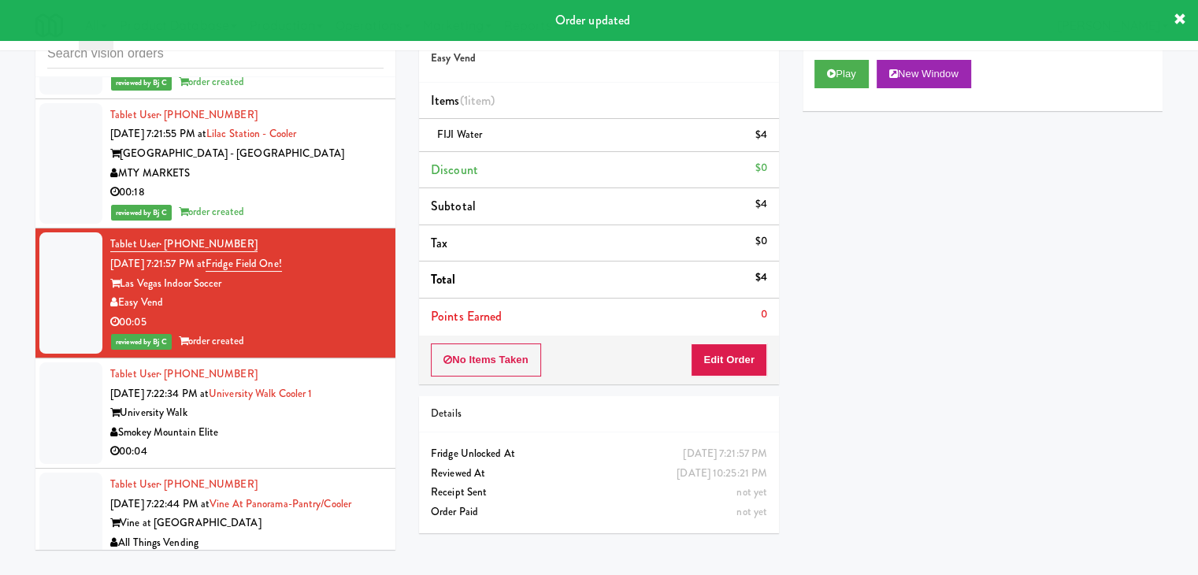
click at [331, 365] on div "Tablet User · (770) 286-4246 [DATE] 7:22:34 PM at [GEOGRAPHIC_DATA] Smokey Moun…" at bounding box center [246, 413] width 273 height 97
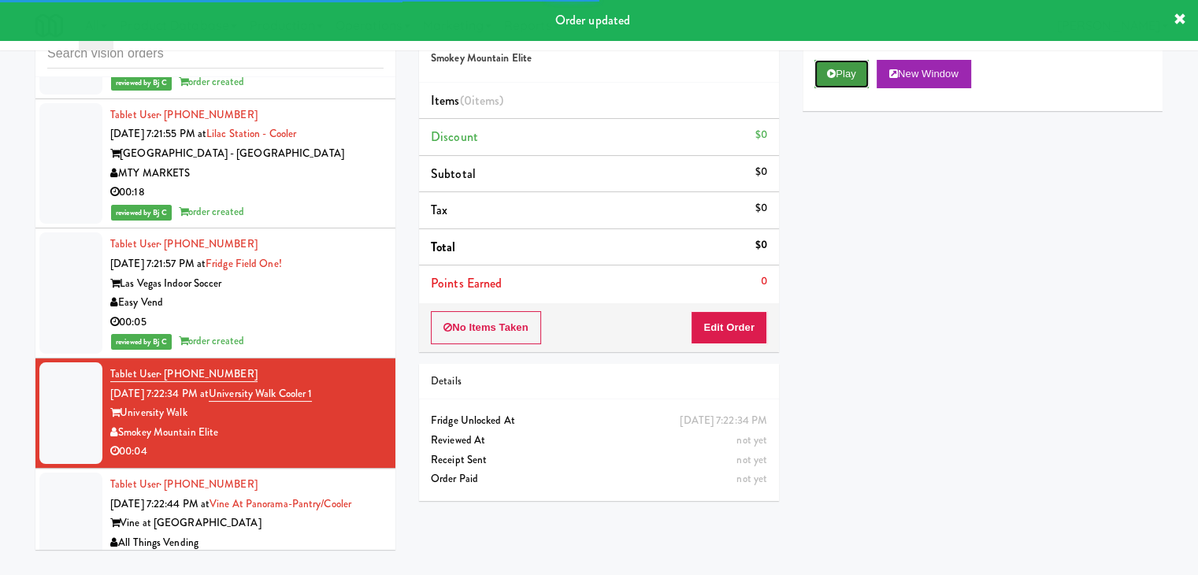
click at [843, 72] on button "Play" at bounding box center [841, 74] width 54 height 28
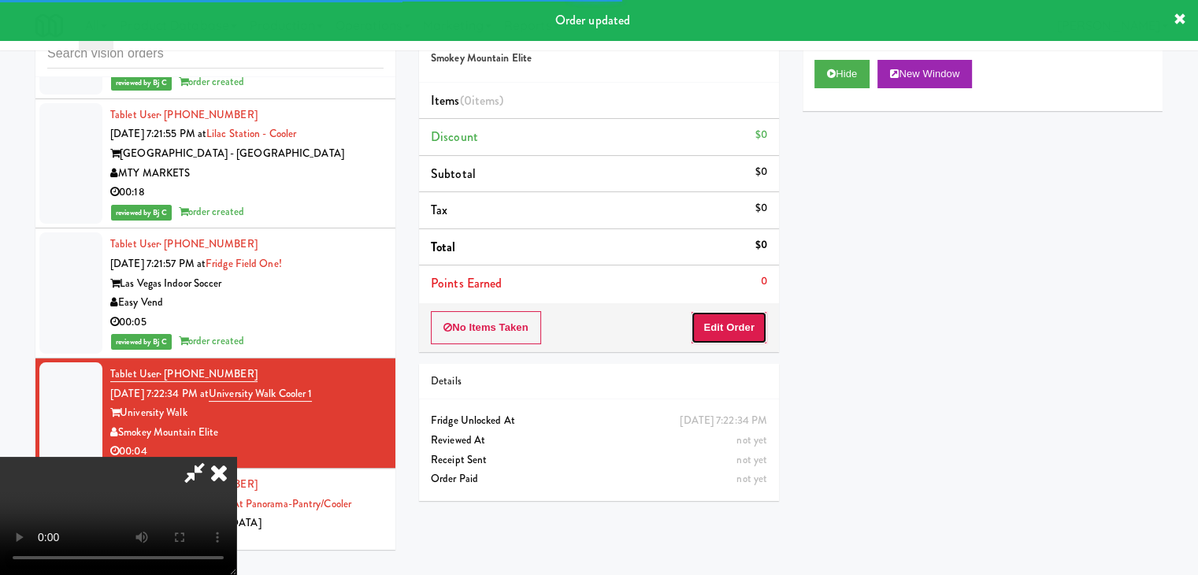
click at [724, 322] on button "Edit Order" at bounding box center [729, 327] width 76 height 33
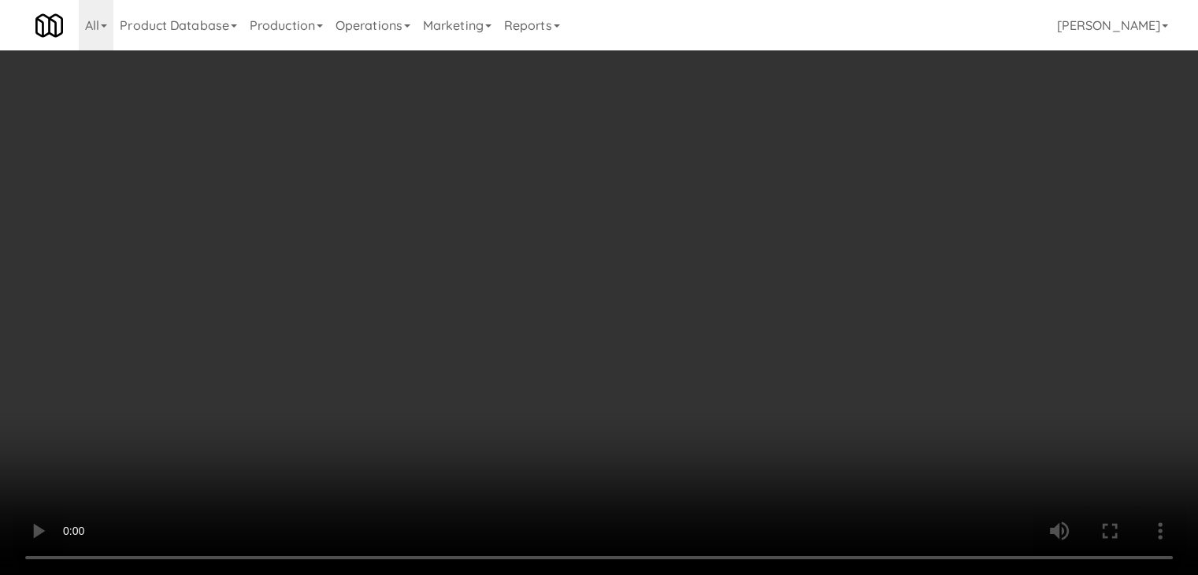
scroll to position [11819, 0]
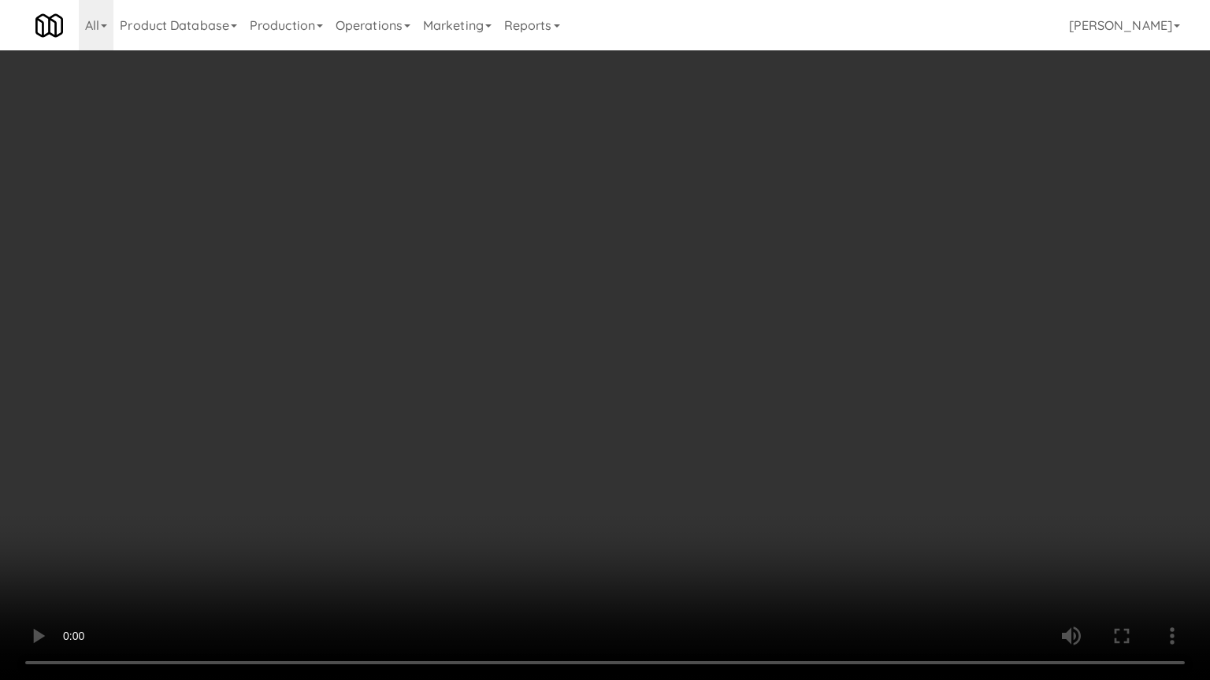
click at [742, 441] on video at bounding box center [605, 340] width 1210 height 680
click at [742, 443] on video at bounding box center [605, 340] width 1210 height 680
click at [751, 438] on video at bounding box center [605, 340] width 1210 height 680
drag, startPoint x: 751, startPoint y: 438, endPoint x: 799, endPoint y: 328, distance: 119.2
click at [756, 430] on video at bounding box center [605, 340] width 1210 height 680
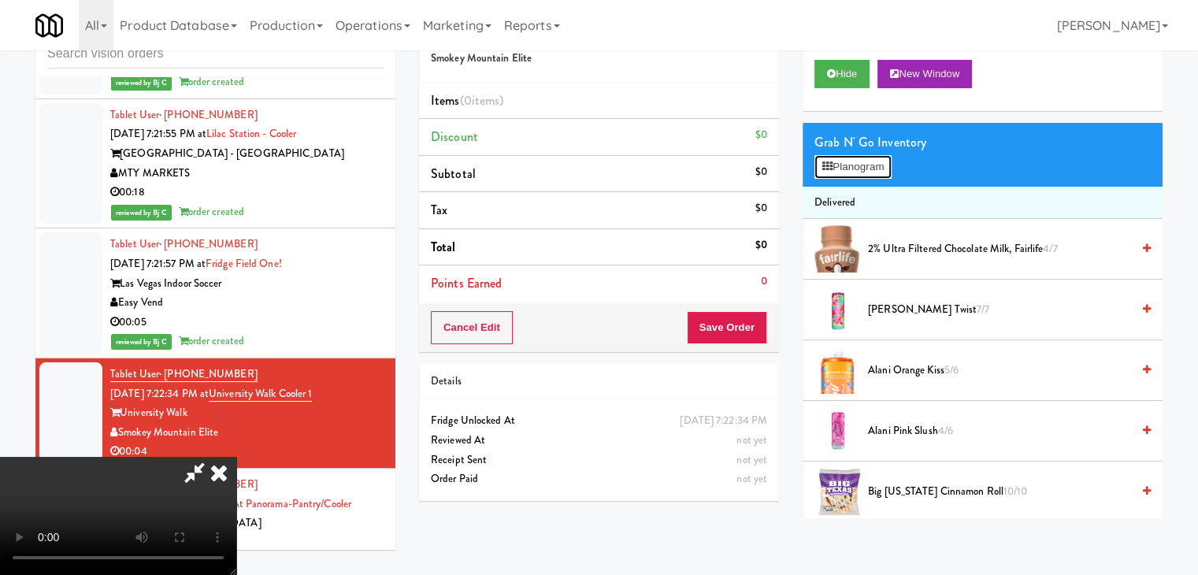
click at [855, 166] on button "Planogram" at bounding box center [852, 167] width 77 height 24
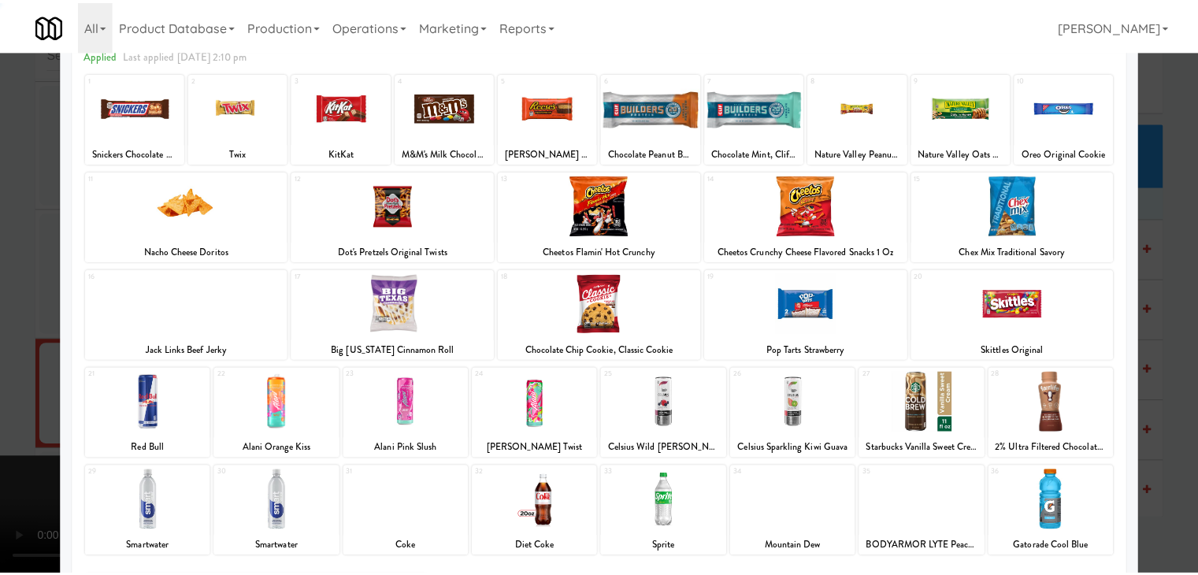
scroll to position [198, 0]
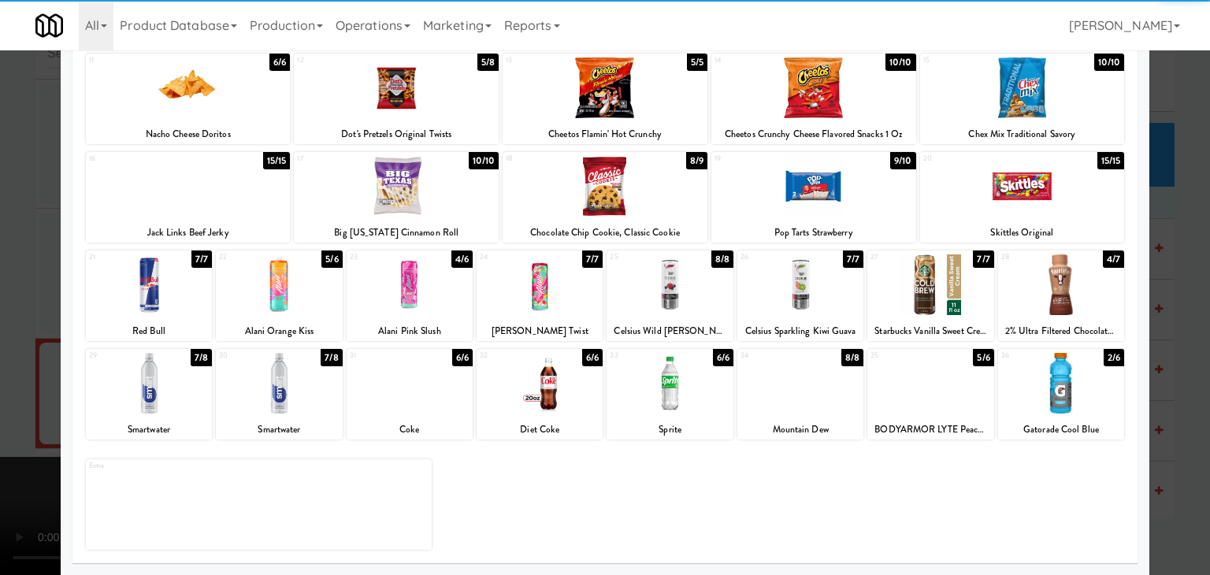
click at [524, 395] on div at bounding box center [539, 383] width 126 height 61
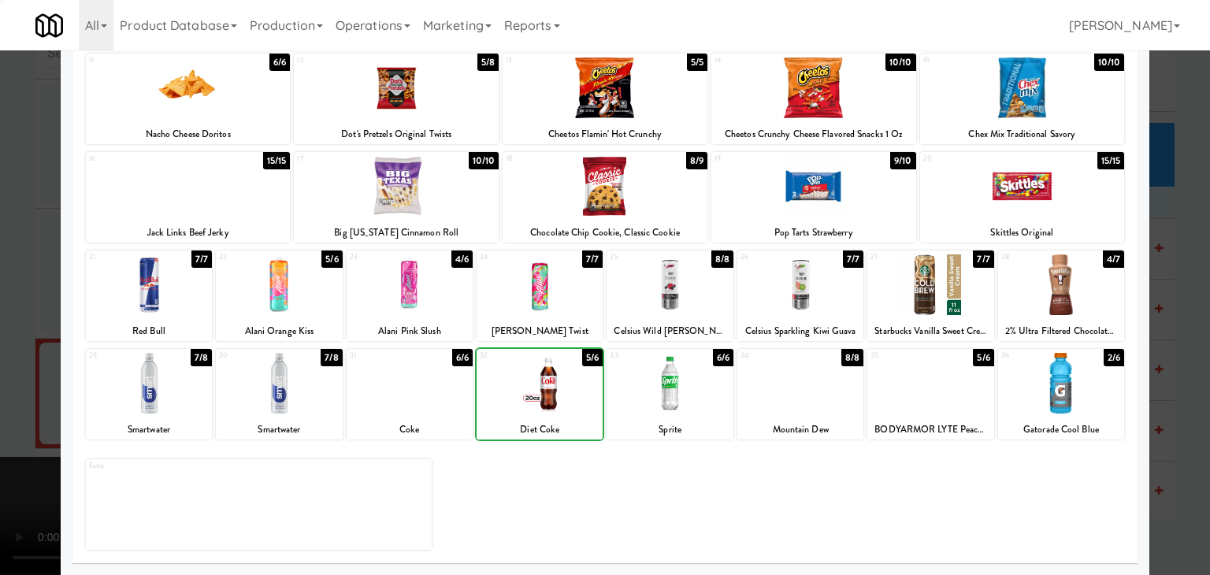
drag, startPoint x: 0, startPoint y: 386, endPoint x: 261, endPoint y: 363, distance: 262.4
click at [13, 384] on div at bounding box center [605, 287] width 1210 height 575
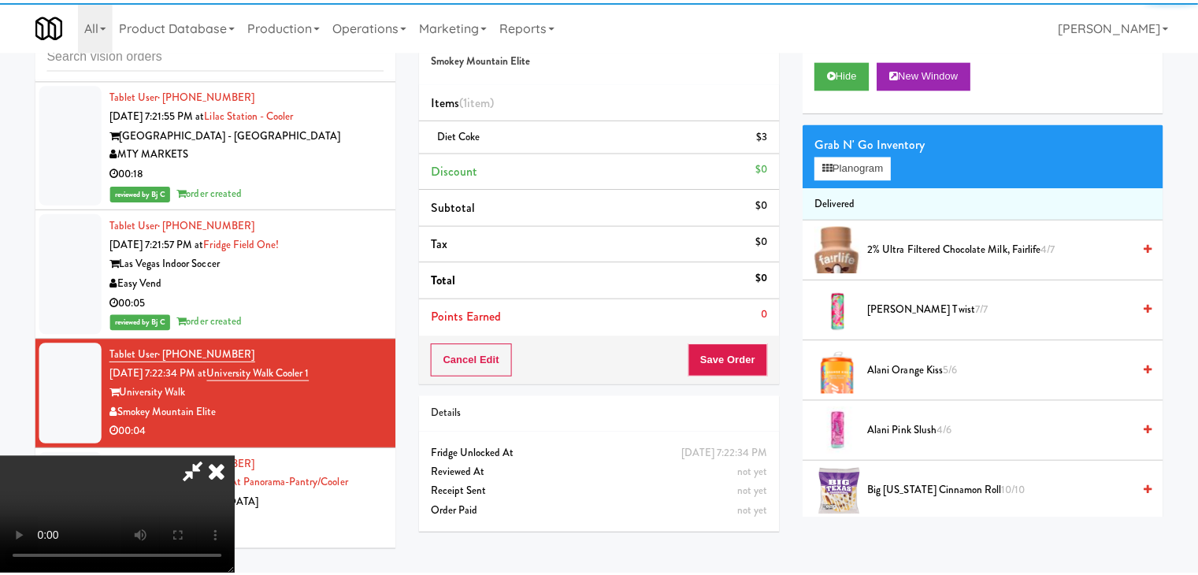
scroll to position [11838, 0]
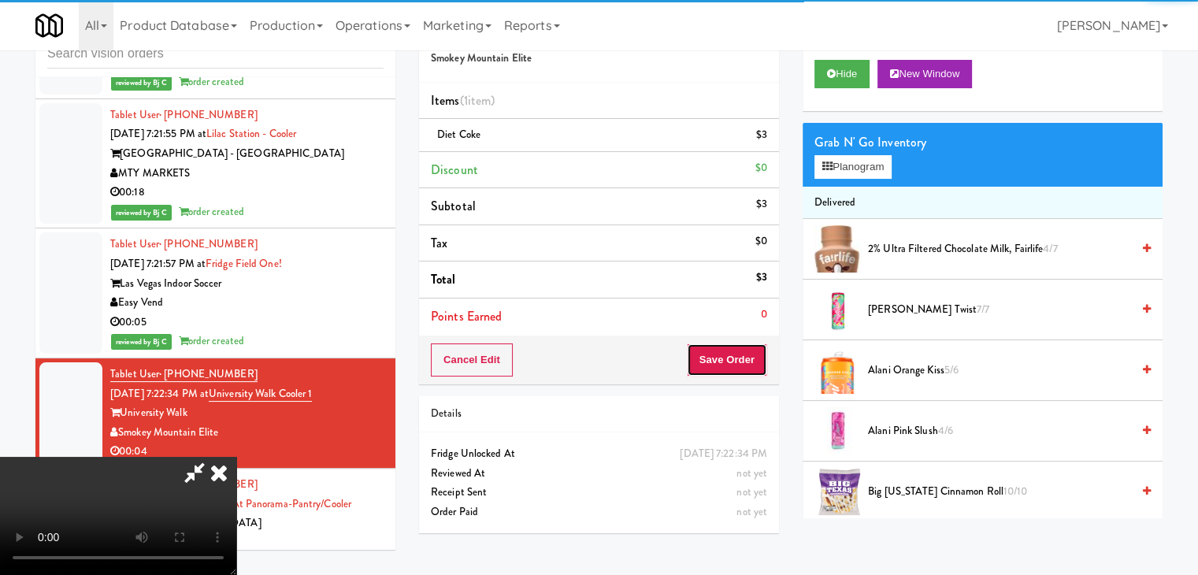
click at [729, 361] on button "Save Order" at bounding box center [727, 359] width 80 height 33
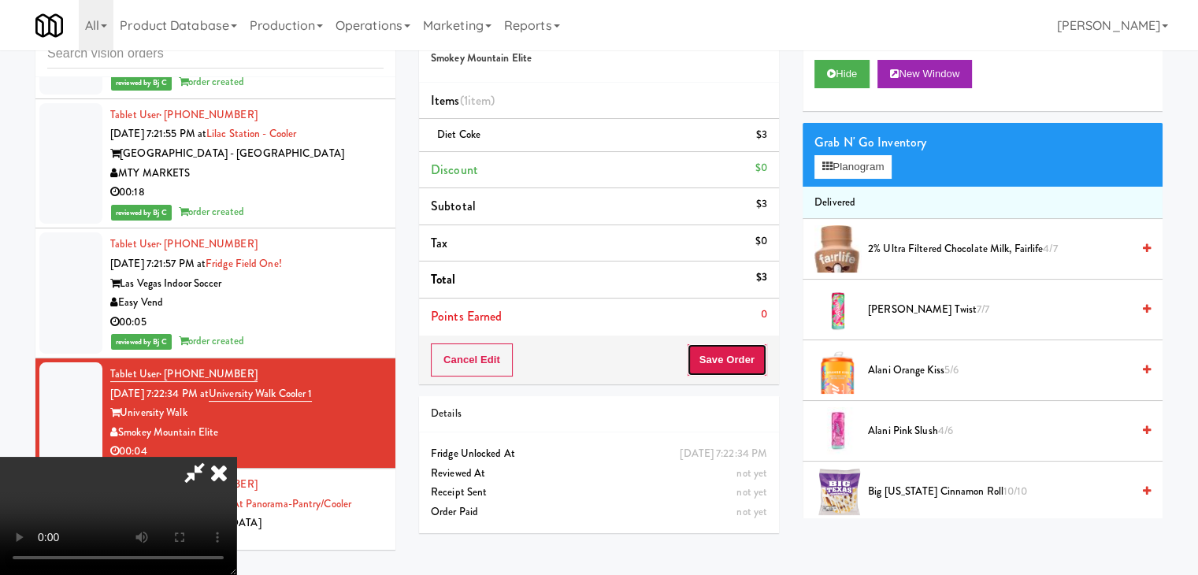
click at [729, 361] on button "Save Order" at bounding box center [727, 359] width 80 height 33
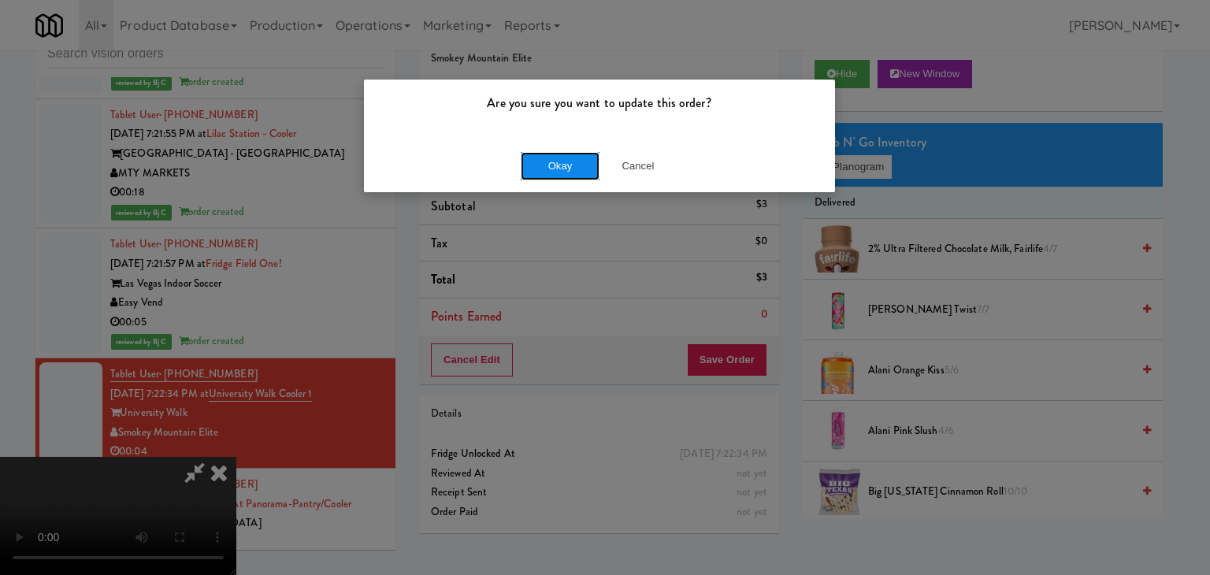
click at [554, 169] on button "Okay" at bounding box center [560, 166] width 79 height 28
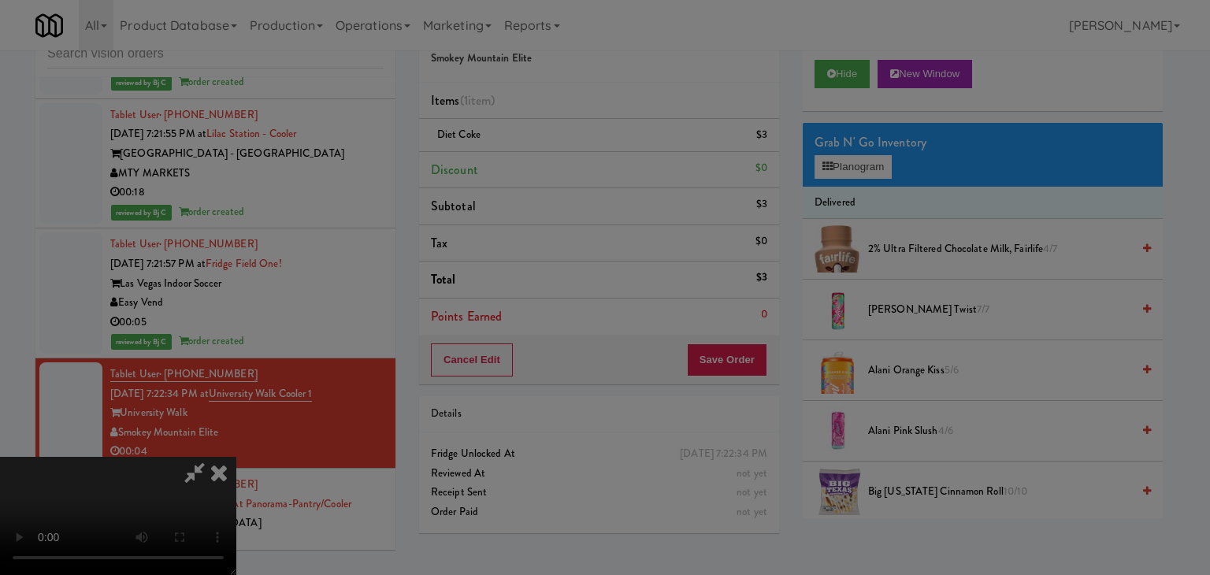
click at [553, 169] on body "Are you sure you want to update this order? Okay Cancel Okay Are you sure you w…" at bounding box center [605, 287] width 1210 height 575
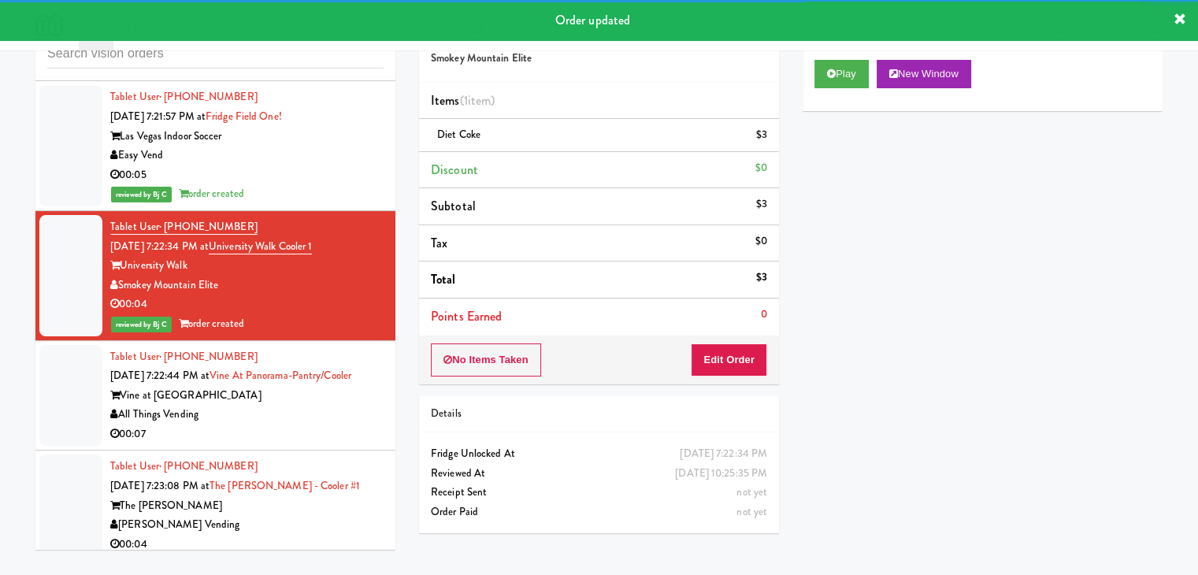
scroll to position [11995, 0]
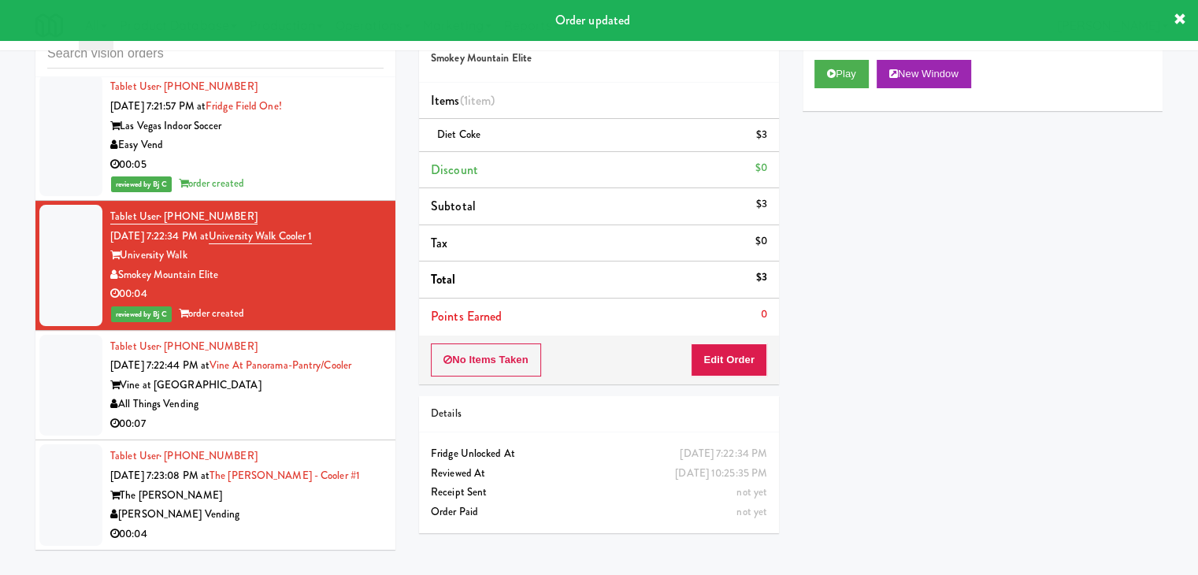
click at [292, 395] on div "All Things Vending" at bounding box center [246, 405] width 273 height 20
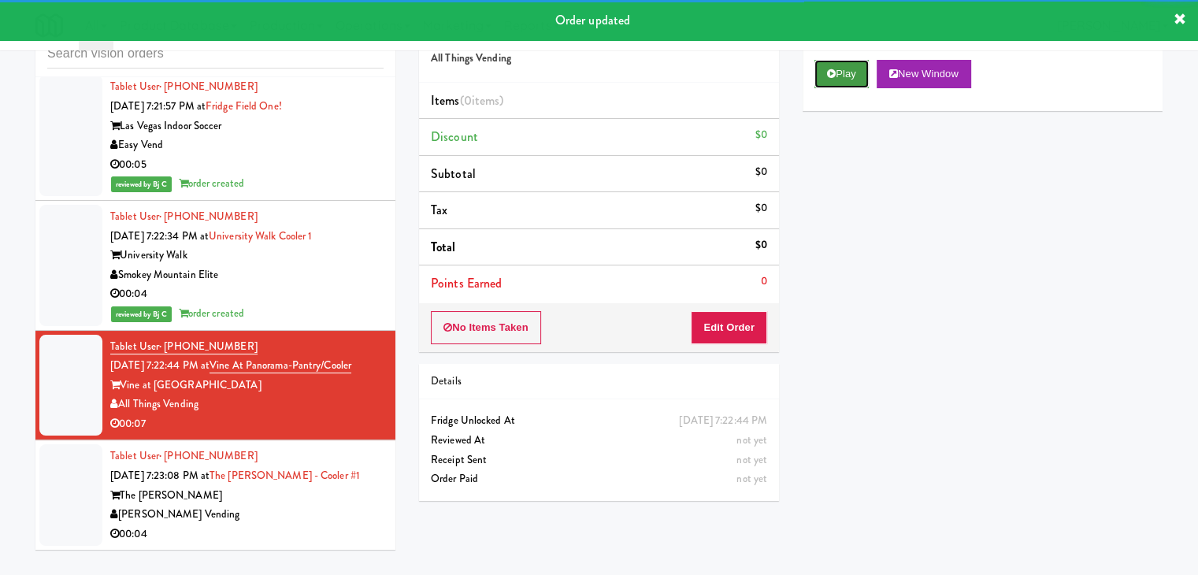
click at [841, 76] on button "Play" at bounding box center [841, 74] width 54 height 28
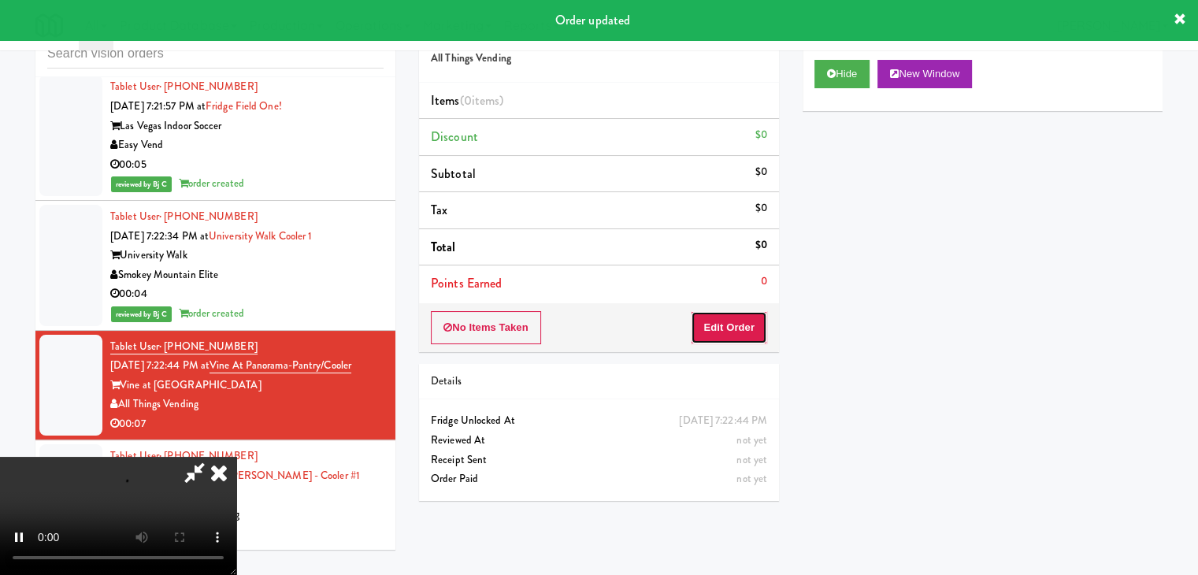
click at [741, 321] on button "Edit Order" at bounding box center [729, 327] width 76 height 33
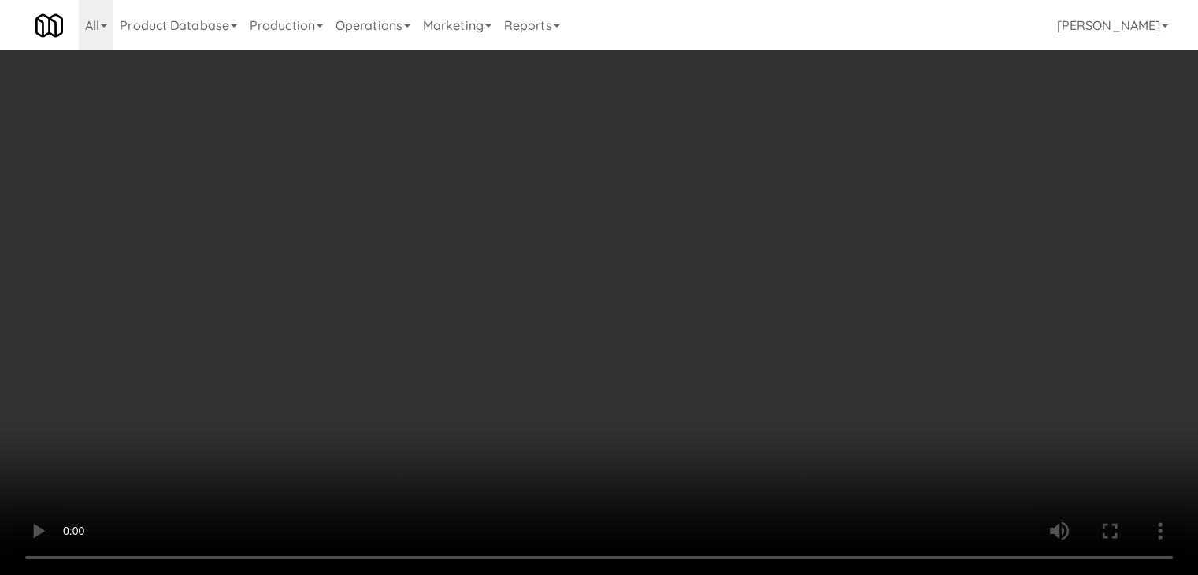
scroll to position [11975, 0]
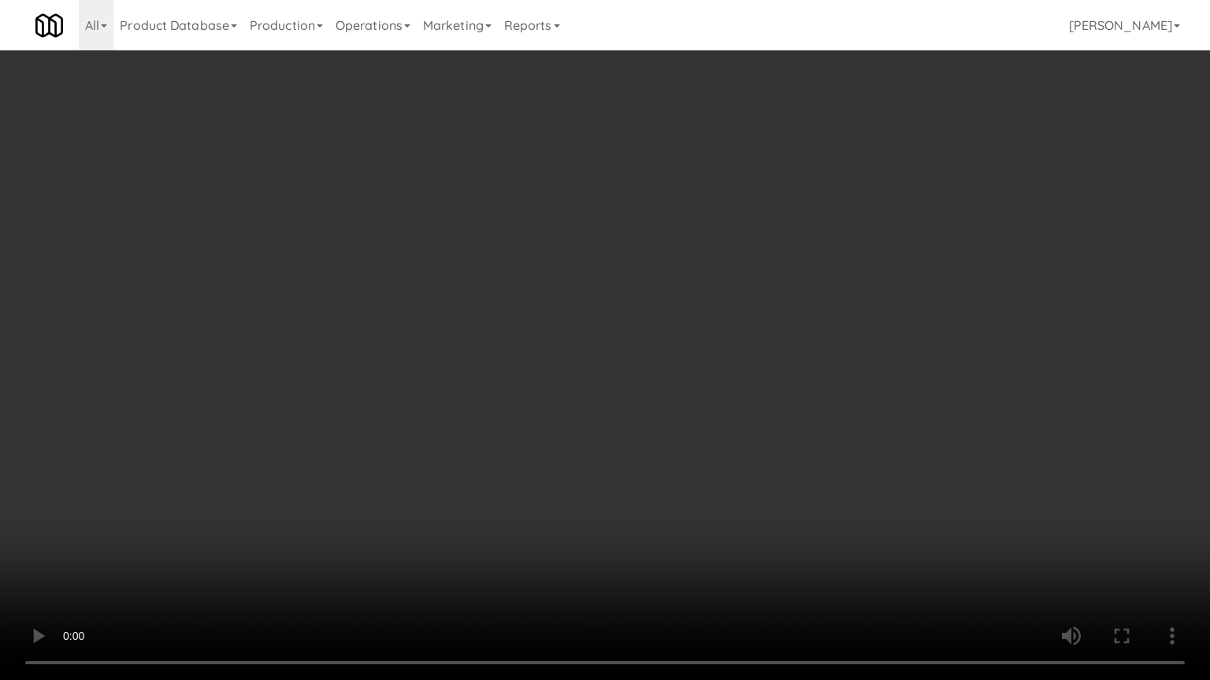
click at [772, 409] on video at bounding box center [605, 340] width 1210 height 680
click at [735, 461] on video at bounding box center [605, 340] width 1210 height 680
click at [724, 391] on video at bounding box center [605, 340] width 1210 height 680
click at [654, 445] on video at bounding box center [605, 340] width 1210 height 680
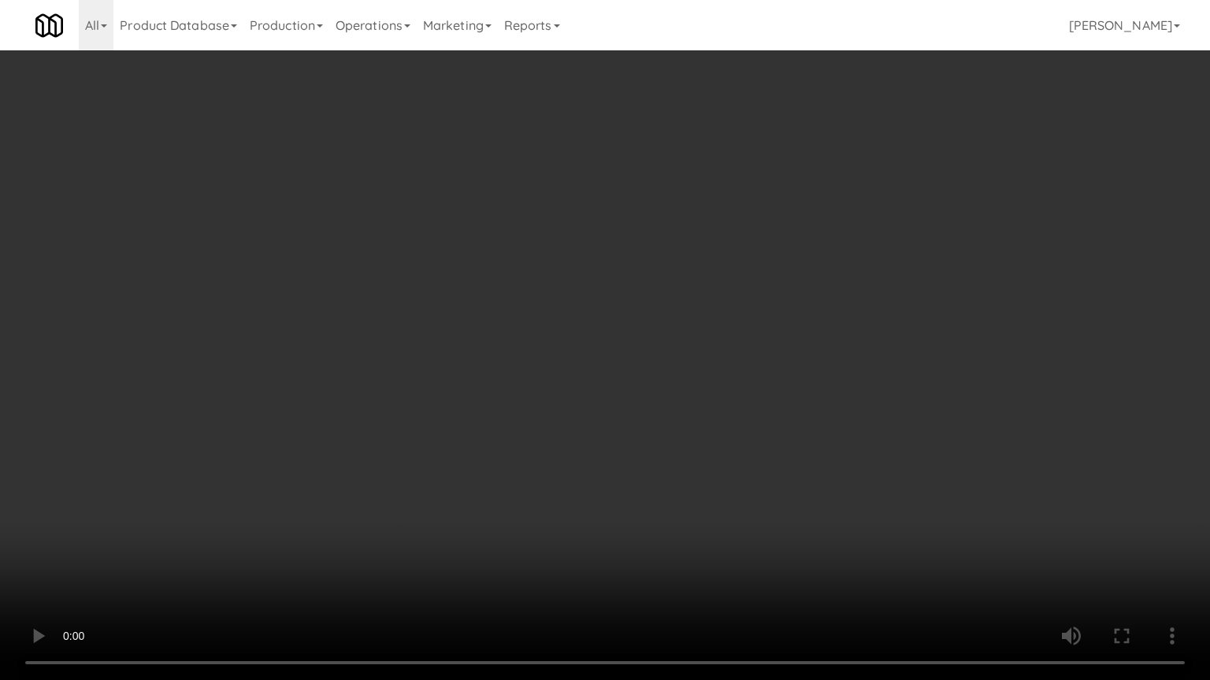
click at [670, 327] on video at bounding box center [605, 340] width 1210 height 680
click at [735, 368] on video at bounding box center [605, 340] width 1210 height 680
click at [734, 368] on video at bounding box center [605, 340] width 1210 height 680
click at [731, 369] on video at bounding box center [605, 340] width 1210 height 680
click at [731, 370] on video at bounding box center [605, 340] width 1210 height 680
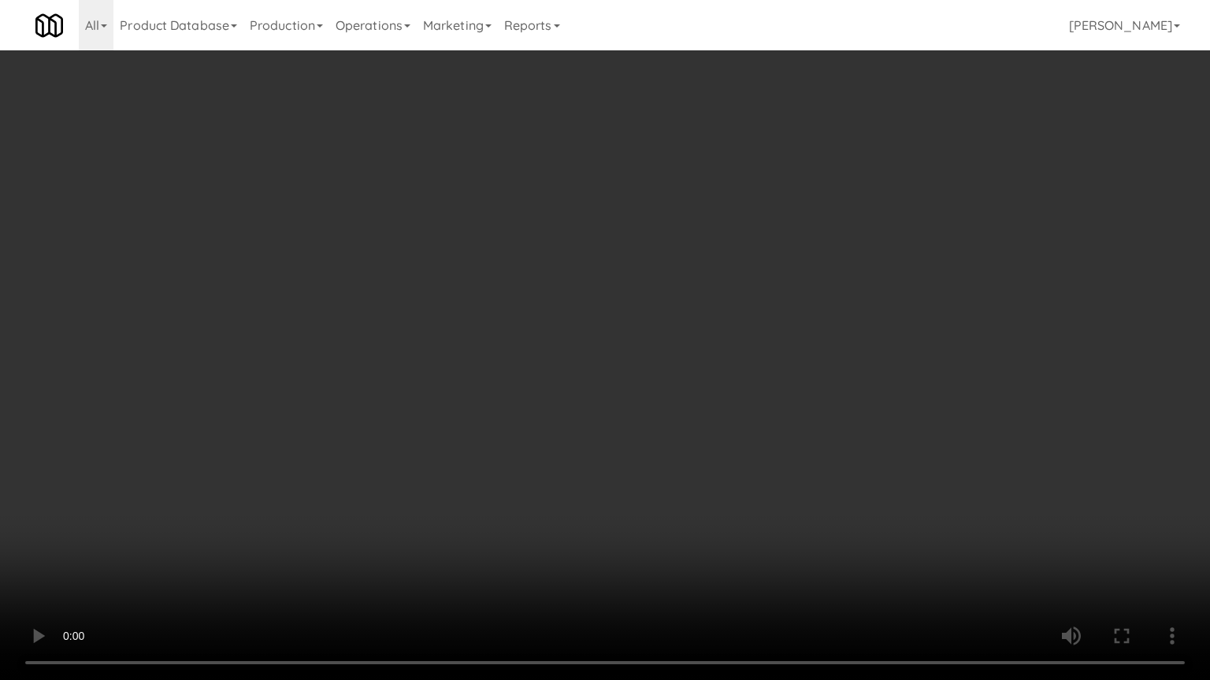
click at [742, 362] on video at bounding box center [605, 340] width 1210 height 680
drag, startPoint x: 740, startPoint y: 361, endPoint x: 758, endPoint y: 269, distance: 94.5
click at [740, 360] on video at bounding box center [605, 340] width 1210 height 680
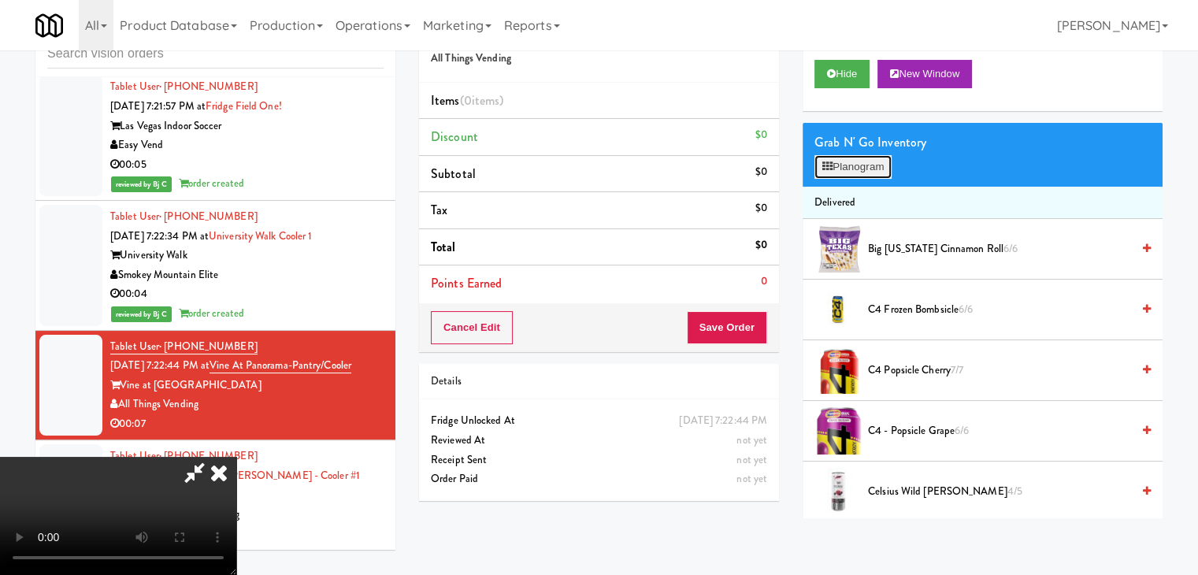
click at [863, 158] on button "Planogram" at bounding box center [852, 167] width 77 height 24
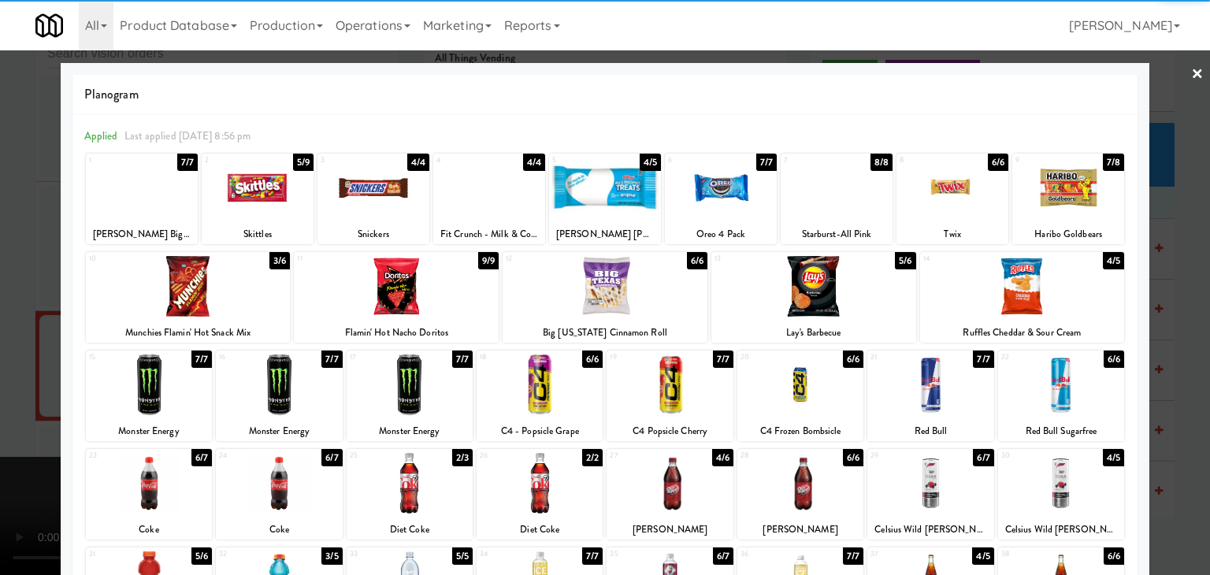
click at [220, 283] on div at bounding box center [188, 286] width 205 height 61
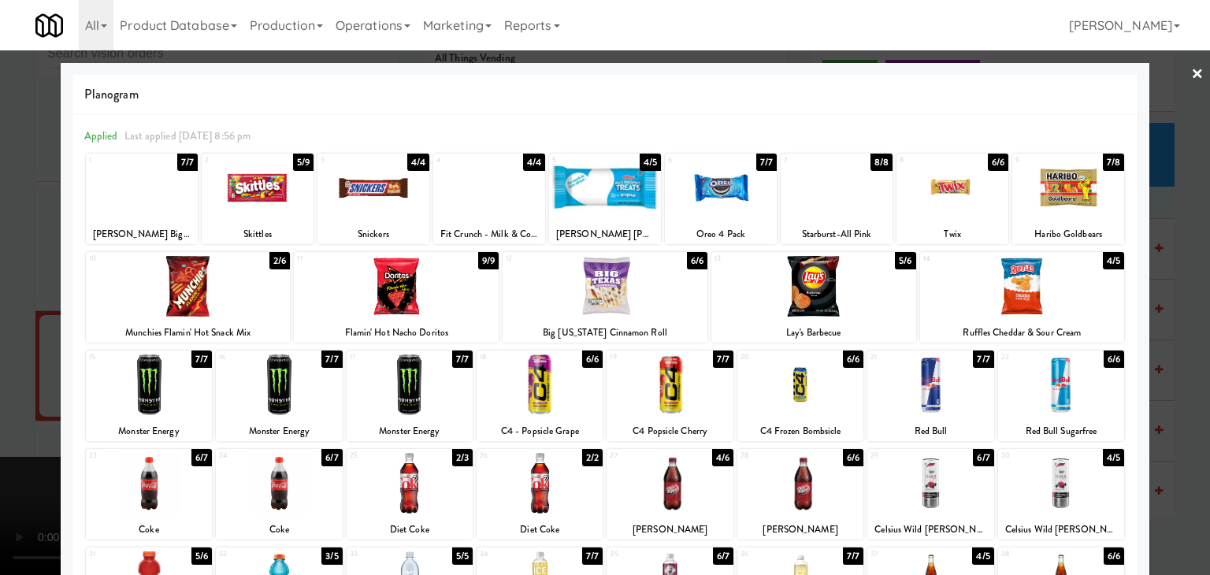
drag, startPoint x: 281, startPoint y: 502, endPoint x: 256, endPoint y: 495, distance: 26.2
click at [280, 501] on div at bounding box center [279, 483] width 126 height 61
drag, startPoint x: 0, startPoint y: 429, endPoint x: 552, endPoint y: 343, distance: 558.7
click at [85, 410] on div "× Planogram Applied Last applied [DATE] 8:56 pm 1 7/7 [PERSON_NAME] Big Cup 2 5…" at bounding box center [605, 287] width 1210 height 575
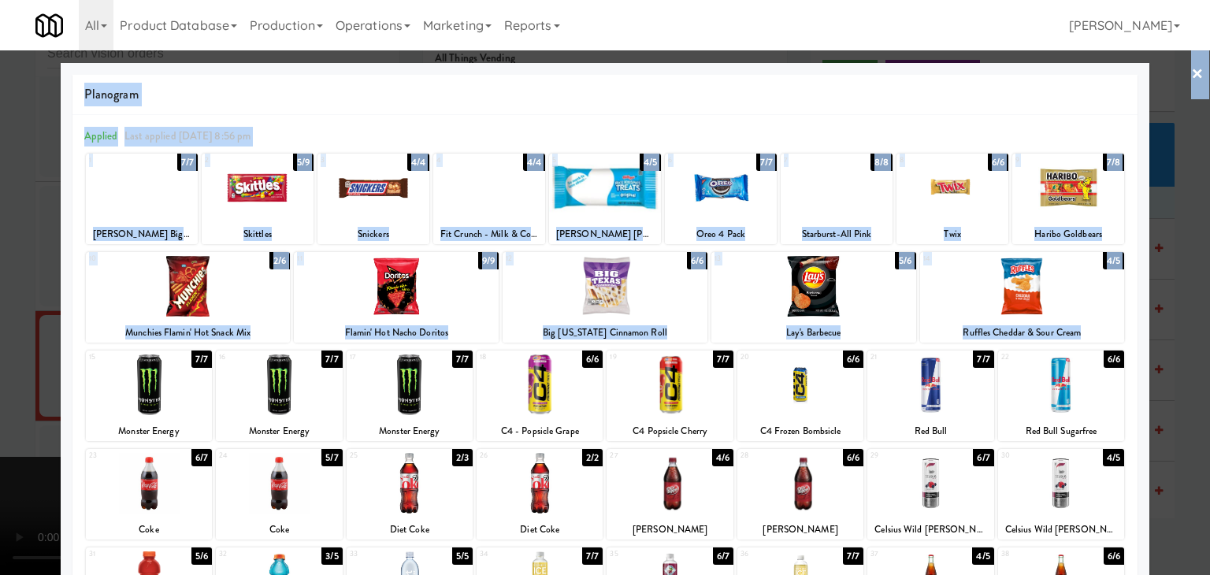
click at [15, 387] on div at bounding box center [605, 287] width 1210 height 575
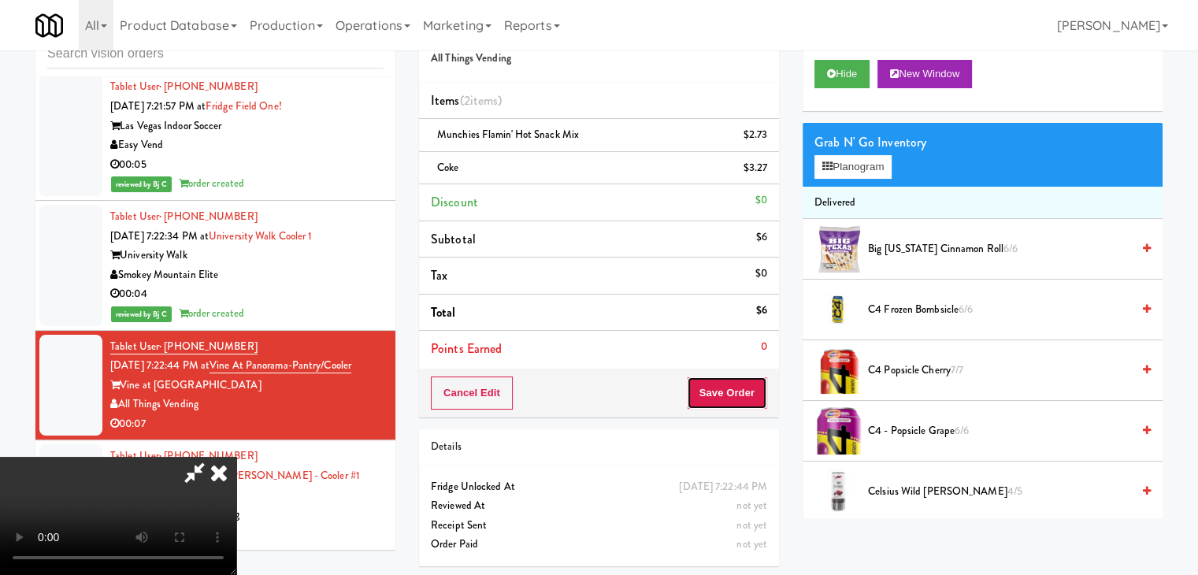
click at [728, 388] on button "Save Order" at bounding box center [727, 392] width 80 height 33
drag, startPoint x: 728, startPoint y: 388, endPoint x: 722, endPoint y: 376, distance: 13.0
click at [725, 382] on button "Save Order" at bounding box center [727, 392] width 80 height 33
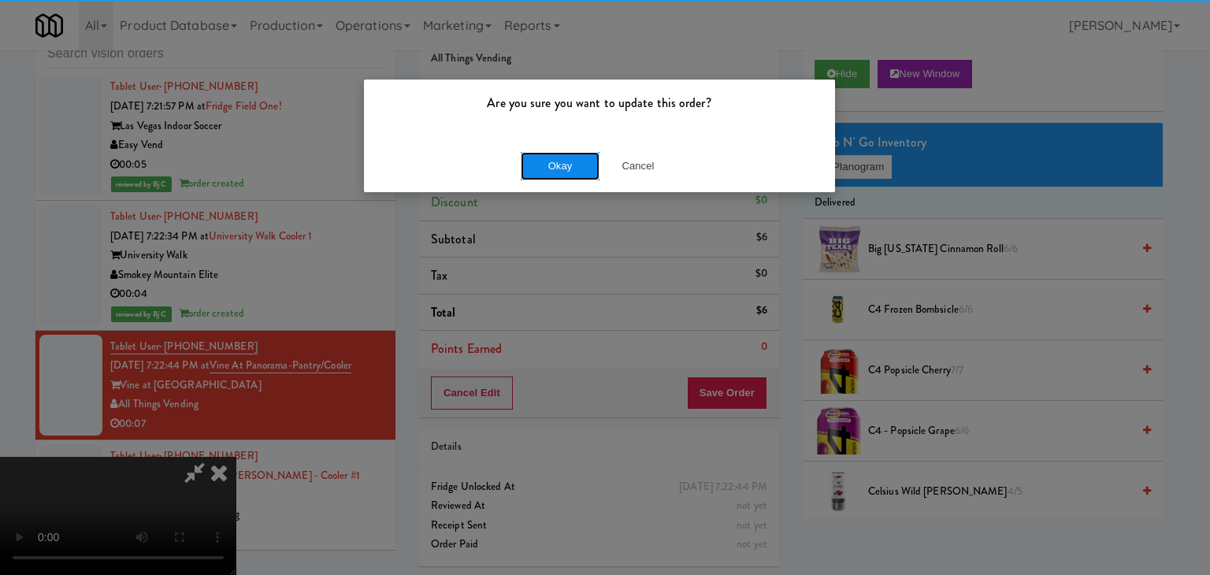
click at [561, 167] on button "Okay" at bounding box center [560, 166] width 79 height 28
click at [561, 167] on body "Are you sure you want to update this order? Okay Cancel Okay Are you sure you w…" at bounding box center [605, 287] width 1210 height 575
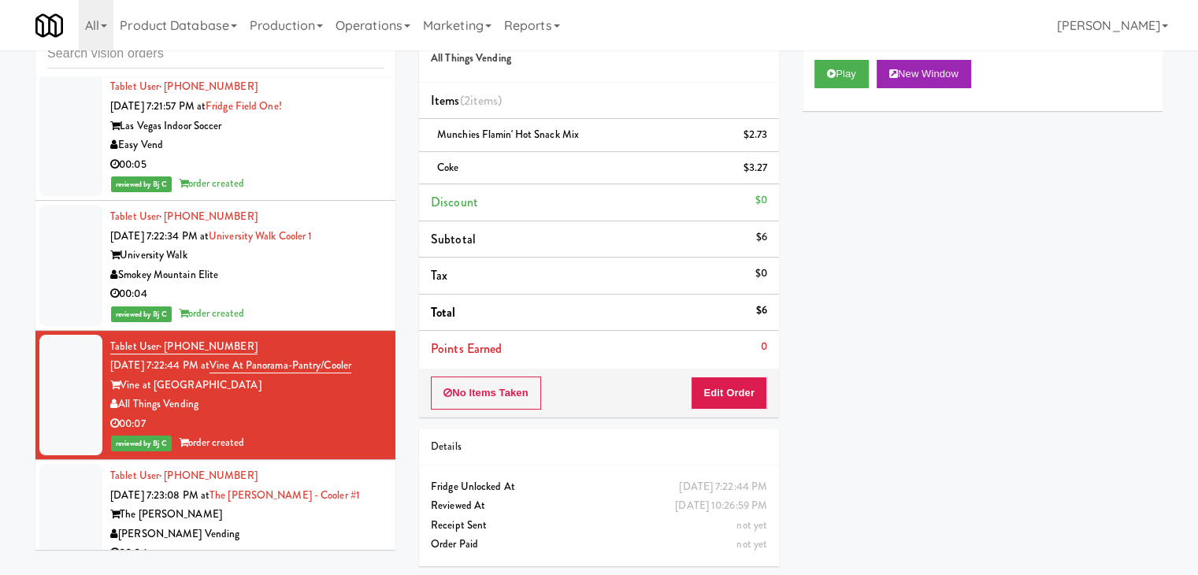
click at [294, 524] on div "[PERSON_NAME] Vending" at bounding box center [246, 534] width 273 height 20
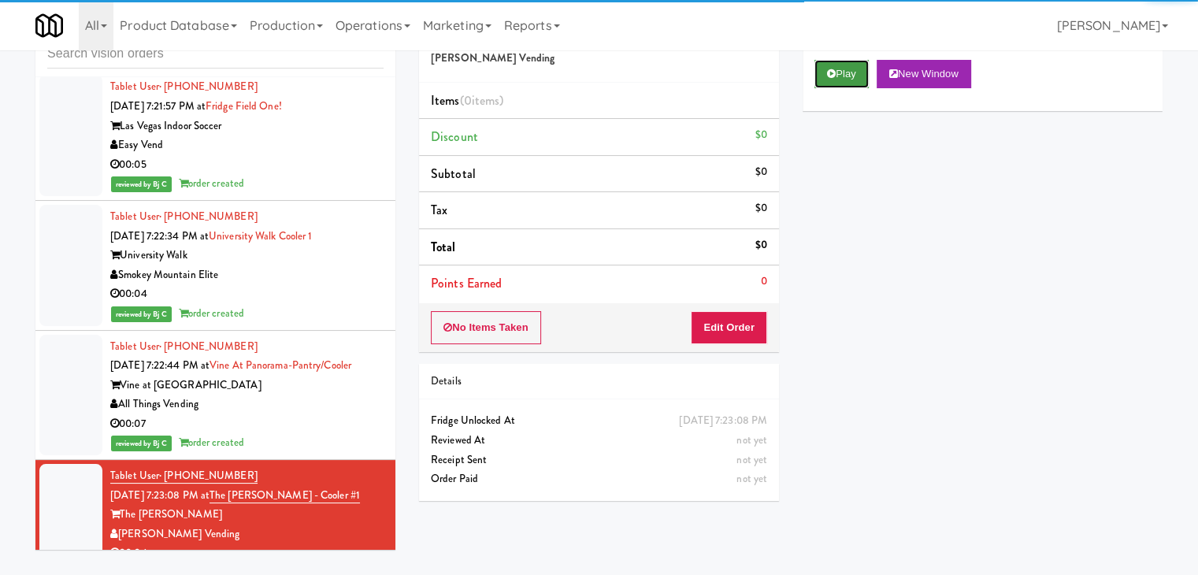
click at [836, 78] on button "Play" at bounding box center [841, 74] width 54 height 28
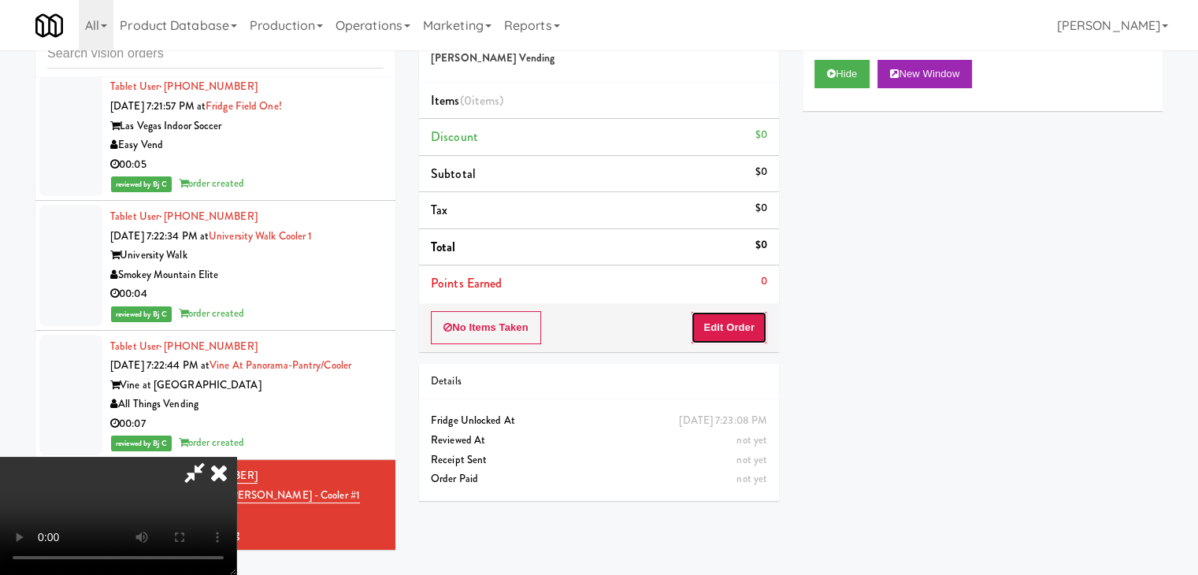
click at [743, 313] on button "Edit Order" at bounding box center [729, 327] width 76 height 33
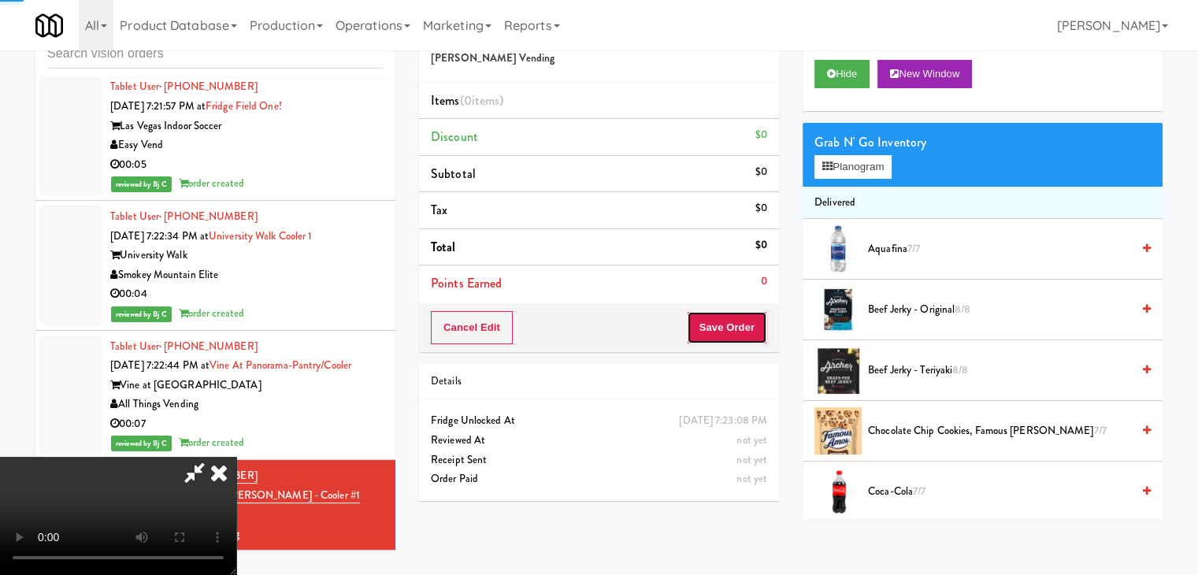
click at [742, 313] on button "Save Order" at bounding box center [727, 327] width 80 height 33
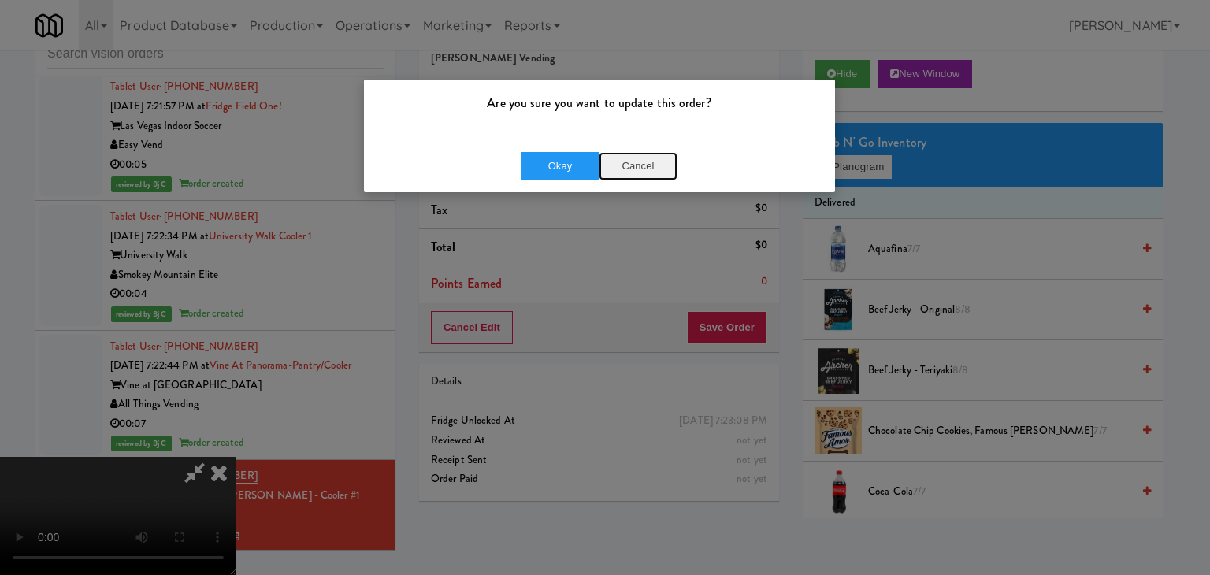
click at [638, 158] on button "Cancel" at bounding box center [637, 166] width 79 height 28
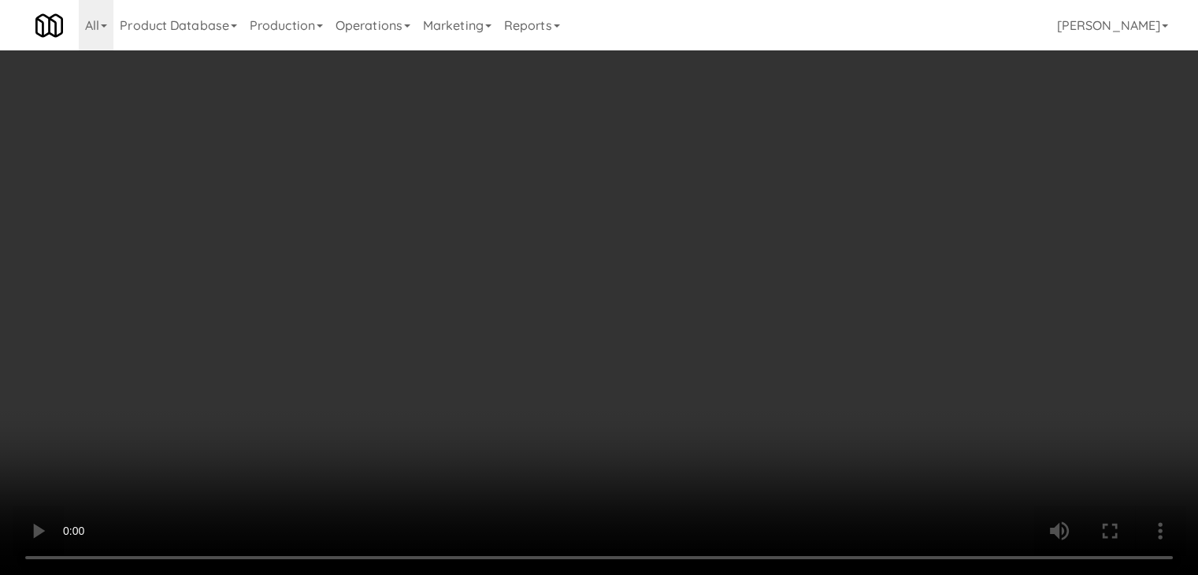
scroll to position [11975, 0]
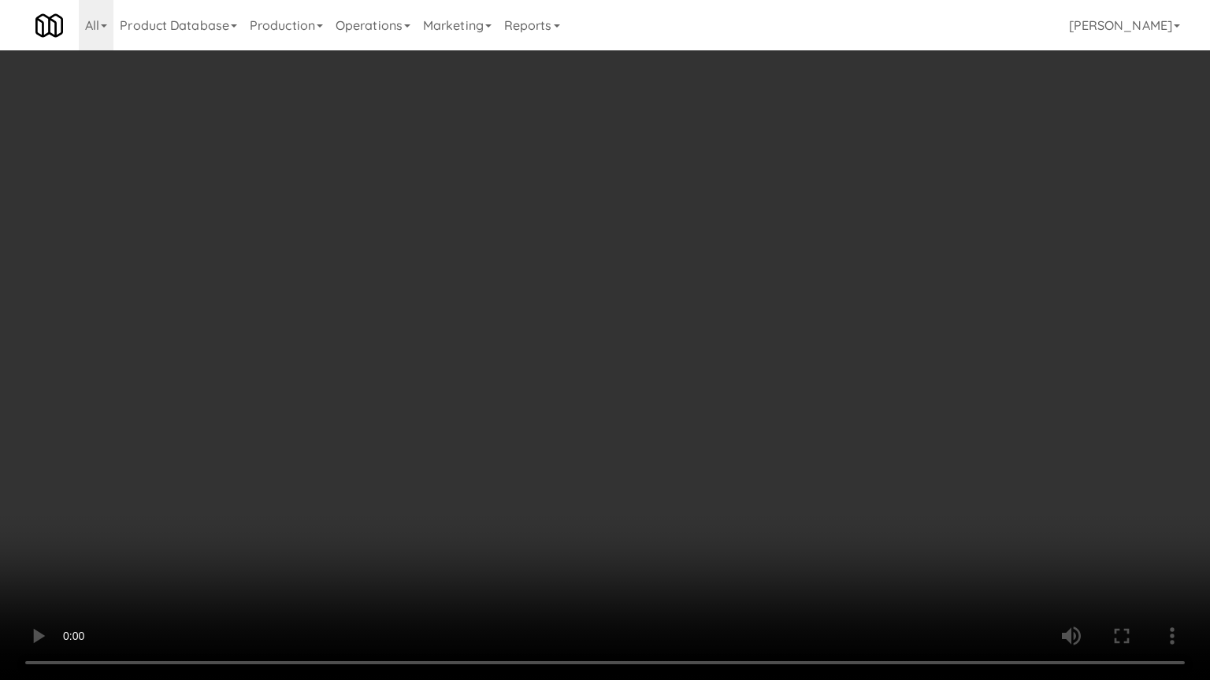
click at [689, 413] on video at bounding box center [605, 340] width 1210 height 680
click at [684, 414] on video at bounding box center [605, 340] width 1210 height 680
drag, startPoint x: 684, startPoint y: 414, endPoint x: 670, endPoint y: 347, distance: 68.3
click at [683, 414] on video at bounding box center [605, 340] width 1210 height 680
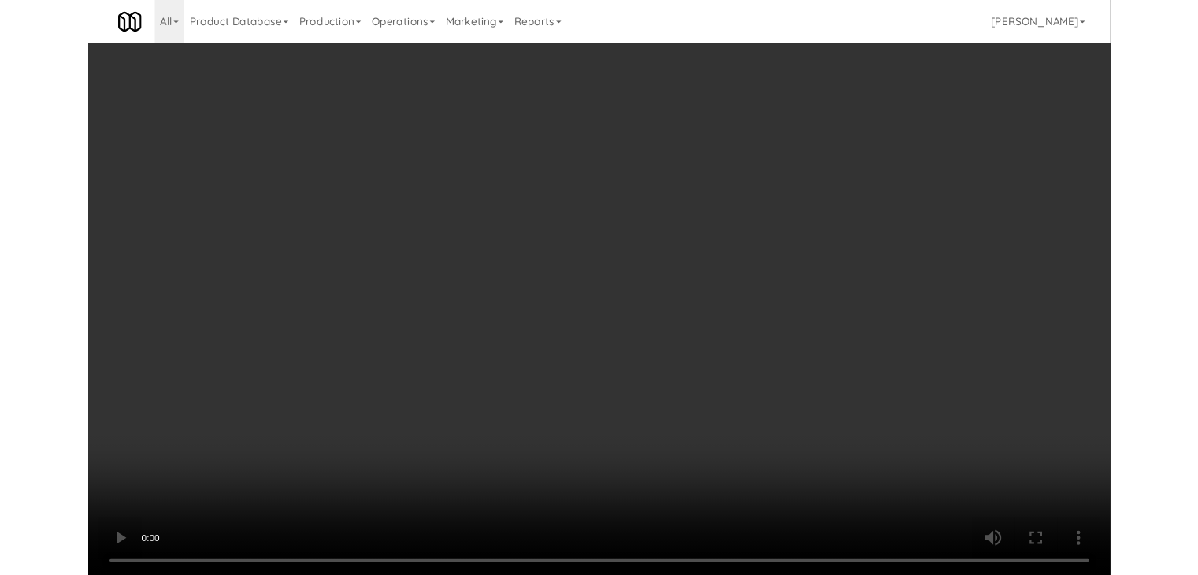
scroll to position [11995, 0]
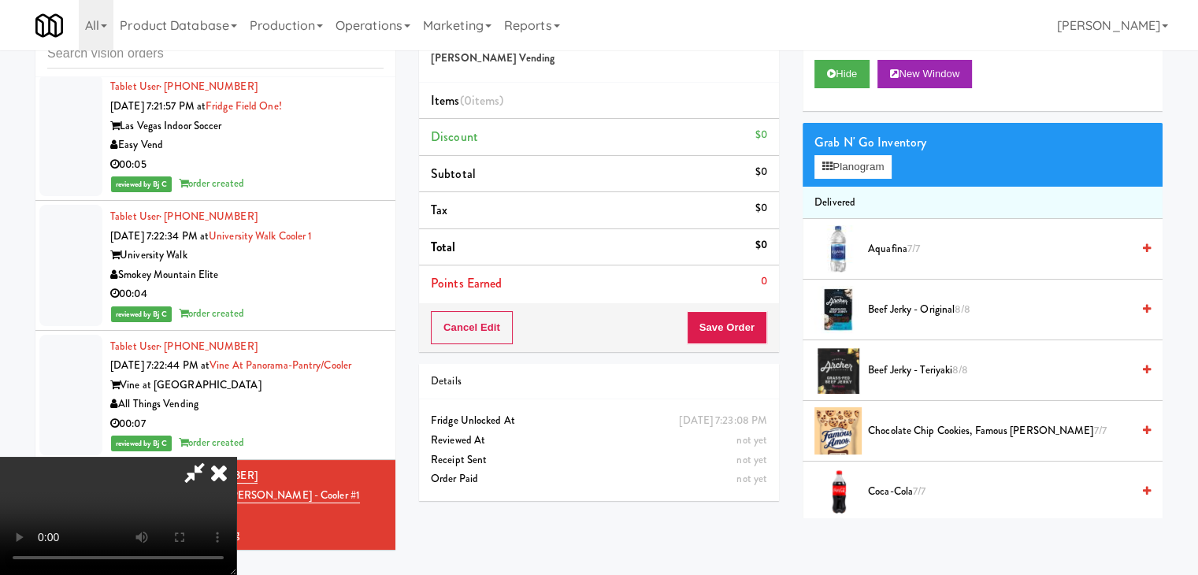
click at [236, 457] on icon at bounding box center [219, 472] width 35 height 31
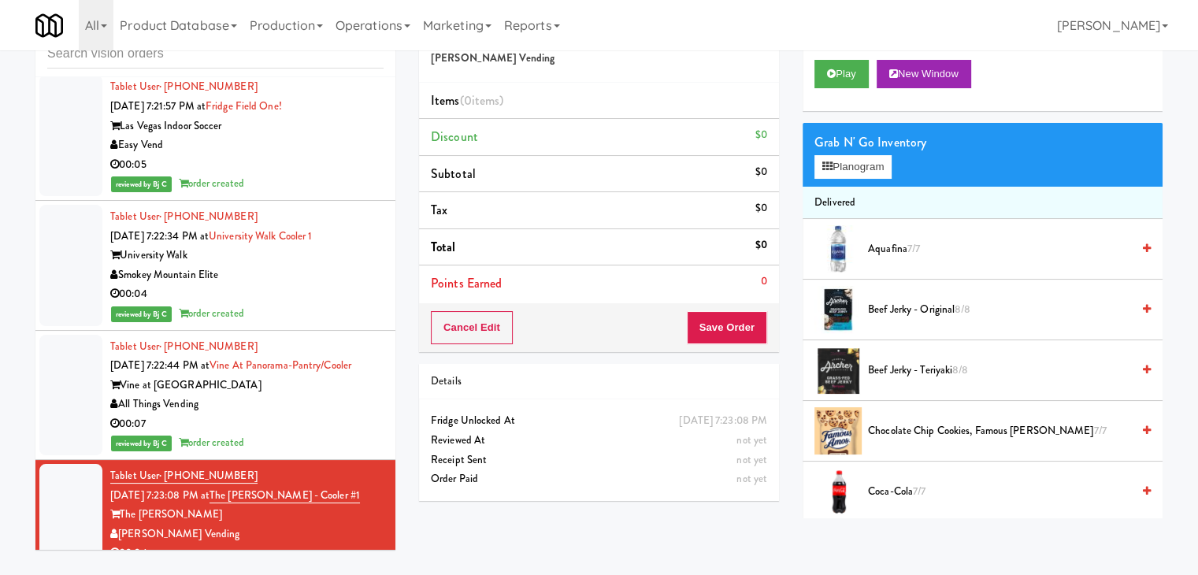
drag, startPoint x: 295, startPoint y: 536, endPoint x: 306, endPoint y: 498, distance: 39.2
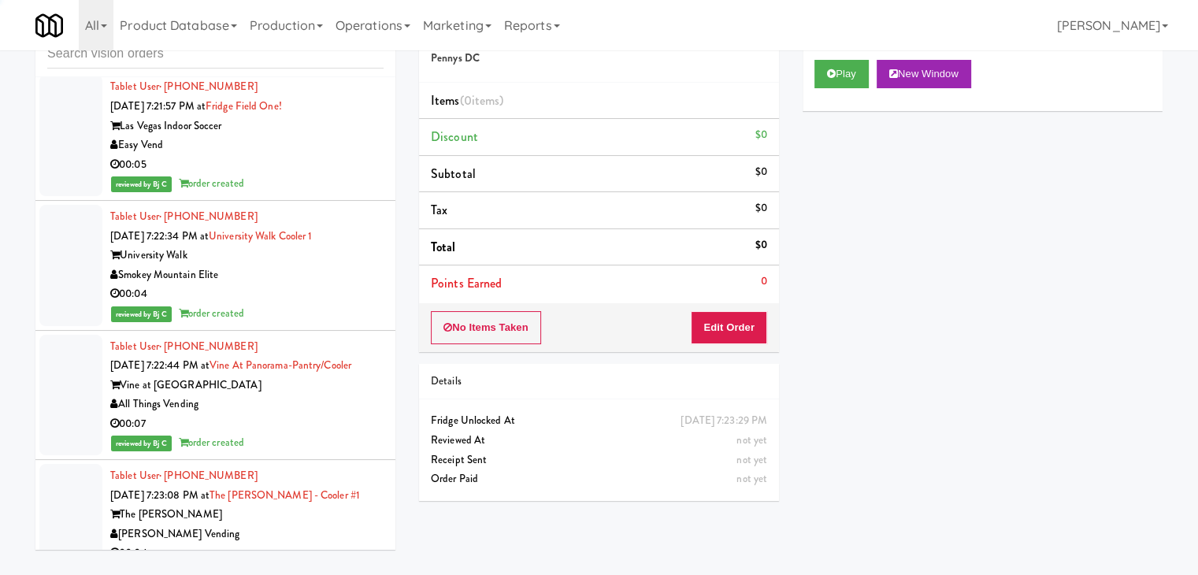
click at [319, 543] on div "00:04" at bounding box center [246, 553] width 273 height 20
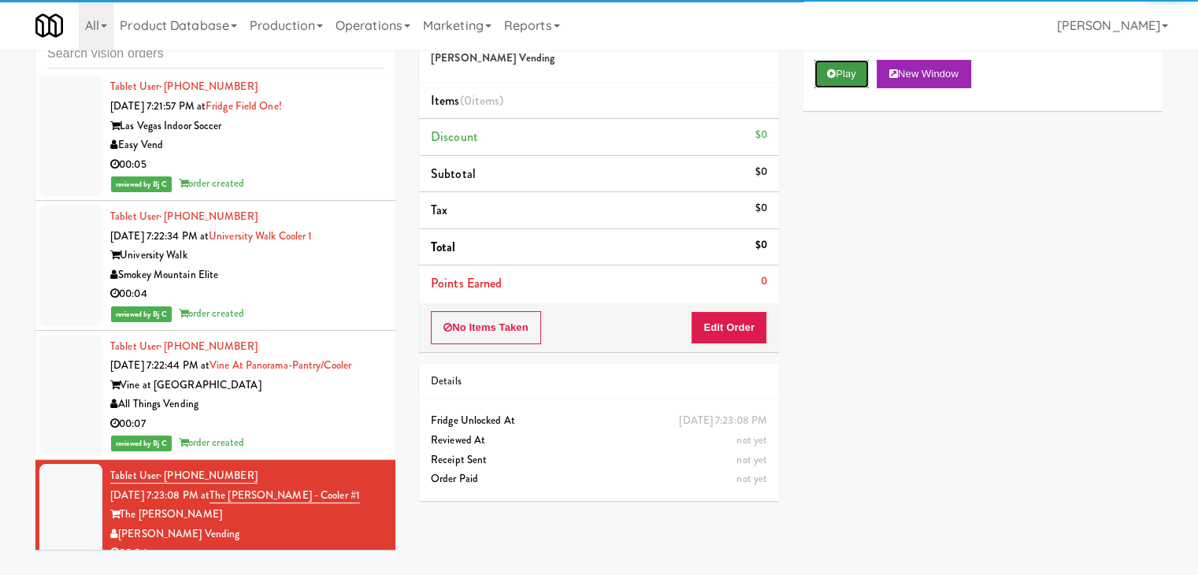
click at [839, 76] on button "Play" at bounding box center [841, 74] width 54 height 28
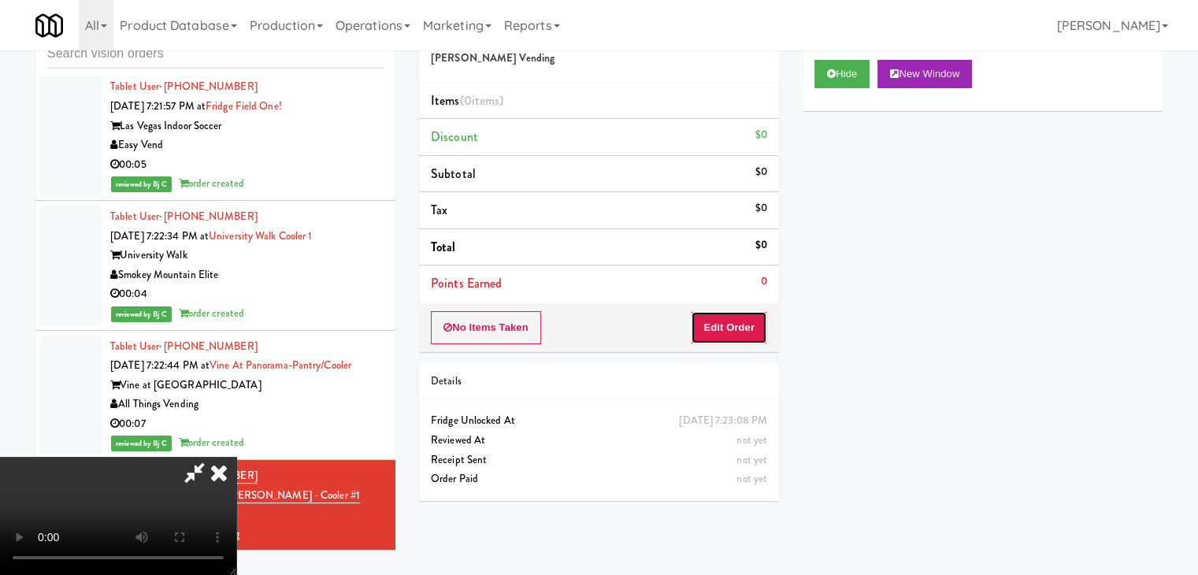
click at [721, 332] on button "Edit Order" at bounding box center [729, 327] width 76 height 33
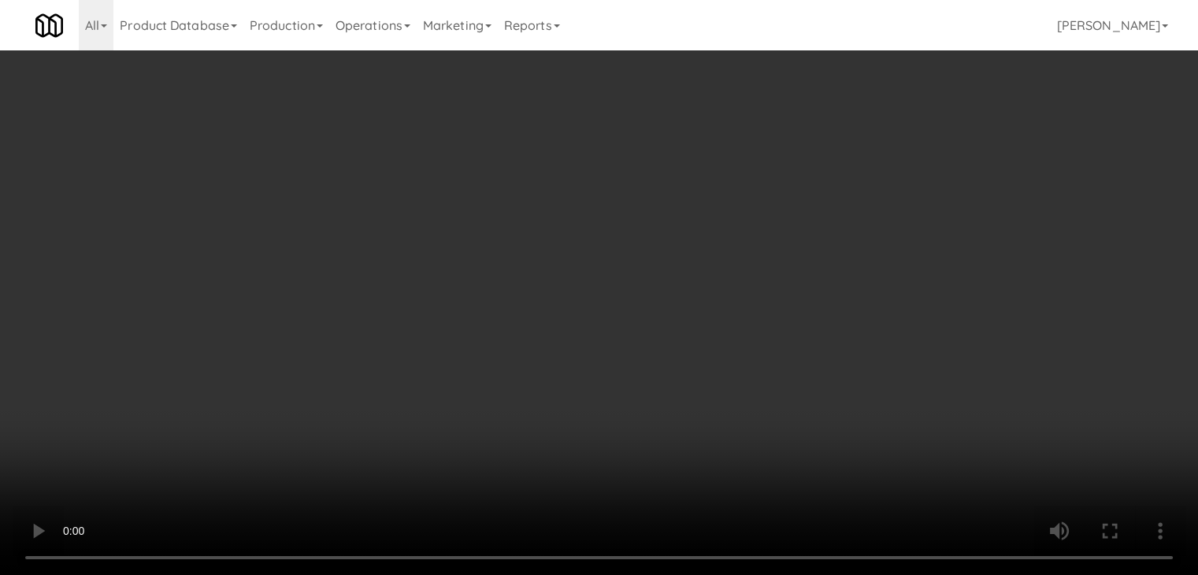
scroll to position [11975, 0]
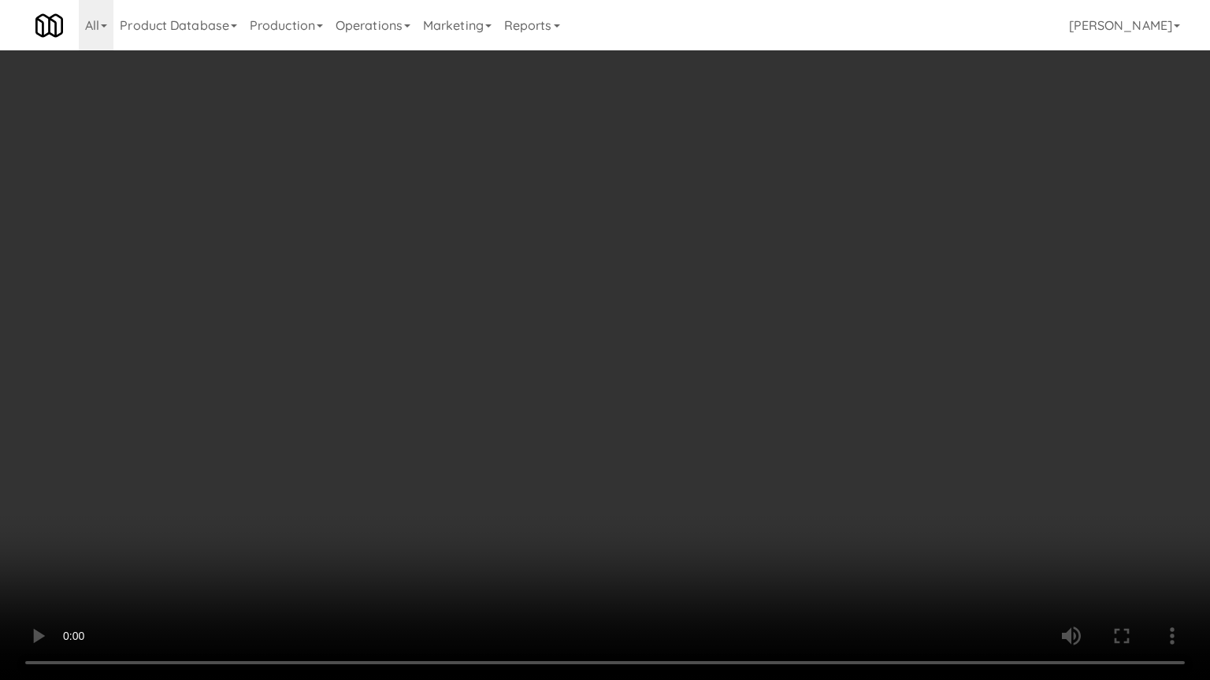
click at [649, 407] on video at bounding box center [605, 340] width 1210 height 680
drag, startPoint x: 648, startPoint y: 408, endPoint x: 630, endPoint y: 417, distance: 20.1
click at [644, 413] on video at bounding box center [605, 340] width 1210 height 680
click at [642, 394] on video at bounding box center [605, 340] width 1210 height 680
drag, startPoint x: 642, startPoint y: 394, endPoint x: 763, endPoint y: 177, distance: 248.2
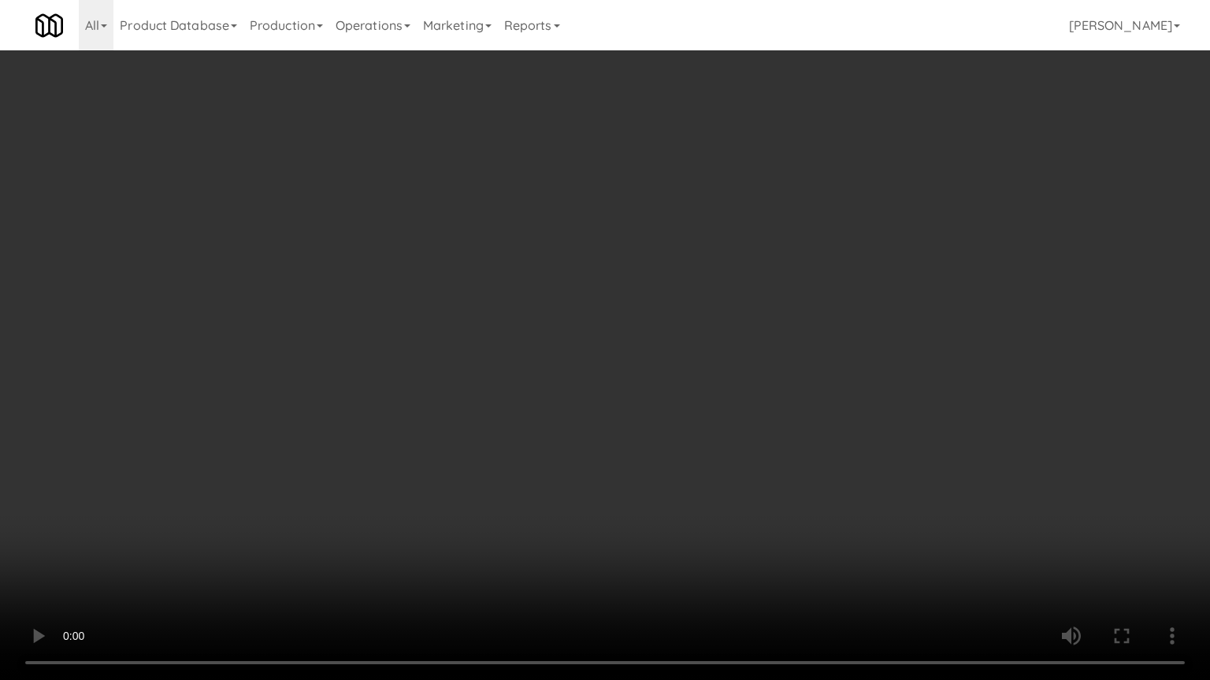
click at [647, 385] on video at bounding box center [605, 340] width 1210 height 680
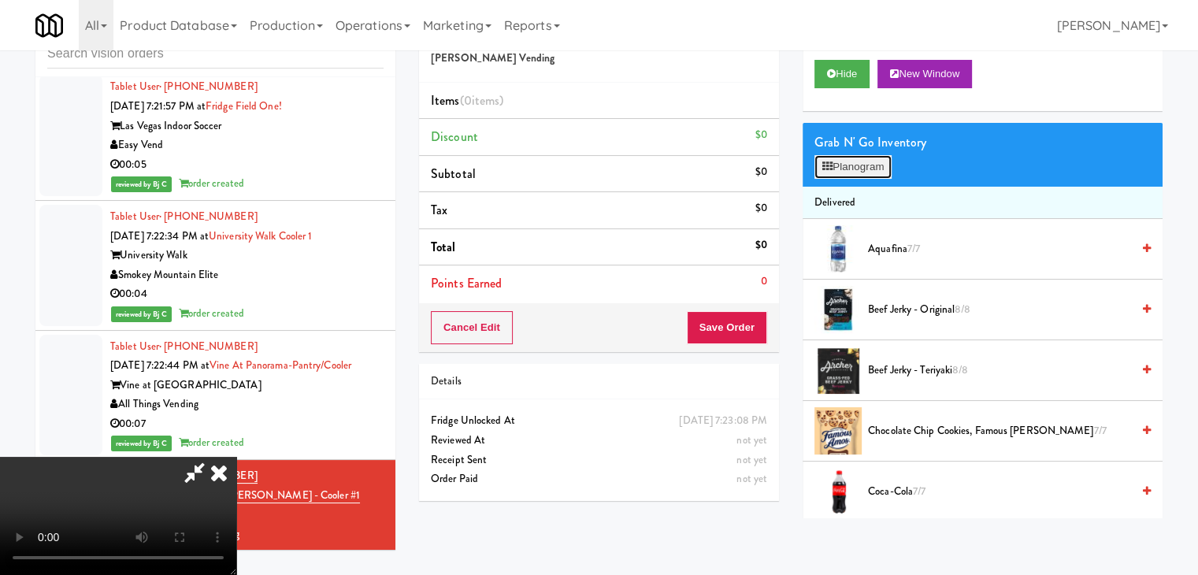
click at [854, 157] on button "Planogram" at bounding box center [852, 167] width 77 height 24
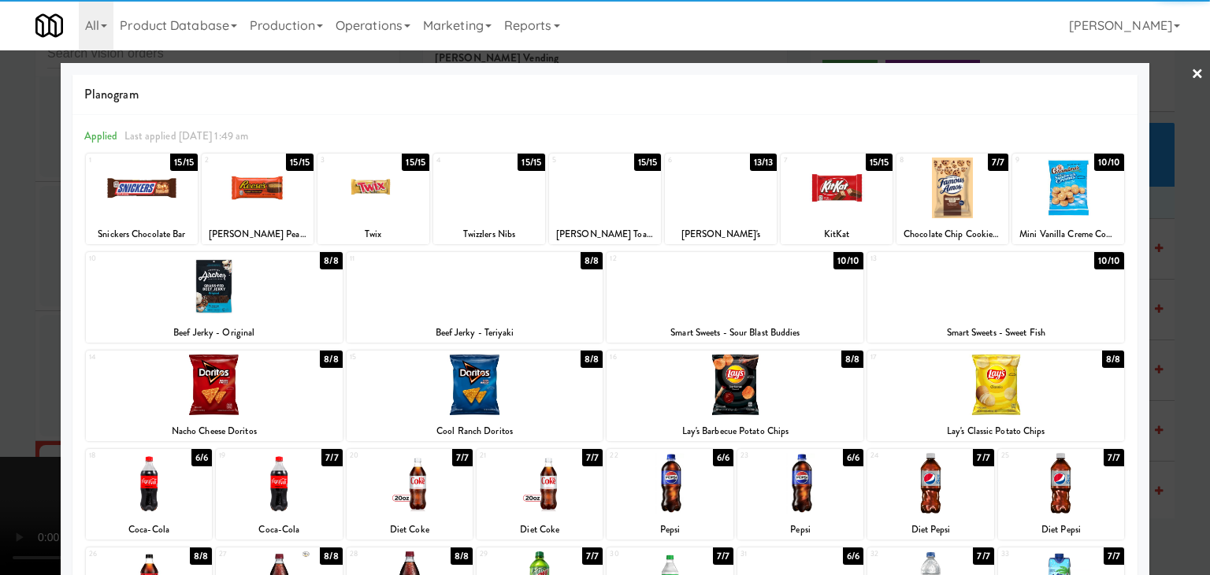
click at [1002, 302] on div at bounding box center [995, 286] width 257 height 61
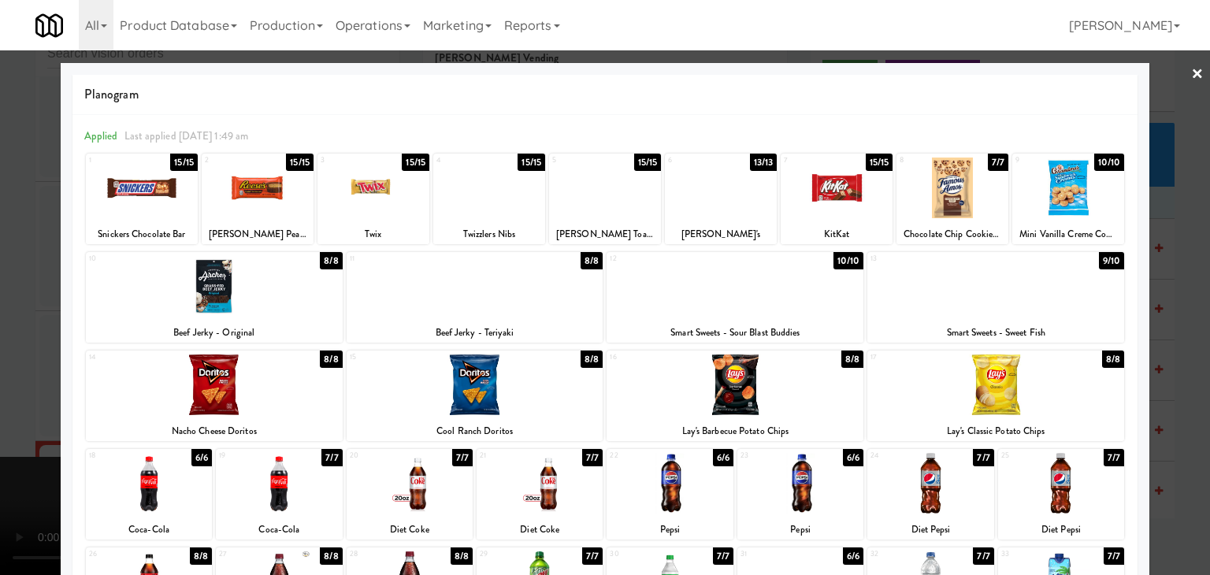
click at [1169, 325] on div at bounding box center [605, 287] width 1210 height 575
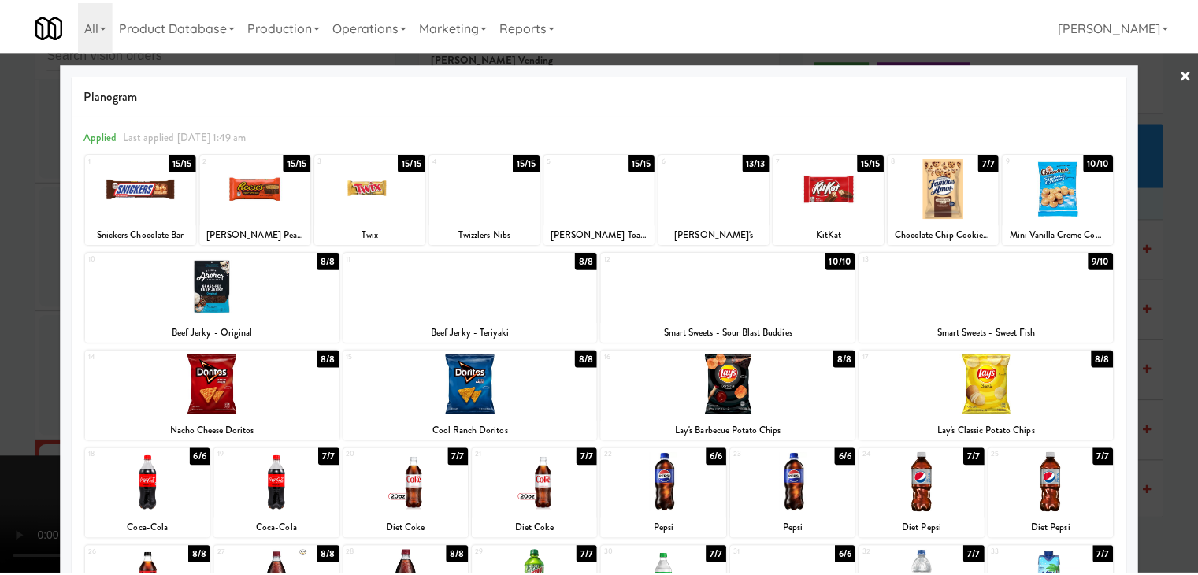
scroll to position [11995, 0]
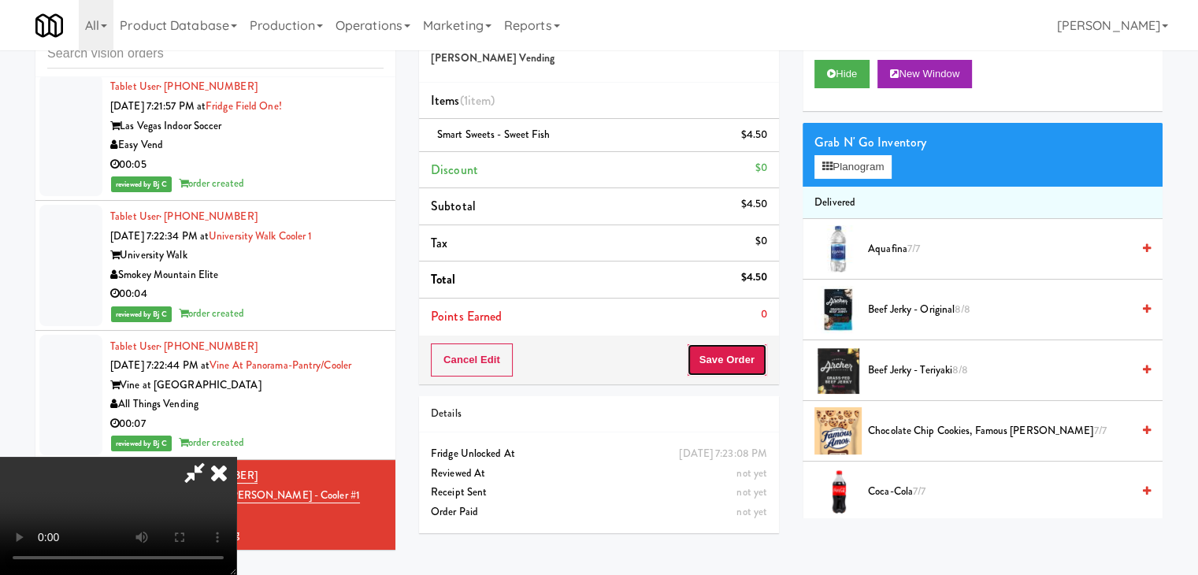
click at [744, 367] on button "Save Order" at bounding box center [727, 359] width 80 height 33
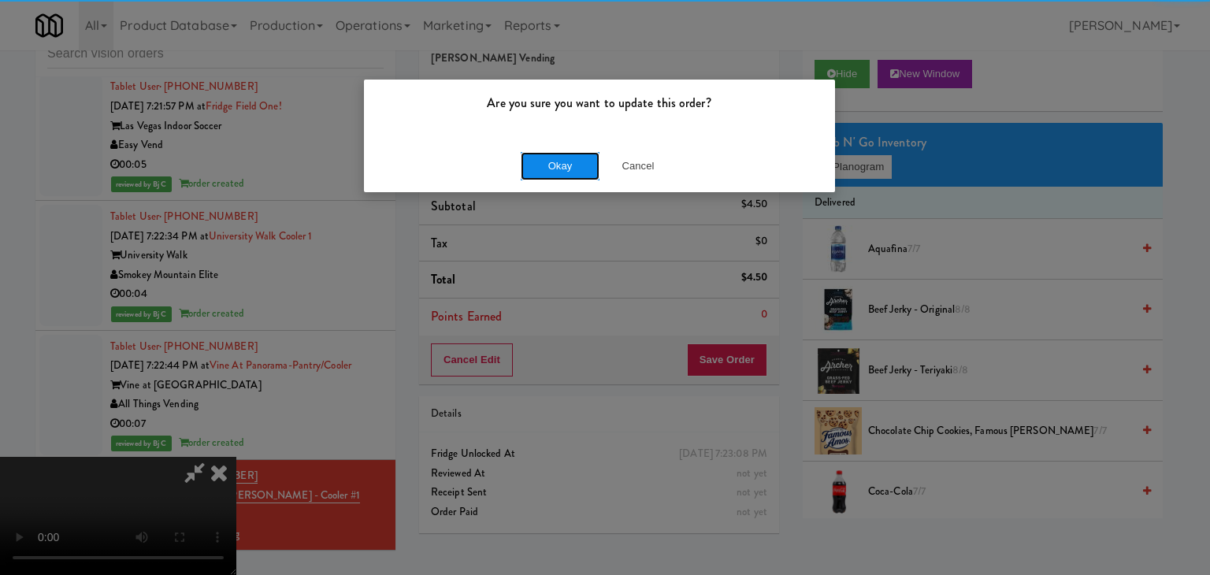
click at [544, 161] on button "Okay" at bounding box center [560, 166] width 79 height 28
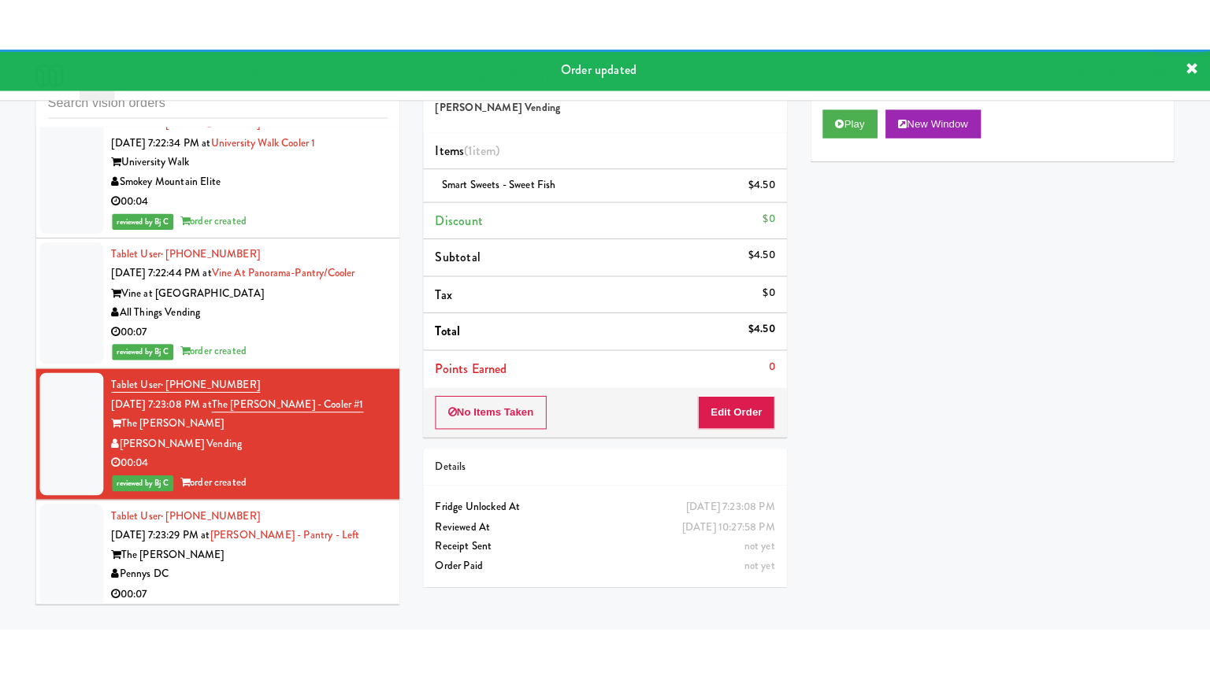
scroll to position [12389, 0]
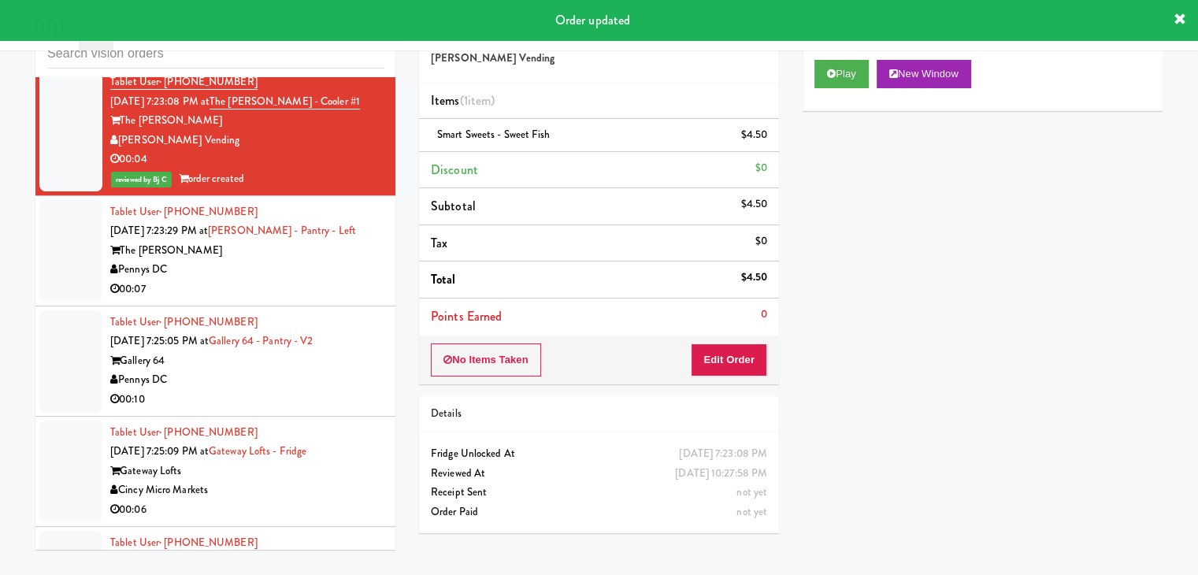
click at [324, 280] on div "00:07" at bounding box center [246, 290] width 273 height 20
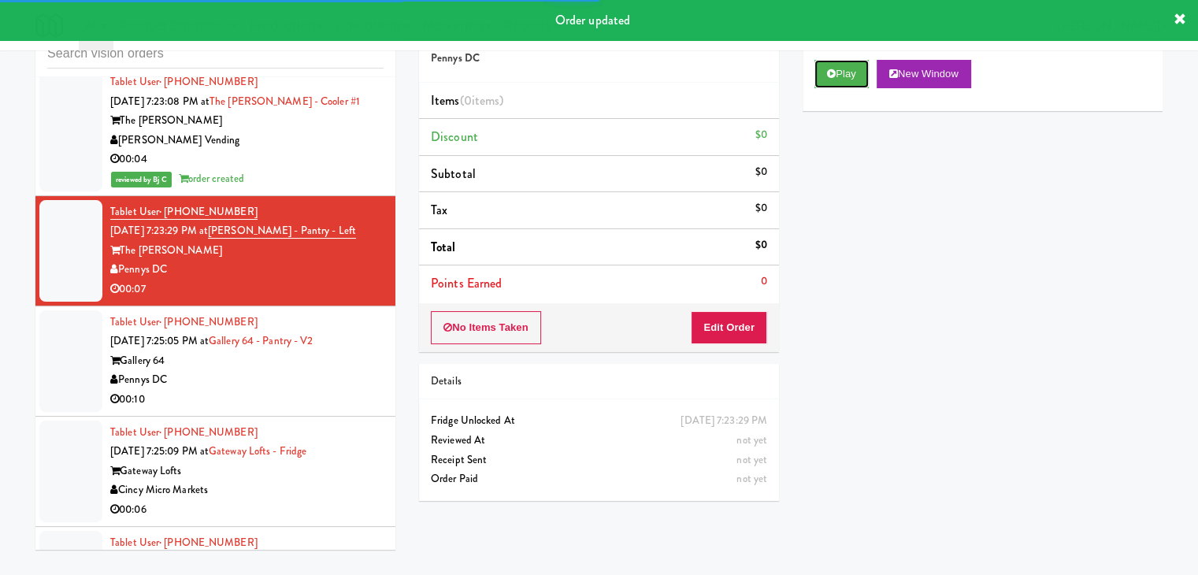
click at [830, 83] on button "Play" at bounding box center [841, 74] width 54 height 28
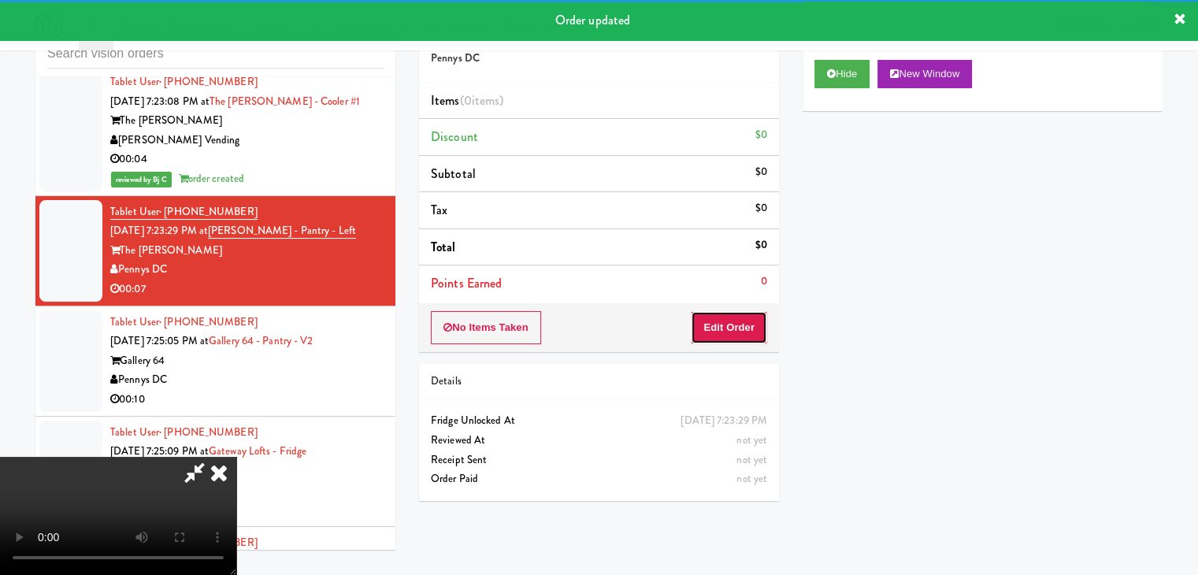
click at [724, 326] on button "Edit Order" at bounding box center [729, 327] width 76 height 33
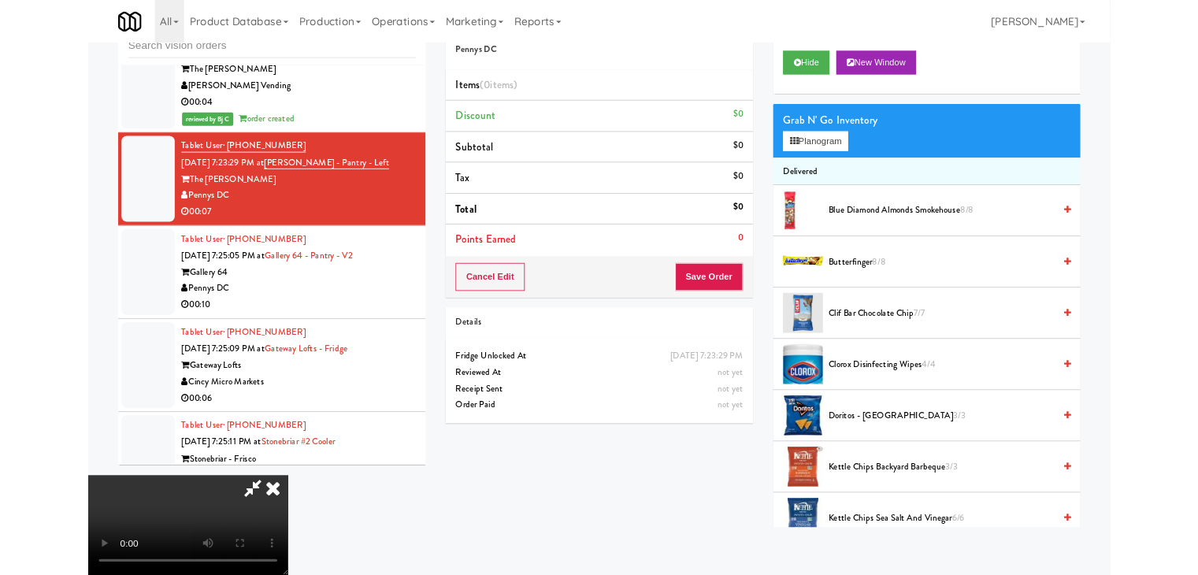
scroll to position [12369, 0]
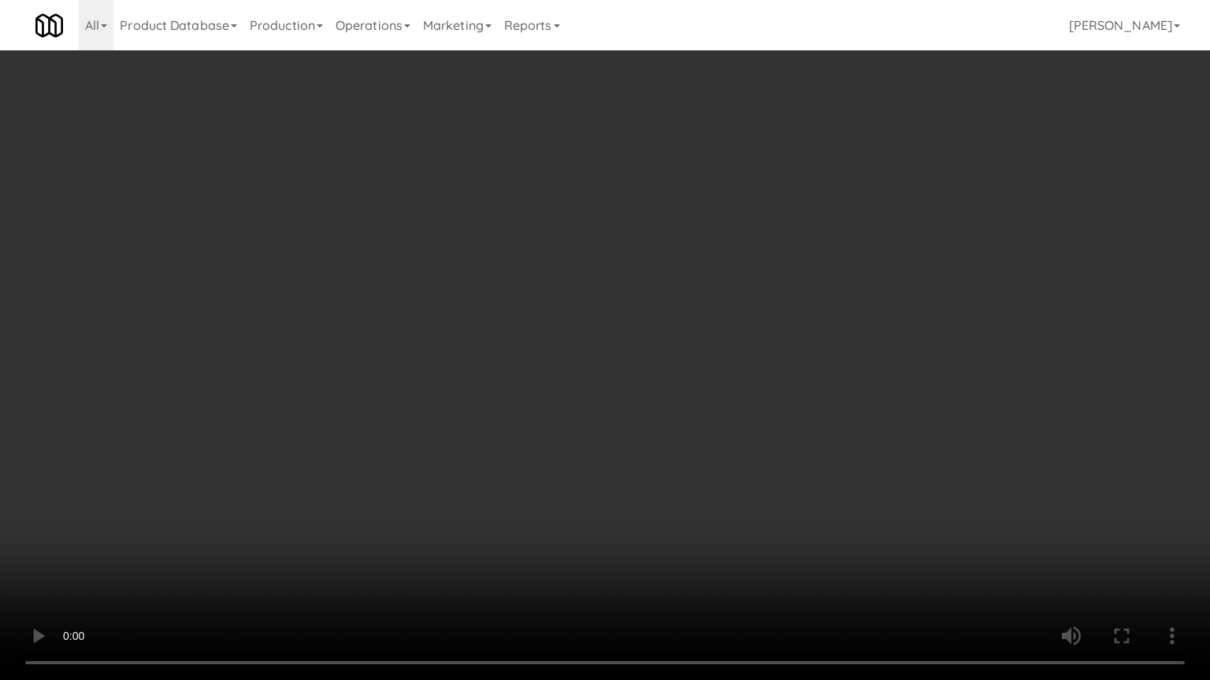
click at [750, 395] on video at bounding box center [605, 340] width 1210 height 680
click at [743, 393] on video at bounding box center [605, 340] width 1210 height 680
click at [744, 392] on video at bounding box center [605, 340] width 1210 height 680
click at [745, 391] on video at bounding box center [605, 340] width 1210 height 680
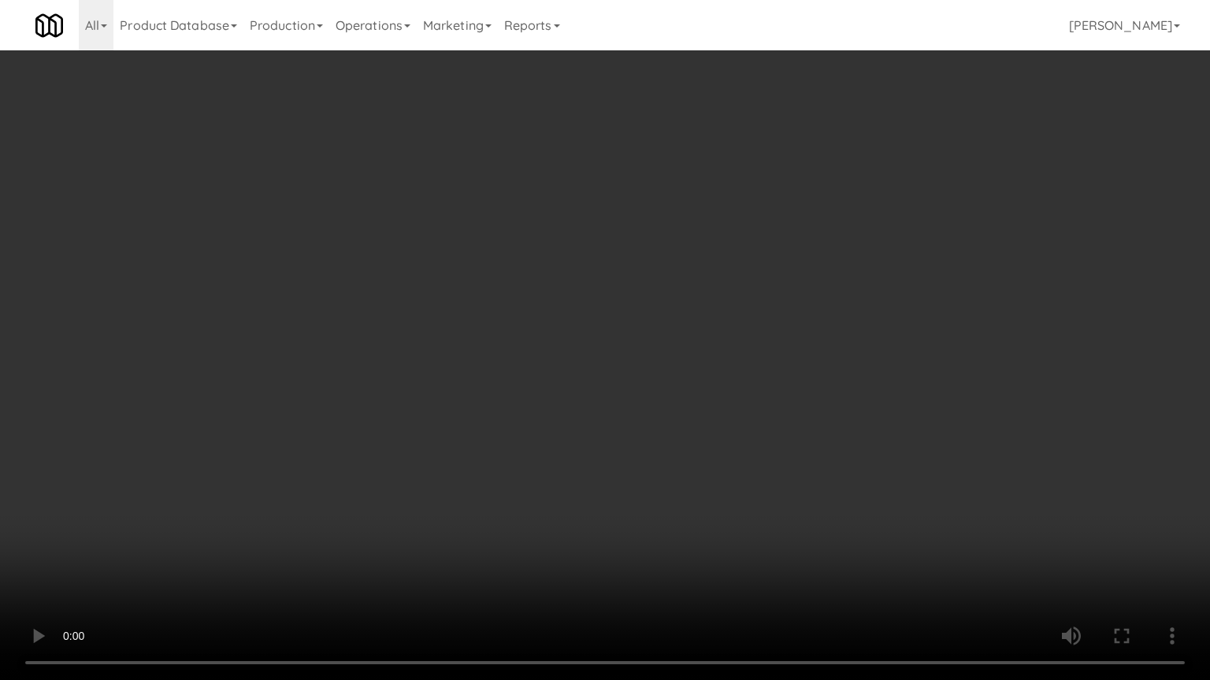
click at [745, 391] on video at bounding box center [605, 340] width 1210 height 680
click at [755, 387] on video at bounding box center [605, 340] width 1210 height 680
drag, startPoint x: 755, startPoint y: 387, endPoint x: 841, endPoint y: 187, distance: 218.4
click at [755, 387] on video at bounding box center [605, 340] width 1210 height 680
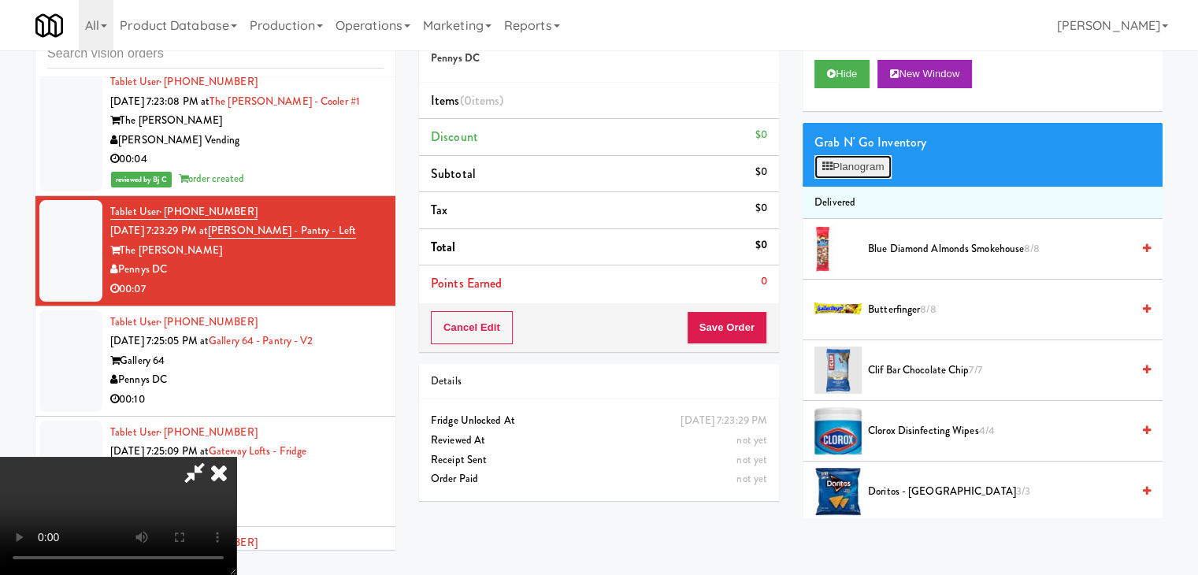
click at [891, 161] on button "Planogram" at bounding box center [852, 167] width 77 height 24
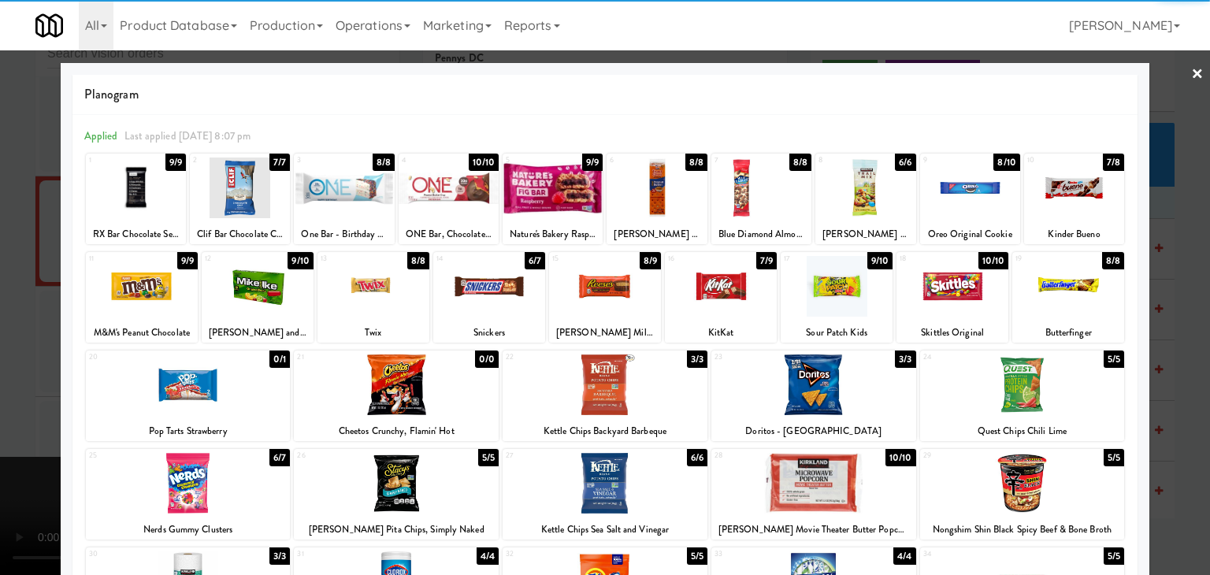
click at [239, 191] on div at bounding box center [240, 187] width 100 height 61
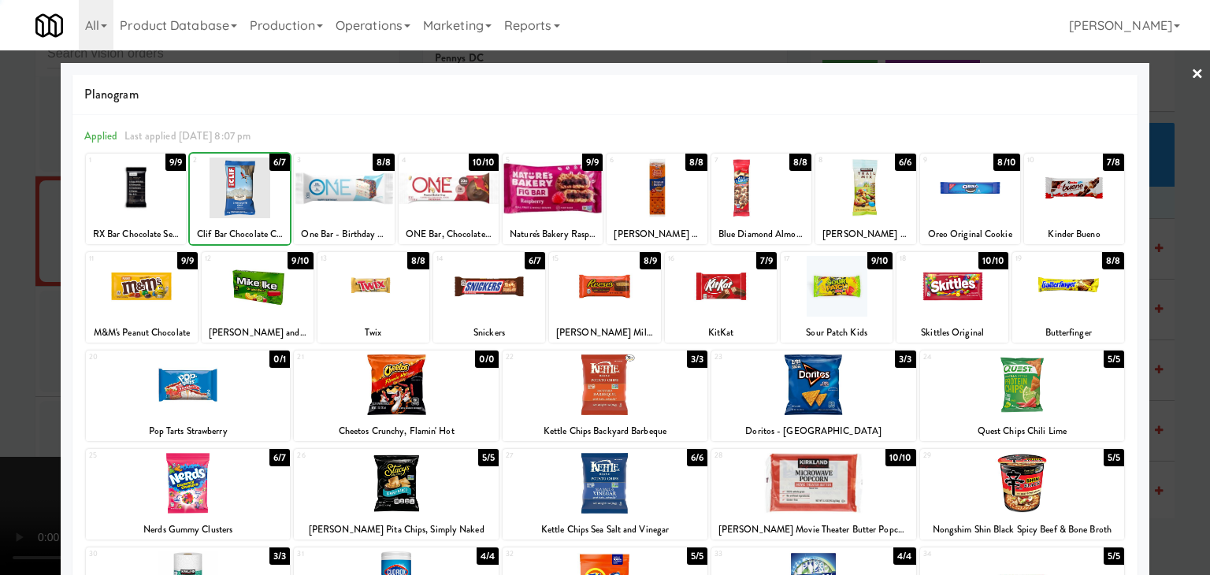
click at [0, 207] on div at bounding box center [605, 287] width 1210 height 575
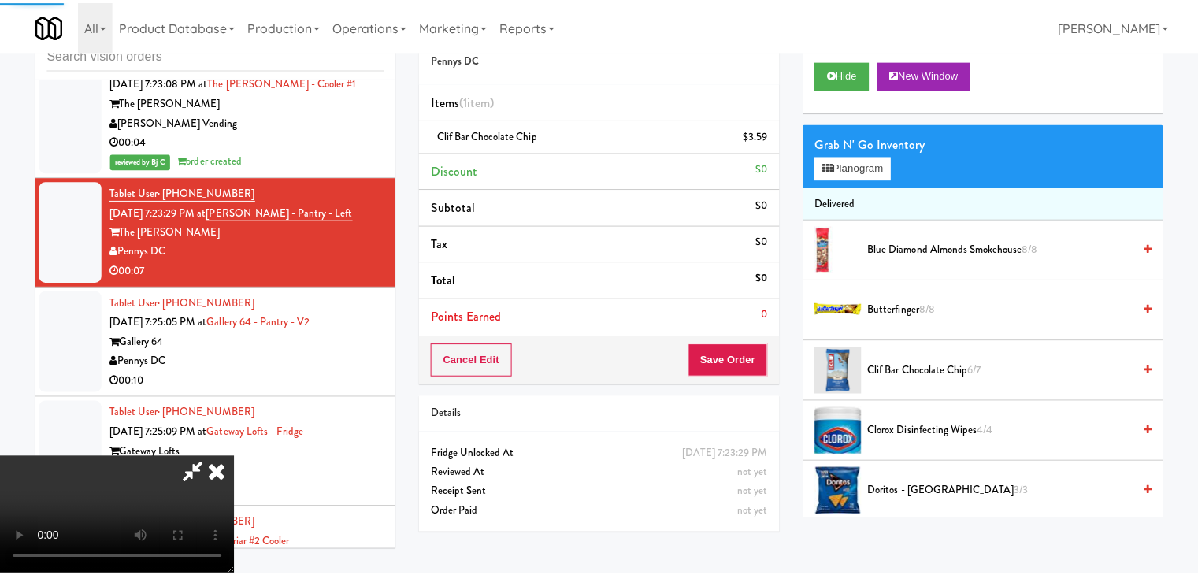
scroll to position [12389, 0]
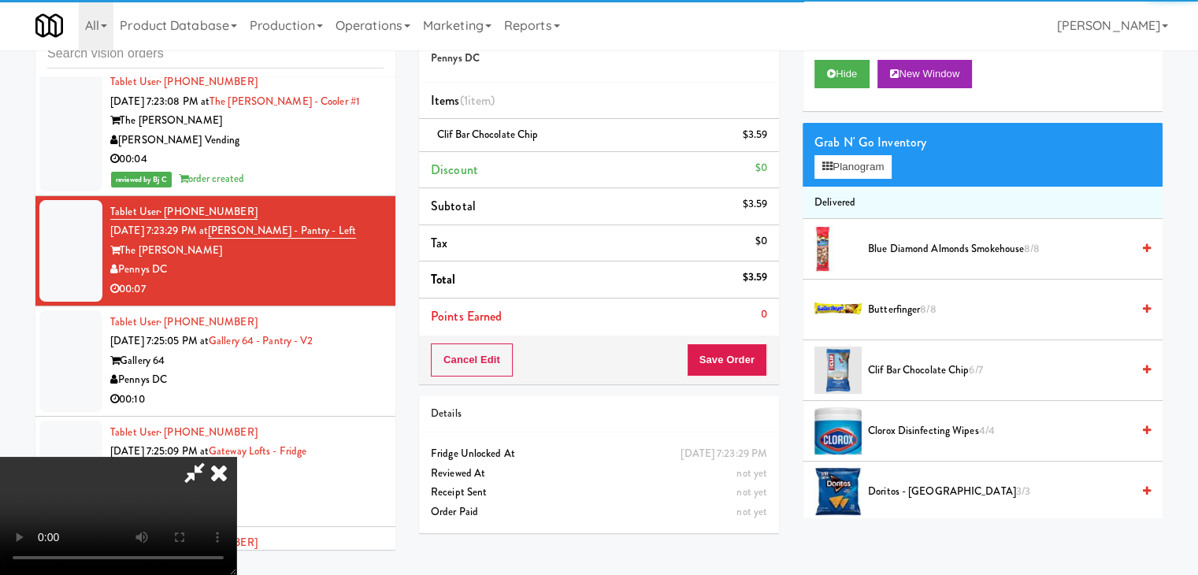
click at [747, 335] on div "Order # 5385698 Pennys DC Items (1 item ) Clif Bar Chocolate Chip $3.59 Discoun…" at bounding box center [599, 195] width 360 height 378
click at [734, 354] on button "Save Order" at bounding box center [727, 359] width 80 height 33
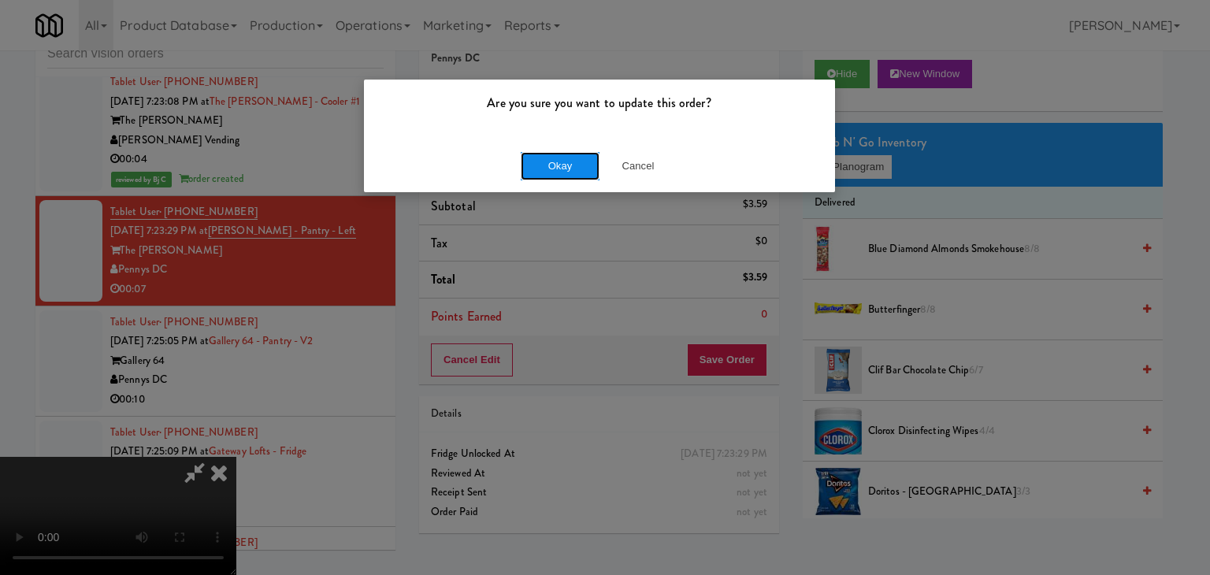
click at [529, 152] on button "Okay" at bounding box center [560, 166] width 79 height 28
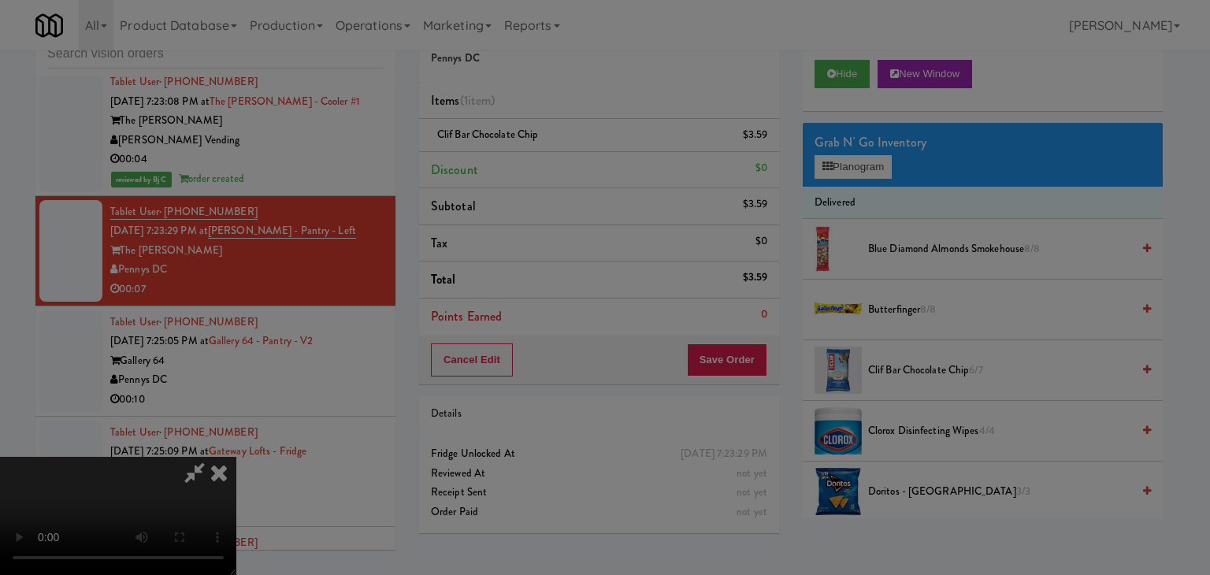
click at [535, 151] on button "Okay" at bounding box center [560, 137] width 79 height 28
click at [538, 158] on div at bounding box center [605, 287] width 1210 height 575
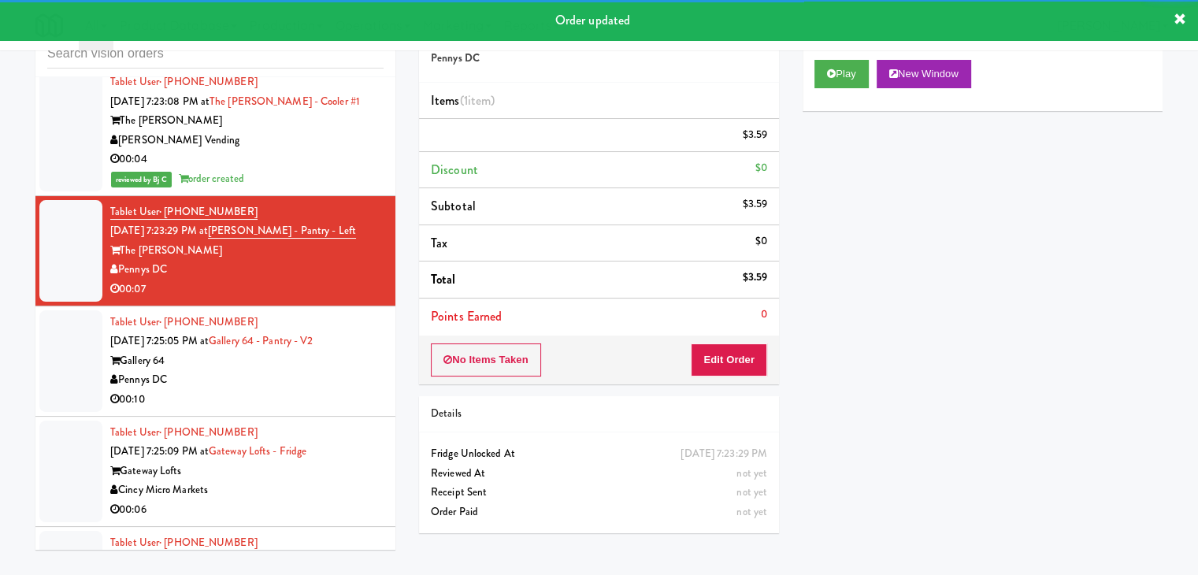
click at [258, 370] on div "Pennys DC" at bounding box center [246, 380] width 273 height 20
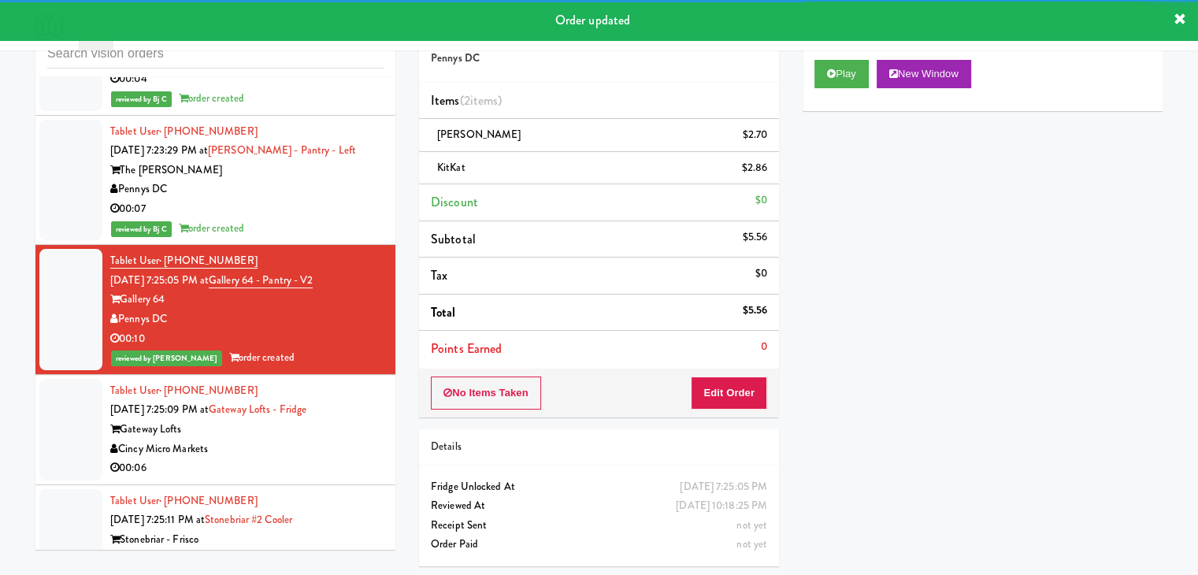
scroll to position [12625, 0]
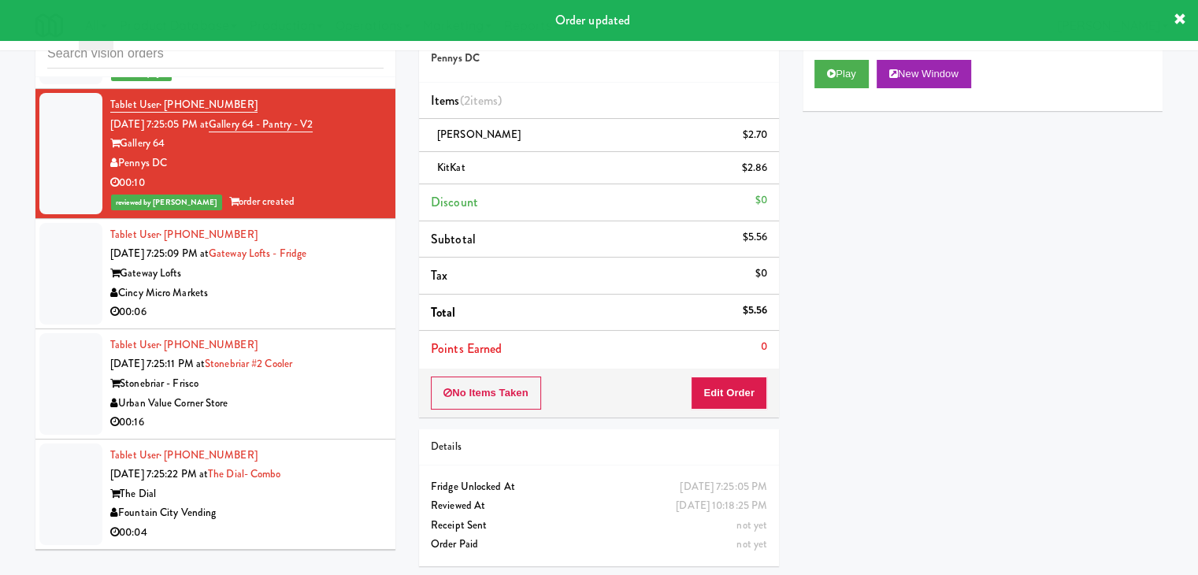
click at [320, 283] on div "Cincy Micro Markets" at bounding box center [246, 293] width 273 height 20
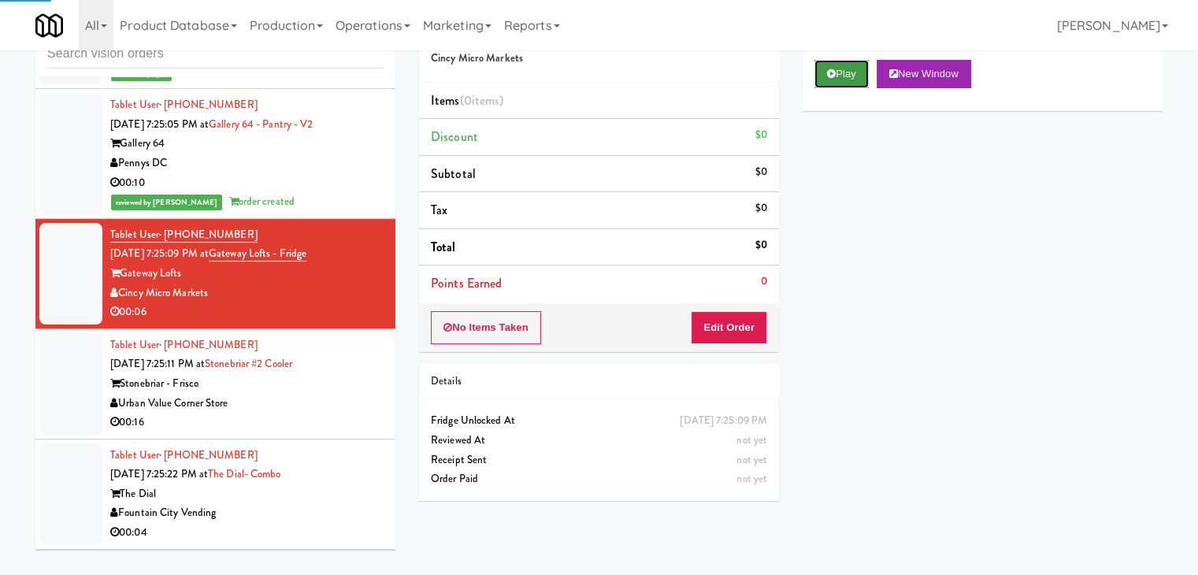
click at [851, 78] on button "Play" at bounding box center [841, 74] width 54 height 28
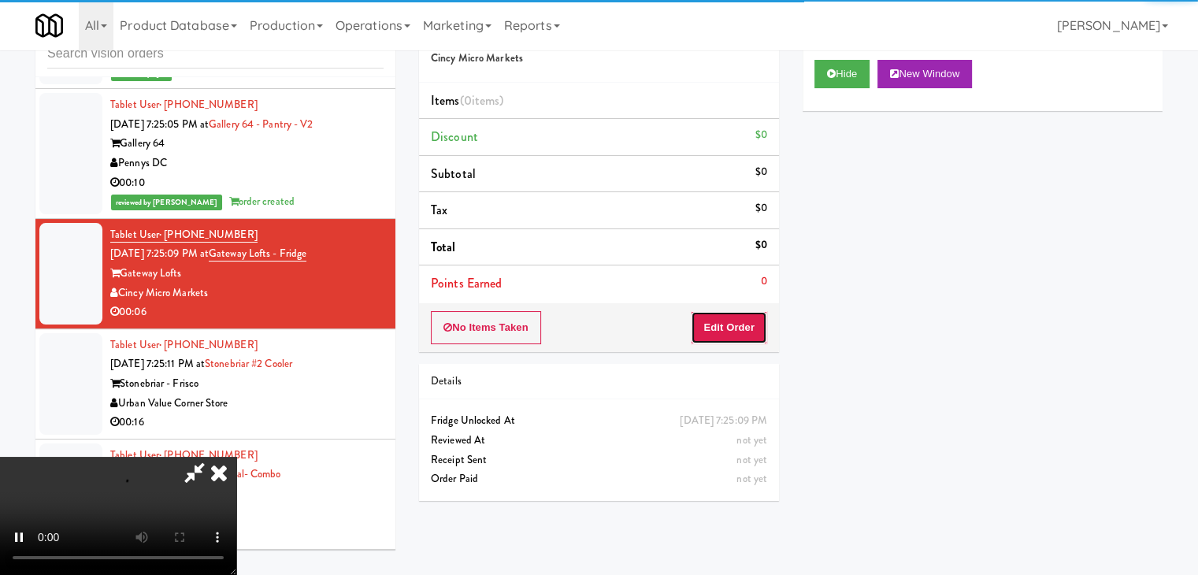
click at [703, 320] on button "Edit Order" at bounding box center [729, 327] width 76 height 33
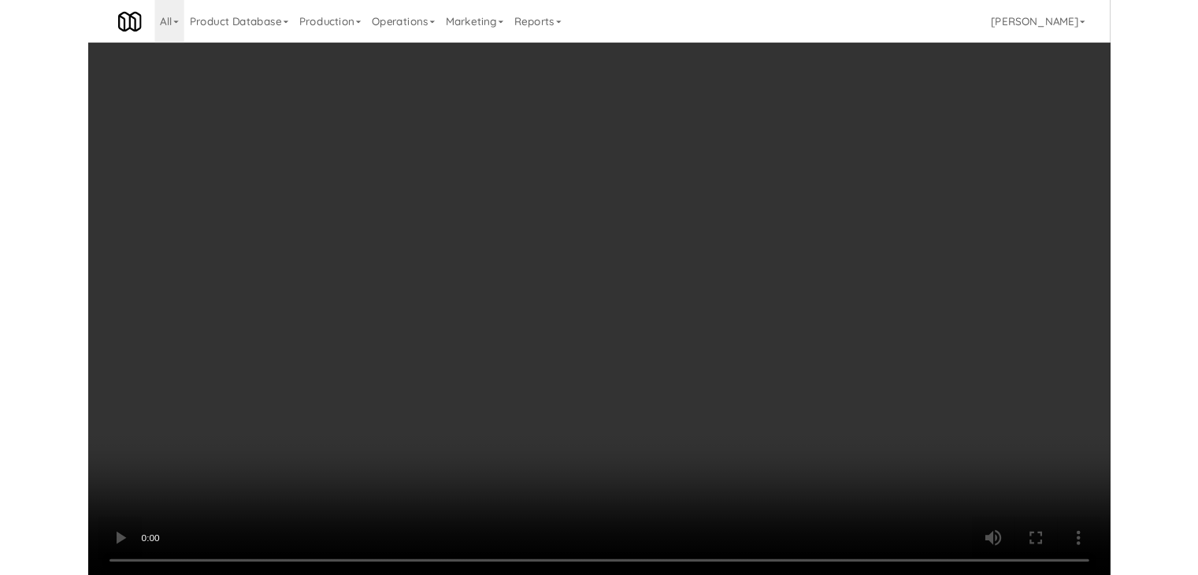
scroll to position [12605, 0]
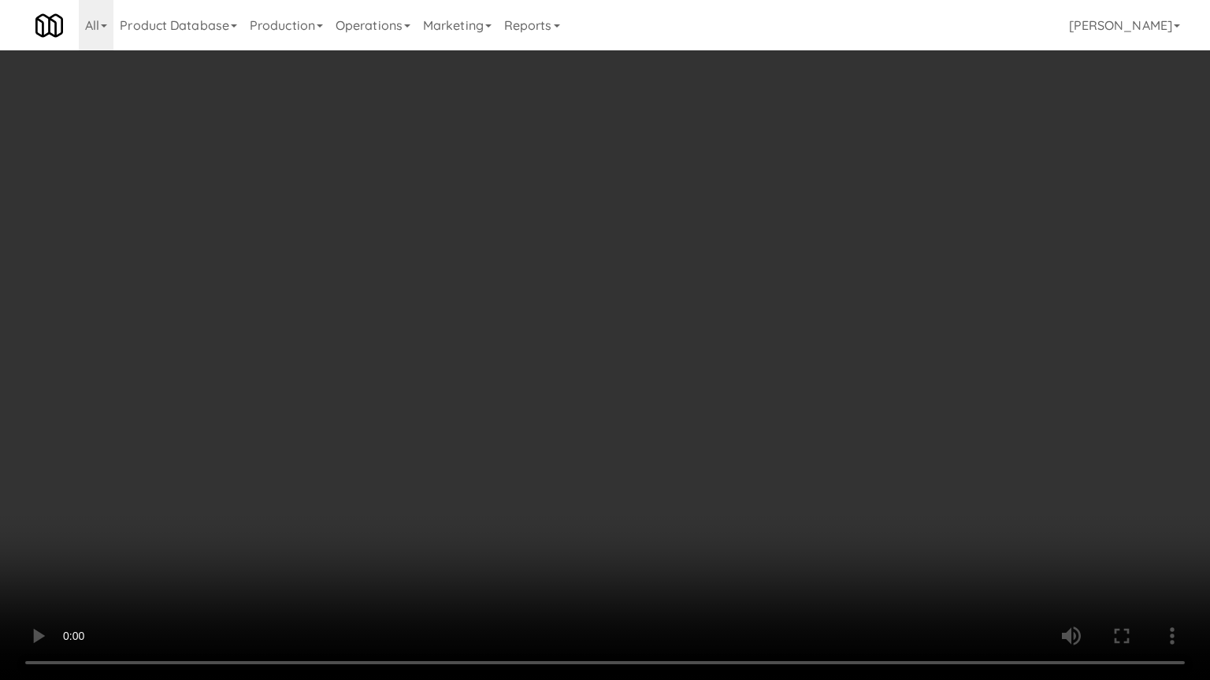
click at [755, 391] on video at bounding box center [605, 340] width 1210 height 680
click at [751, 384] on video at bounding box center [605, 340] width 1210 height 680
click at [744, 385] on video at bounding box center [605, 340] width 1210 height 680
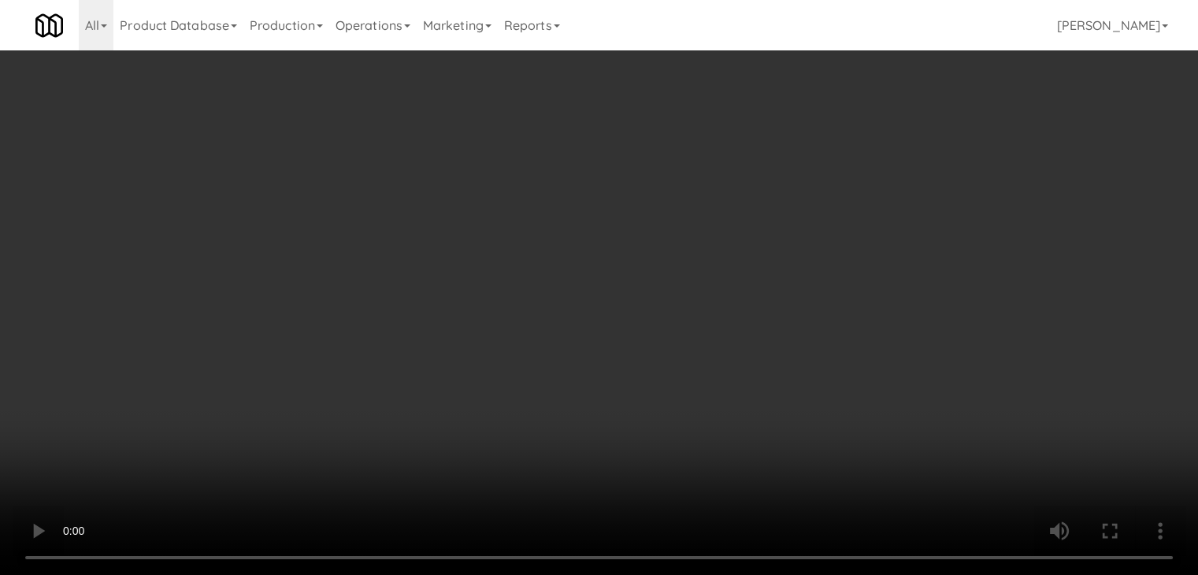
drag, startPoint x: 865, startPoint y: 155, endPoint x: 858, endPoint y: 168, distance: 14.1
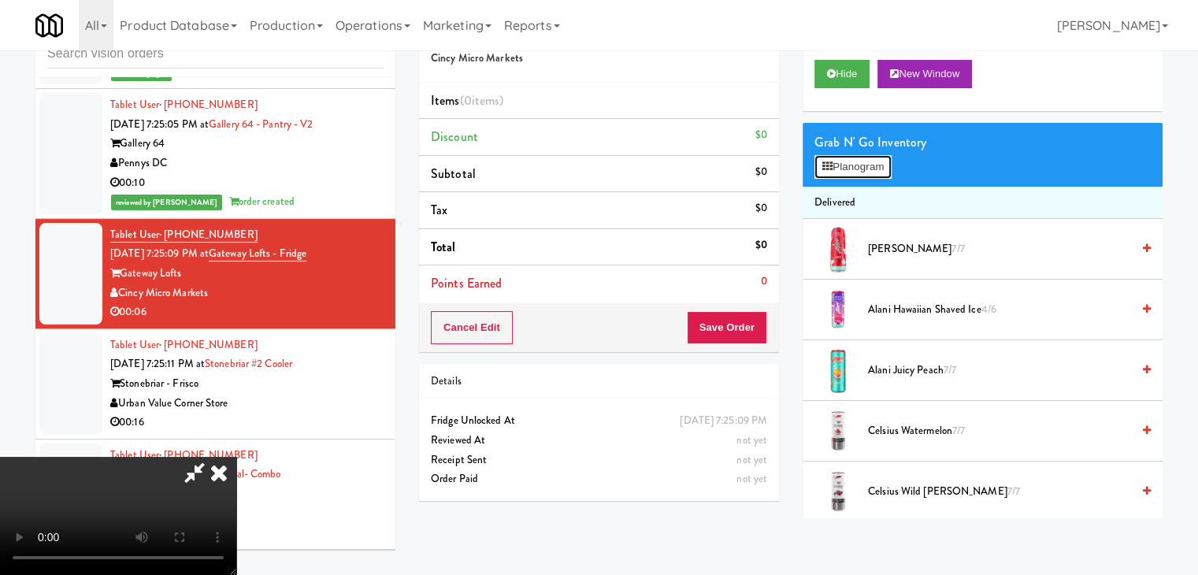
click at [862, 162] on button "Planogram" at bounding box center [852, 167] width 77 height 24
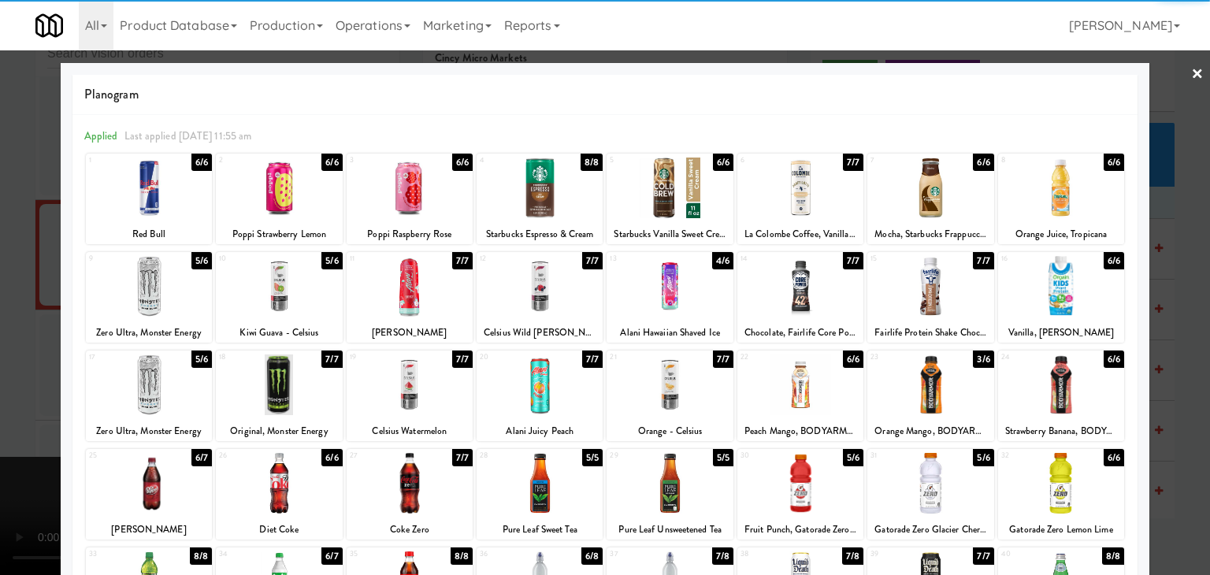
click at [282, 209] on div at bounding box center [279, 187] width 126 height 61
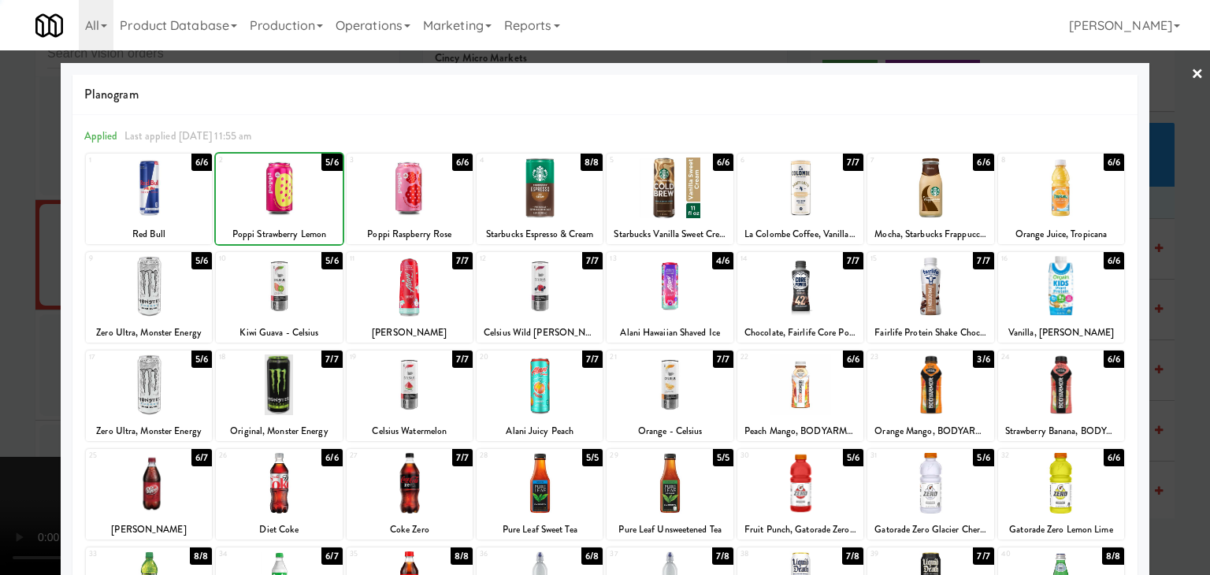
click at [18, 281] on div at bounding box center [605, 287] width 1210 height 575
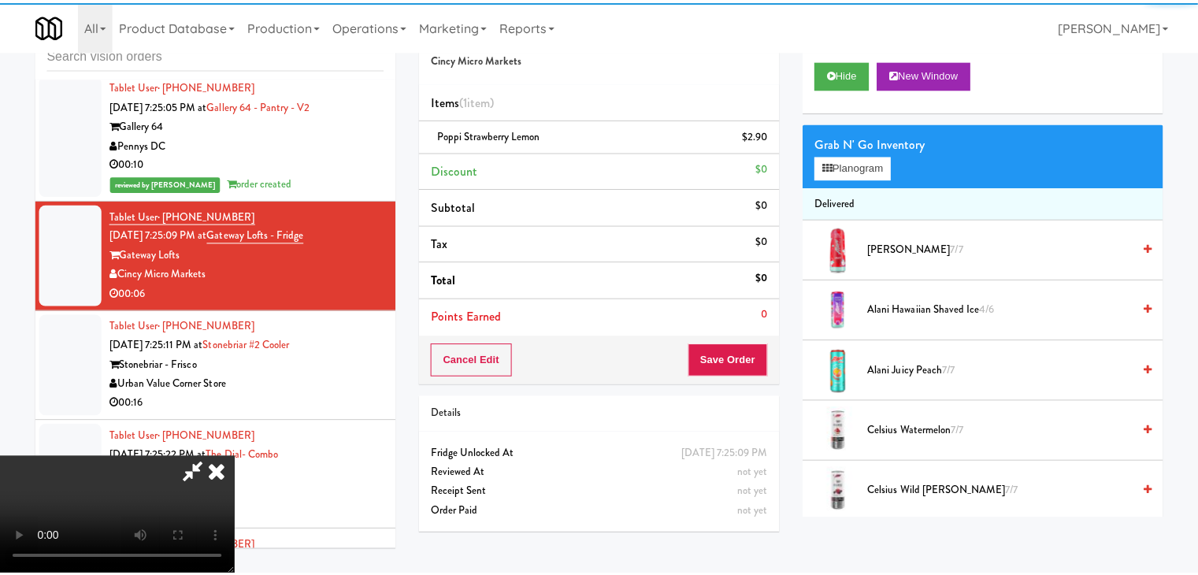
scroll to position [12625, 0]
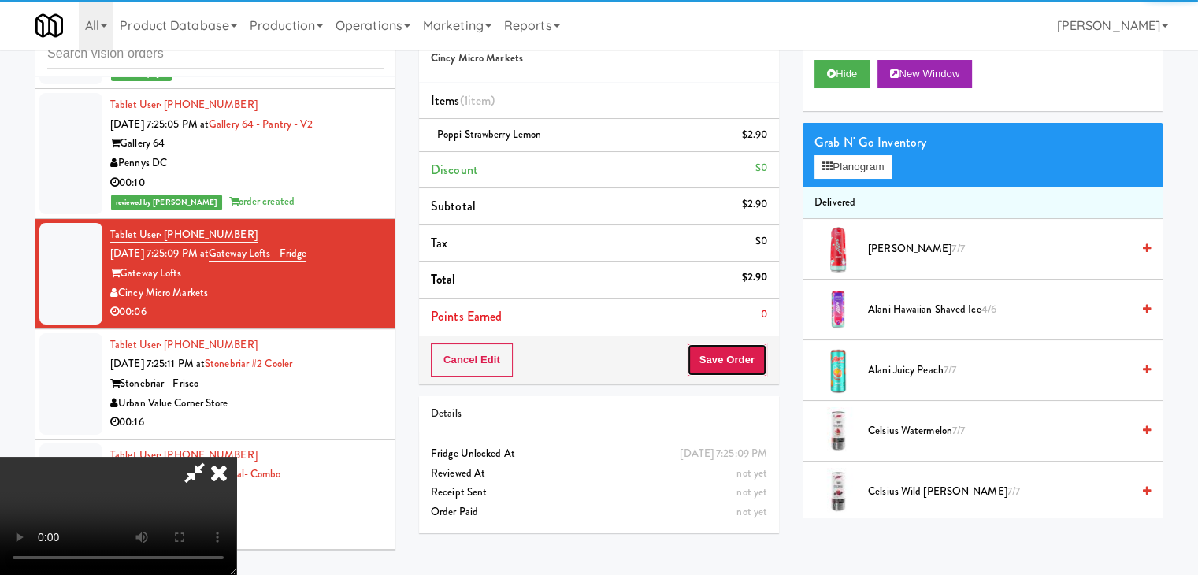
click at [747, 360] on button "Save Order" at bounding box center [727, 359] width 80 height 33
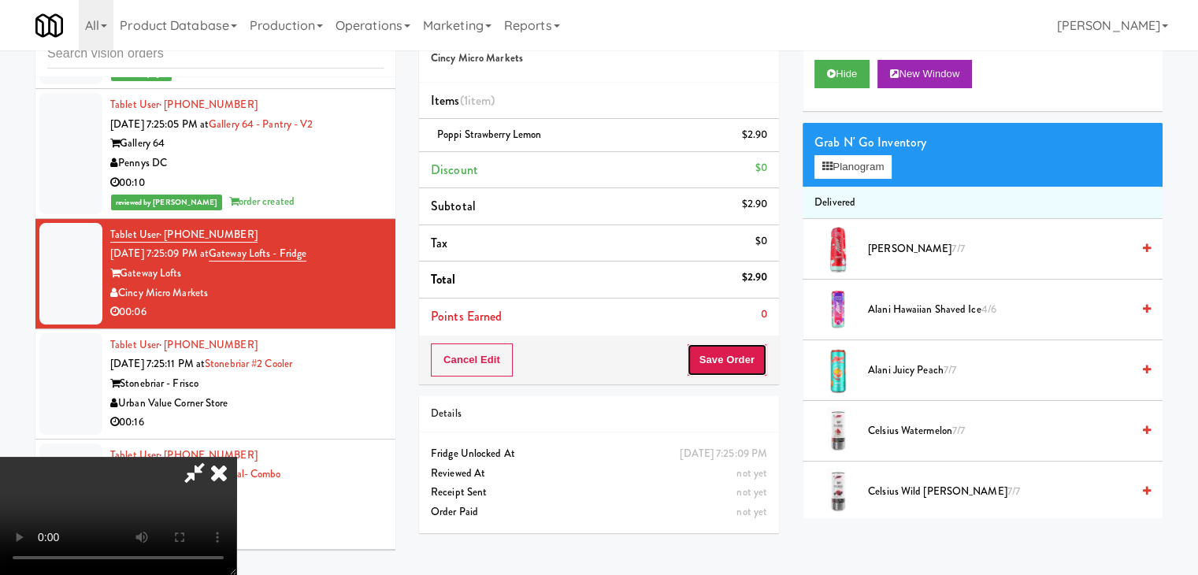
click at [748, 360] on button "Save Order" at bounding box center [727, 359] width 80 height 33
click at [748, 360] on body "Are you sure you want to update this order? Okay Cancel Okay Are you sure you w…" at bounding box center [599, 287] width 1198 height 575
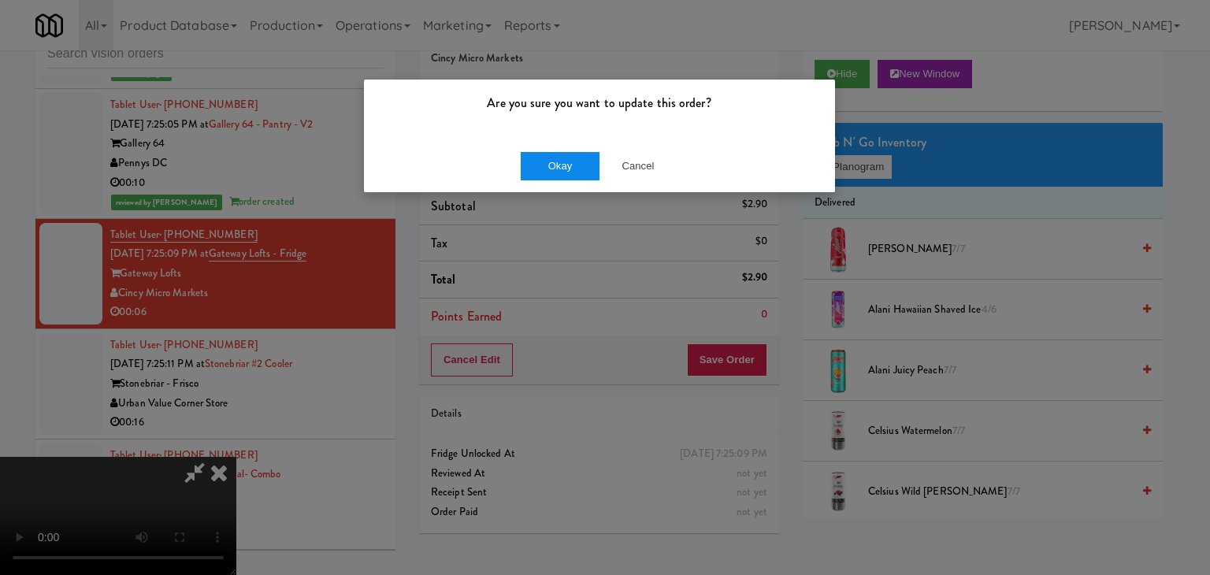
click at [567, 178] on div "Okay Cancel" at bounding box center [599, 165] width 471 height 53
click at [567, 178] on button "Okay" at bounding box center [560, 166] width 79 height 28
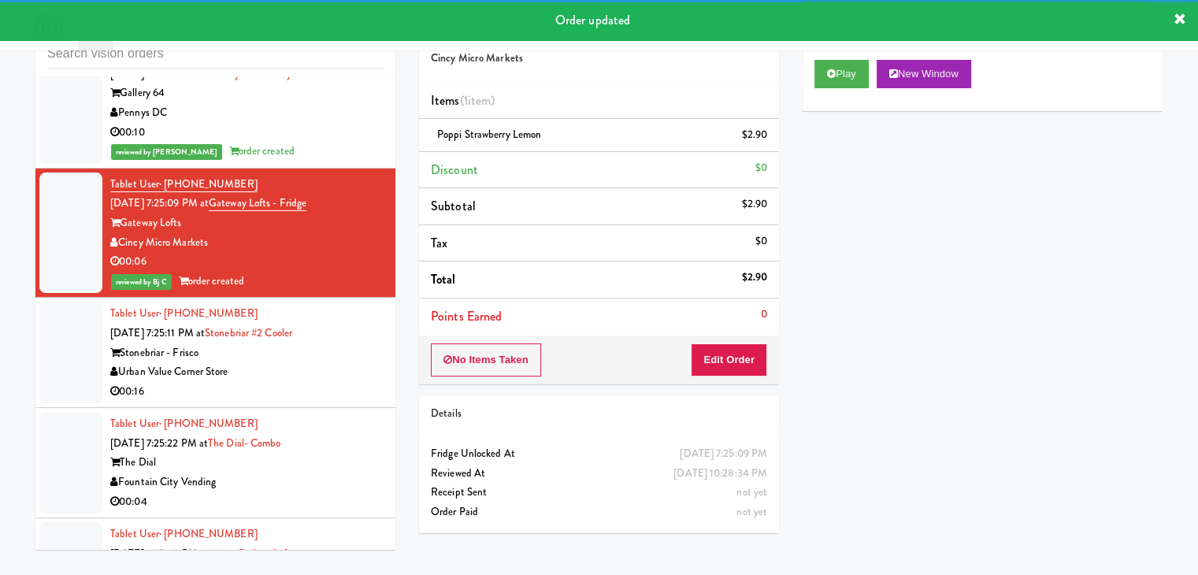
scroll to position [12704, 0]
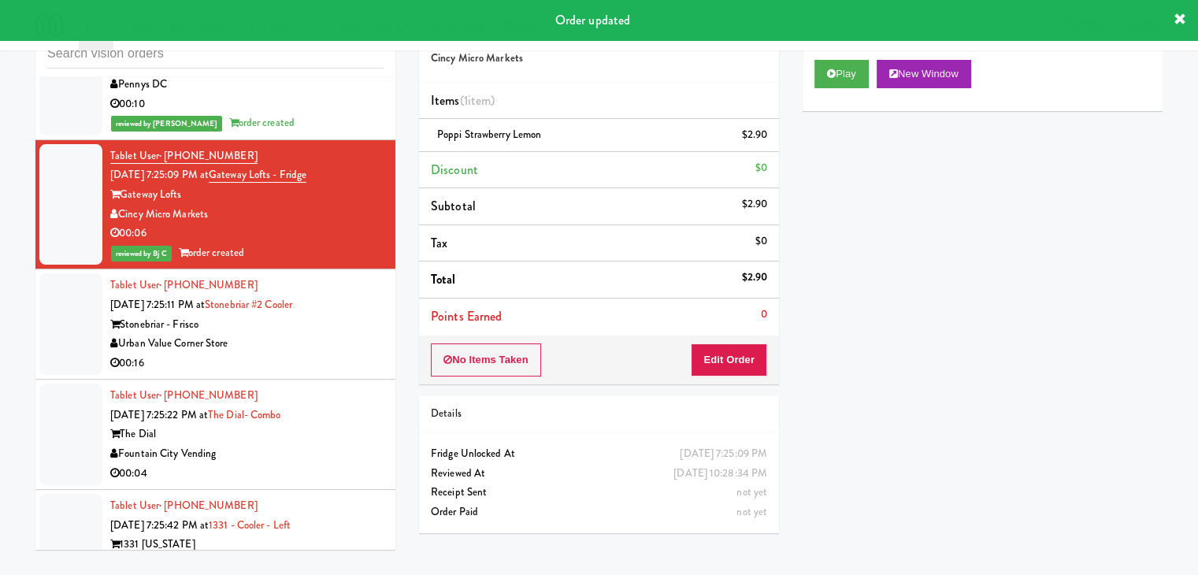
drag, startPoint x: 346, startPoint y: 224, endPoint x: 226, endPoint y: 261, distance: 125.1
click at [347, 276] on div "Tablet User · (918) 853-2539 [DATE] 7:25:11 PM at [GEOGRAPHIC_DATA] #2 Cooler […" at bounding box center [246, 324] width 273 height 97
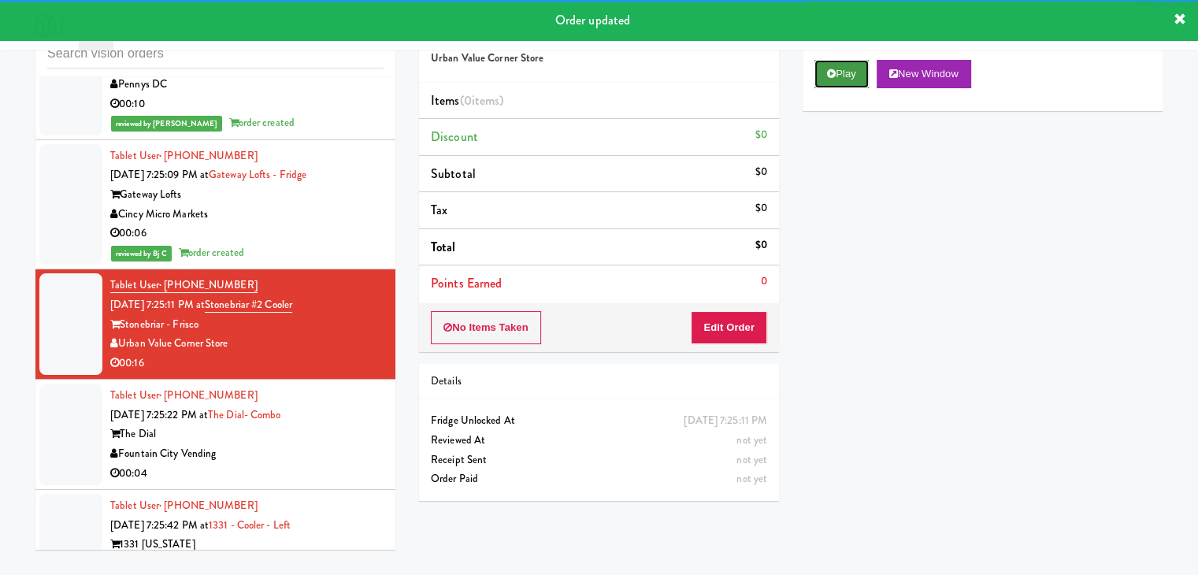
click at [838, 80] on button "Play" at bounding box center [841, 74] width 54 height 28
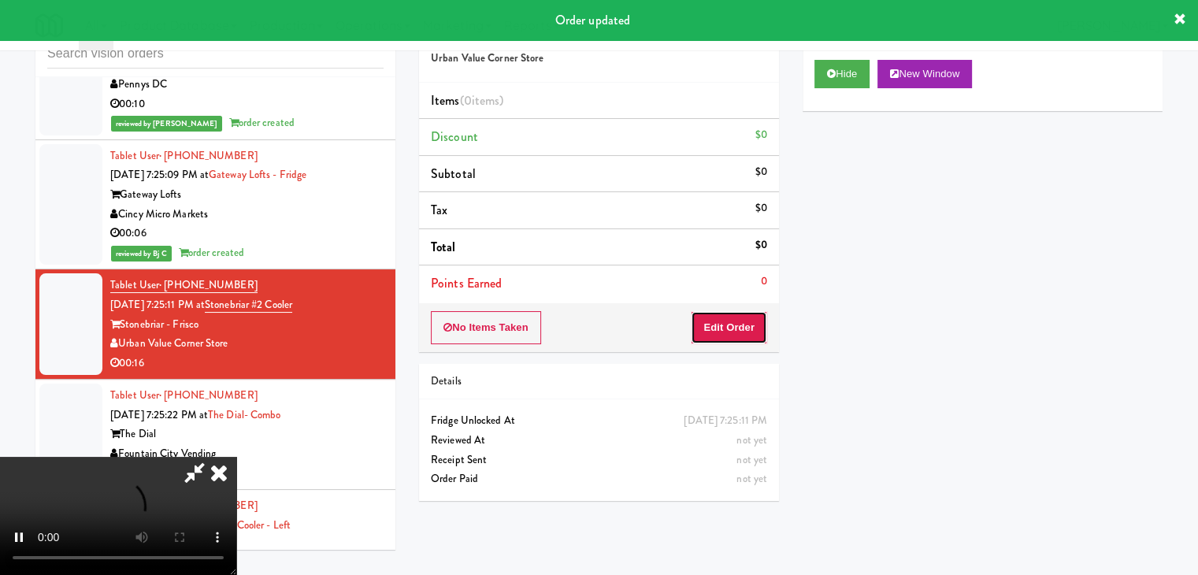
click at [730, 314] on button "Edit Order" at bounding box center [729, 327] width 76 height 33
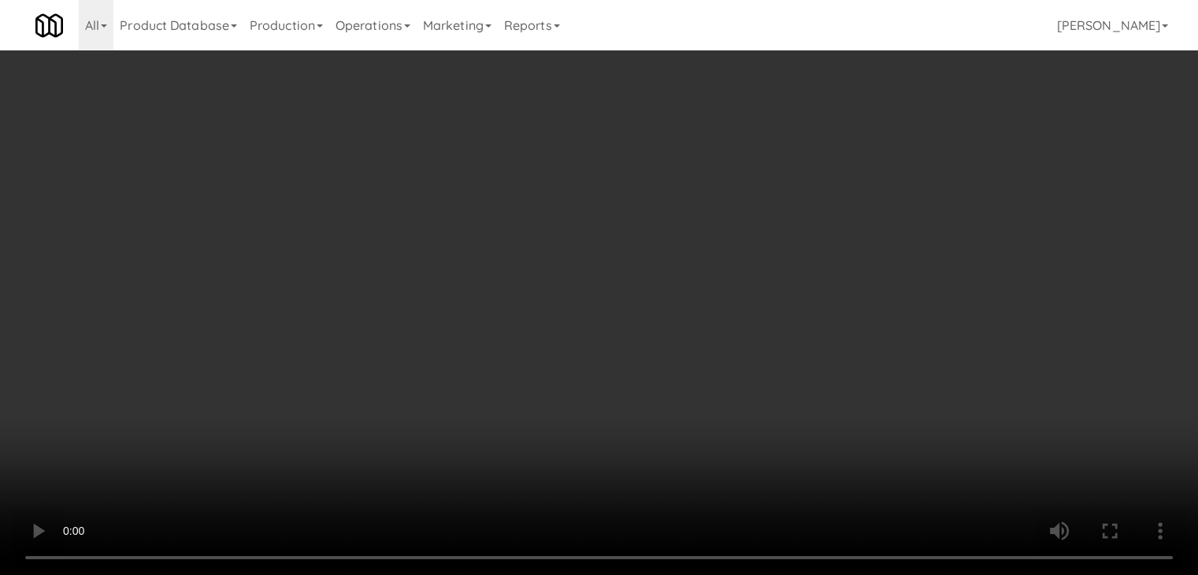
scroll to position [12684, 0]
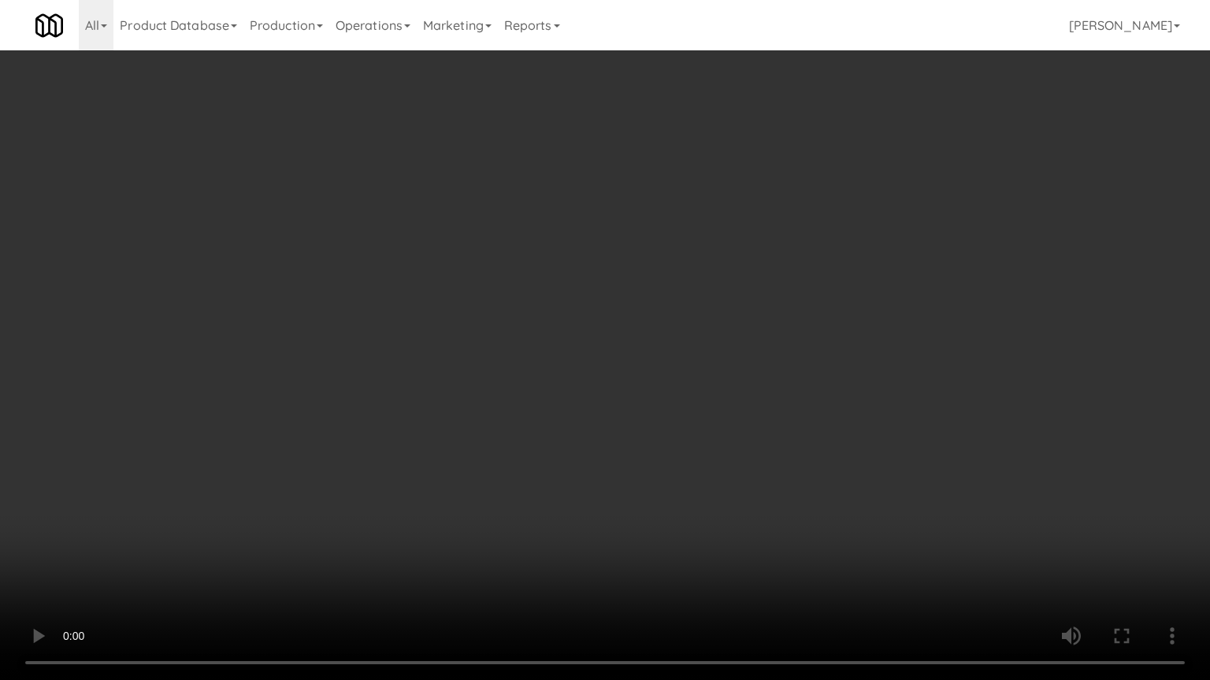
click at [717, 451] on video at bounding box center [605, 340] width 1210 height 680
click at [717, 447] on video at bounding box center [605, 340] width 1210 height 680
click at [720, 443] on video at bounding box center [605, 340] width 1210 height 680
click at [724, 441] on video at bounding box center [605, 340] width 1210 height 680
click at [734, 440] on video at bounding box center [605, 340] width 1210 height 680
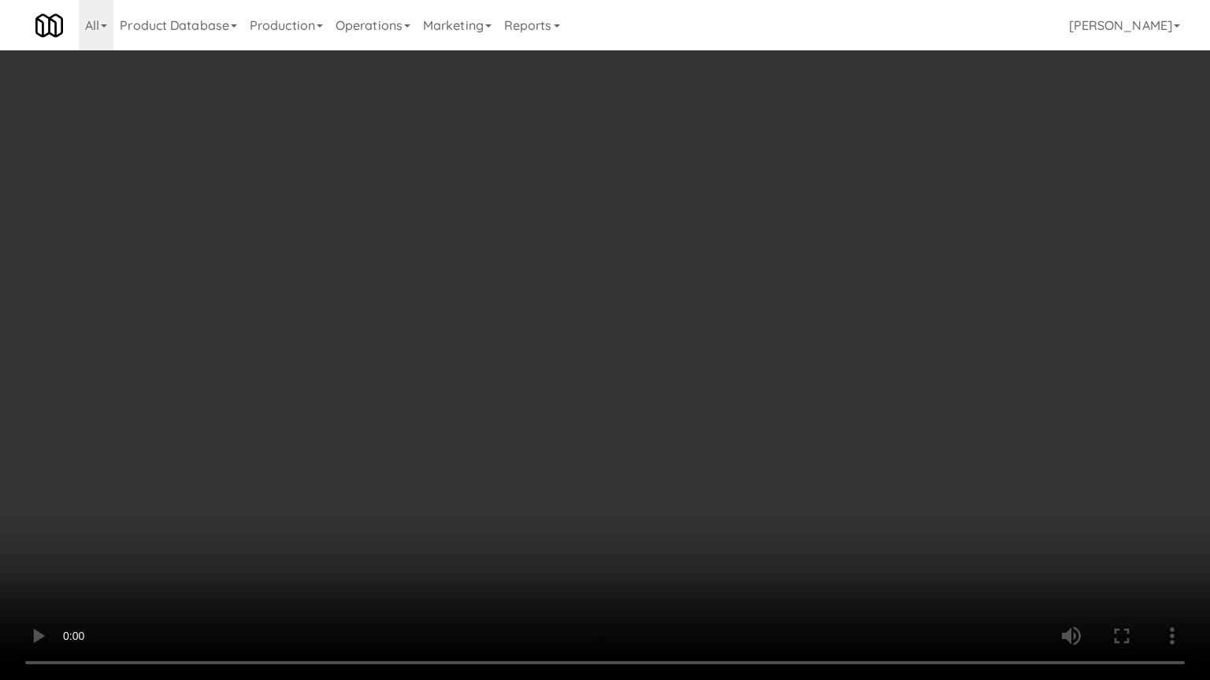
click at [734, 440] on video at bounding box center [605, 340] width 1210 height 680
click at [735, 440] on video at bounding box center [605, 340] width 1210 height 680
click at [740, 440] on video at bounding box center [605, 340] width 1210 height 680
click at [736, 448] on video at bounding box center [605, 340] width 1210 height 680
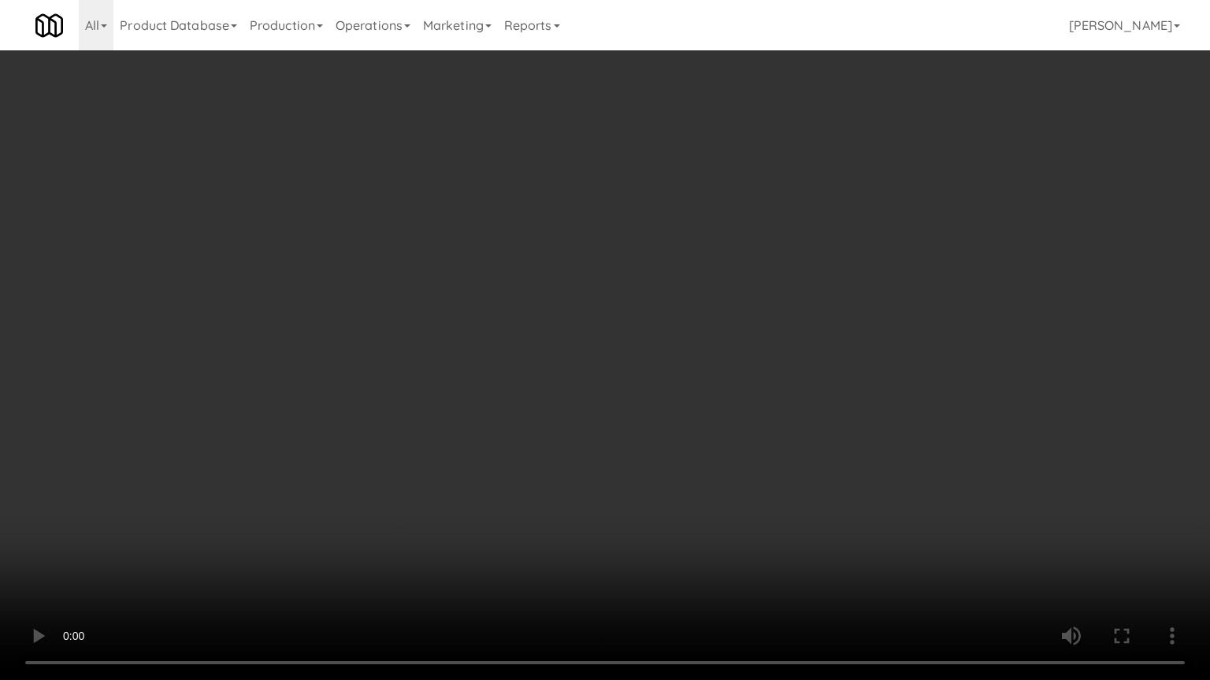
click at [732, 449] on video at bounding box center [605, 340] width 1210 height 680
click at [742, 440] on video at bounding box center [605, 340] width 1210 height 680
click at [742, 437] on video at bounding box center [605, 340] width 1210 height 680
click at [743, 431] on video at bounding box center [605, 340] width 1210 height 680
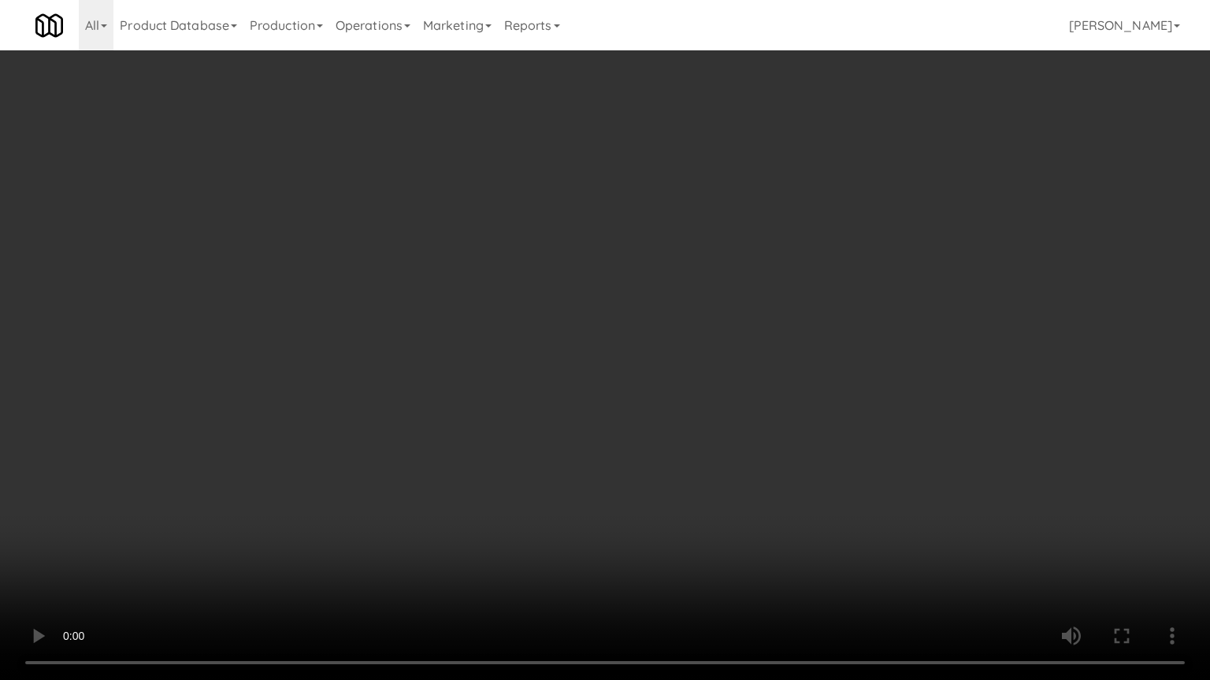
click at [743, 425] on video at bounding box center [605, 340] width 1210 height 680
click at [742, 424] on video at bounding box center [605, 340] width 1210 height 680
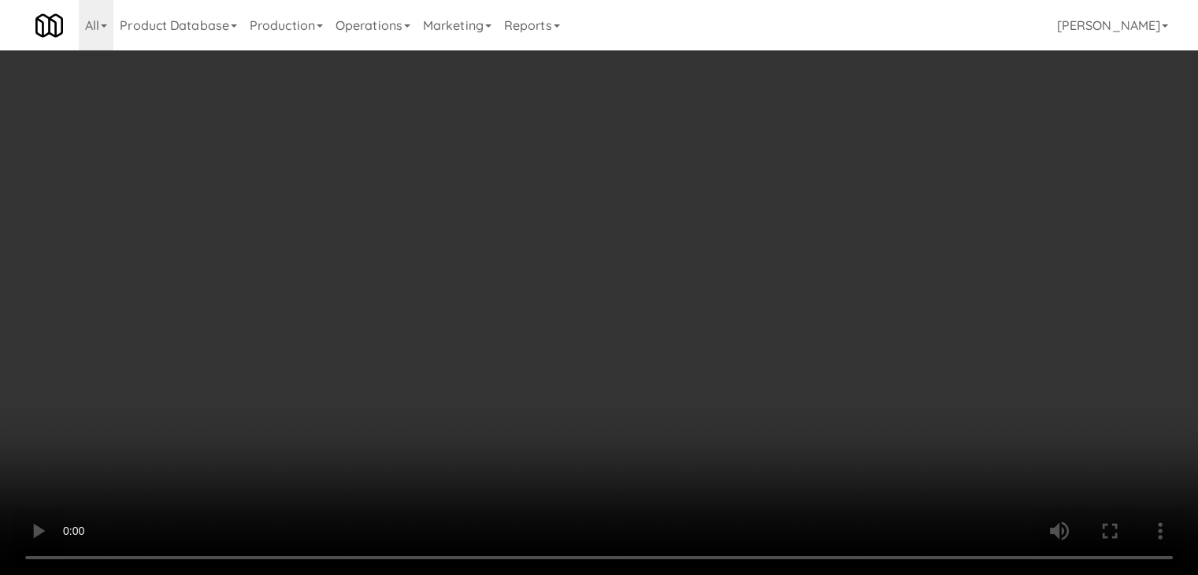
click at [850, 172] on button "Planogram" at bounding box center [852, 167] width 77 height 24
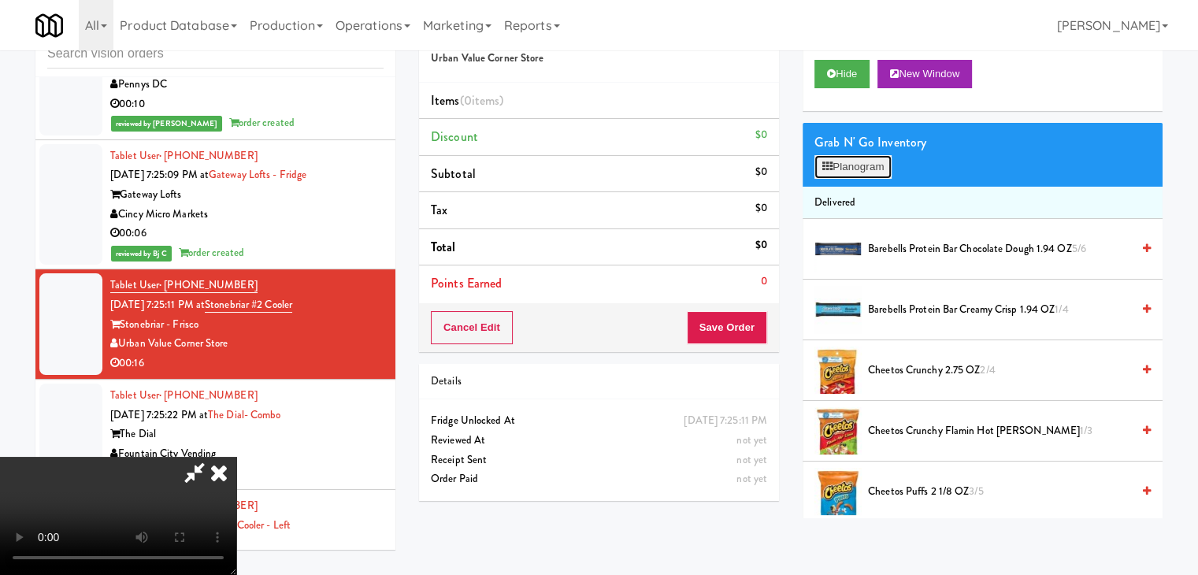
scroll to position [12684, 0]
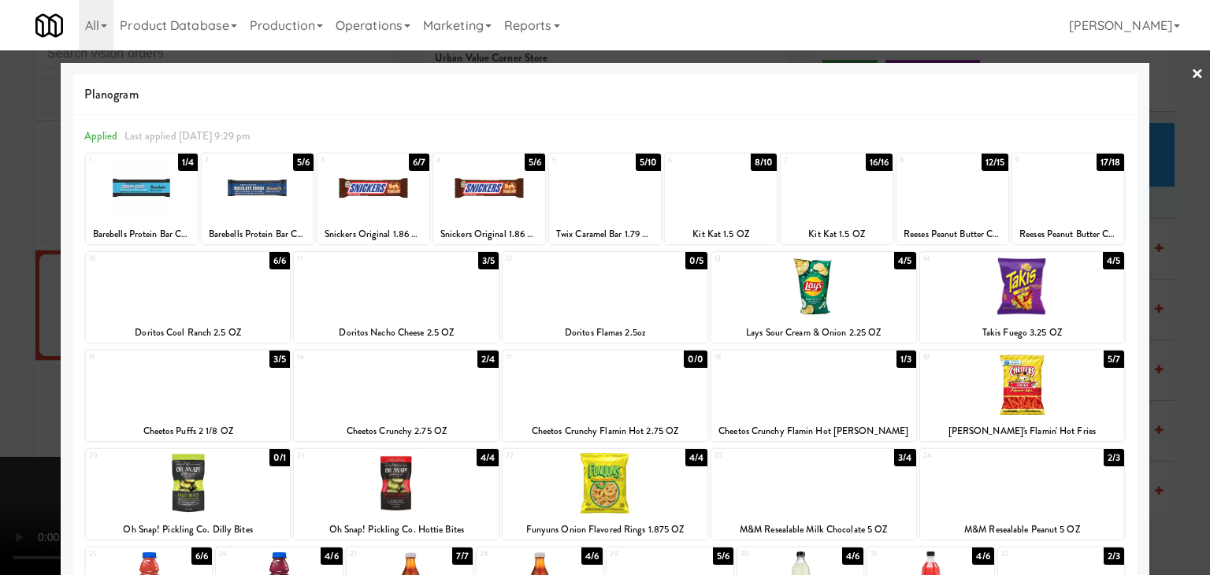
click at [777, 284] on div at bounding box center [813, 286] width 205 height 61
click at [507, 198] on div at bounding box center [489, 187] width 112 height 61
click at [17, 274] on div at bounding box center [605, 287] width 1210 height 575
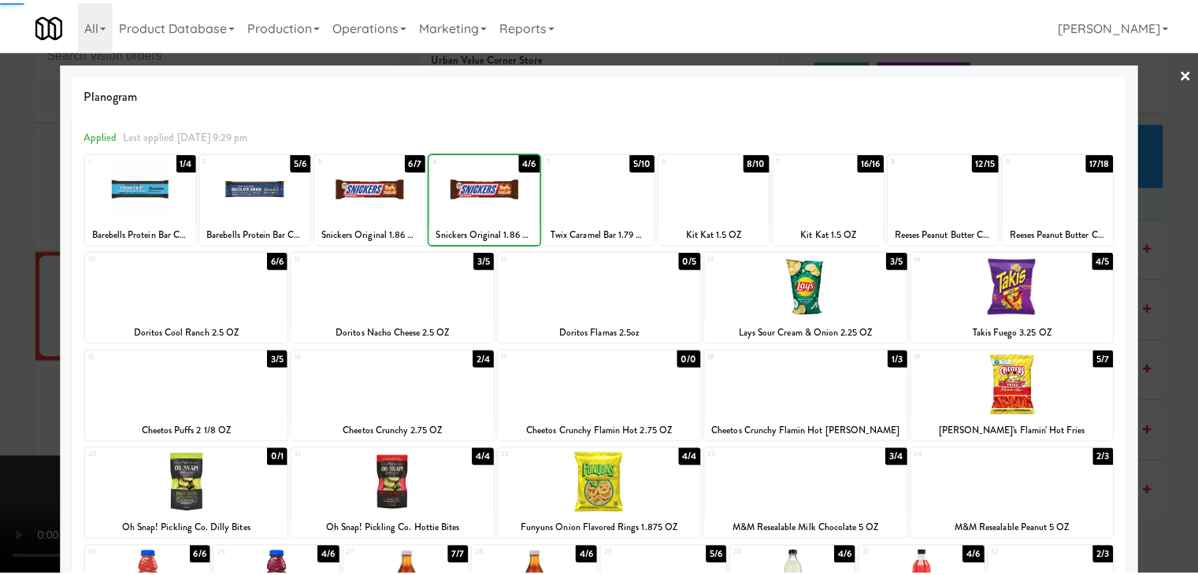
scroll to position [12704, 0]
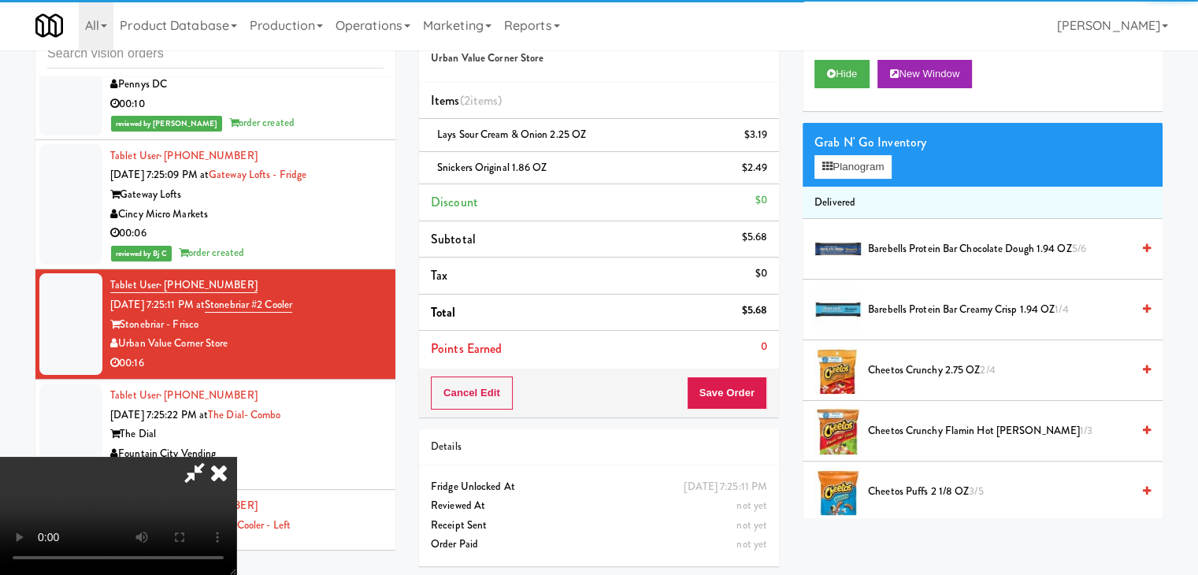
click at [236, 457] on video at bounding box center [118, 516] width 236 height 118
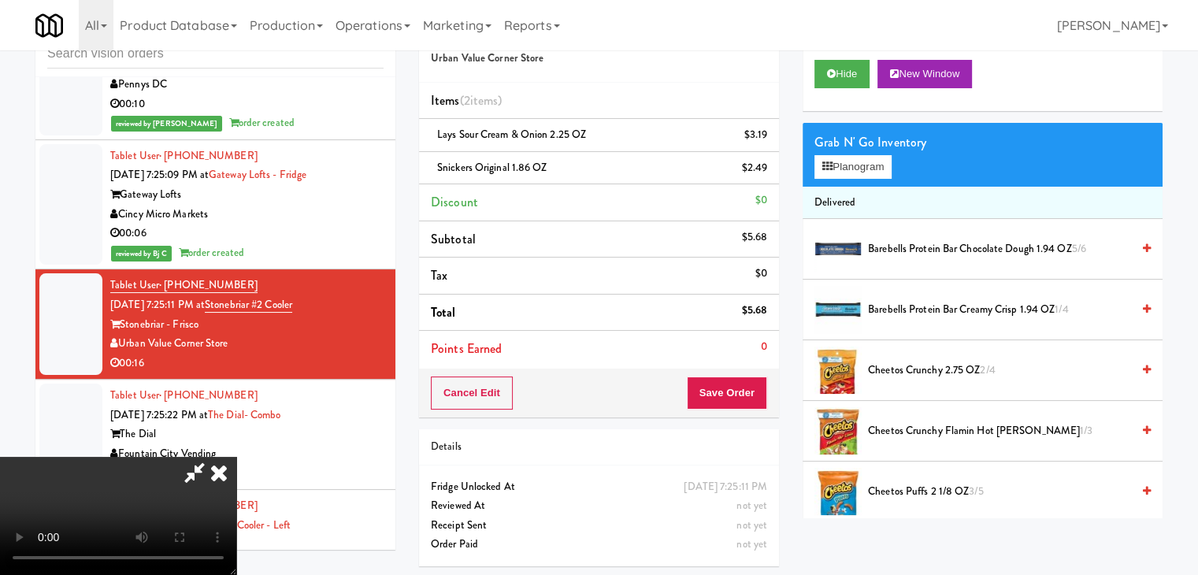
click at [236, 457] on video at bounding box center [118, 516] width 236 height 118
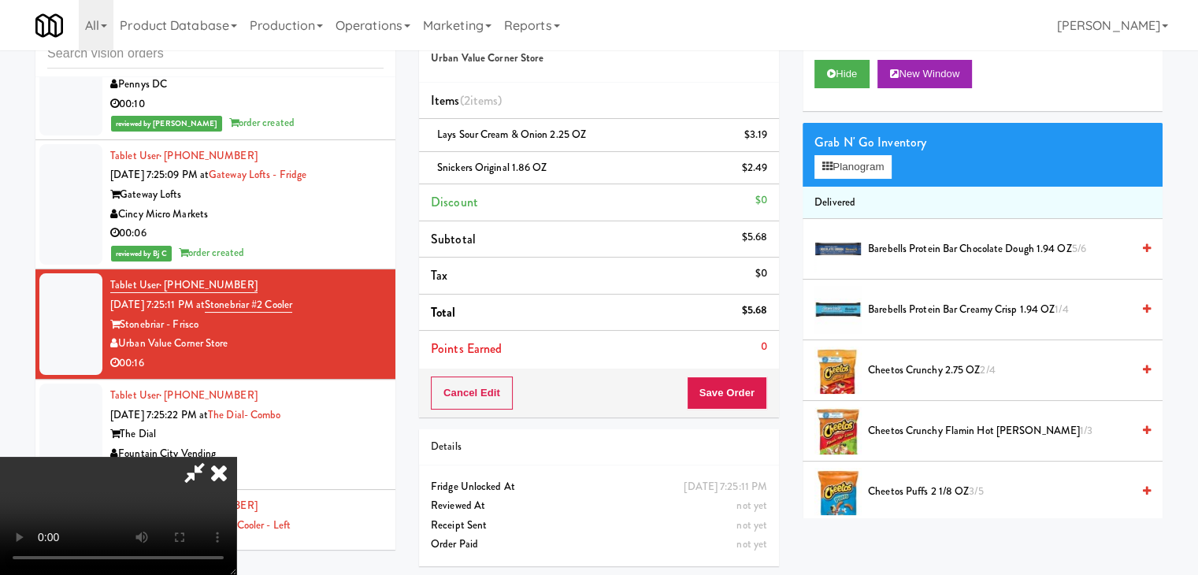
click at [236, 457] on video at bounding box center [118, 516] width 236 height 118
click at [867, 169] on button "Planogram" at bounding box center [852, 167] width 77 height 24
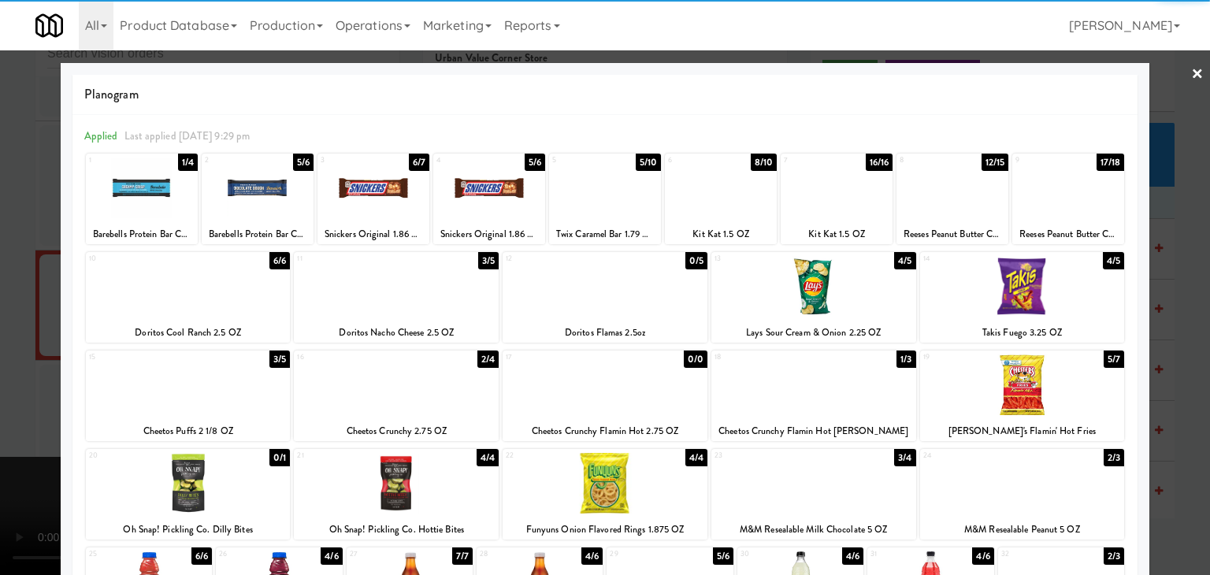
click at [479, 182] on div at bounding box center [489, 187] width 112 height 61
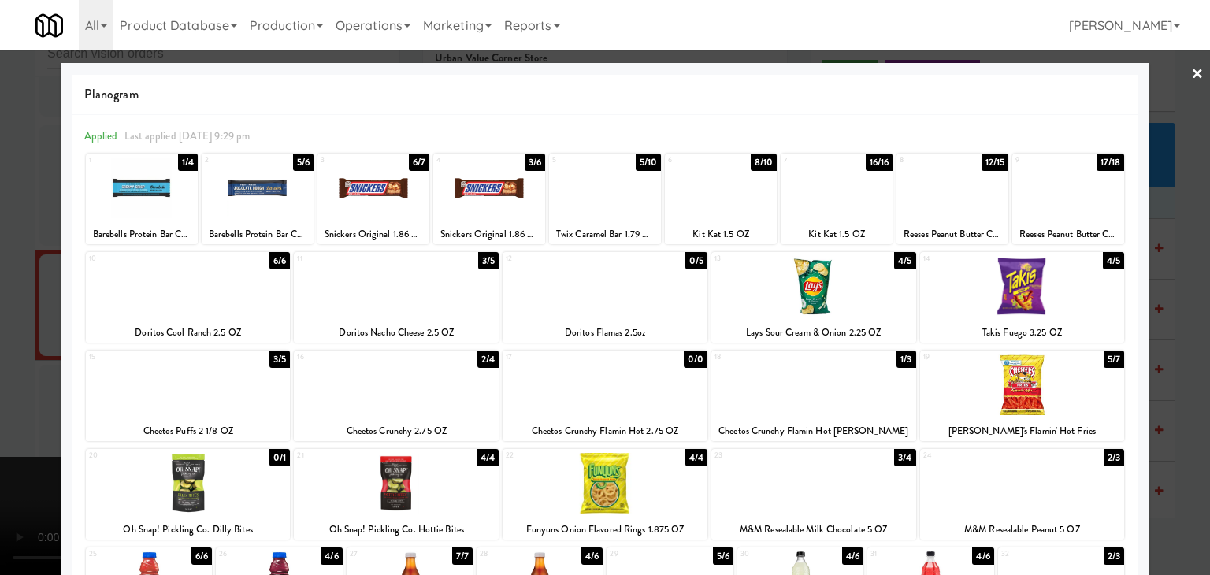
drag, startPoint x: 0, startPoint y: 330, endPoint x: 179, endPoint y: 327, distance: 178.8
click at [6, 330] on div at bounding box center [605, 287] width 1210 height 575
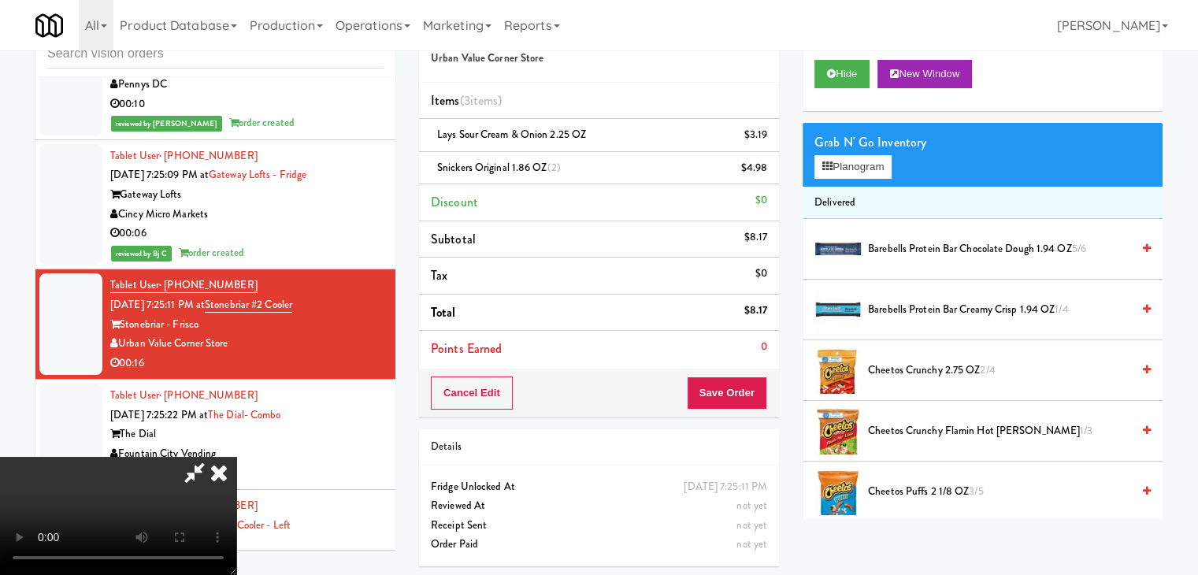
click at [740, 376] on div "Cancel Edit Save Order" at bounding box center [599, 393] width 360 height 49
click at [739, 385] on button "Save Order" at bounding box center [727, 392] width 80 height 33
click at [739, 387] on button "Save Order" at bounding box center [727, 392] width 80 height 33
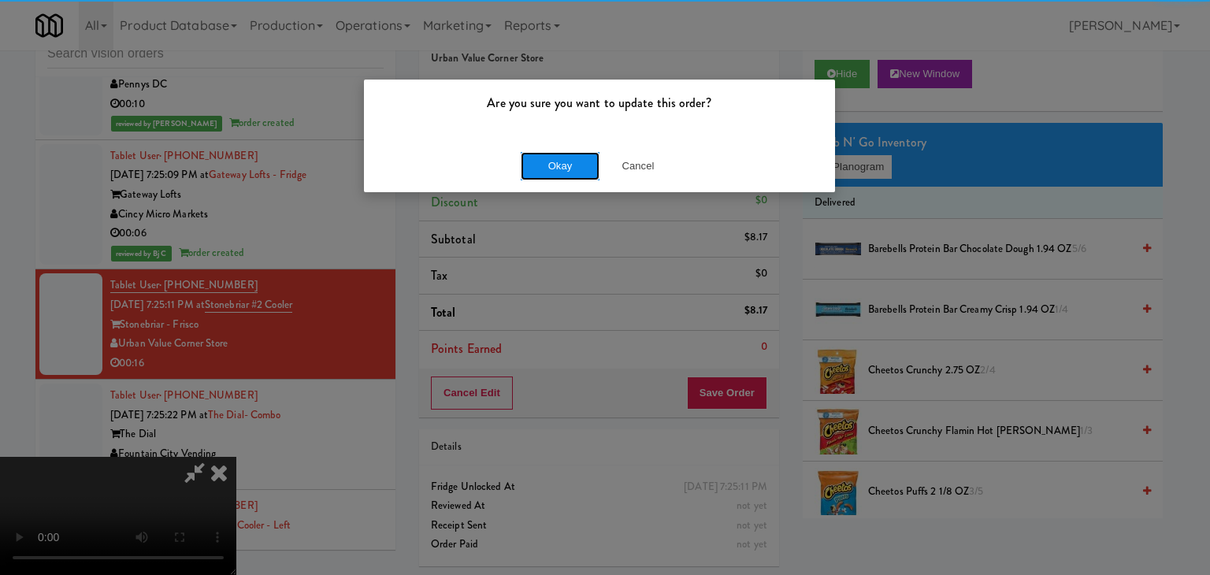
click at [572, 159] on button "Okay" at bounding box center [560, 166] width 79 height 28
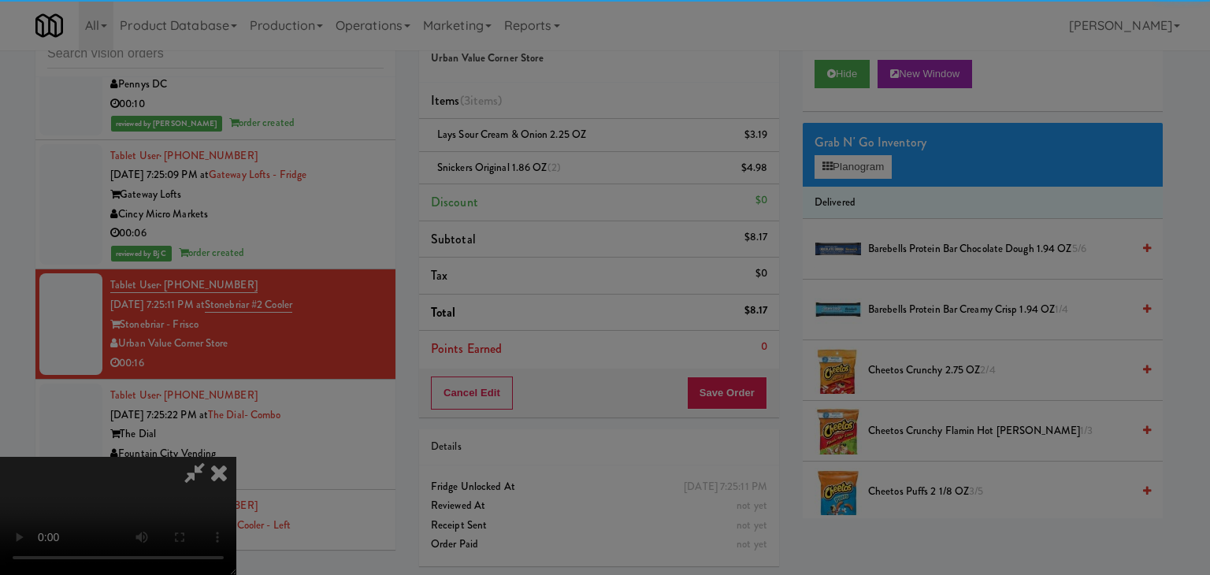
click at [572, 151] on button "Okay" at bounding box center [560, 137] width 79 height 28
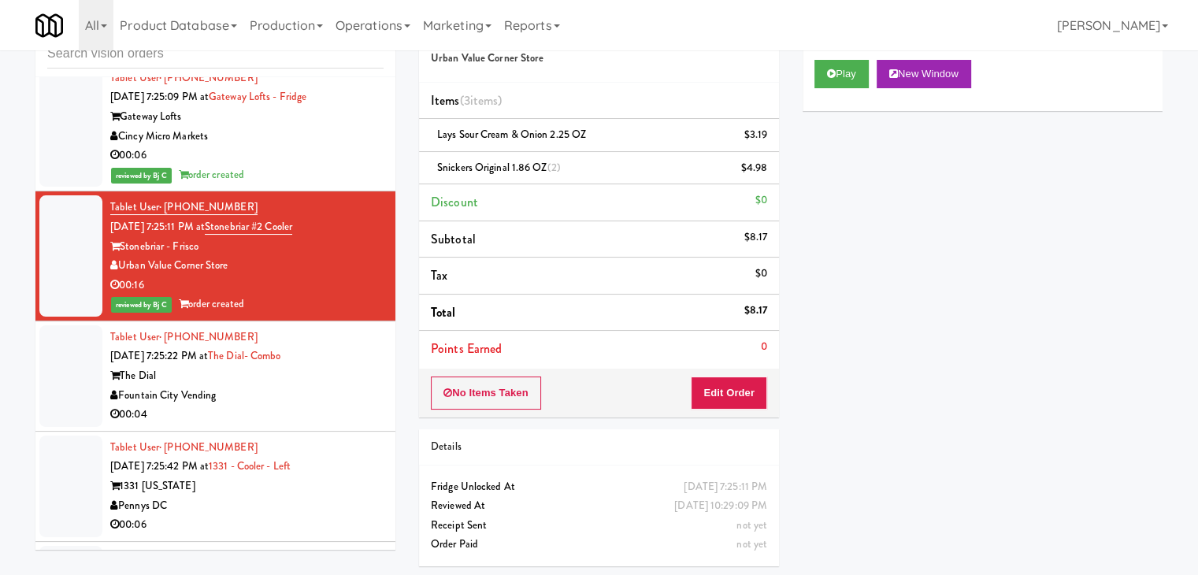
scroll to position [12783, 0]
click at [347, 404] on div "00:04" at bounding box center [246, 414] width 273 height 20
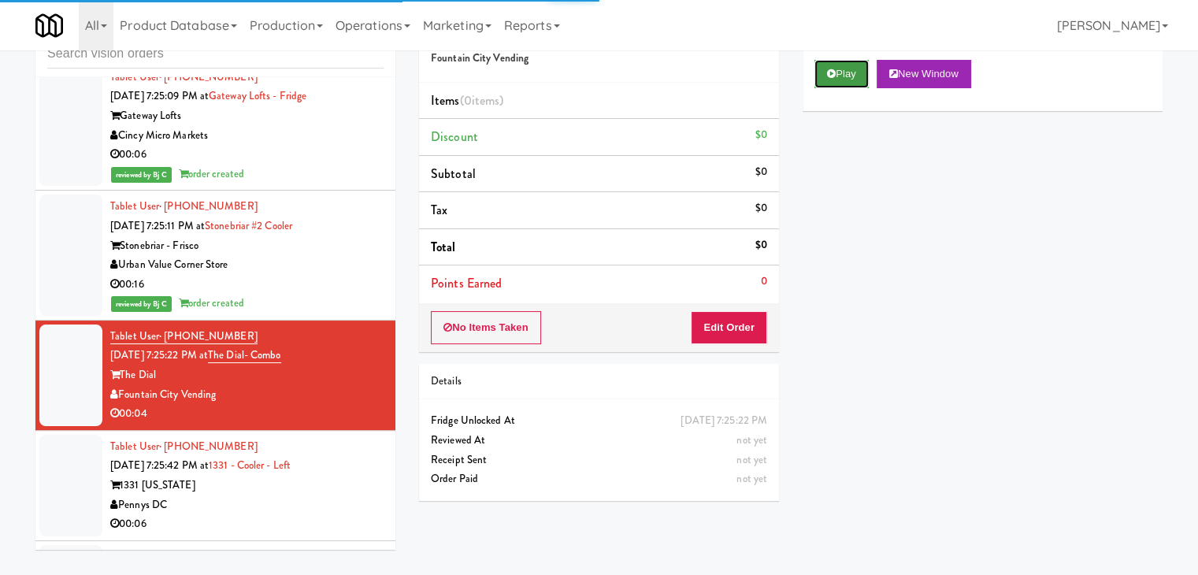
click at [857, 74] on button "Play" at bounding box center [841, 74] width 54 height 28
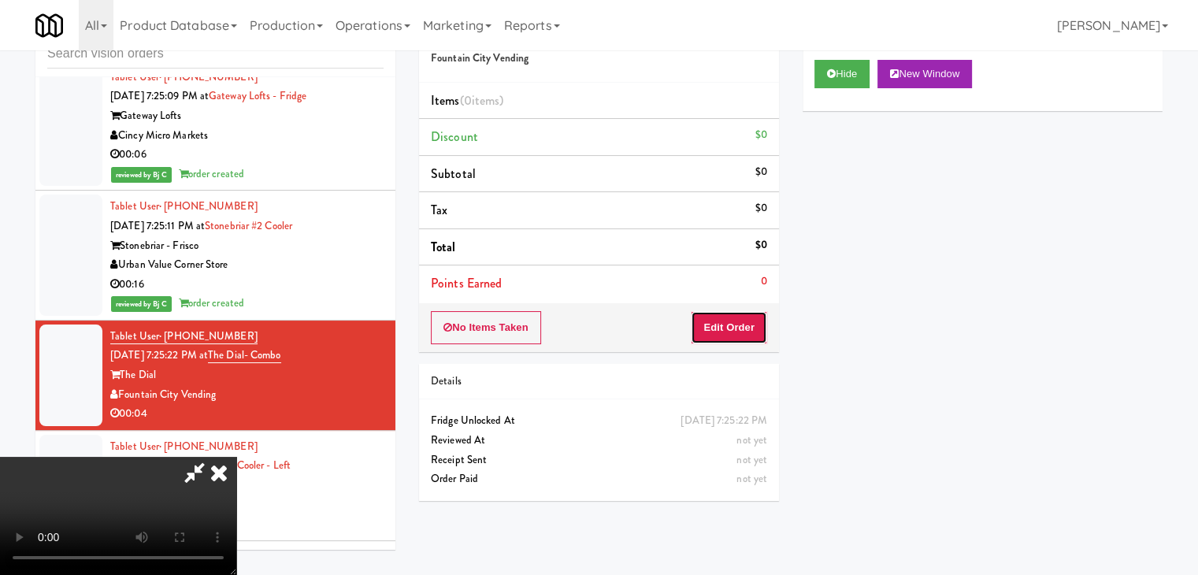
click at [747, 319] on button "Edit Order" at bounding box center [729, 327] width 76 height 33
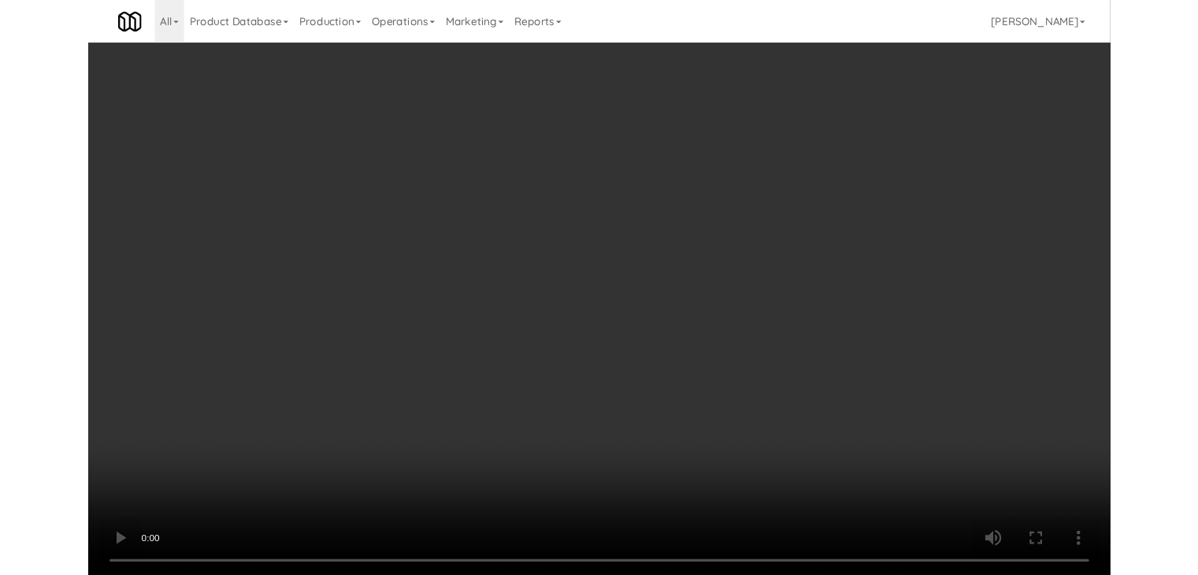
scroll to position [12764, 0]
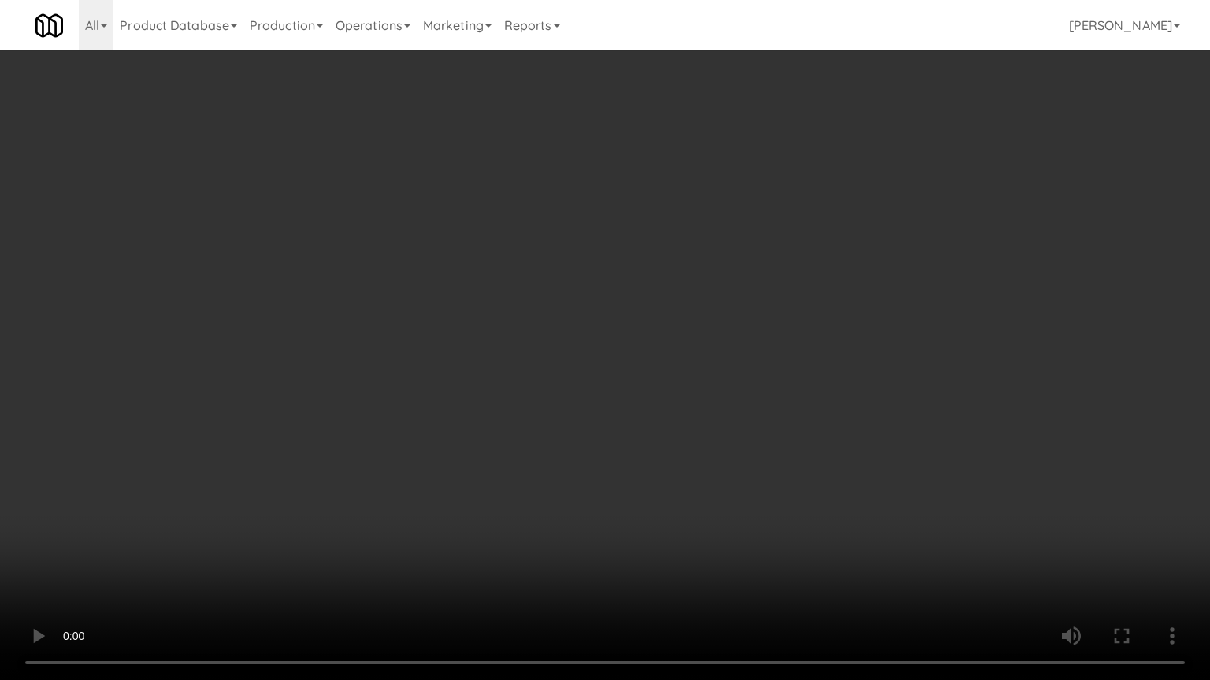
click at [619, 413] on video at bounding box center [605, 340] width 1210 height 680
click at [630, 406] on video at bounding box center [605, 340] width 1210 height 680
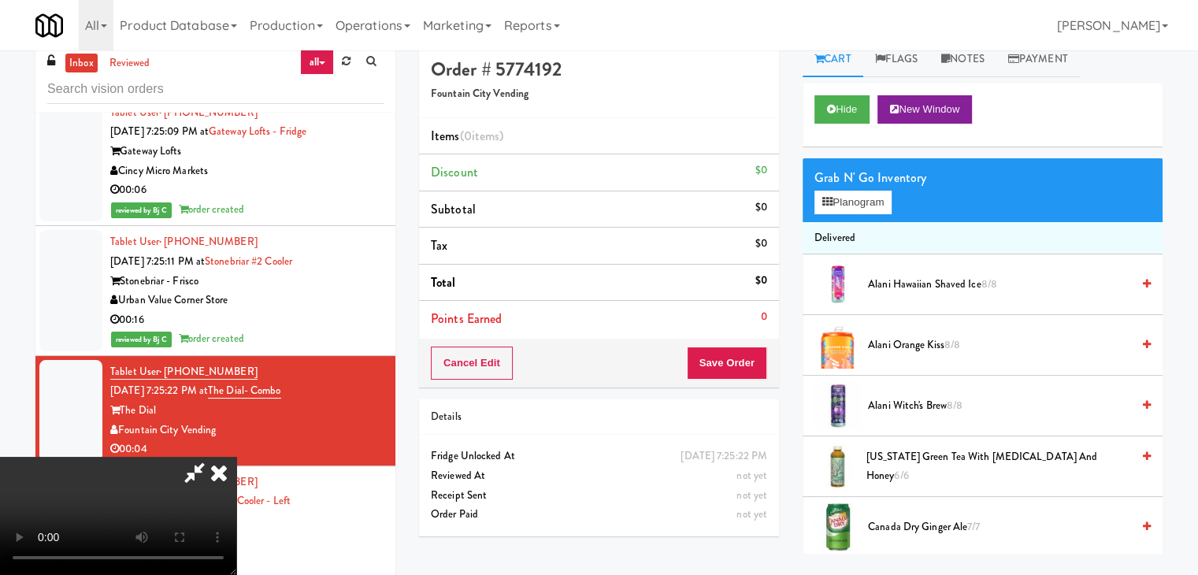
scroll to position [0, 0]
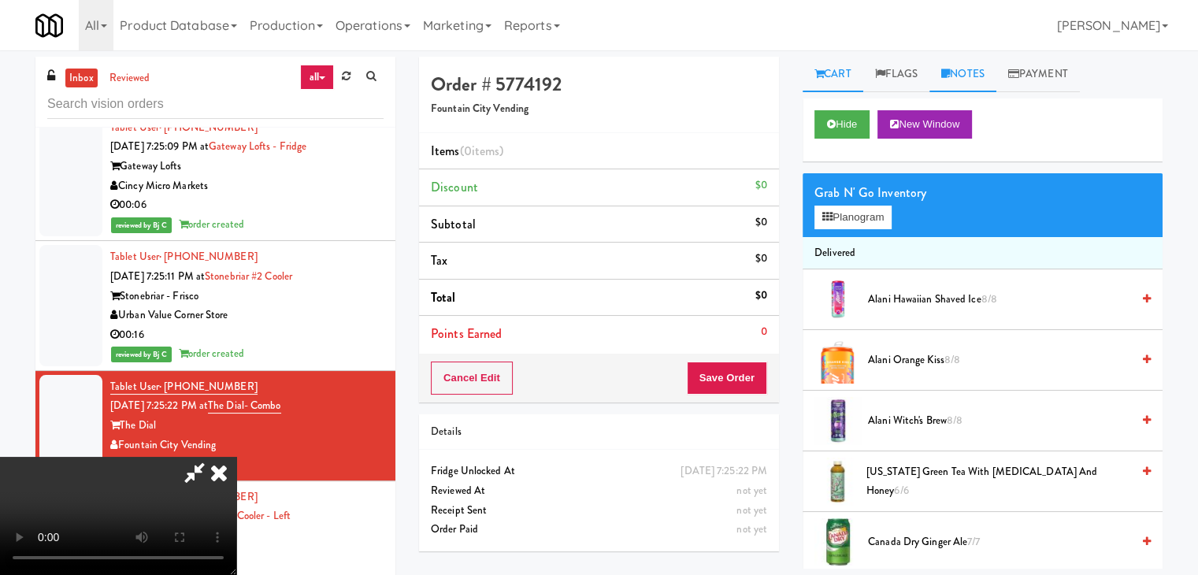
click at [964, 80] on link "Notes" at bounding box center [962, 74] width 67 height 35
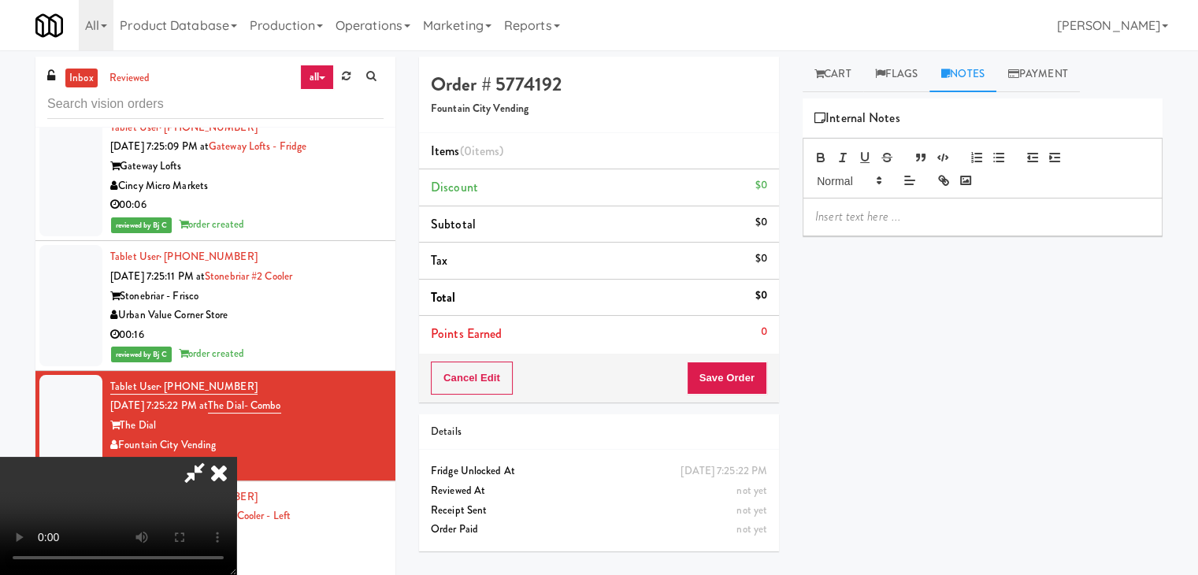
click at [862, 224] on div at bounding box center [982, 216] width 358 height 36
click at [236, 457] on icon at bounding box center [219, 472] width 35 height 31
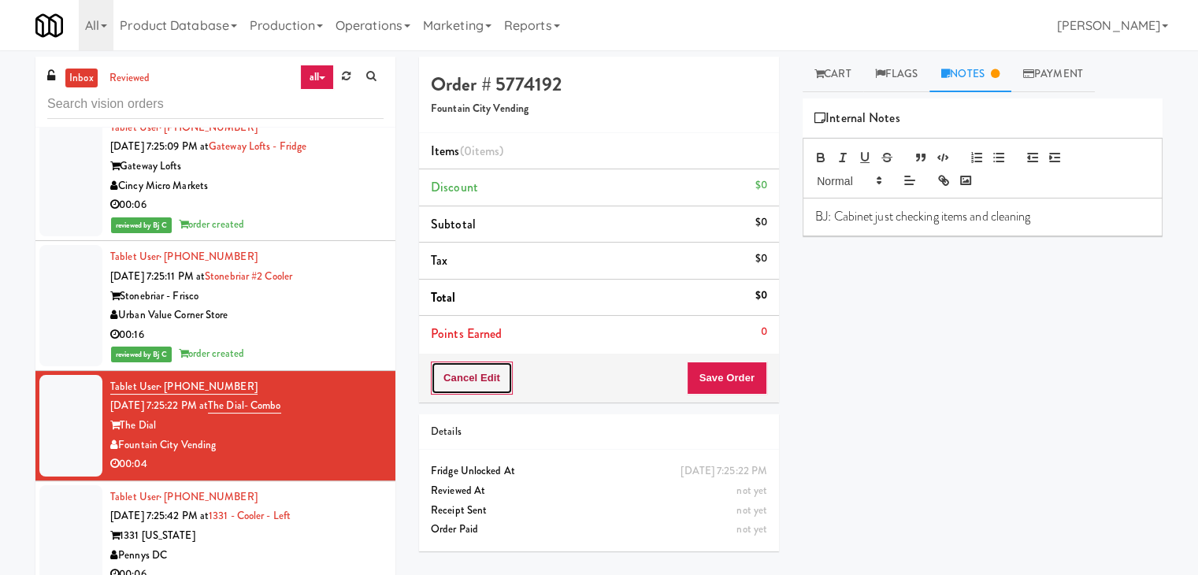
click at [475, 385] on button "Cancel Edit" at bounding box center [472, 377] width 82 height 33
click at [494, 384] on button "No Items Taken" at bounding box center [486, 377] width 110 height 33
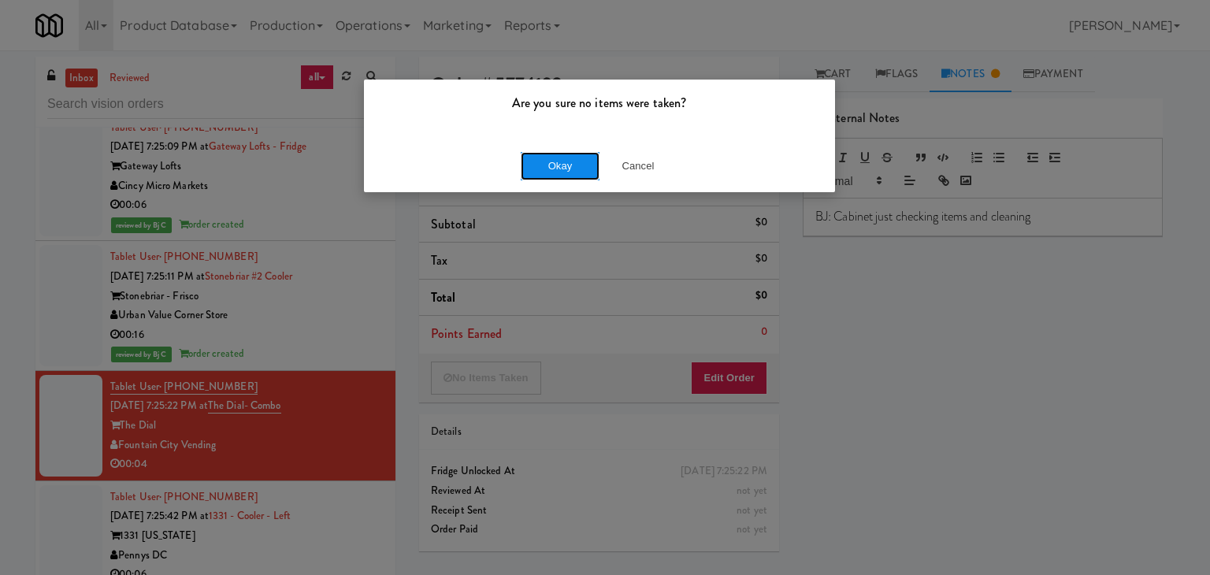
click at [569, 165] on button "Okay" at bounding box center [560, 166] width 79 height 28
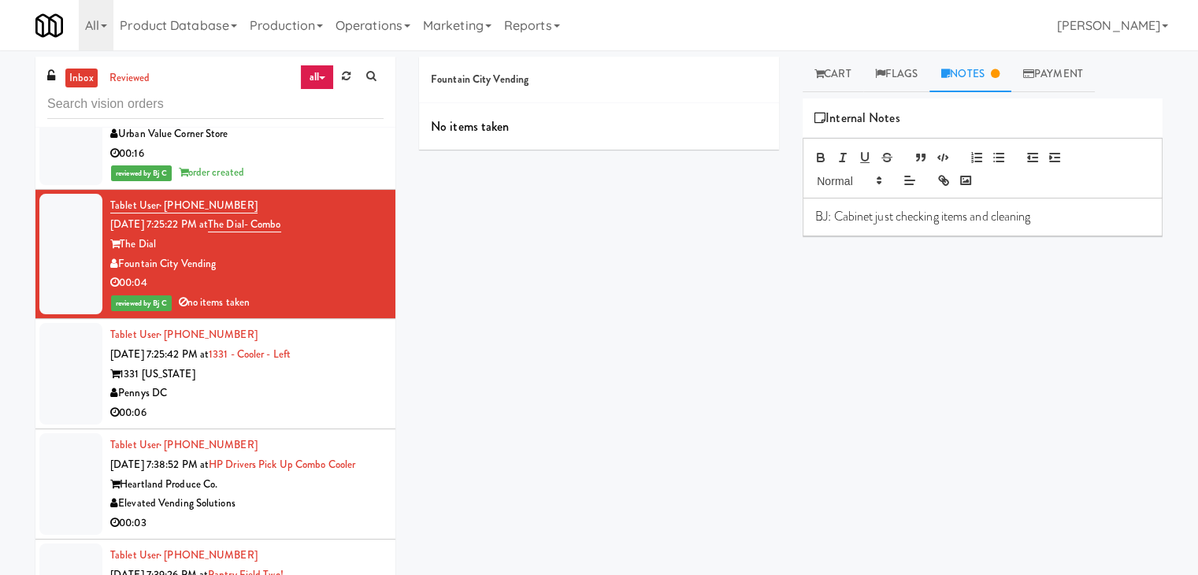
scroll to position [13098, 0]
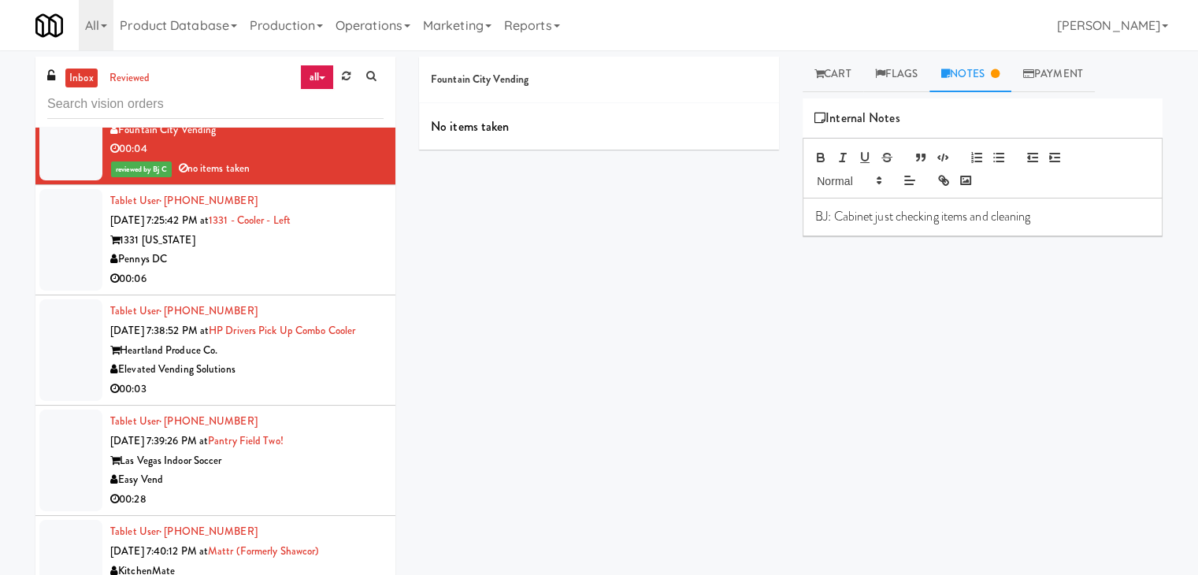
click at [262, 269] on div "00:06" at bounding box center [246, 279] width 273 height 20
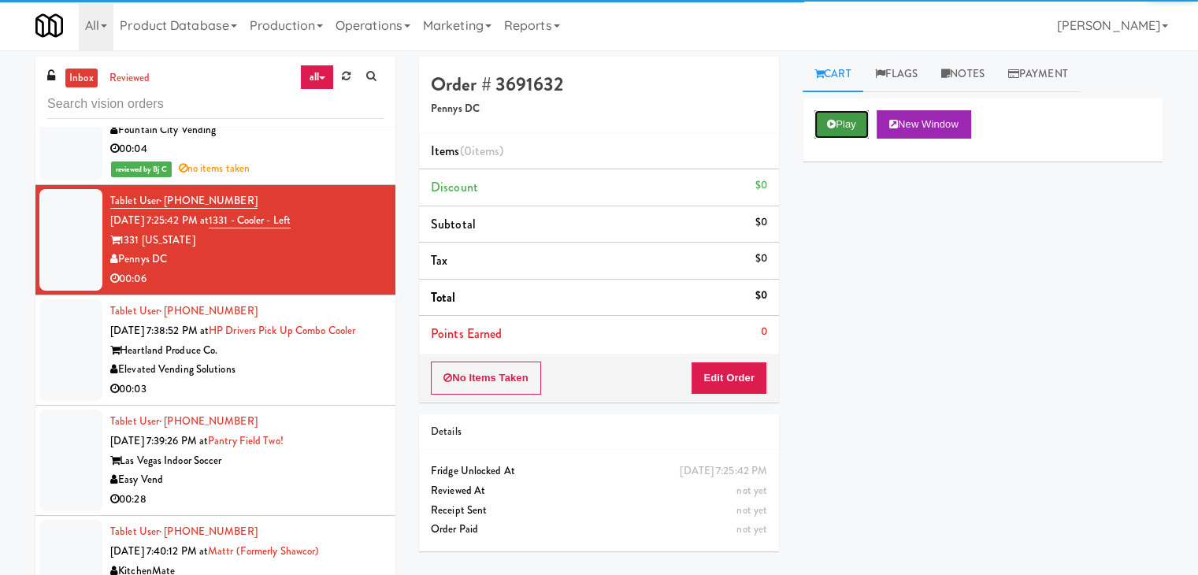
click at [832, 128] on icon at bounding box center [831, 124] width 9 height 10
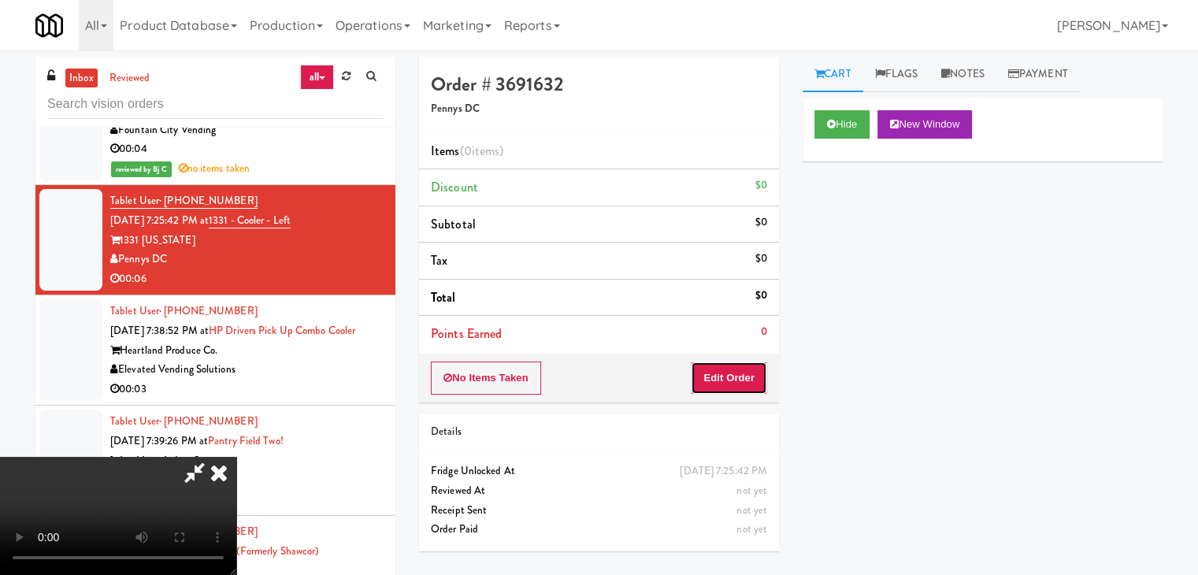
click at [713, 390] on button "Edit Order" at bounding box center [729, 377] width 76 height 33
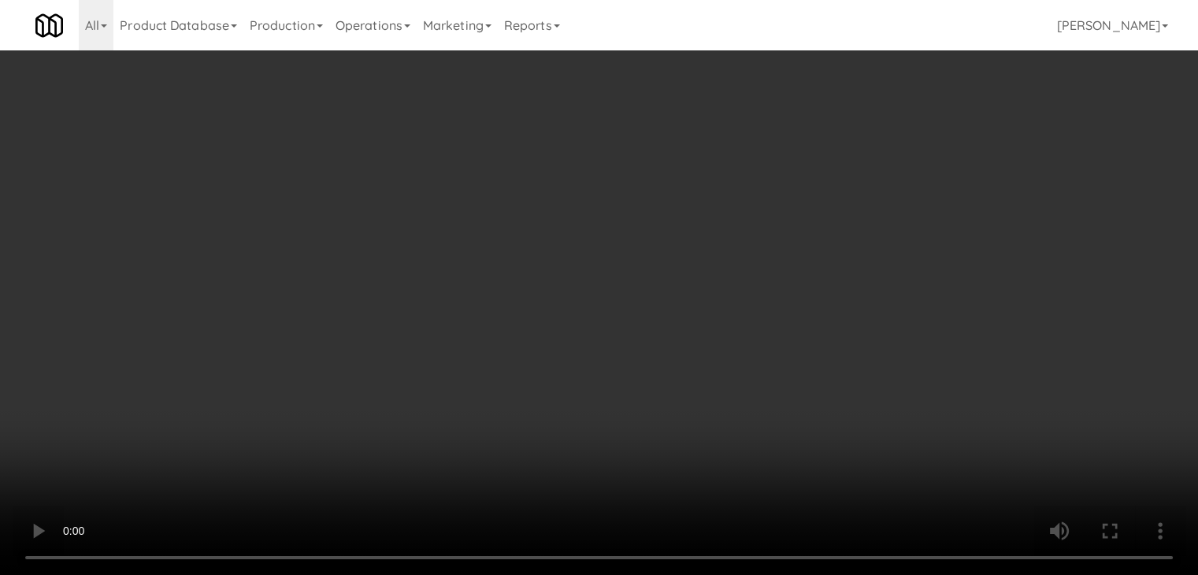
scroll to position [13078, 0]
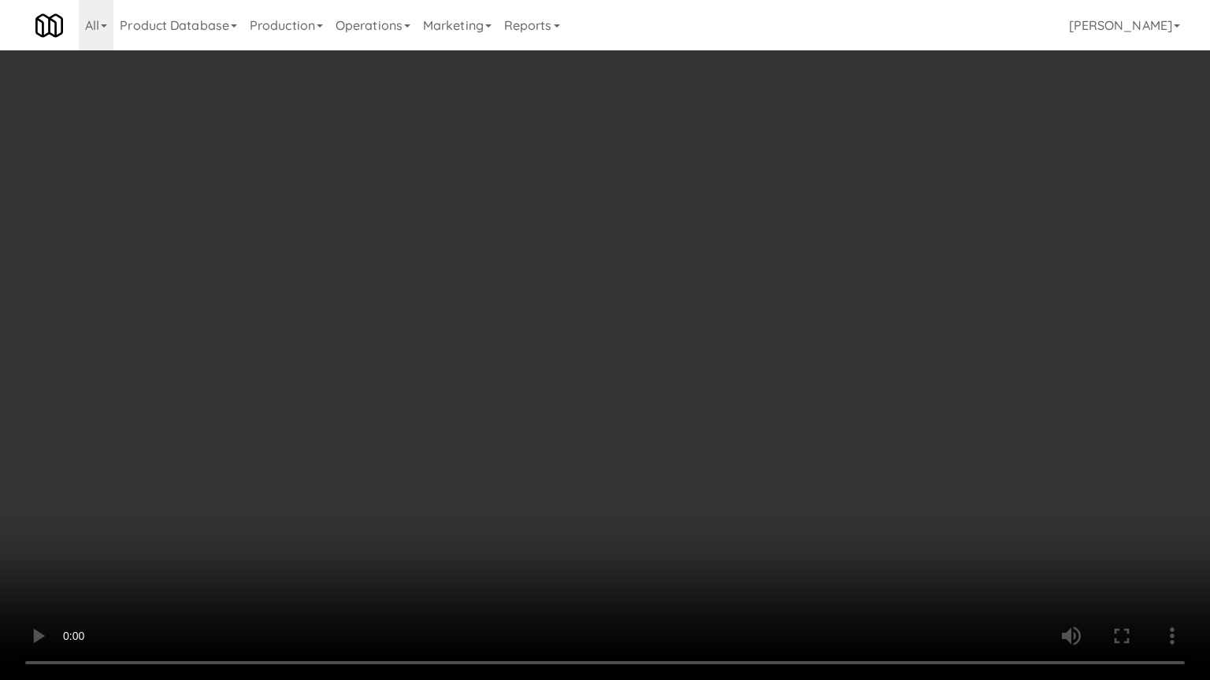
click at [669, 497] on video at bounding box center [605, 340] width 1210 height 680
click at [661, 484] on video at bounding box center [605, 340] width 1210 height 680
click at [665, 482] on video at bounding box center [605, 340] width 1210 height 680
click at [667, 482] on video at bounding box center [605, 340] width 1210 height 680
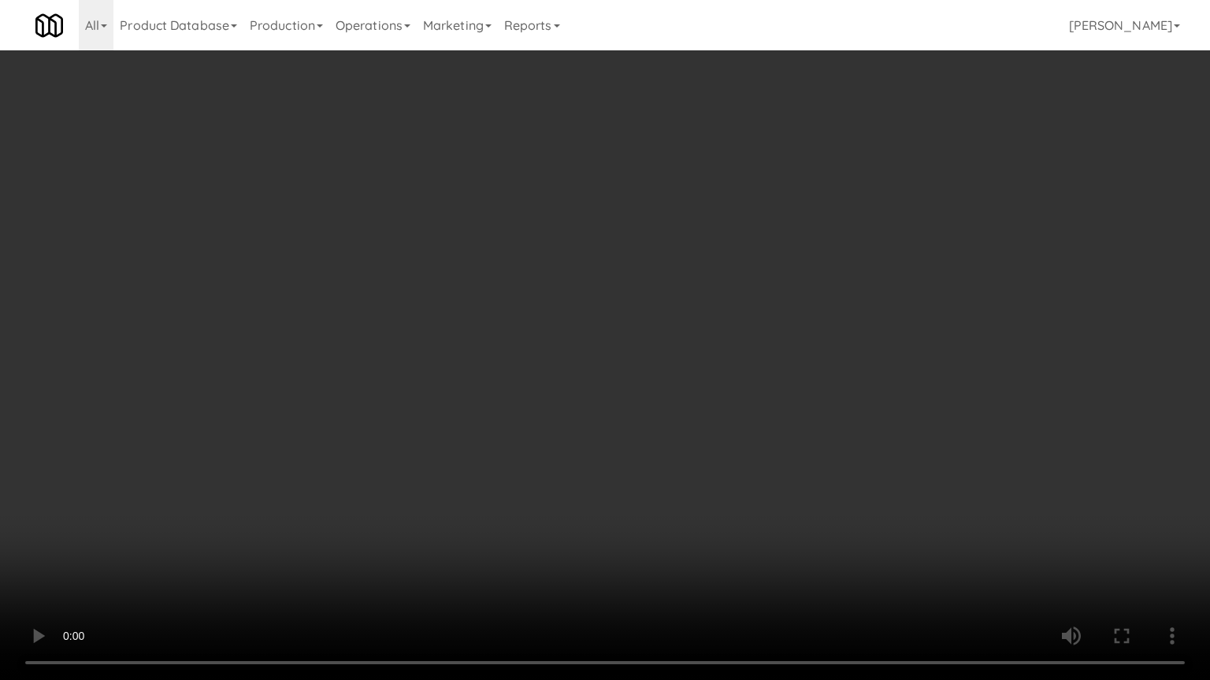
click at [668, 478] on video at bounding box center [605, 340] width 1210 height 680
click at [668, 477] on video at bounding box center [605, 340] width 1210 height 680
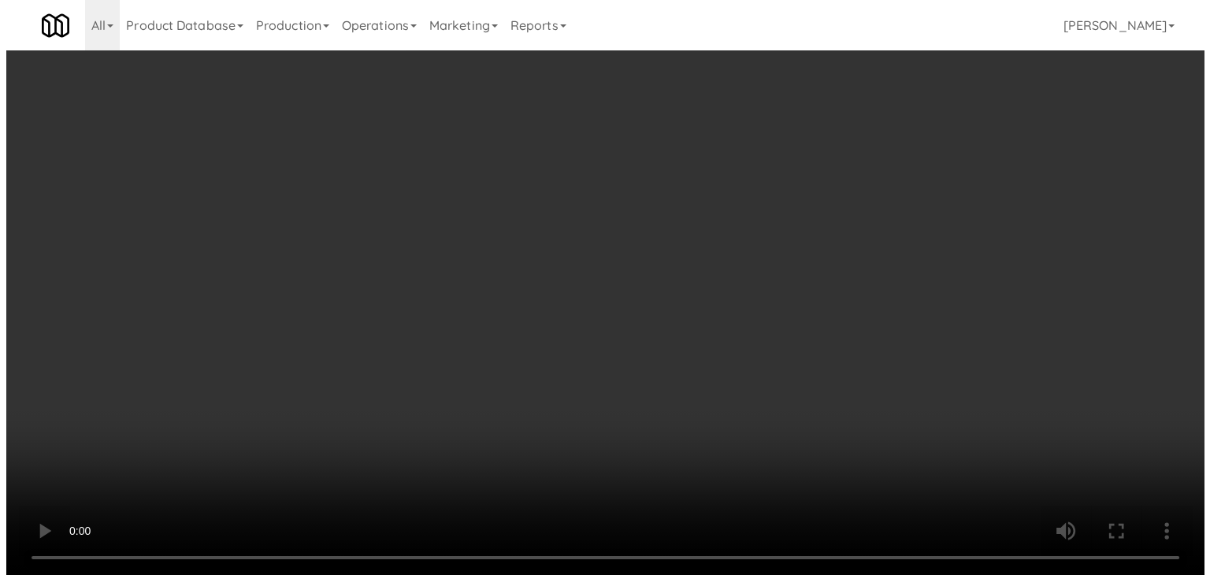
scroll to position [13098, 0]
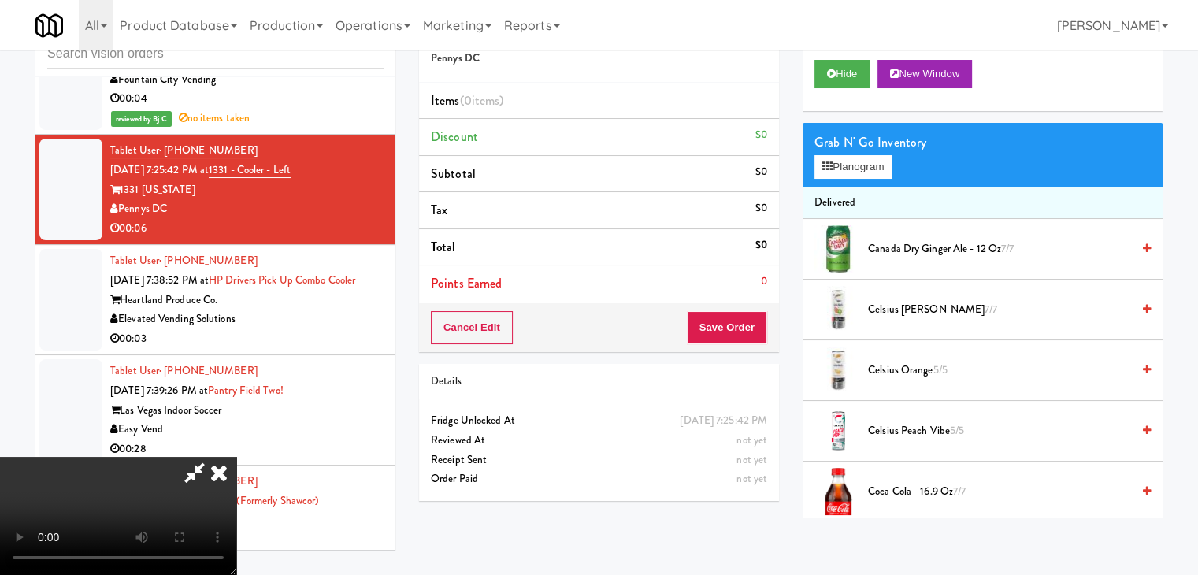
click at [841, 180] on div "Grab N' Go Inventory Planogram" at bounding box center [982, 155] width 360 height 64
click at [851, 162] on button "Planogram" at bounding box center [852, 167] width 77 height 24
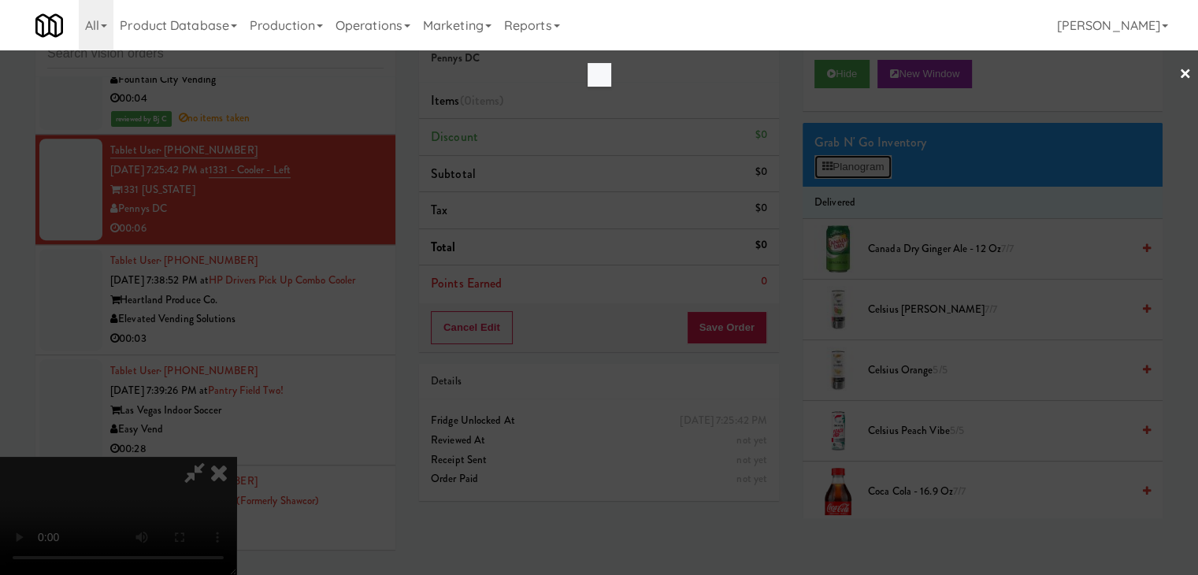
scroll to position [13078, 0]
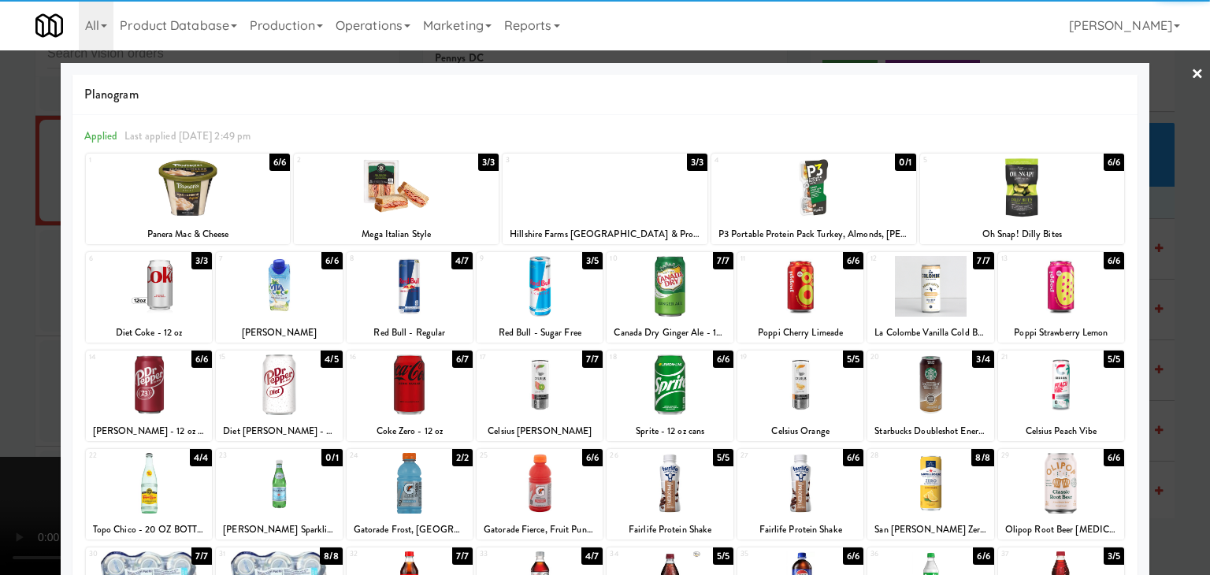
click at [292, 395] on div at bounding box center [279, 384] width 126 height 61
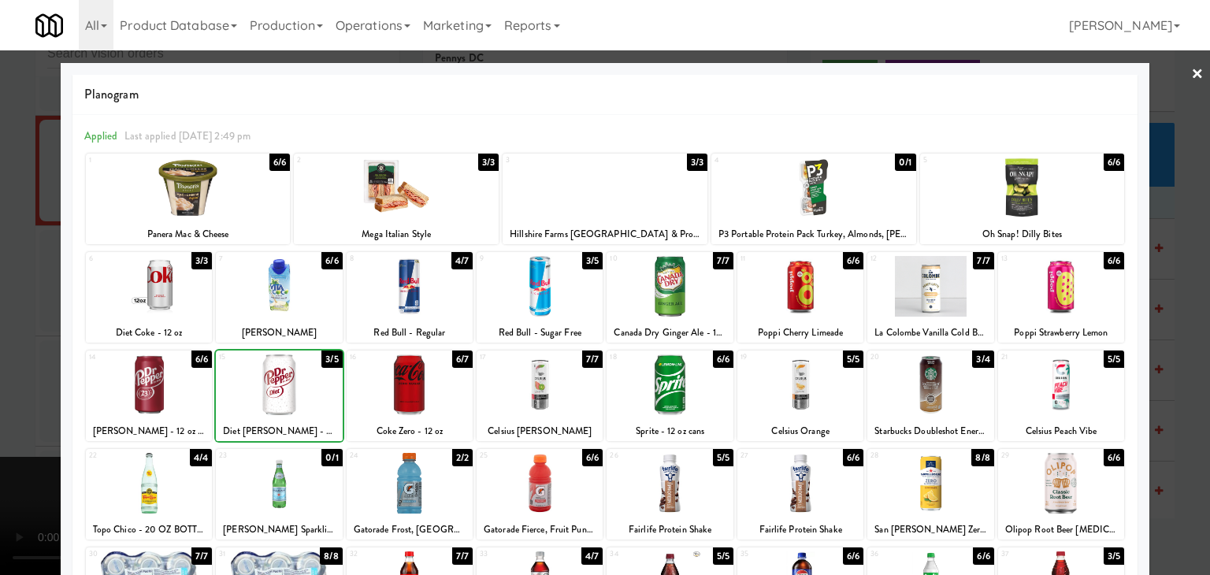
click at [17, 434] on div at bounding box center [605, 287] width 1210 height 575
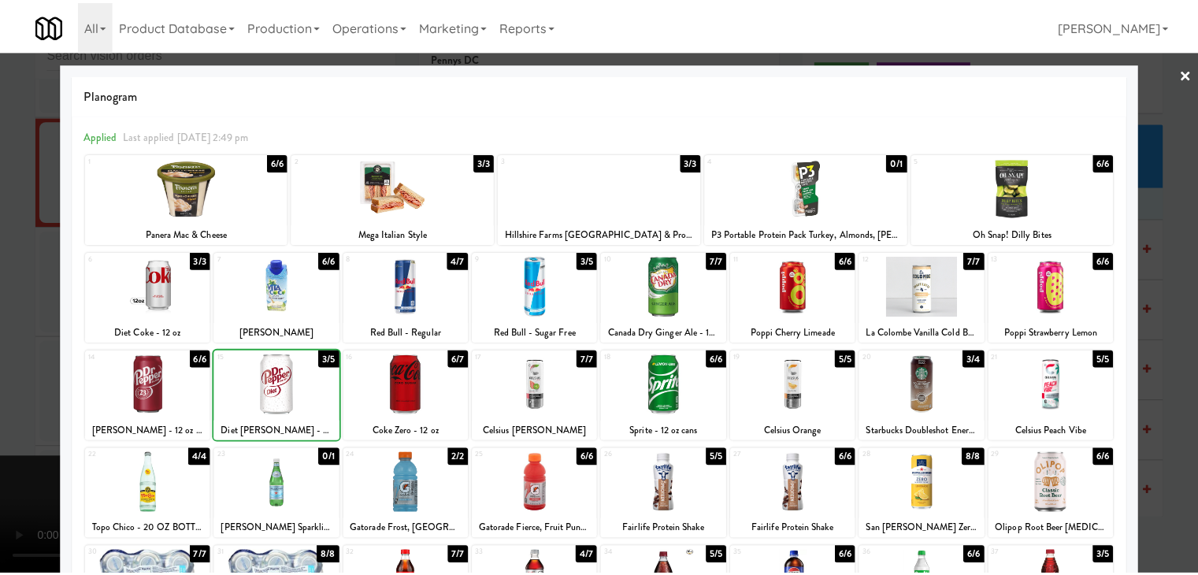
scroll to position [13098, 0]
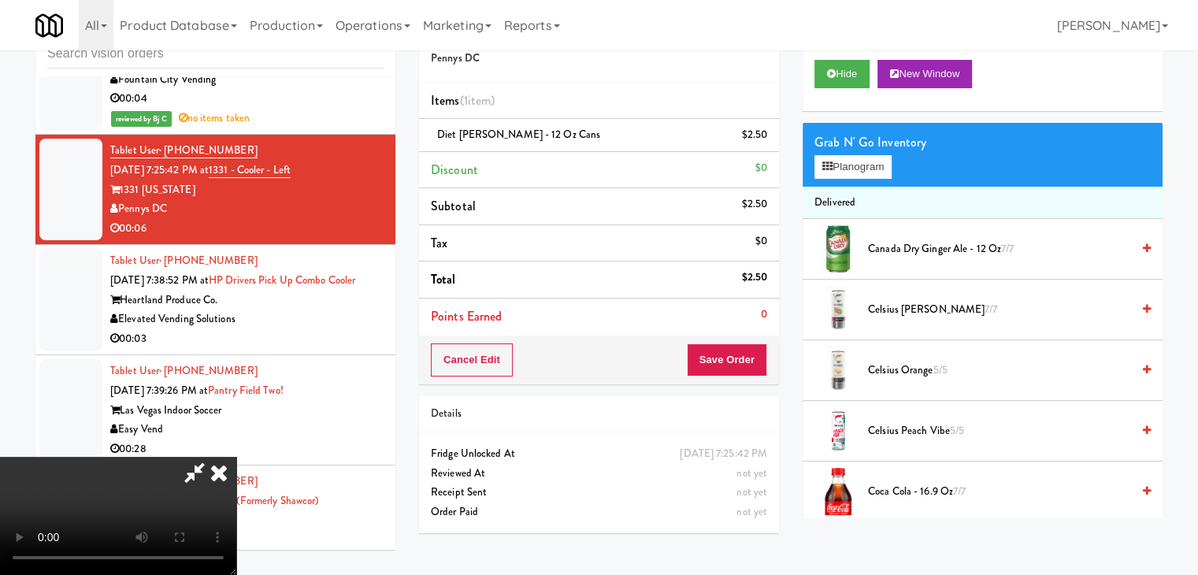
drag, startPoint x: 457, startPoint y: 404, endPoint x: 465, endPoint y: 413, distance: 11.7
click at [236, 457] on video at bounding box center [118, 516] width 236 height 118
drag, startPoint x: 554, startPoint y: 360, endPoint x: 570, endPoint y: 342, distance: 24.0
click at [236, 457] on video at bounding box center [118, 516] width 236 height 118
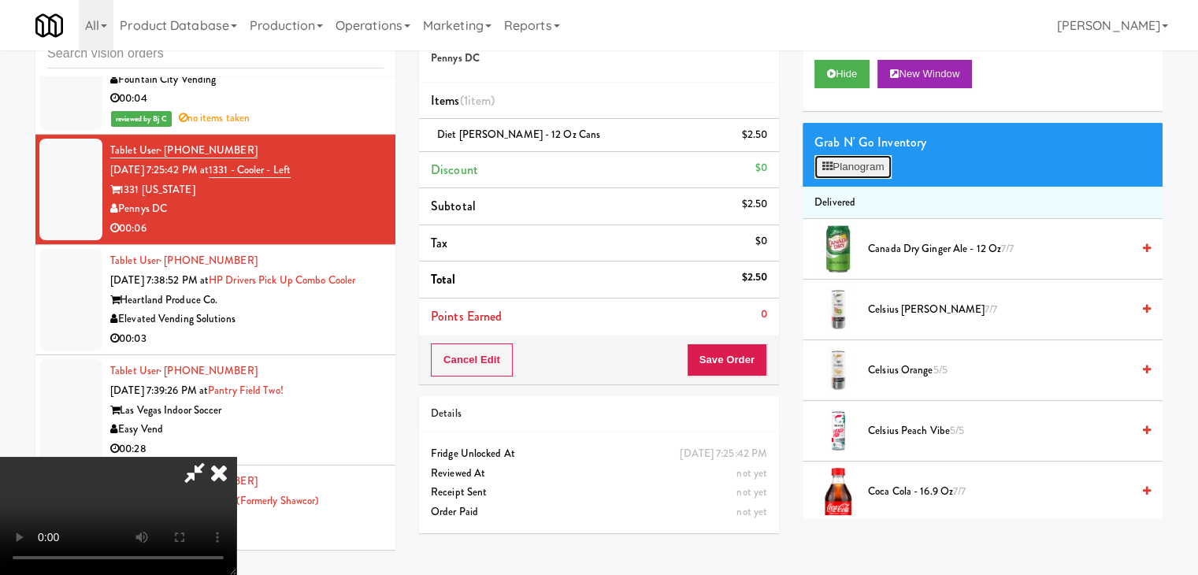
click at [862, 169] on button "Planogram" at bounding box center [852, 167] width 77 height 24
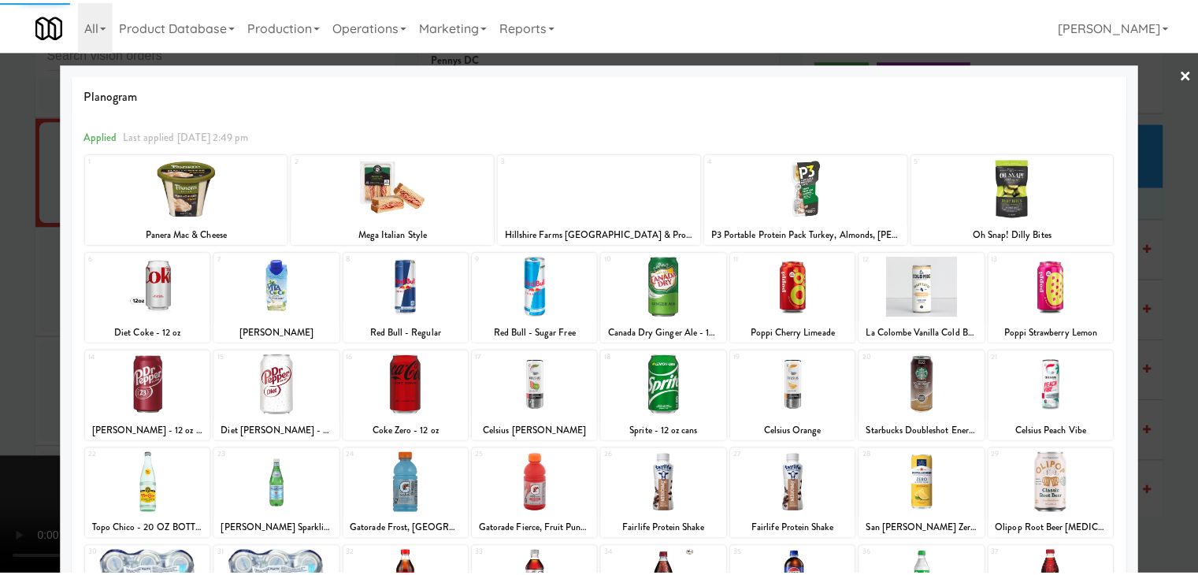
scroll to position [198, 0]
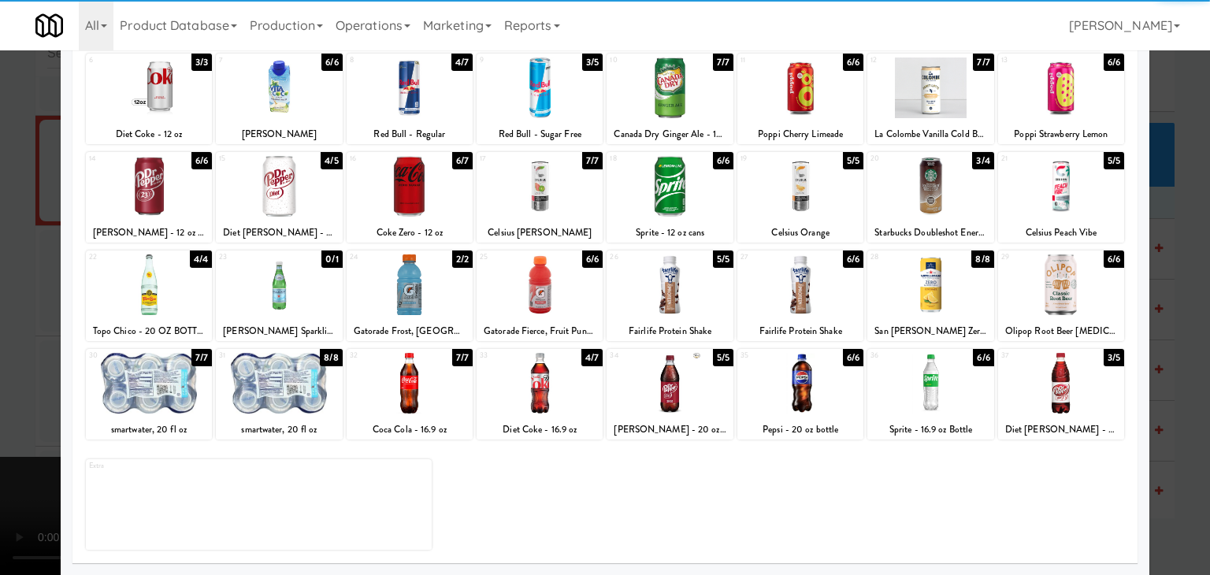
drag, startPoint x: 321, startPoint y: 309, endPoint x: 27, endPoint y: 309, distance: 293.7
click at [317, 309] on div at bounding box center [279, 284] width 126 height 61
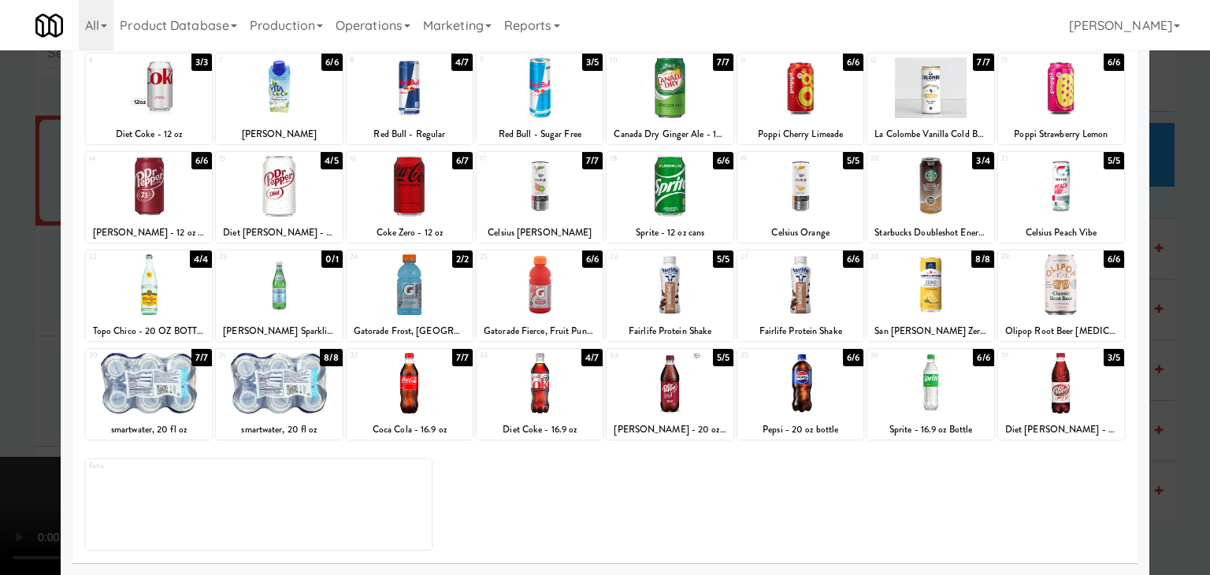
drag, startPoint x: 0, startPoint y: 310, endPoint x: 183, endPoint y: 313, distance: 182.7
click at [0, 310] on div at bounding box center [605, 287] width 1210 height 575
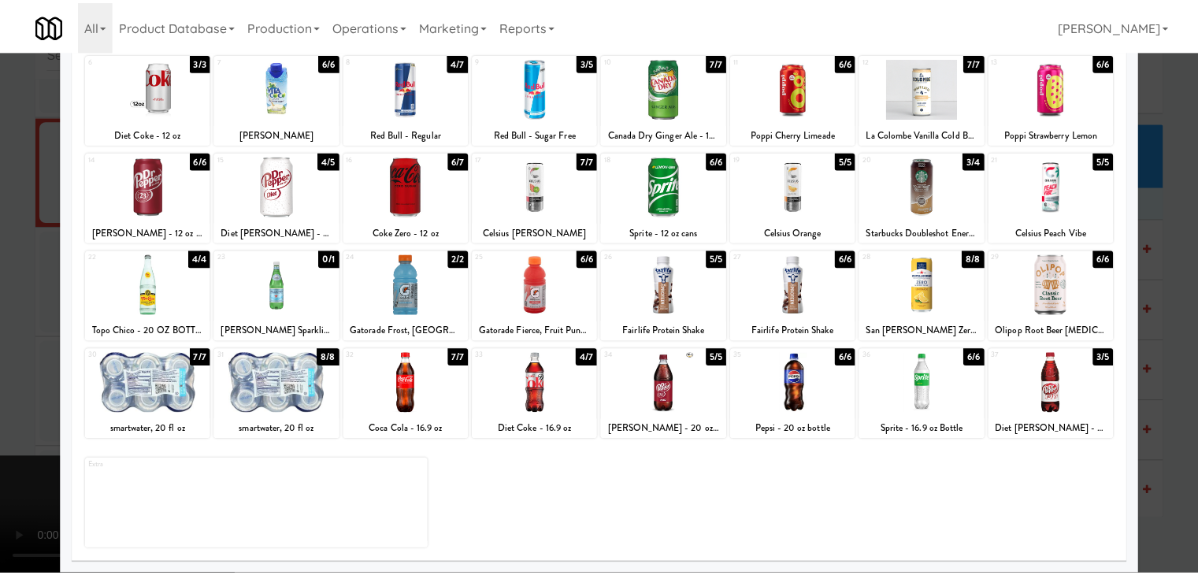
scroll to position [13098, 0]
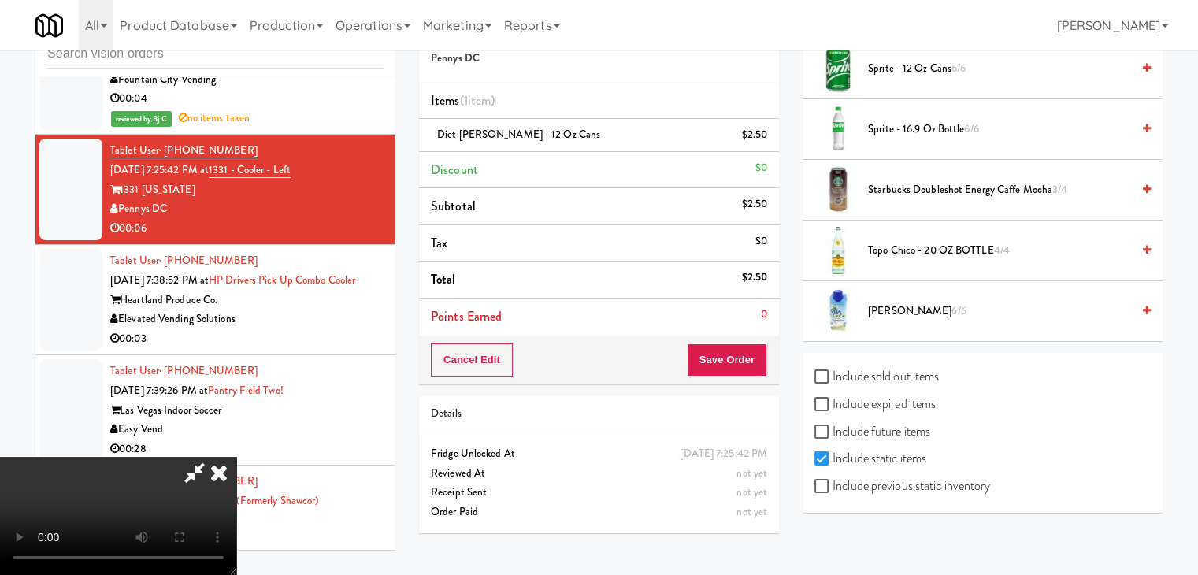
click at [910, 482] on label "Include previous static inventory" at bounding box center [902, 486] width 176 height 24
click at [832, 482] on input "Include previous static inventory" at bounding box center [823, 486] width 18 height 13
checkbox input "true"
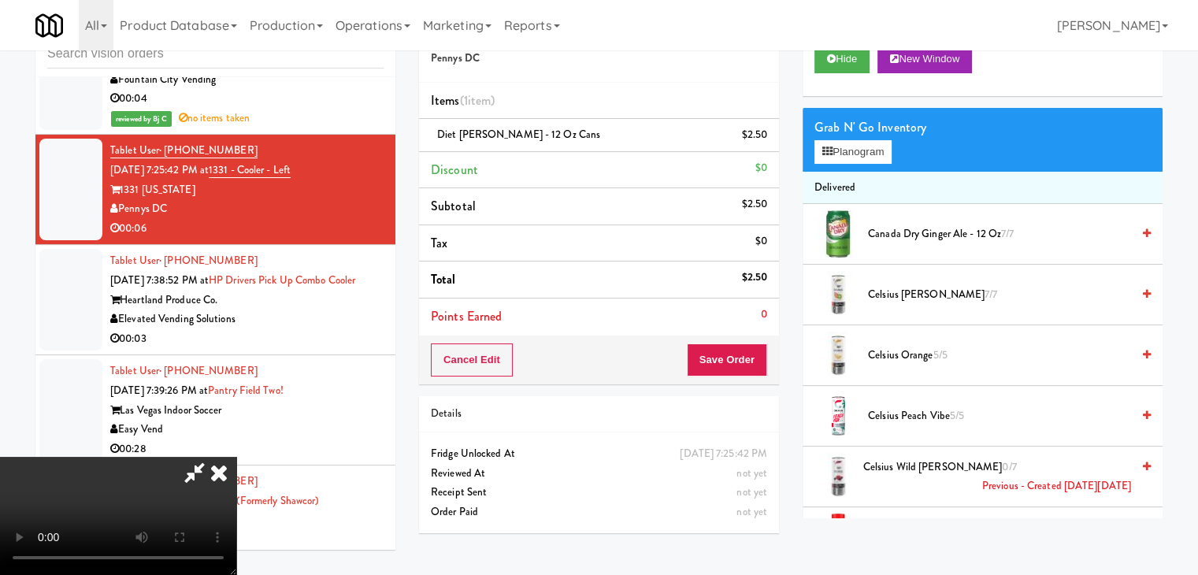
scroll to position [0, 0]
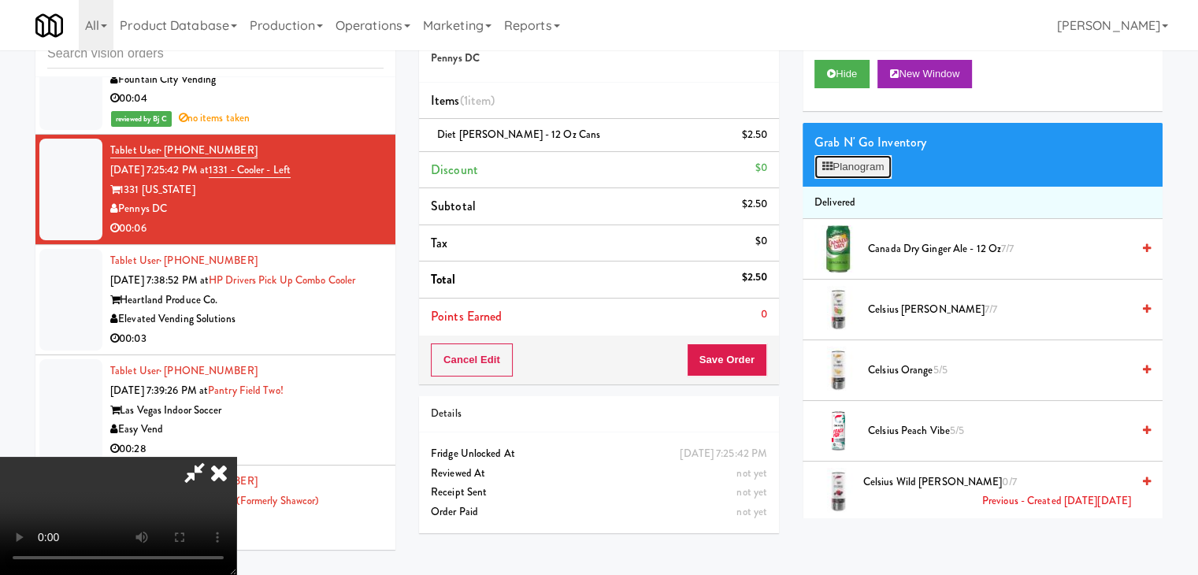
click at [865, 170] on button "Planogram" at bounding box center [852, 167] width 77 height 24
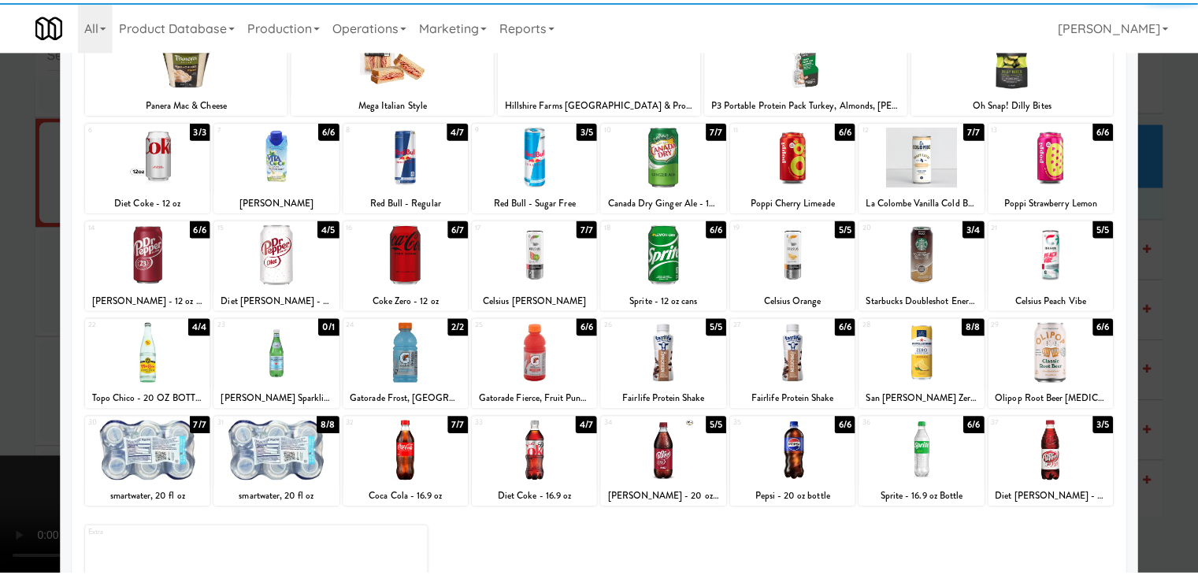
scroll to position [198, 0]
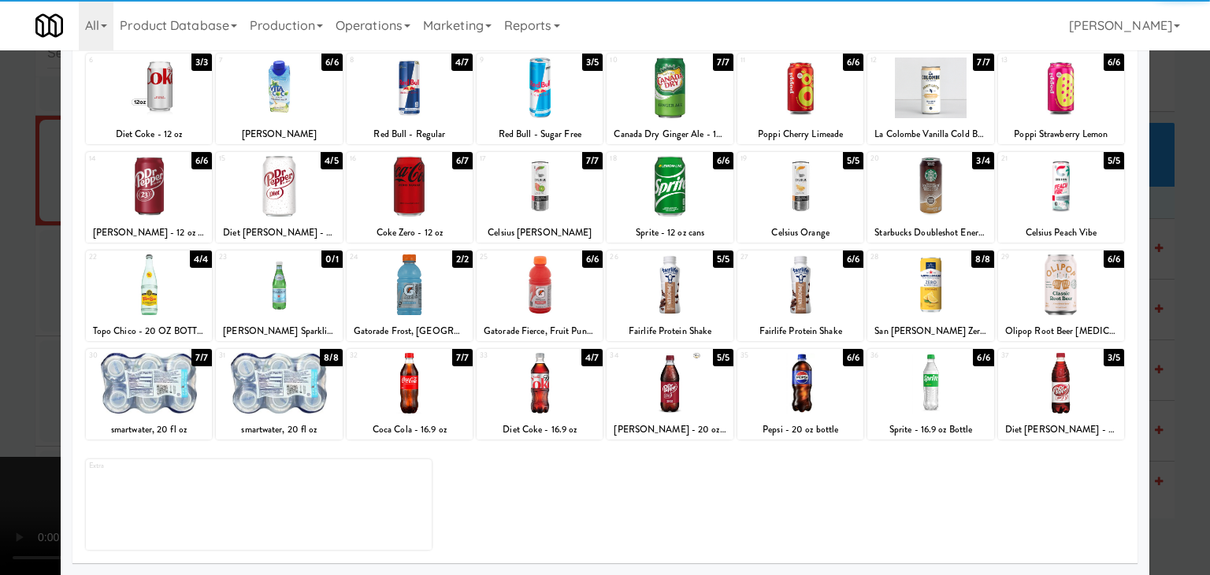
click at [306, 283] on div at bounding box center [279, 284] width 126 height 61
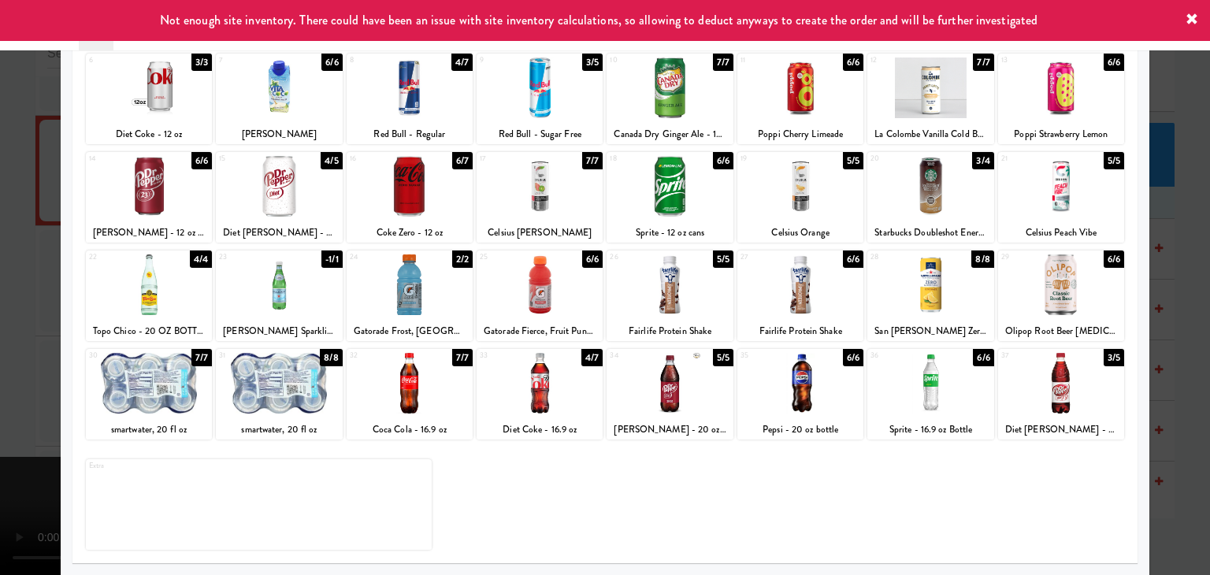
drag, startPoint x: 0, startPoint y: 321, endPoint x: 214, endPoint y: 325, distance: 214.2
click at [6, 322] on div at bounding box center [605, 287] width 1210 height 575
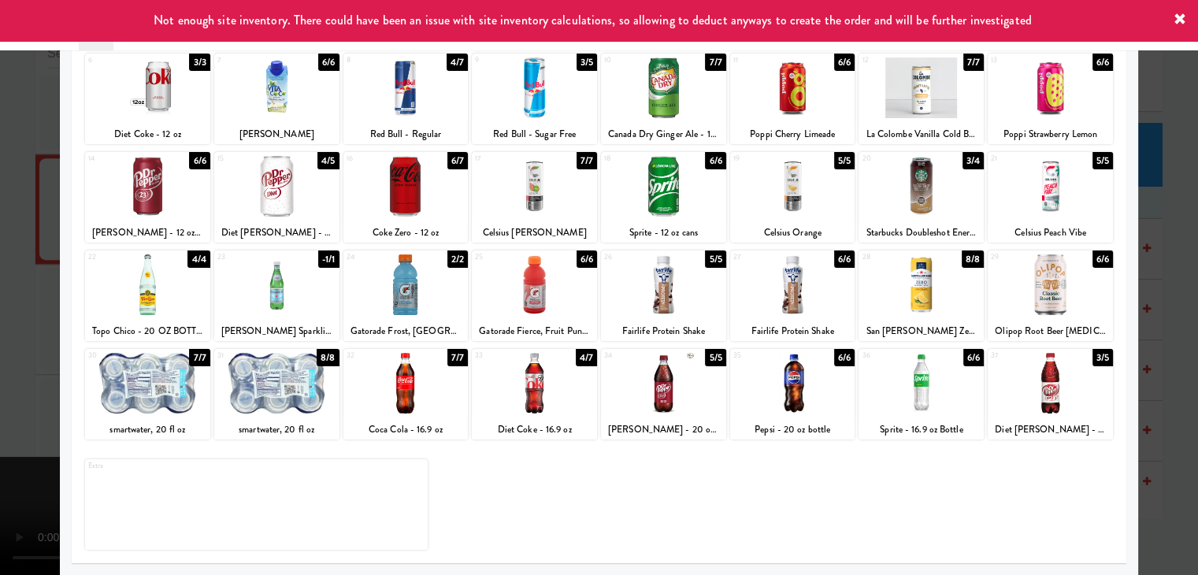
scroll to position [13098, 0]
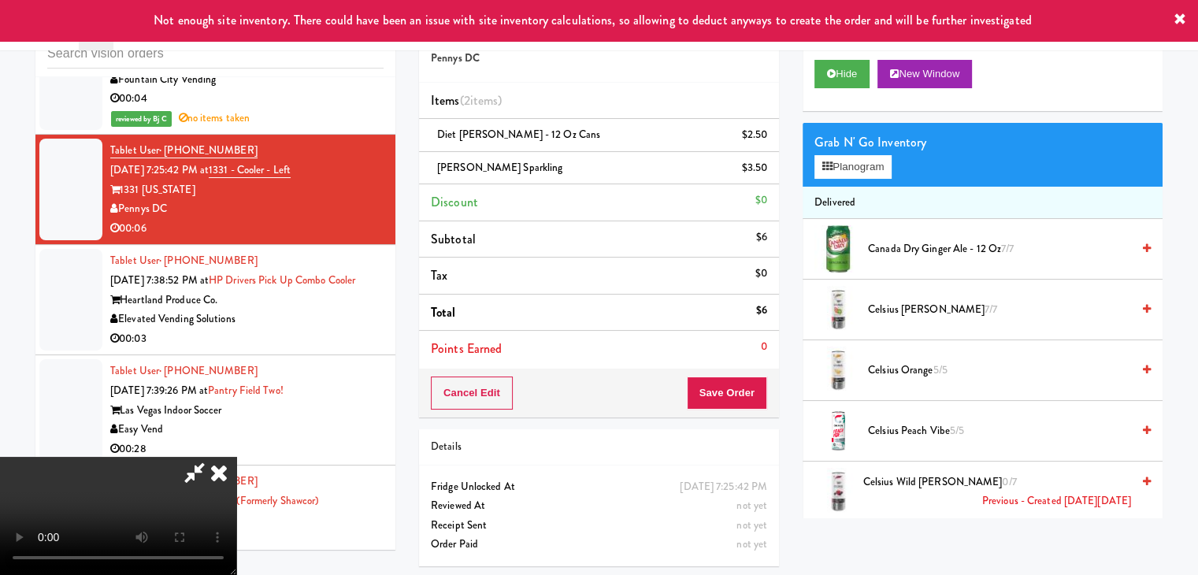
drag, startPoint x: 635, startPoint y: 393, endPoint x: 646, endPoint y: 393, distance: 11.0
click at [236, 457] on video at bounding box center [118, 516] width 236 height 118
click at [738, 391] on button "Save Order" at bounding box center [727, 392] width 80 height 33
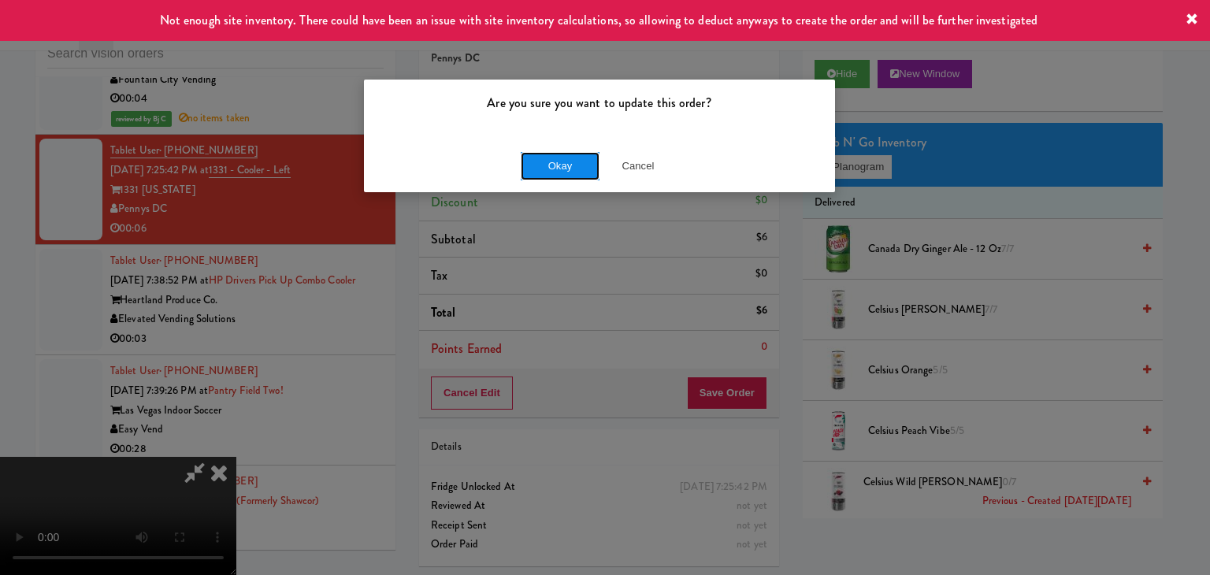
click at [564, 168] on button "Okay" at bounding box center [560, 166] width 79 height 28
click at [564, 168] on div "Are you sure you want to update this order? Okay Cancel" at bounding box center [605, 287] width 1210 height 575
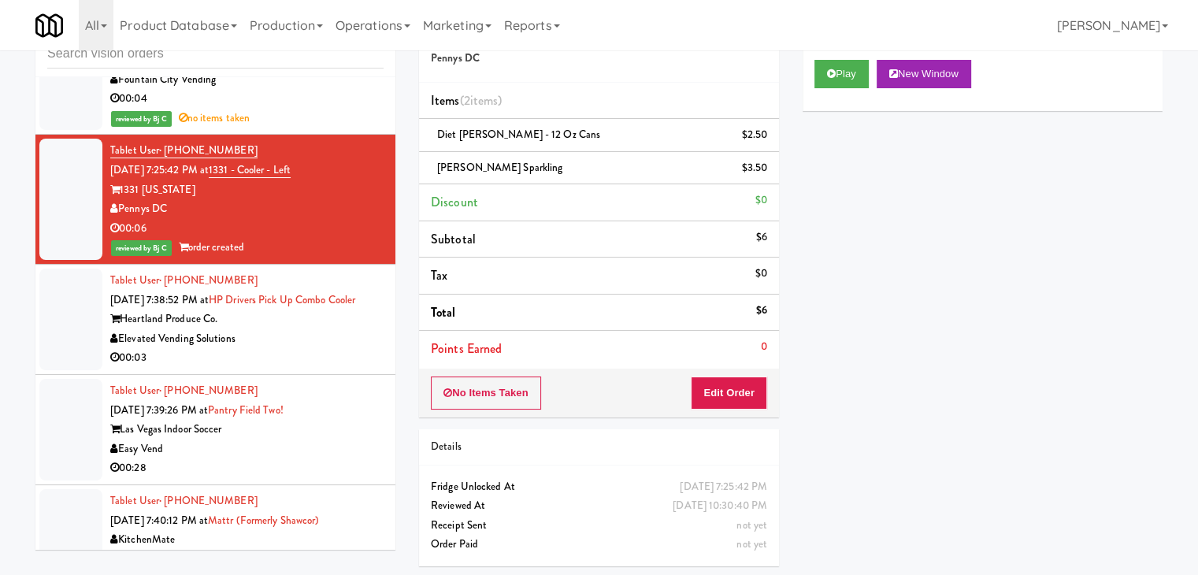
click at [302, 271] on div "Tablet User · (414) 914-0876 [DATE] 7:38:52 PM at HP Drivers Pick Up Combo Cool…" at bounding box center [246, 319] width 273 height 97
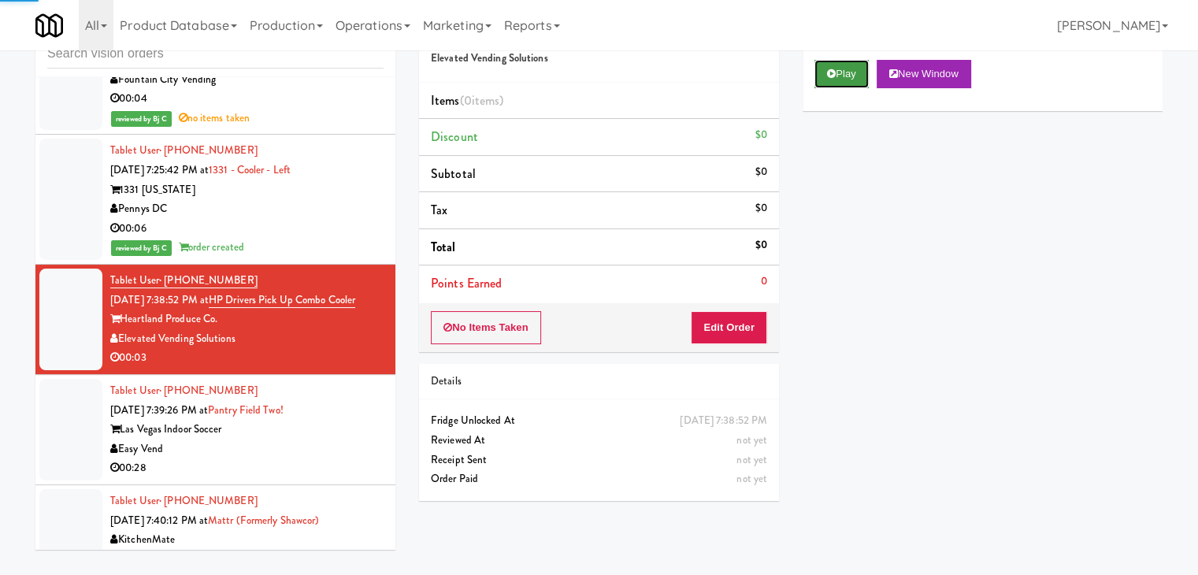
click at [836, 76] on button "Play" at bounding box center [841, 74] width 54 height 28
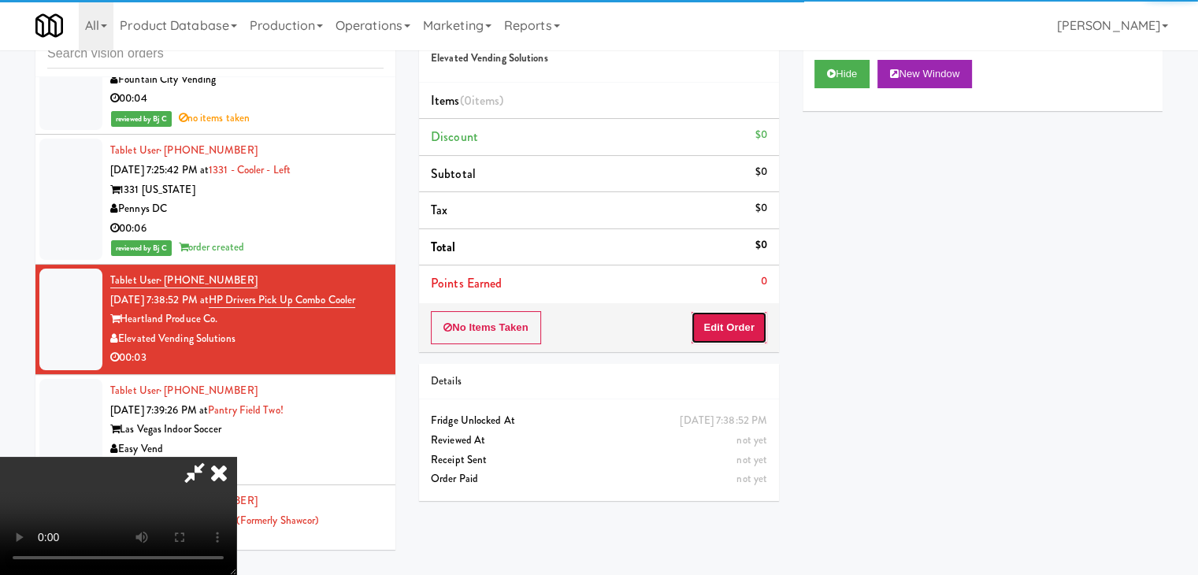
click at [743, 319] on button "Edit Order" at bounding box center [729, 327] width 76 height 33
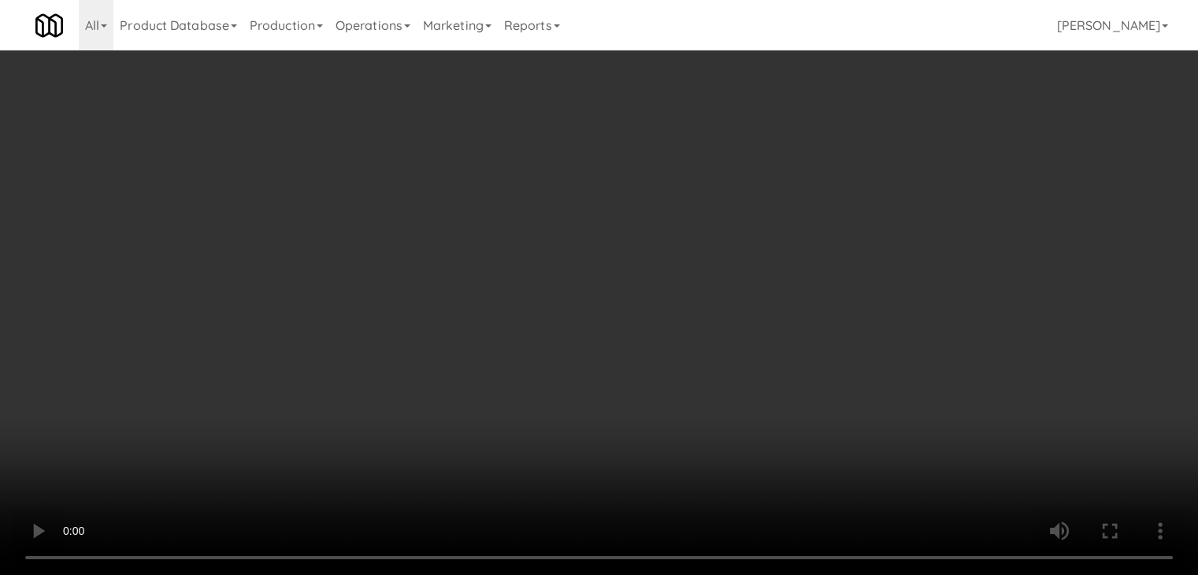
scroll to position [13078, 0]
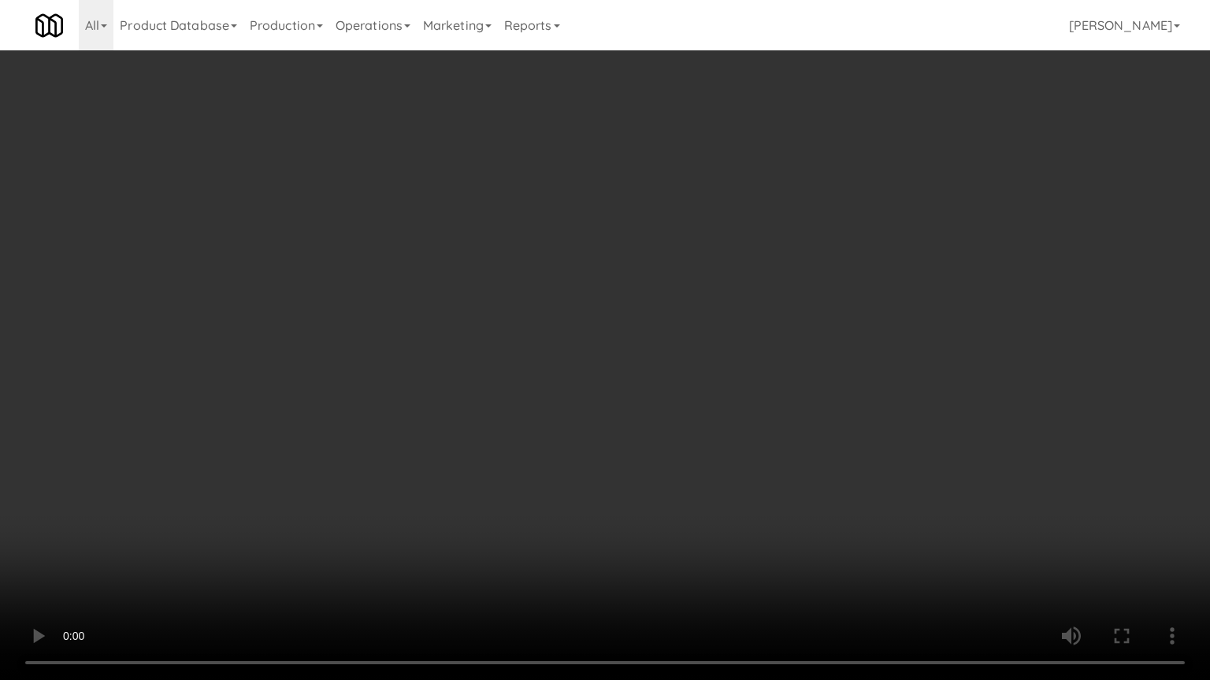
click at [649, 471] on video at bounding box center [605, 340] width 1210 height 680
click at [650, 471] on video at bounding box center [605, 340] width 1210 height 680
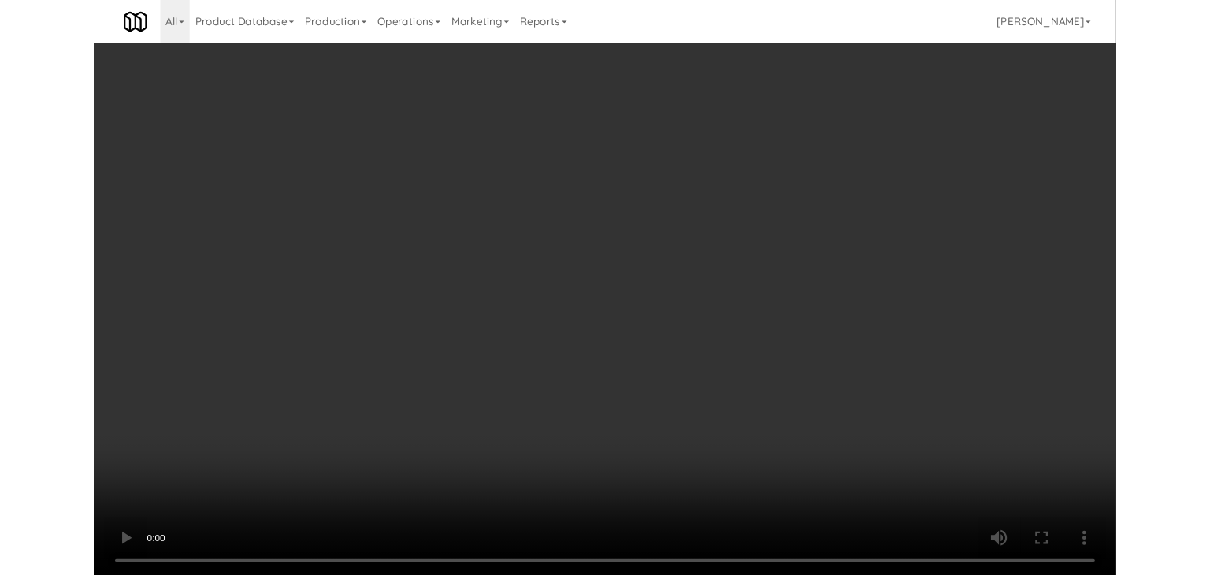
scroll to position [13098, 0]
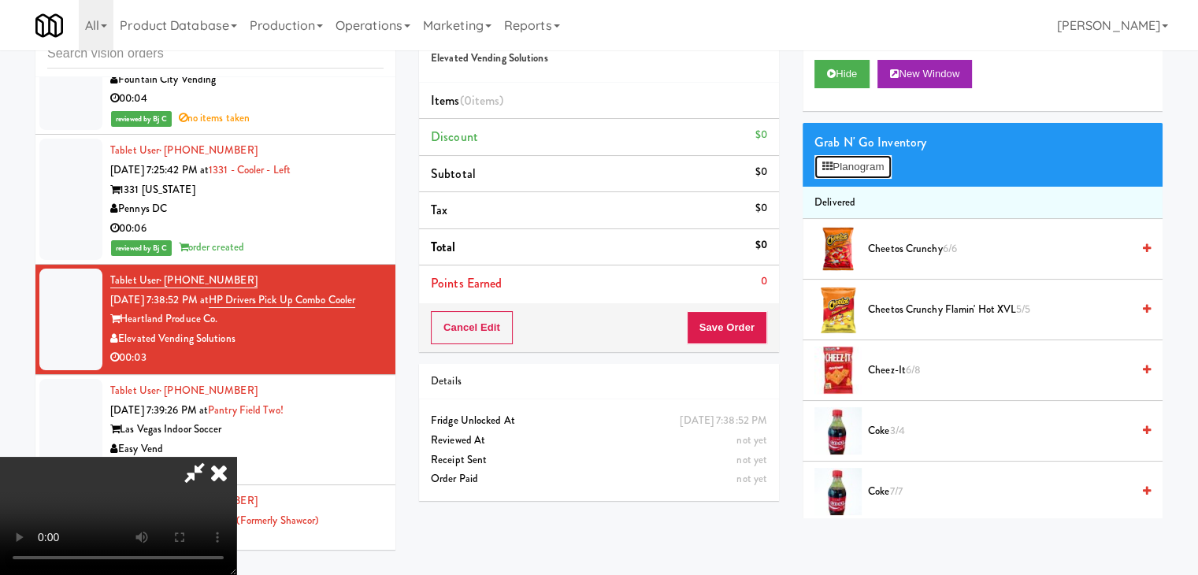
click at [850, 178] on div "Grab N' Go Inventory Planogram" at bounding box center [982, 155] width 360 height 64
click at [858, 172] on button "Planogram" at bounding box center [852, 167] width 77 height 24
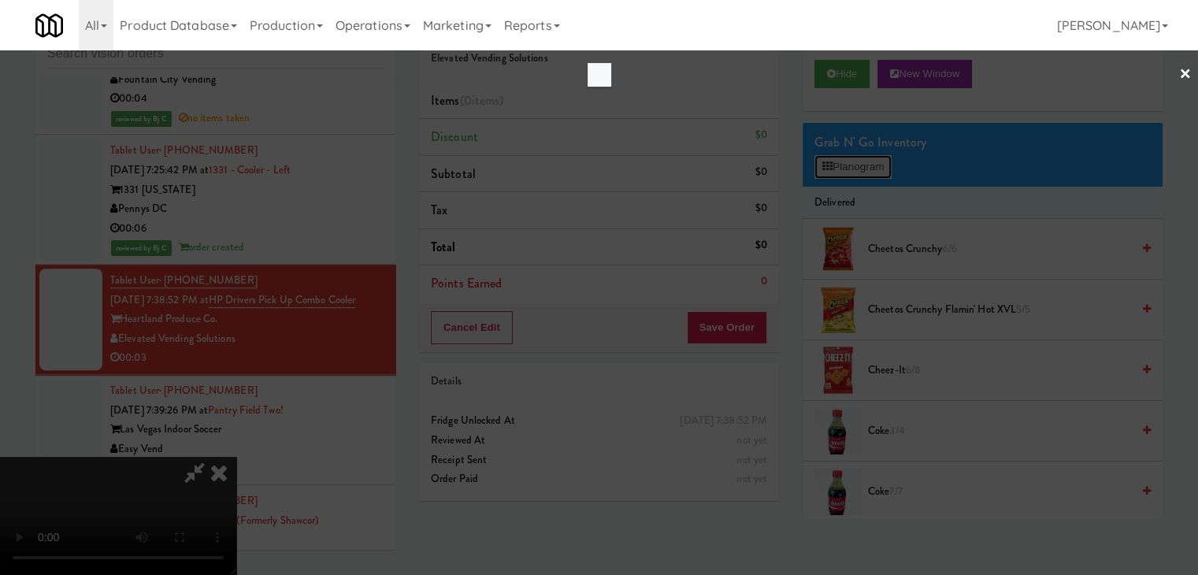
scroll to position [13078, 0]
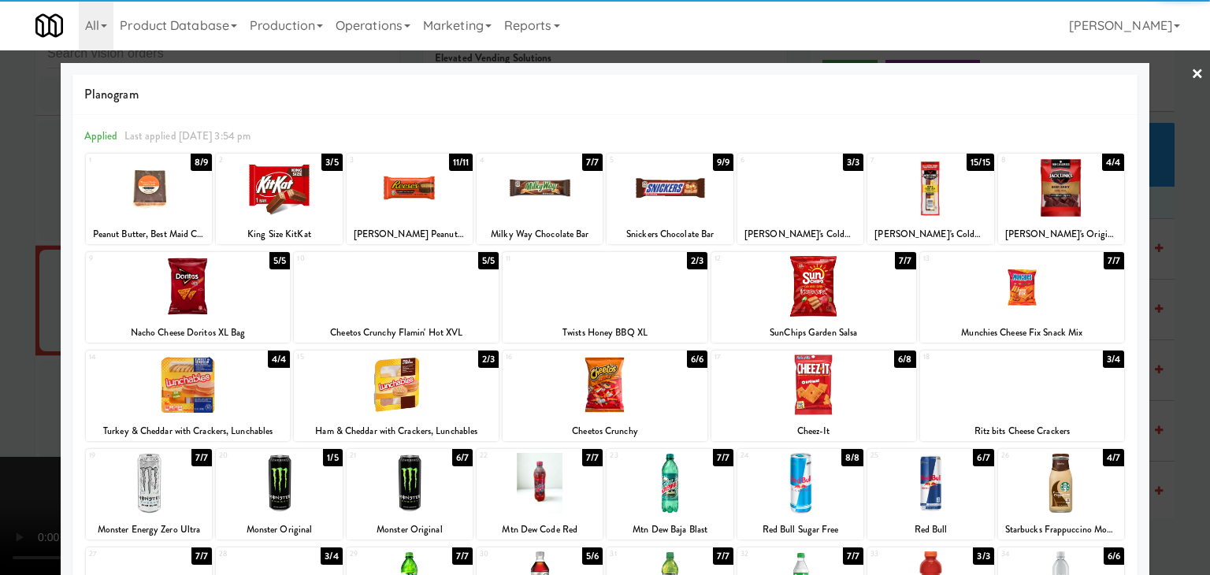
click at [415, 475] on div at bounding box center [409, 483] width 126 height 61
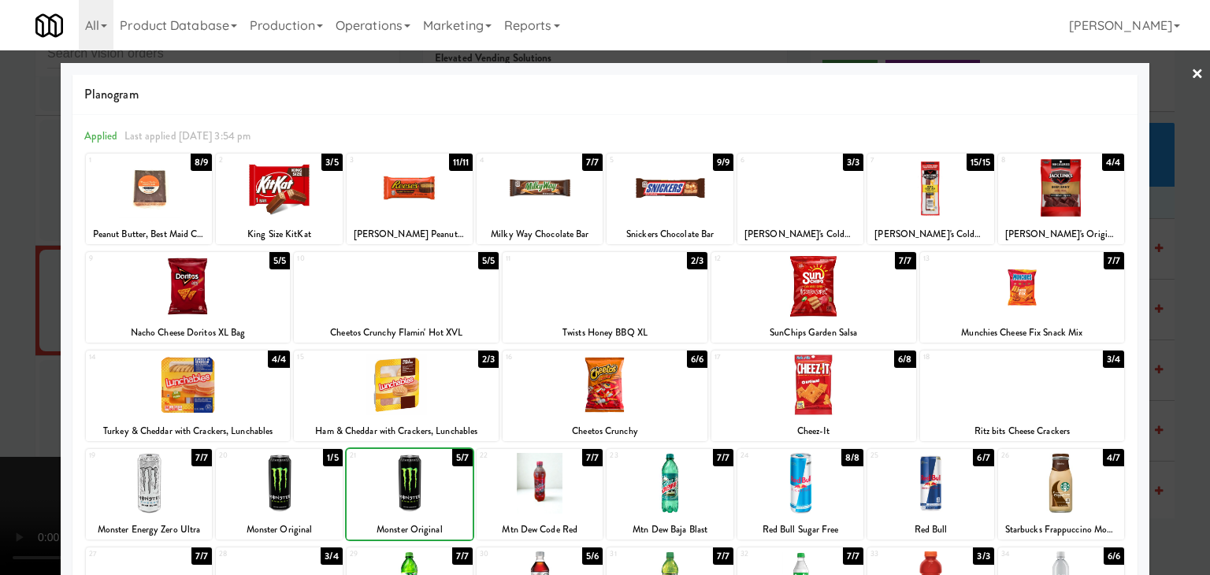
click at [3, 414] on div at bounding box center [605, 287] width 1210 height 575
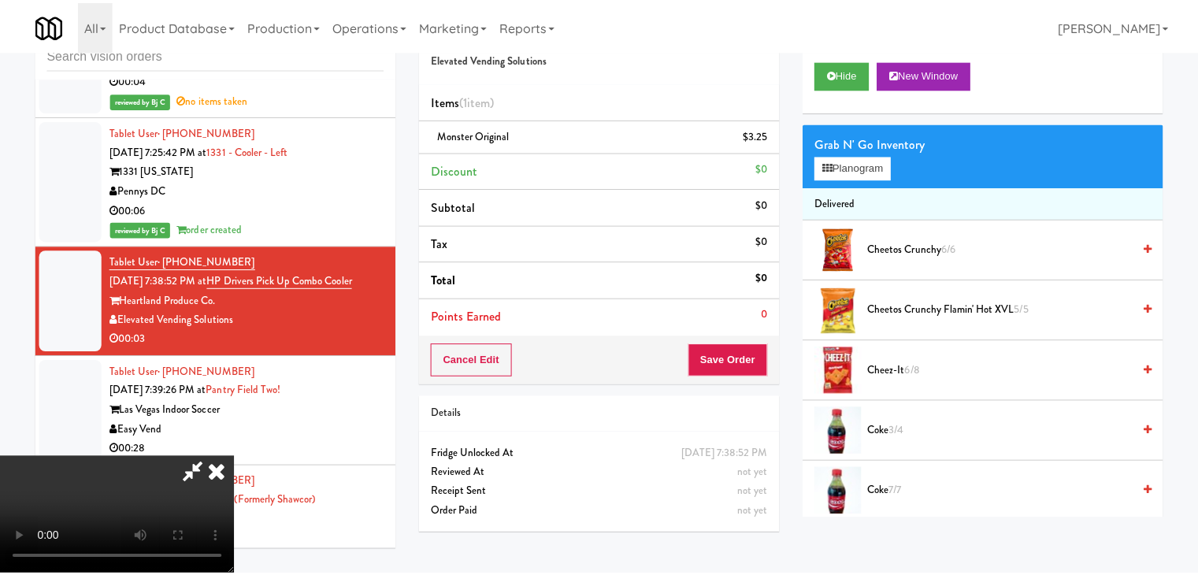
scroll to position [13098, 0]
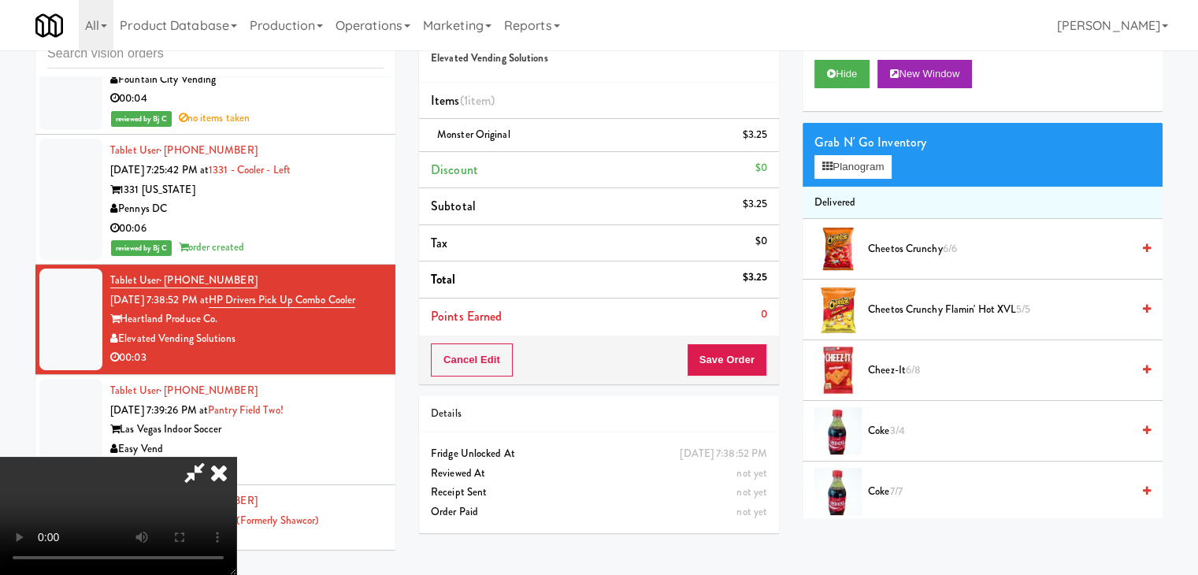
click at [236, 457] on video at bounding box center [118, 516] width 236 height 118
click at [753, 358] on button "Save Order" at bounding box center [727, 359] width 80 height 33
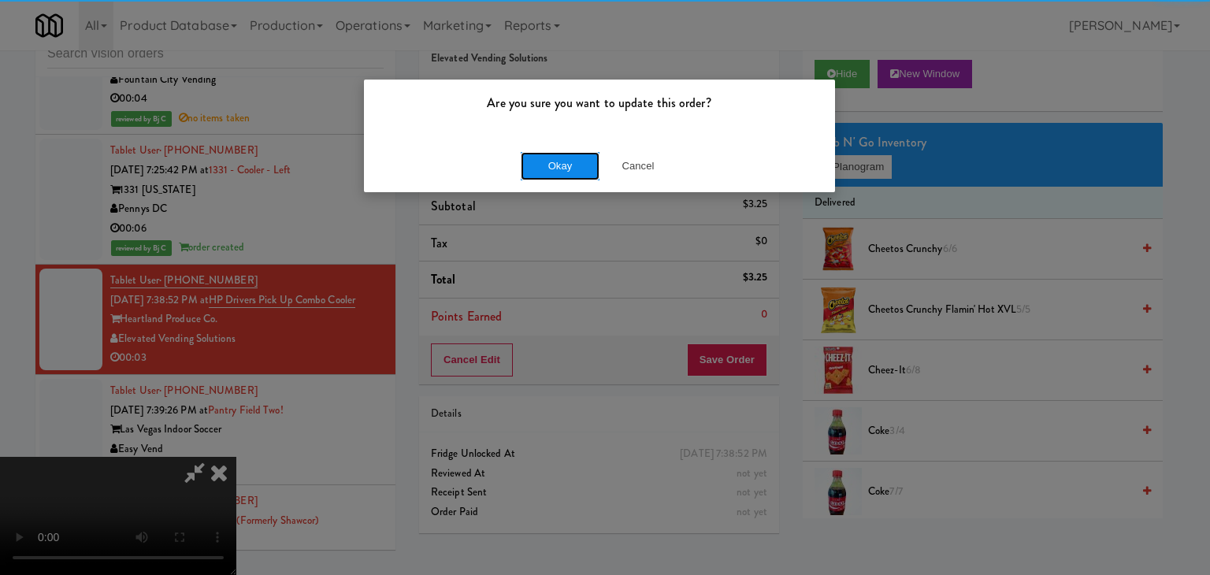
click at [573, 166] on button "Okay" at bounding box center [560, 166] width 79 height 28
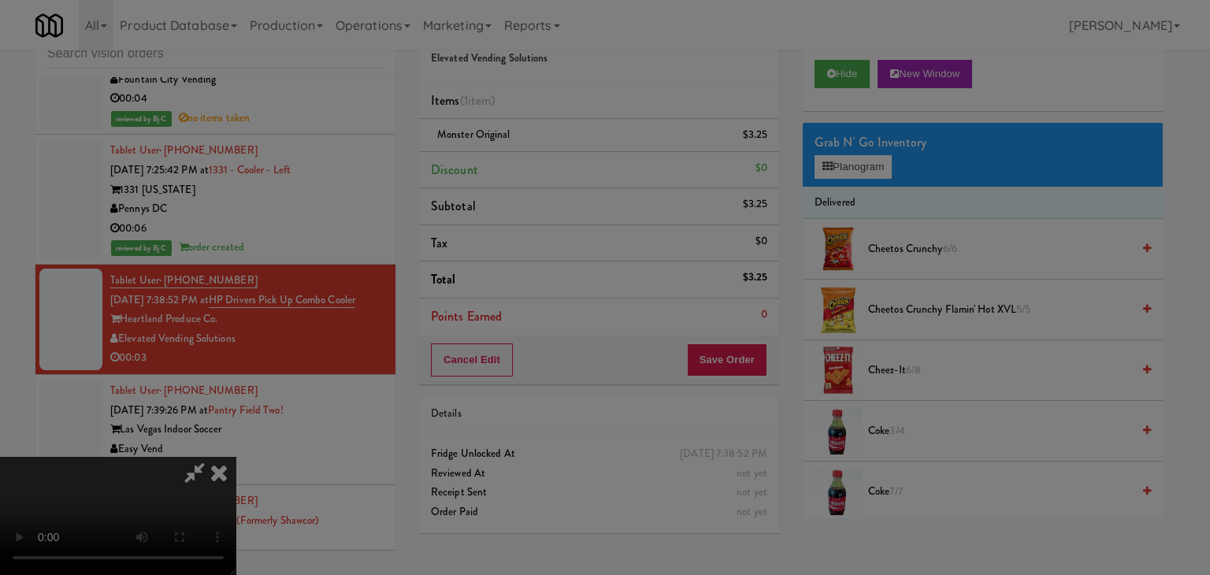
click at [573, 163] on div "Okay Cancel" at bounding box center [599, 136] width 471 height 53
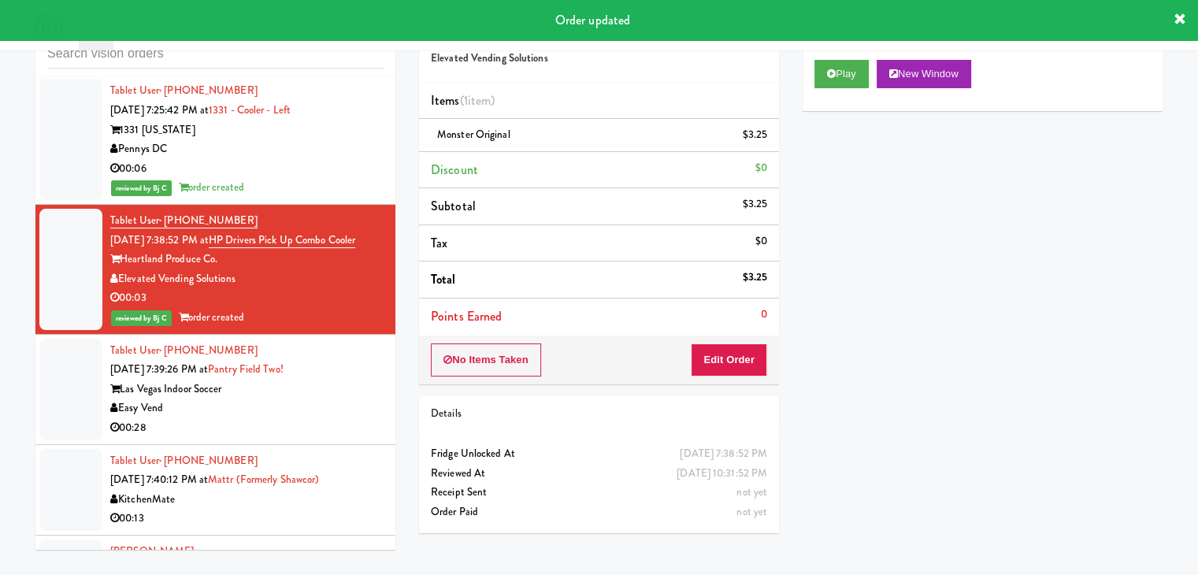
scroll to position [13255, 0]
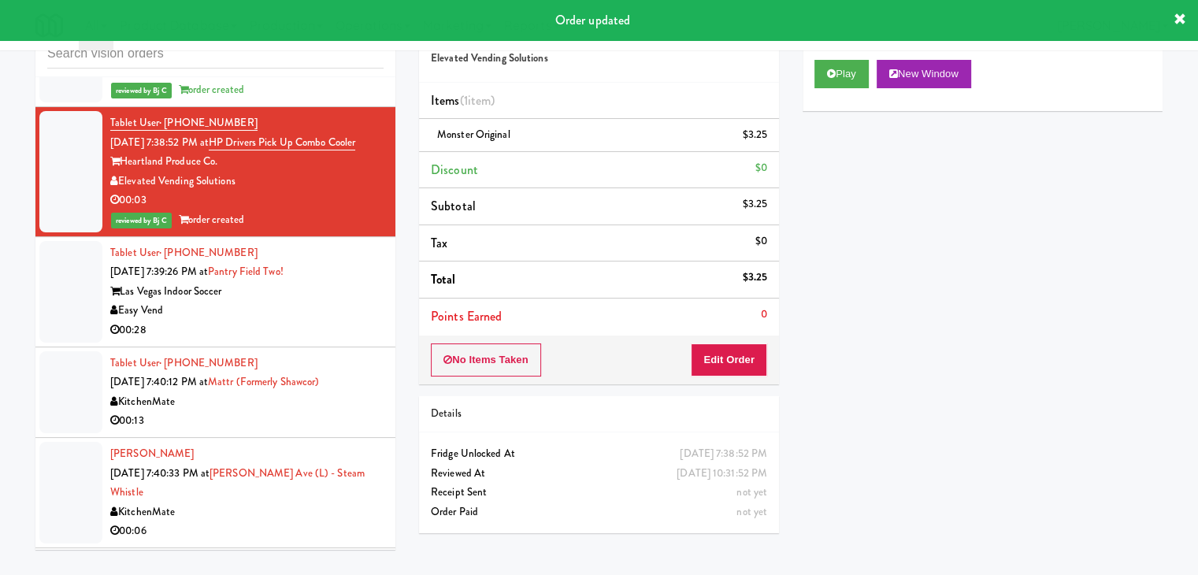
click at [325, 301] on div "Easy Vend" at bounding box center [246, 311] width 273 height 20
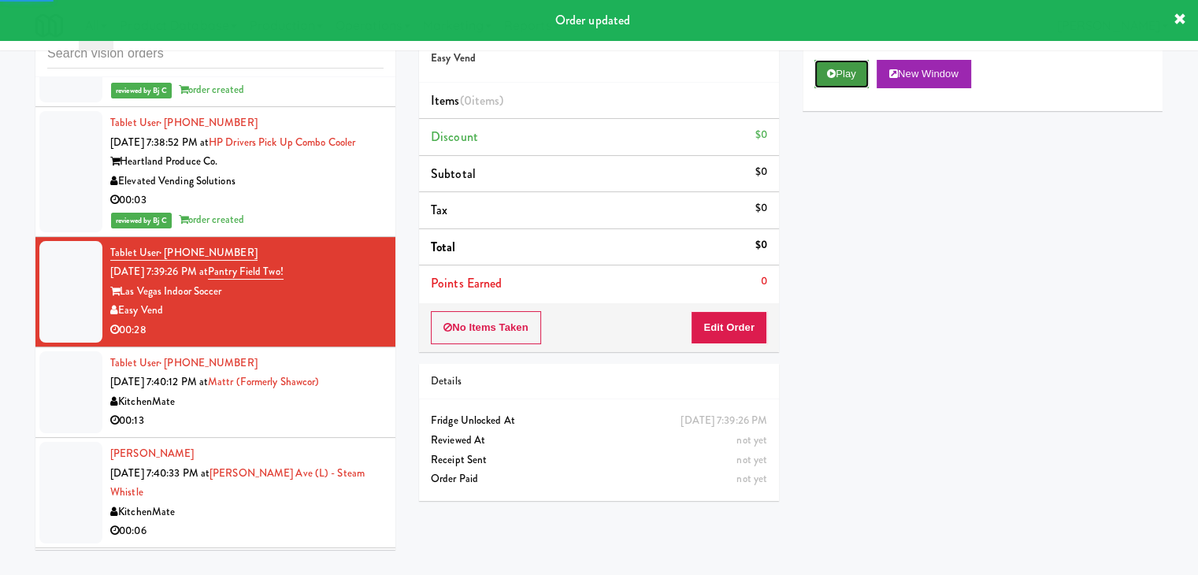
click at [847, 72] on button "Play" at bounding box center [841, 74] width 54 height 28
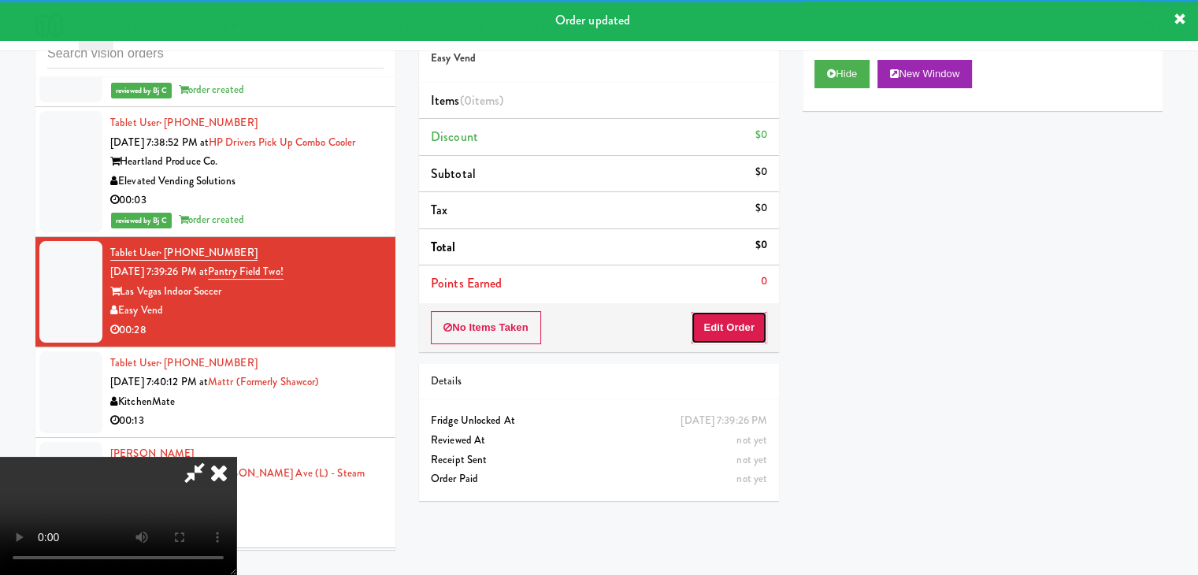
click at [725, 332] on button "Edit Order" at bounding box center [729, 327] width 76 height 33
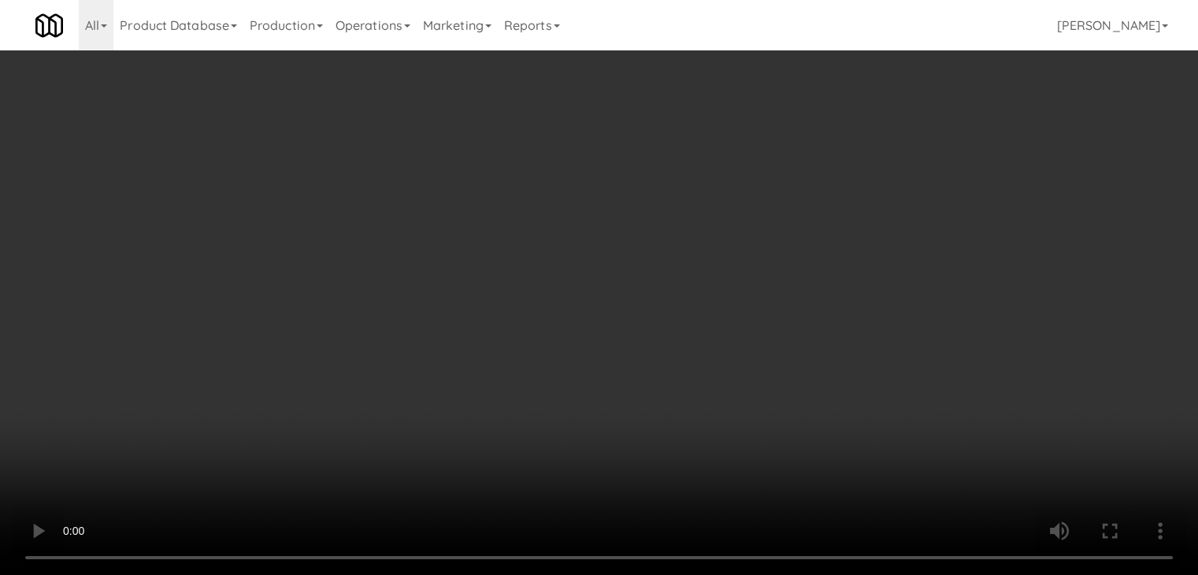
scroll to position [13235, 0]
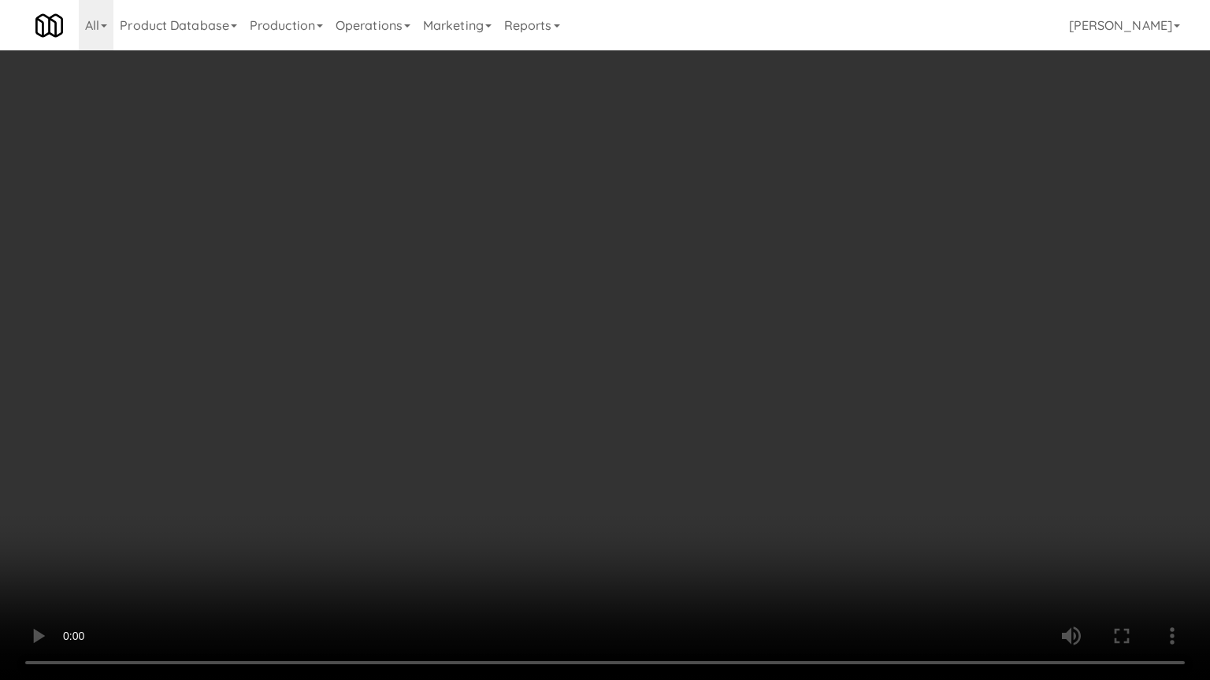
click at [686, 402] on video at bounding box center [605, 340] width 1210 height 680
click at [684, 383] on video at bounding box center [605, 340] width 1210 height 680
click at [684, 382] on video at bounding box center [605, 340] width 1210 height 680
click at [684, 380] on video at bounding box center [605, 340] width 1210 height 680
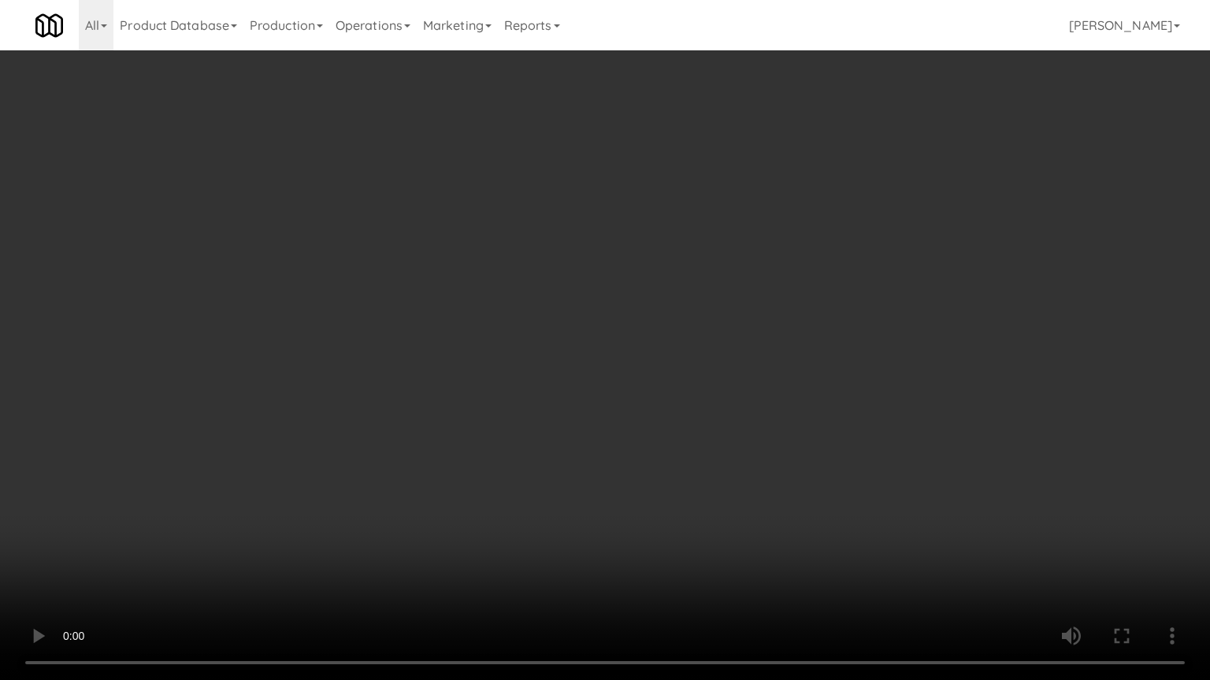
click at [684, 379] on video at bounding box center [605, 340] width 1210 height 680
click at [675, 378] on video at bounding box center [605, 340] width 1210 height 680
click at [665, 378] on video at bounding box center [605, 340] width 1210 height 680
click at [676, 349] on video at bounding box center [605, 340] width 1210 height 680
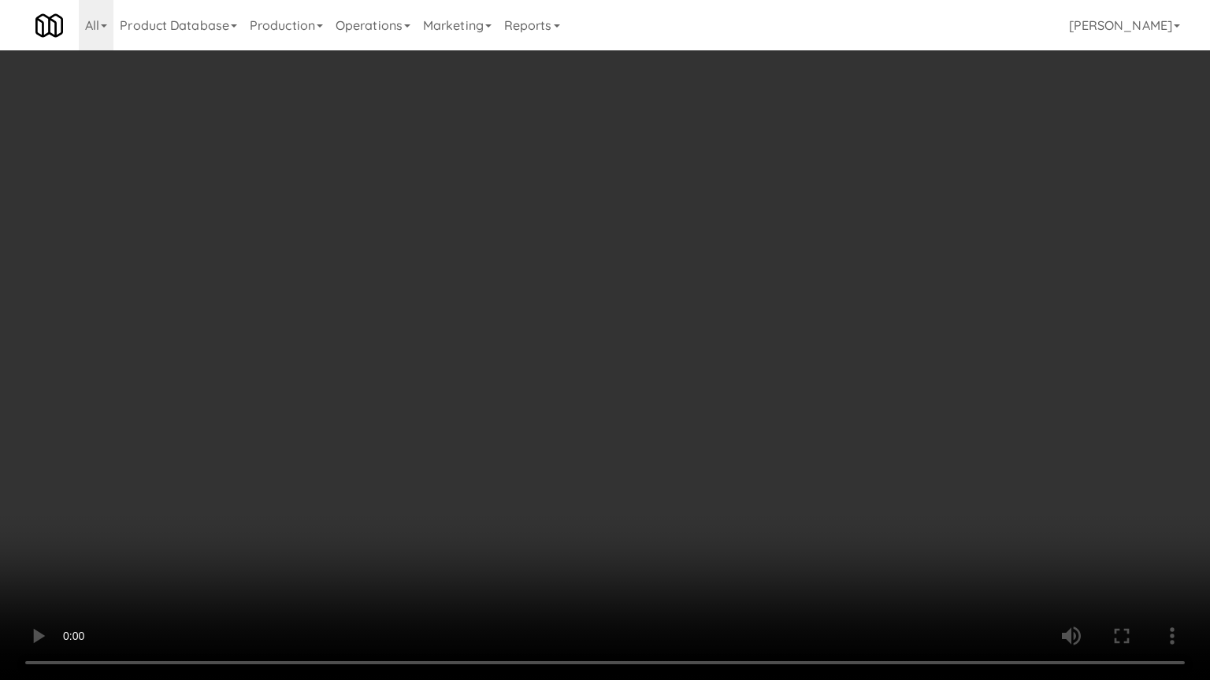
click at [682, 338] on video at bounding box center [605, 340] width 1210 height 680
drag, startPoint x: 682, startPoint y: 338, endPoint x: 674, endPoint y: 346, distance: 11.1
click at [680, 342] on video at bounding box center [605, 340] width 1210 height 680
click at [682, 337] on video at bounding box center [605, 340] width 1210 height 680
click at [676, 335] on video at bounding box center [605, 340] width 1210 height 680
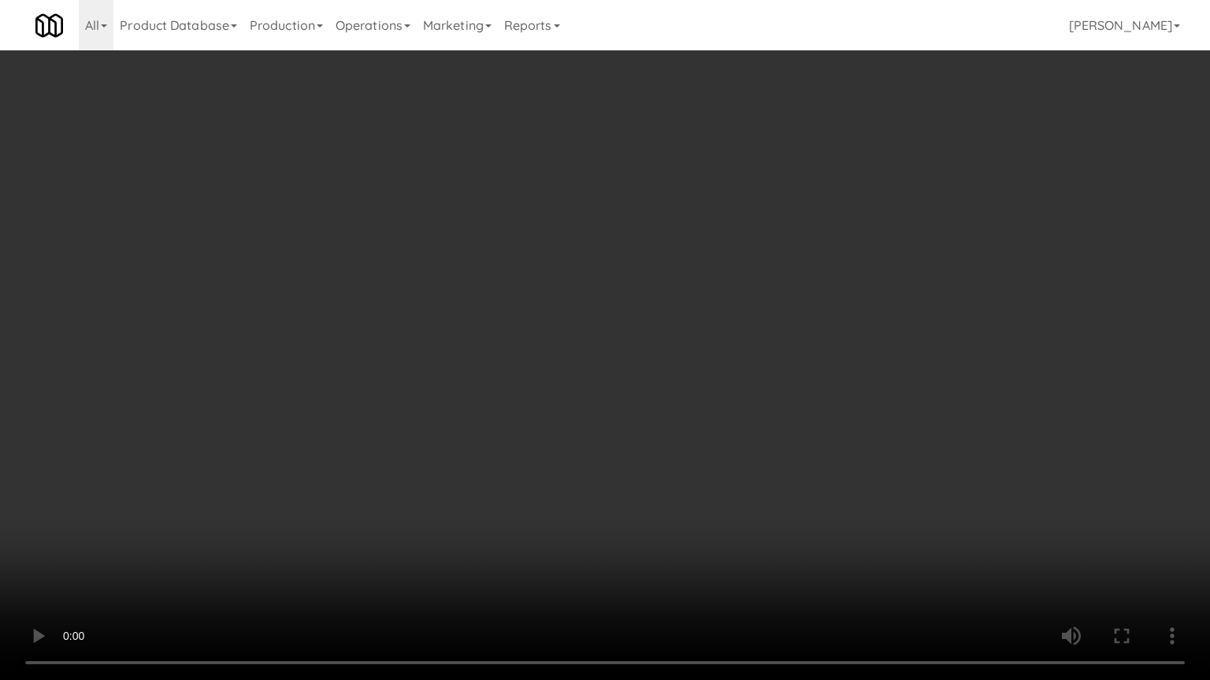
click at [747, 265] on video at bounding box center [605, 340] width 1210 height 680
click at [747, 271] on video at bounding box center [605, 340] width 1210 height 680
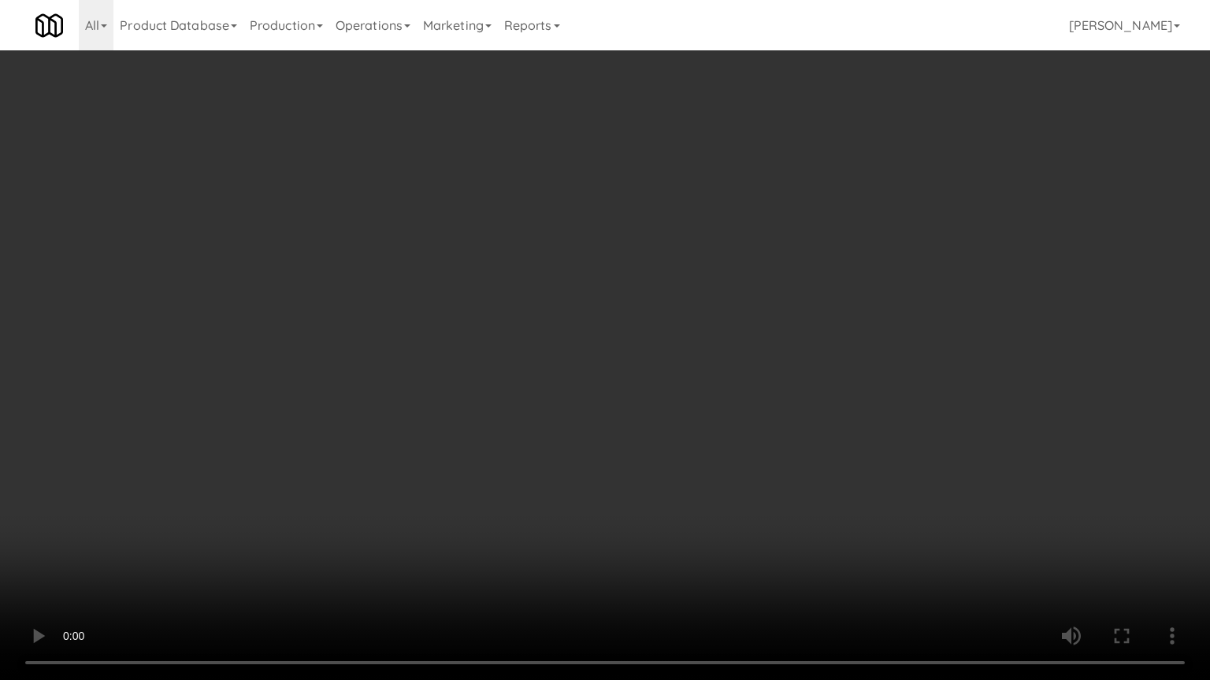
click at [685, 404] on video at bounding box center [605, 340] width 1210 height 680
click at [688, 406] on video at bounding box center [605, 340] width 1210 height 680
click at [688, 413] on video at bounding box center [605, 340] width 1210 height 680
click at [689, 419] on video at bounding box center [605, 340] width 1210 height 680
click at [691, 421] on video at bounding box center [605, 340] width 1210 height 680
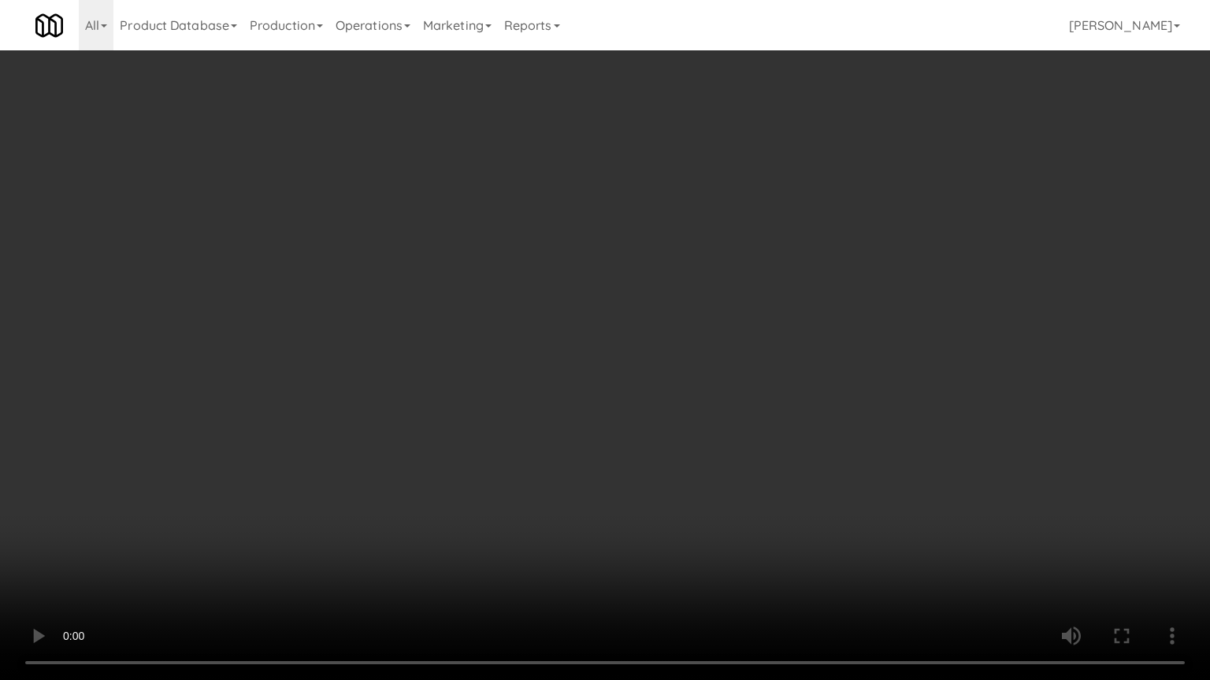
click at [691, 422] on video at bounding box center [605, 340] width 1210 height 680
click at [694, 420] on video at bounding box center [605, 340] width 1210 height 680
click at [700, 417] on video at bounding box center [605, 340] width 1210 height 680
click at [601, 454] on video at bounding box center [605, 340] width 1210 height 680
click at [632, 433] on video at bounding box center [605, 340] width 1210 height 680
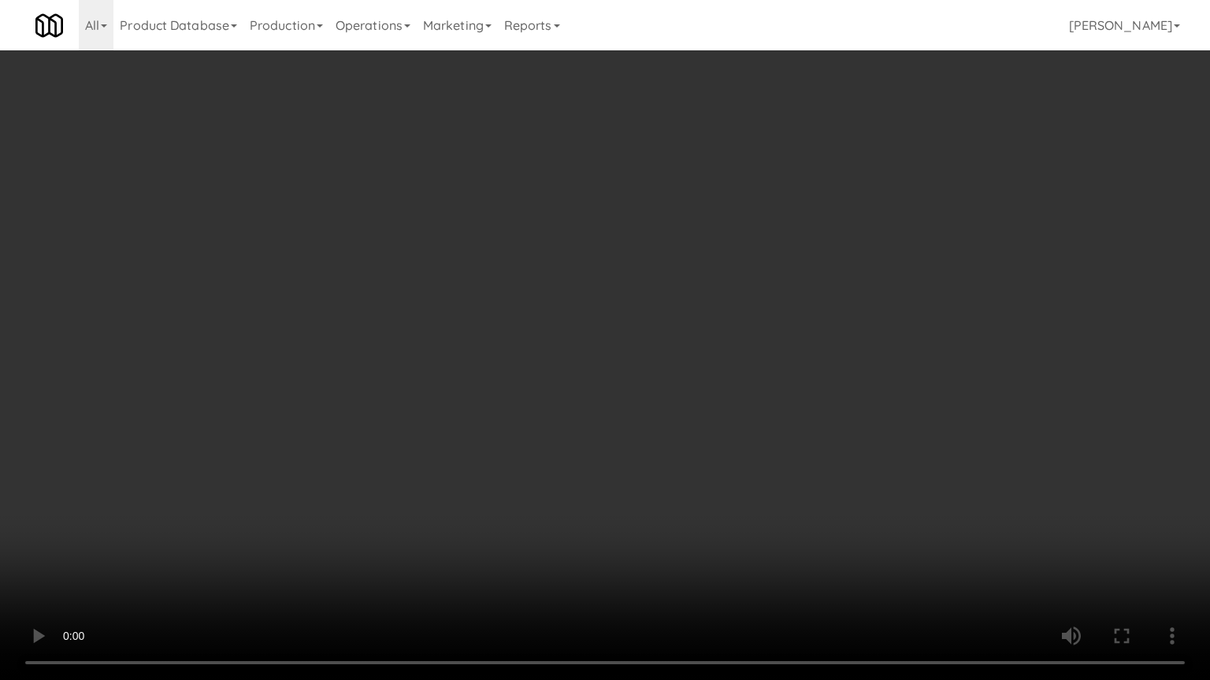
click at [632, 433] on video at bounding box center [605, 340] width 1210 height 680
drag, startPoint x: 632, startPoint y: 433, endPoint x: 668, endPoint y: 326, distance: 112.8
click at [633, 432] on video at bounding box center [605, 340] width 1210 height 680
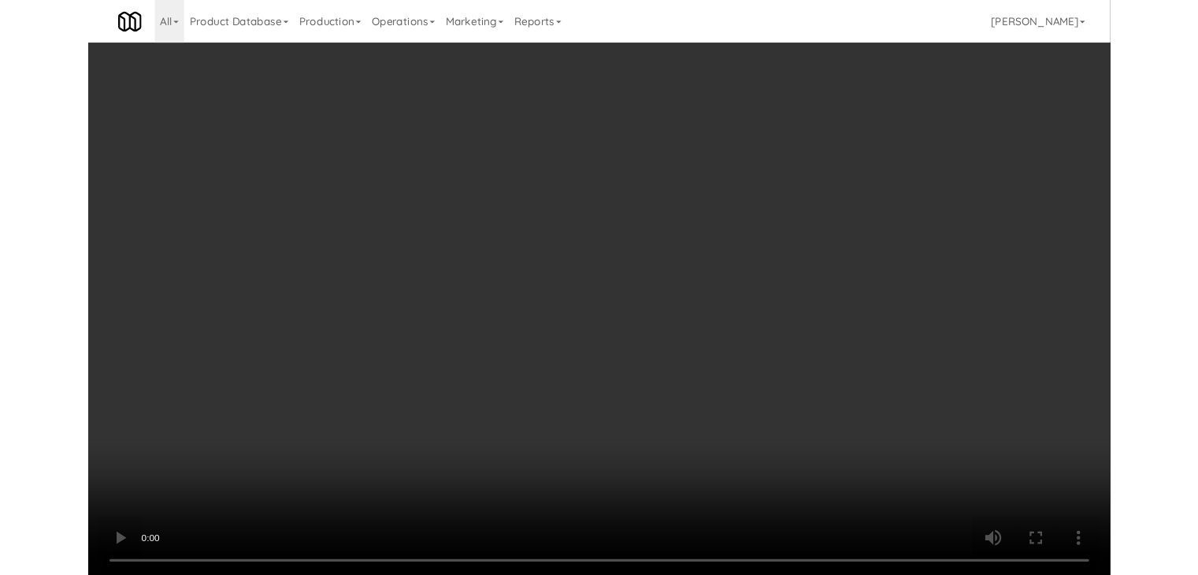
scroll to position [13255, 0]
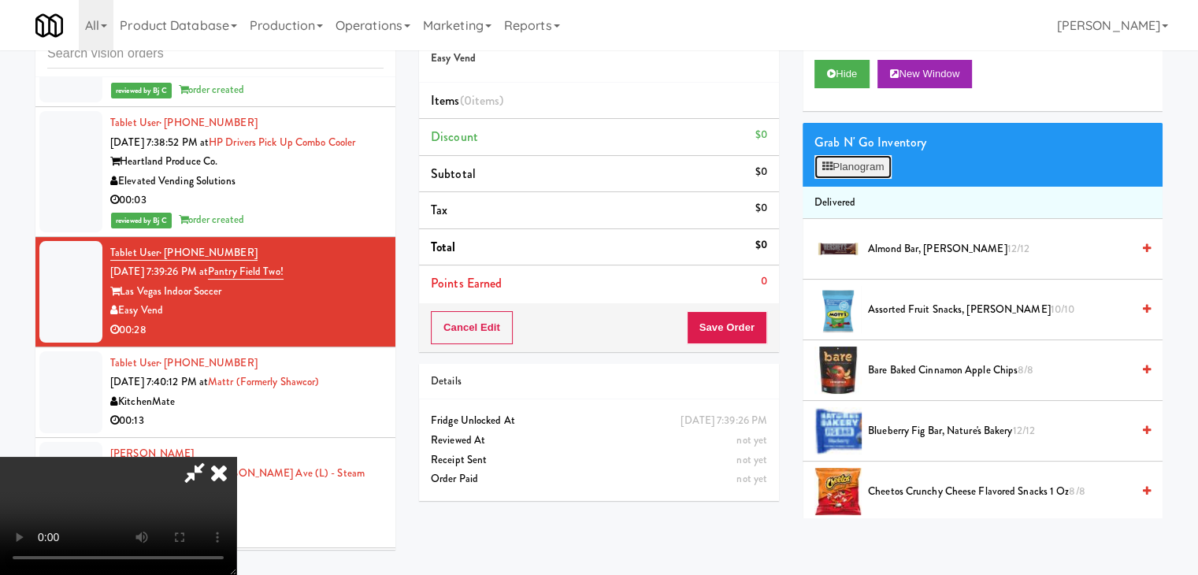
click at [880, 164] on button "Planogram" at bounding box center [852, 167] width 77 height 24
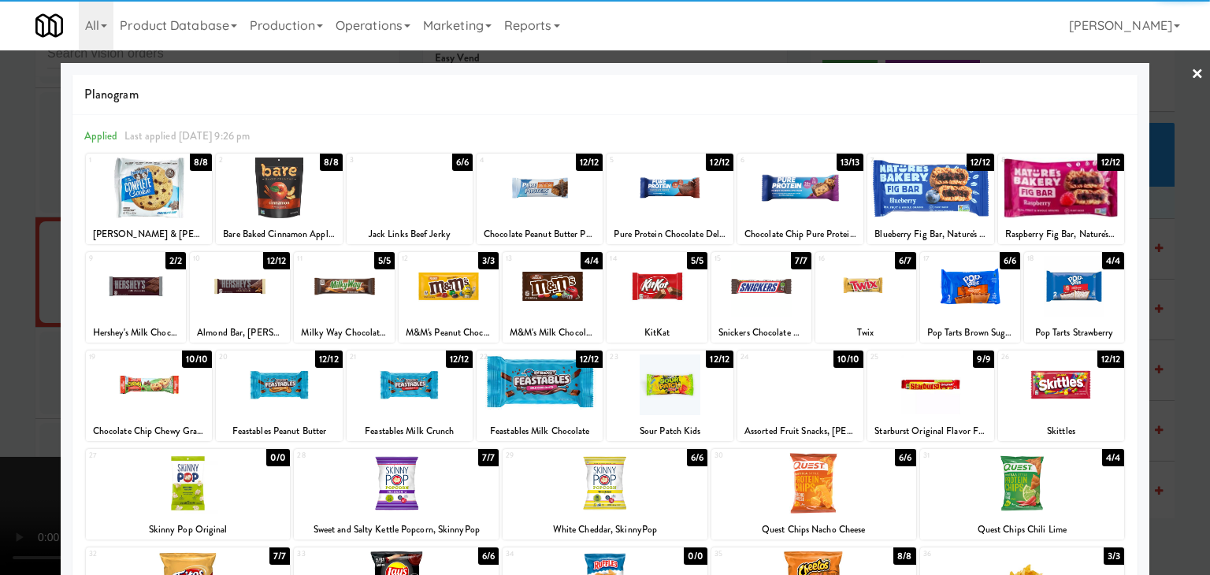
click at [243, 287] on div at bounding box center [240, 286] width 100 height 61
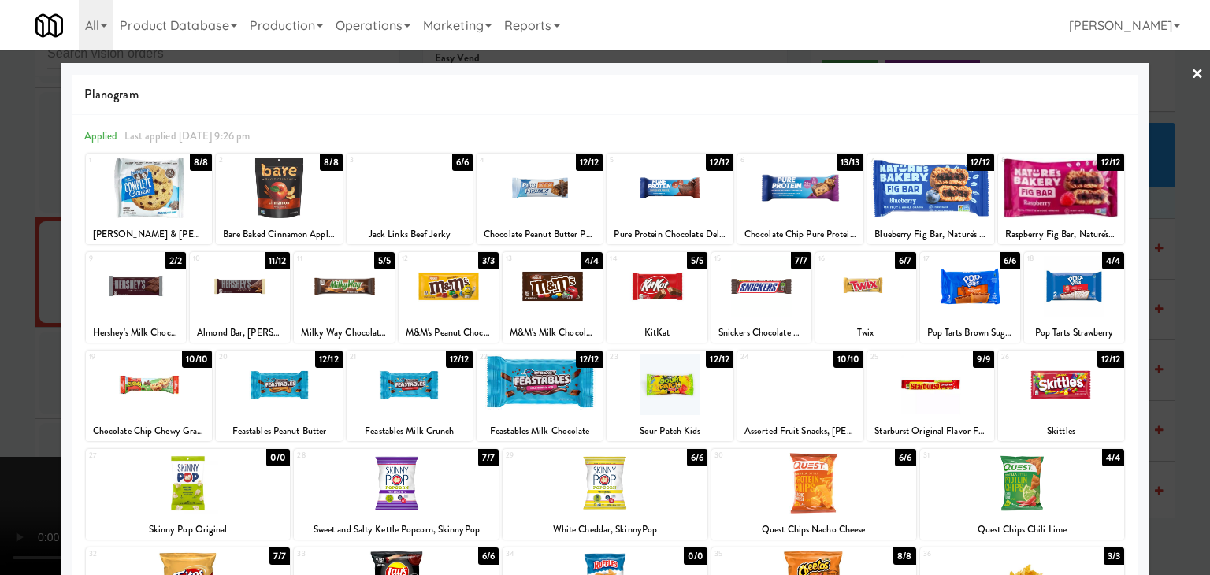
click at [146, 291] on div at bounding box center [136, 286] width 100 height 61
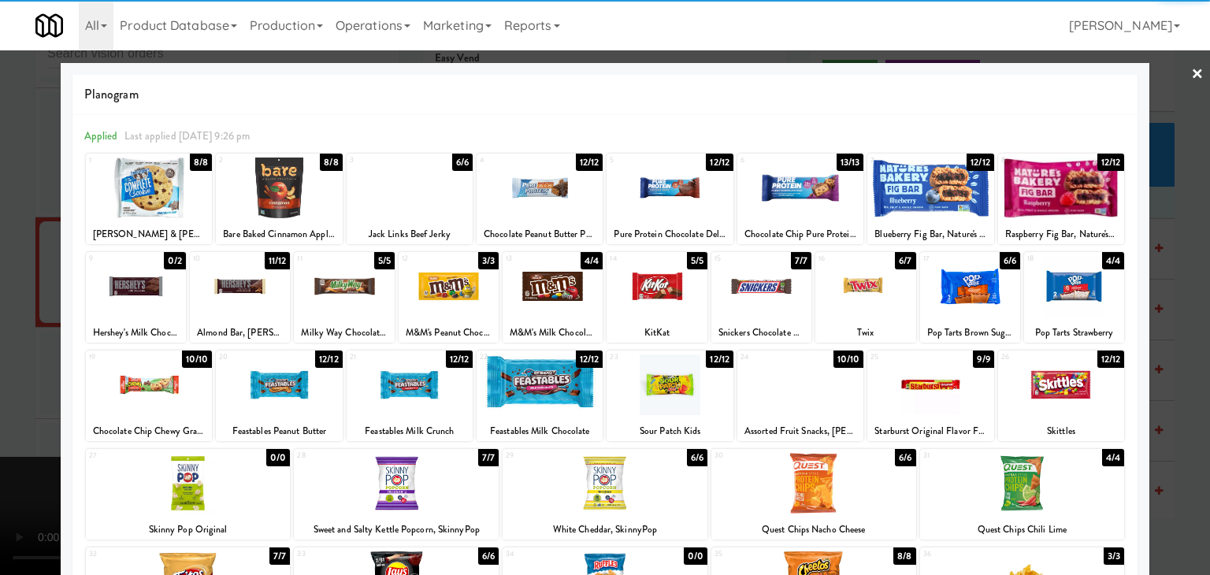
click at [447, 286] on div at bounding box center [448, 286] width 100 height 61
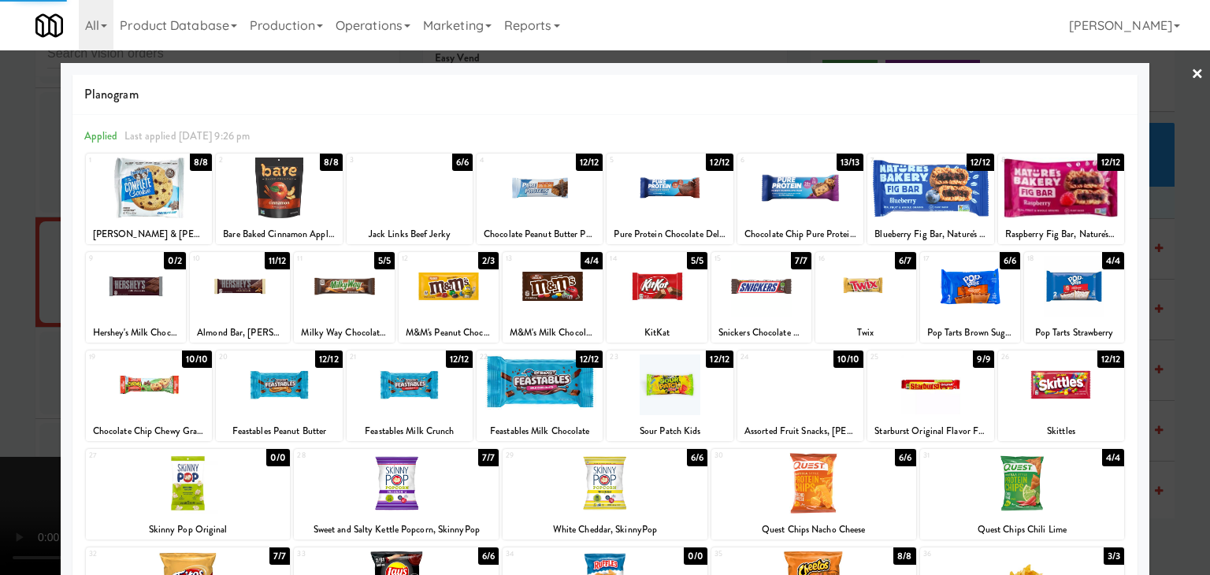
drag, startPoint x: 0, startPoint y: 329, endPoint x: 228, endPoint y: 358, distance: 229.4
click at [1, 331] on div at bounding box center [605, 287] width 1210 height 575
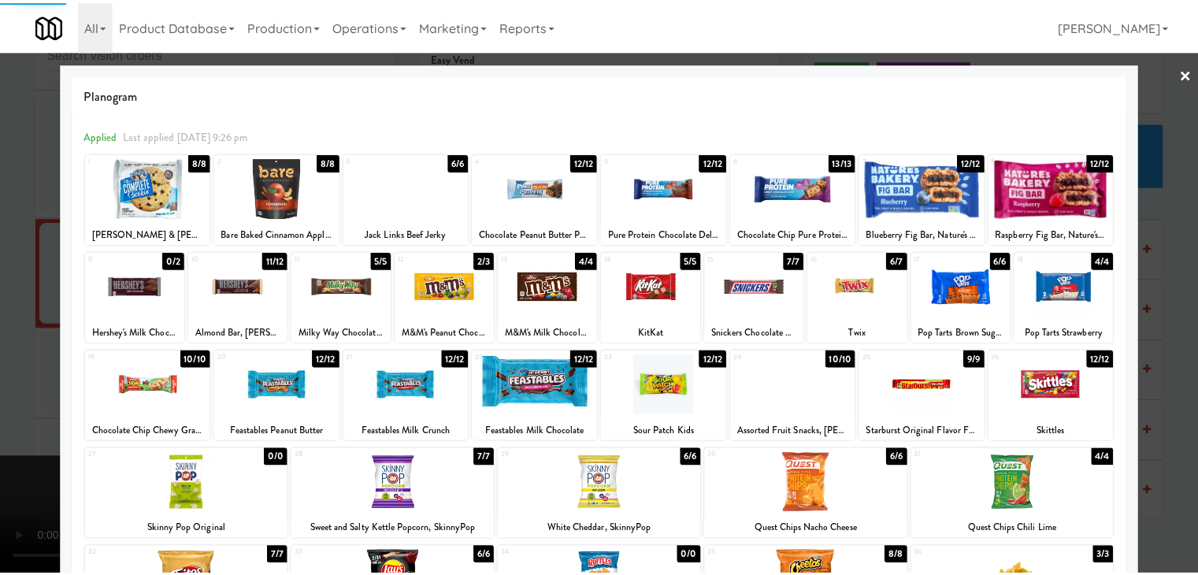
scroll to position [13255, 0]
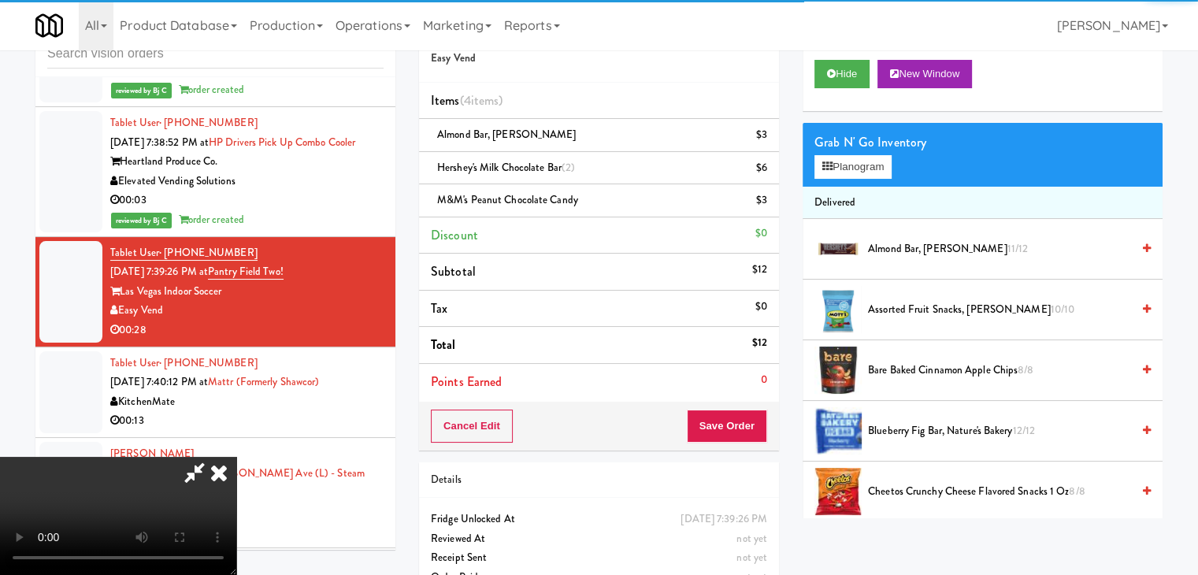
click at [236, 457] on video at bounding box center [118, 516] width 236 height 118
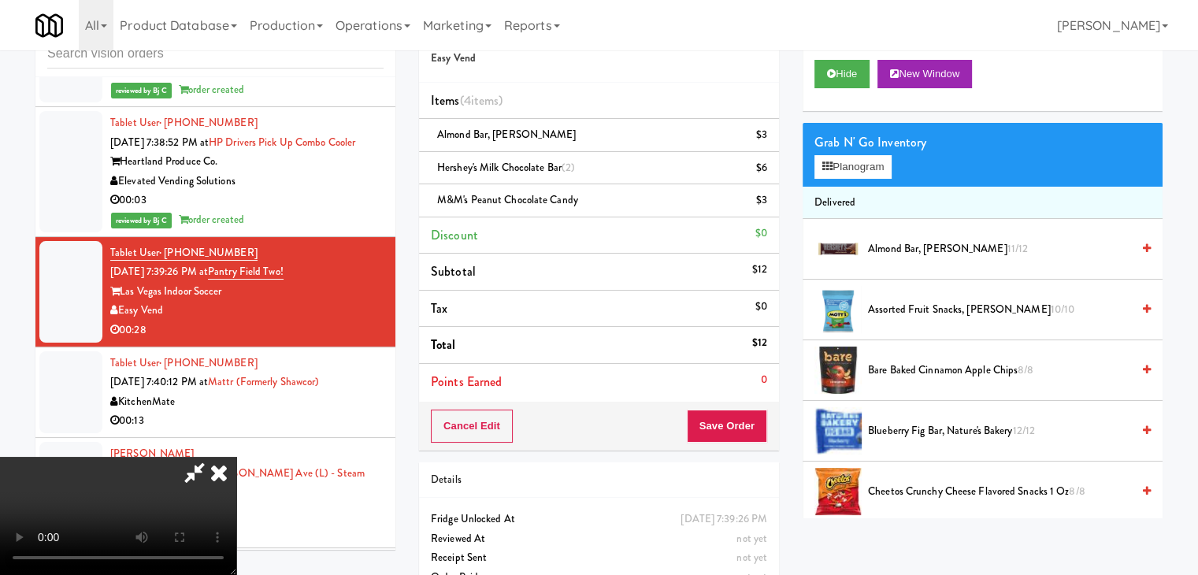
click at [236, 457] on video at bounding box center [118, 516] width 236 height 118
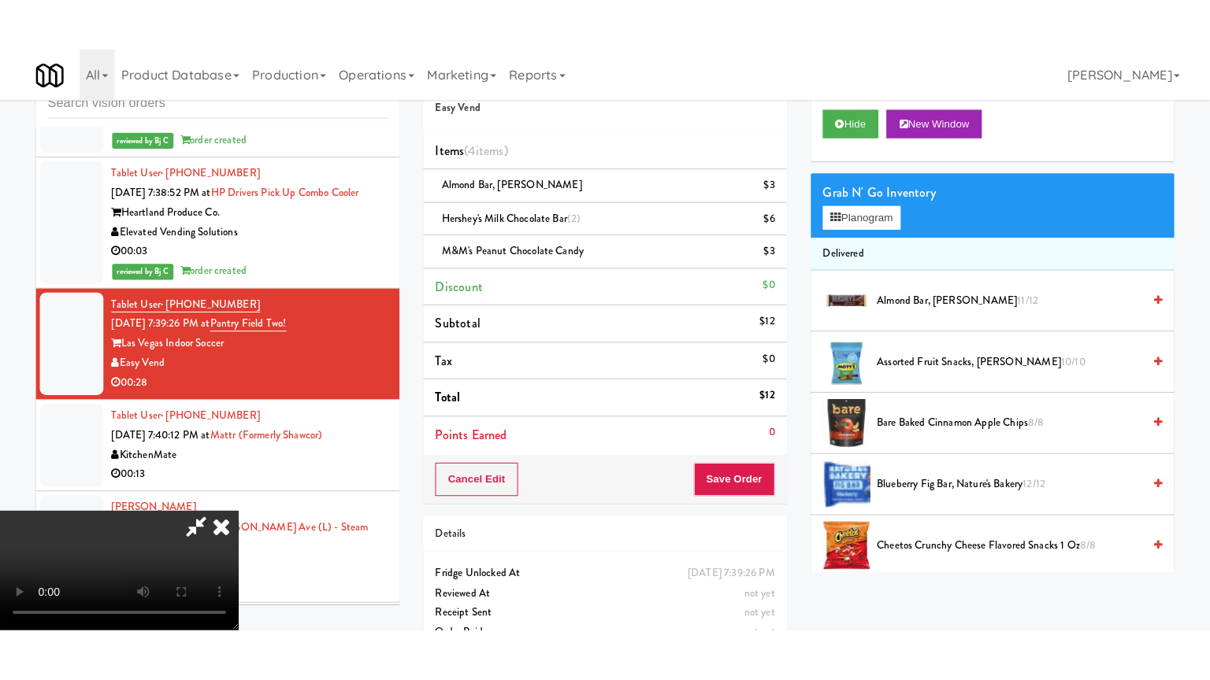
scroll to position [221, 0]
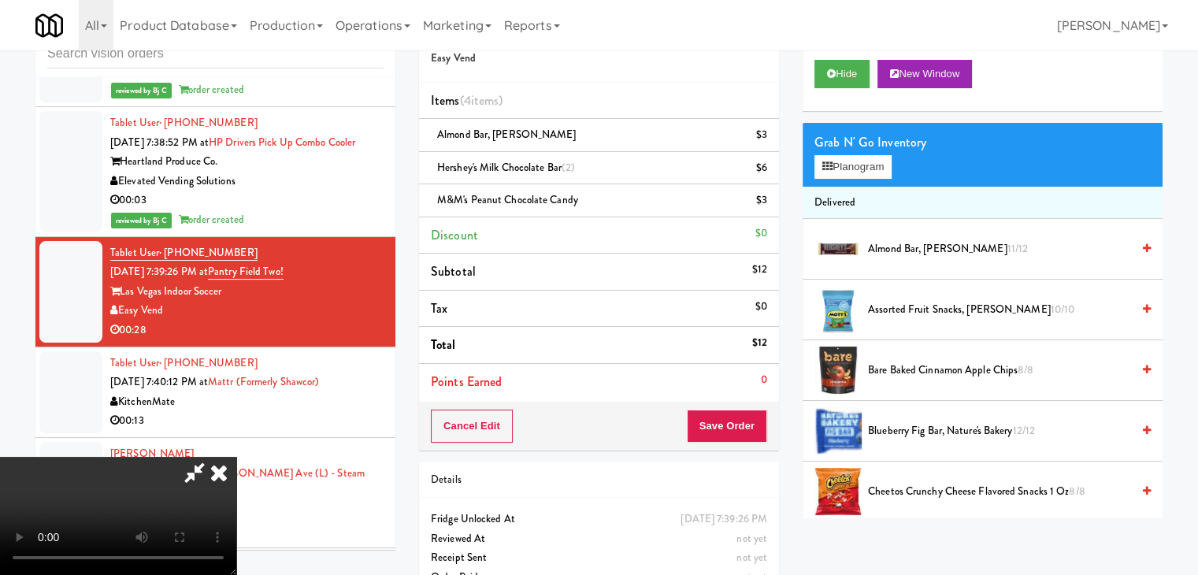
click at [236, 513] on video at bounding box center [118, 516] width 236 height 118
click at [236, 473] on video at bounding box center [118, 516] width 236 height 118
click at [236, 542] on video at bounding box center [118, 516] width 236 height 118
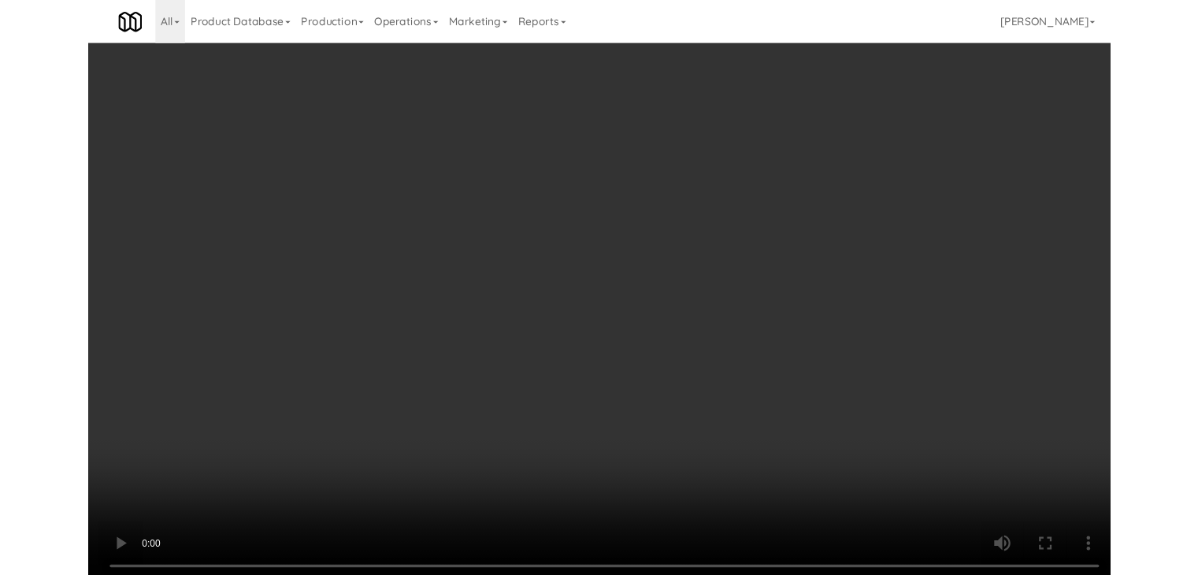
scroll to position [13235, 0]
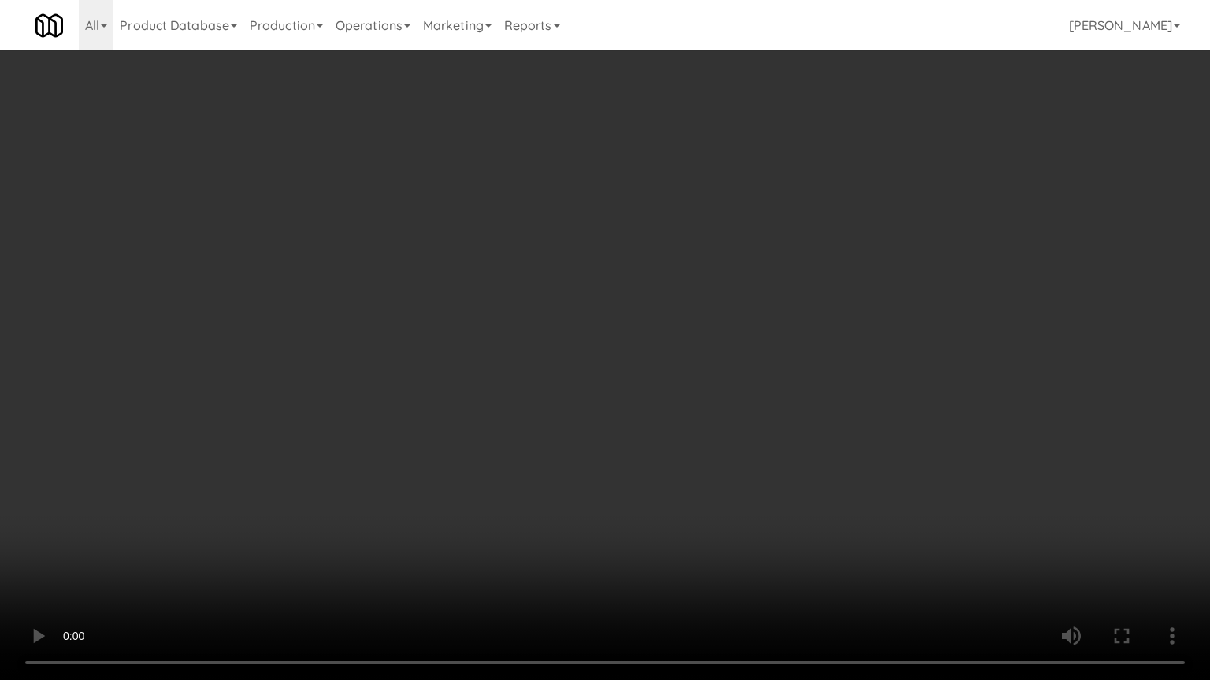
click at [632, 473] on video at bounding box center [605, 340] width 1210 height 680
click at [668, 444] on video at bounding box center [605, 340] width 1210 height 680
click at [673, 435] on video at bounding box center [605, 340] width 1210 height 680
click at [674, 433] on video at bounding box center [605, 340] width 1210 height 680
click at [675, 432] on video at bounding box center [605, 340] width 1210 height 680
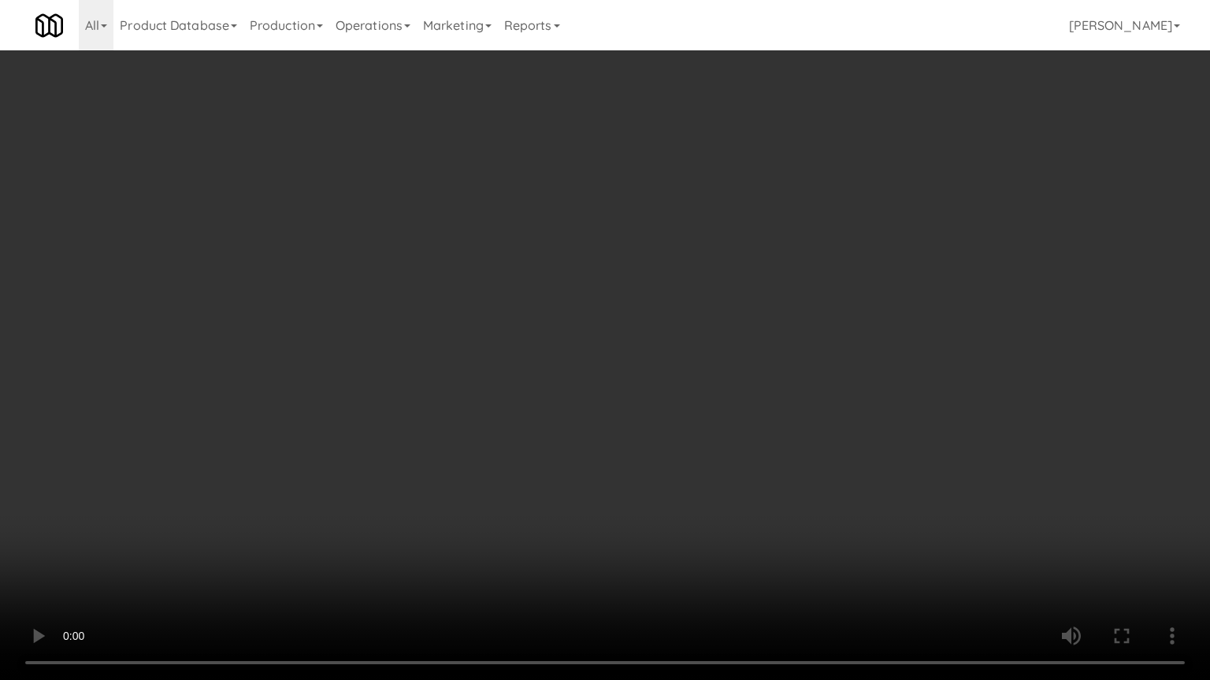
click at [675, 432] on video at bounding box center [605, 340] width 1210 height 680
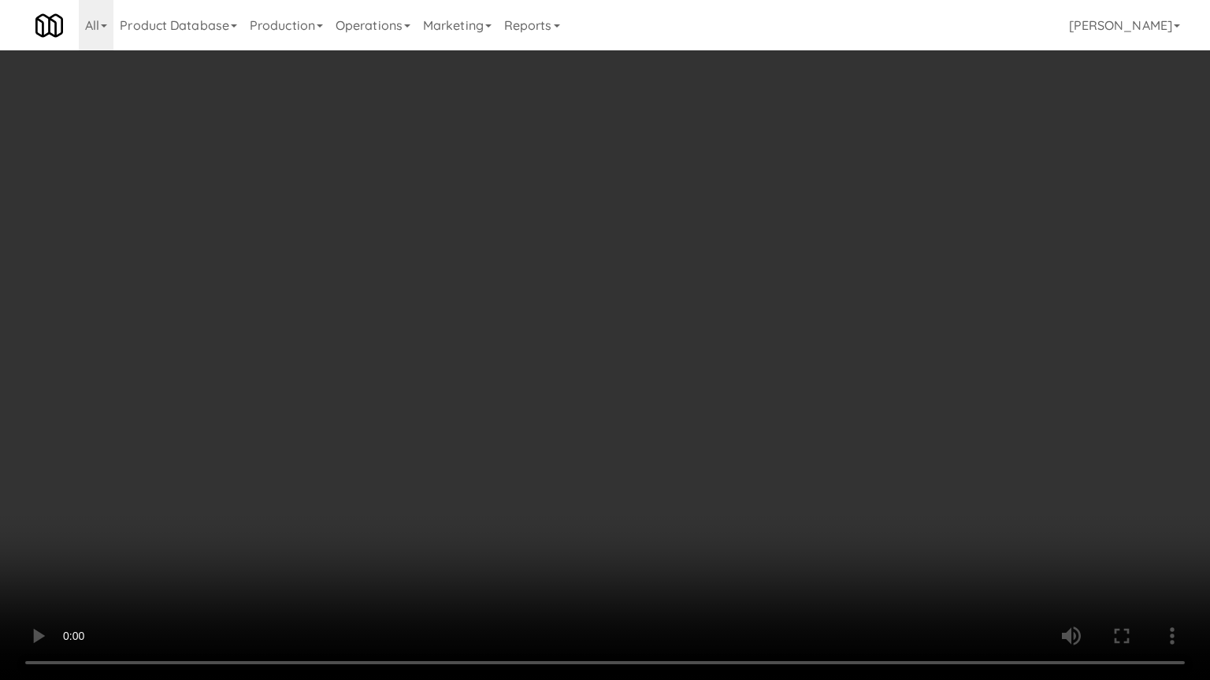
click at [675, 432] on video at bounding box center [605, 340] width 1210 height 680
click at [654, 442] on video at bounding box center [605, 340] width 1210 height 680
click at [654, 443] on video at bounding box center [605, 340] width 1210 height 680
click at [650, 438] on video at bounding box center [605, 340] width 1210 height 680
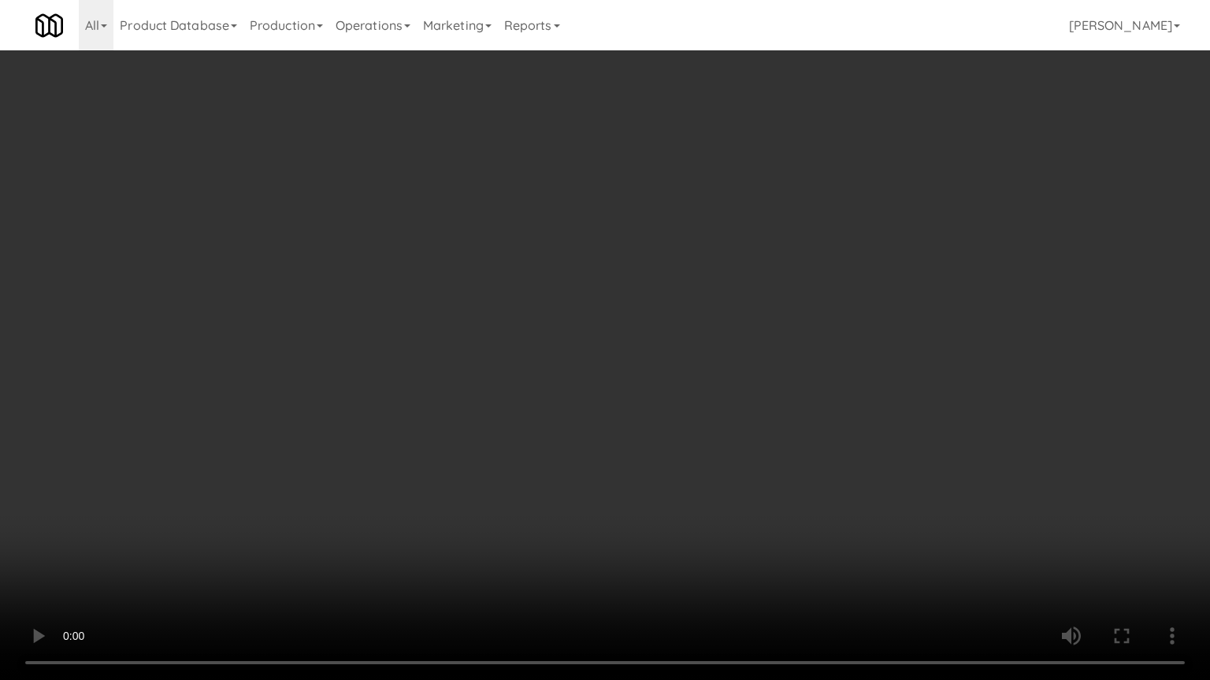
click at [650, 435] on video at bounding box center [605, 340] width 1210 height 680
click at [650, 434] on video at bounding box center [605, 340] width 1210 height 680
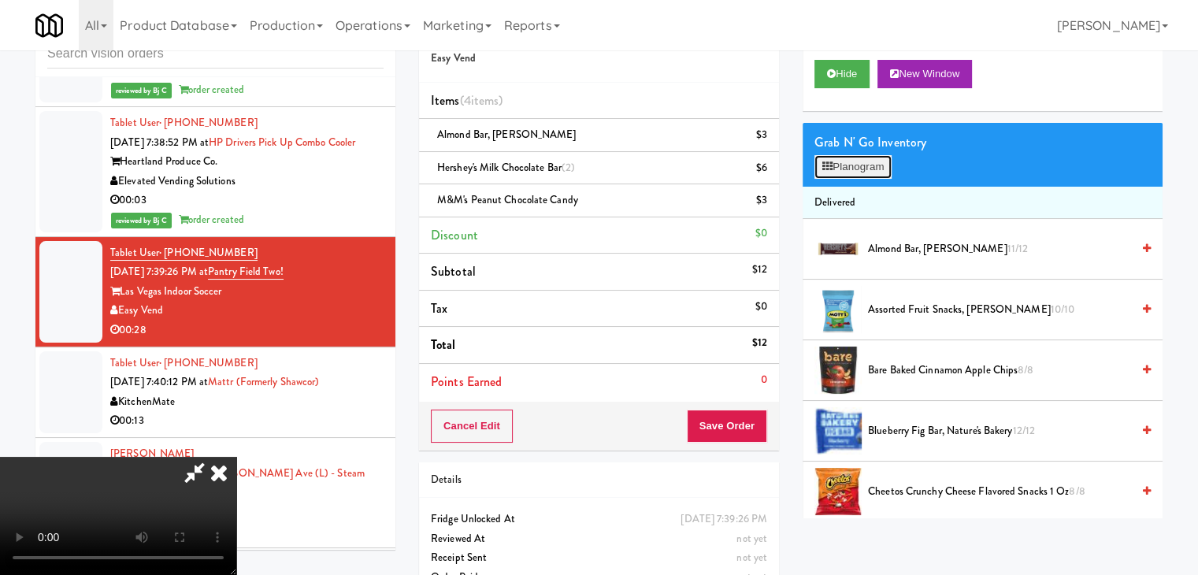
click at [862, 175] on button "Planogram" at bounding box center [852, 167] width 77 height 24
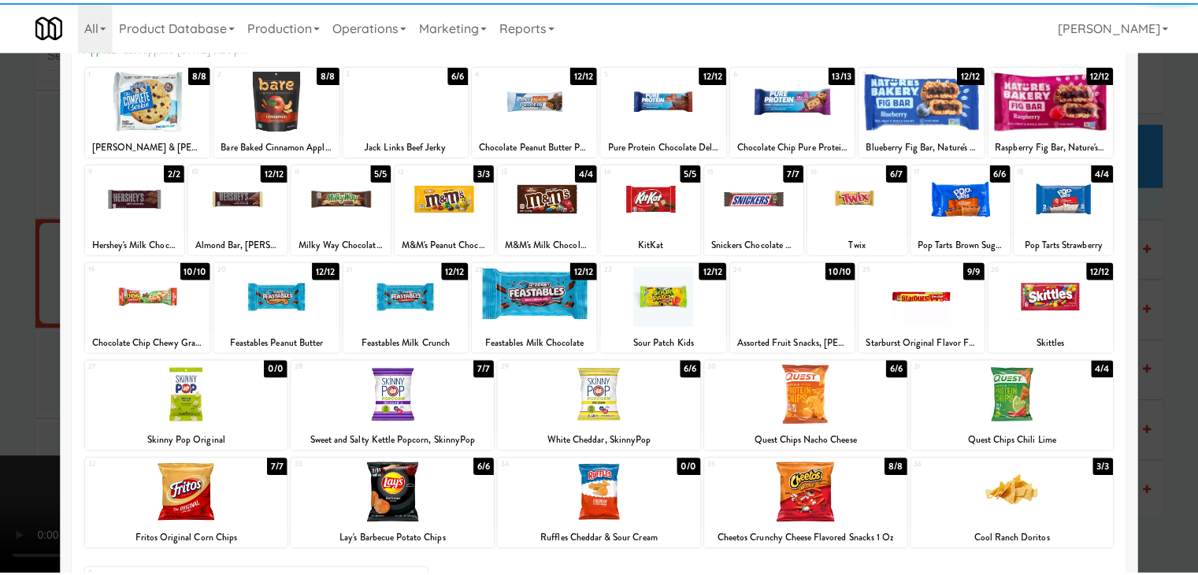
scroll to position [198, 0]
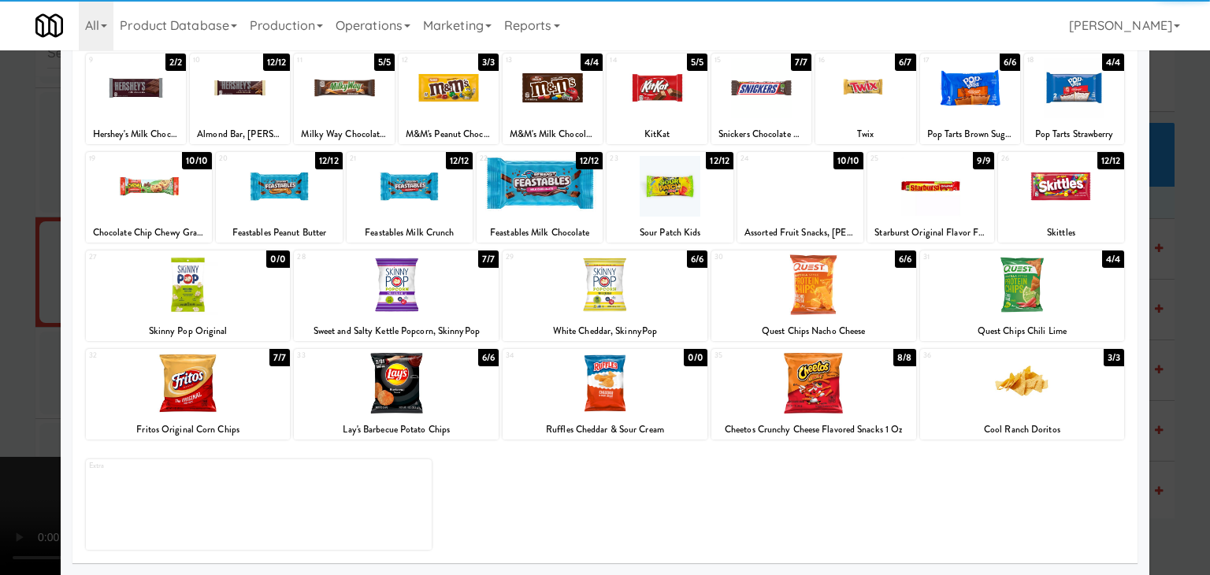
click at [799, 390] on div at bounding box center [813, 383] width 205 height 61
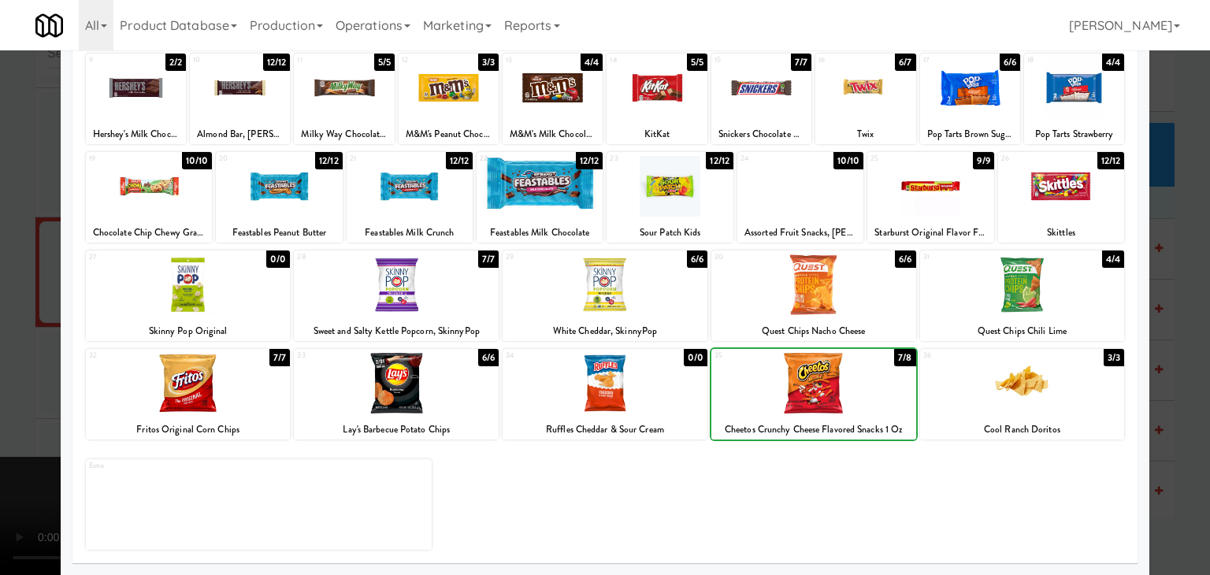
drag, startPoint x: 0, startPoint y: 352, endPoint x: 225, endPoint y: 354, distance: 225.2
click at [2, 352] on div at bounding box center [605, 287] width 1210 height 575
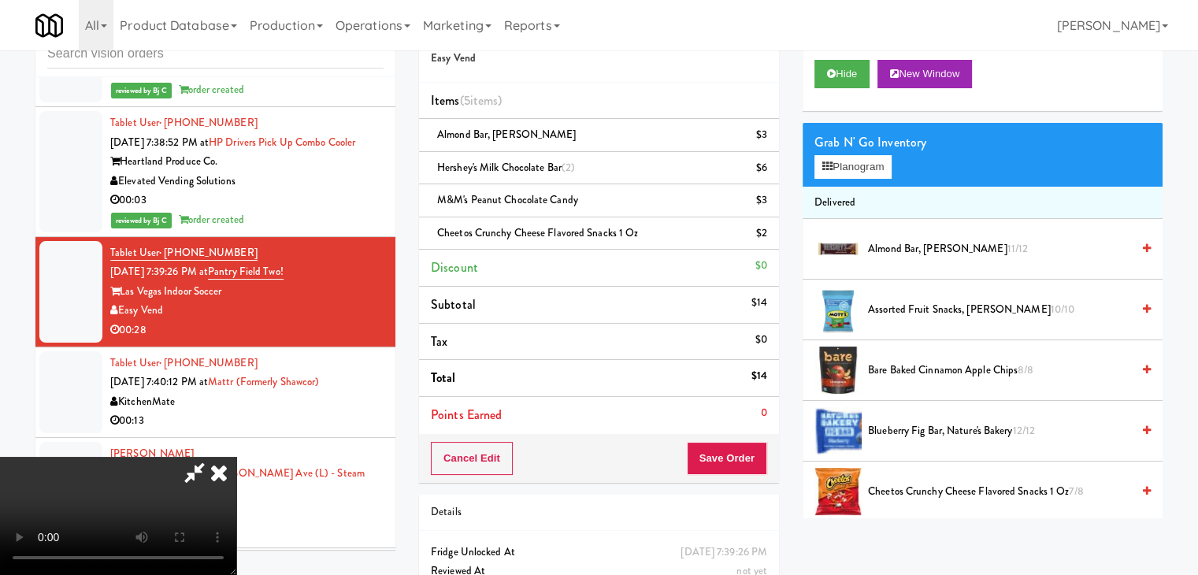
click at [236, 457] on video at bounding box center [118, 516] width 236 height 118
click at [879, 164] on button "Planogram" at bounding box center [852, 167] width 77 height 24
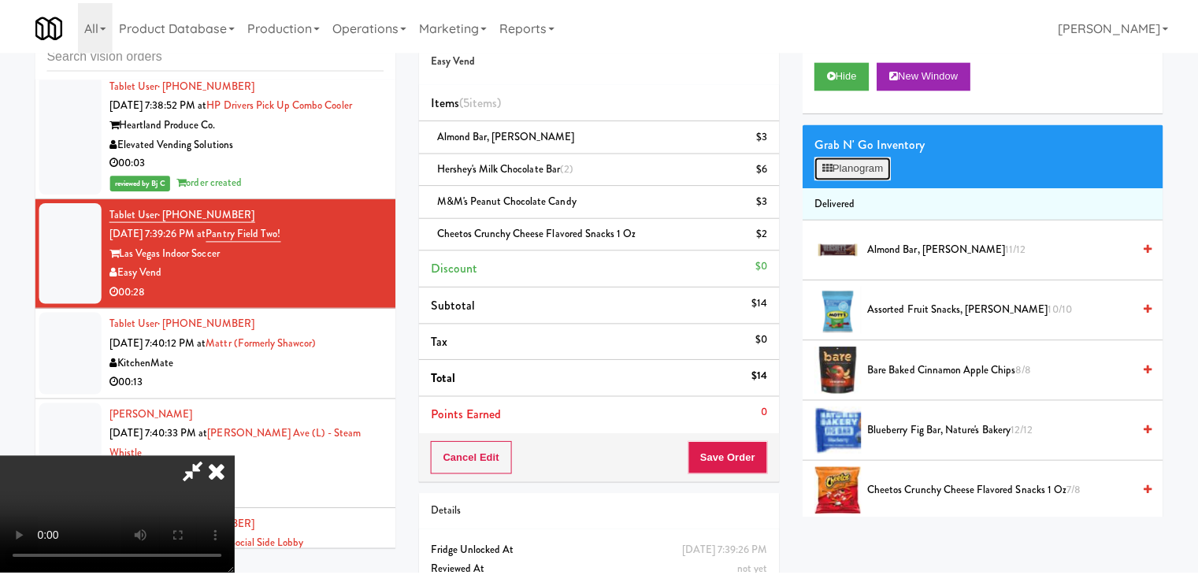
scroll to position [13235, 0]
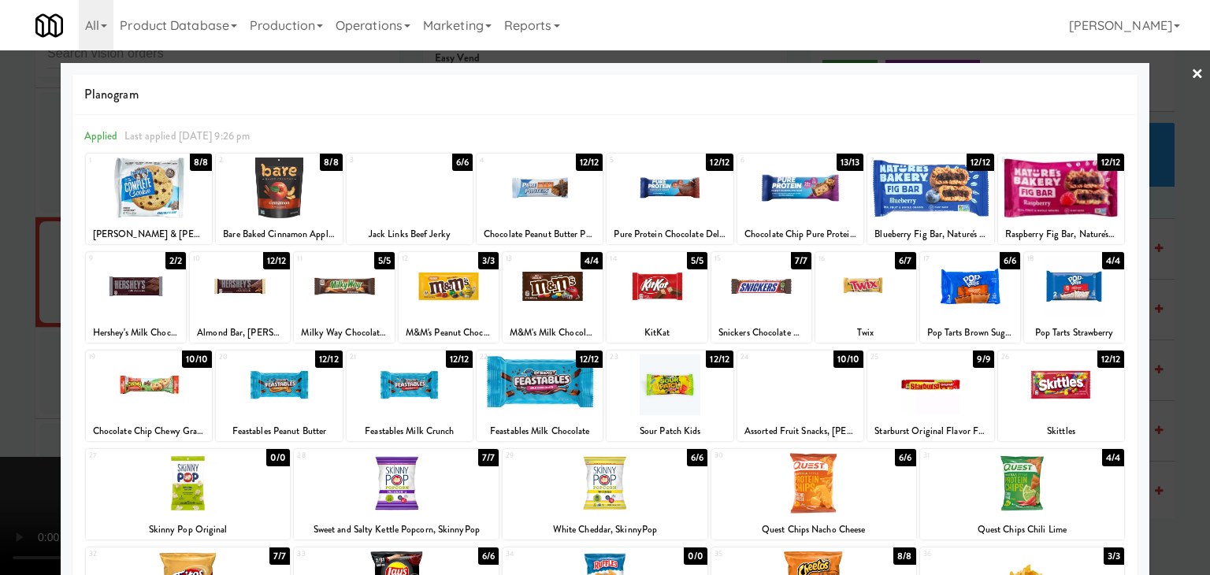
drag, startPoint x: 0, startPoint y: 305, endPoint x: 154, endPoint y: 279, distance: 156.5
click at [0, 305] on div at bounding box center [605, 287] width 1210 height 575
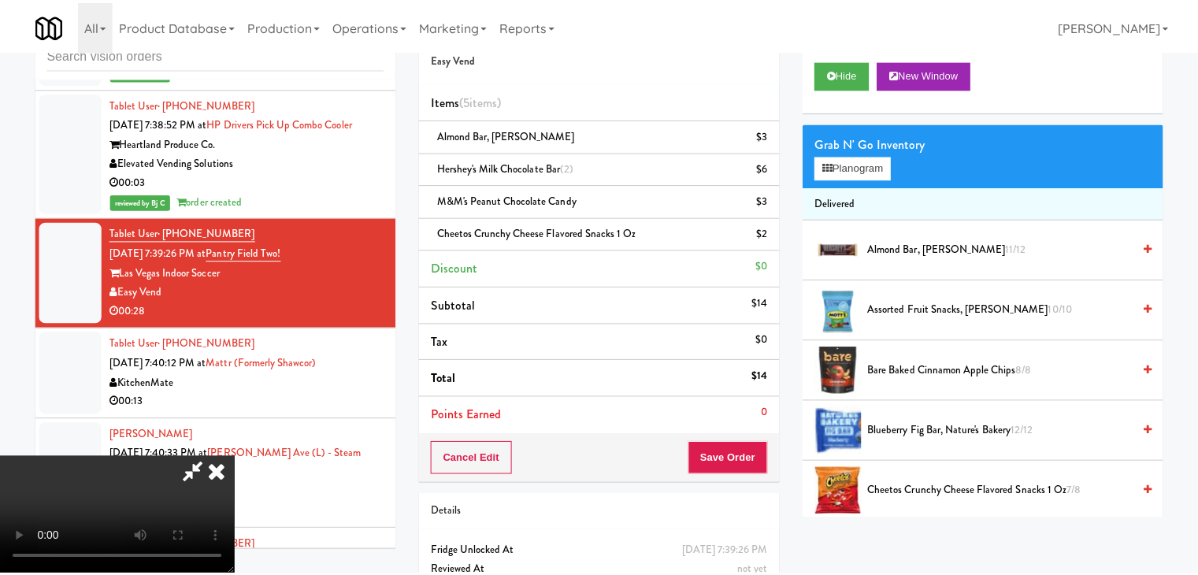
scroll to position [13255, 0]
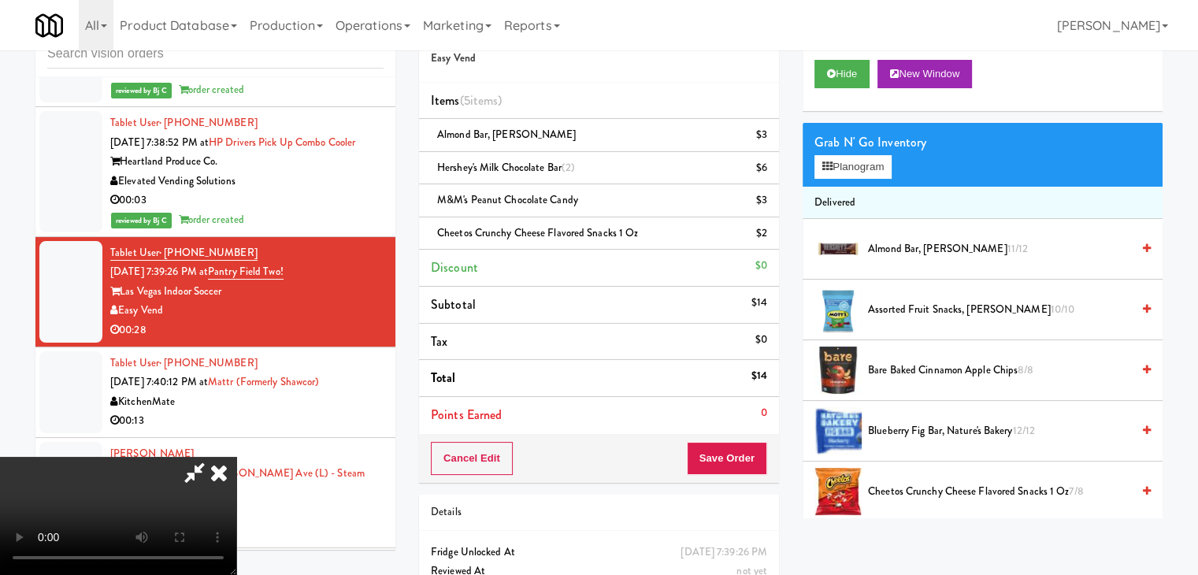
click at [236, 457] on icon at bounding box center [219, 472] width 35 height 31
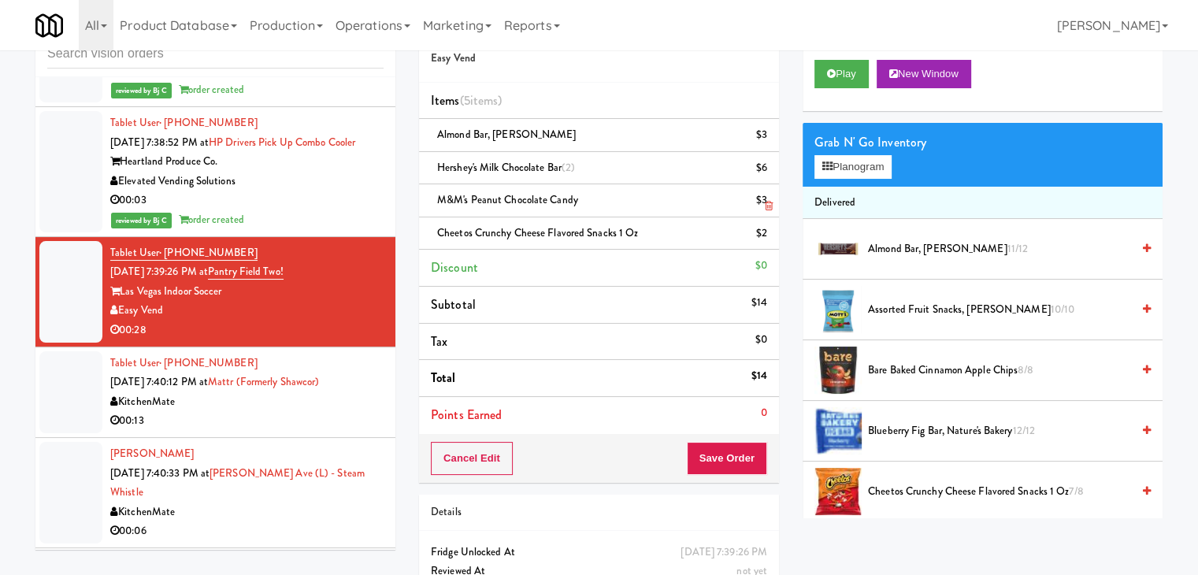
drag, startPoint x: 770, startPoint y: 173, endPoint x: 710, endPoint y: 186, distance: 61.9
click at [770, 172] on icon at bounding box center [769, 174] width 8 height 10
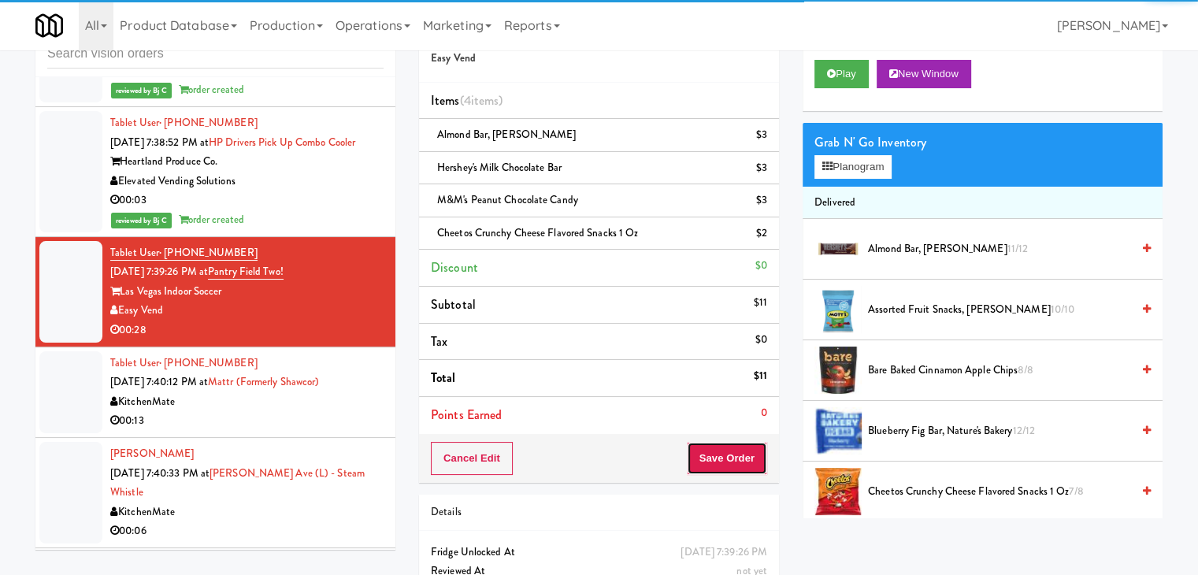
click at [735, 459] on button "Save Order" at bounding box center [727, 458] width 80 height 33
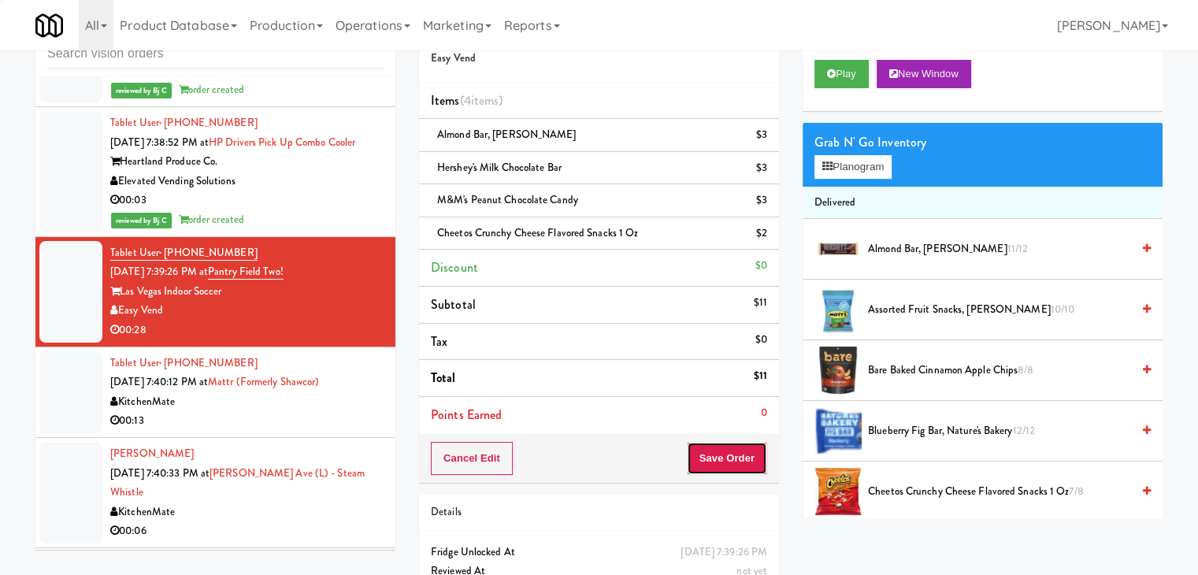
click at [735, 461] on button "Save Order" at bounding box center [727, 458] width 80 height 33
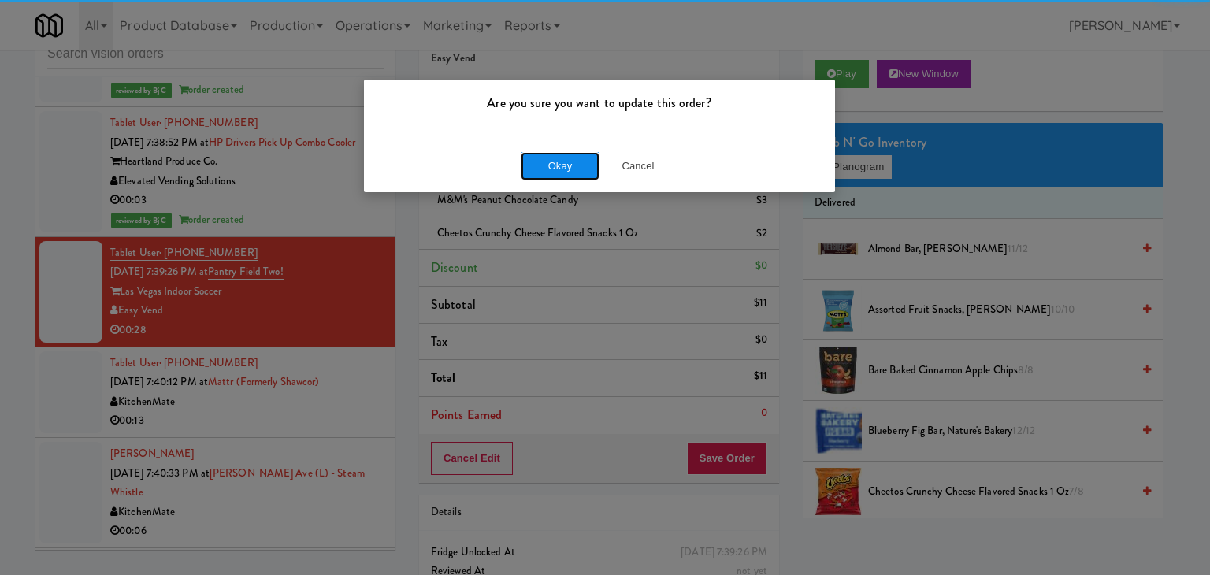
click at [539, 168] on button "Okay" at bounding box center [560, 166] width 79 height 28
click at [539, 168] on body "Are you sure you want to update this order? Okay Cancel Okay Are you sure you w…" at bounding box center [605, 287] width 1210 height 575
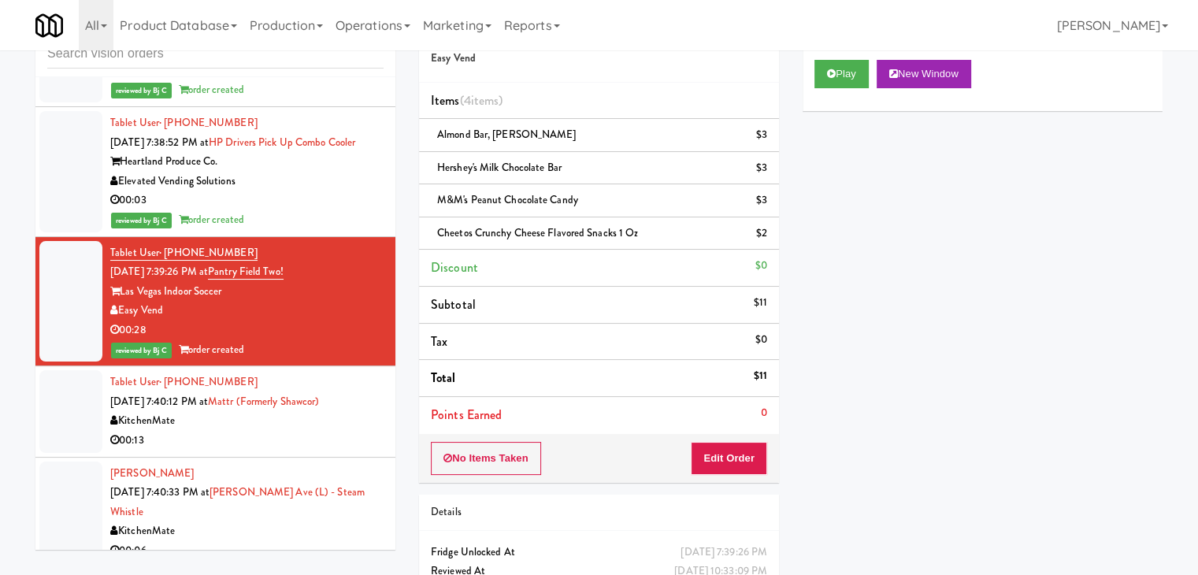
click at [257, 411] on div "KitchenMate" at bounding box center [246, 421] width 273 height 20
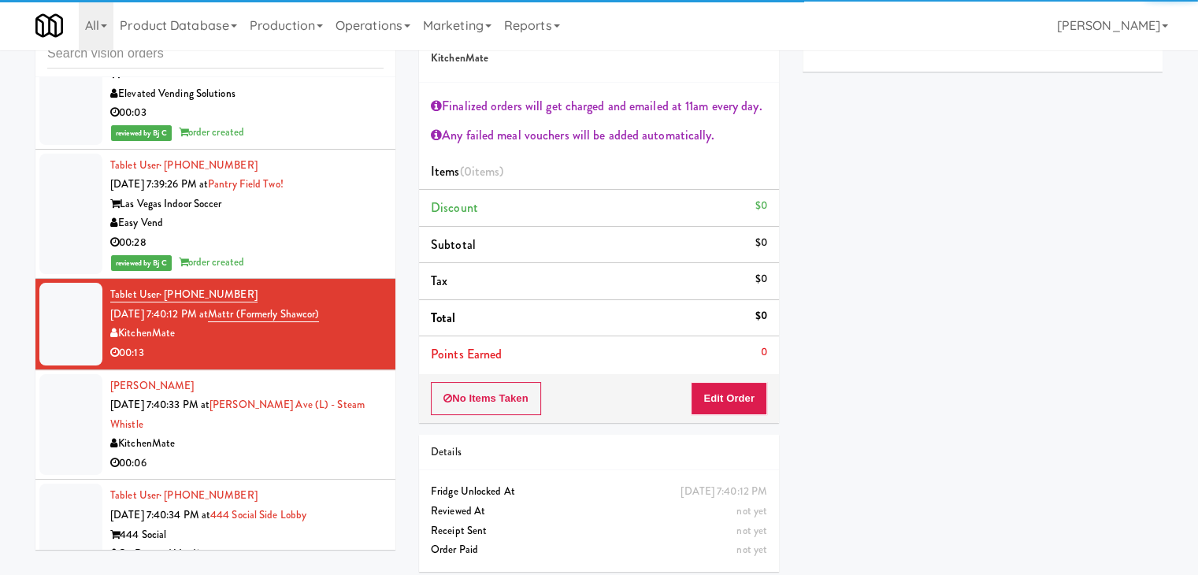
scroll to position [13413, 0]
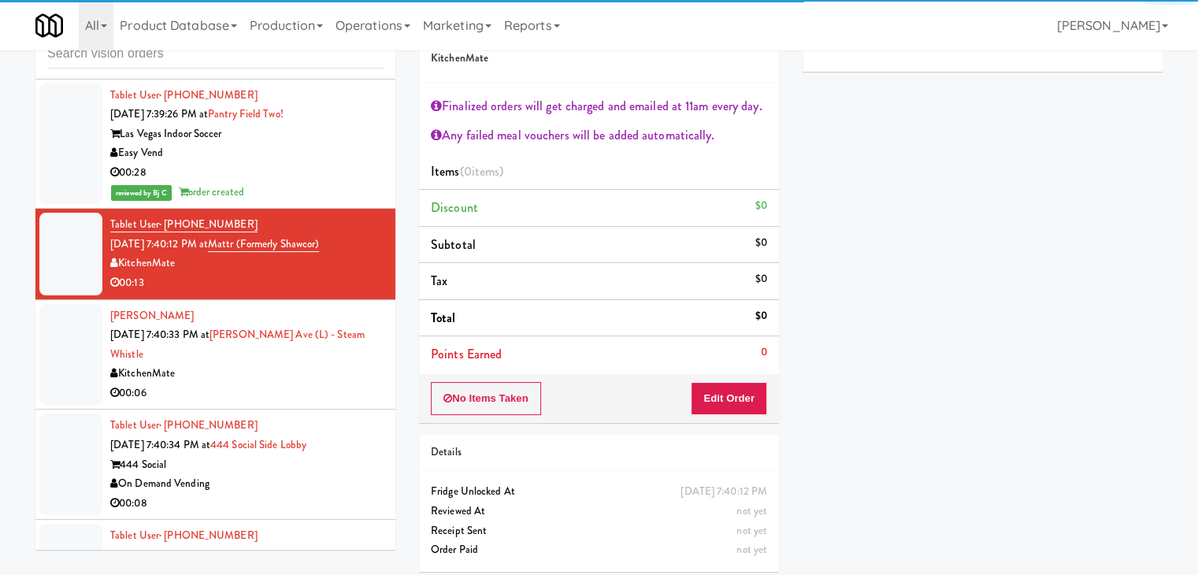
click at [276, 384] on div "00:06" at bounding box center [246, 394] width 273 height 20
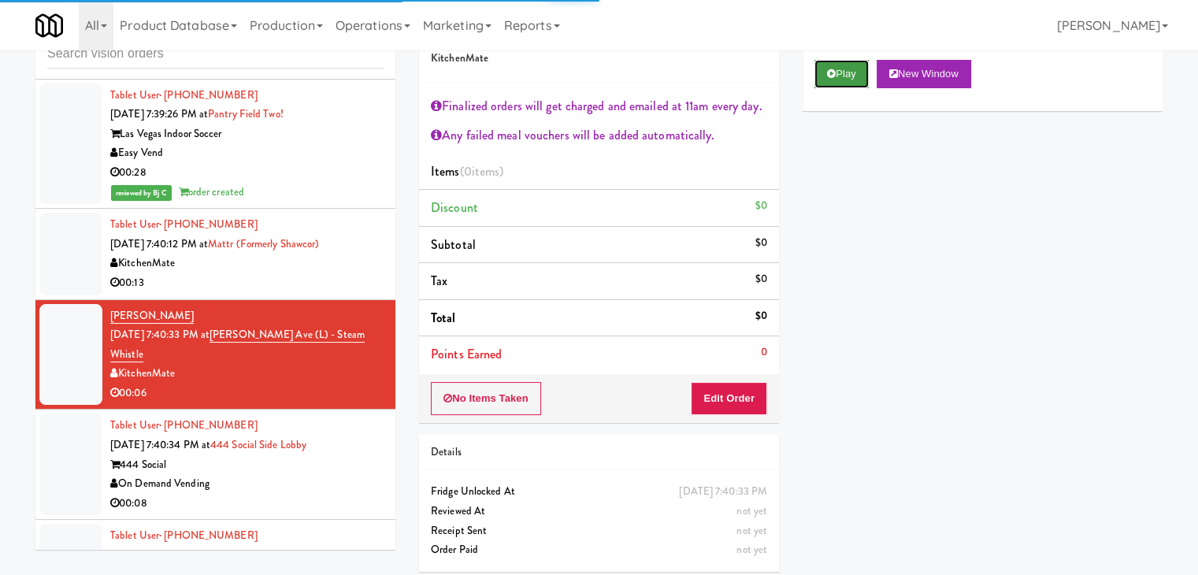
drag, startPoint x: 850, startPoint y: 74, endPoint x: 834, endPoint y: 104, distance: 33.8
click at [850, 75] on button "Play" at bounding box center [841, 74] width 54 height 28
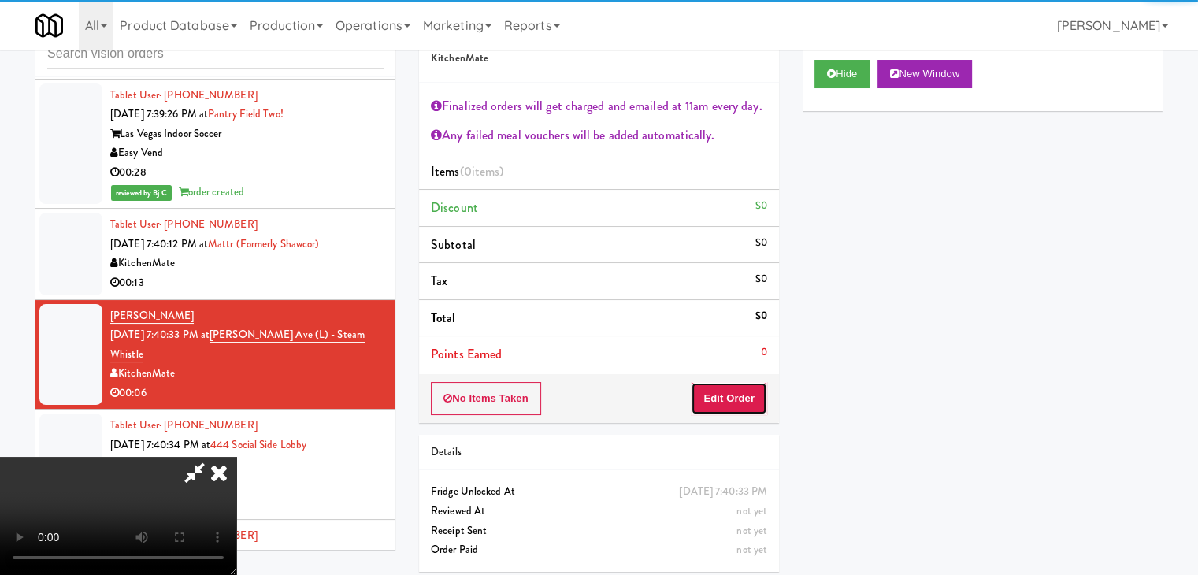
click at [728, 399] on button "Edit Order" at bounding box center [729, 398] width 76 height 33
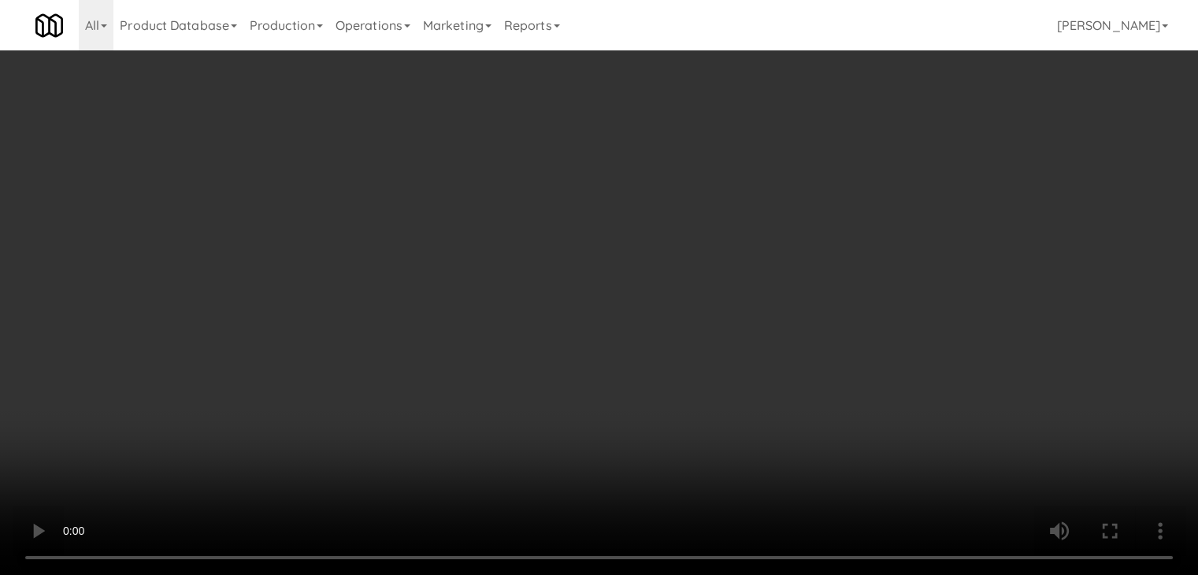
scroll to position [13394, 0]
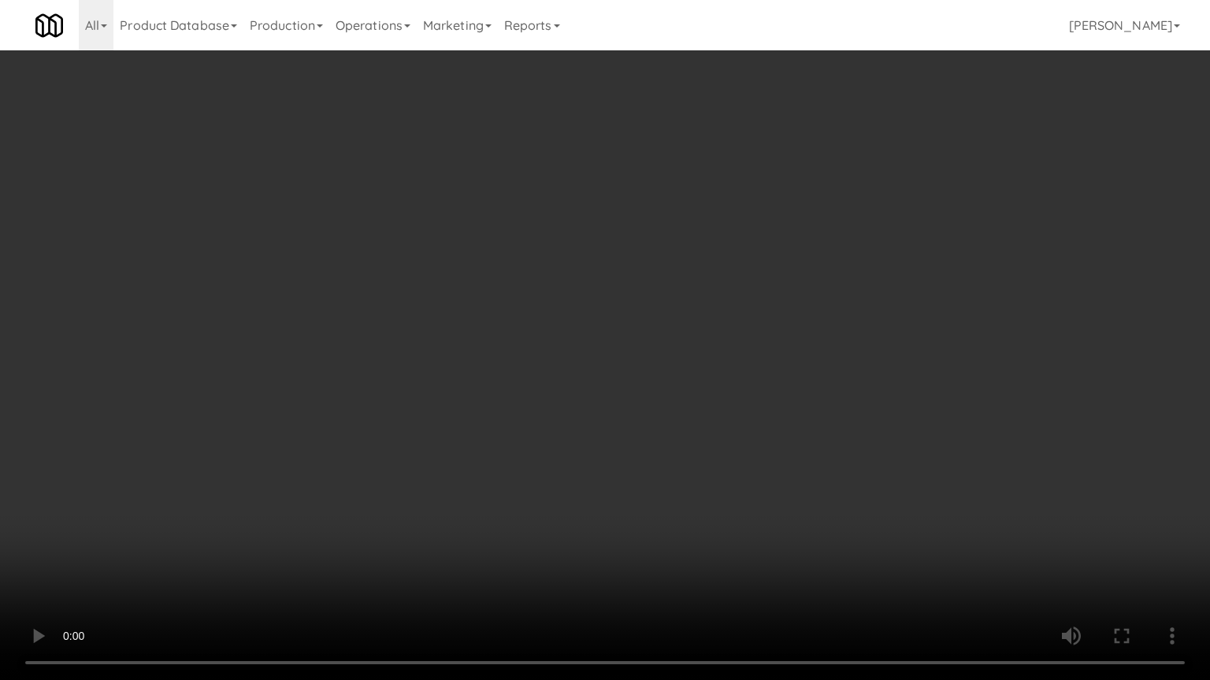
click at [595, 454] on video at bounding box center [605, 340] width 1210 height 680
click at [706, 482] on video at bounding box center [605, 340] width 1210 height 680
click at [706, 479] on video at bounding box center [605, 340] width 1210 height 680
click
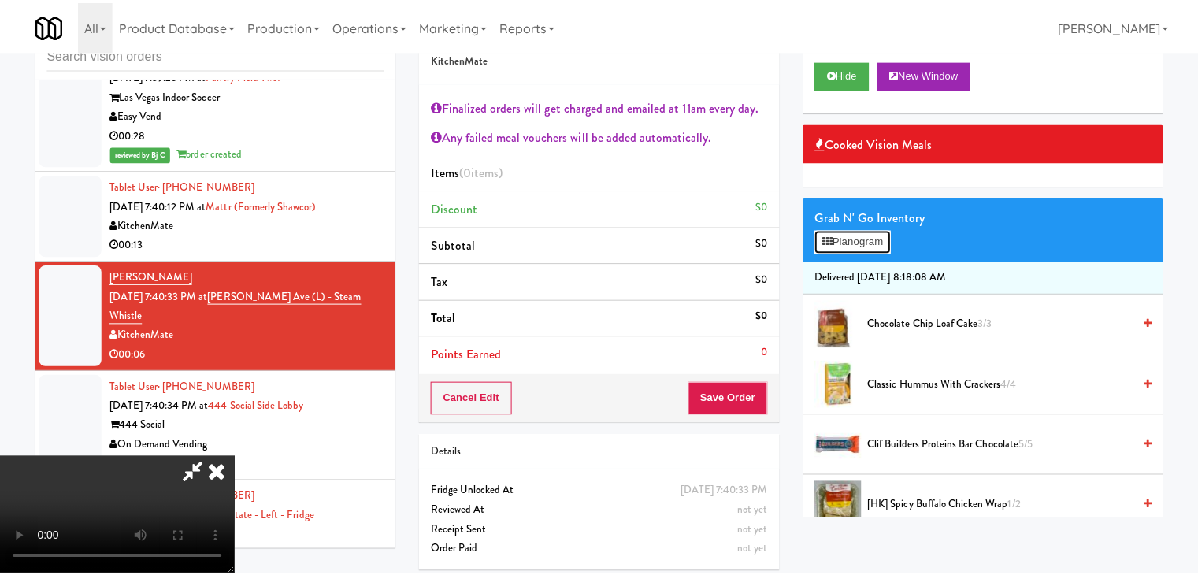
scroll to position [13394, 0]
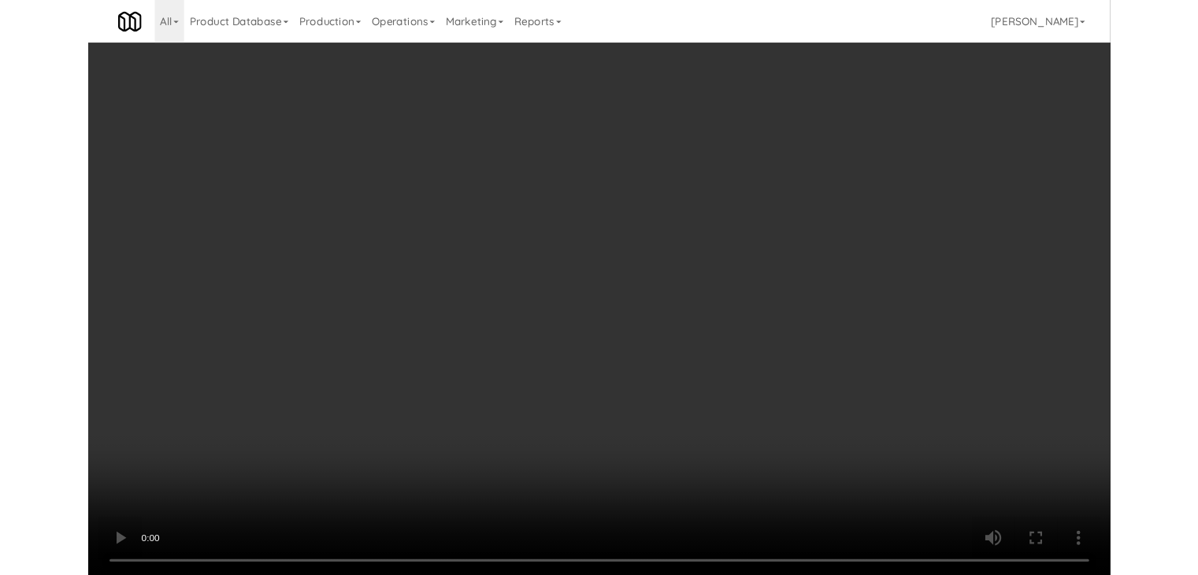
scroll to position [13394, 0]
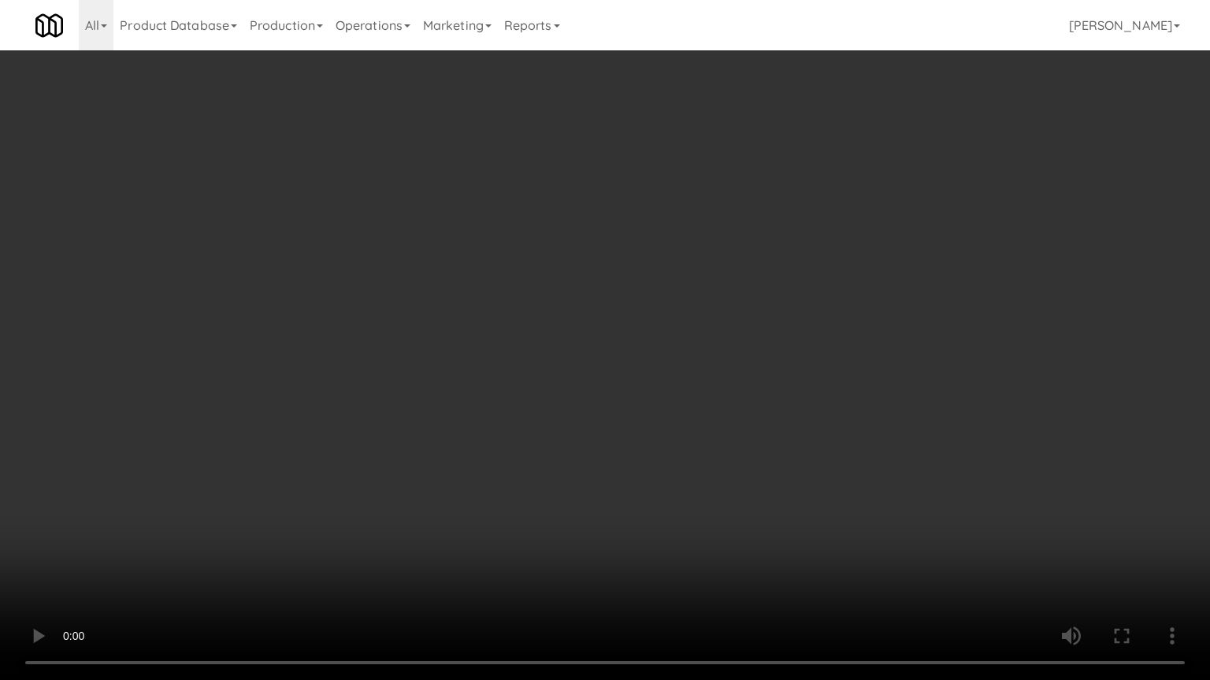
drag, startPoint x: 767, startPoint y: 354, endPoint x: 860, endPoint y: 187, distance: 191.1
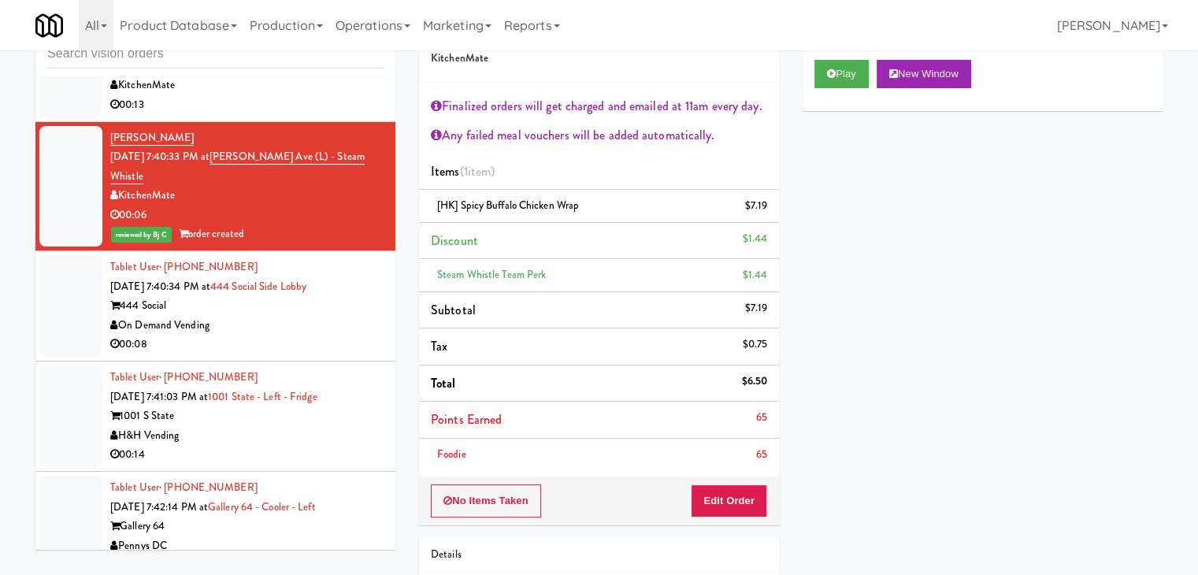
scroll to position [13649, 0]
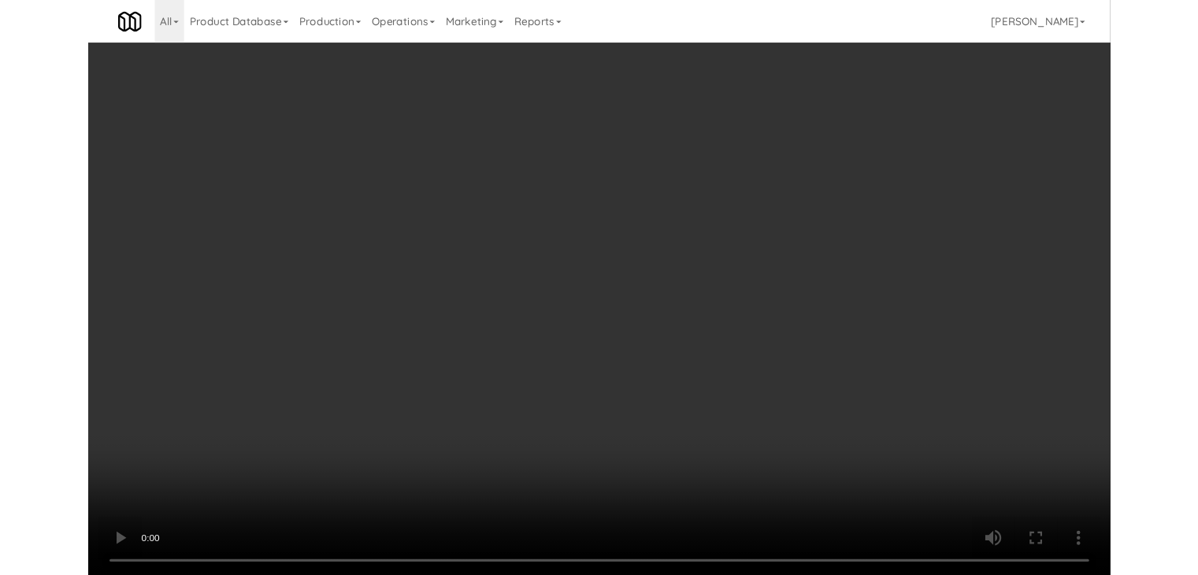
scroll to position [13629, 0]
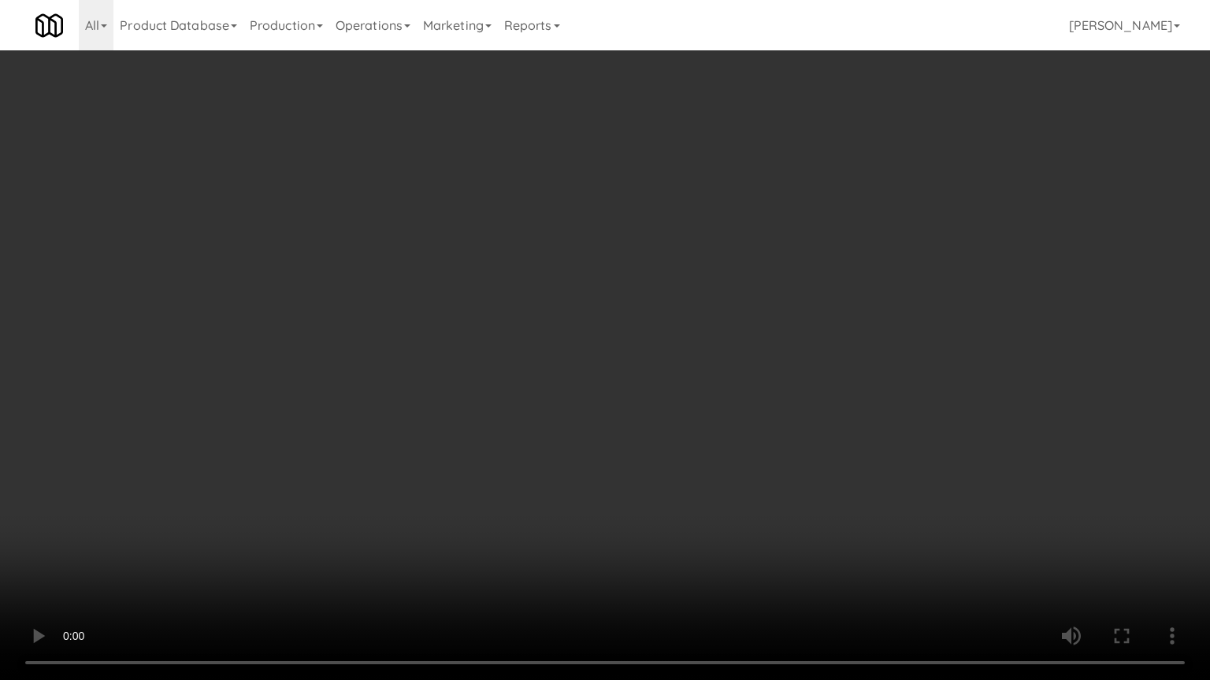
drag, startPoint x: 702, startPoint y: 454, endPoint x: 710, endPoint y: 450, distance: 8.8
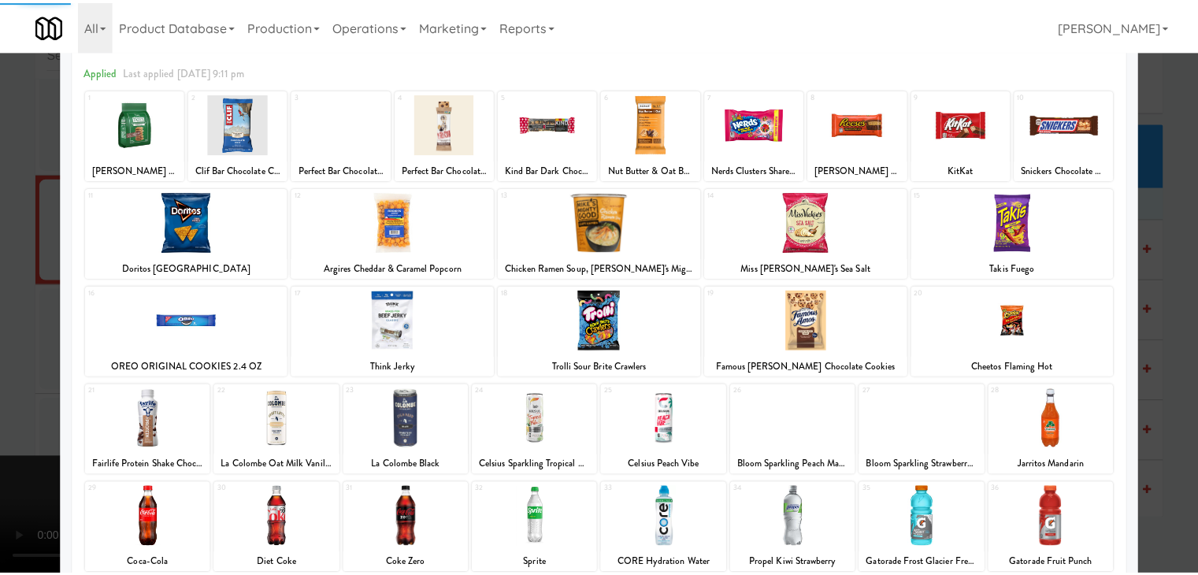
scroll to position [157, 0]
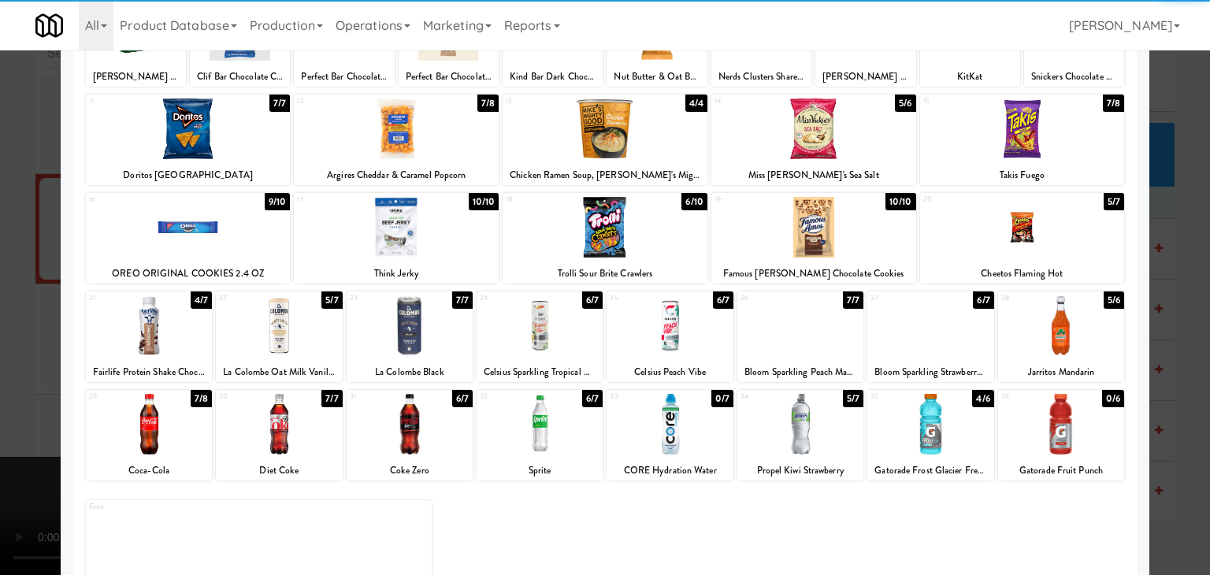
drag, startPoint x: 0, startPoint y: 243, endPoint x: 94, endPoint y: 256, distance: 94.6
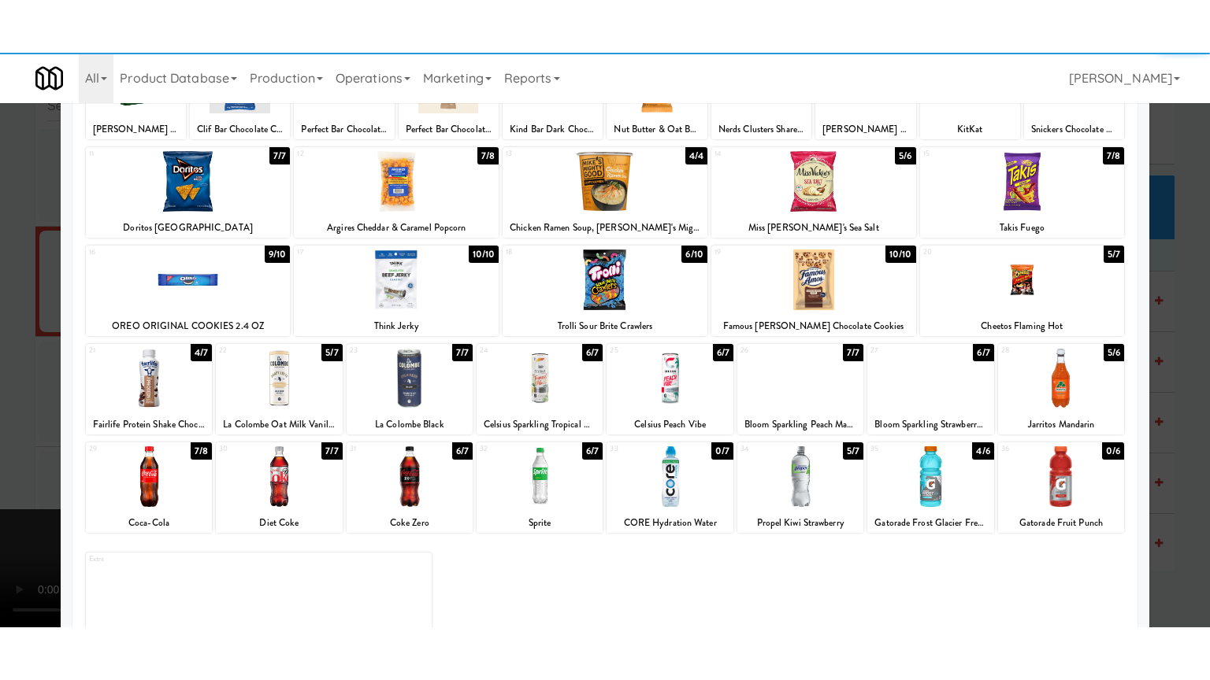
scroll to position [13649, 0]
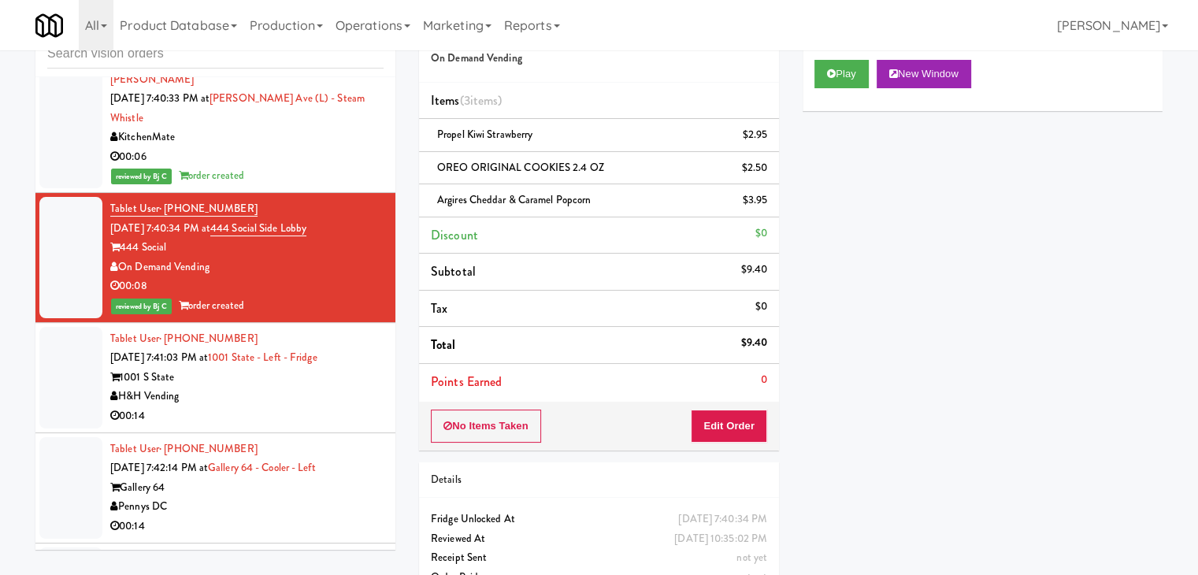
drag, startPoint x: 287, startPoint y: 291, endPoint x: 297, endPoint y: 296, distance: 11.6
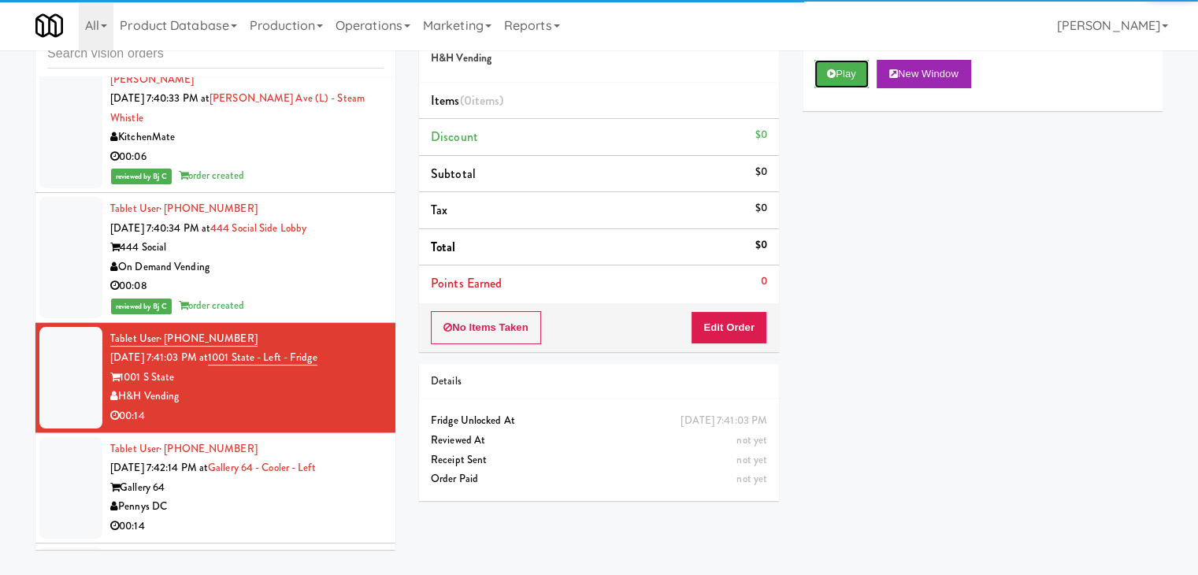
drag, startPoint x: 847, startPoint y: 69, endPoint x: 806, endPoint y: 195, distance: 131.7
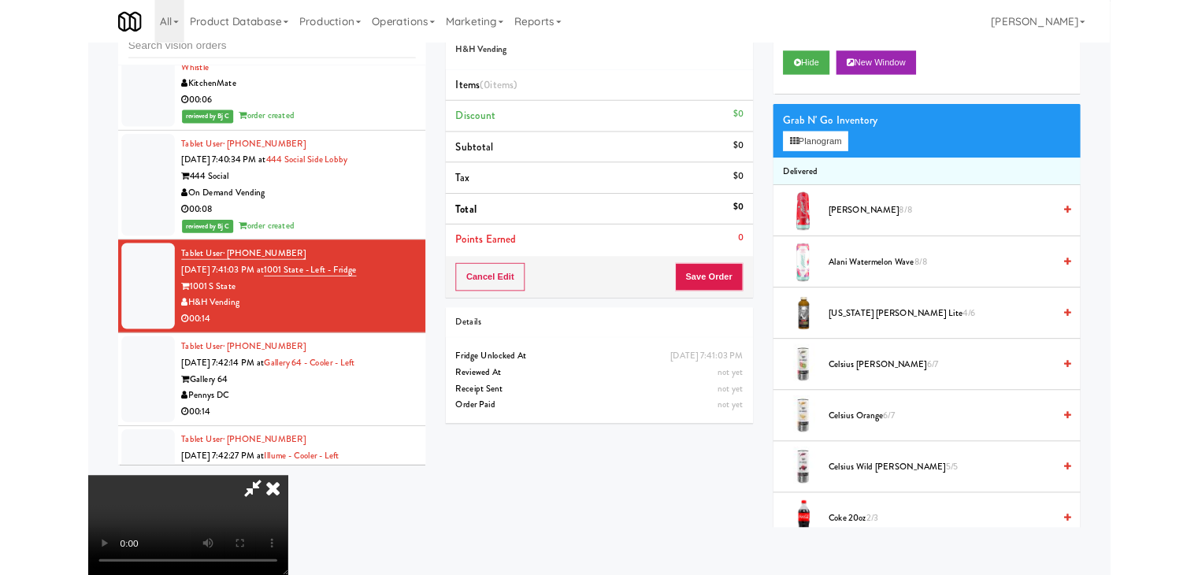
scroll to position [13629, 0]
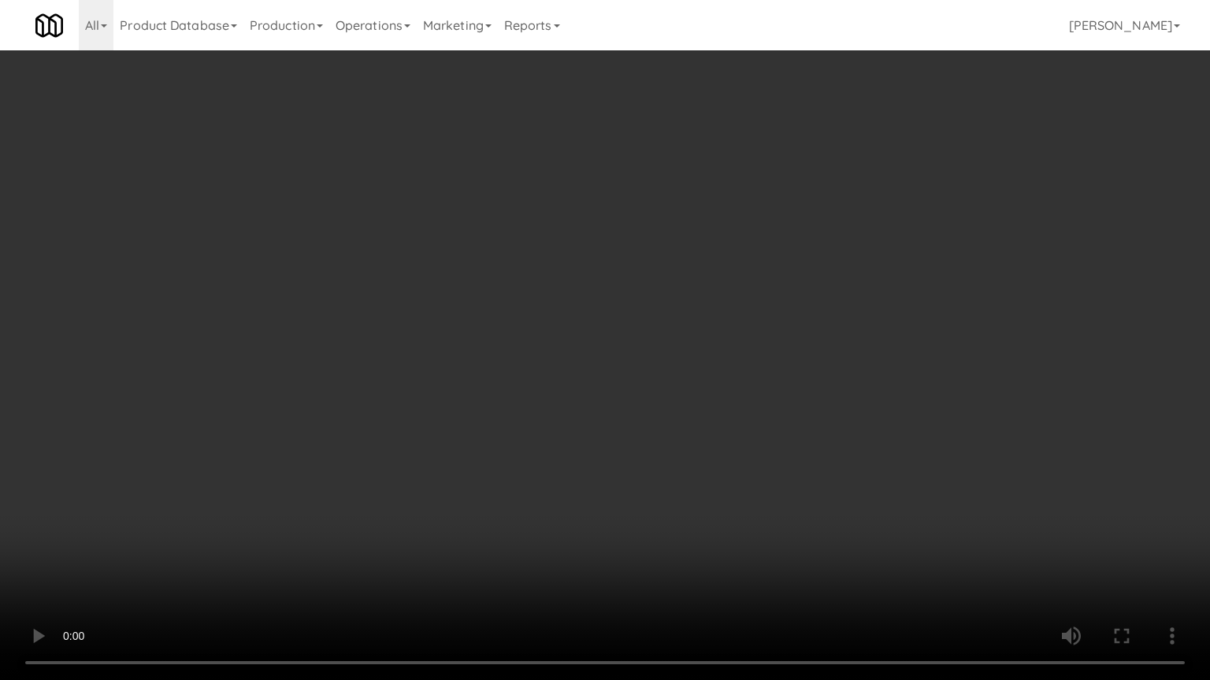
drag, startPoint x: 863, startPoint y: 456, endPoint x: 875, endPoint y: 357, distance: 99.9
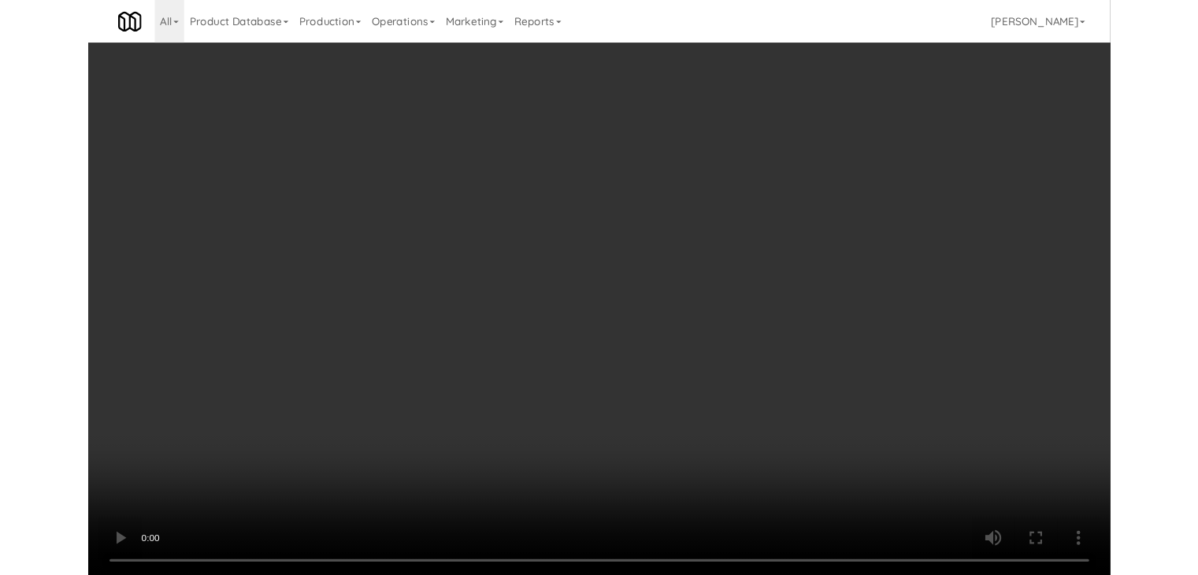
scroll to position [13649, 0]
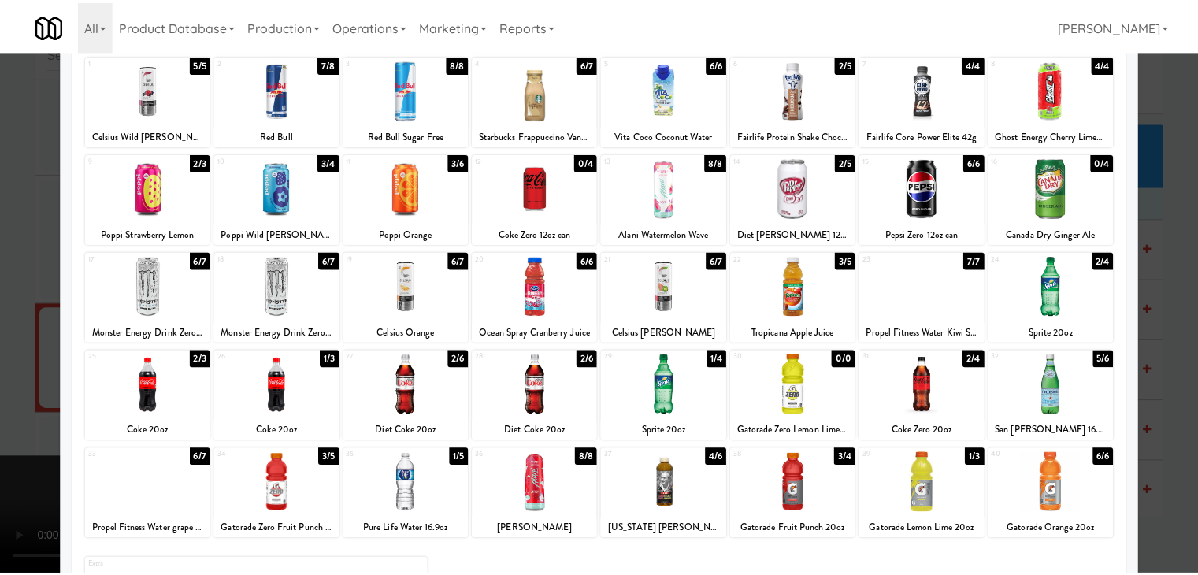
scroll to position [198, 0]
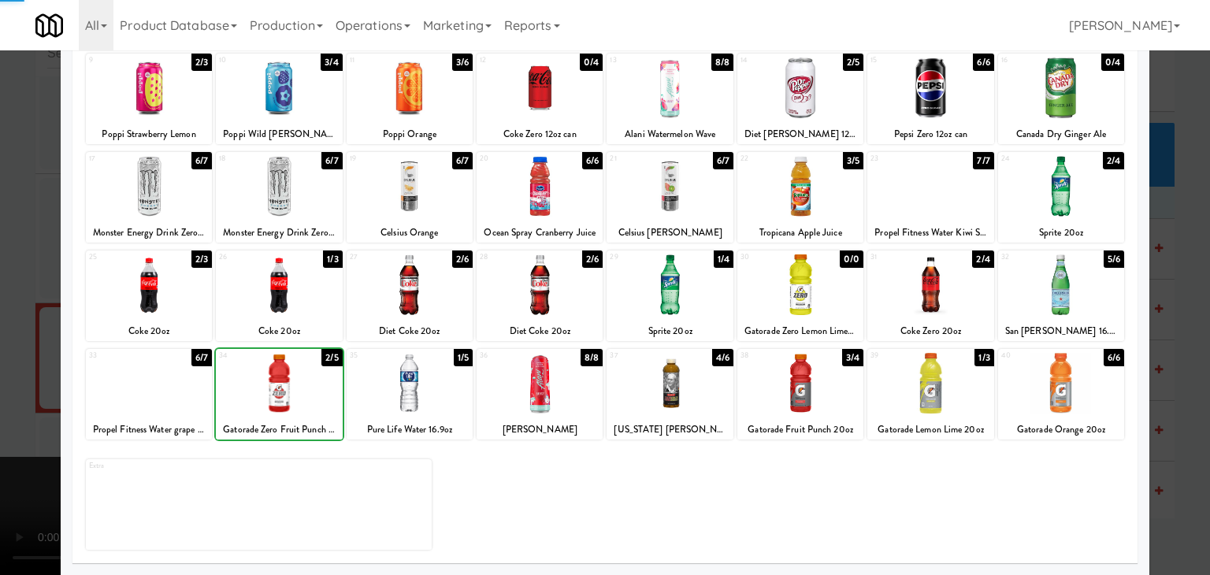
drag, startPoint x: 0, startPoint y: 398, endPoint x: 205, endPoint y: 391, distance: 204.8
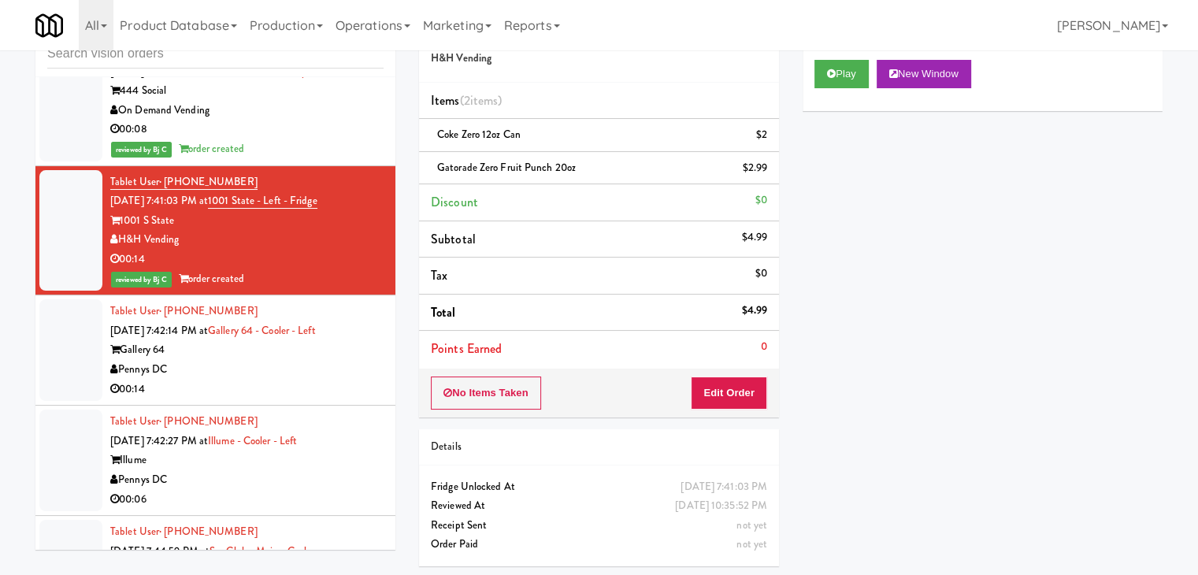
scroll to position [13806, 0]
drag, startPoint x: 316, startPoint y: 275, endPoint x: 342, endPoint y: 269, distance: 26.7
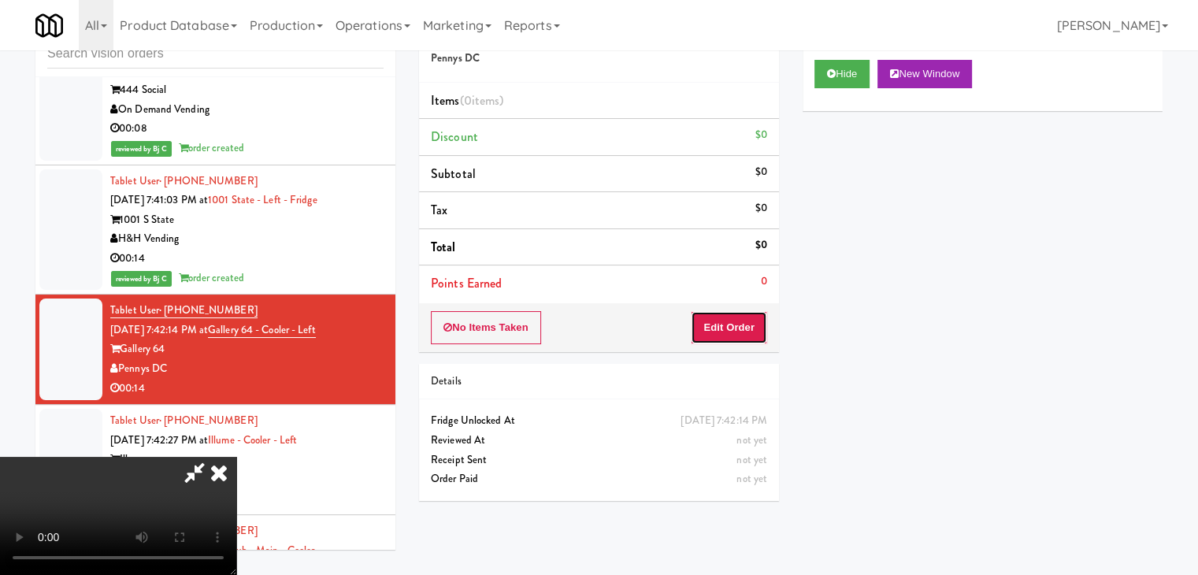
drag, startPoint x: 733, startPoint y: 319, endPoint x: 725, endPoint y: 335, distance: 17.6
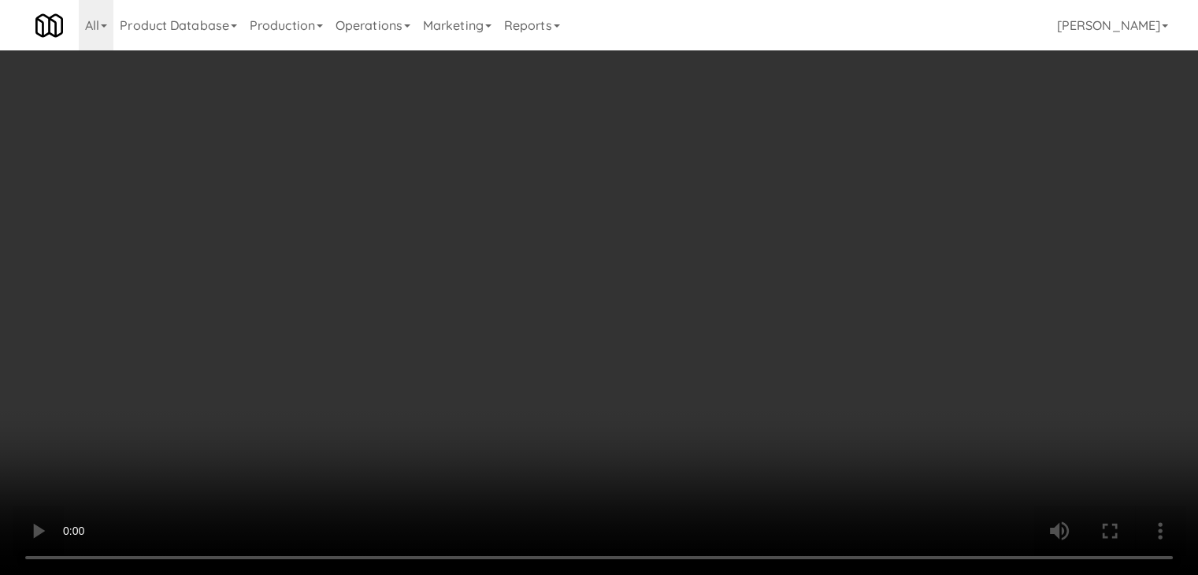
scroll to position [13787, 0]
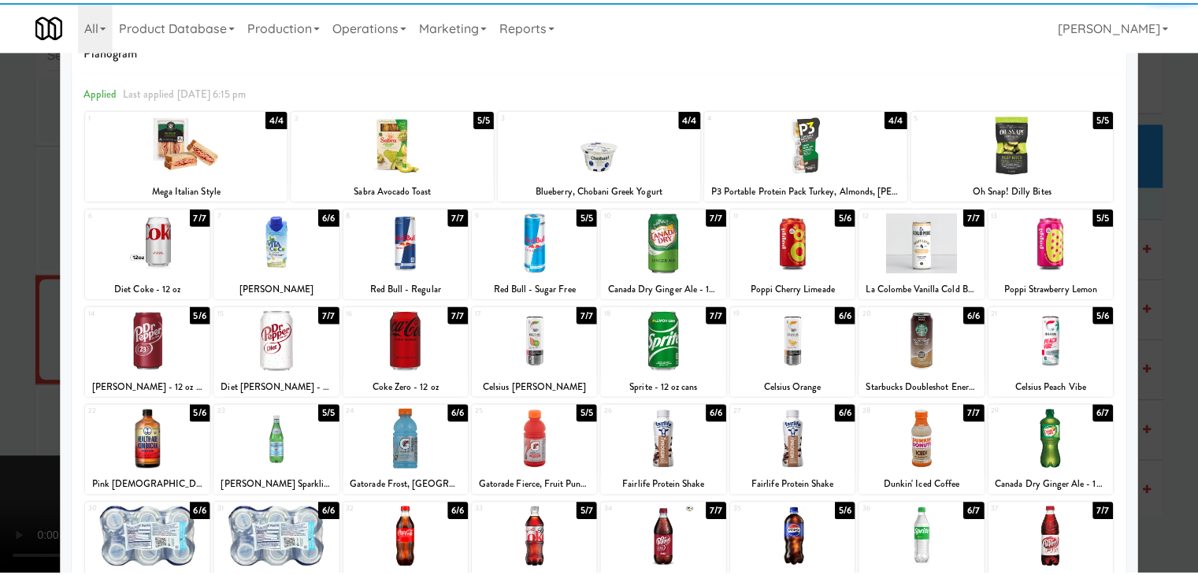
scroll to position [79, 0]
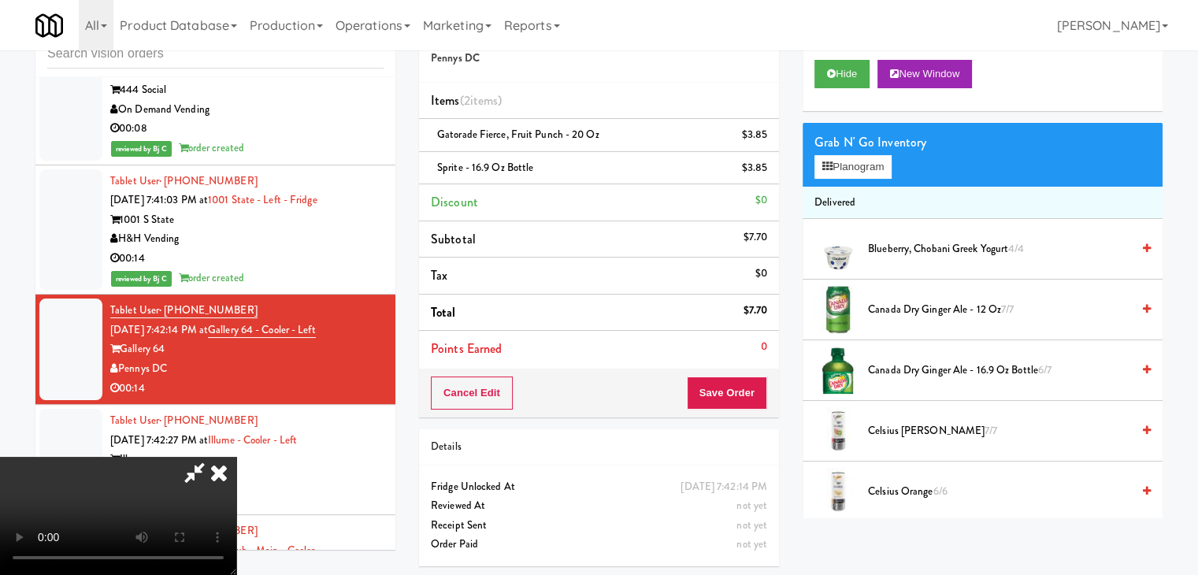
scroll to position [221, 0]
drag, startPoint x: 552, startPoint y: 354, endPoint x: 679, endPoint y: 327, distance: 129.6
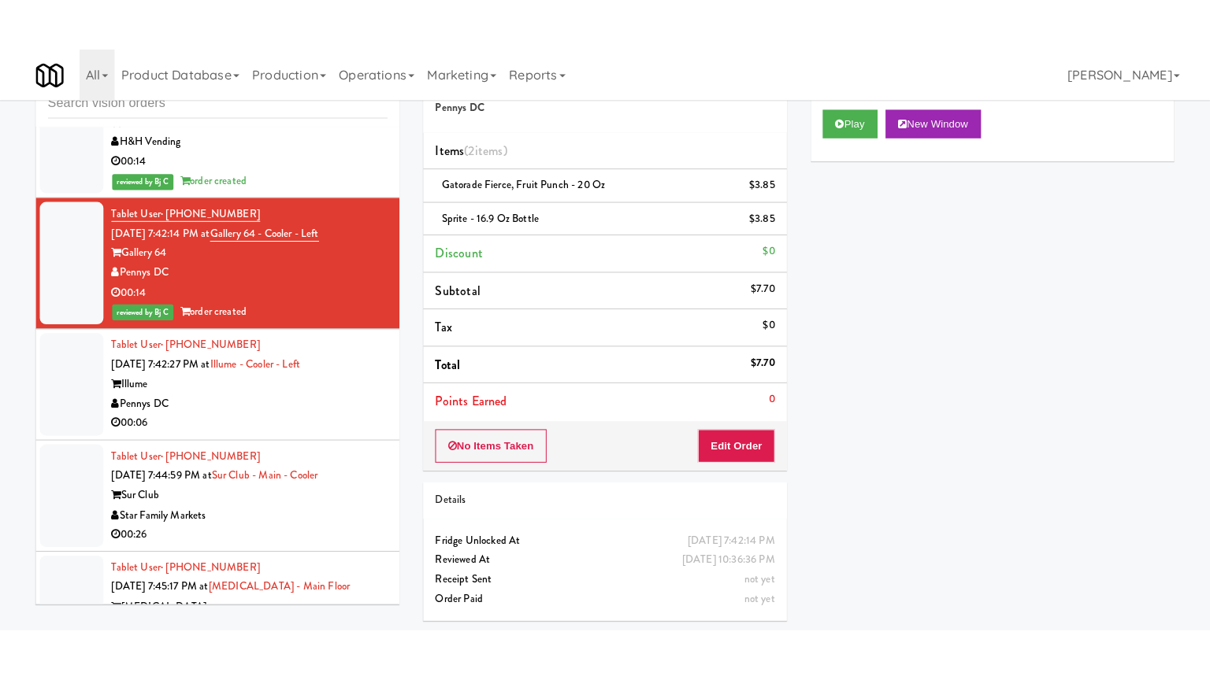
scroll to position [13964, 0]
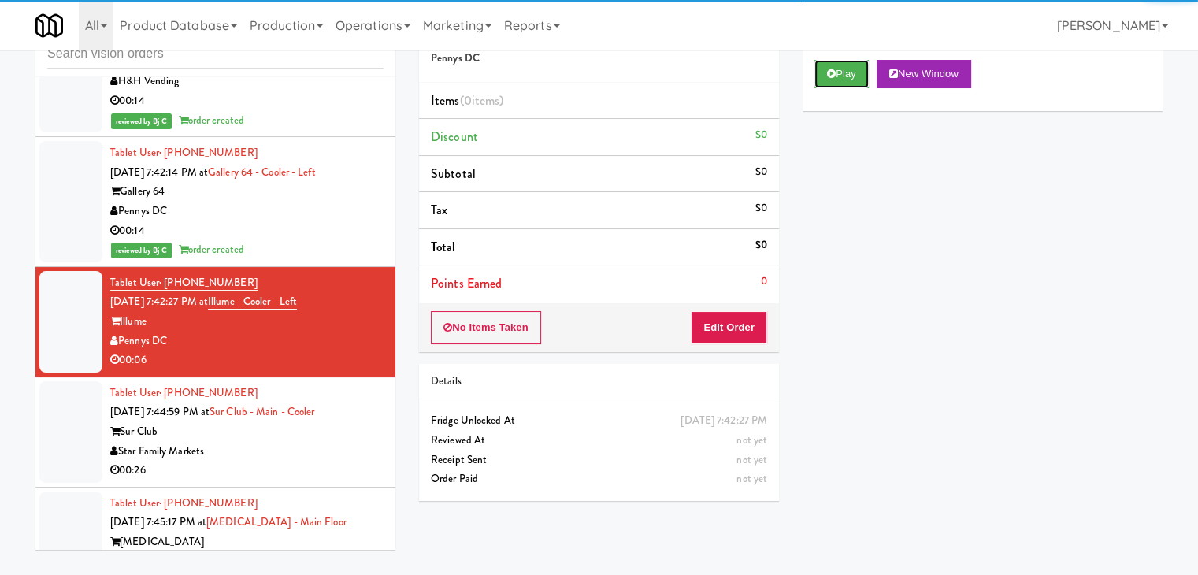
drag, startPoint x: 855, startPoint y: 72, endPoint x: 828, endPoint y: 145, distance: 77.2
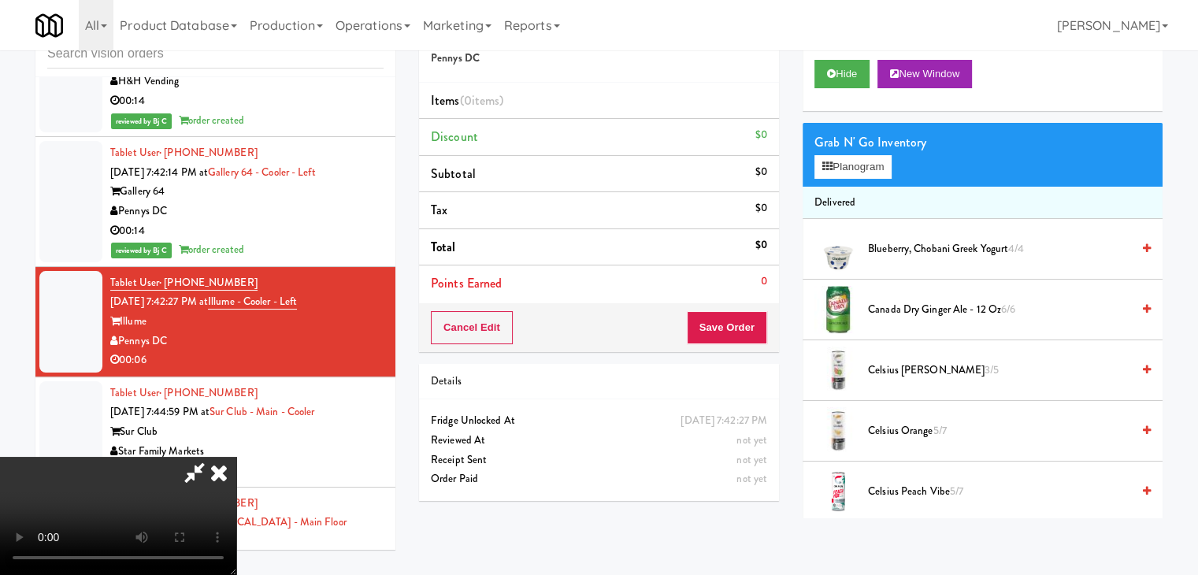
scroll to position [13945, 0]
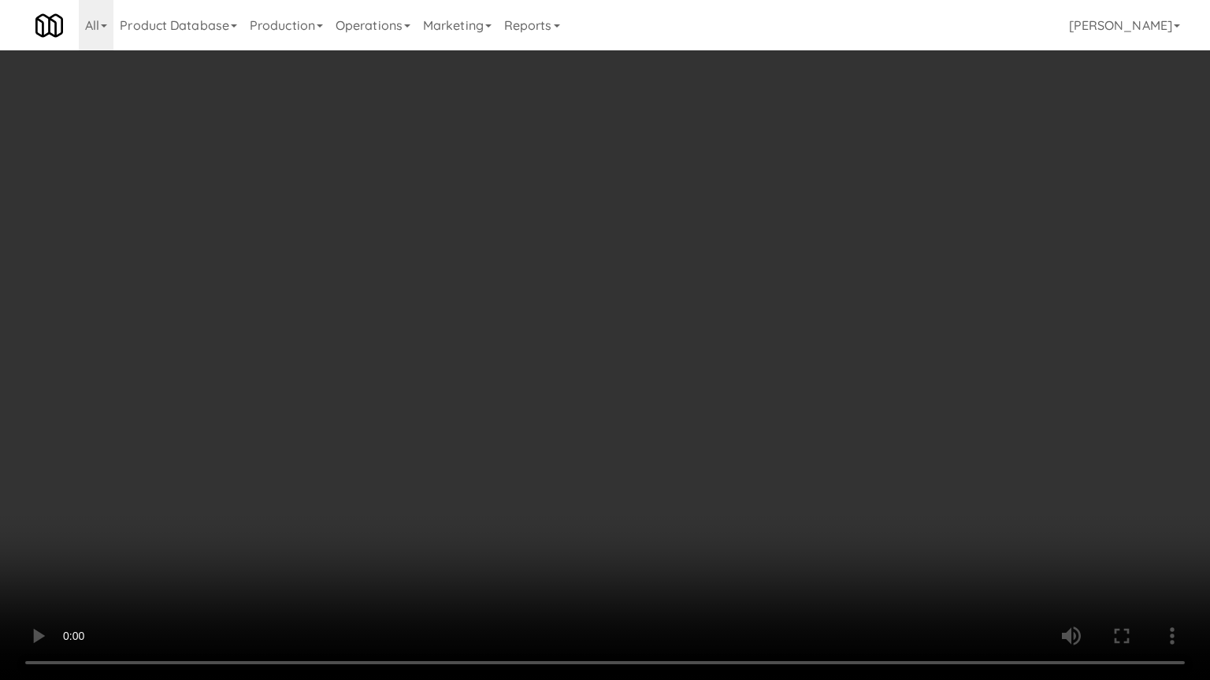
drag, startPoint x: 695, startPoint y: 452, endPoint x: 857, endPoint y: 198, distance: 301.0
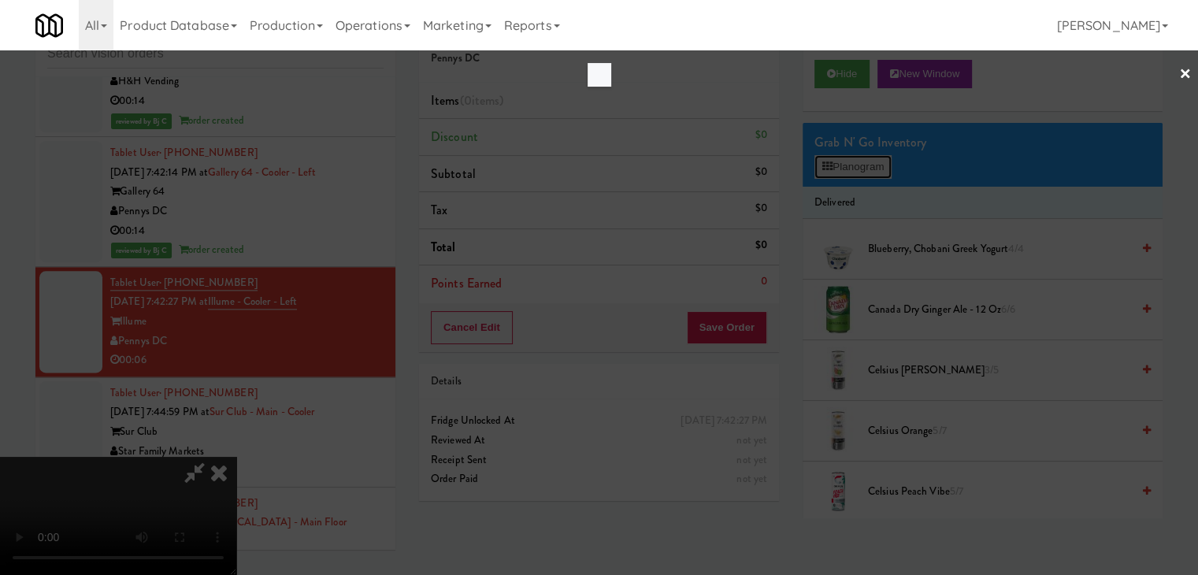
scroll to position [13945, 0]
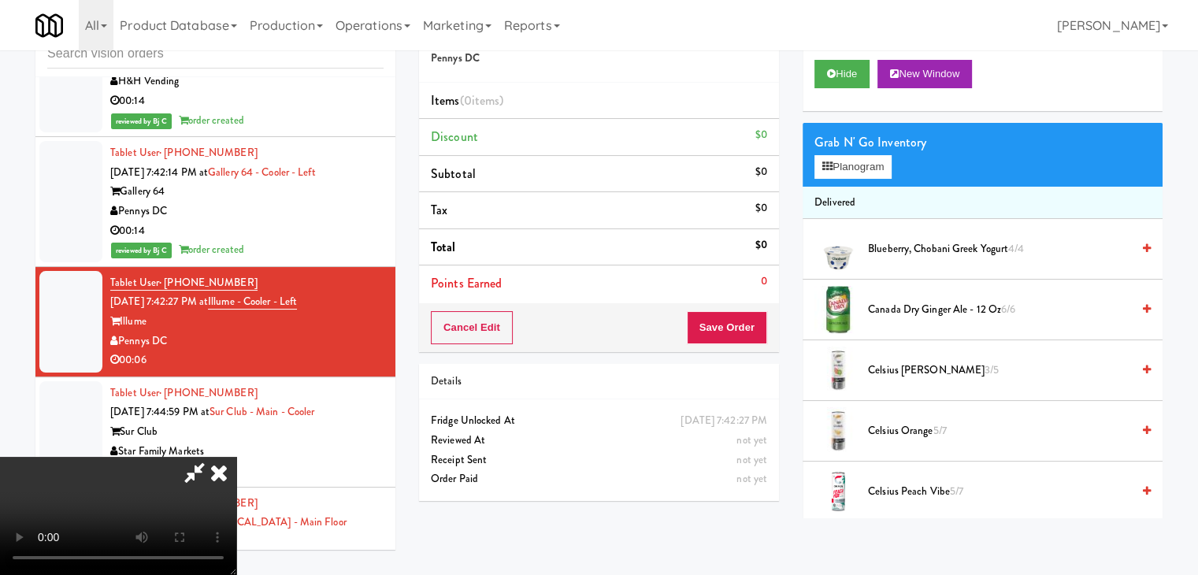
scroll to position [13945, 0]
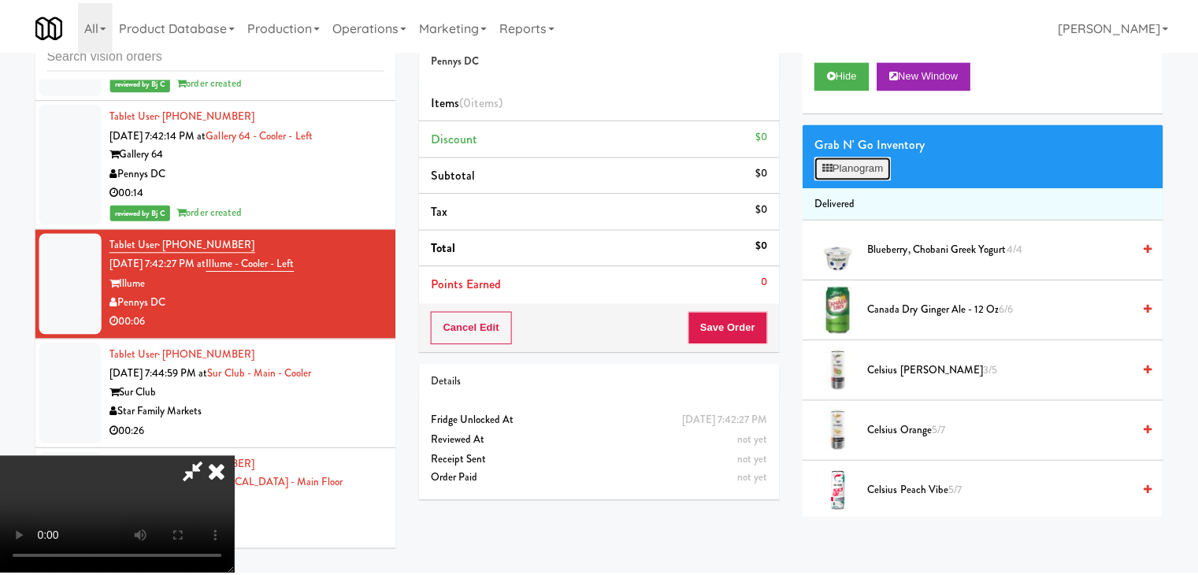
scroll to position [13945, 0]
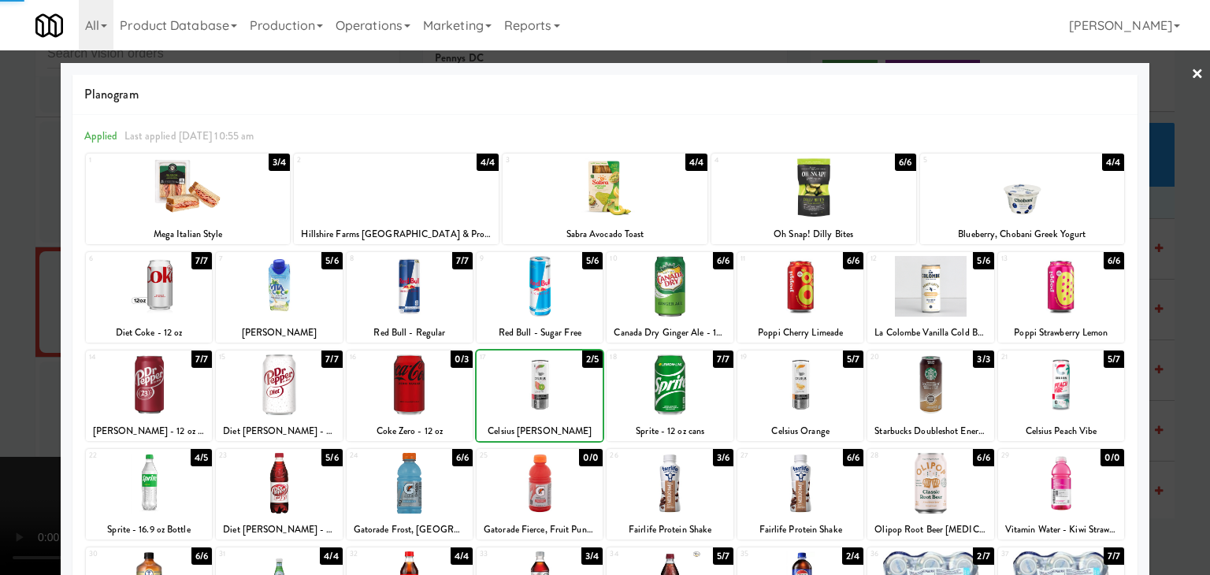
drag, startPoint x: 0, startPoint y: 382, endPoint x: 161, endPoint y: 384, distance: 160.7
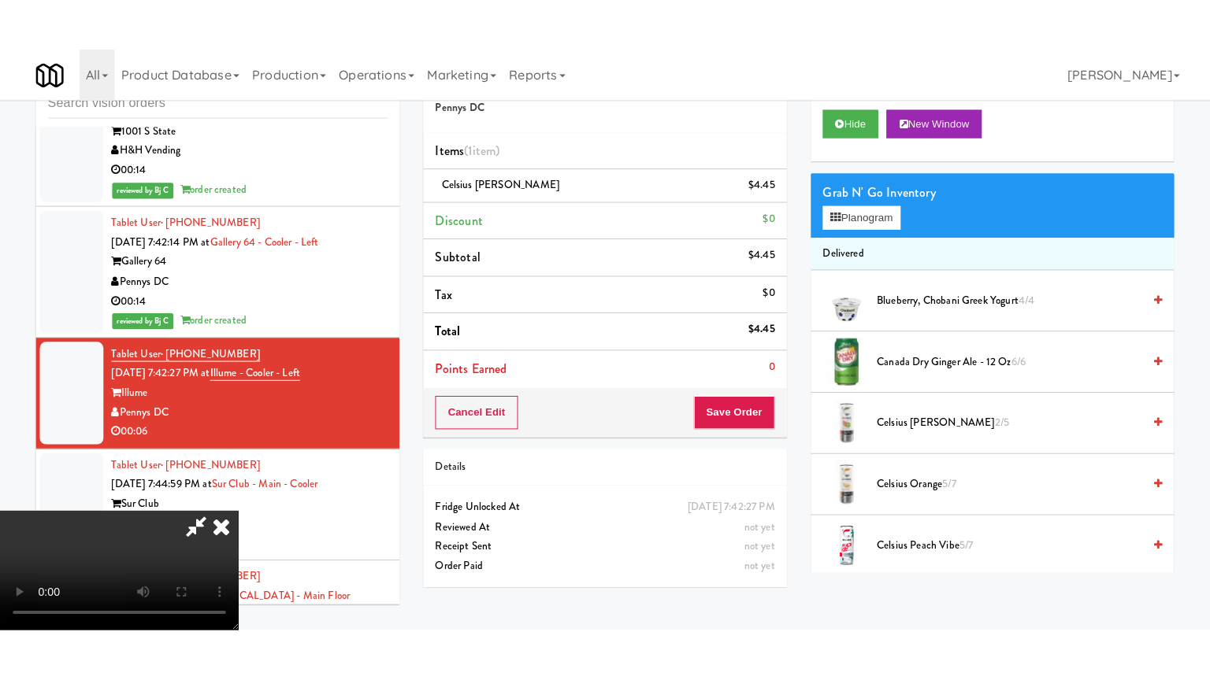
scroll to position [13964, 0]
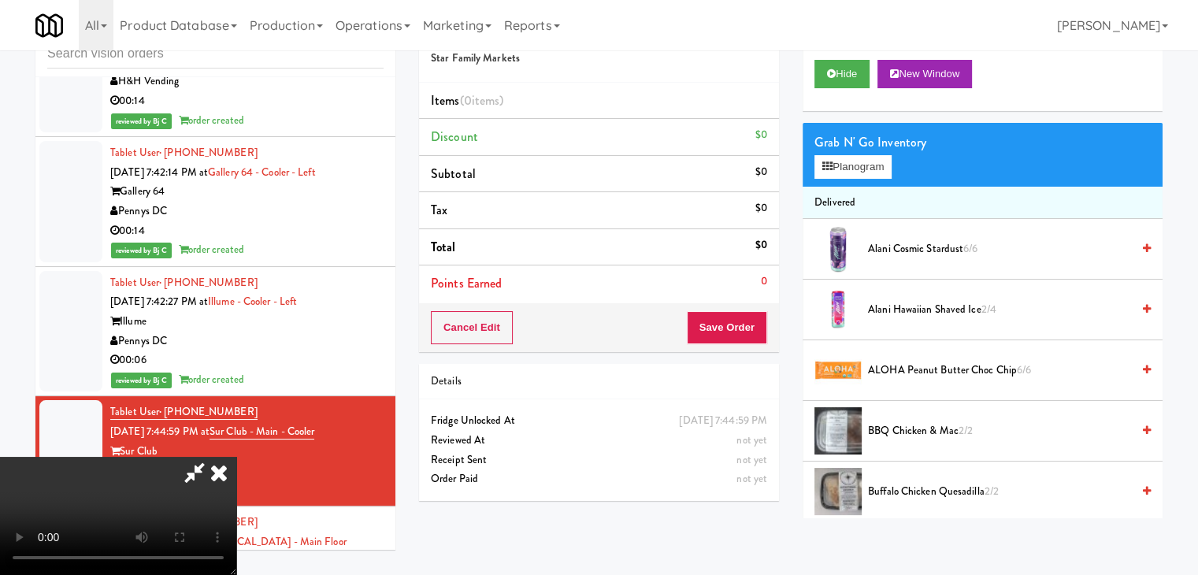
scroll to position [13945, 0]
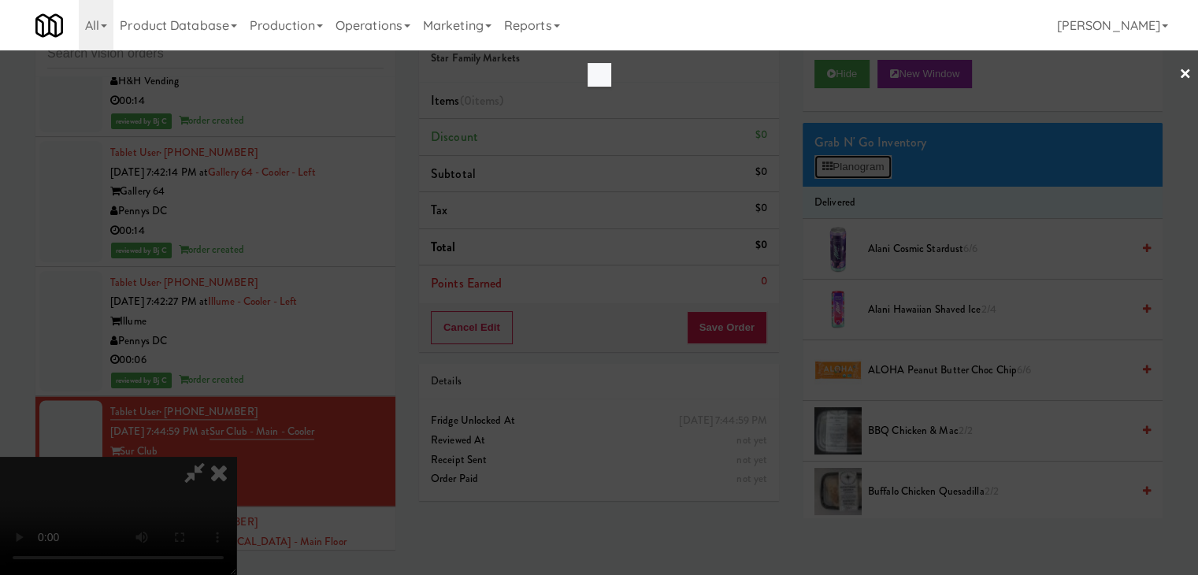
scroll to position [13945, 0]
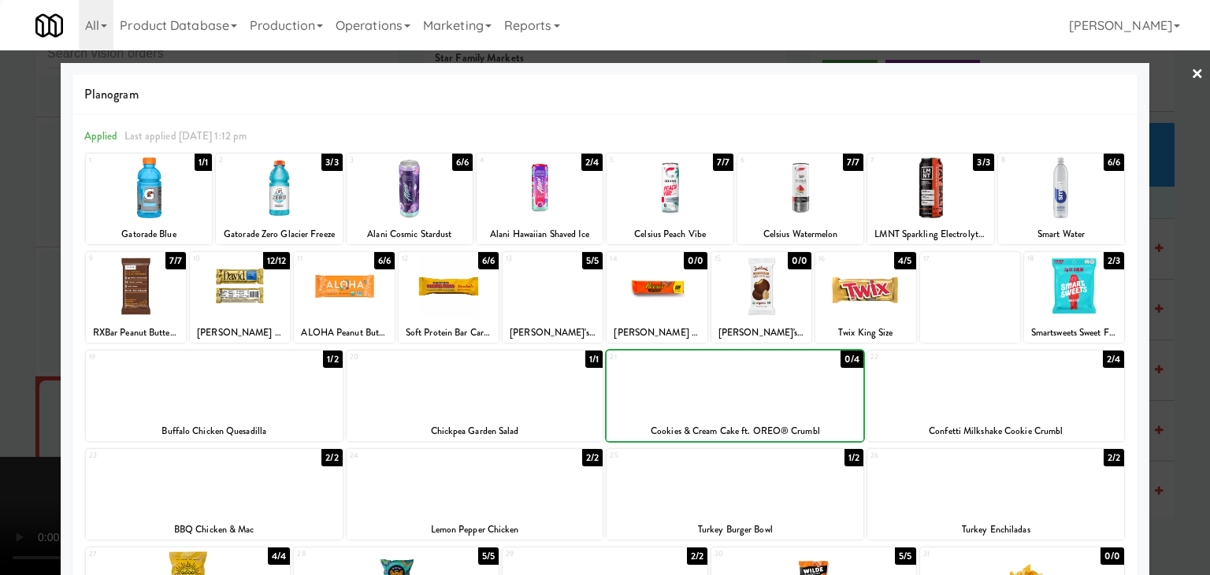
drag, startPoint x: 0, startPoint y: 384, endPoint x: 318, endPoint y: 384, distance: 318.1
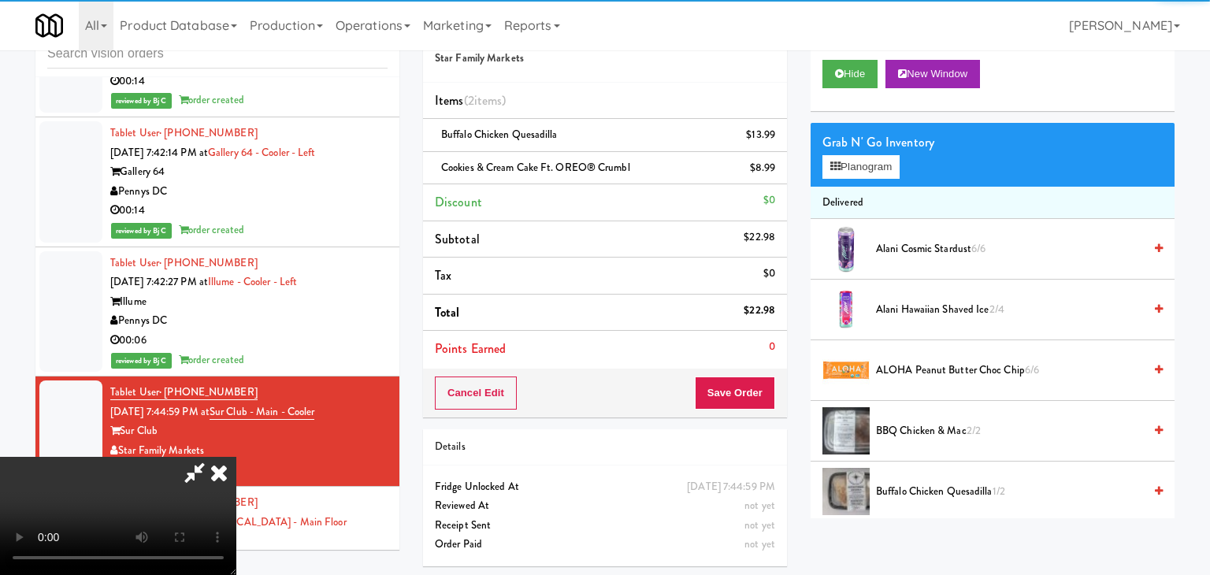
scroll to position [13964, 0]
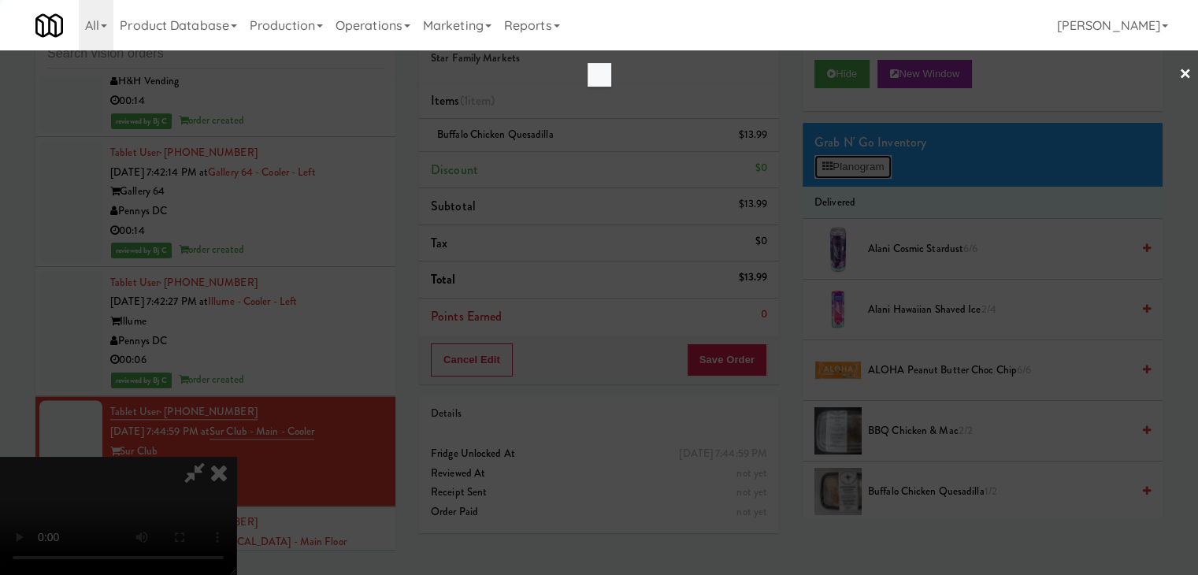
scroll to position [13945, 0]
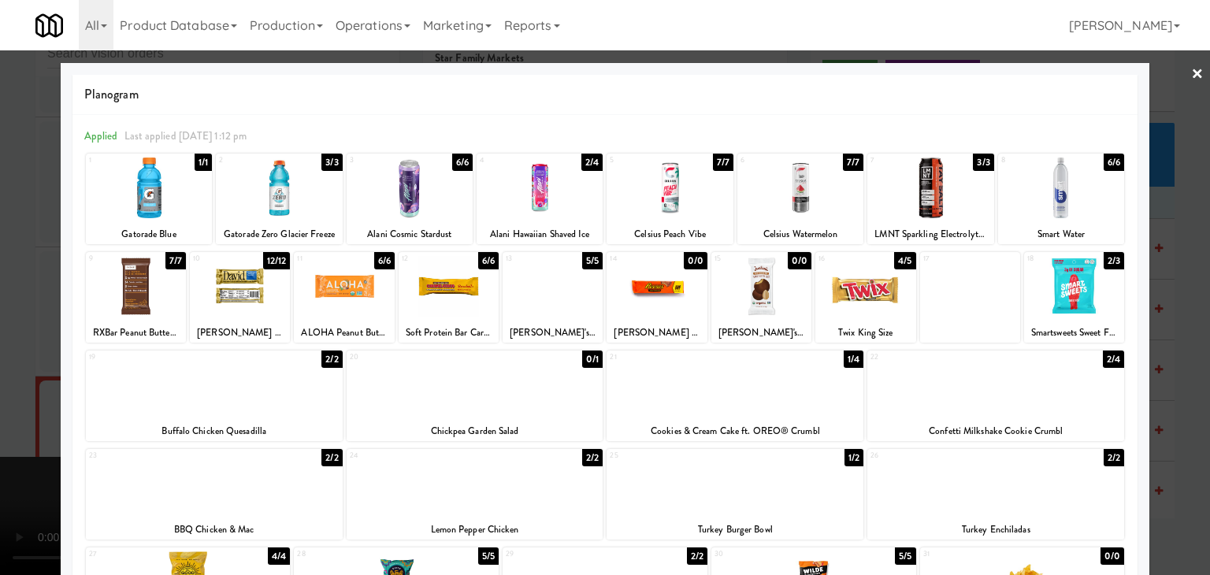
drag, startPoint x: 0, startPoint y: 388, endPoint x: 301, endPoint y: 388, distance: 300.8
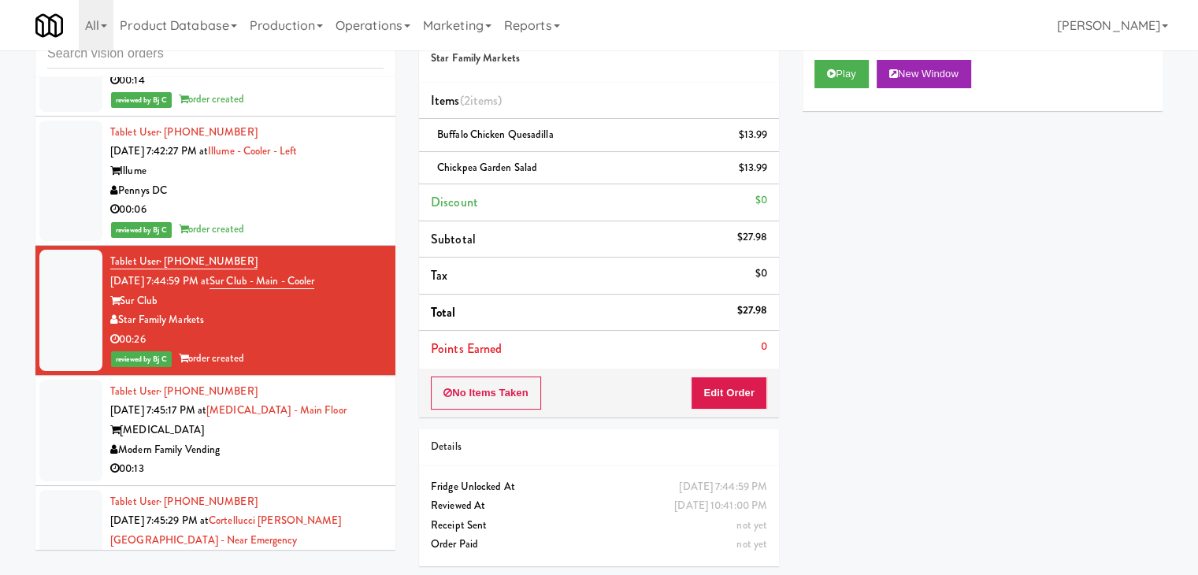
scroll to position [14121, 0]
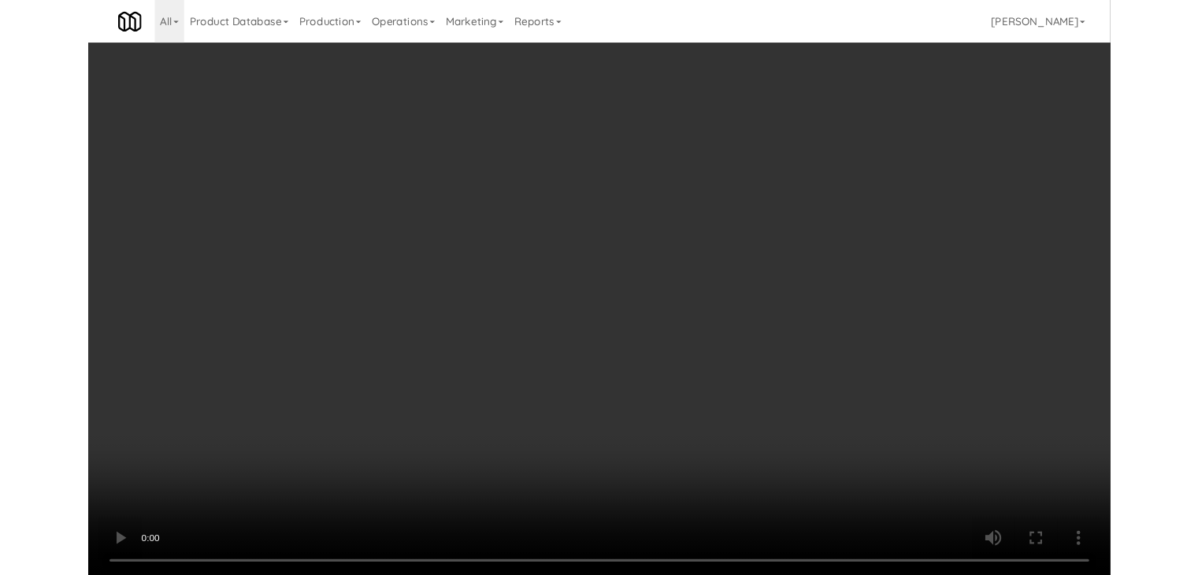
scroll to position [14121, 0]
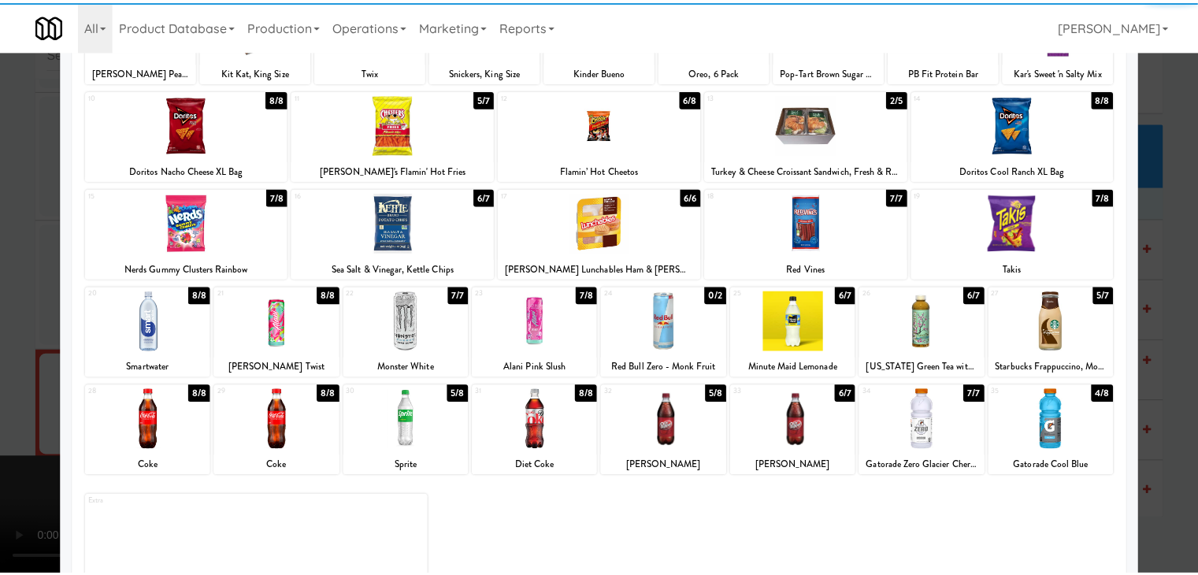
scroll to position [198, 0]
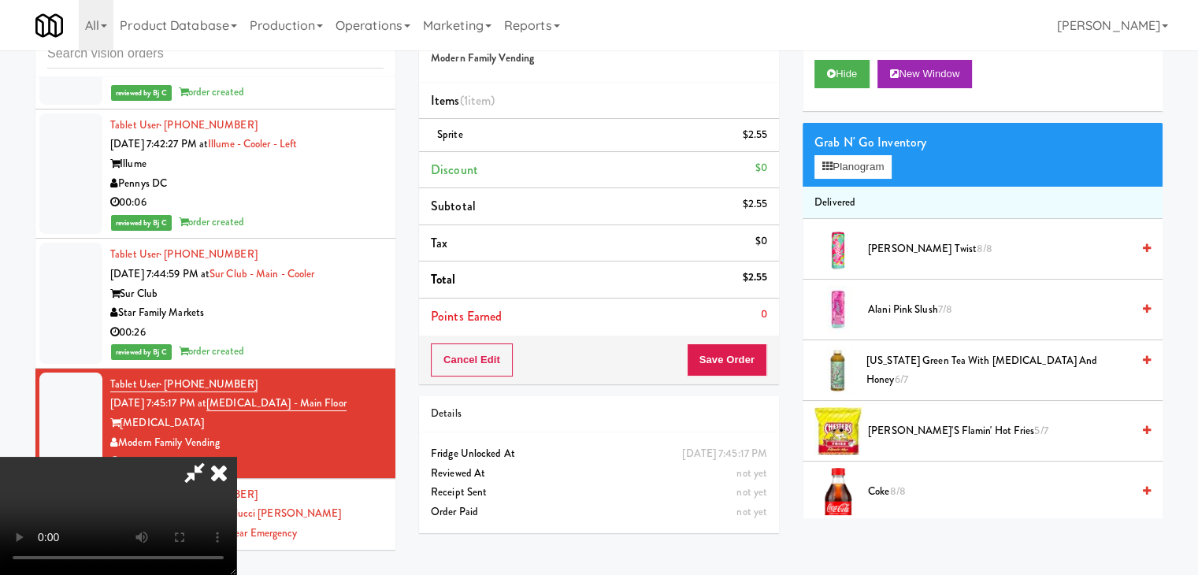
scroll to position [221, 0]
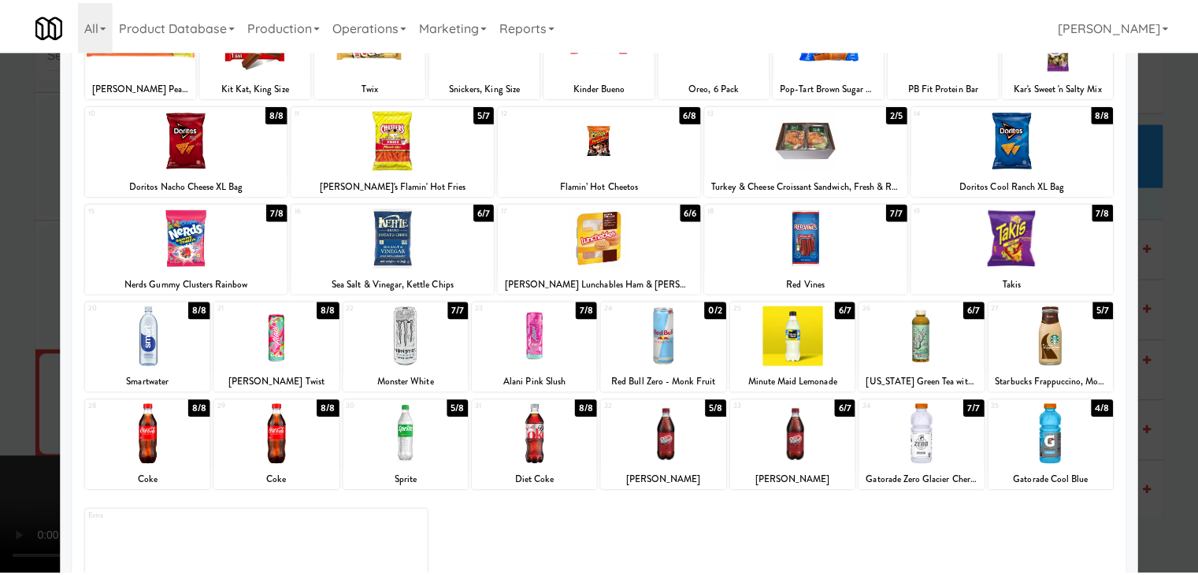
scroll to position [157, 0]
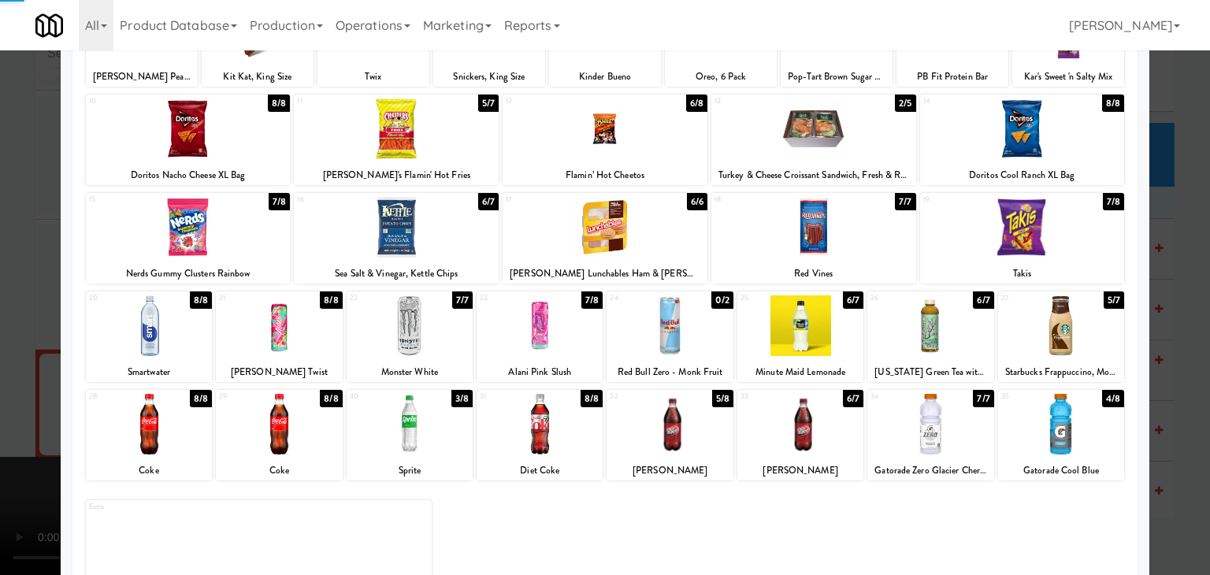
drag, startPoint x: 8, startPoint y: 401, endPoint x: 447, endPoint y: 398, distance: 438.6
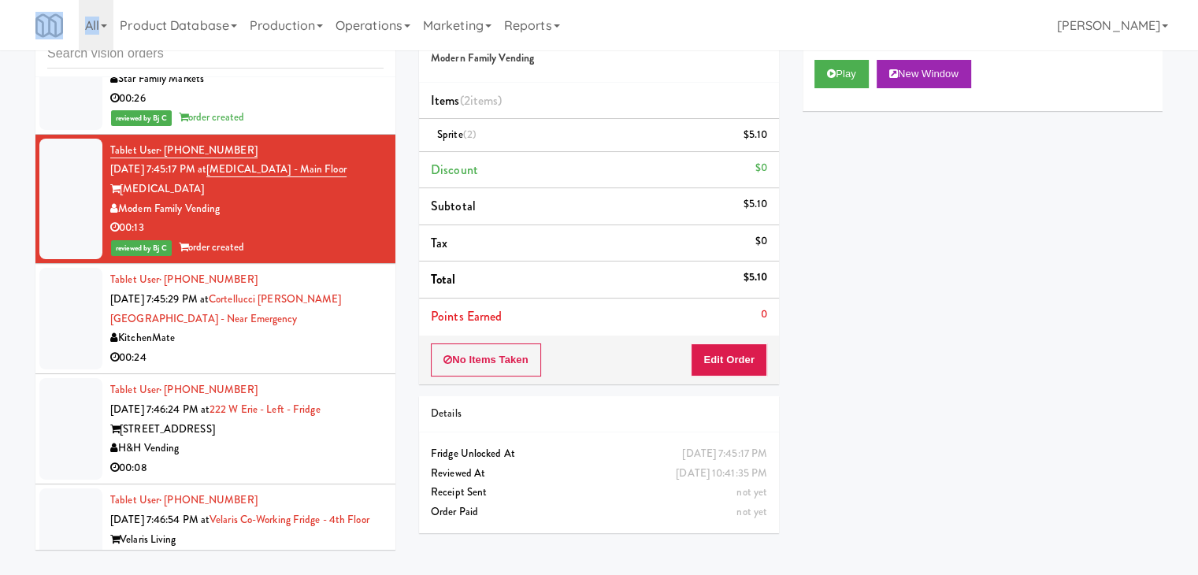
scroll to position [14358, 0]
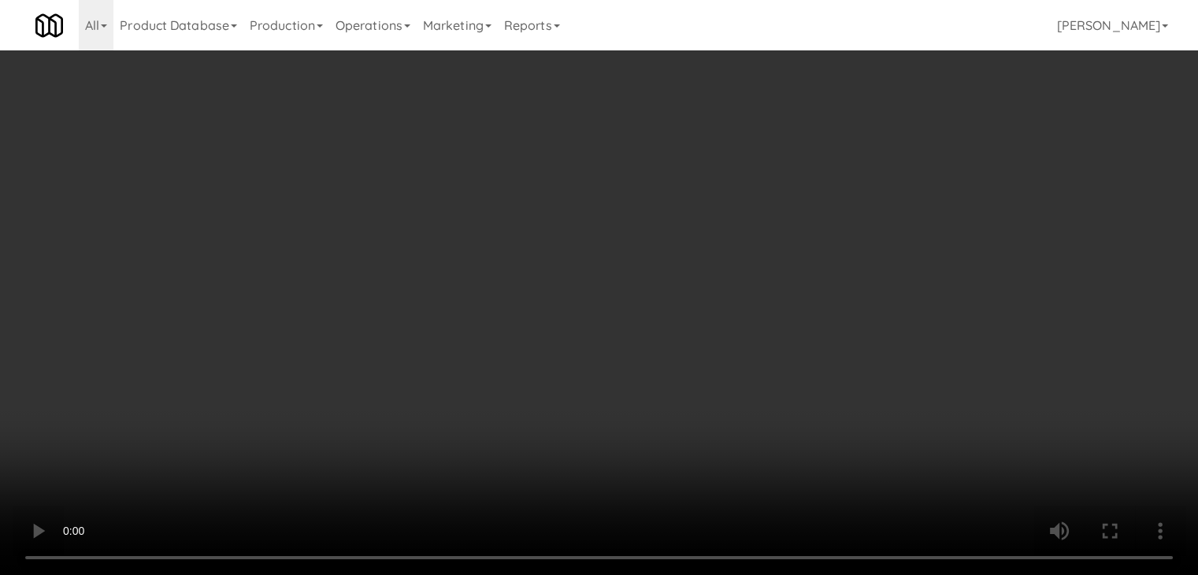
scroll to position [14338, 0]
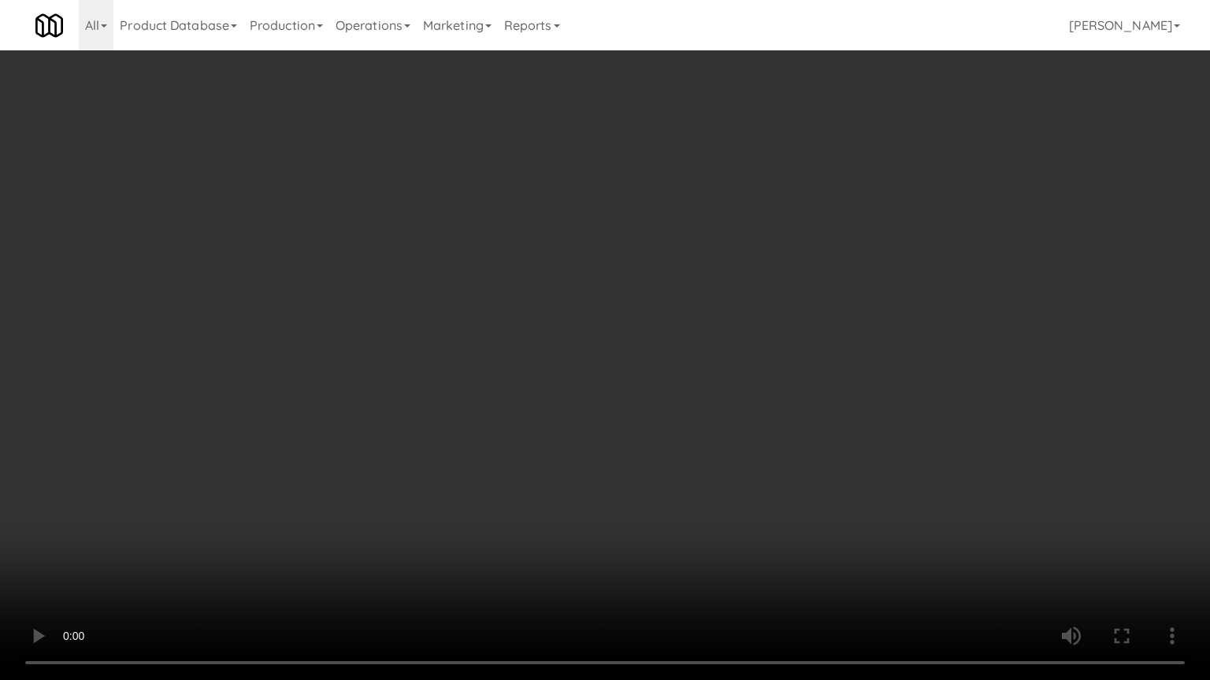
drag, startPoint x: 609, startPoint y: 450, endPoint x: 591, endPoint y: 377, distance: 75.4
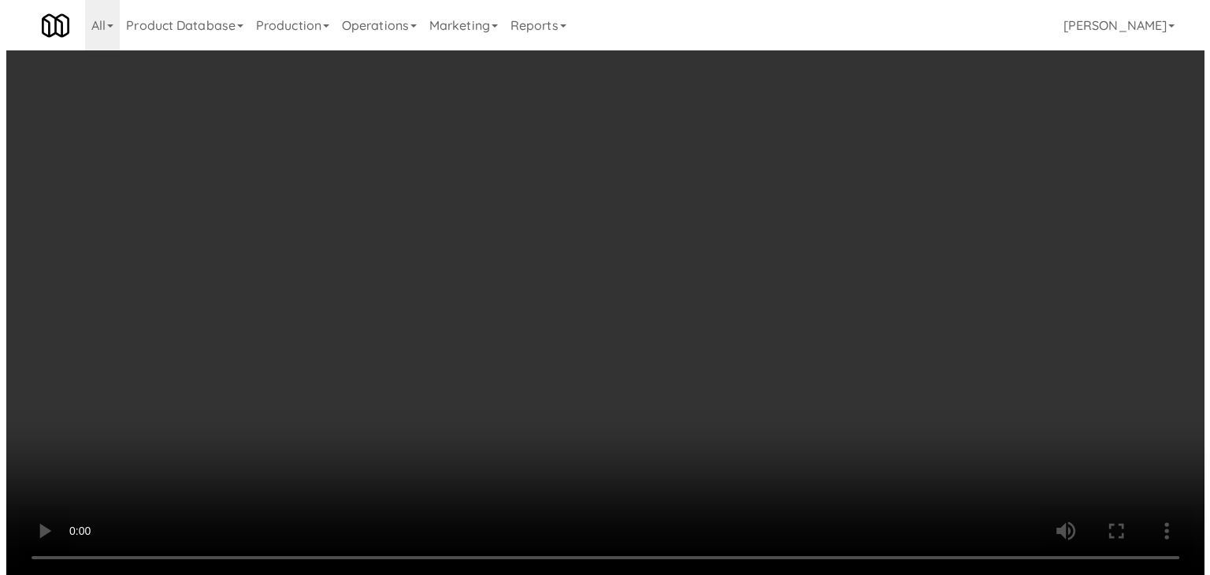
scroll to position [14358, 0]
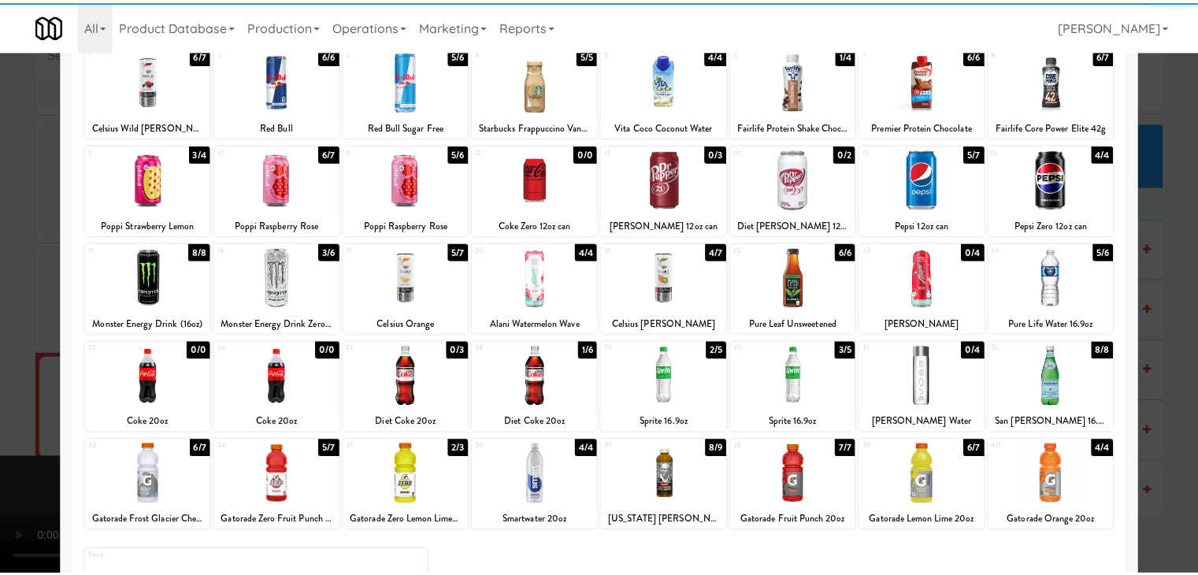
scroll to position [198, 0]
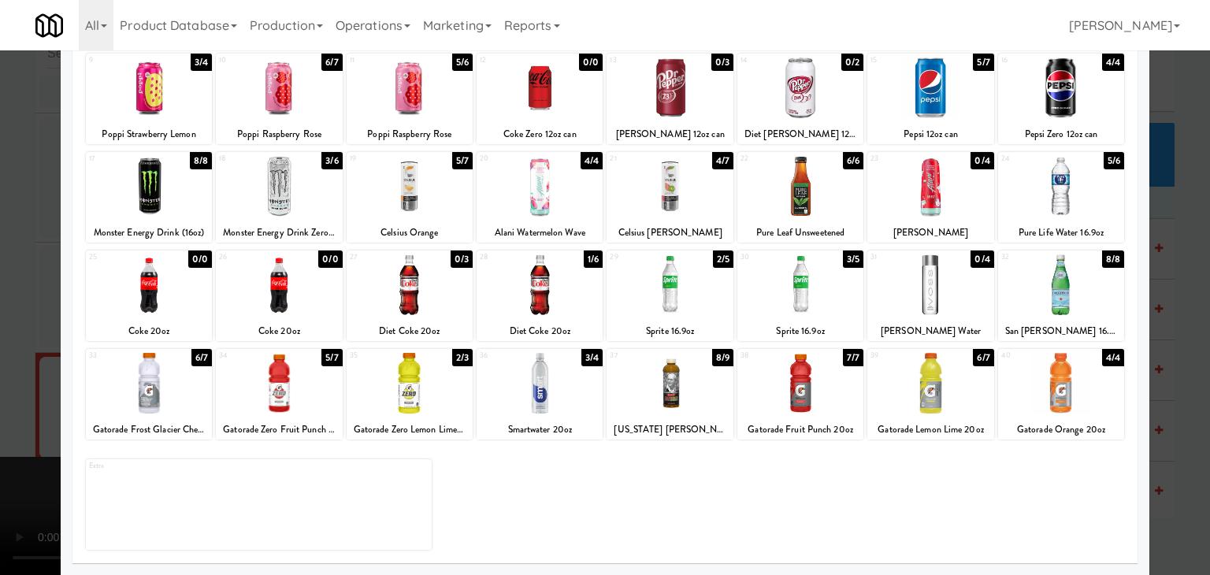
drag, startPoint x: 1068, startPoint y: 102, endPoint x: 1080, endPoint y: 111, distance: 14.6
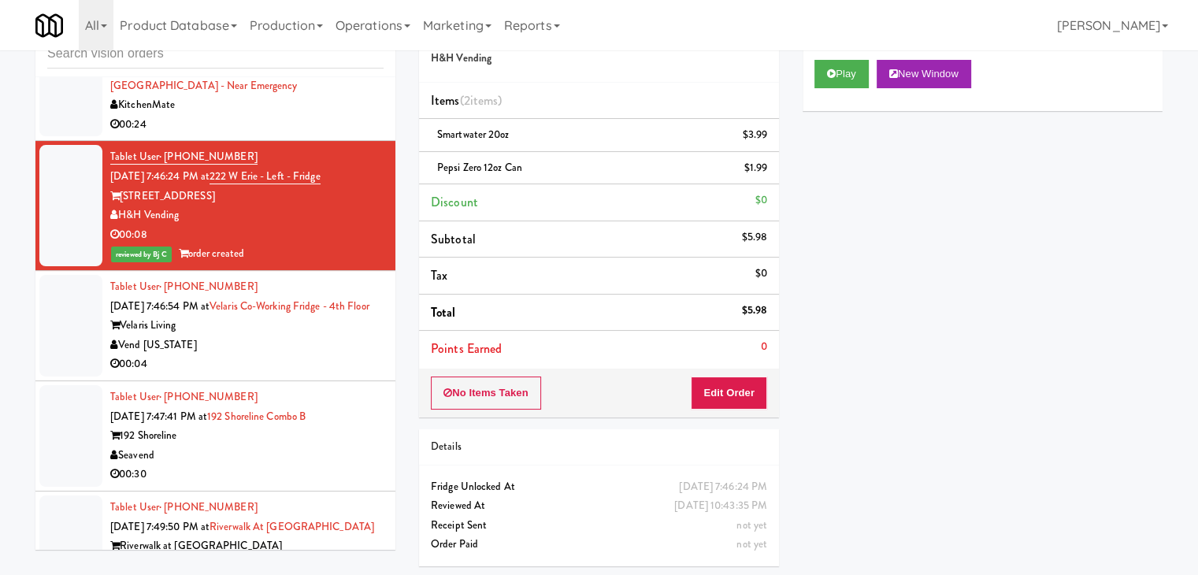
scroll to position [14594, 0]
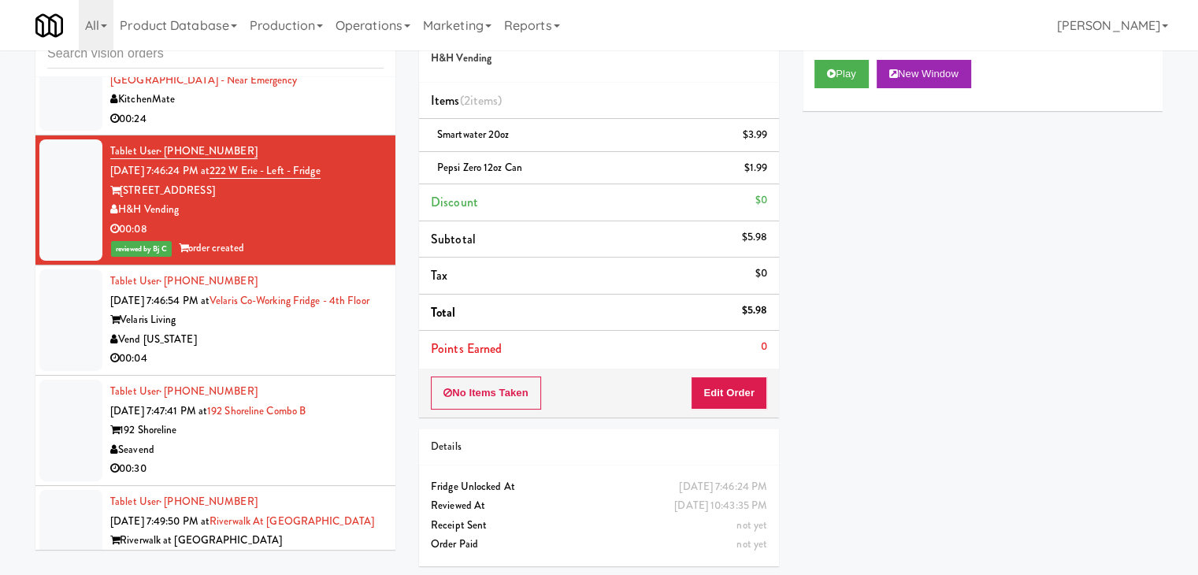
drag, startPoint x: 275, startPoint y: 252, endPoint x: 280, endPoint y: 263, distance: 12.0
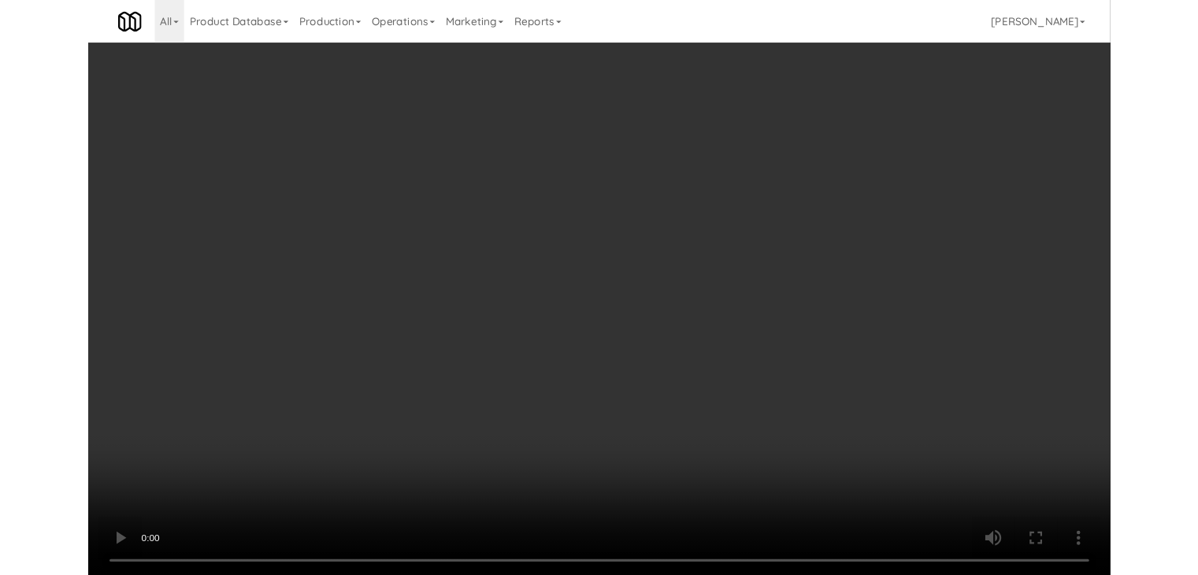
scroll to position [14574, 0]
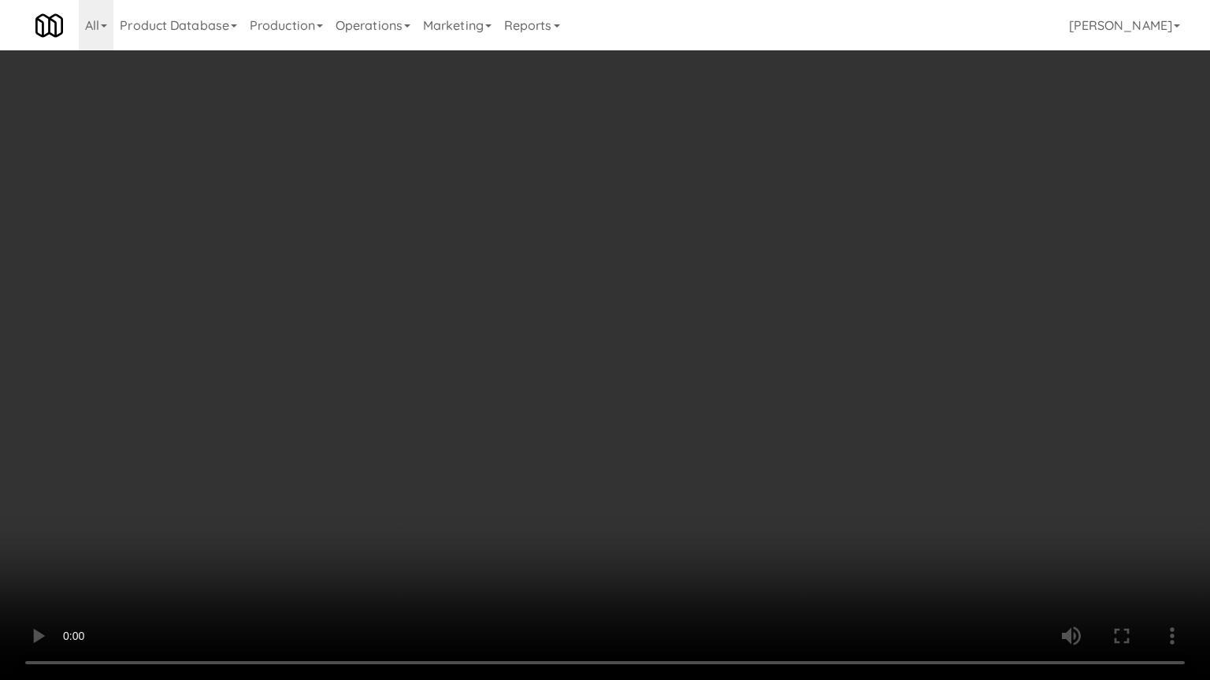
drag, startPoint x: 706, startPoint y: 381, endPoint x: 739, endPoint y: 293, distance: 93.9
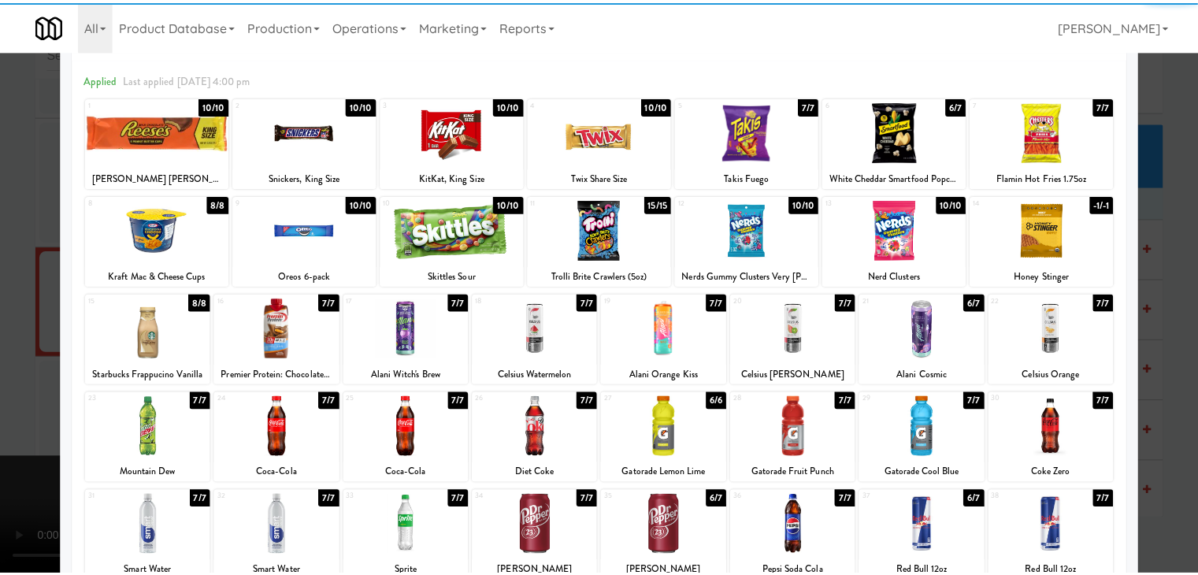
scroll to position [79, 0]
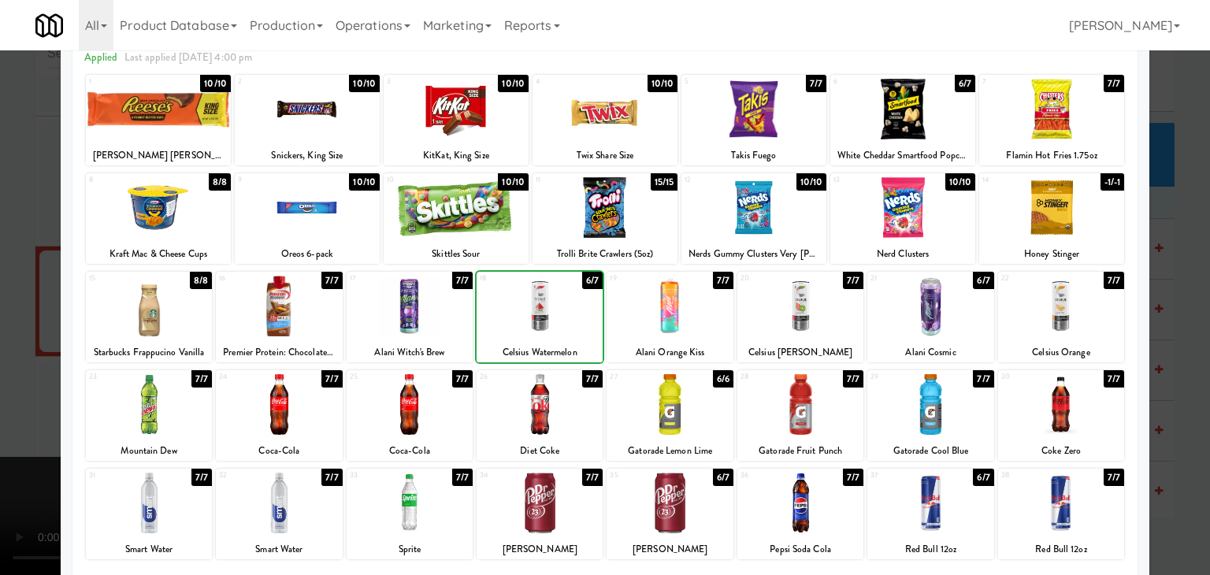
drag, startPoint x: 0, startPoint y: 315, endPoint x: 366, endPoint y: 314, distance: 366.2
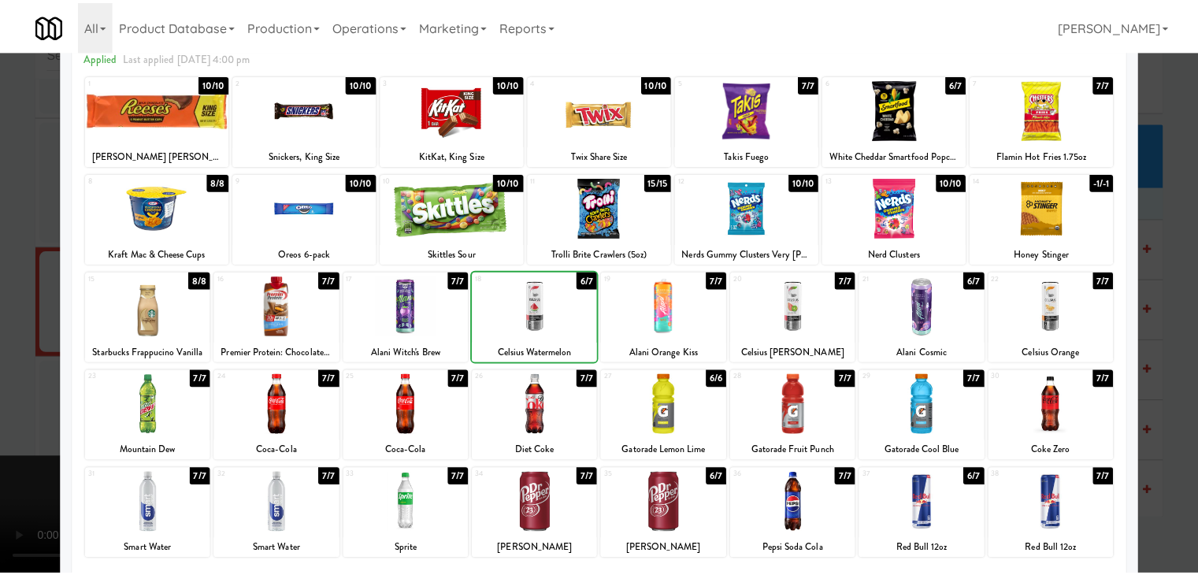
scroll to position [14594, 0]
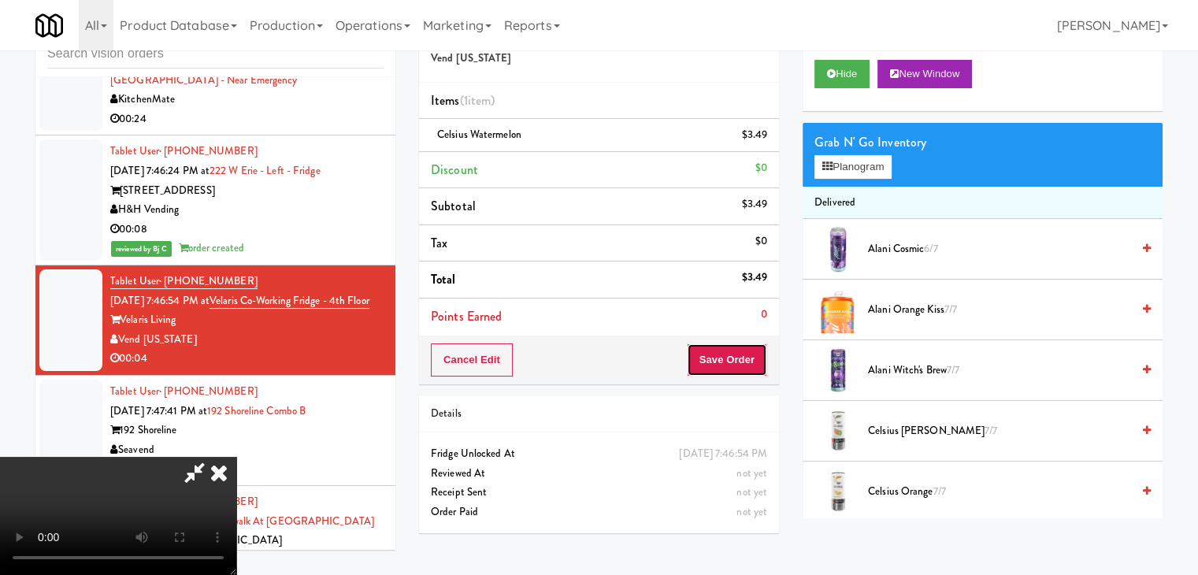
drag, startPoint x: 750, startPoint y: 357, endPoint x: 733, endPoint y: 365, distance: 18.3
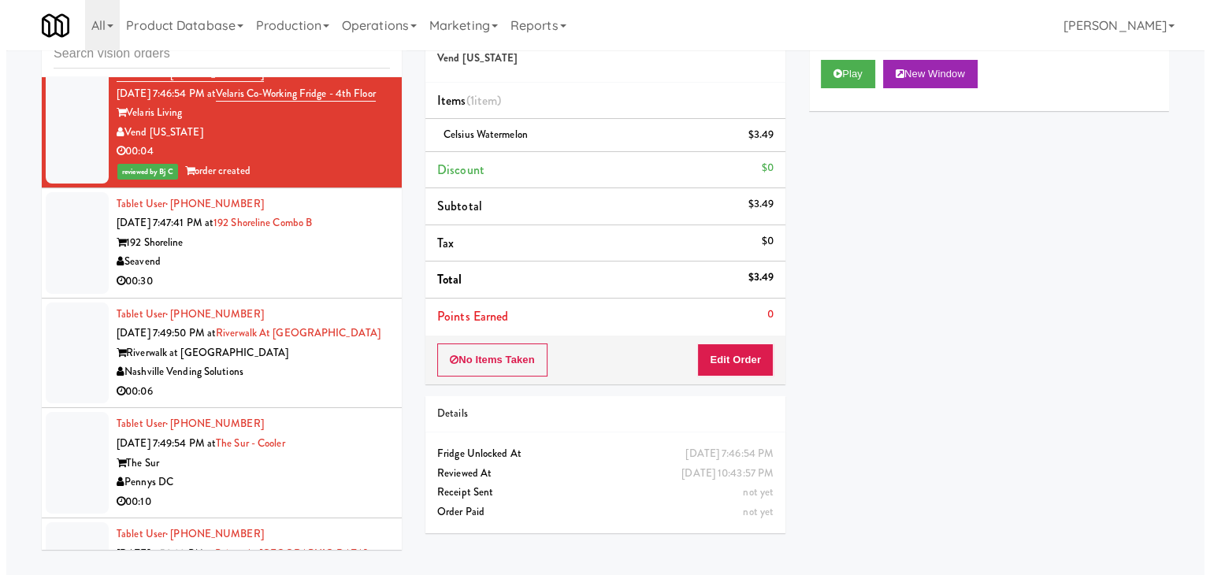
scroll to position [14830, 0]
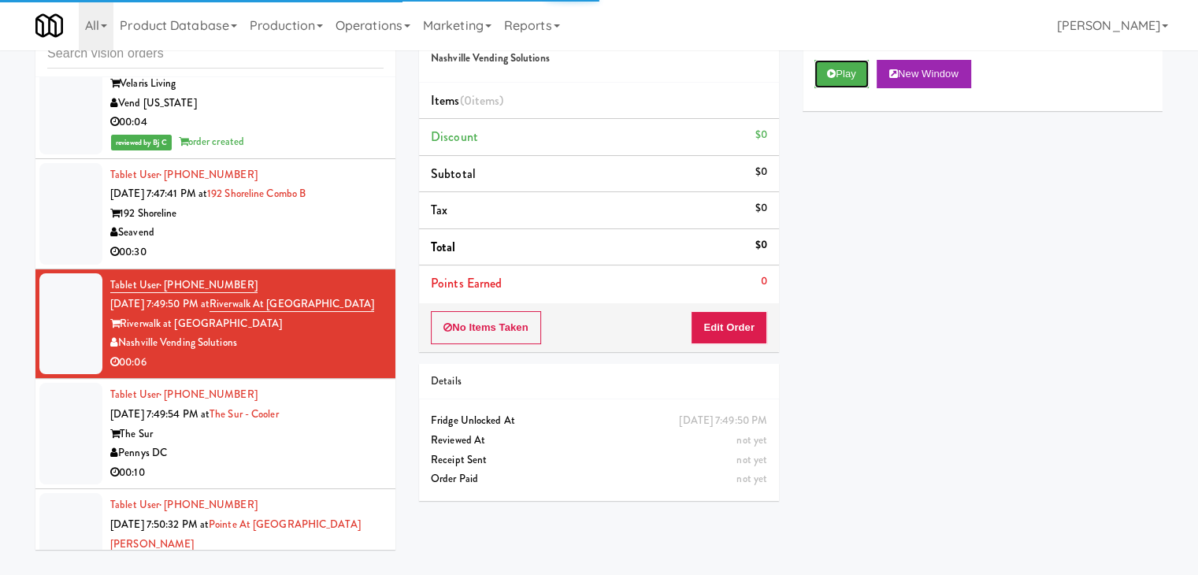
drag, startPoint x: 831, startPoint y: 73, endPoint x: 767, endPoint y: 247, distance: 185.4
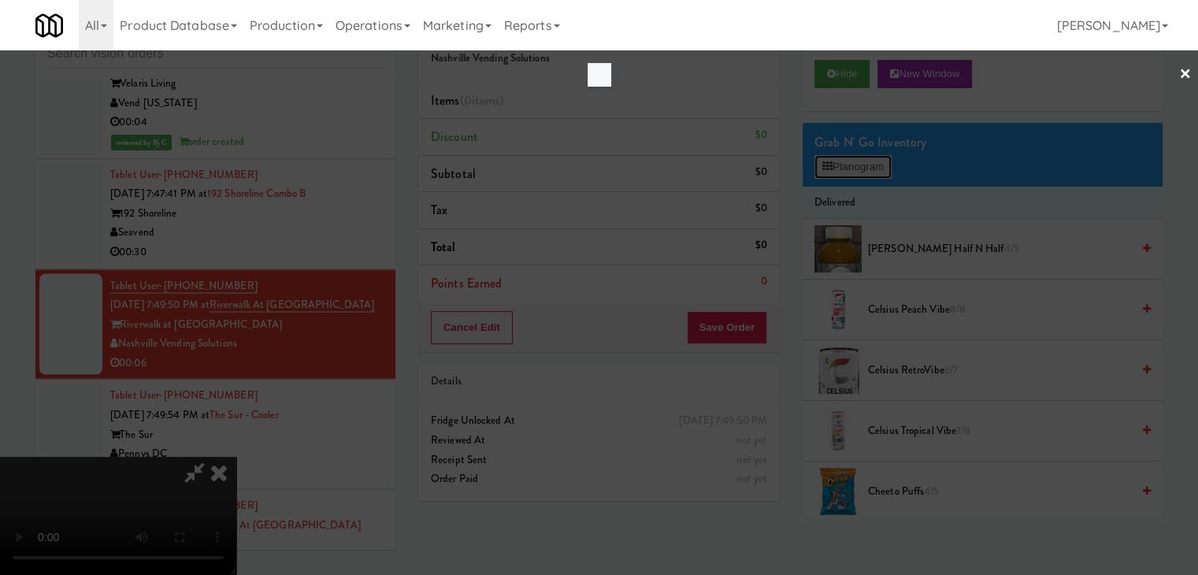
scroll to position [14810, 0]
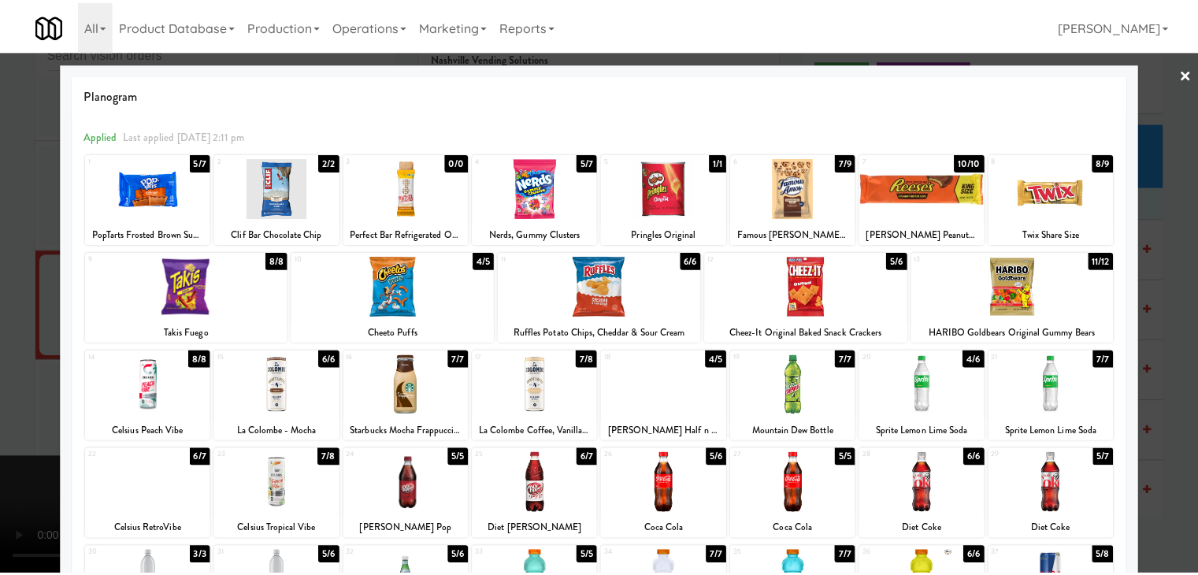
scroll to position [14830, 0]
